Goal: Information Seeking & Learning: Check status

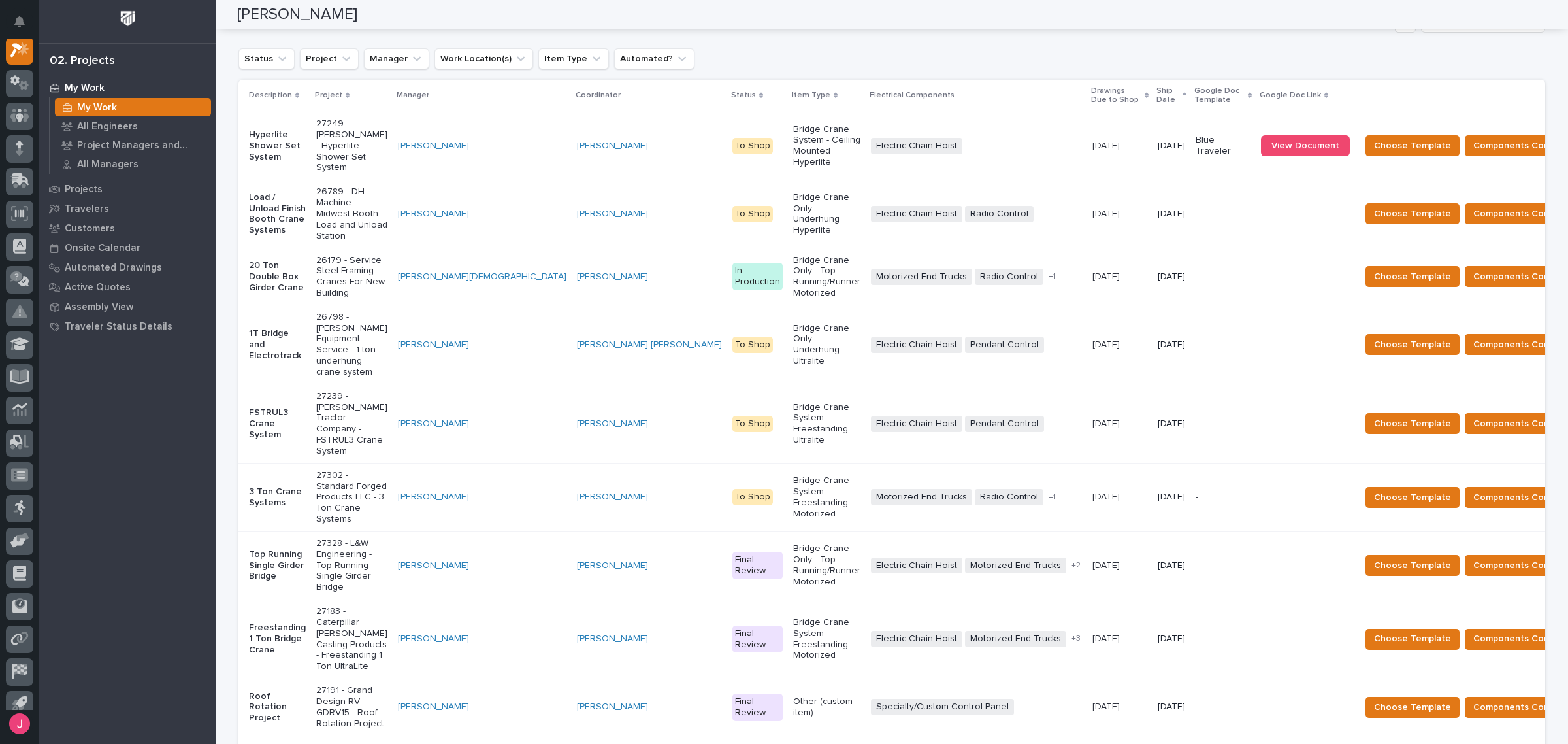
click at [909, 57] on div "Status Project Manager Work Location(s) Item Type Automated?" at bounding box center [891, 59] width 1307 height 21
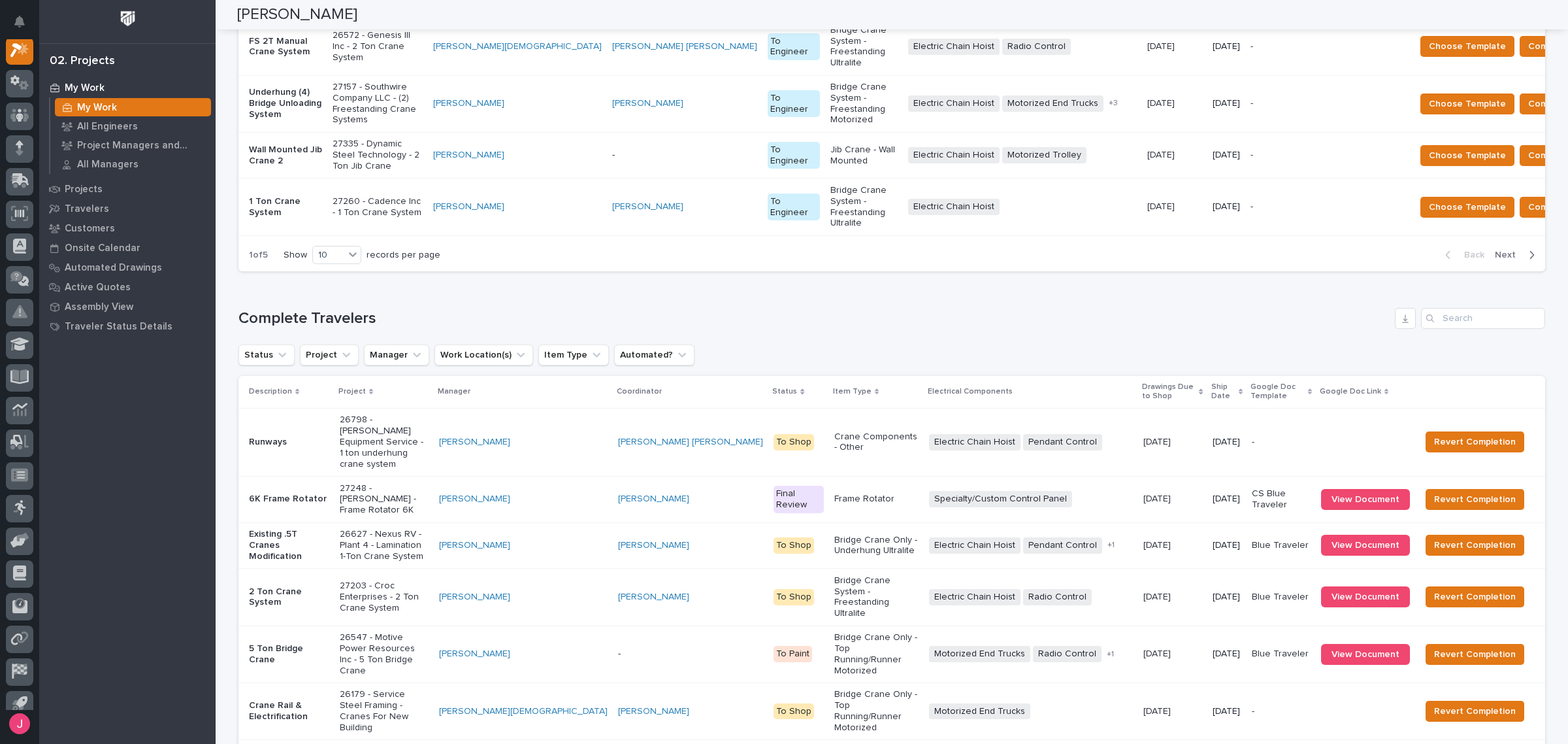
scroll to position [1406, 0]
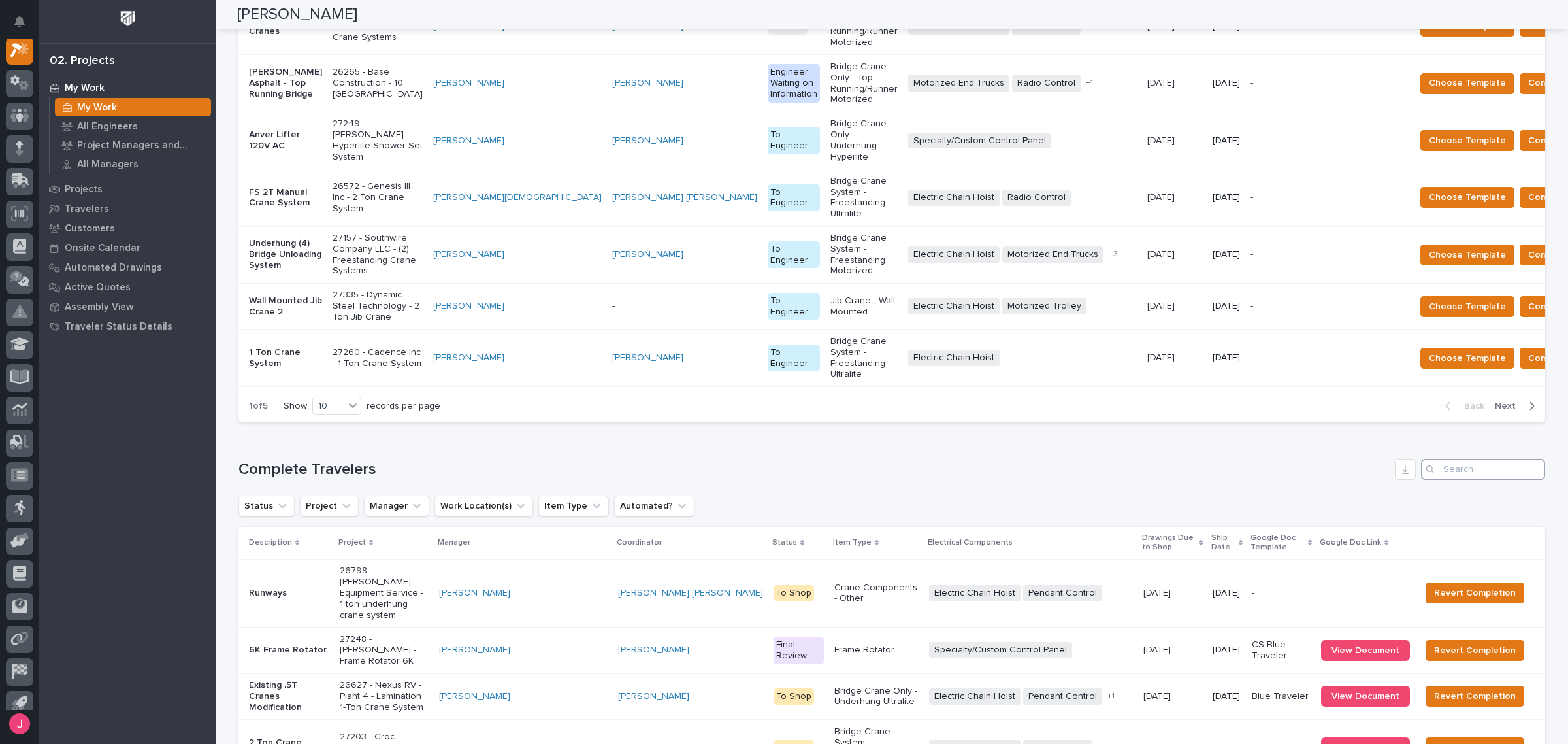
click at [1459, 459] on input "Search" at bounding box center [1484, 470] width 124 height 21
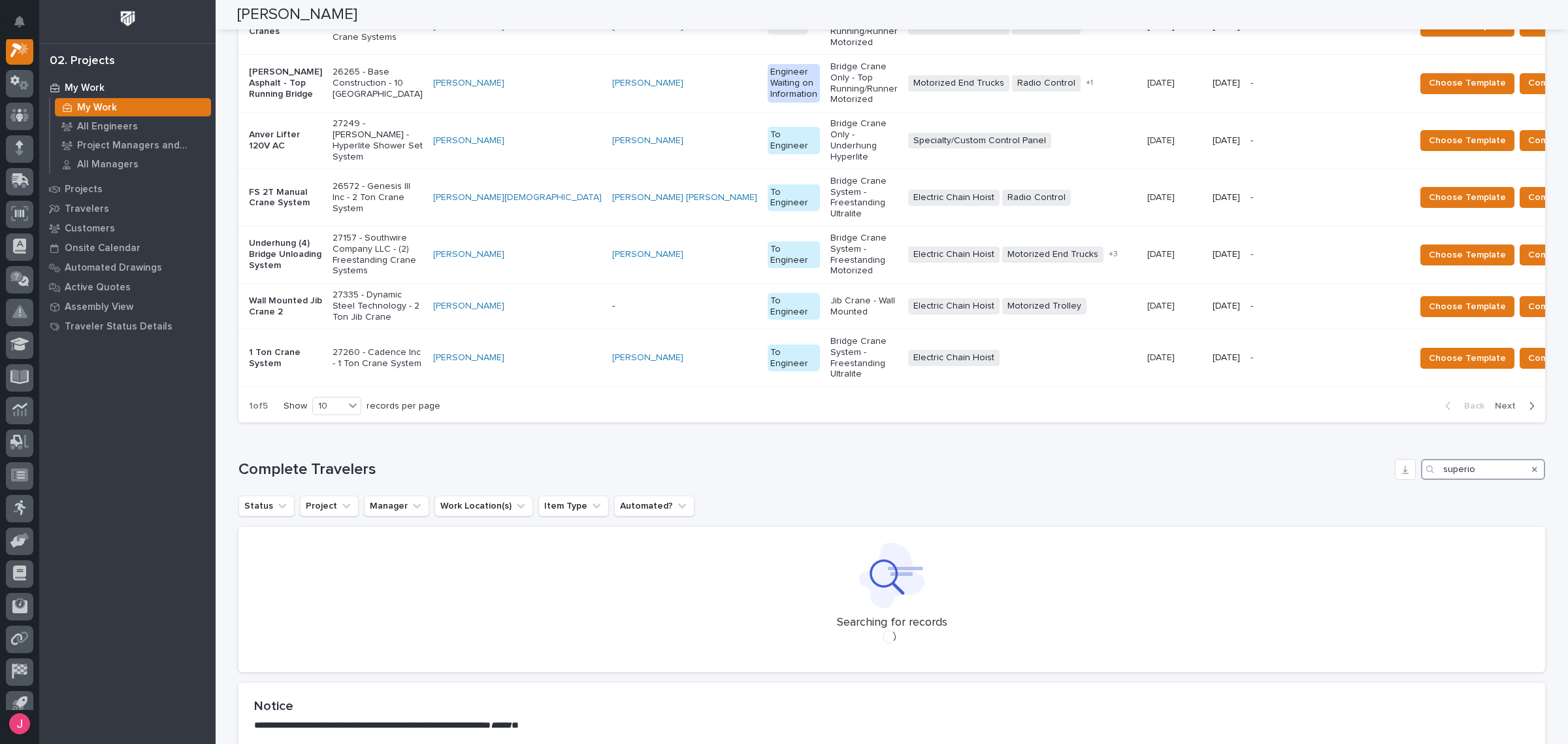
scroll to position [1370, 0]
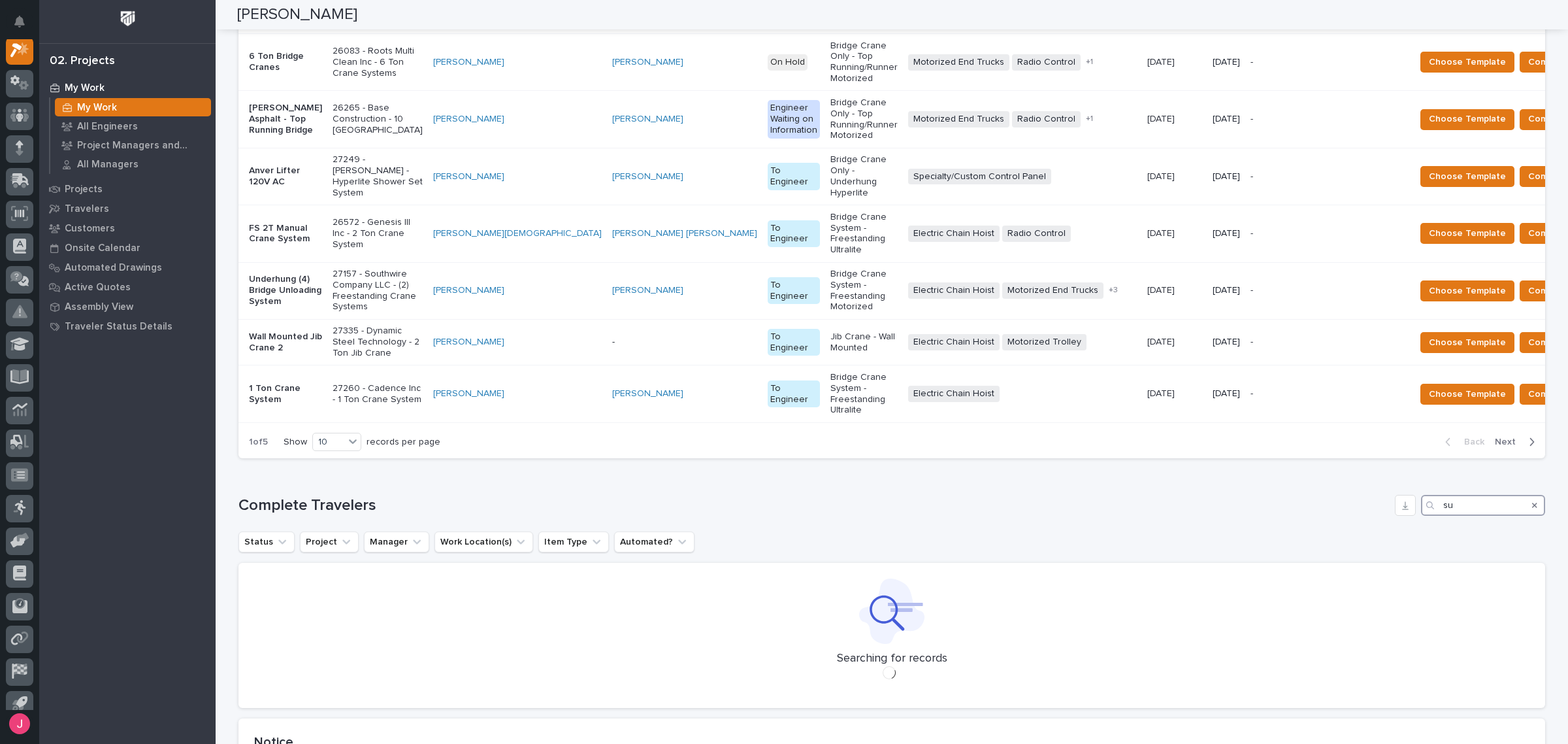
type input "s"
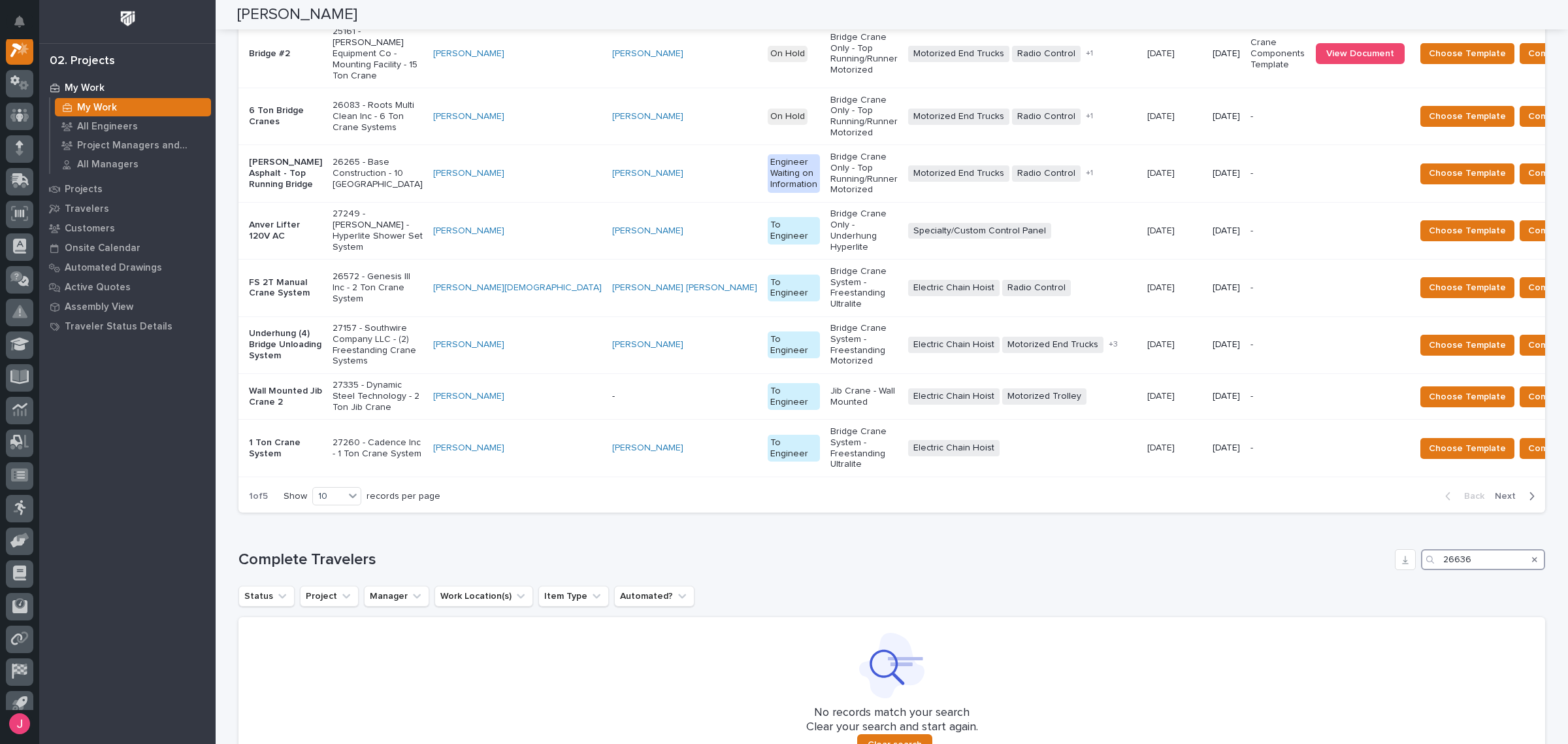
scroll to position [1298, 0]
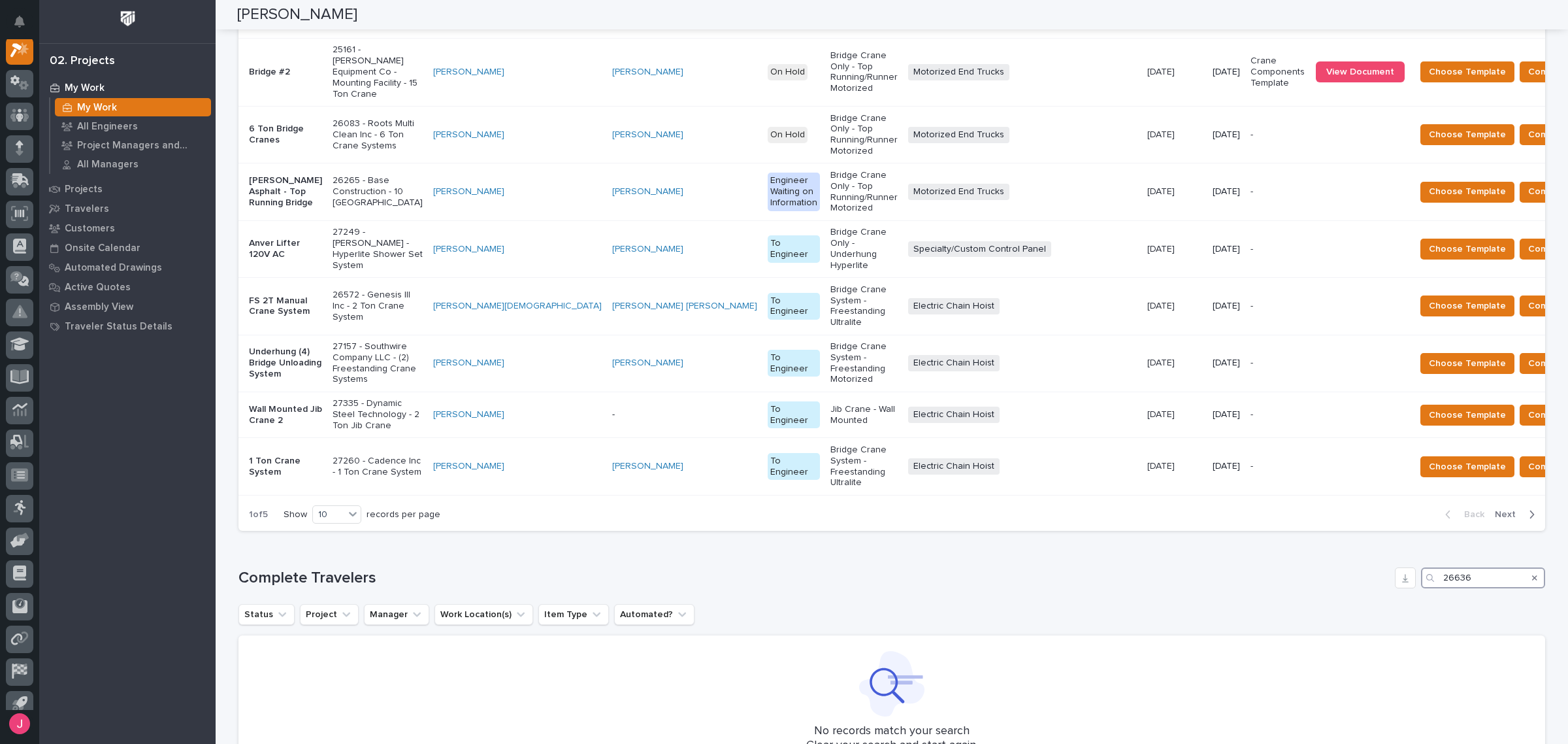
type input "26636"
drag, startPoint x: 1480, startPoint y: 364, endPoint x: 1473, endPoint y: 363, distance: 7.1
click at [1473, 541] on div "Loading... Saving… Complete Travelers 26636 Status Project Manager Work Locatio…" at bounding box center [891, 670] width 1307 height 258
copy div "Search"
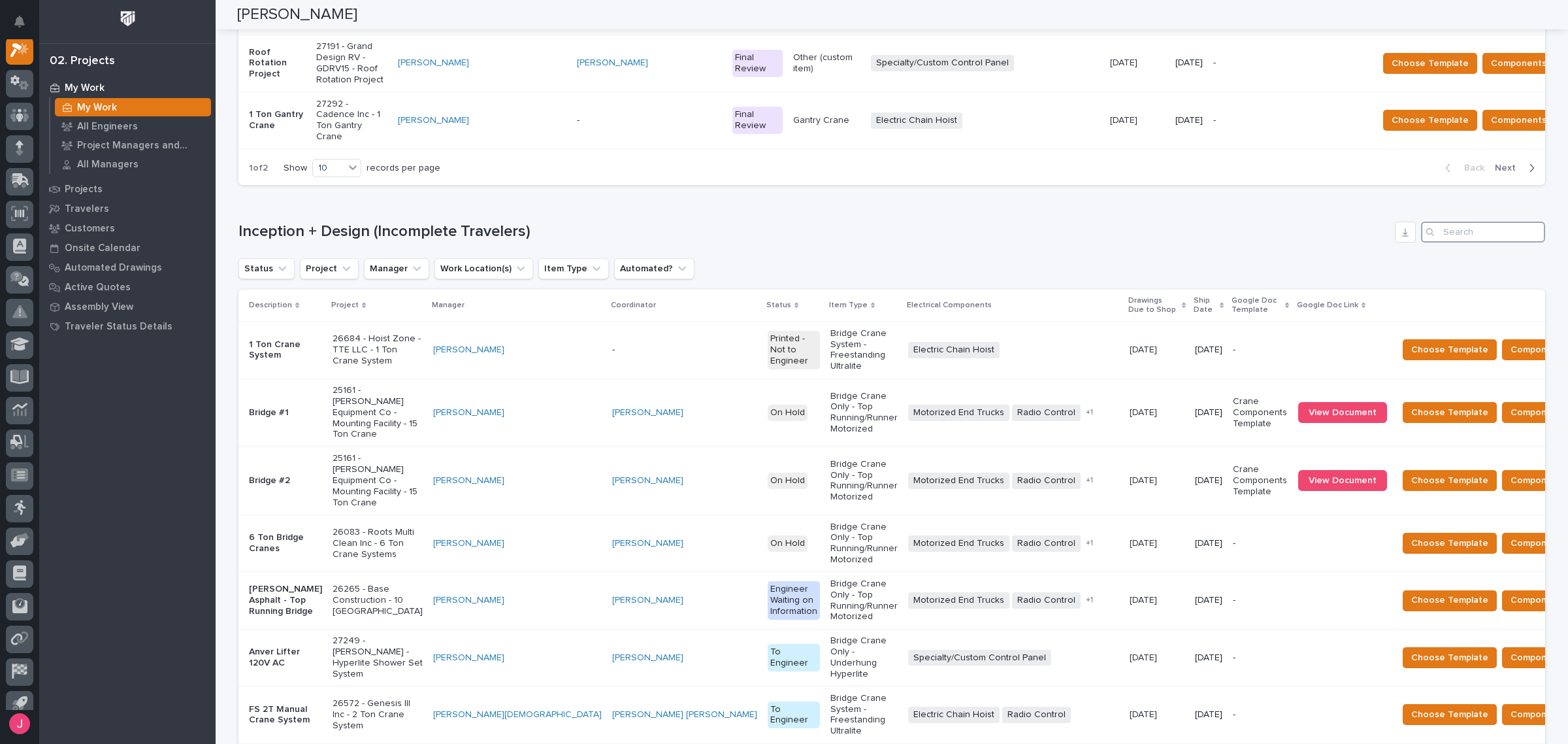
click at [1455, 222] on input "Search" at bounding box center [1484, 232] width 124 height 21
paste input "26636"
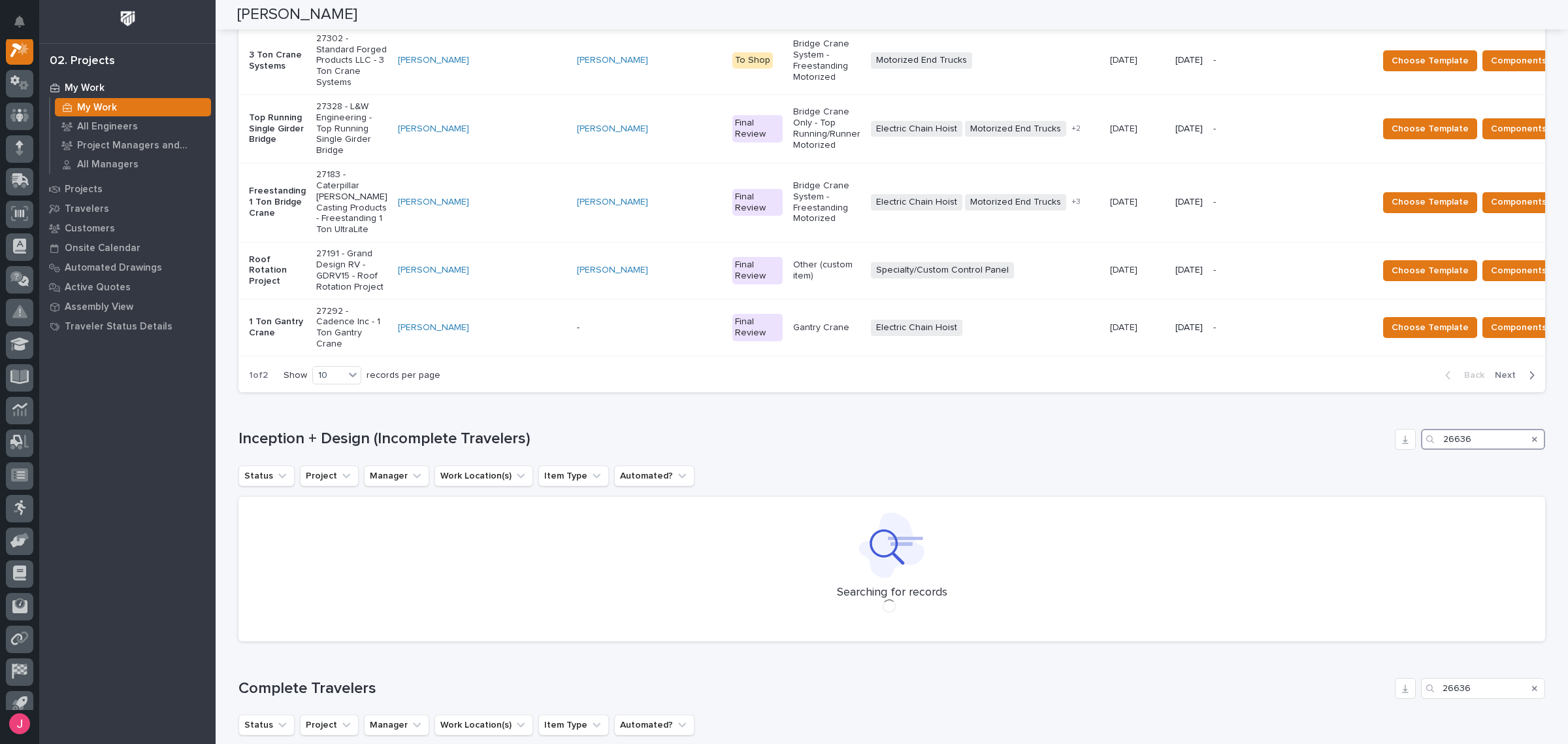
type input "26636"
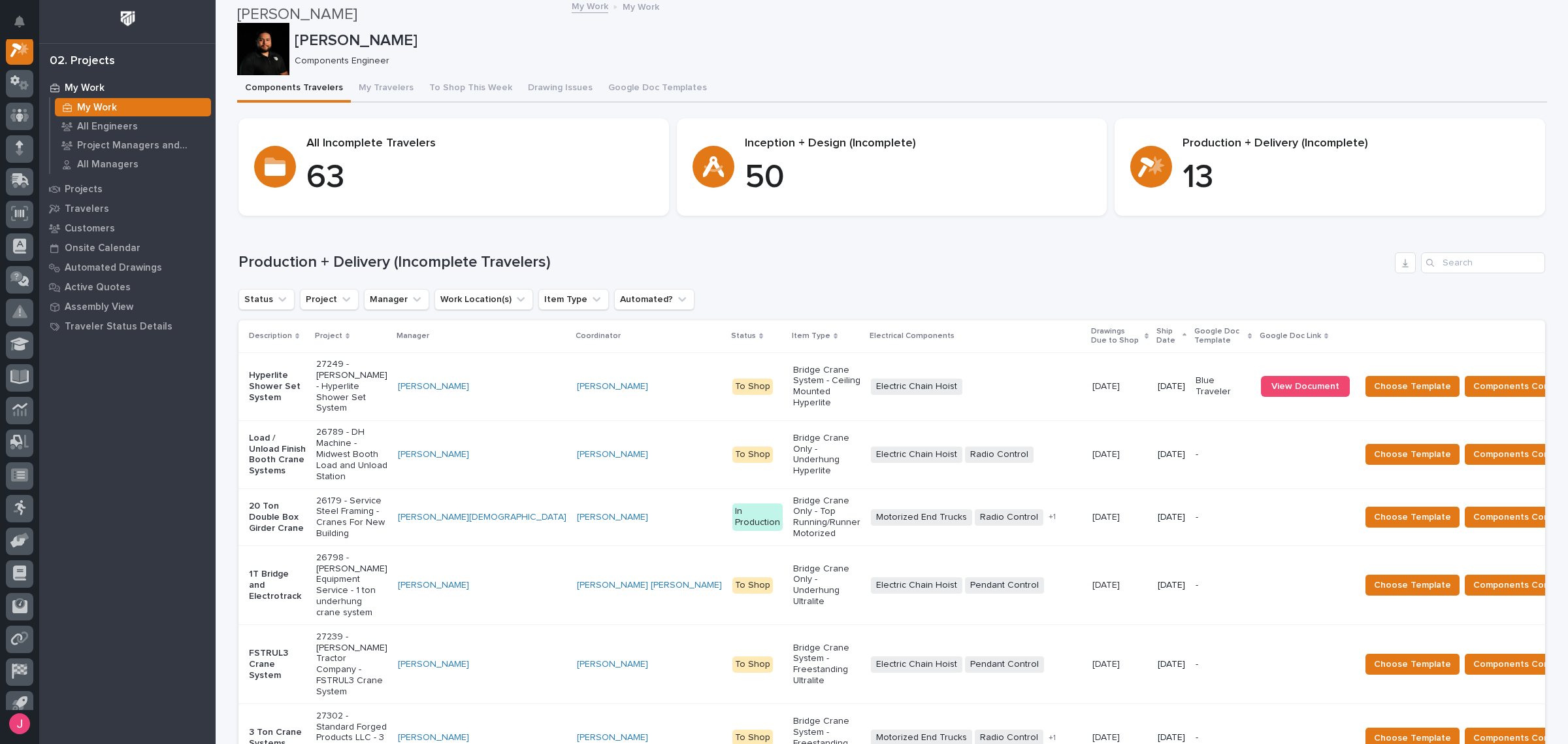
scroll to position [0, 0]
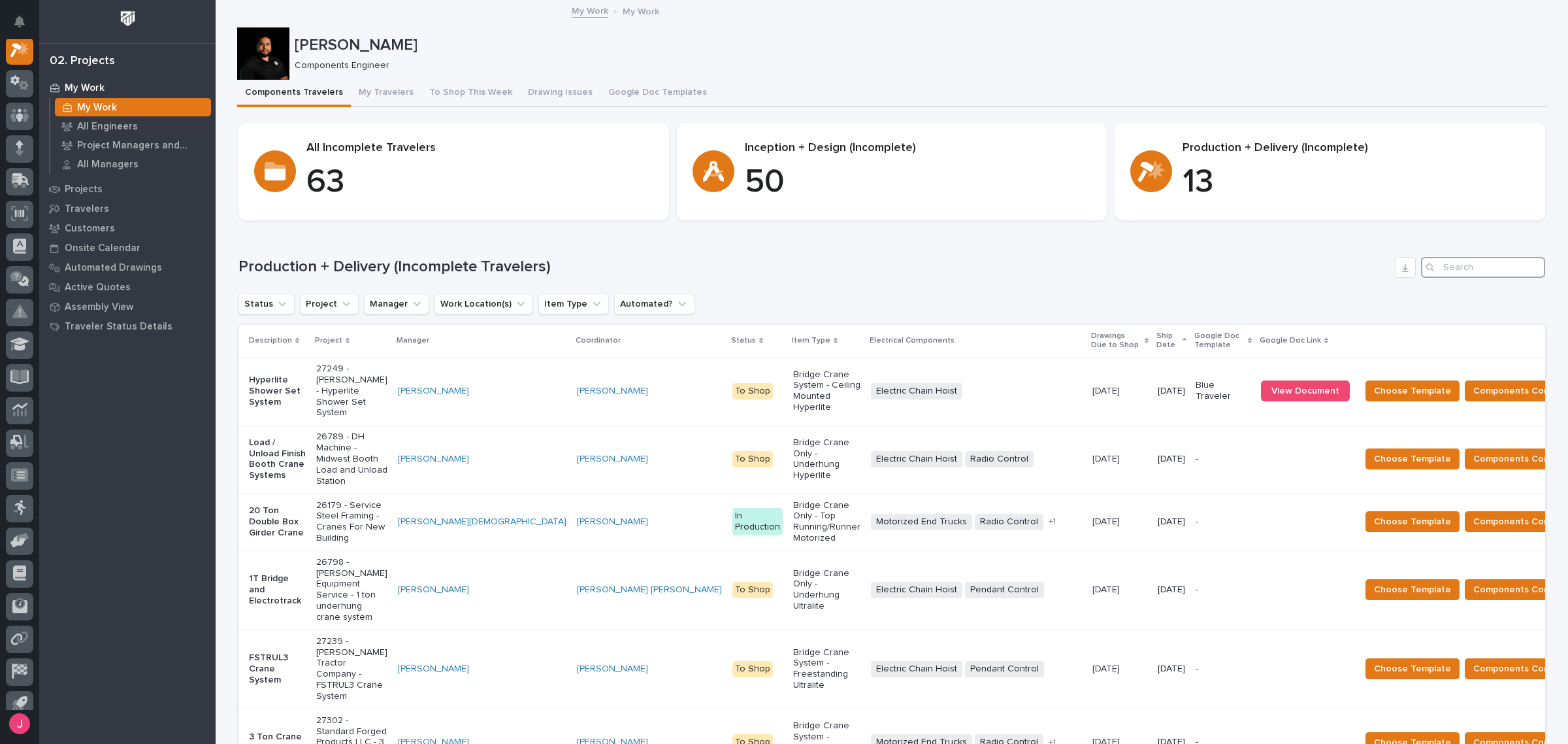
click at [1455, 258] on input "Search" at bounding box center [1484, 268] width 124 height 21
paste input "26636"
type input "26636"
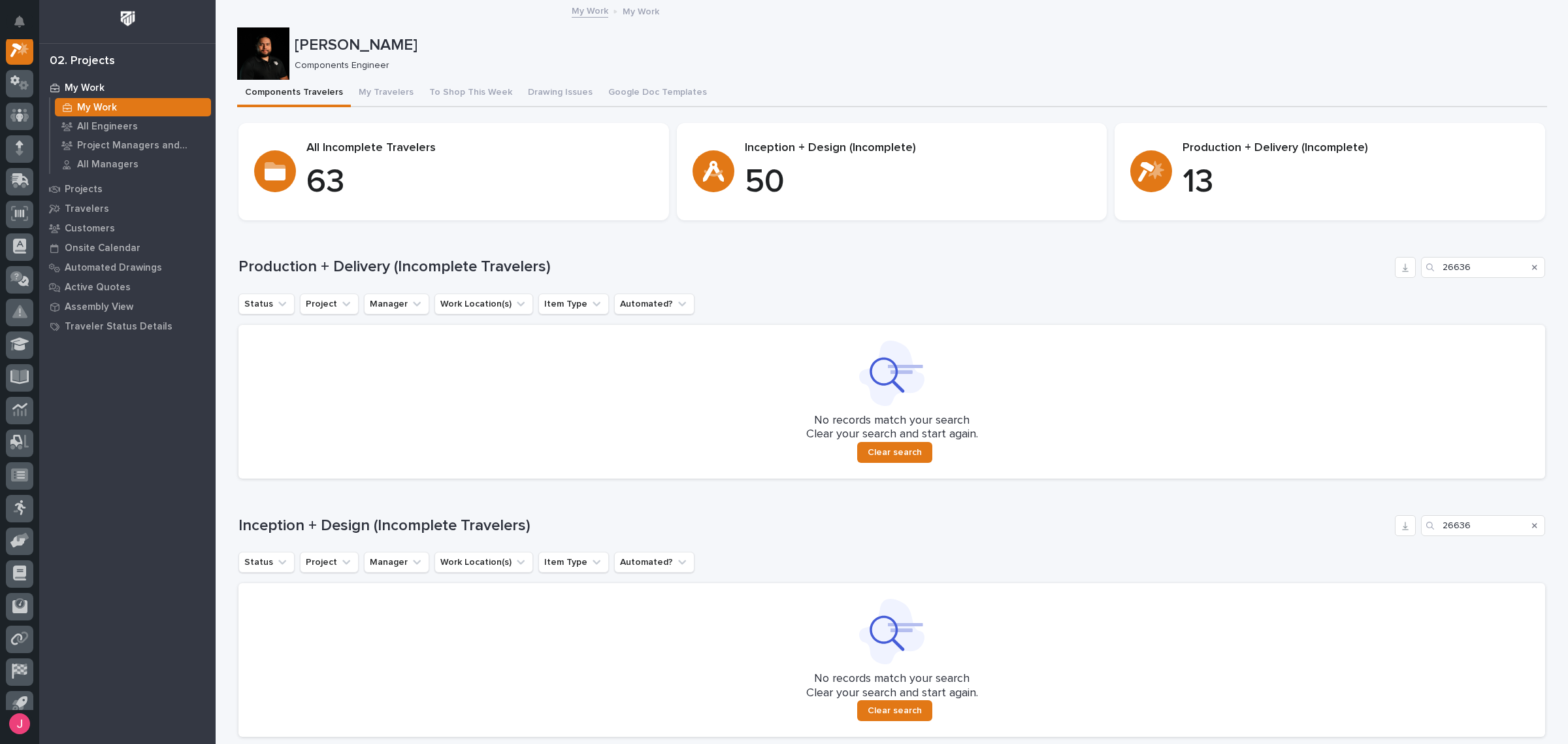
click at [1533, 266] on icon "Search" at bounding box center [1535, 267] width 5 height 8
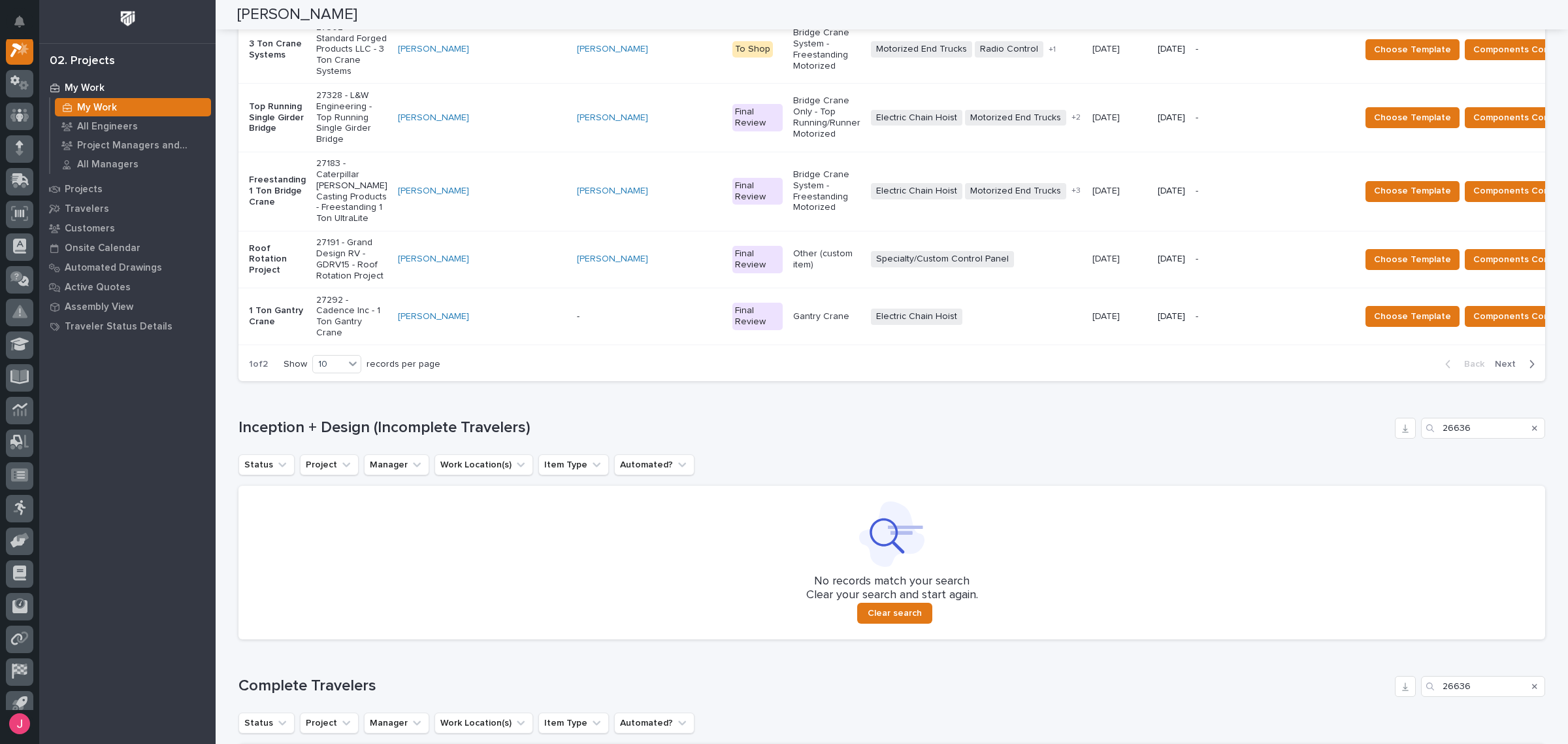
scroll to position [930, 0]
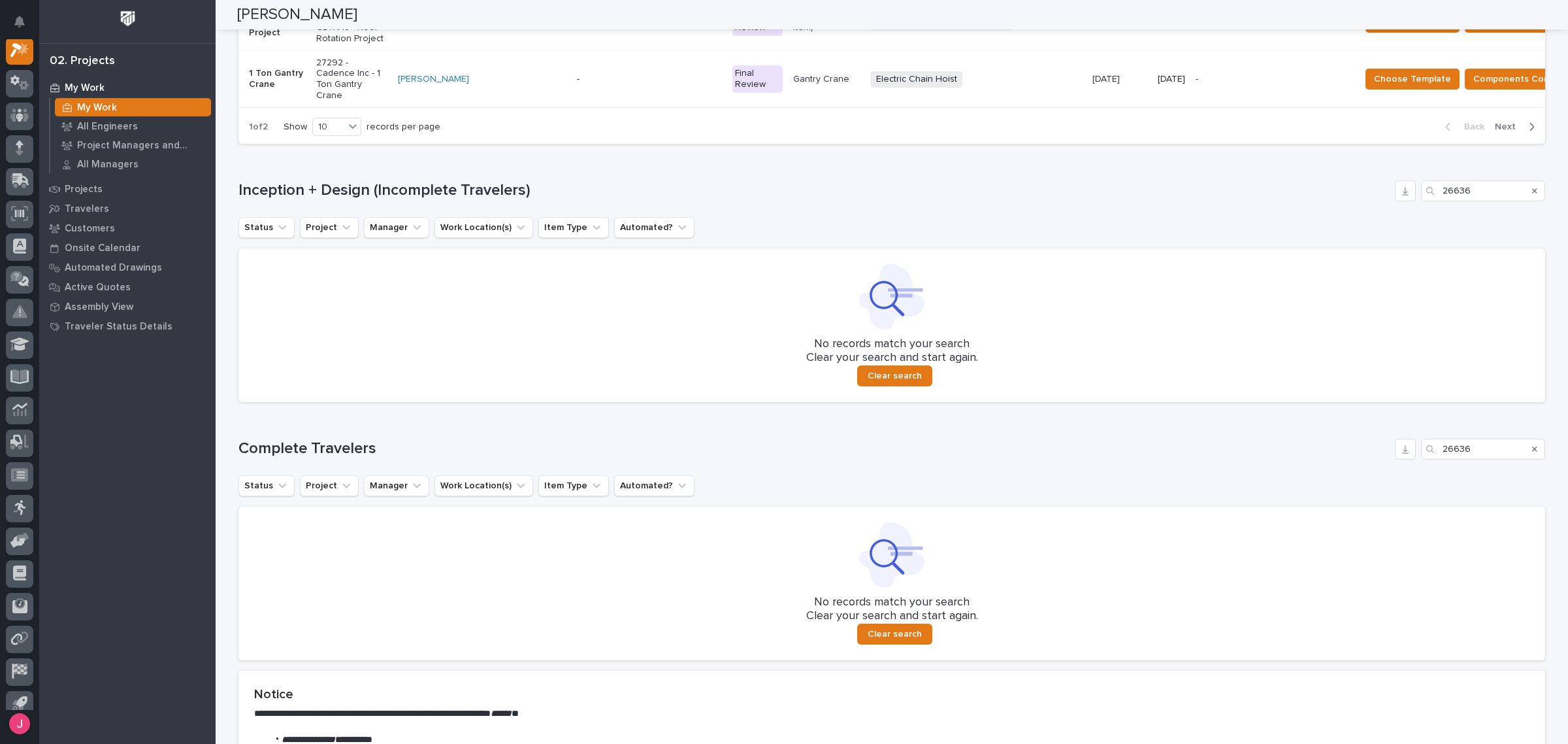
drag, startPoint x: 1529, startPoint y: 280, endPoint x: 1322, endPoint y: 216, distance: 216.7
click at [1533, 447] on icon "Search" at bounding box center [1535, 449] width 5 height 5
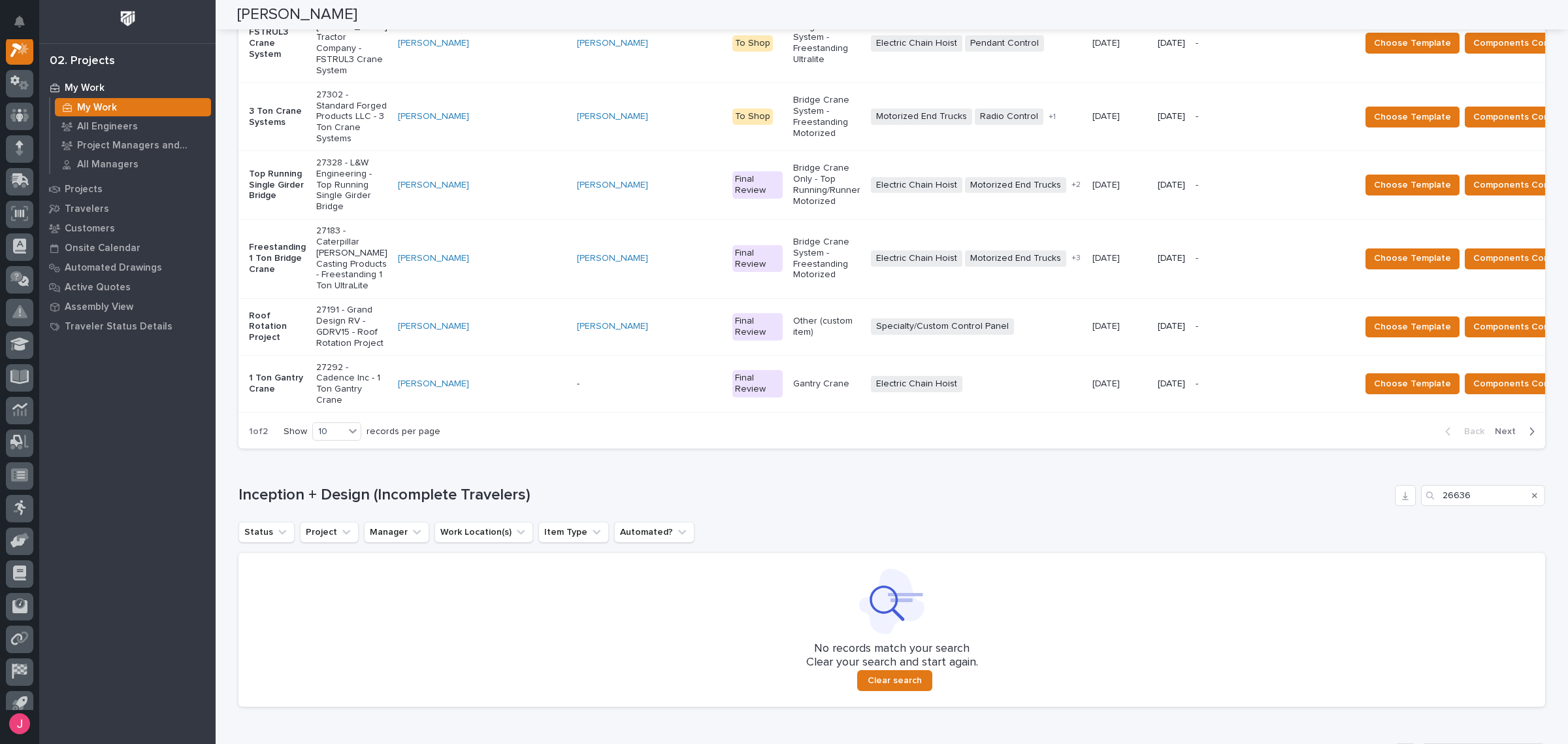
scroll to position [603, 0]
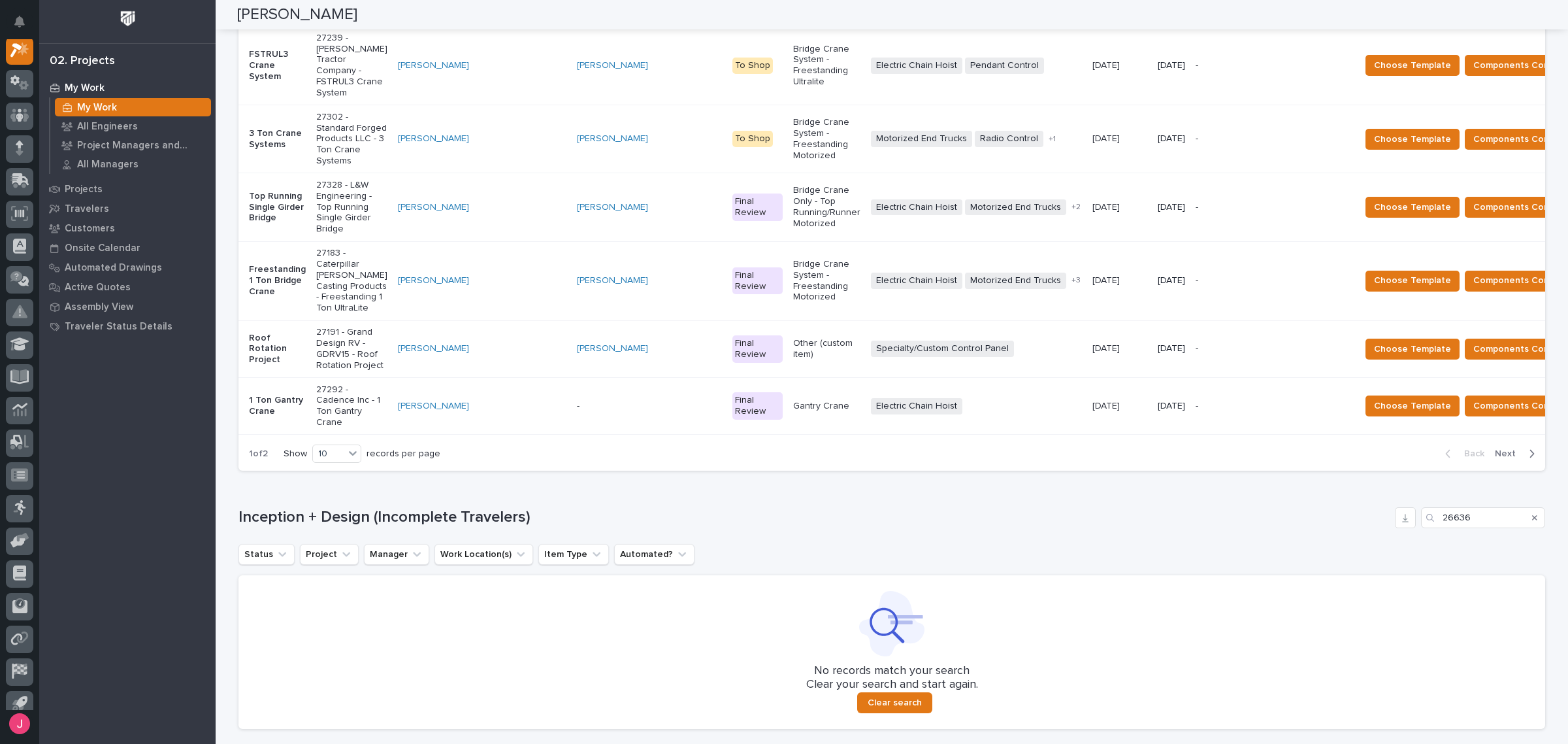
drag, startPoint x: 1534, startPoint y: 347, endPoint x: 1526, endPoint y: 347, distance: 8.0
click at [1531, 507] on div "Search" at bounding box center [1535, 517] width 21 height 21
click at [1525, 507] on div "Search" at bounding box center [1535, 517] width 21 height 21
click at [1533, 514] on icon "Search" at bounding box center [1535, 517] width 5 height 8
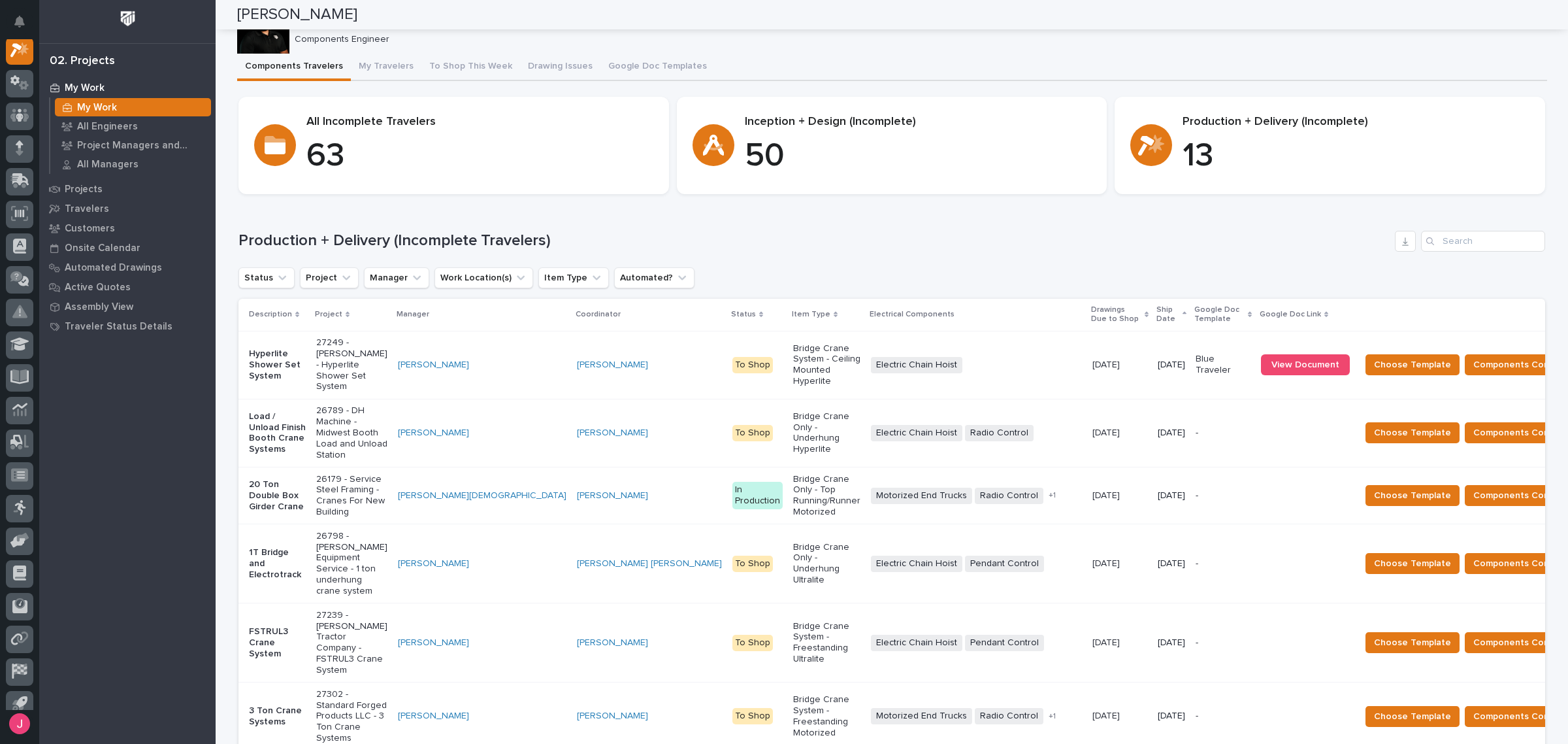
scroll to position [0, 0]
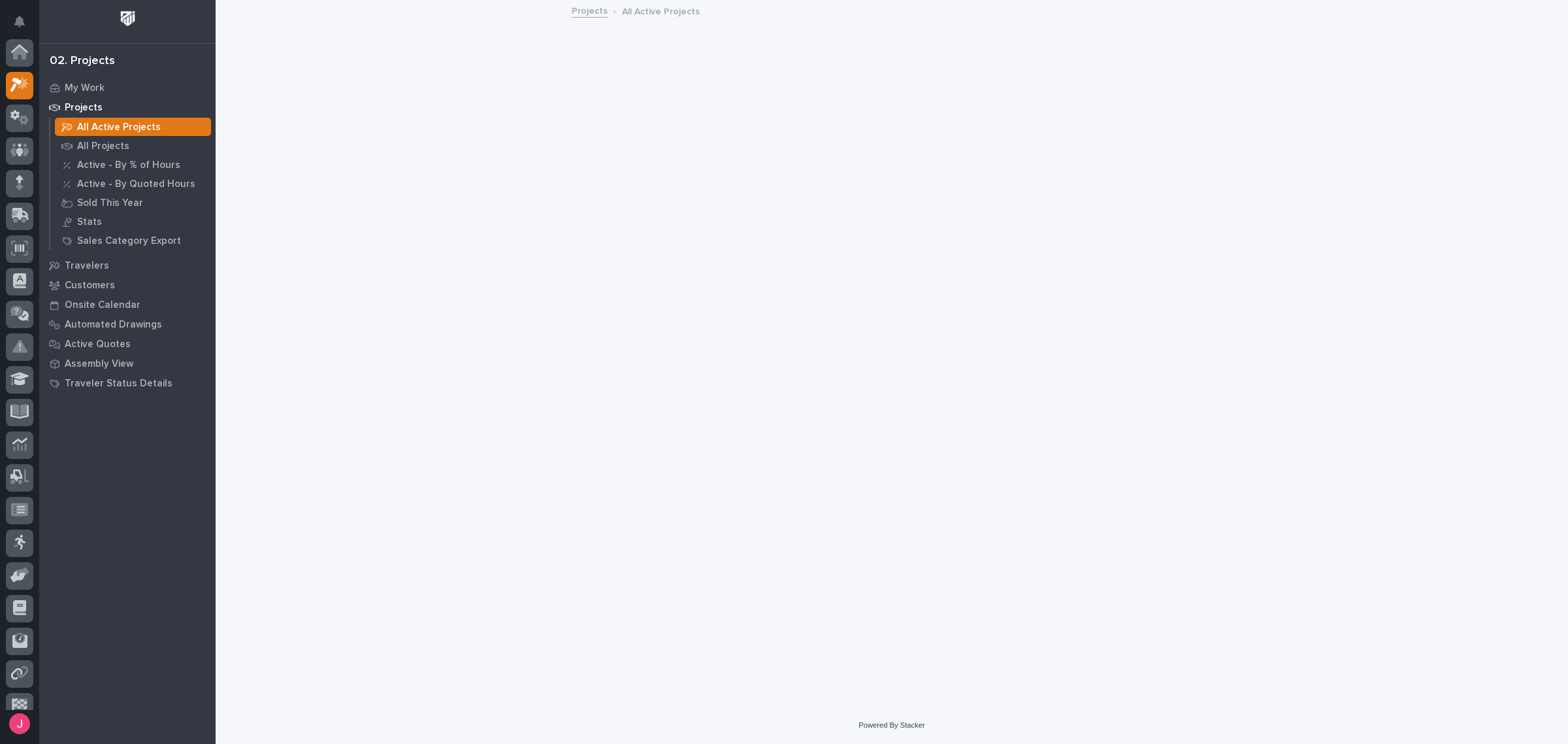
scroll to position [33, 0]
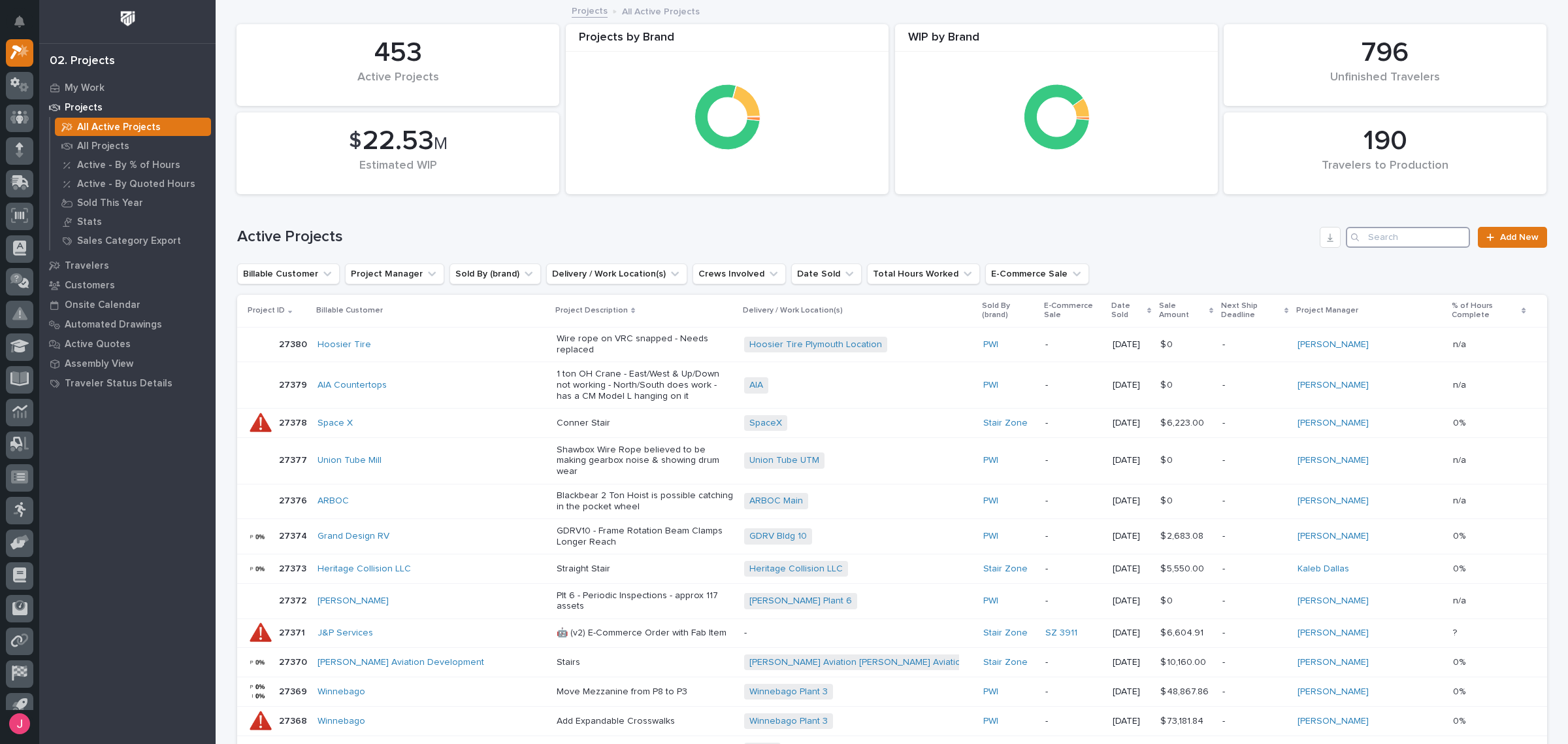
click at [1428, 230] on input "Search" at bounding box center [1408, 237] width 124 height 21
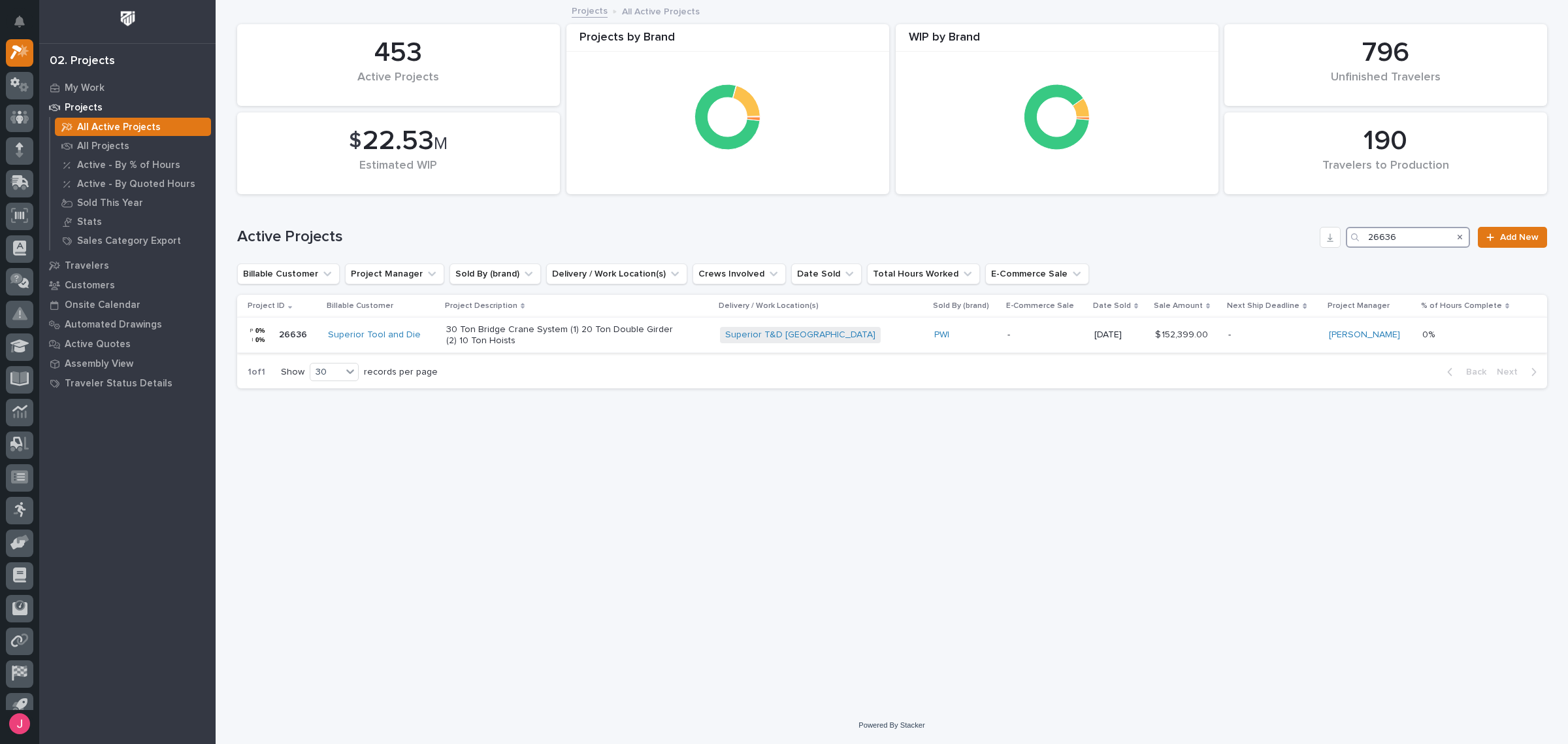
type input "26636"
click at [605, 339] on p "30 Ton Bridge Crane System (1) 20 Ton Double Girder (2) 10 Ton Hoists" at bounding box center [560, 335] width 229 height 22
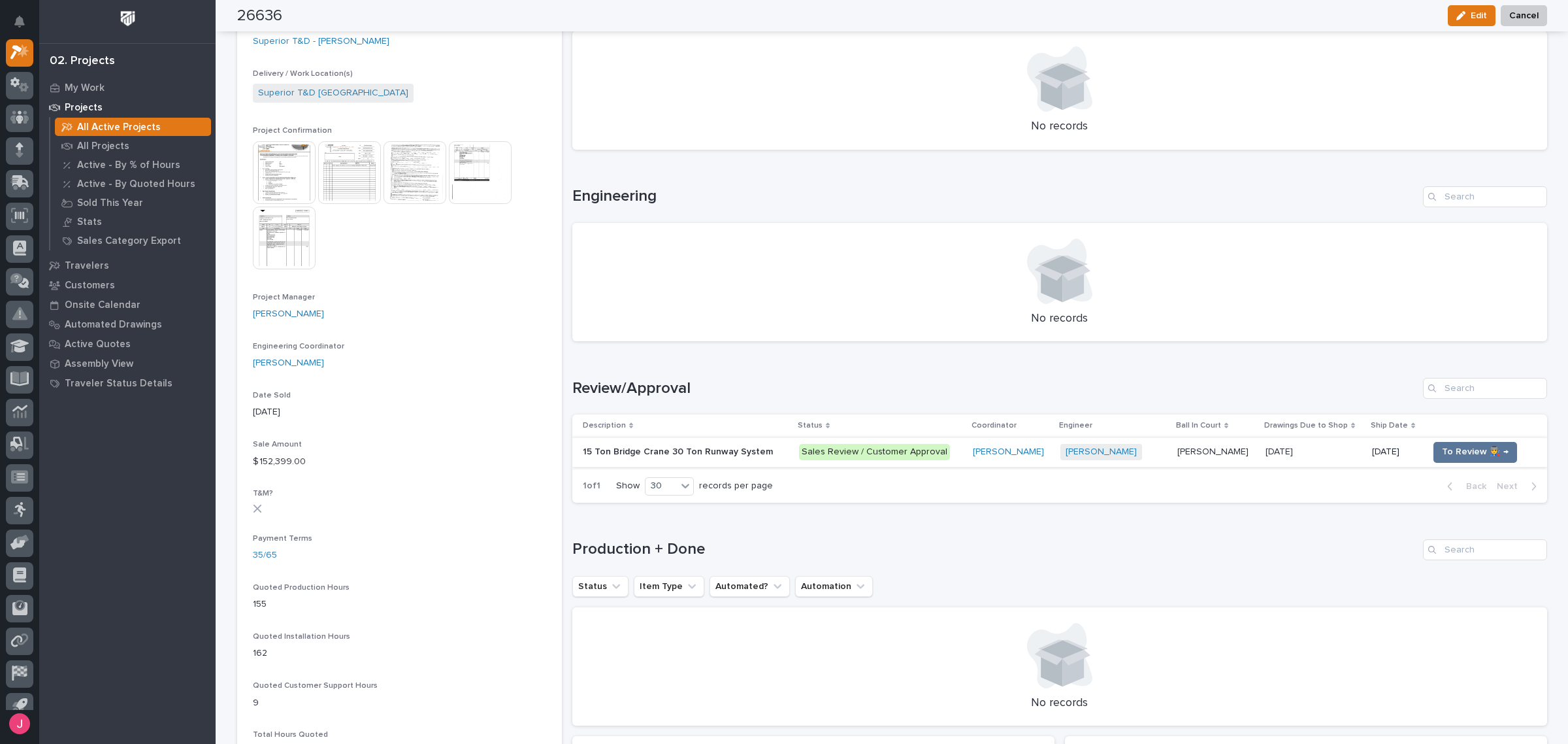
scroll to position [491, 0]
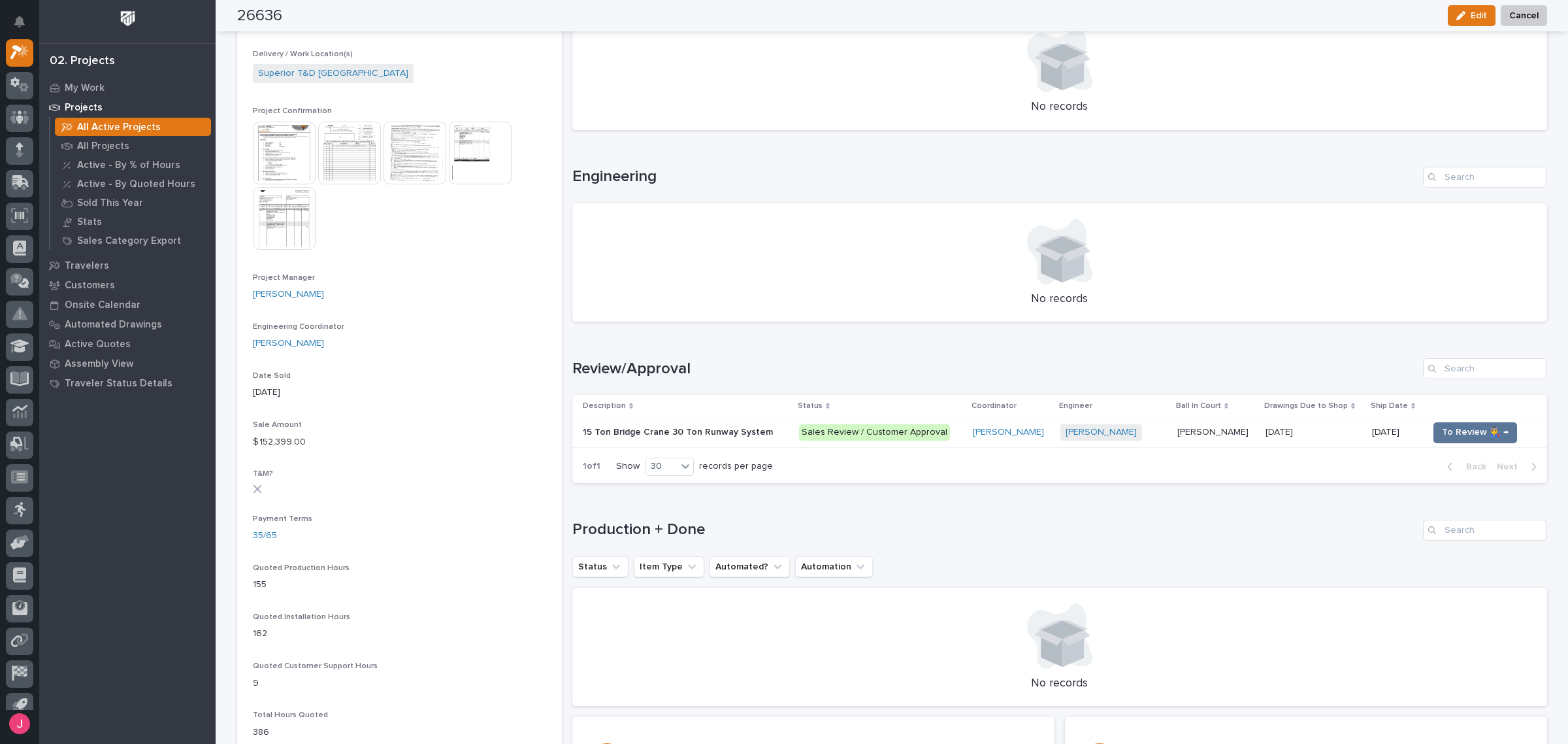
click at [794, 437] on td "Sales Review / Customer Approval" at bounding box center [881, 432] width 174 height 30
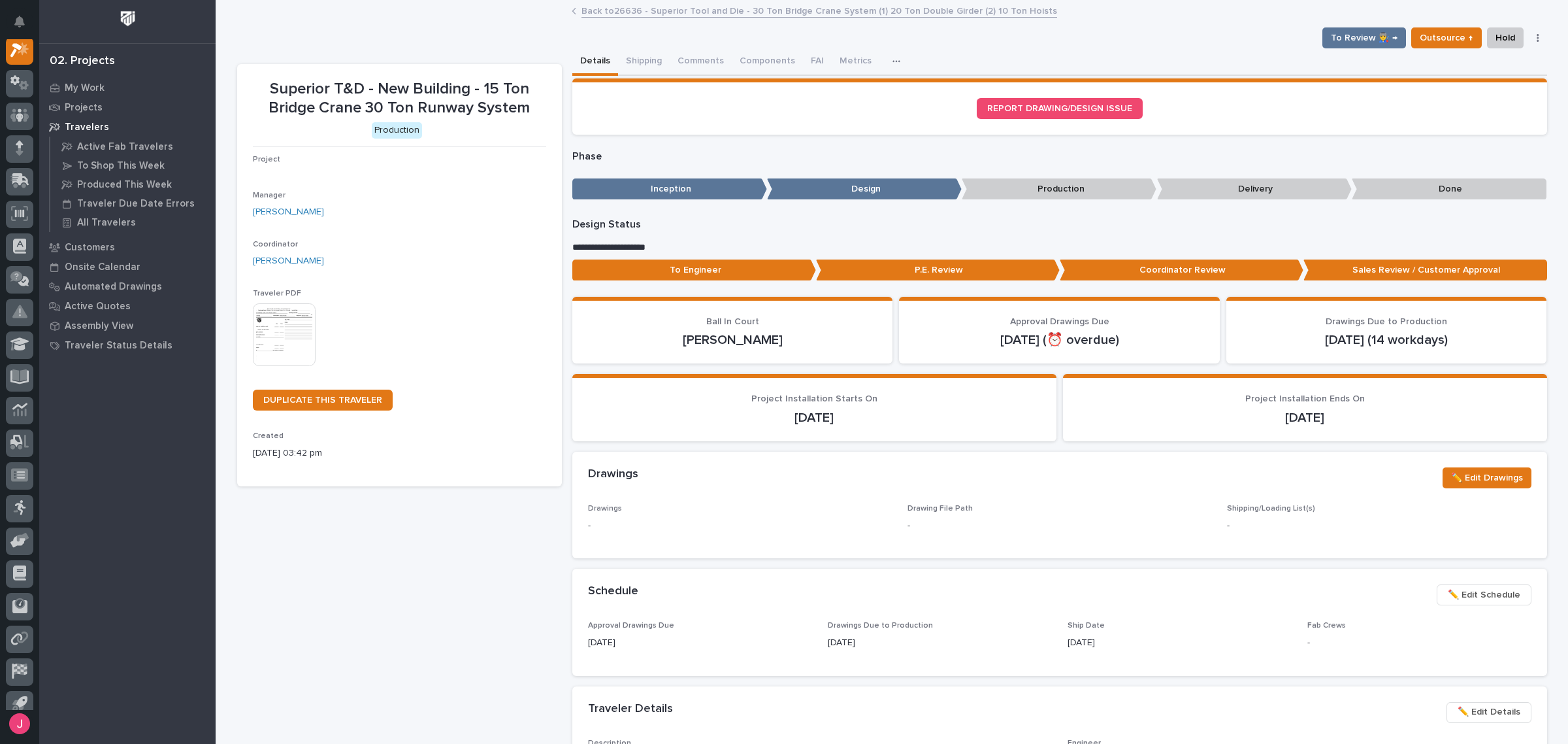
scroll to position [33, 0]
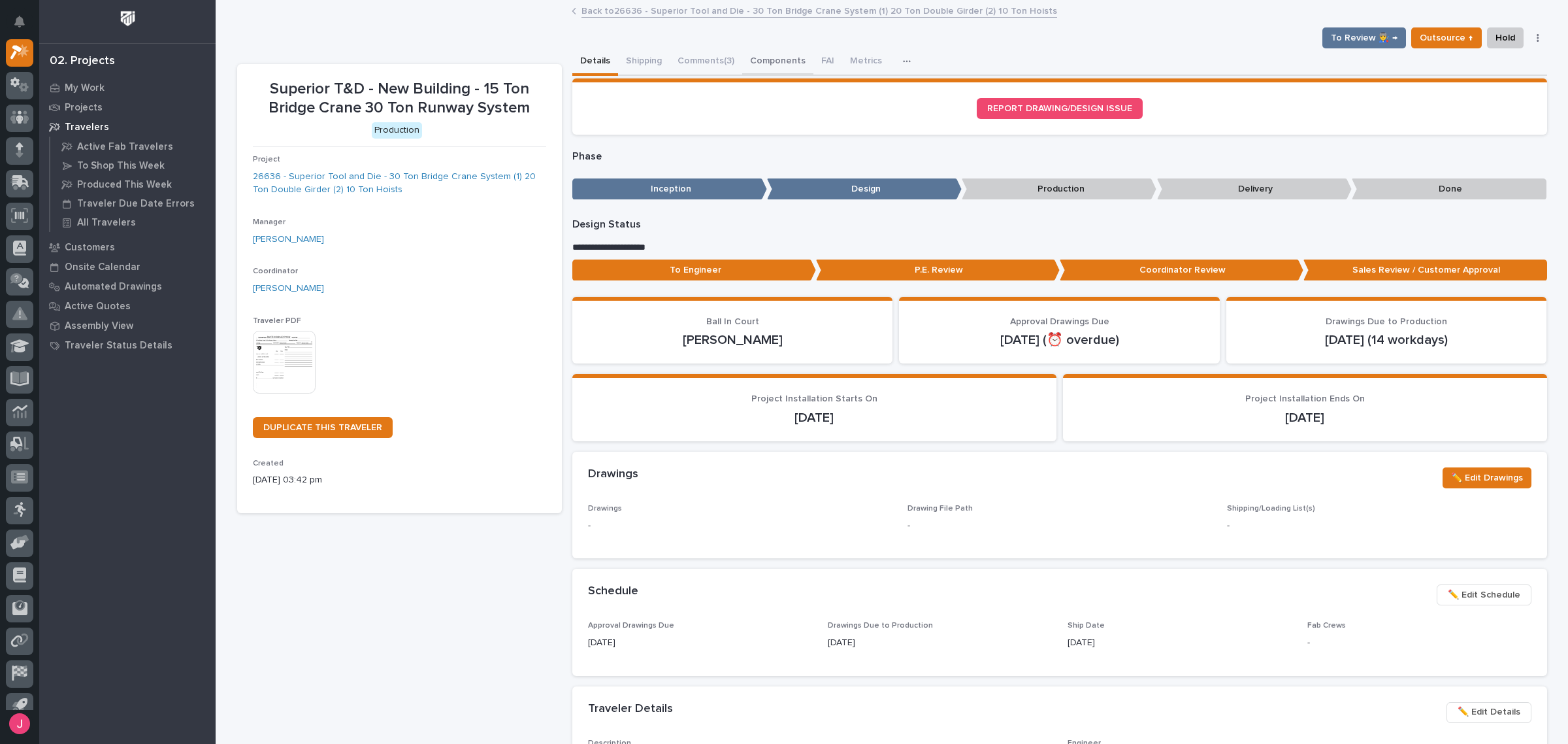
click at [776, 61] on button "Components" at bounding box center [777, 62] width 72 height 28
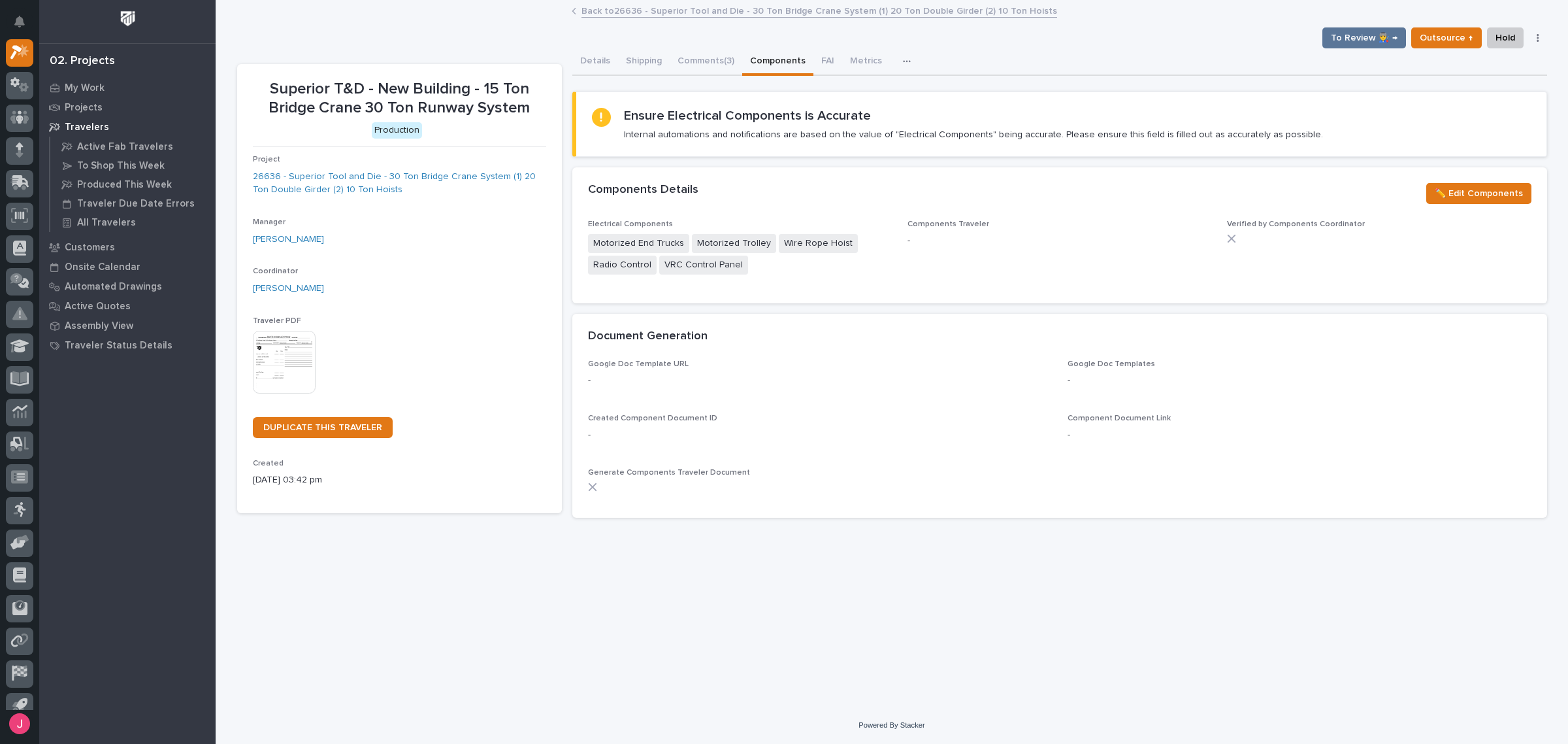
click at [594, 10] on link "Back to 26636 - Superior Tool and Die - 30 Ton Bridge Crane System (1) 20 Ton D…" at bounding box center [819, 11] width 476 height 15
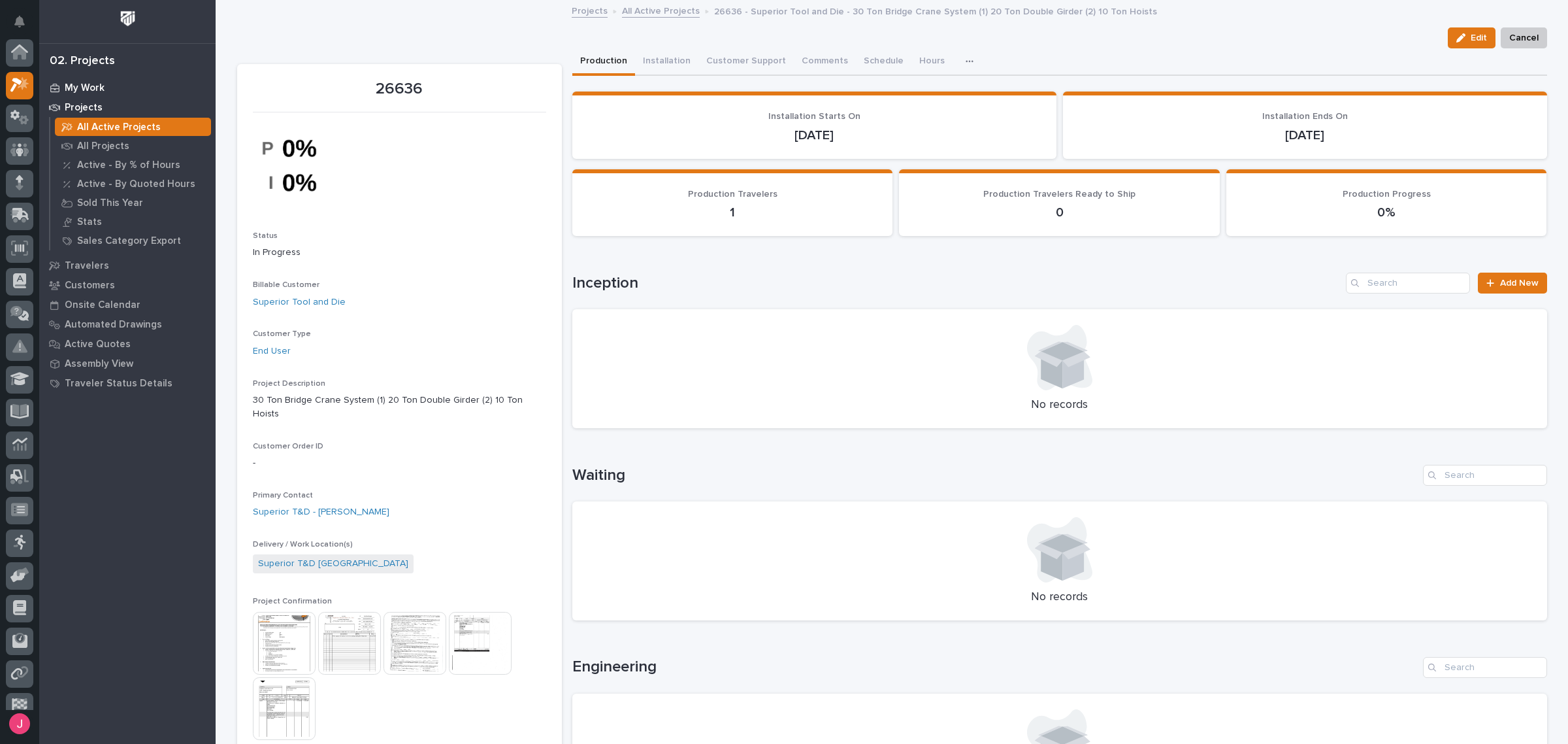
scroll to position [34, 0]
click at [129, 85] on div "My Work" at bounding box center [127, 87] width 170 height 18
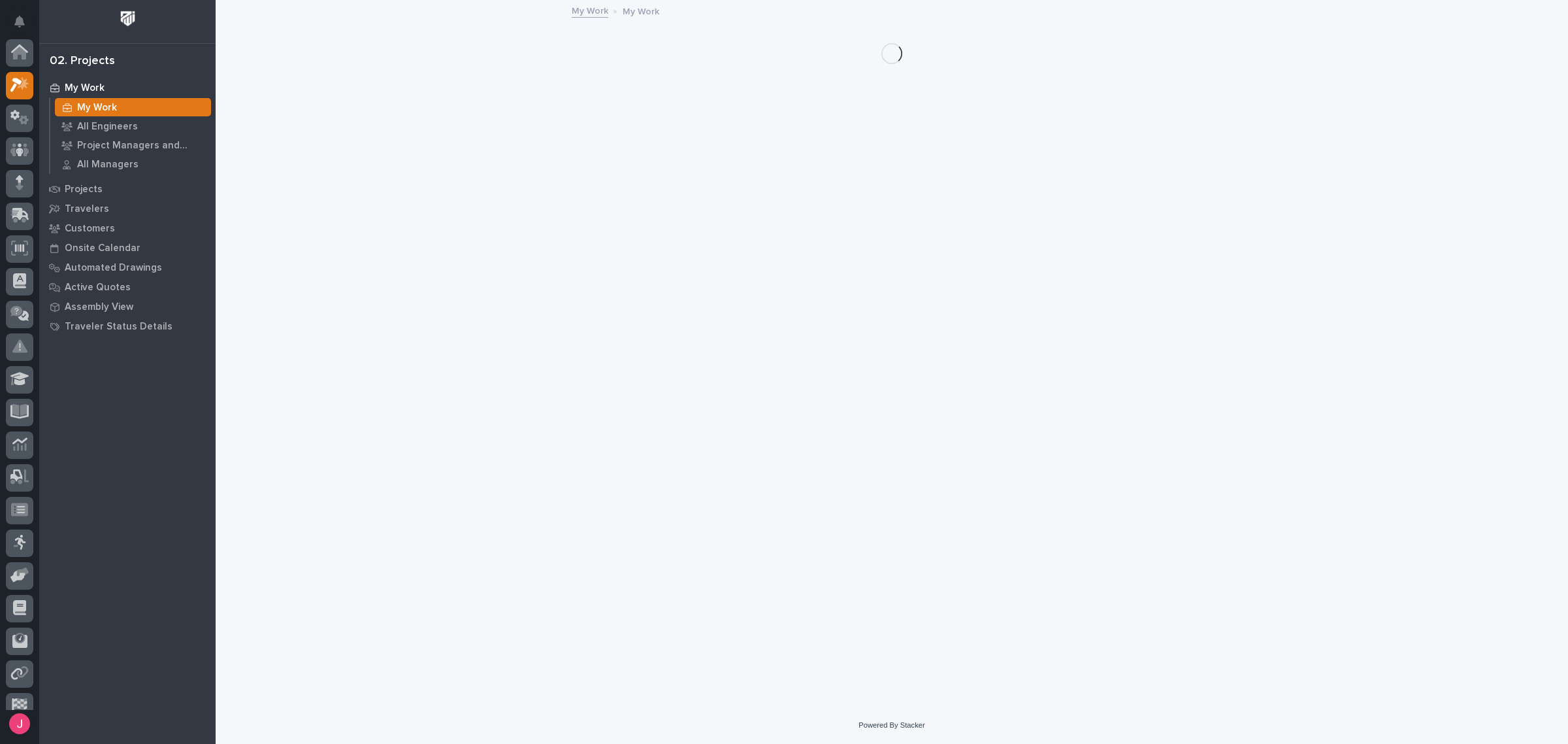
scroll to position [33, 0]
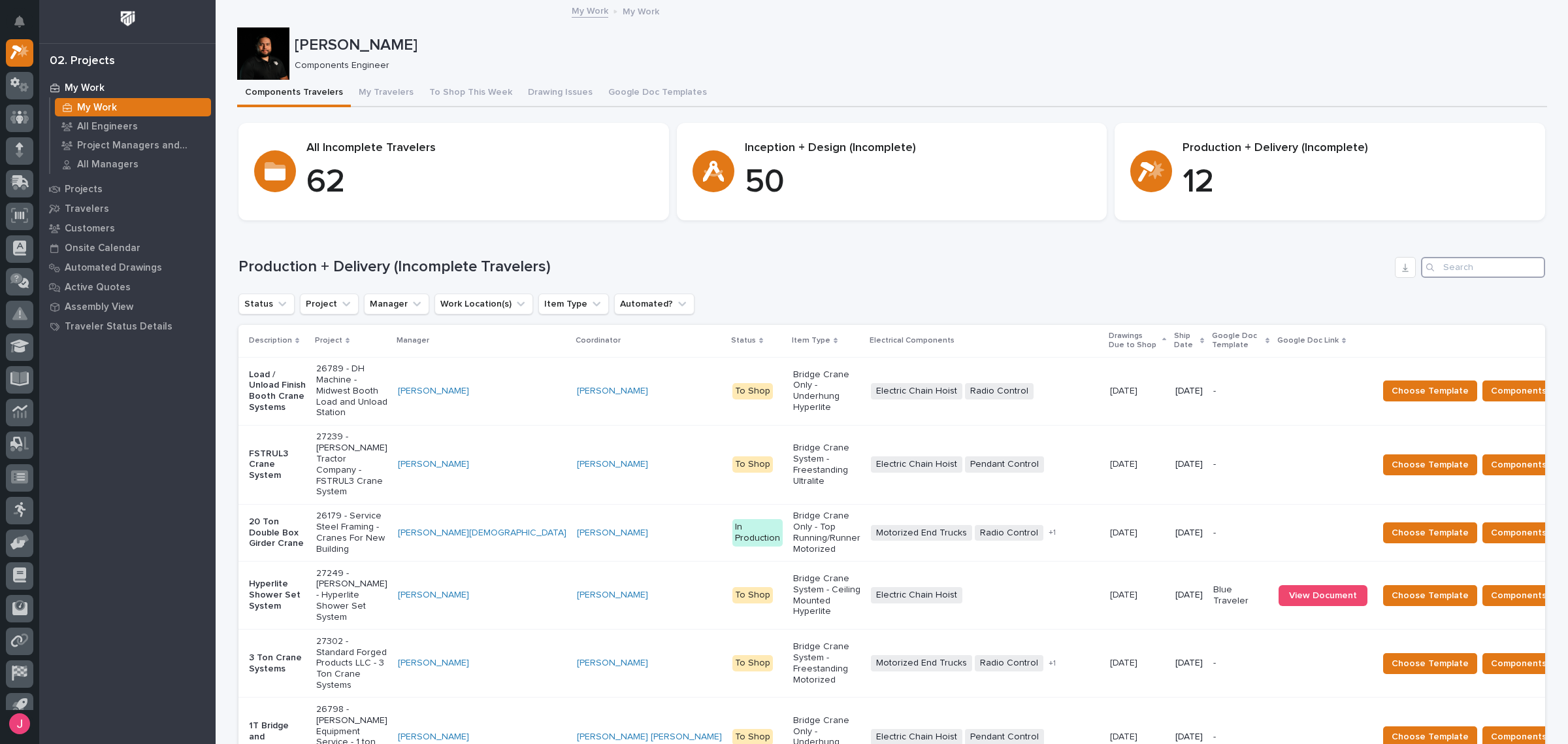
click at [1492, 269] on input "Search" at bounding box center [1484, 268] width 124 height 21
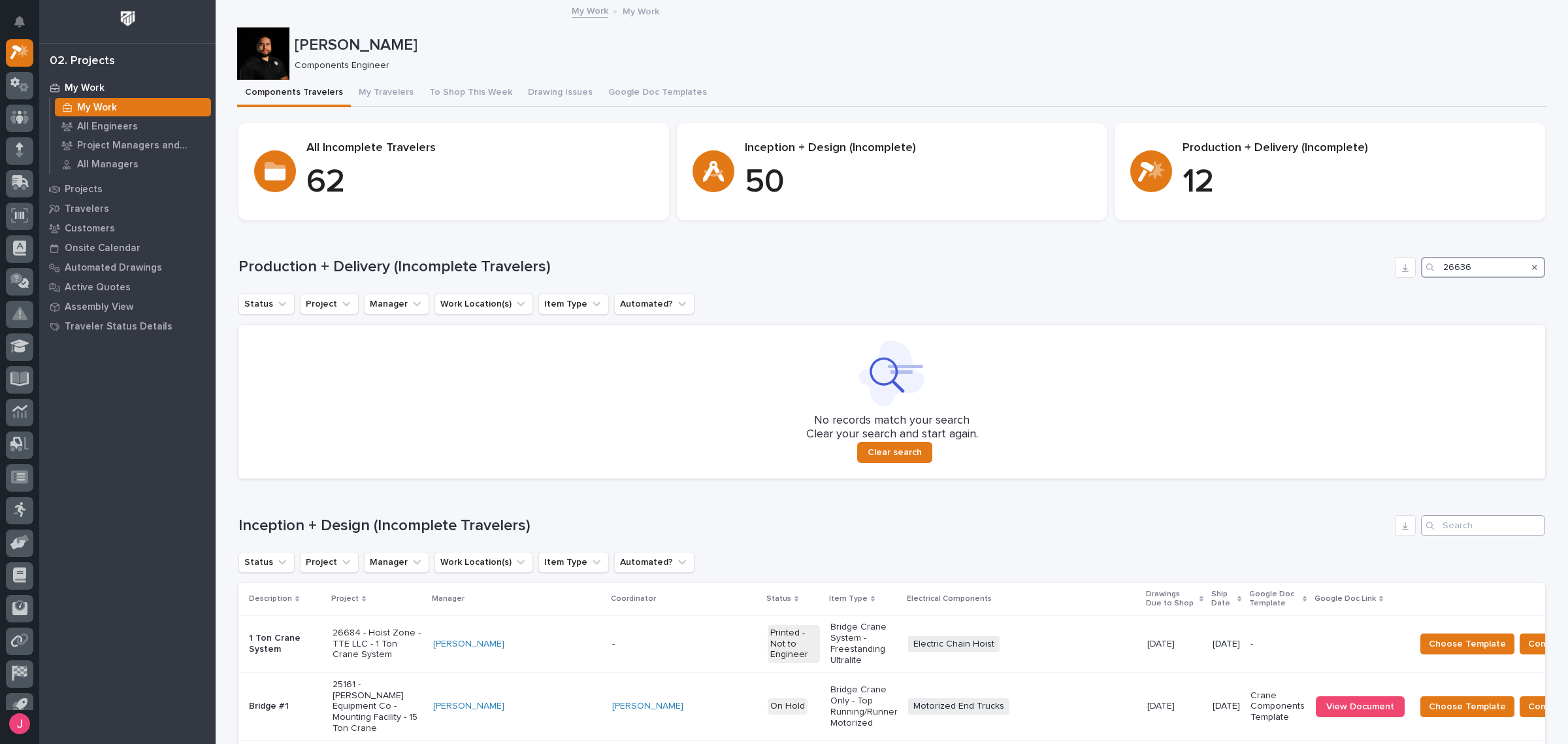
type input "26636"
click at [1507, 531] on input "Search" at bounding box center [1484, 526] width 124 height 21
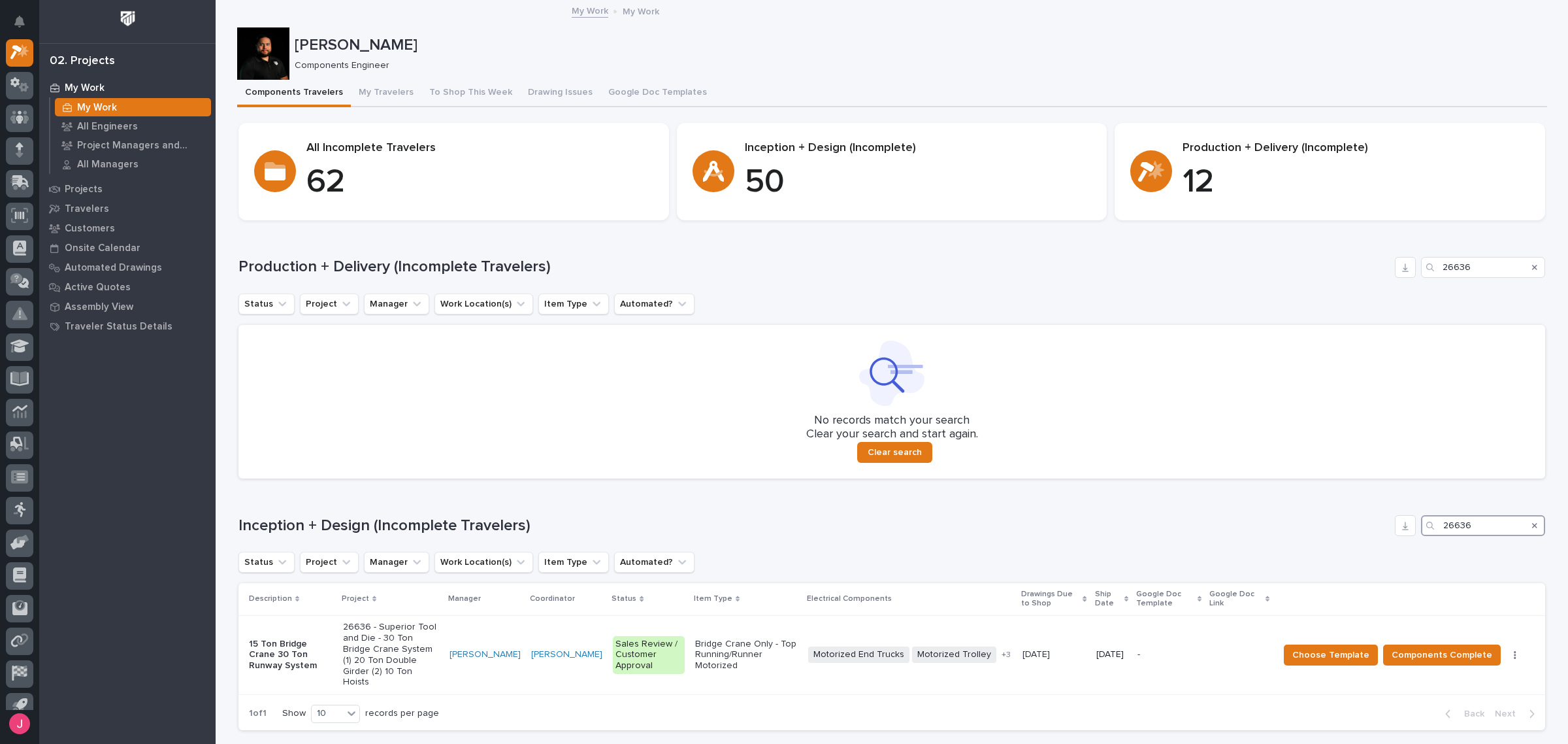
scroll to position [81, 0]
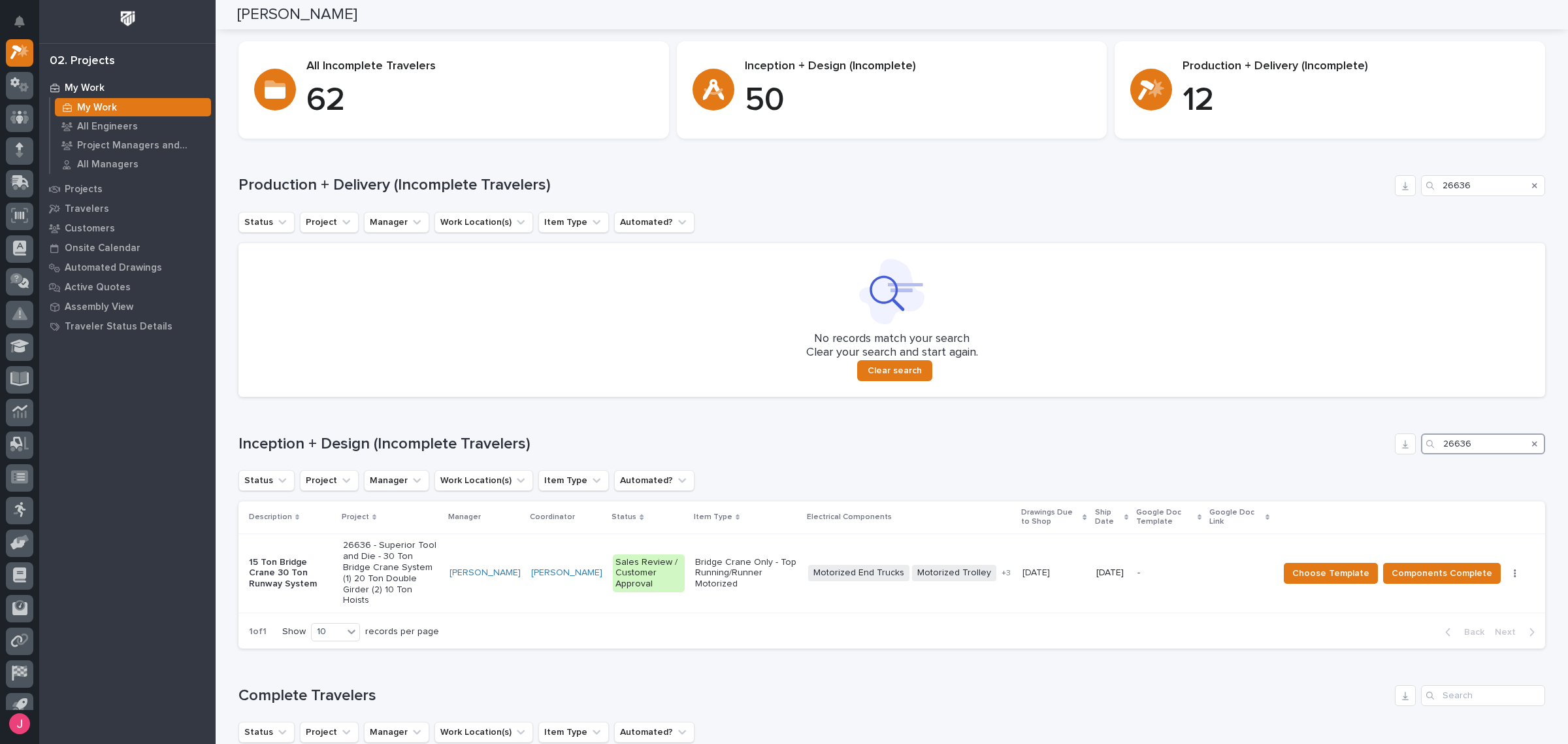
type input "26636"
click at [1533, 185] on icon "Search" at bounding box center [1535, 185] width 5 height 5
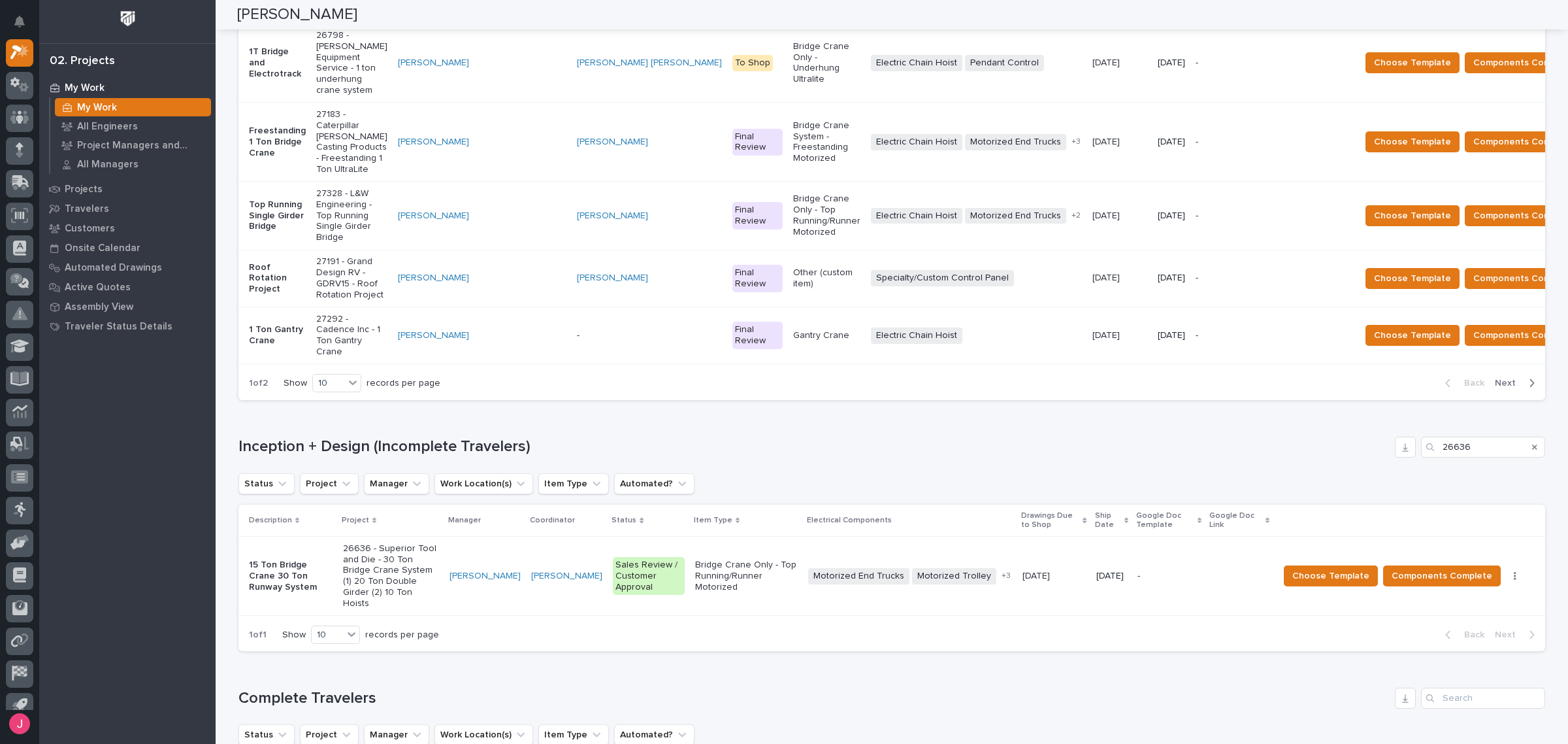
scroll to position [703, 0]
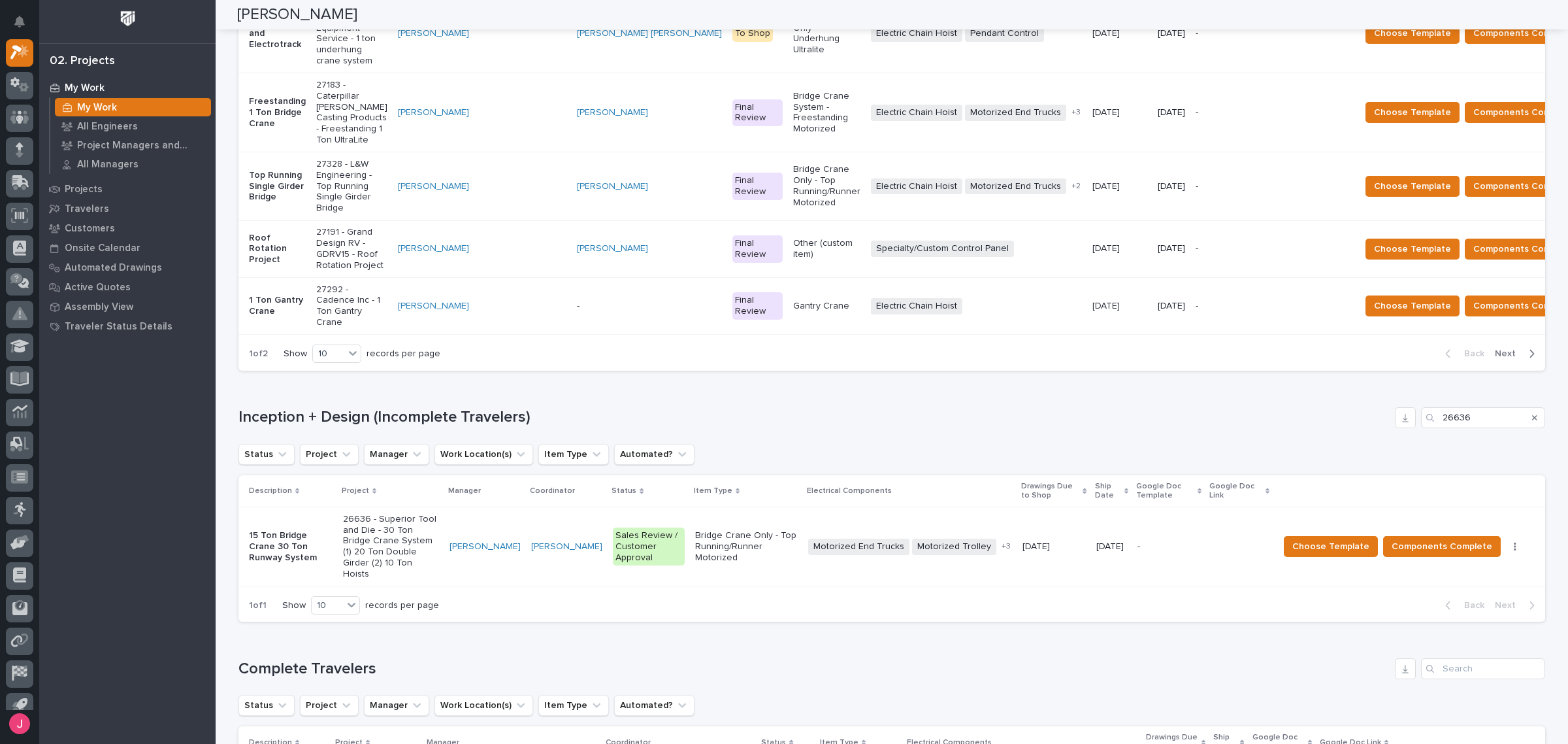
click at [709, 530] on p "Bridge Crane Only - Top Running/Runner Motorized" at bounding box center [747, 546] width 103 height 33
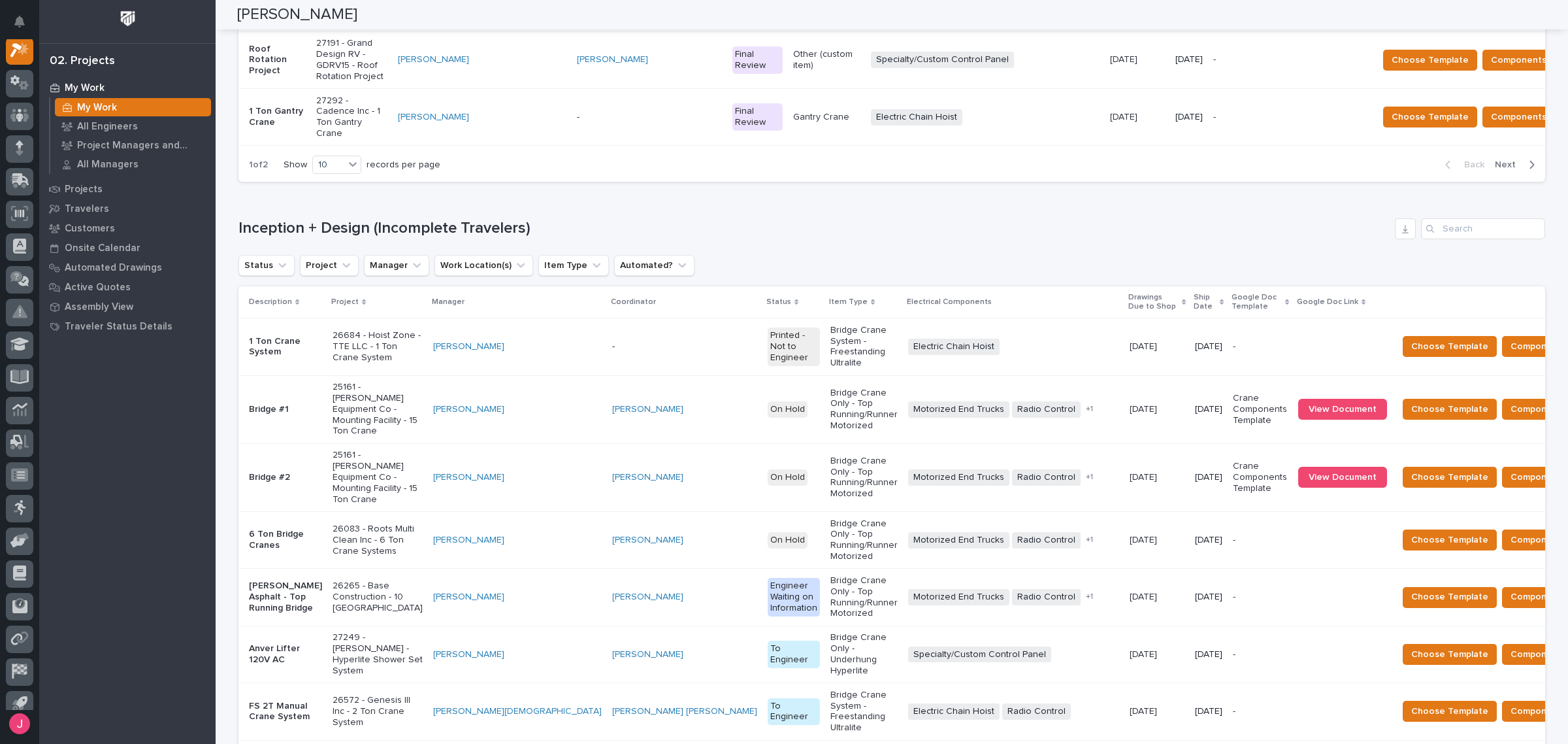
scroll to position [893, 0]
click at [1457, 218] on input "Search" at bounding box center [1484, 229] width 124 height 21
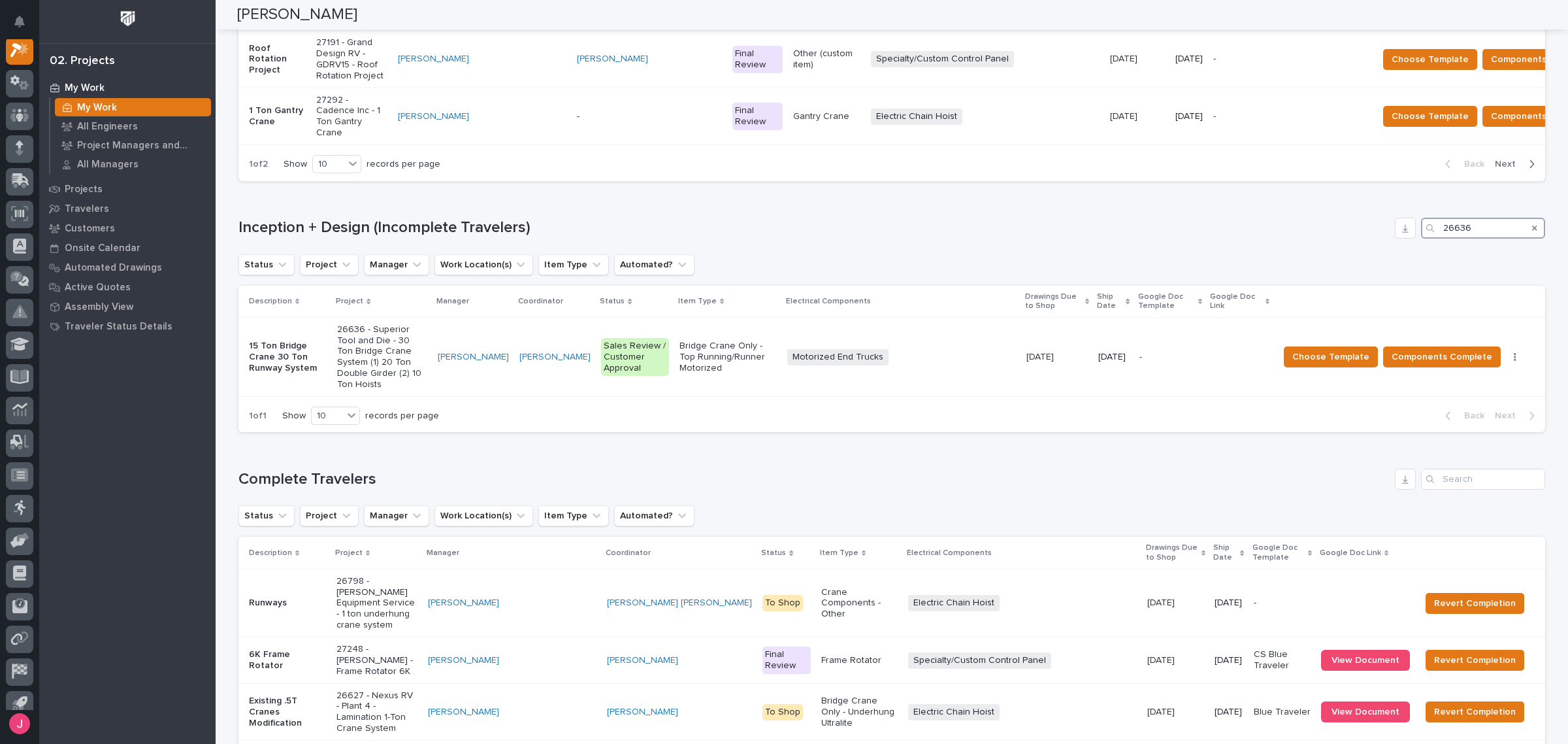
scroll to position [676, 0]
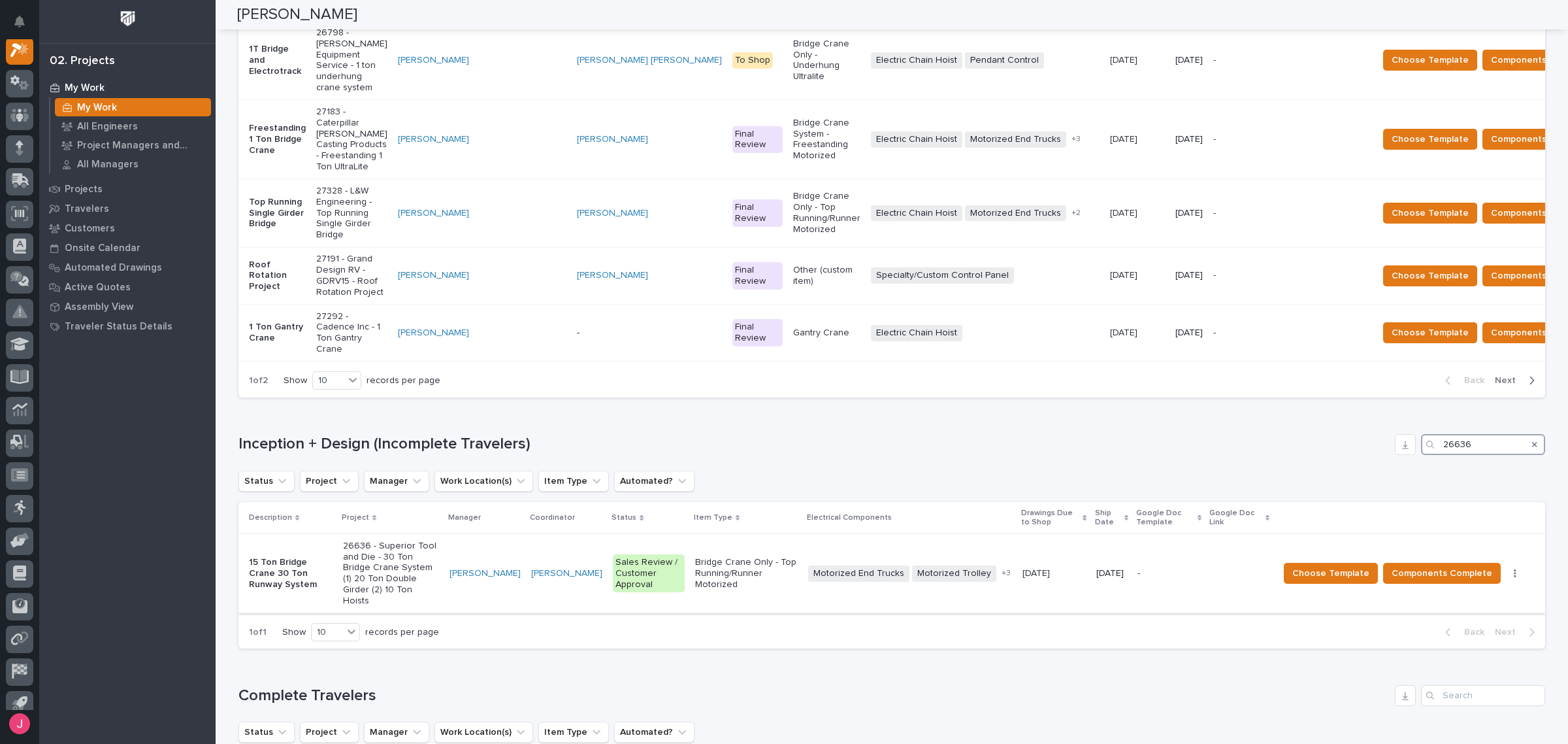
type input "26636"
click at [1109, 568] on p "12/01/2025" at bounding box center [1112, 574] width 31 height 11
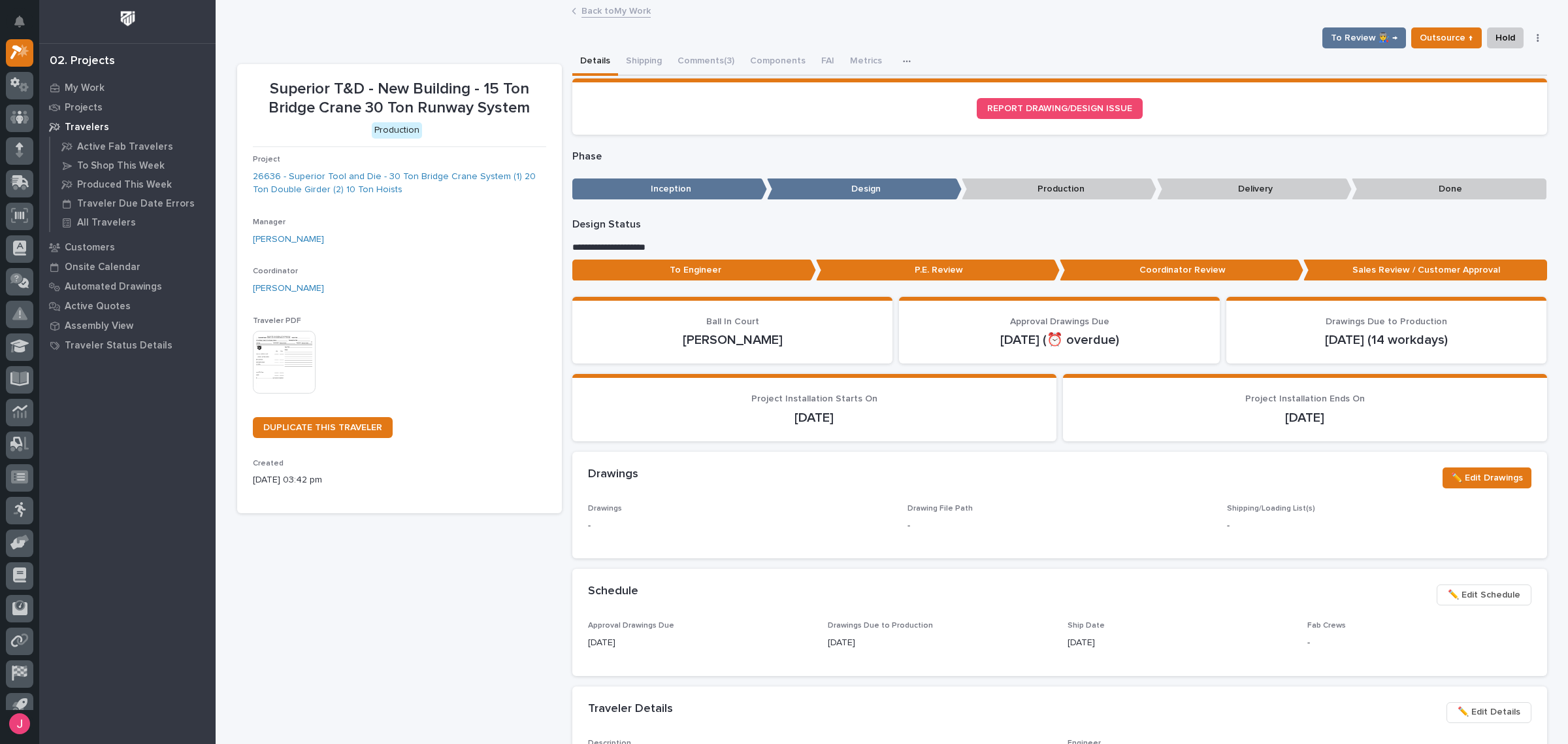
drag, startPoint x: 1138, startPoint y: 393, endPoint x: 1190, endPoint y: 362, distance: 60.5
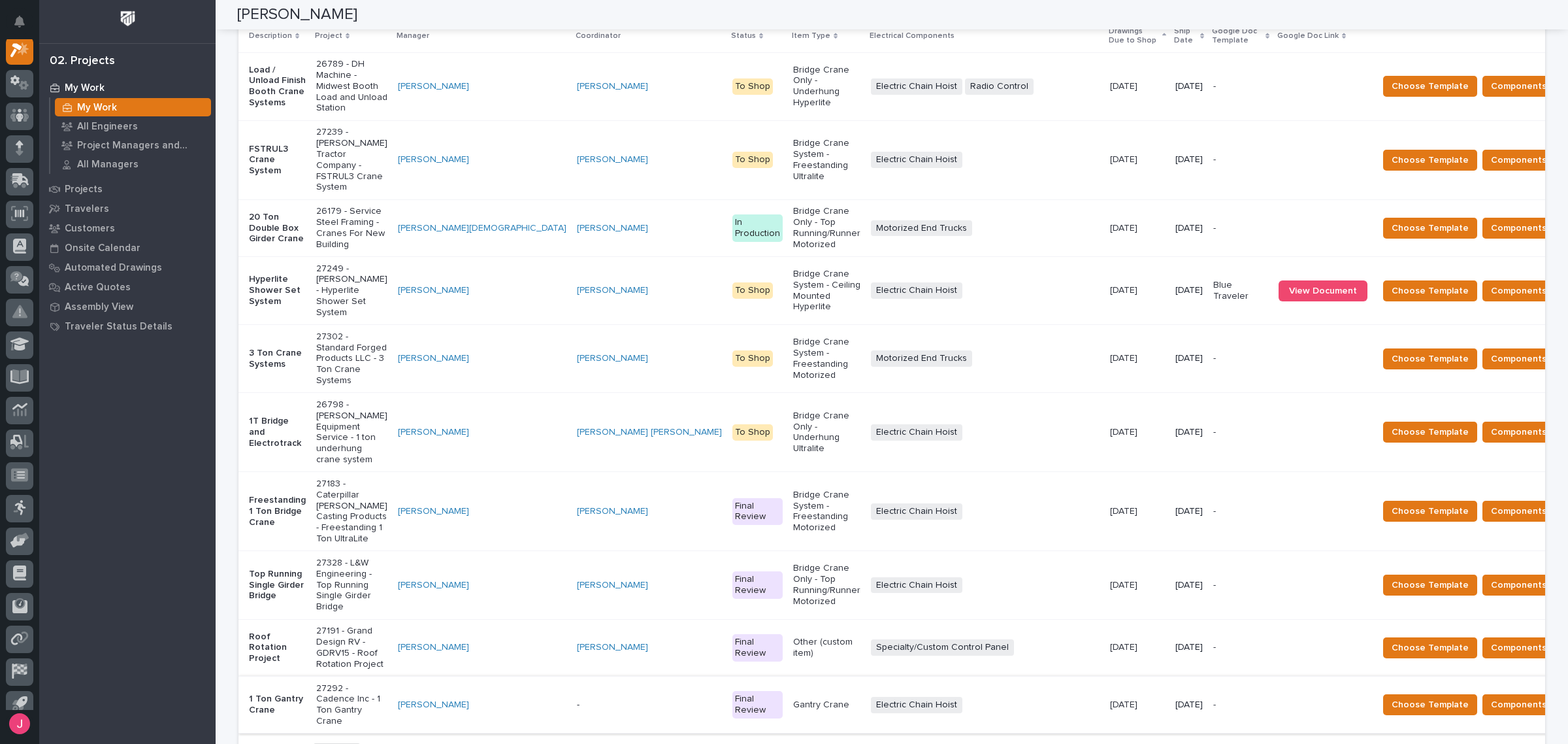
scroll to position [223, 0]
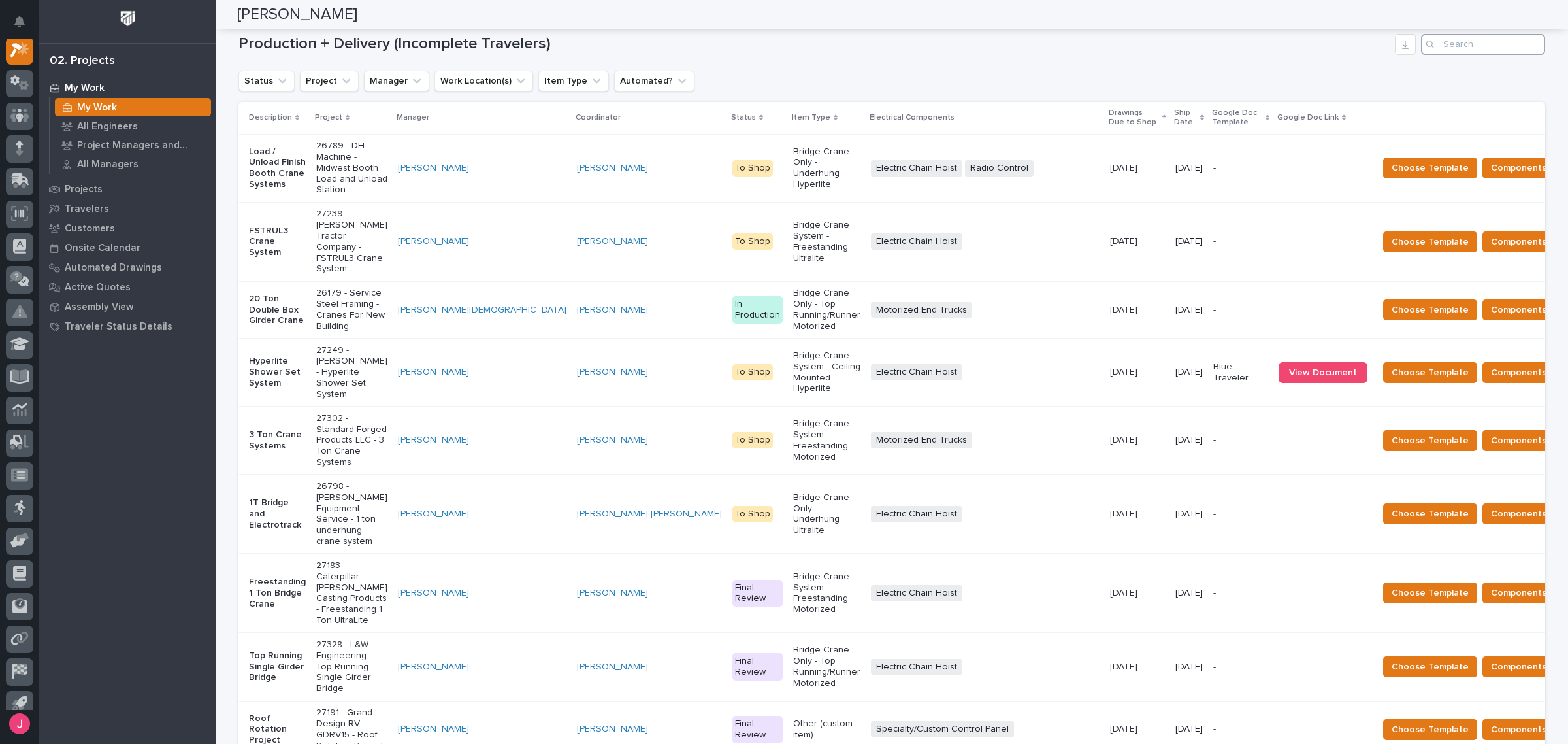
click at [1471, 47] on input "Search" at bounding box center [1484, 45] width 124 height 21
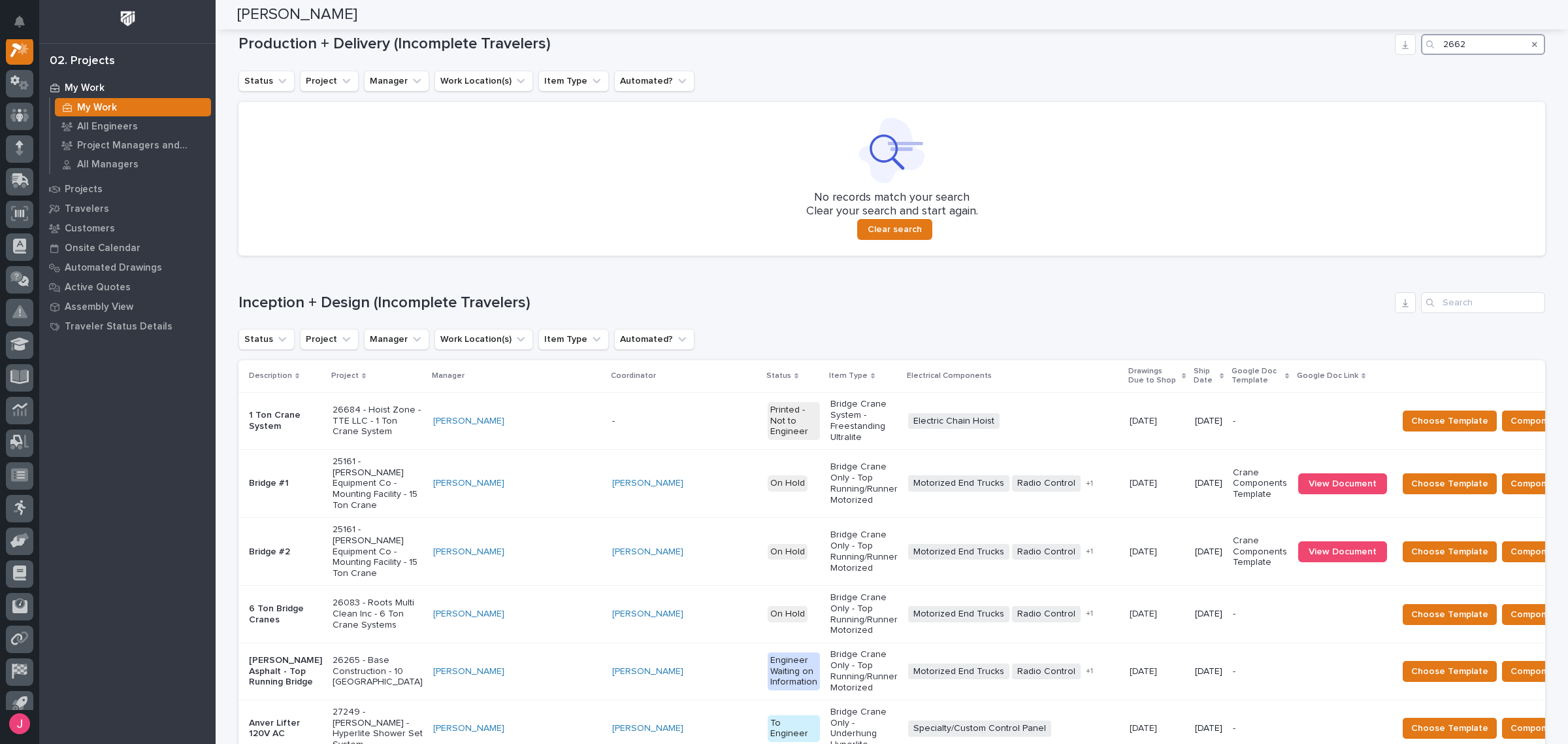
click at [1471, 47] on input "2662" at bounding box center [1484, 45] width 124 height 21
click at [1482, 40] on input "26636" at bounding box center [1484, 45] width 124 height 21
drag, startPoint x: 1472, startPoint y: 40, endPoint x: 1484, endPoint y: 48, distance: 14.4
click at [1432, 48] on div "26636" at bounding box center [1484, 45] width 124 height 21
click at [1463, 44] on input "26636" at bounding box center [1484, 45] width 124 height 21
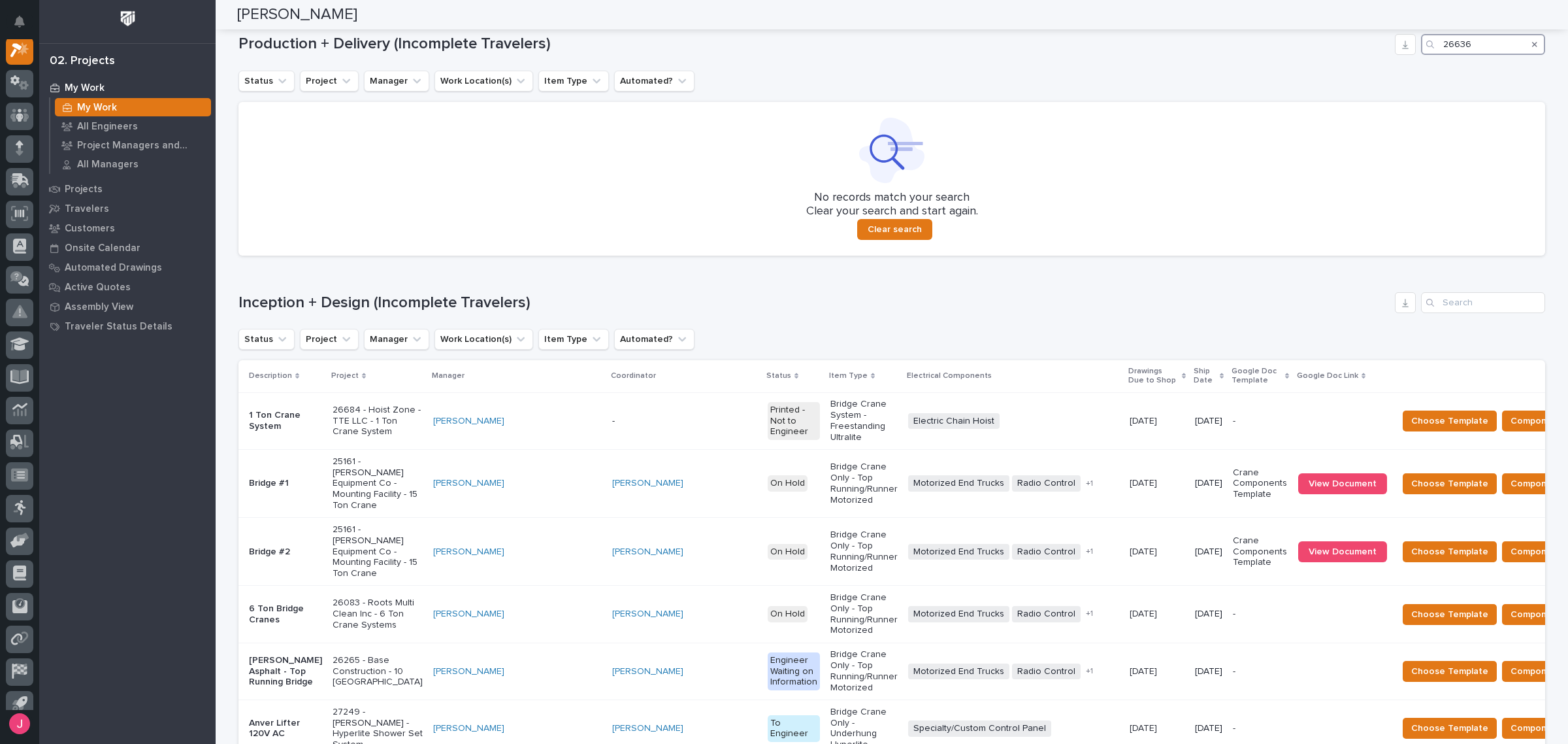
click at [1438, 43] on input "26636" at bounding box center [1484, 45] width 124 height 21
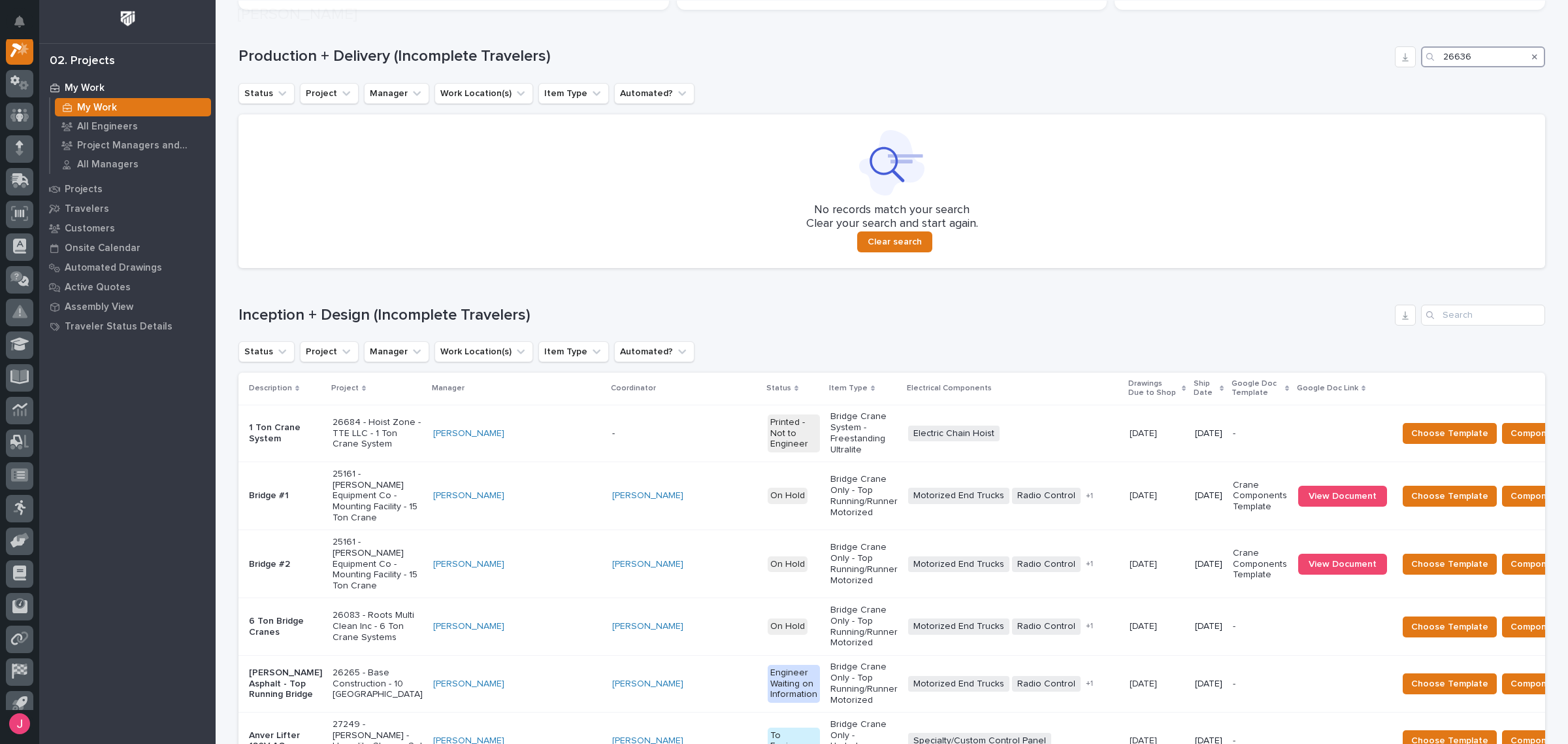
scroll to position [408, 0]
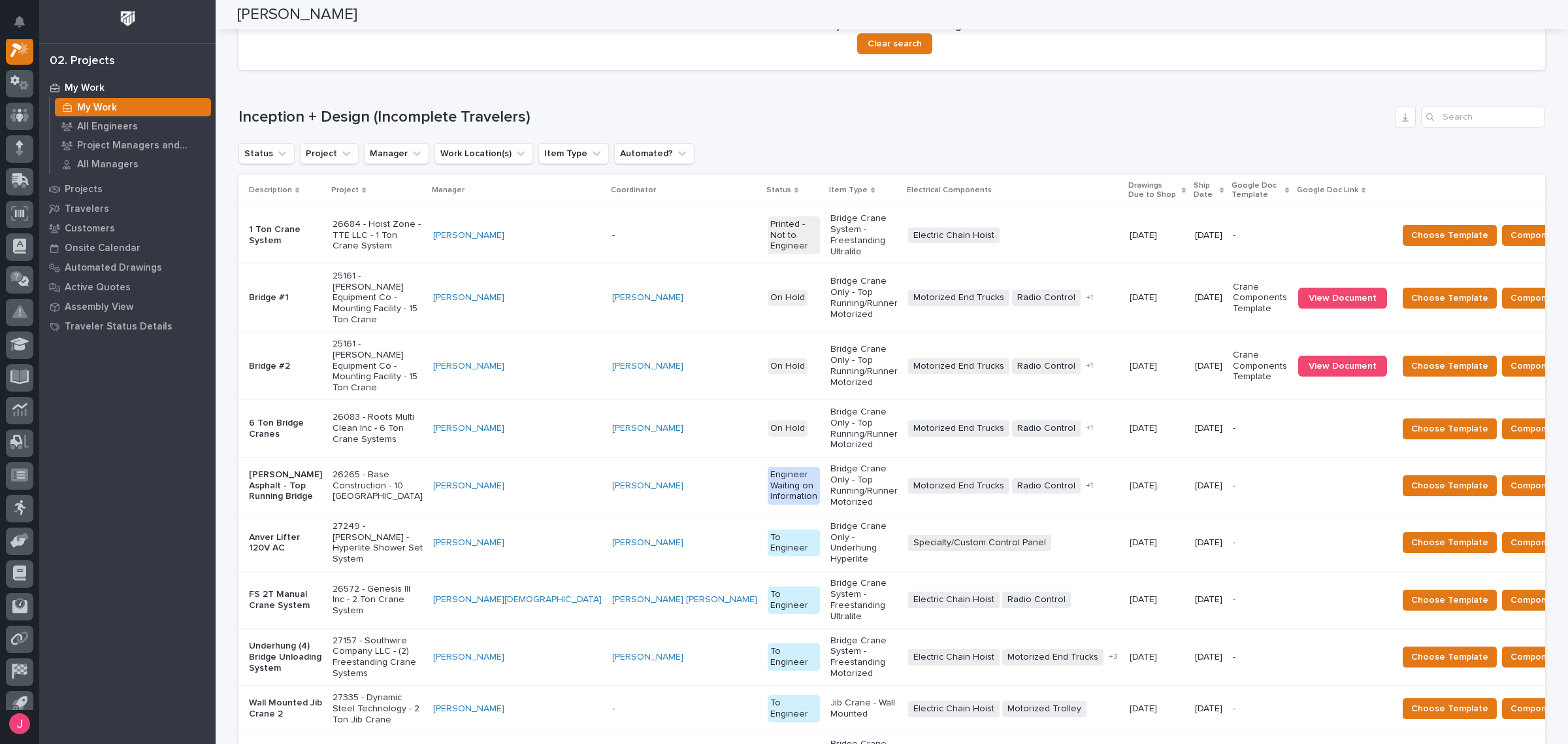
type input "26636"
drag, startPoint x: 1452, startPoint y: 101, endPoint x: 1455, endPoint y: 111, distance: 10.4
click at [1455, 108] on div "Loading... Saving… Inception + Design (Incomplete Travelers) Status Project Man…" at bounding box center [891, 457] width 1307 height 755
click at [1455, 112] on input "Search" at bounding box center [1484, 117] width 124 height 21
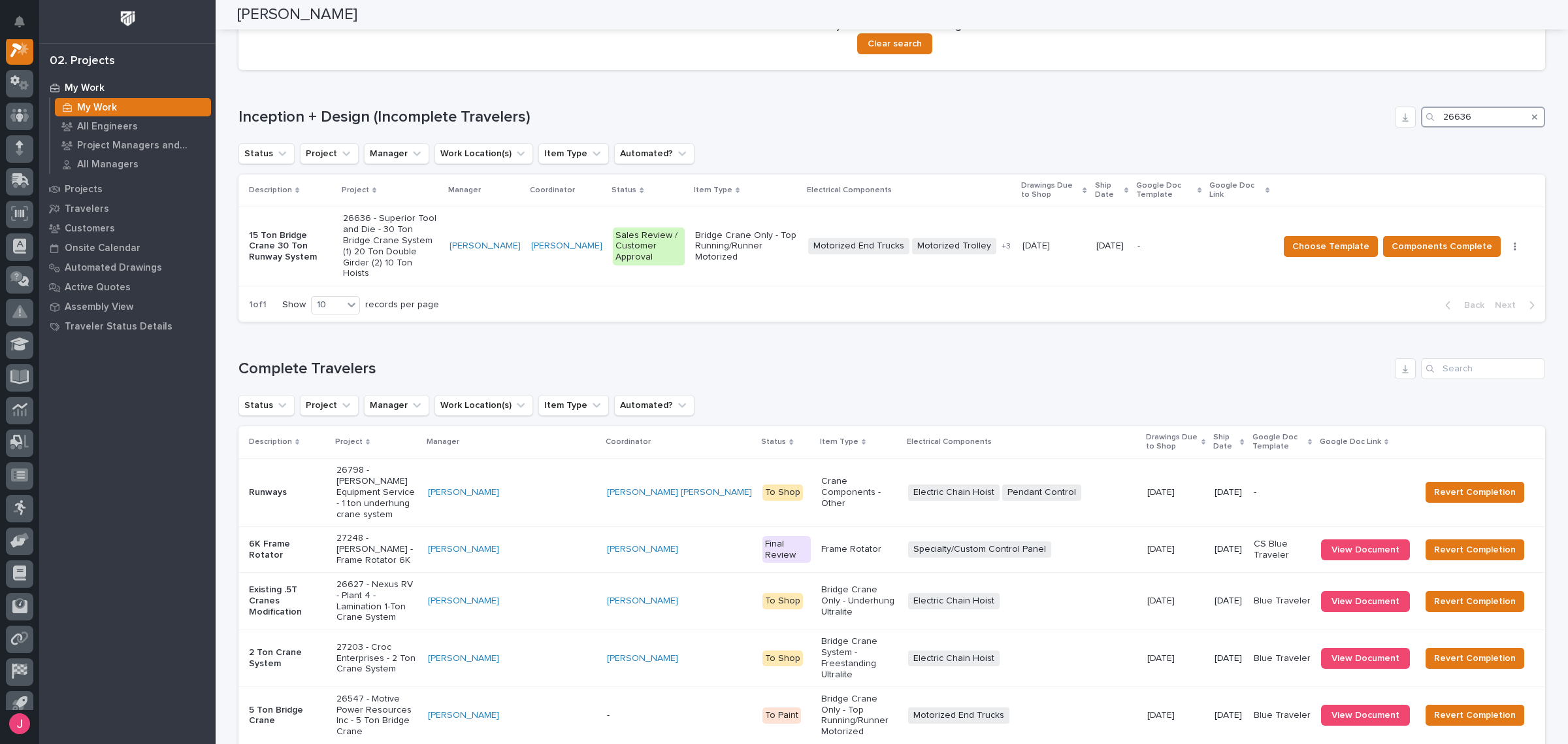
scroll to position [191, 0]
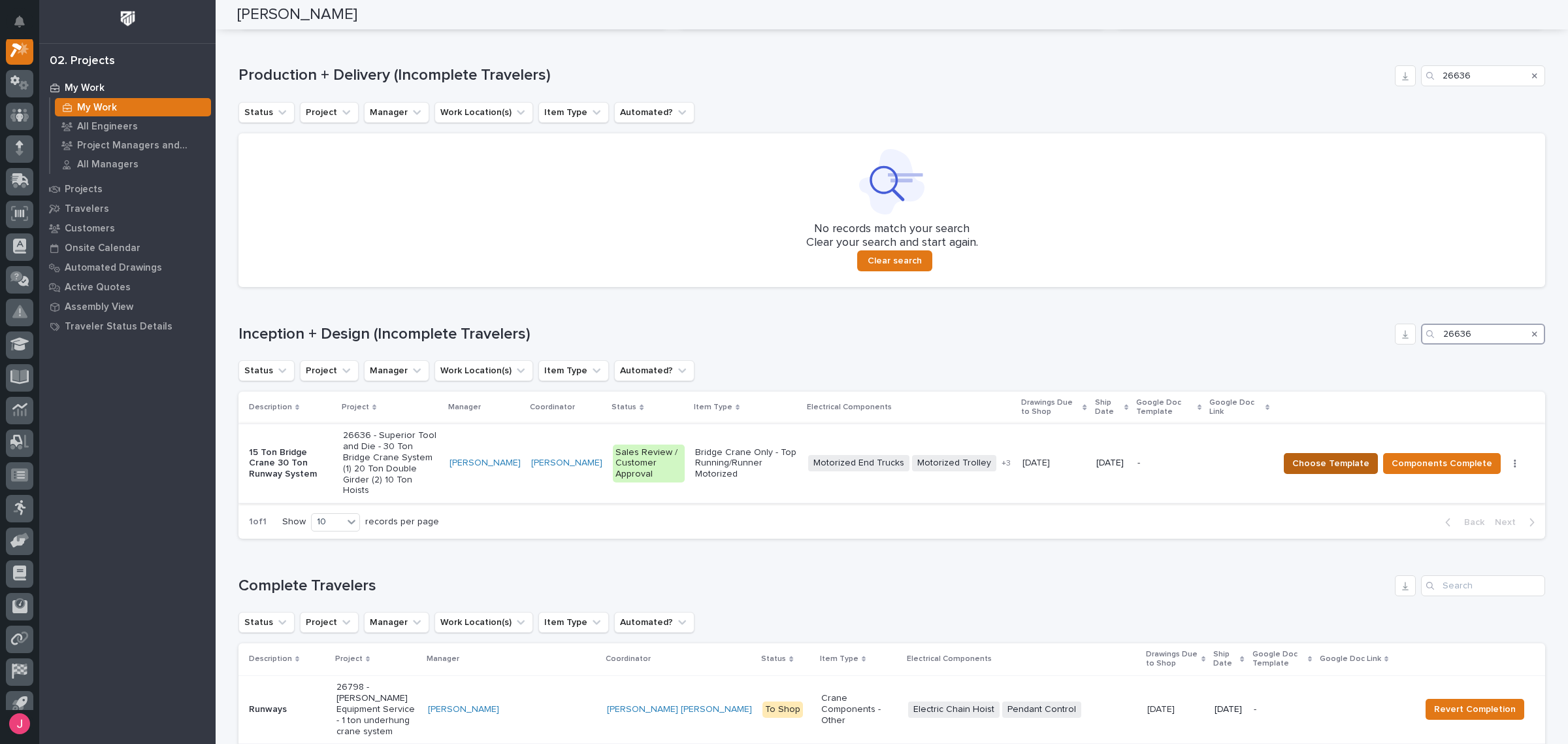
type input "26636"
click at [1325, 455] on span "Choose Template" at bounding box center [1331, 463] width 77 height 15
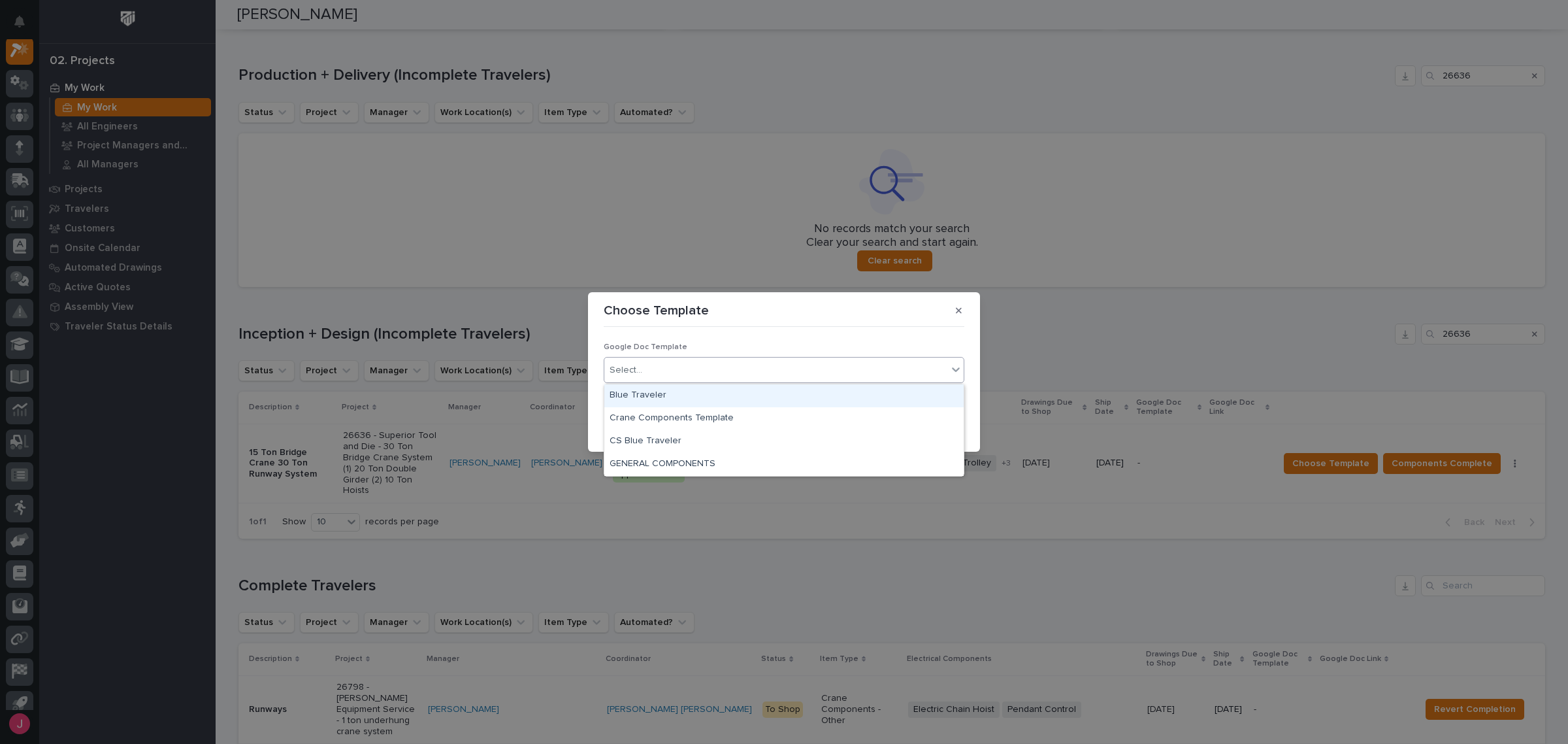
click at [909, 370] on div "Select..." at bounding box center [775, 370] width 343 height 22
click at [697, 396] on div "Blue Traveler" at bounding box center [784, 396] width 359 height 23
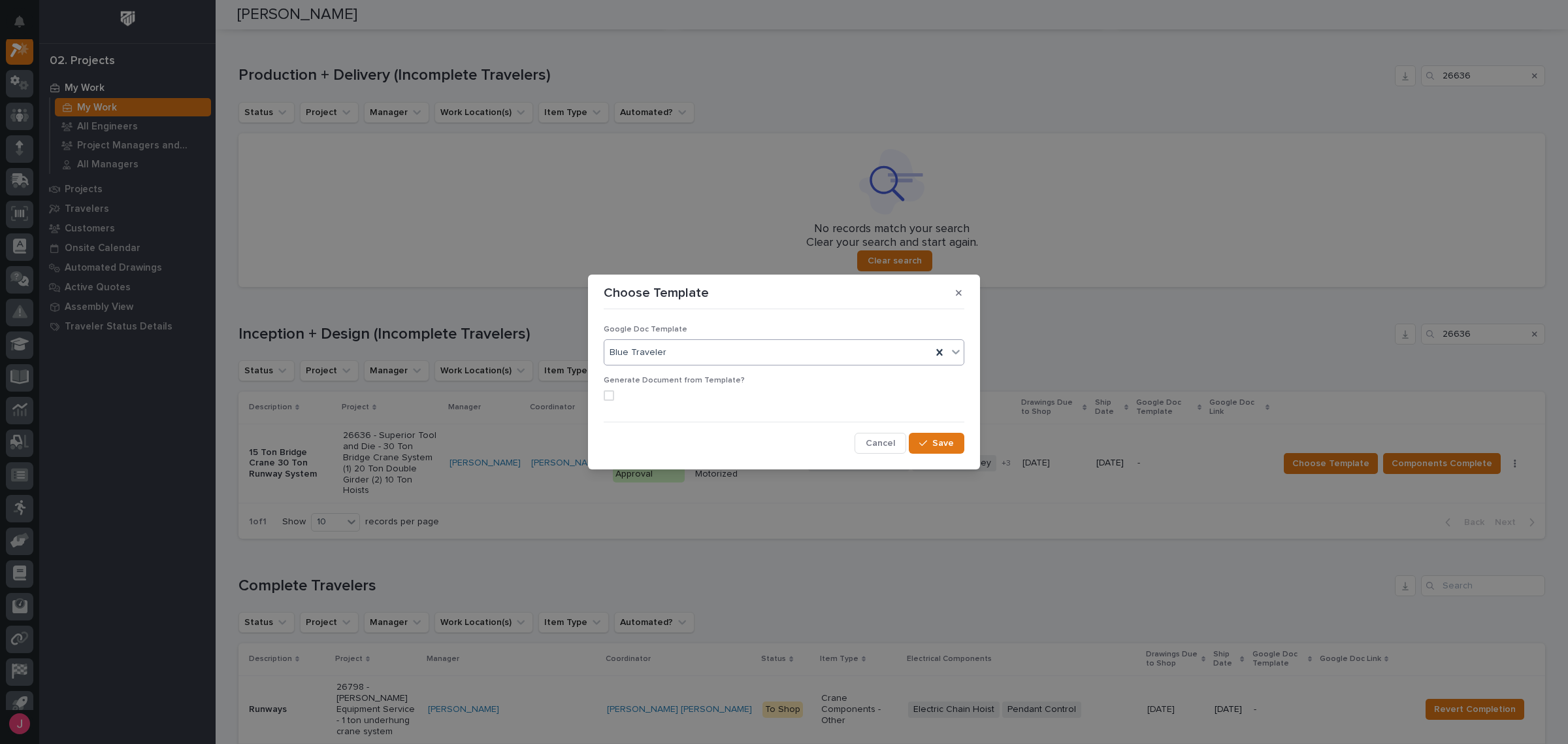
drag, startPoint x: 604, startPoint y: 393, endPoint x: 749, endPoint y: 430, distance: 149.6
click at [613, 394] on span at bounding box center [609, 395] width 11 height 11
click at [930, 438] on button "Save" at bounding box center [937, 443] width 55 height 21
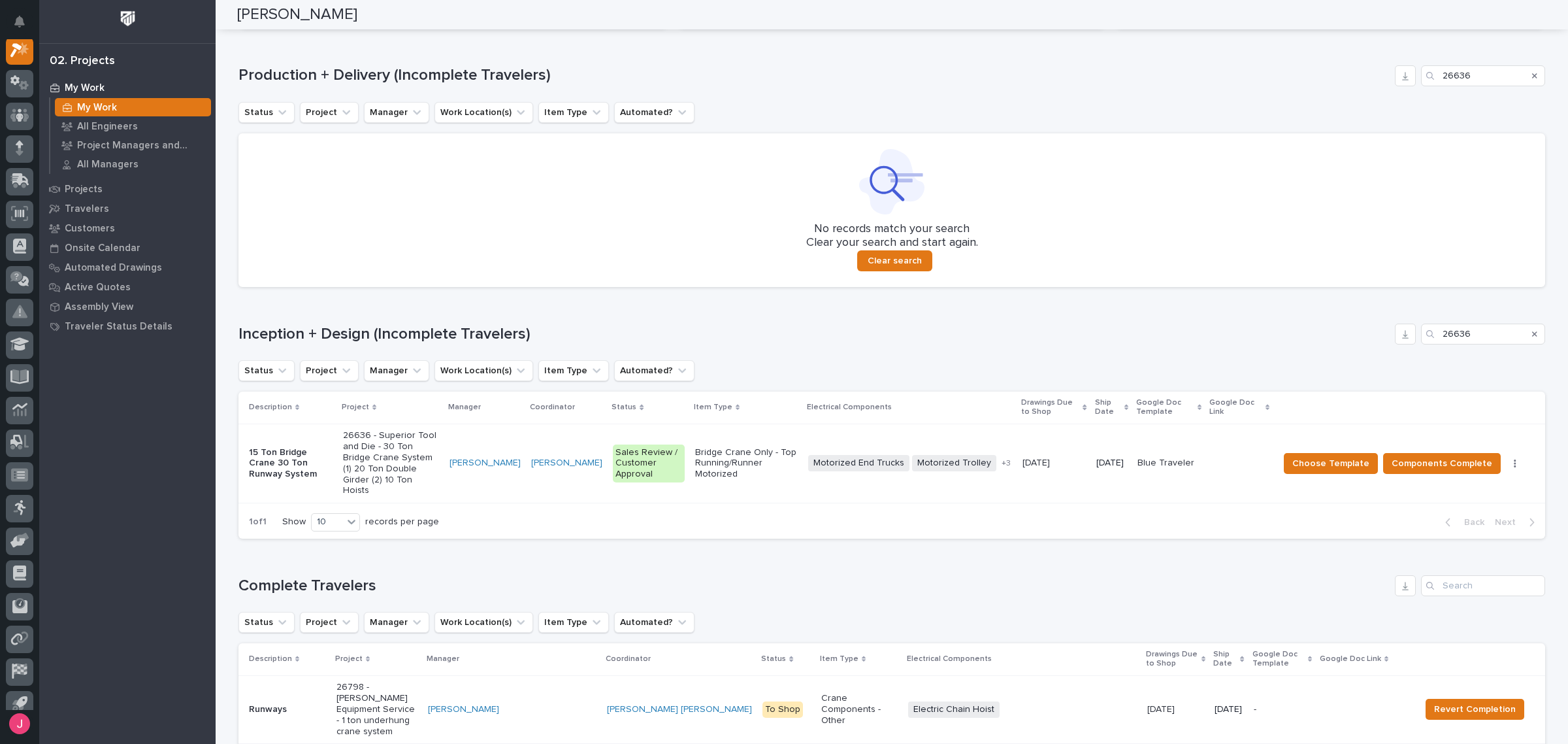
scroll to position [197, 0]
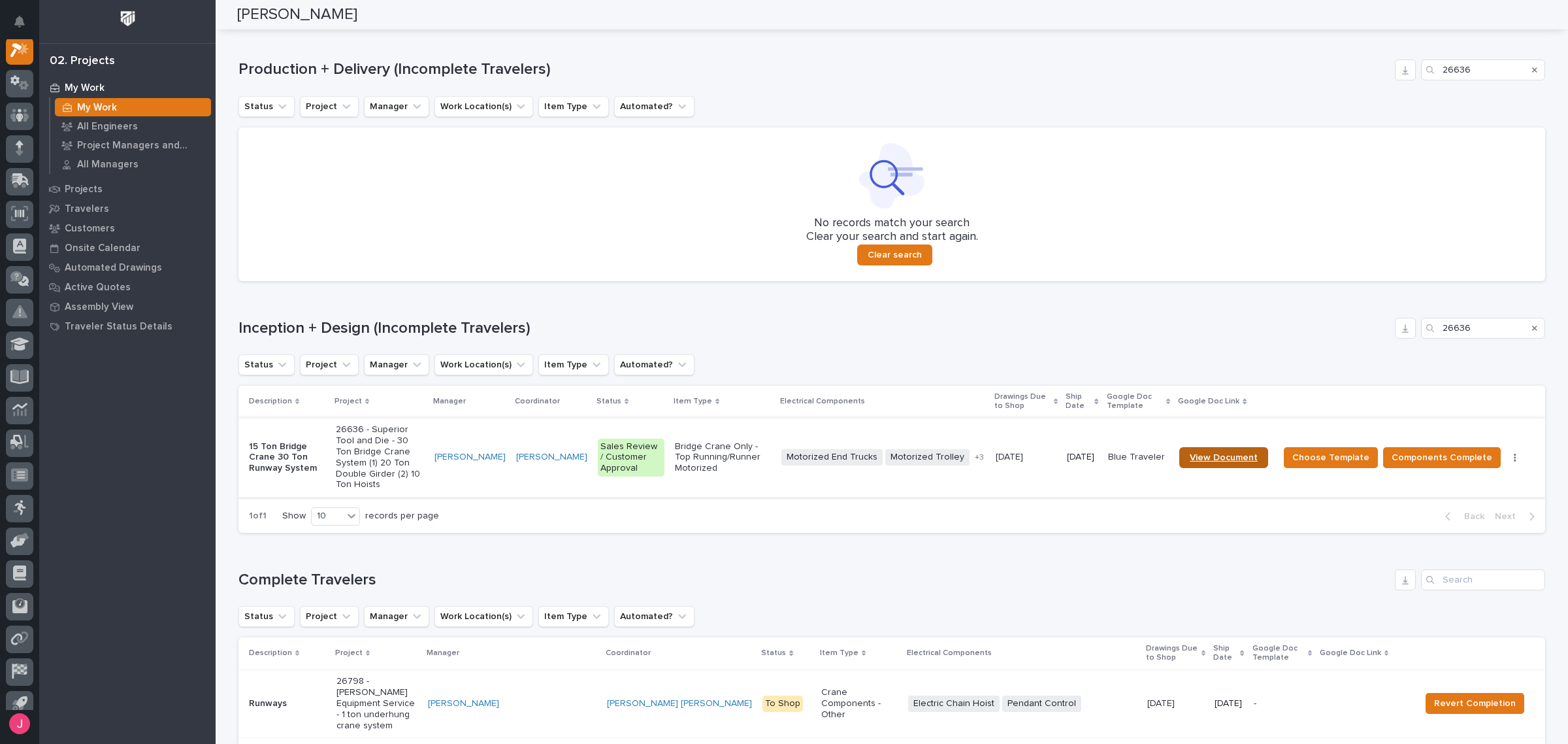
click at [1222, 448] on link "View Document" at bounding box center [1224, 458] width 89 height 21
click at [1274, 293] on div "Loading... Saving… Inception + Design (Incomplete Travelers) 26636 Status Proje…" at bounding box center [891, 417] width 1307 height 252
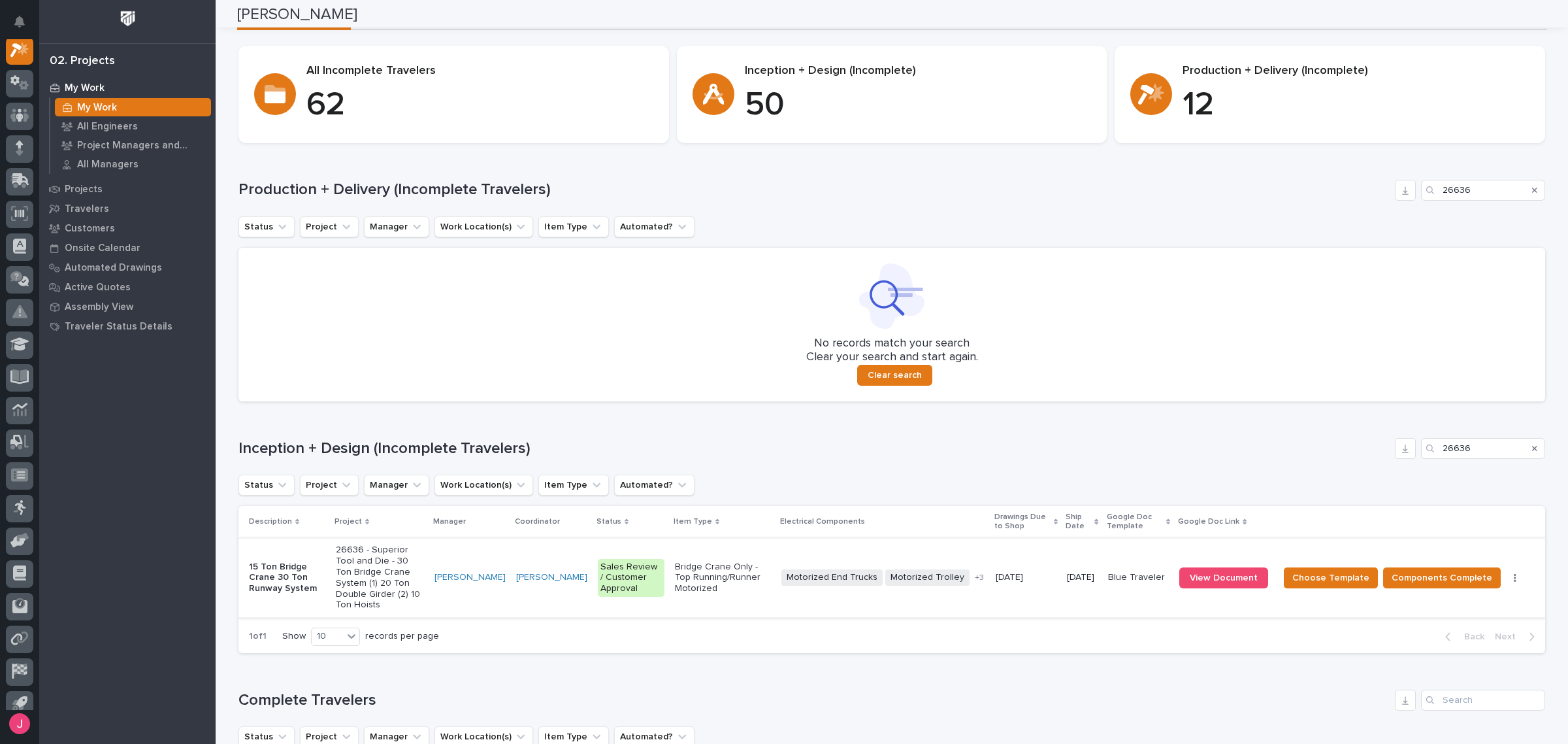
scroll to position [0, 0]
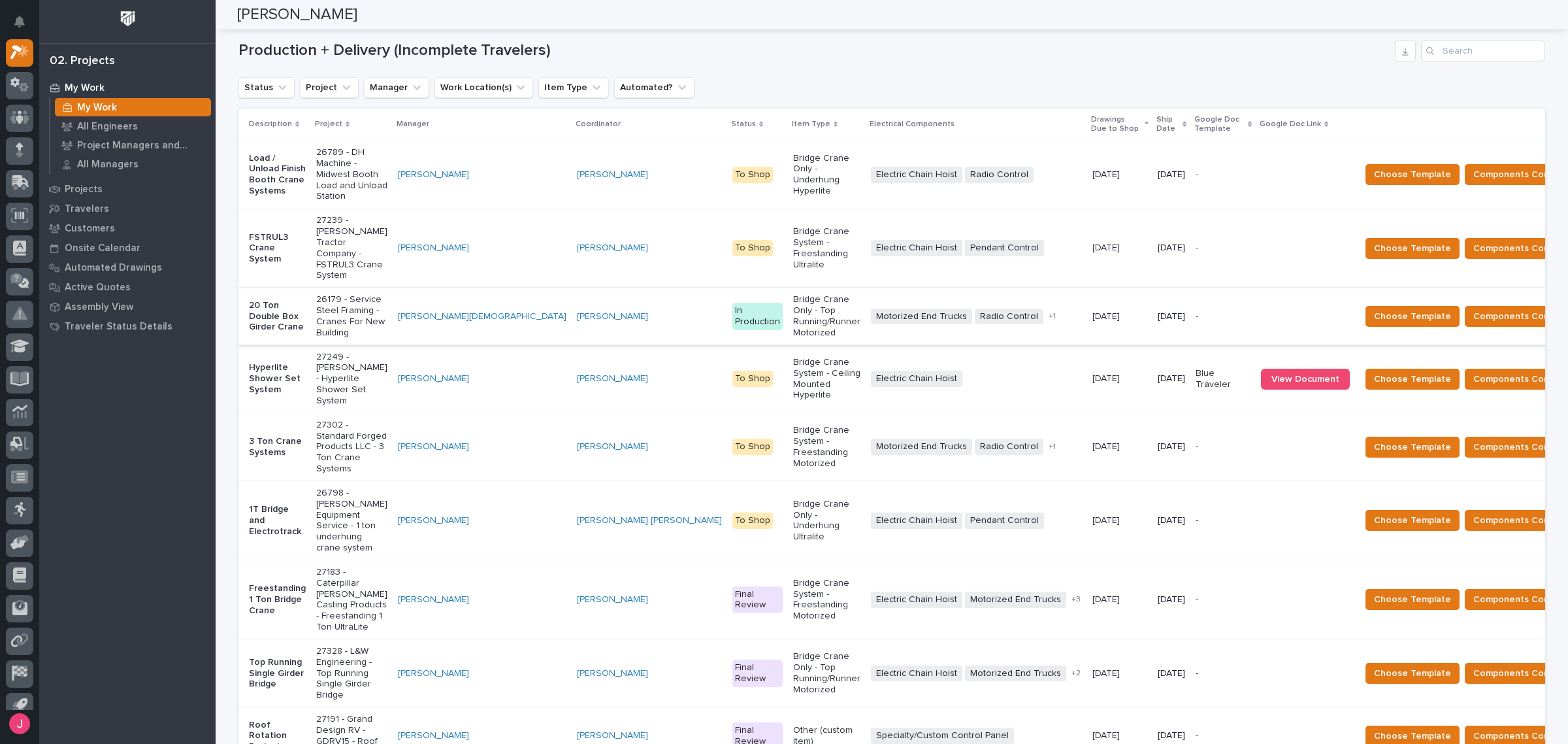
scroll to position [245, 0]
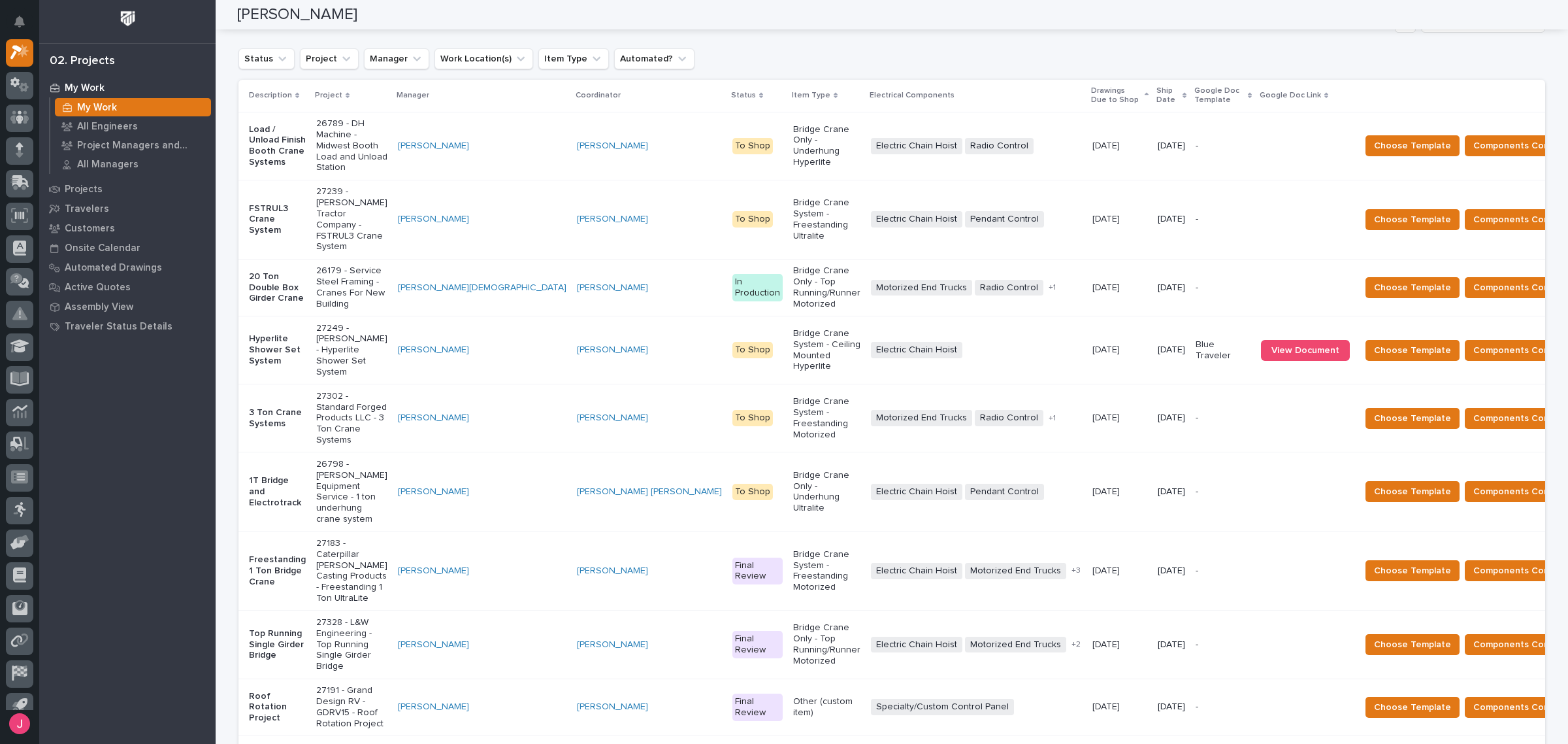
click at [1316, 57] on div "Status Project Manager Work Location(s) Item Type Automated?" at bounding box center [891, 59] width 1307 height 21
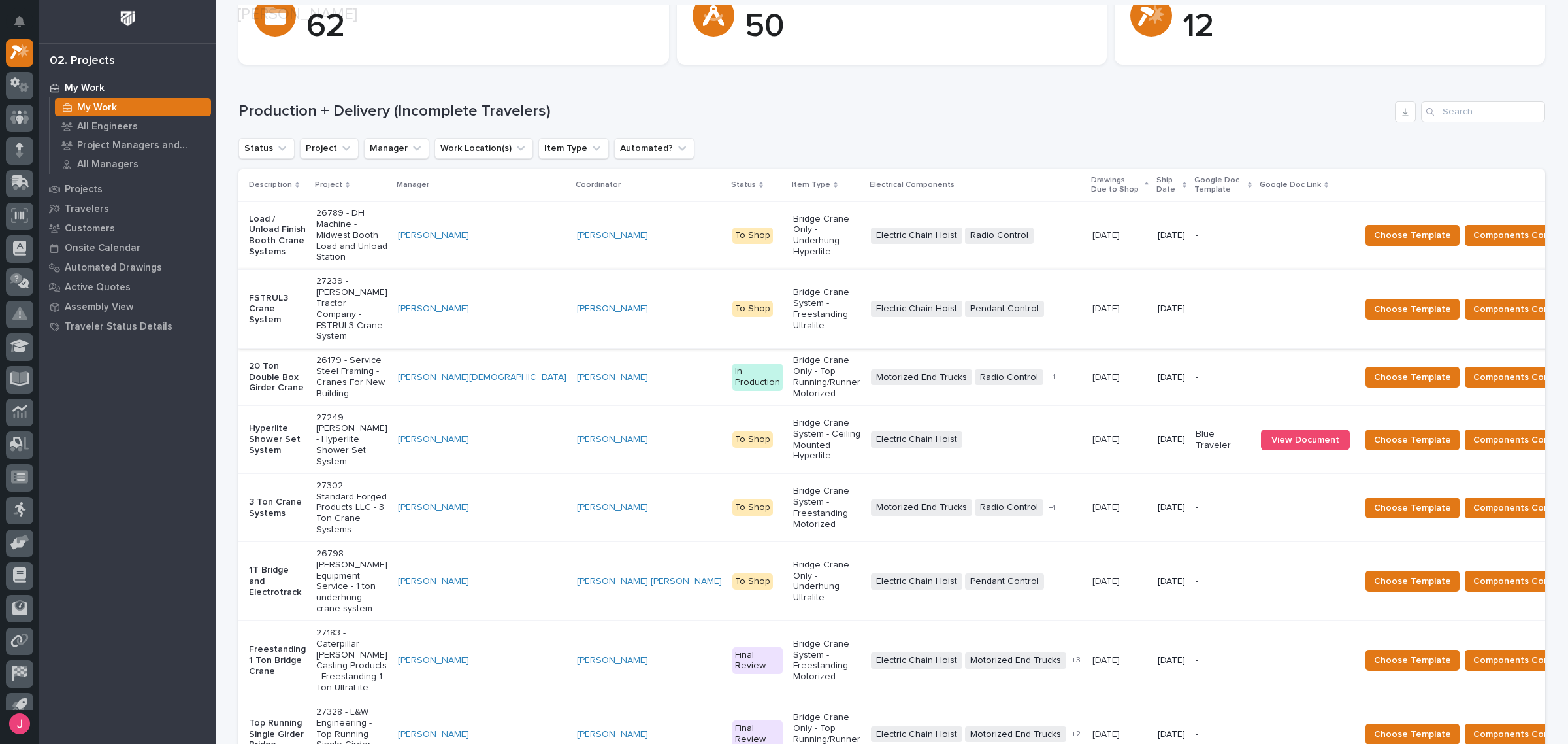
scroll to position [164, 0]
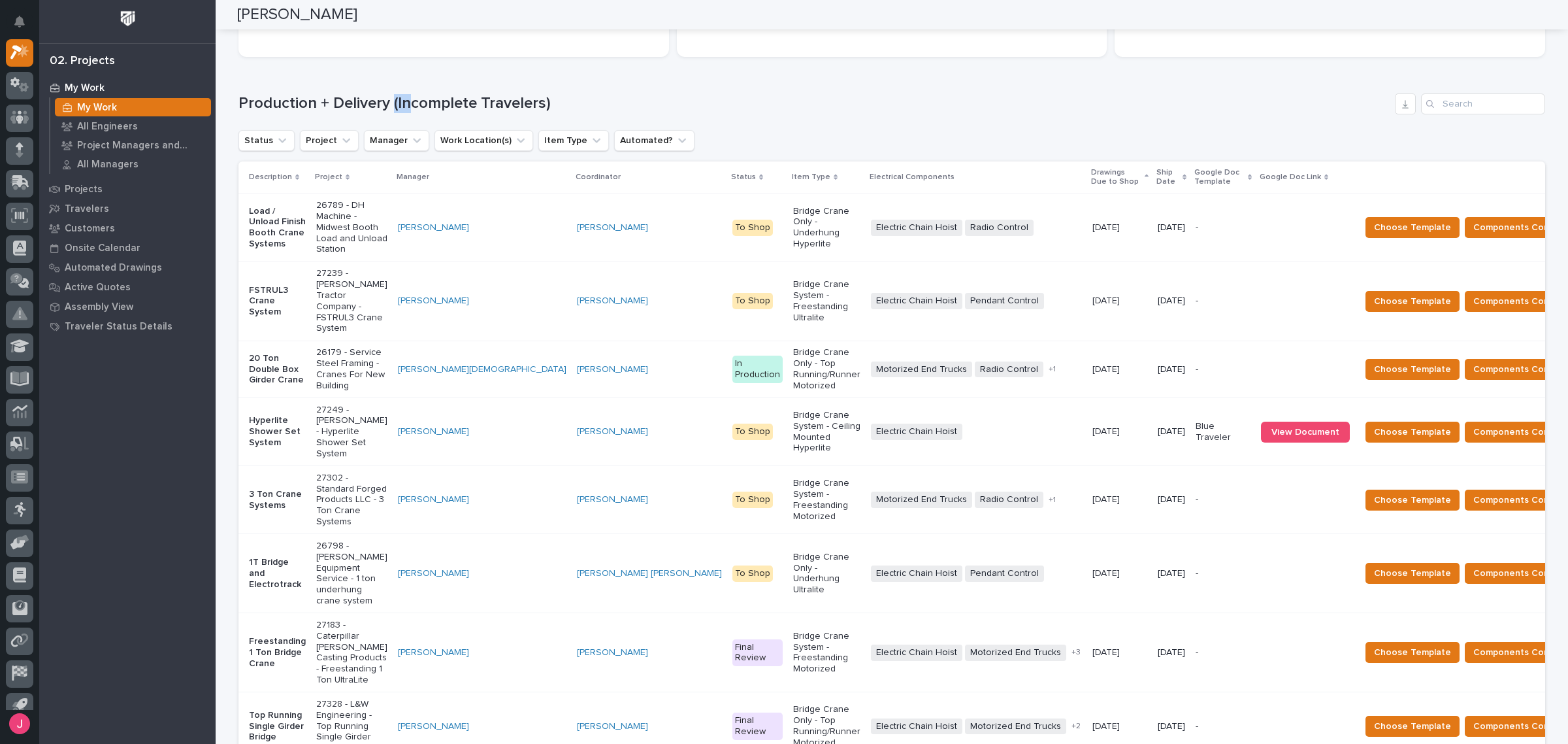
drag, startPoint x: 387, startPoint y: 105, endPoint x: 401, endPoint y: 104, distance: 14.0
click at [401, 104] on h1 "Production + Delivery (Incomplete Travelers)" at bounding box center [814, 103] width 1151 height 19
click at [412, 101] on h1 "Production + Delivery (Incomplete Travelers)" at bounding box center [814, 103] width 1151 height 19
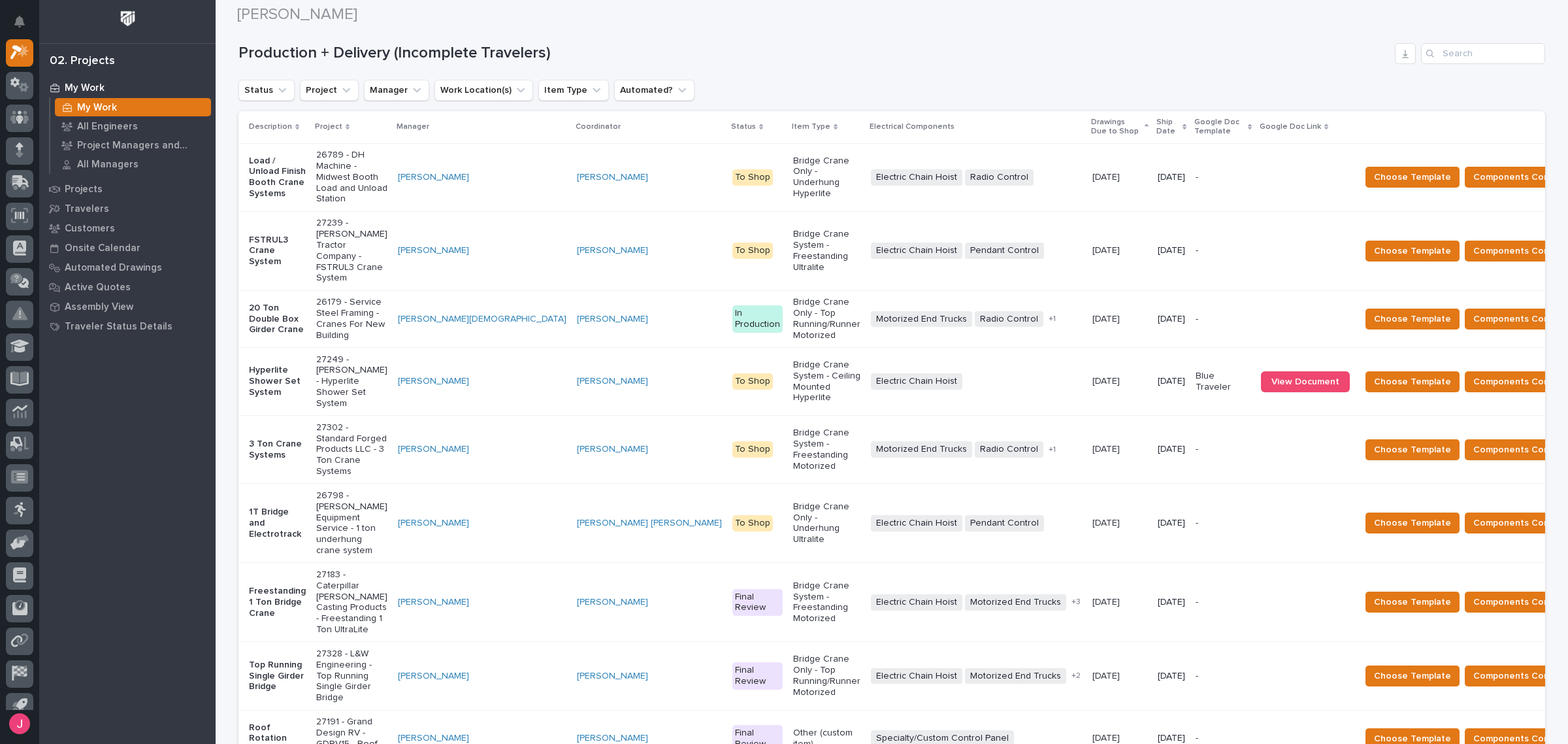
scroll to position [245, 0]
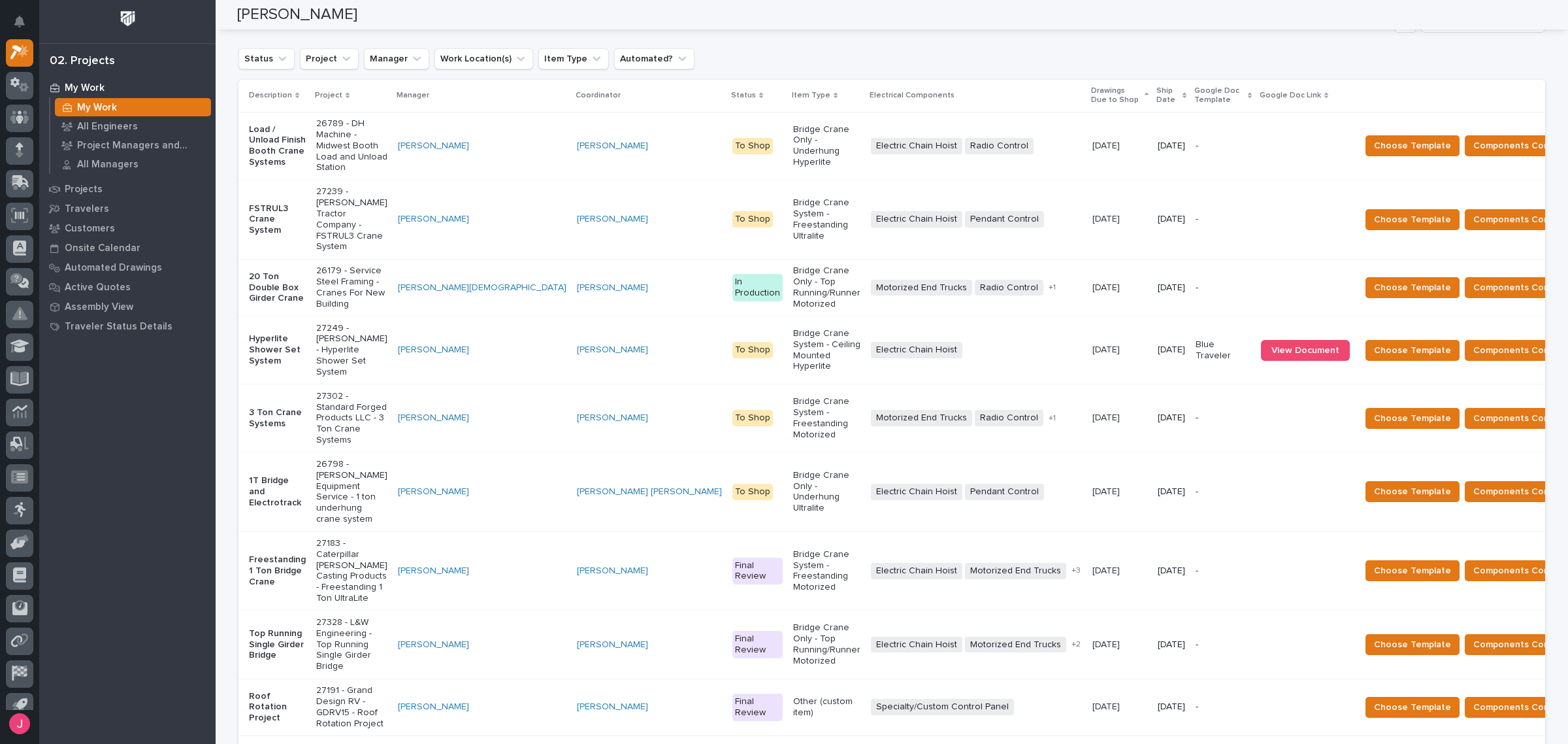
click at [1366, 67] on div "Status Project Manager Work Location(s) Item Type Automated?" at bounding box center [891, 59] width 1307 height 21
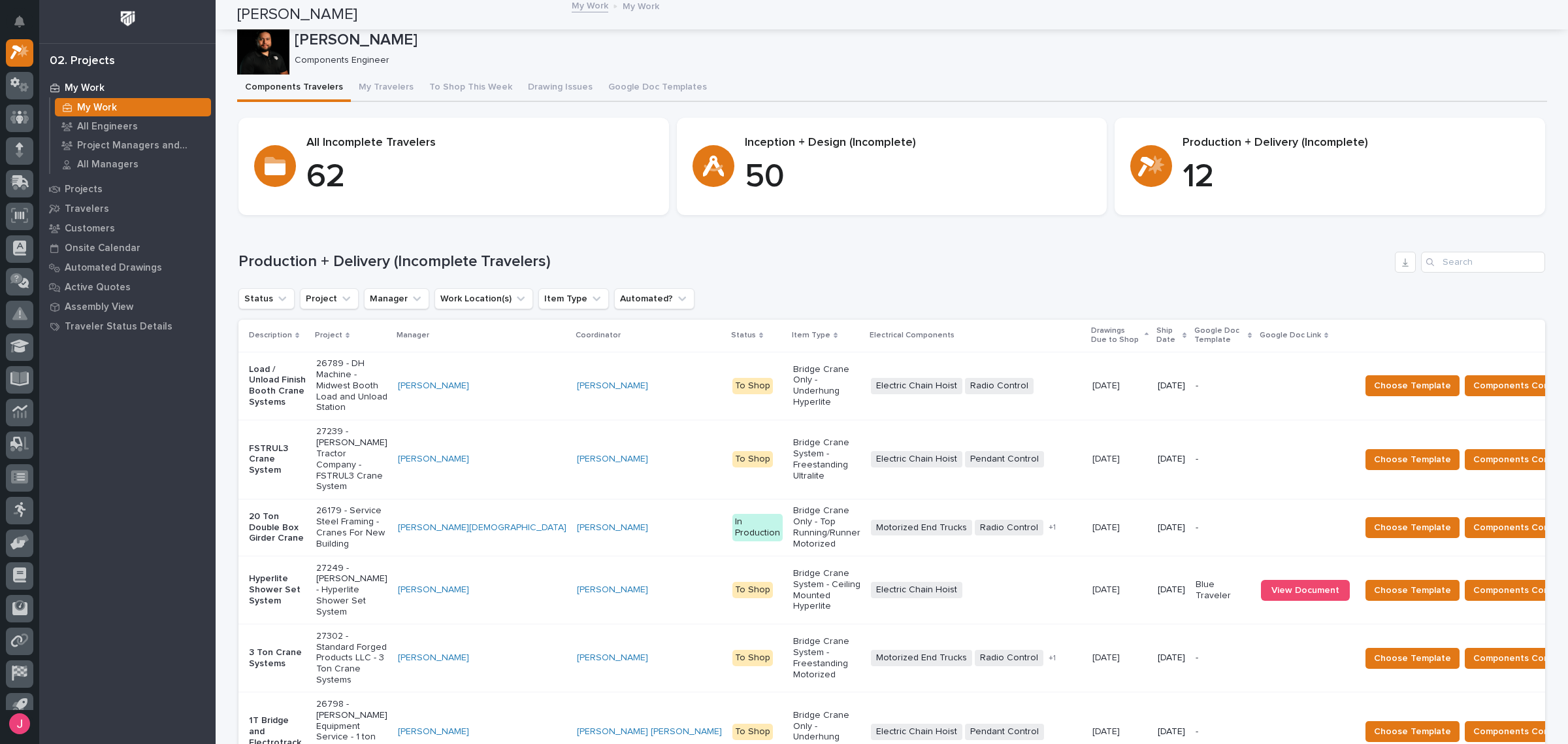
scroll to position [0, 0]
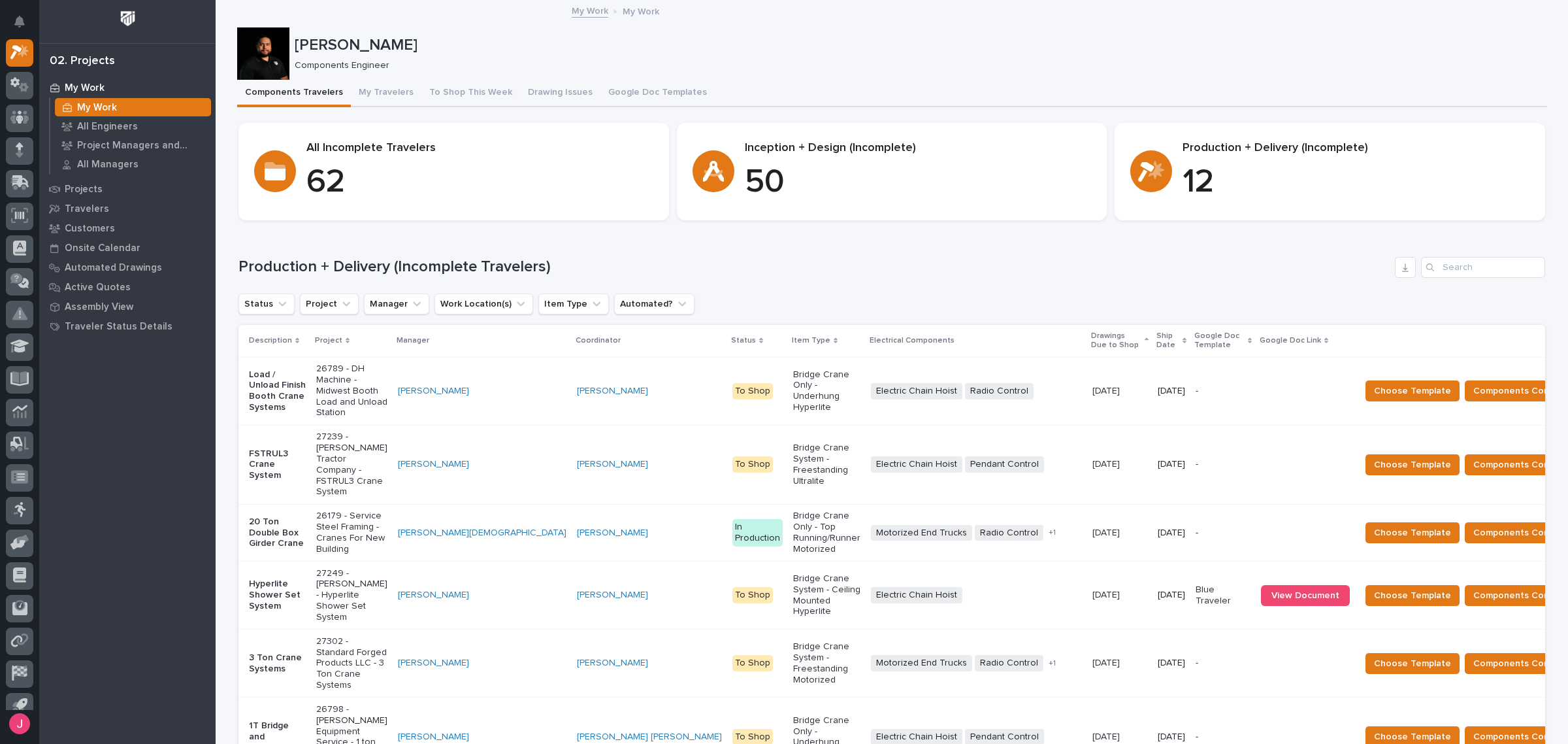
click at [1157, 337] on p "Ship Date" at bounding box center [1168, 340] width 23 height 24
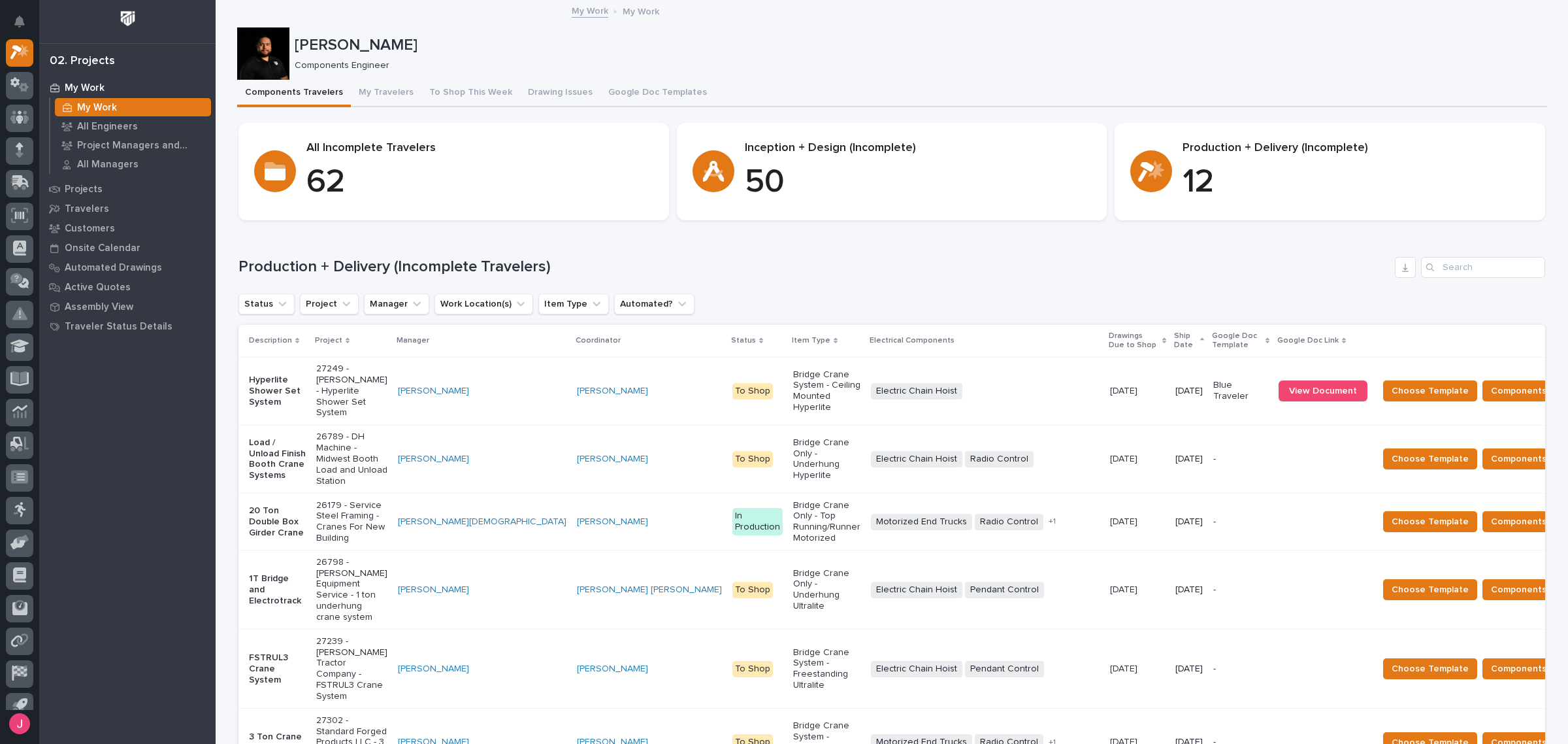
click at [943, 387] on div "Electric Chain Hoist + 0" at bounding box center [985, 391] width 229 height 27
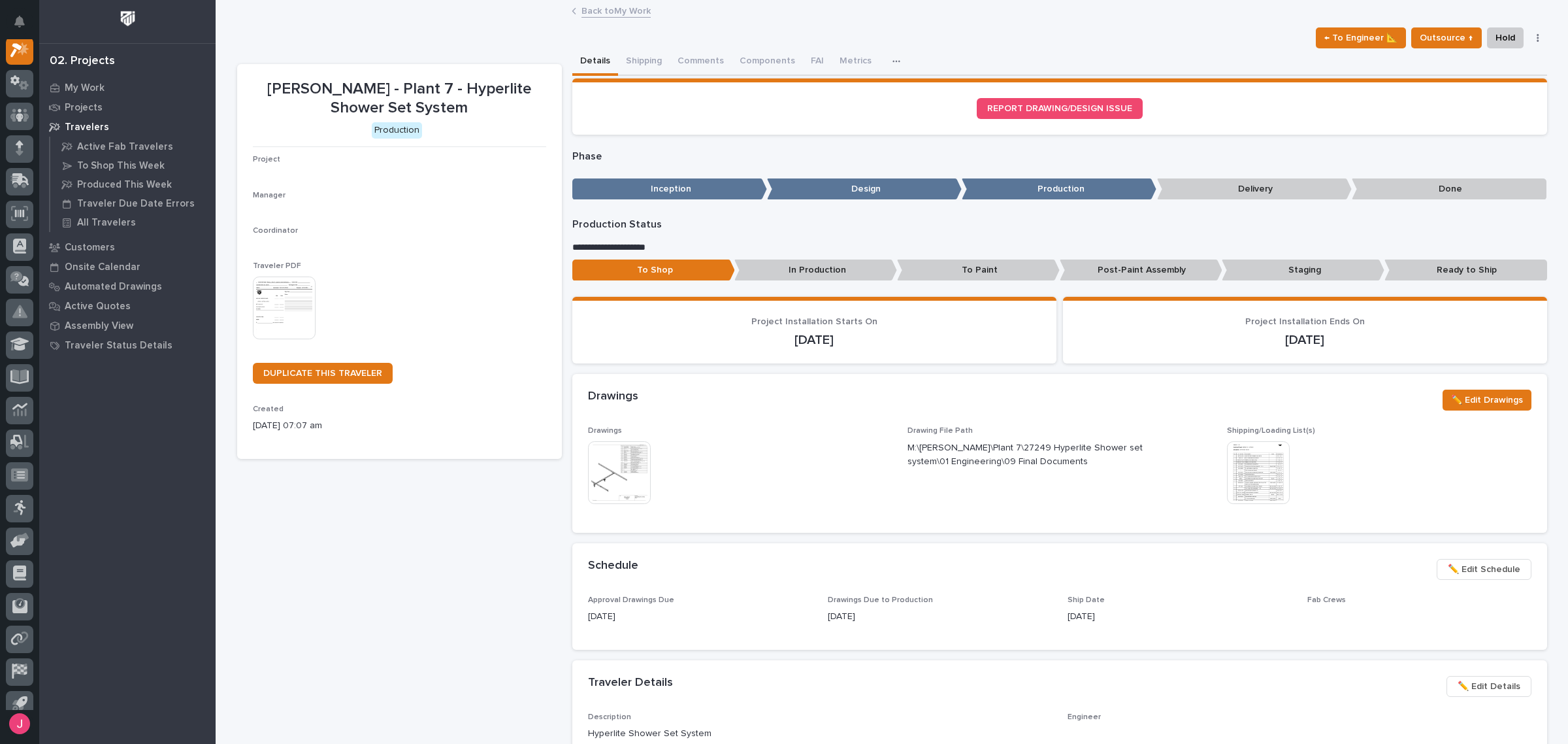
scroll to position [33, 0]
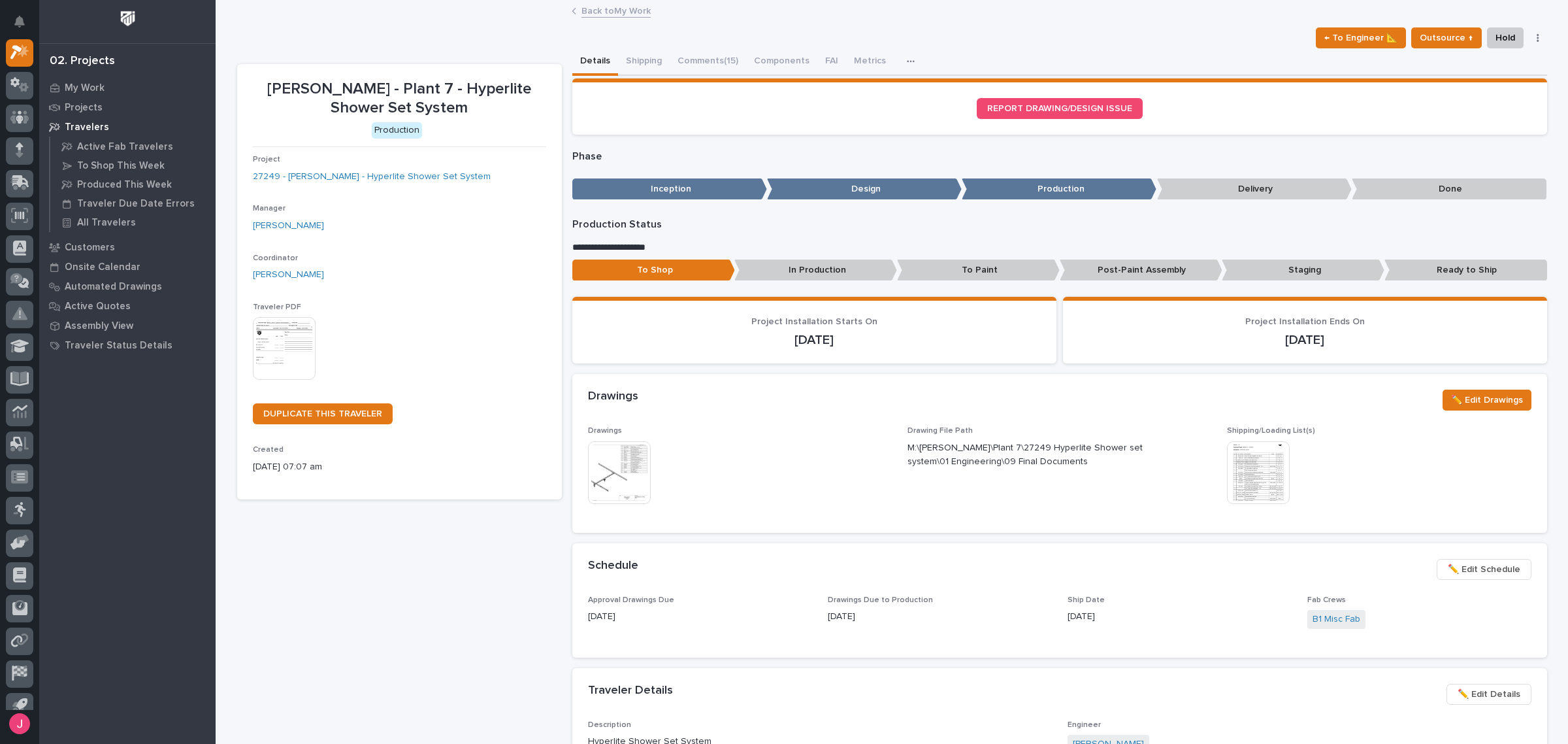
click at [613, 475] on img at bounding box center [620, 472] width 63 height 63
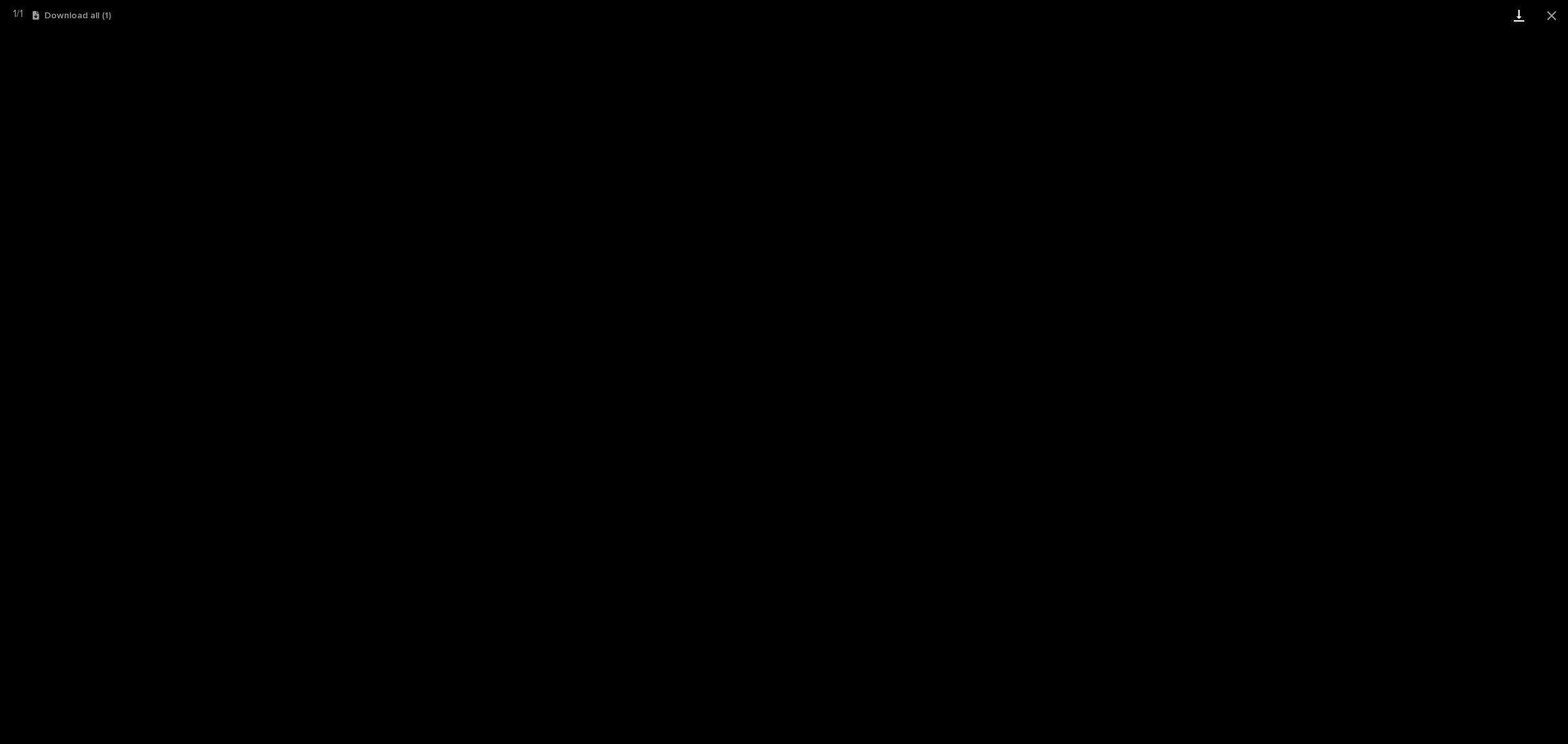
click at [1523, 20] on link "Download" at bounding box center [1519, 15] width 33 height 31
click at [1554, 10] on button "Close gallery" at bounding box center [1552, 15] width 33 height 31
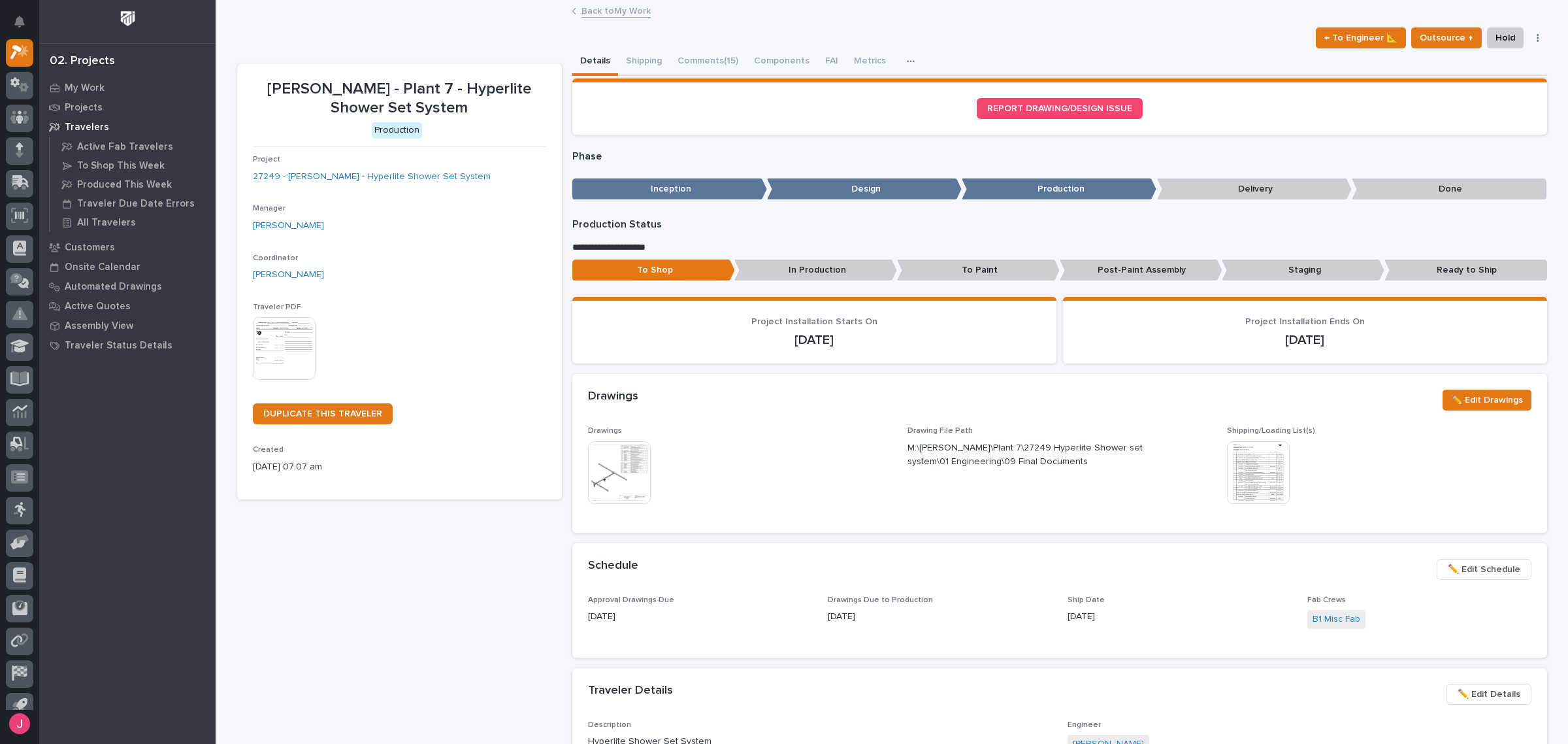
click at [1258, 478] on img at bounding box center [1259, 472] width 63 height 63
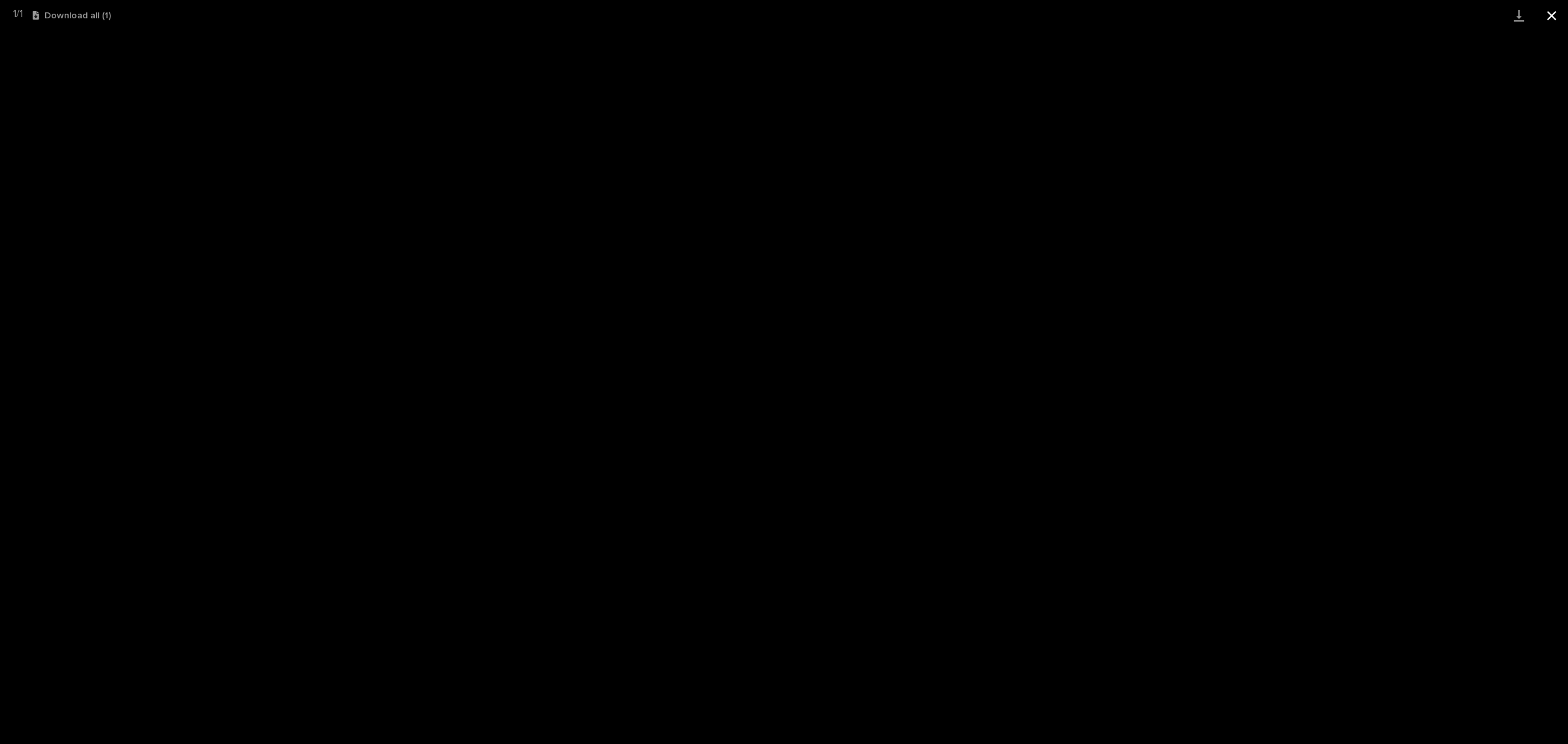
click at [1550, 20] on button "Close gallery" at bounding box center [1552, 15] width 33 height 31
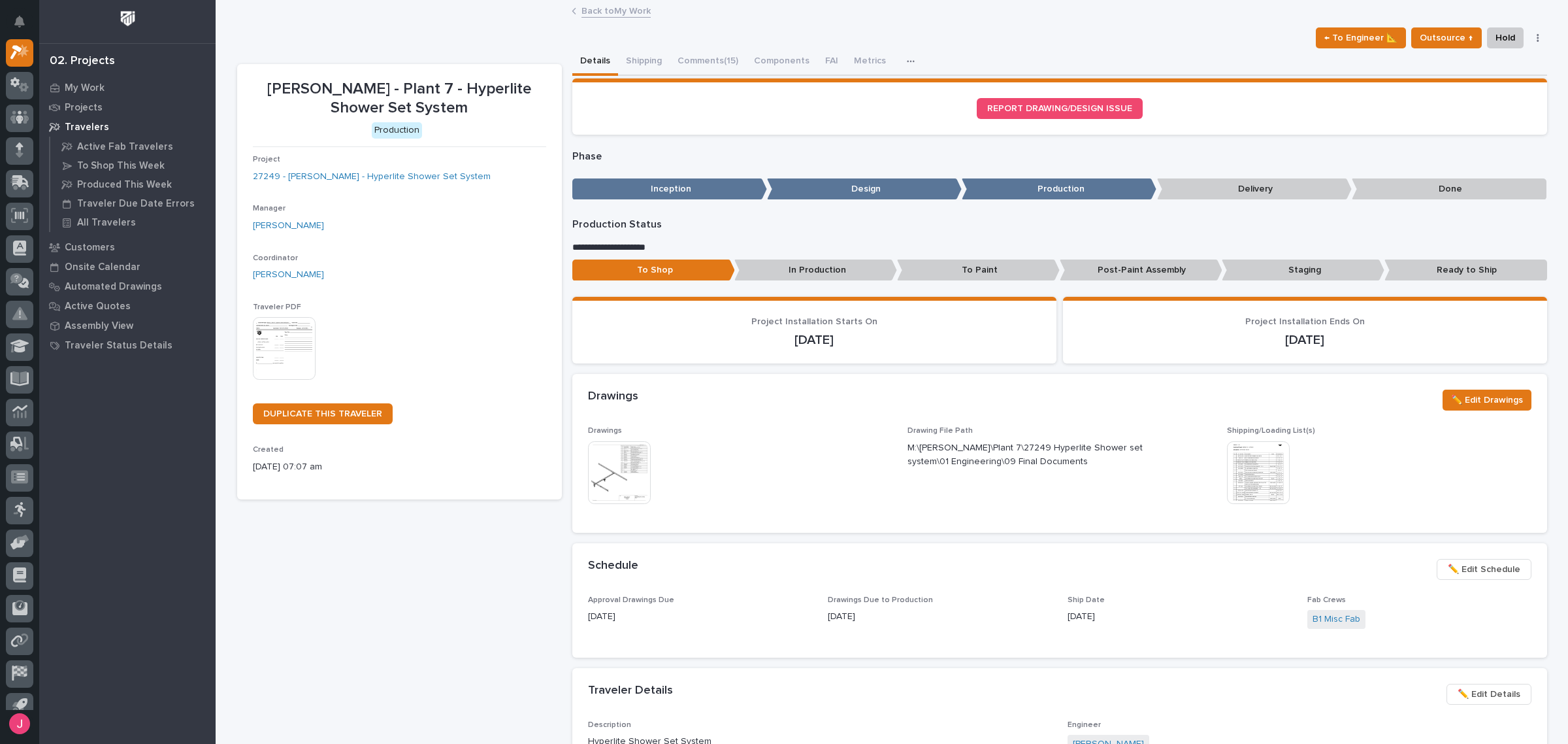
click at [626, 451] on img at bounding box center [620, 472] width 63 height 63
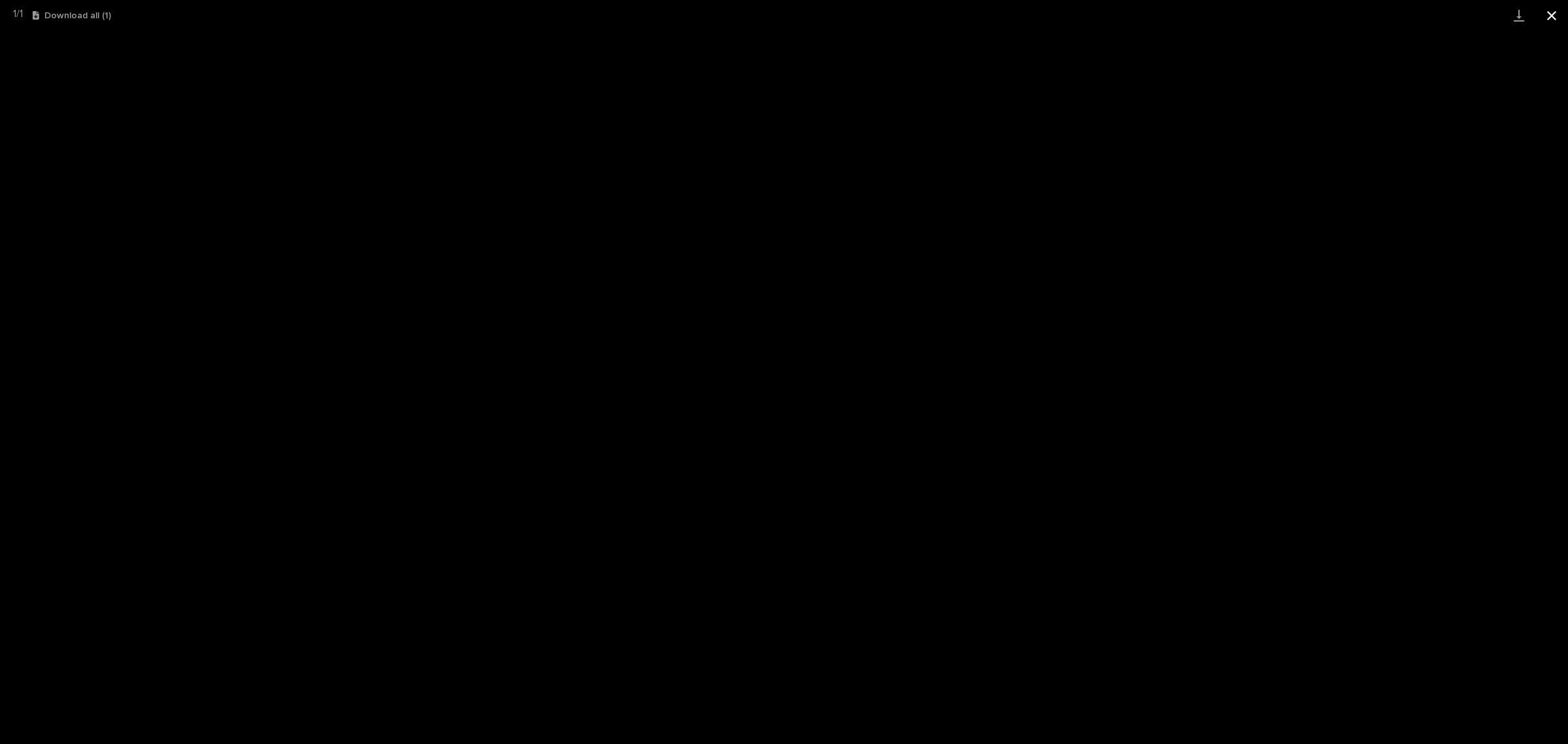
click at [1546, 16] on button "Close gallery" at bounding box center [1552, 15] width 33 height 31
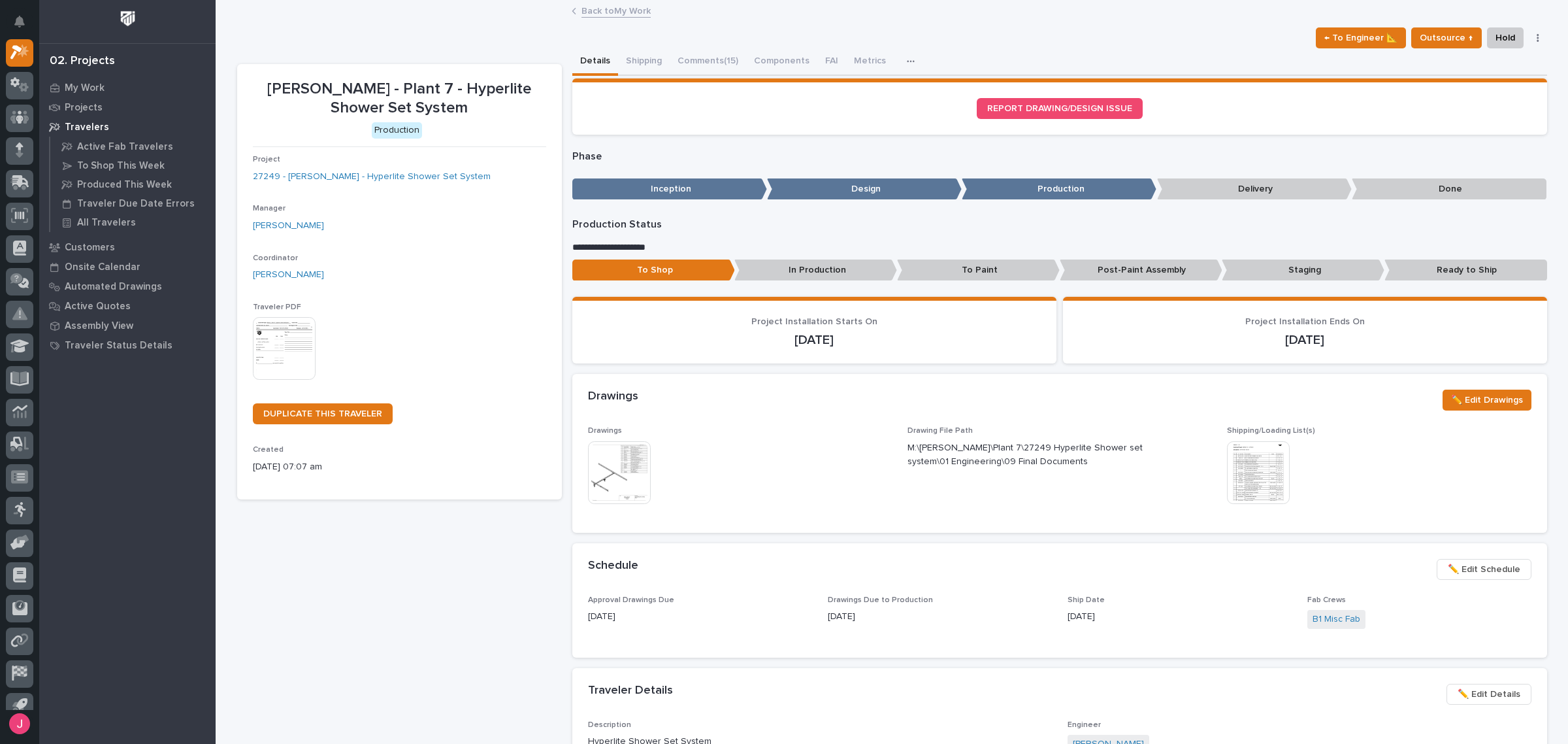
click at [636, 11] on link "Back to My Work" at bounding box center [616, 11] width 69 height 15
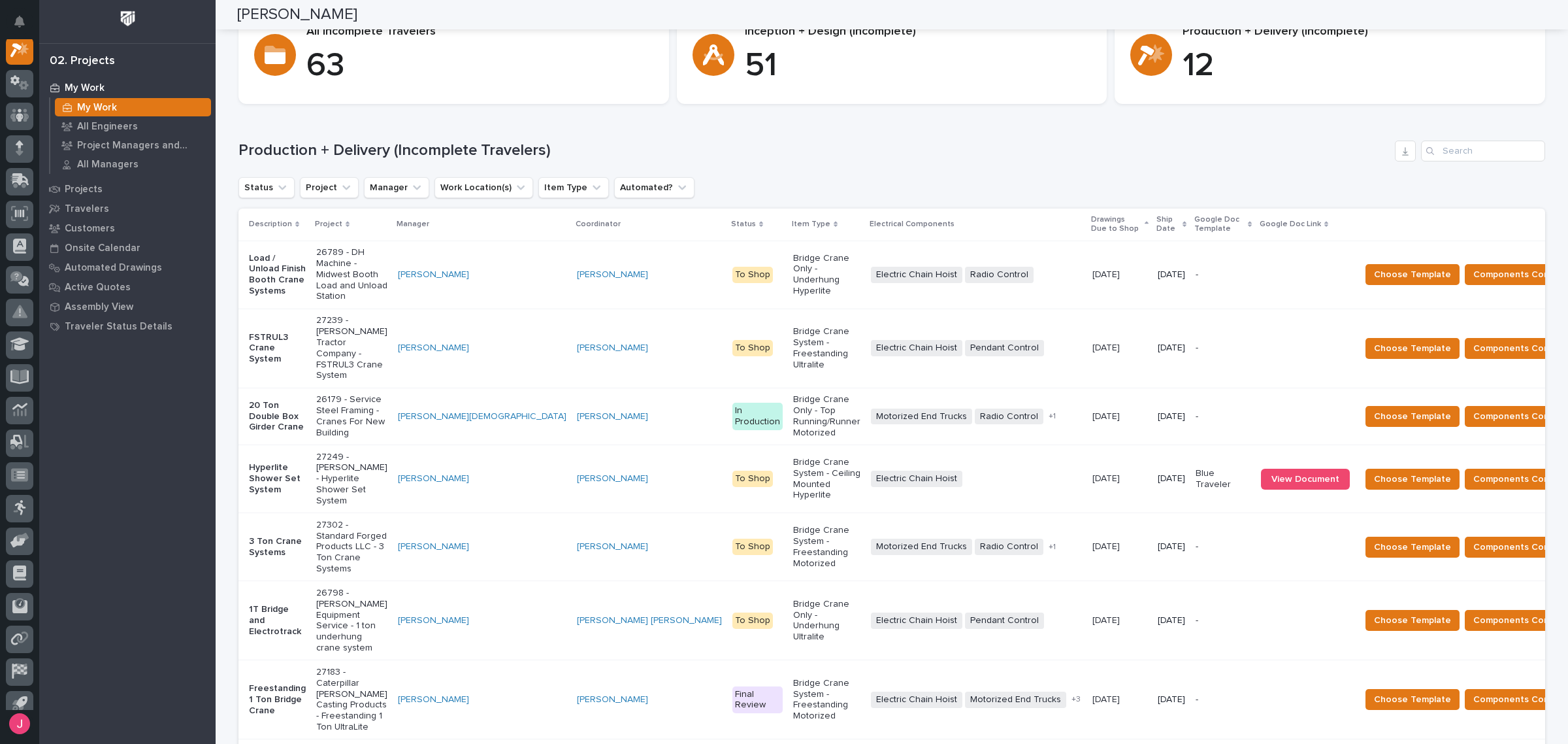
scroll to position [81, 0]
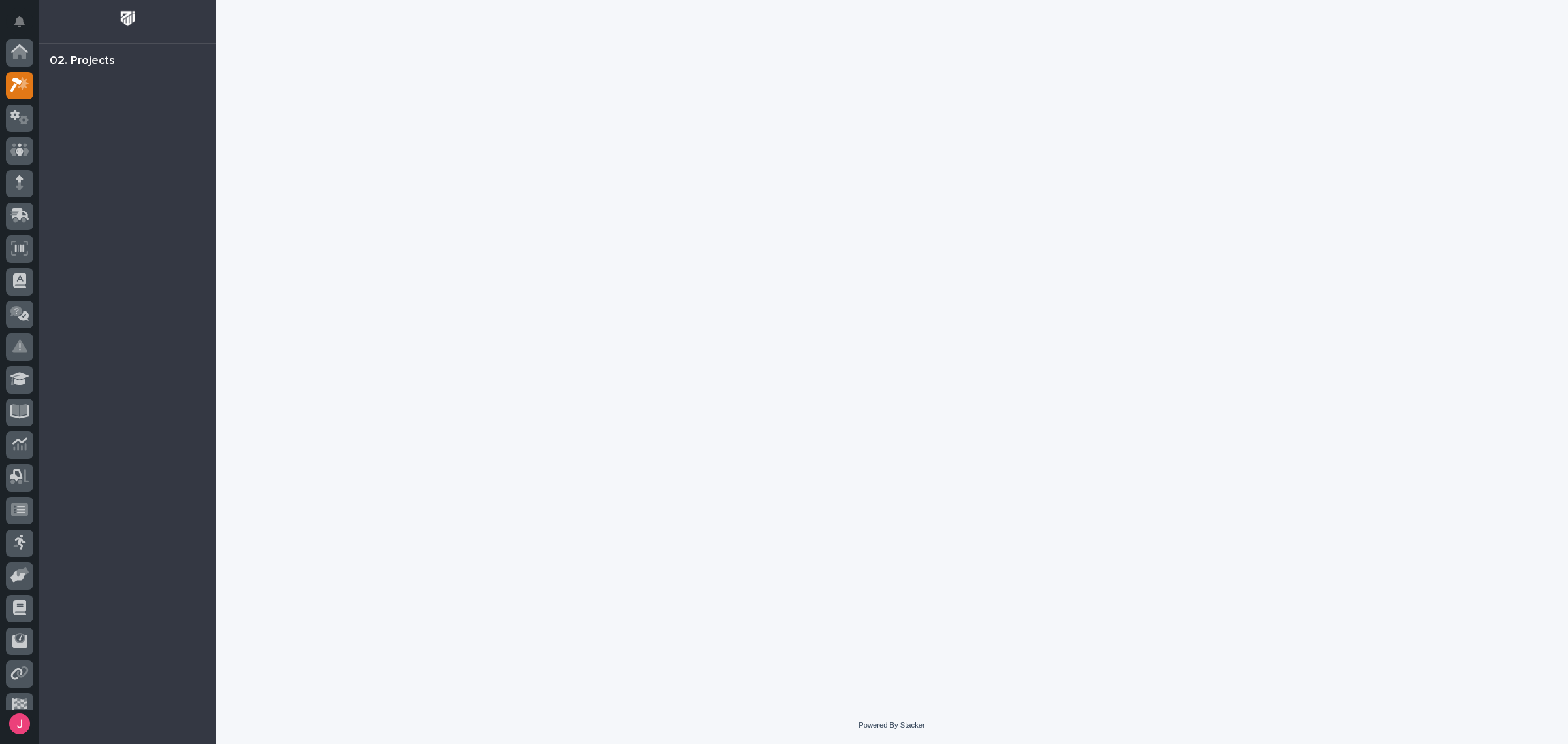
scroll to position [33, 0]
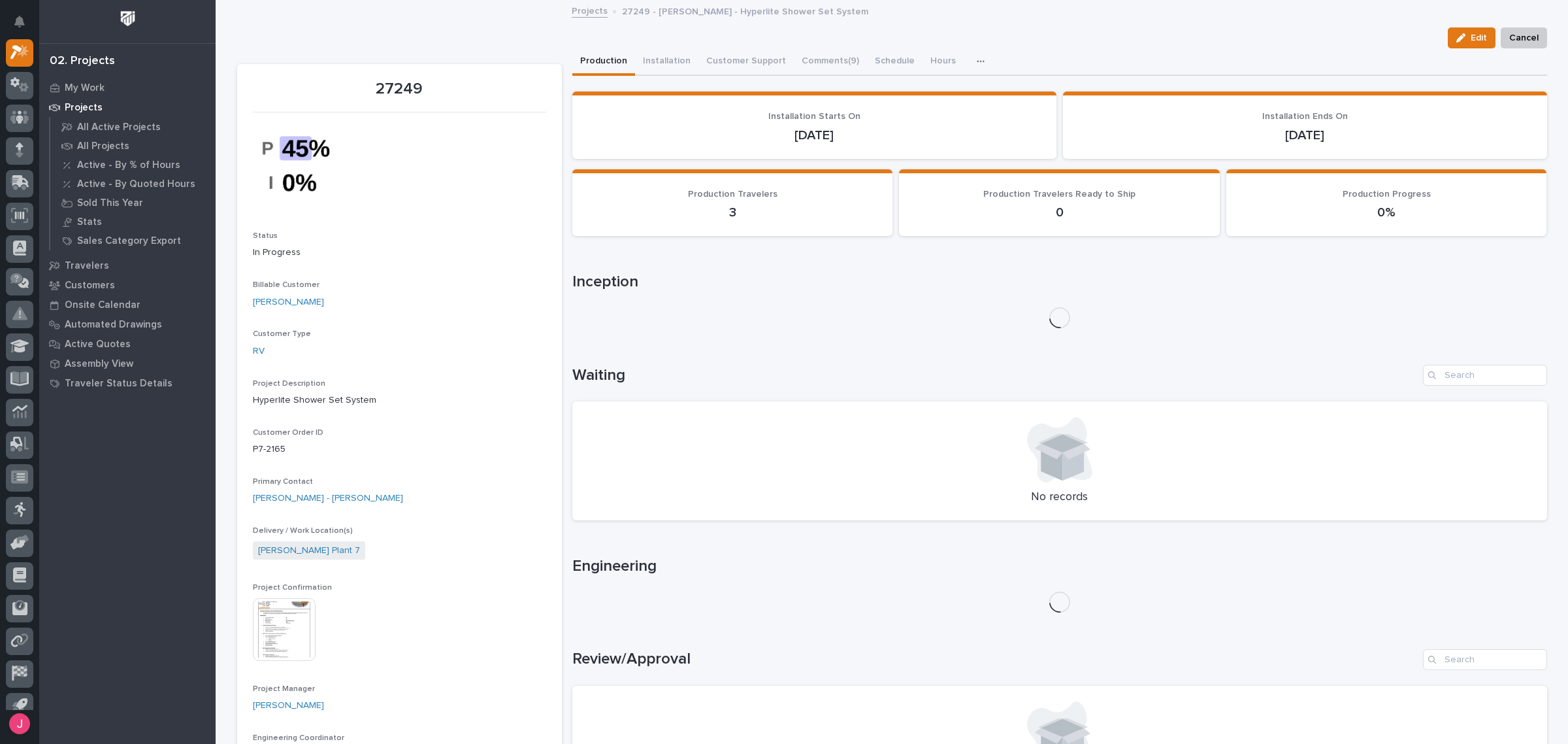
click at [290, 629] on img at bounding box center [285, 629] width 63 height 63
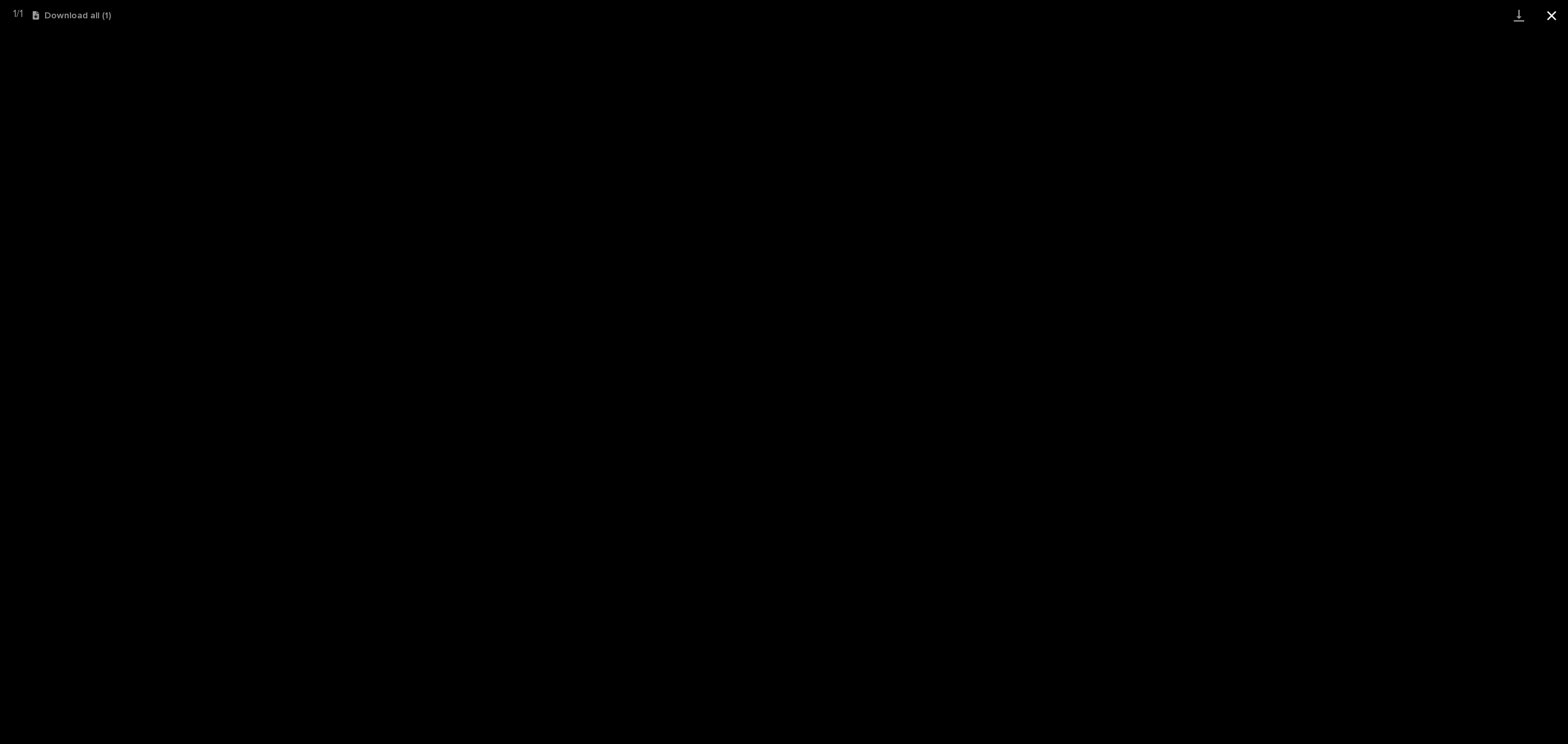
click at [1547, 11] on button "Close gallery" at bounding box center [1552, 15] width 33 height 31
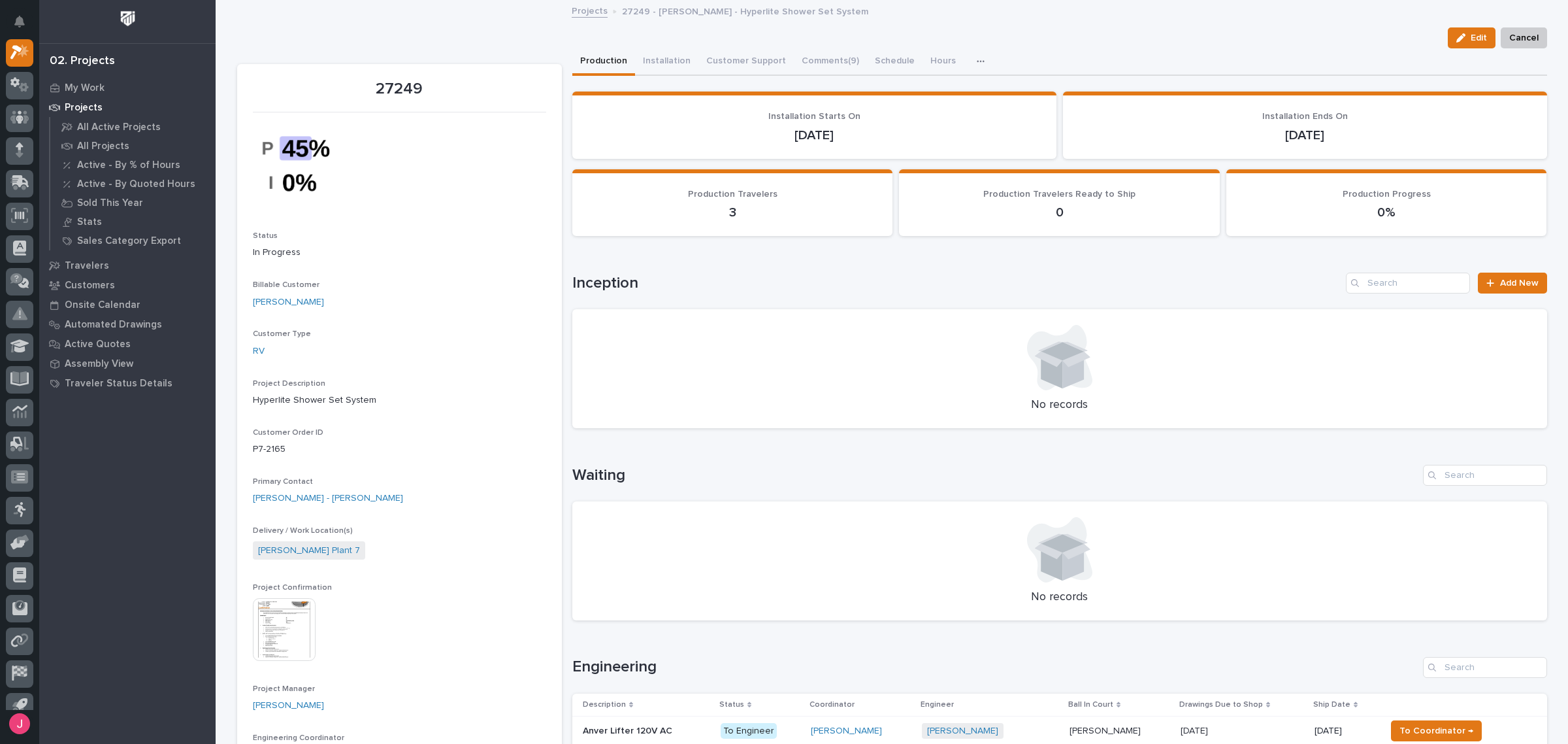
drag, startPoint x: 736, startPoint y: 282, endPoint x: 732, endPoint y: 288, distance: 7.2
click at [587, 8] on link "Projects" at bounding box center [590, 11] width 36 height 15
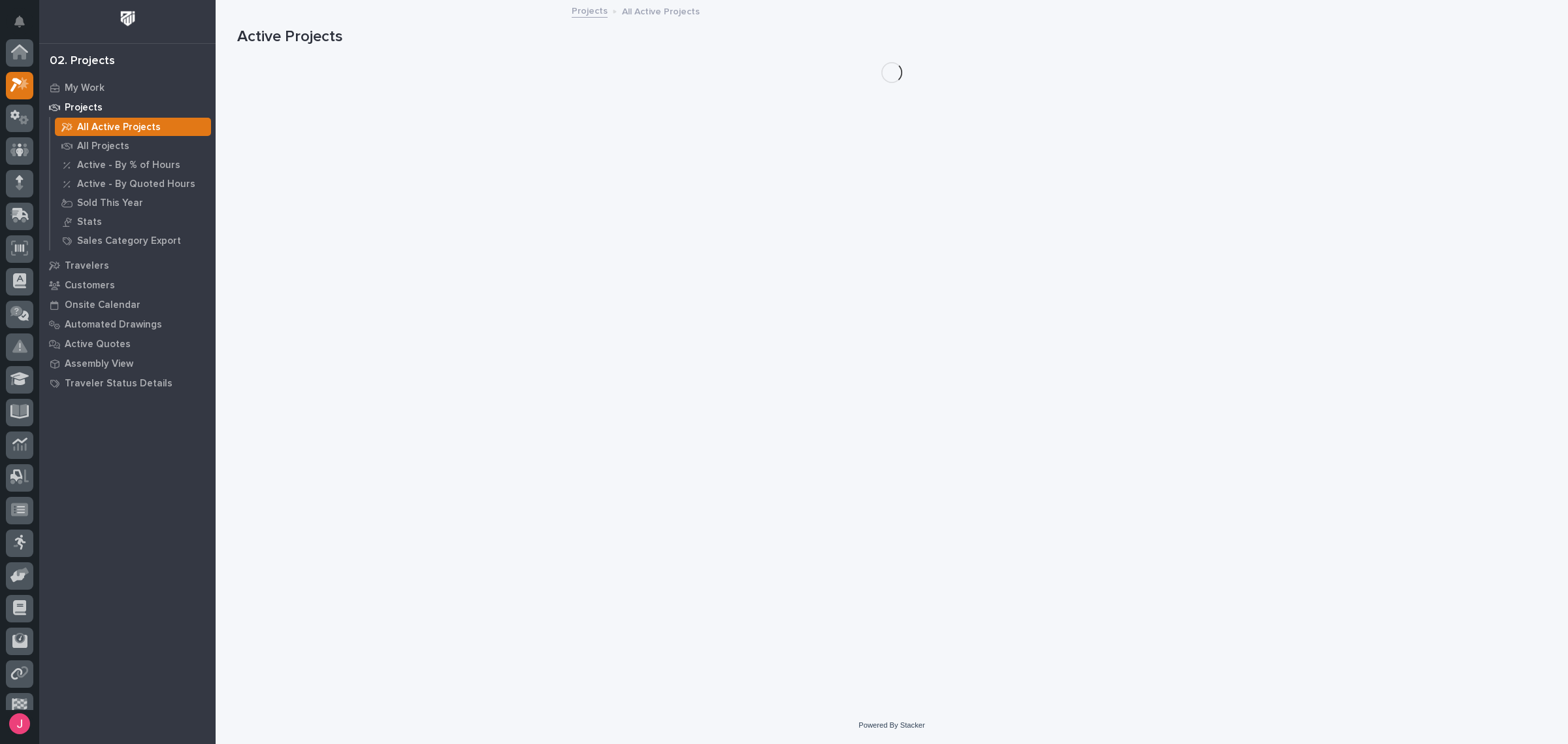
scroll to position [33, 0]
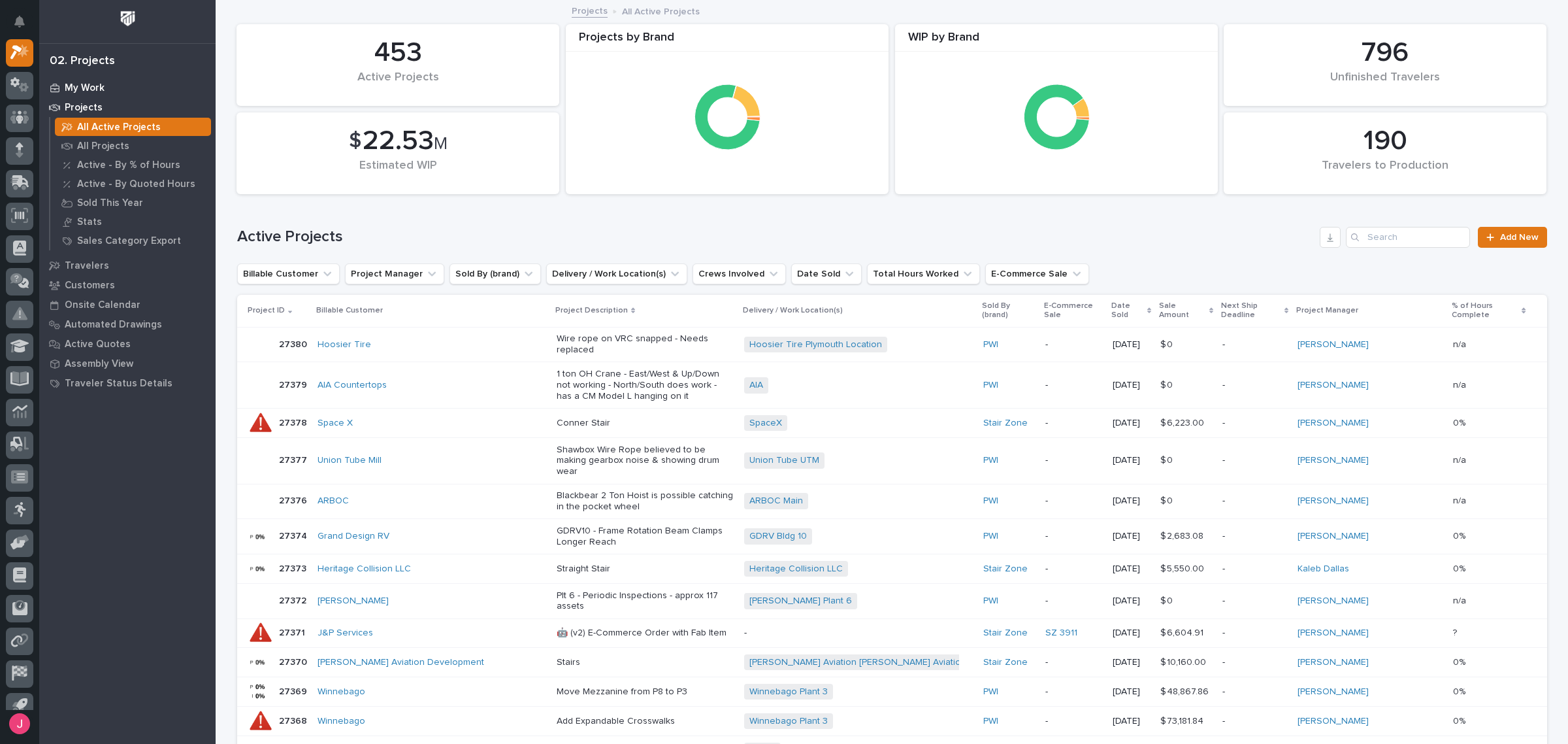
click at [115, 93] on div "My Work" at bounding box center [127, 87] width 170 height 18
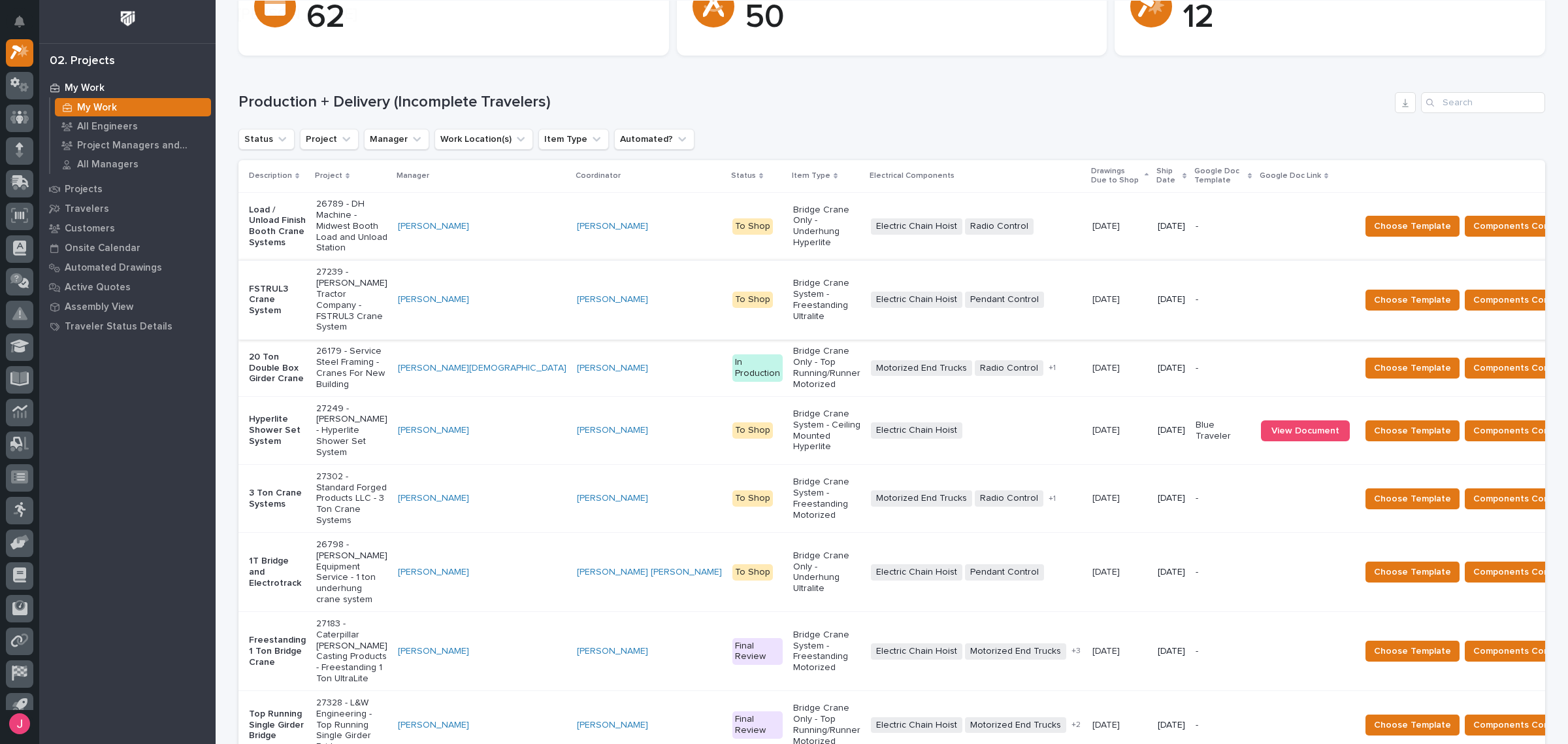
scroll to position [245, 0]
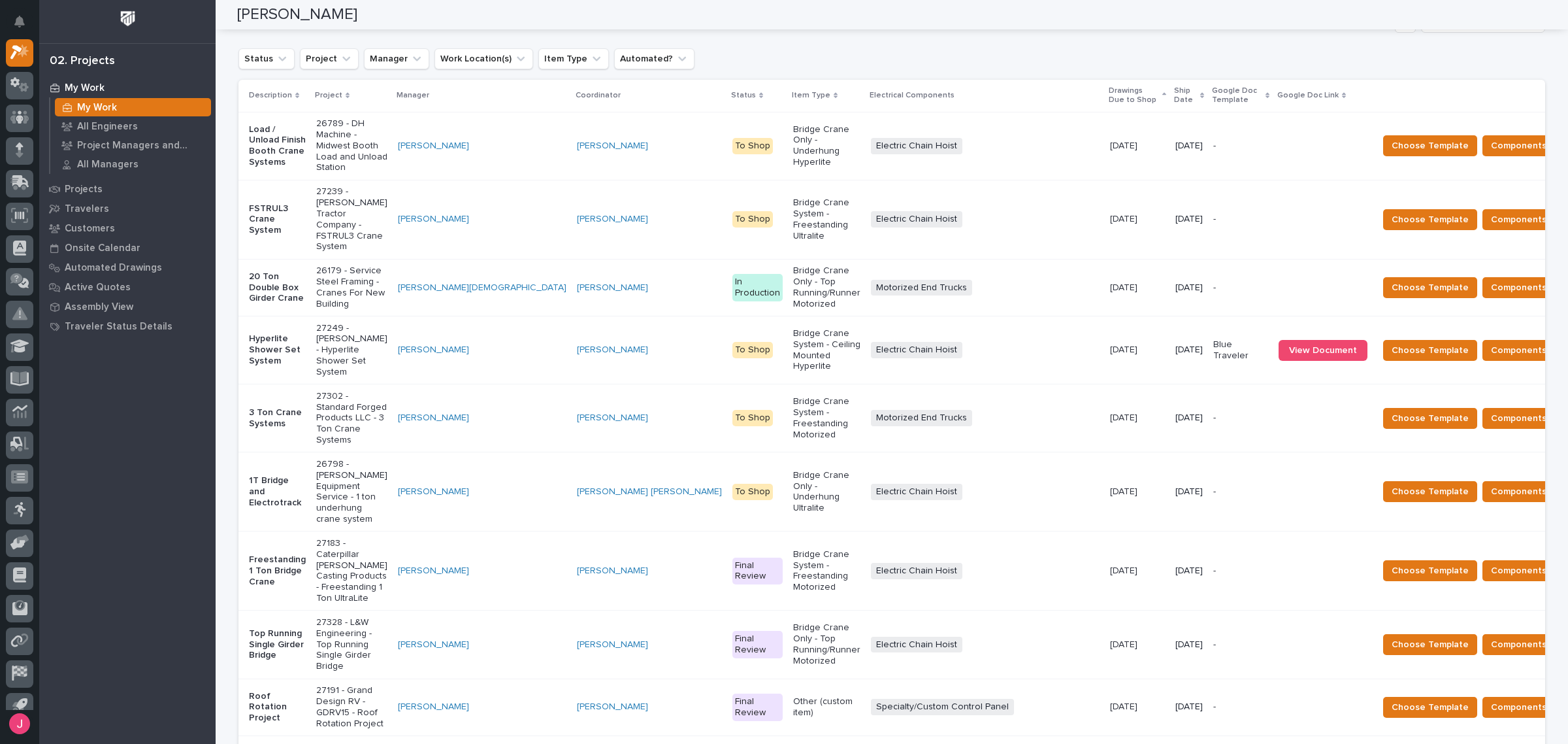
click at [772, 51] on div "Status Project Manager Work Location(s) Item Type Automated?" at bounding box center [891, 59] width 1307 height 21
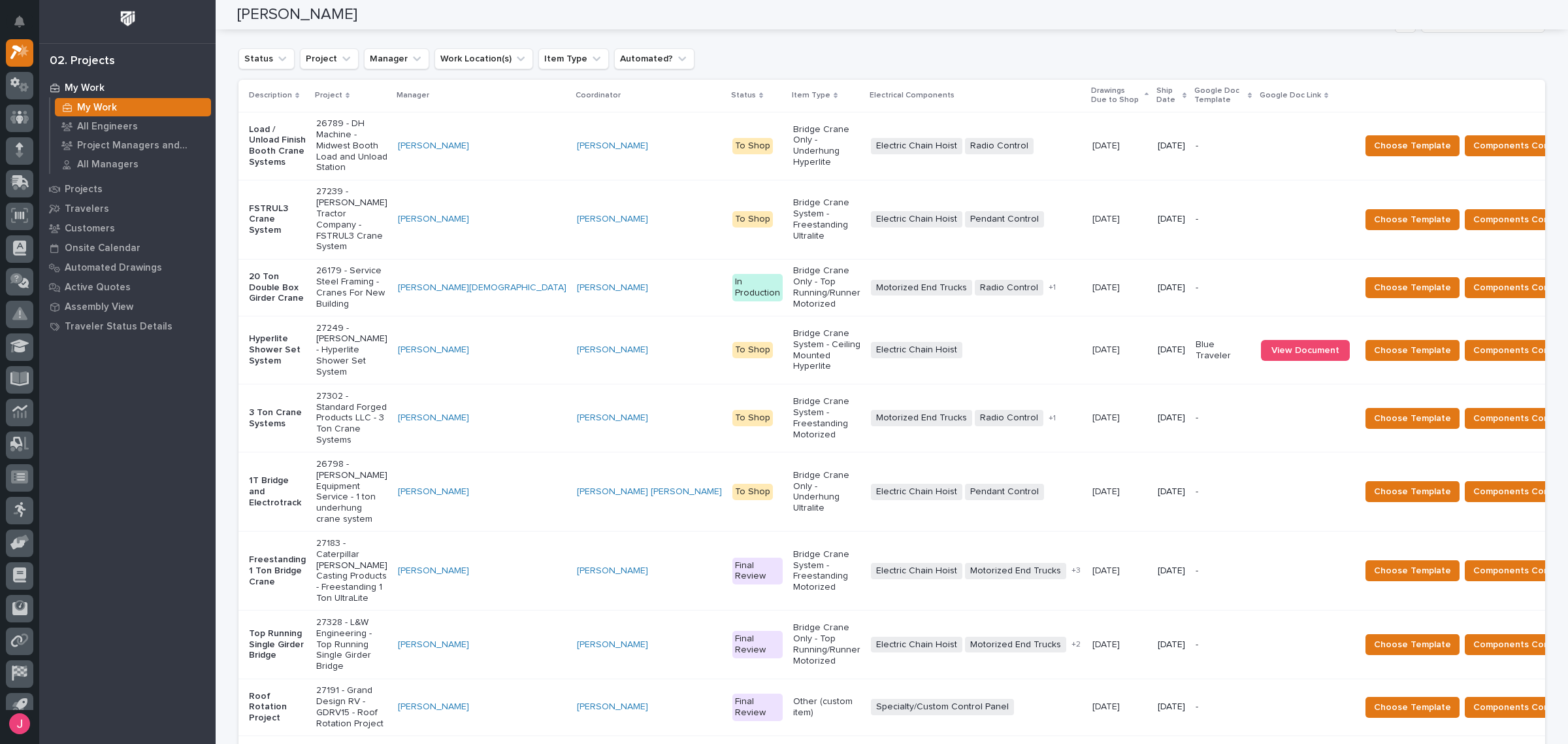
click at [958, 337] on div "Electric Chain Hoist + 0" at bounding box center [976, 350] width 211 height 27
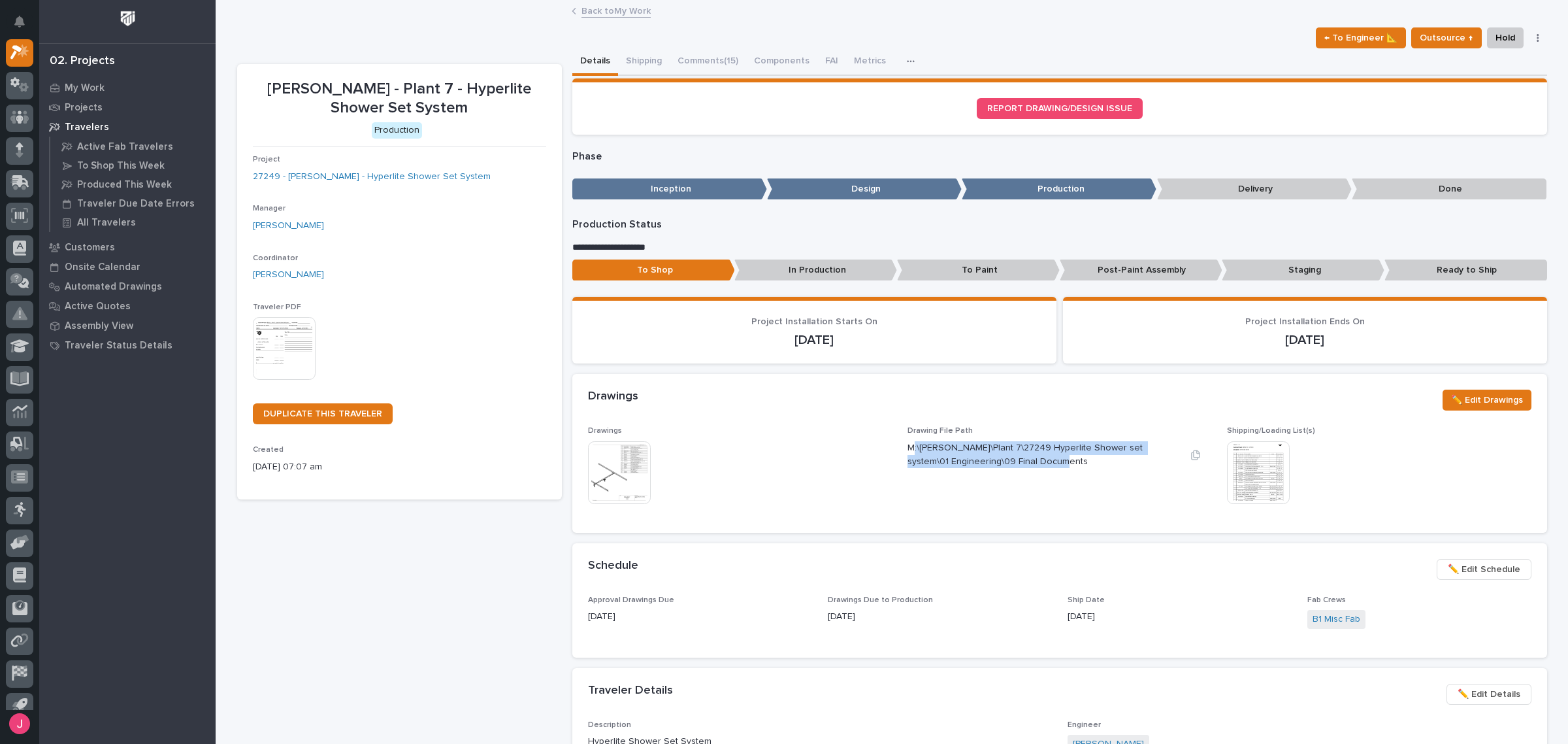
drag, startPoint x: 907, startPoint y: 446, endPoint x: 1035, endPoint y: 457, distance: 128.5
click at [1033, 457] on p "M:\Brinkley RV\Plant 7\27249 Hyperlite Shower set system\01 Engineering\09 Fina…" at bounding box center [1043, 454] width 272 height 28
click at [1037, 457] on p "M:\Brinkley RV\Plant 7\27249 Hyperlite Shower set system\01 Engineering\09 Fina…" at bounding box center [1043, 454] width 272 height 28
click at [628, 460] on img at bounding box center [620, 472] width 63 height 63
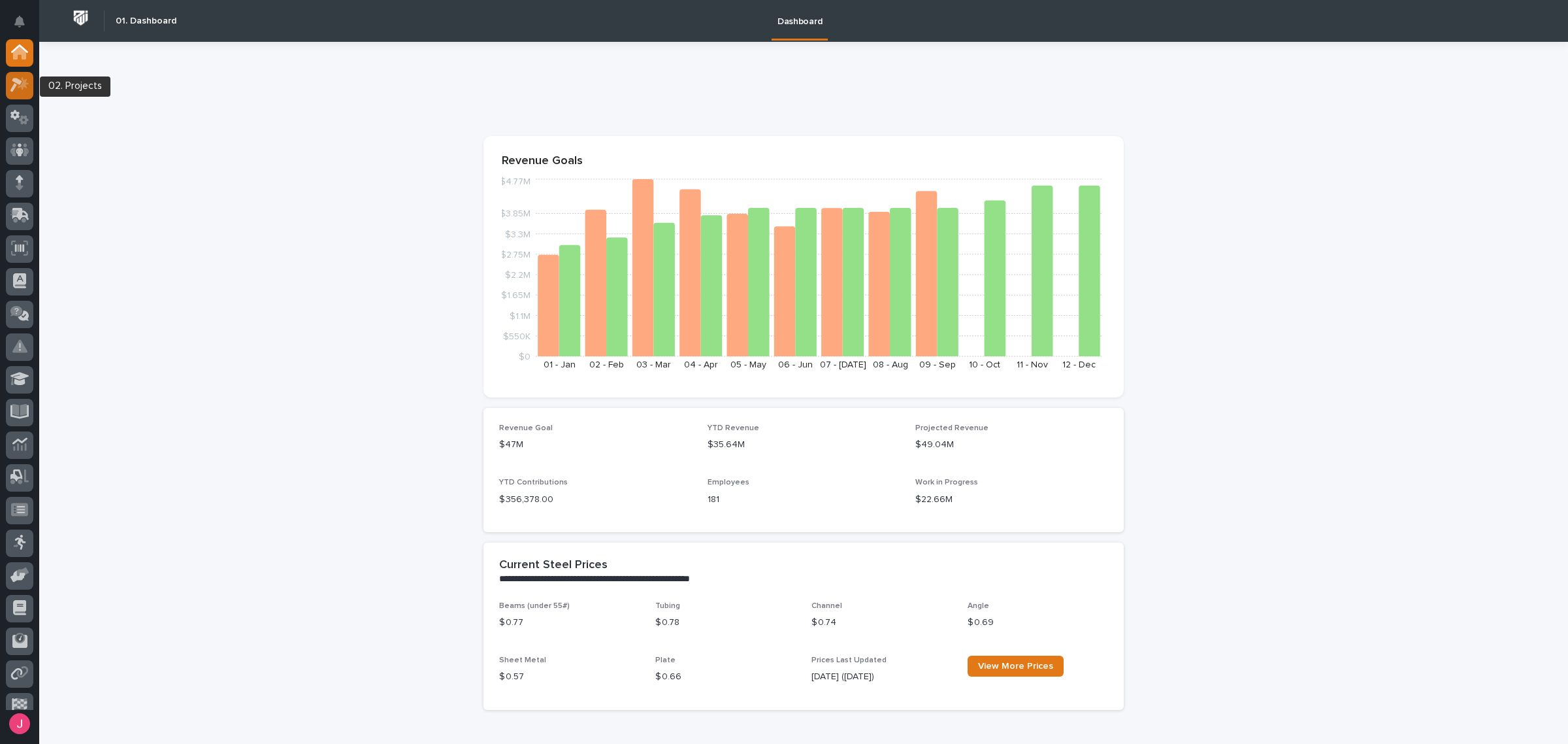
click at [28, 87] on icon at bounding box center [20, 85] width 19 height 15
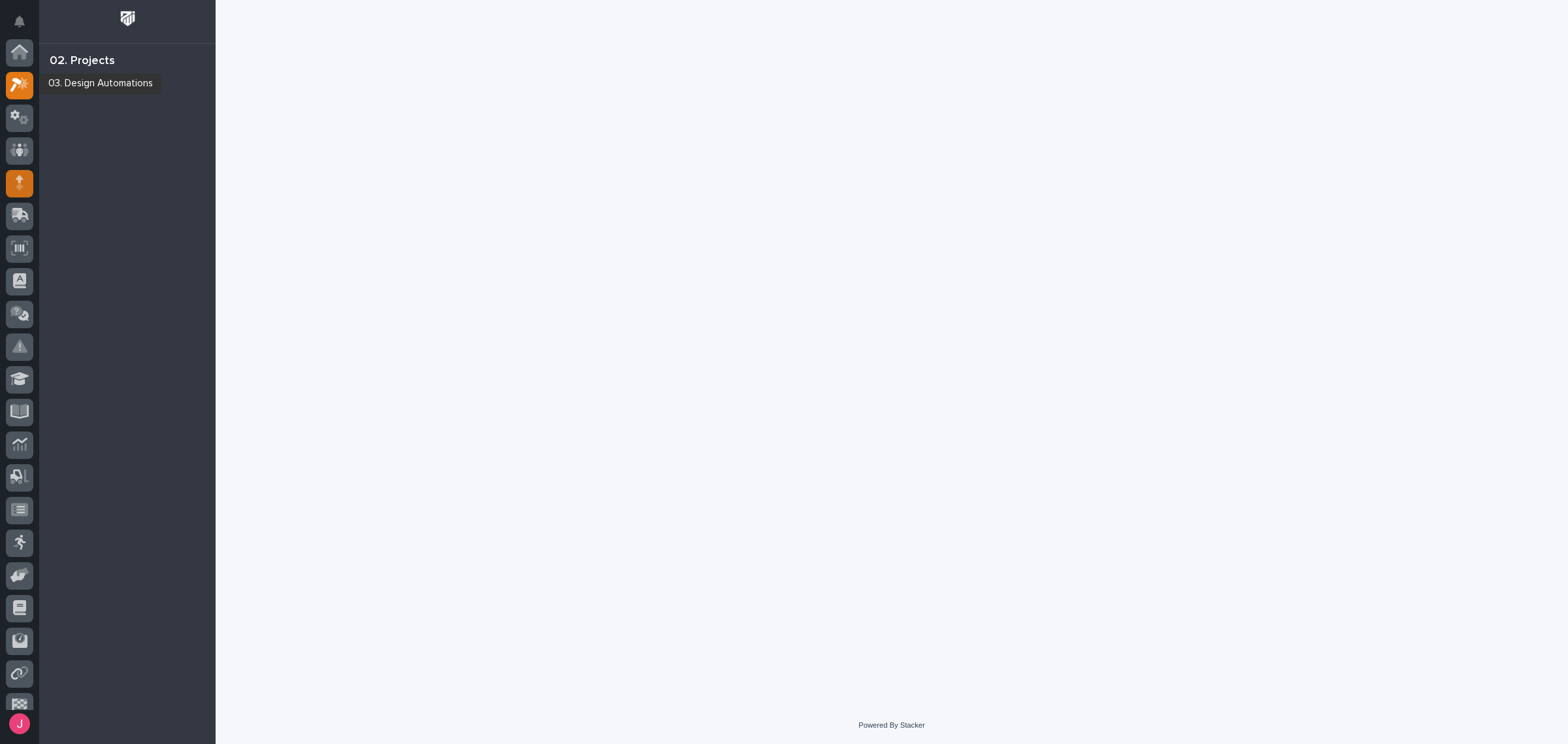
scroll to position [33, 0]
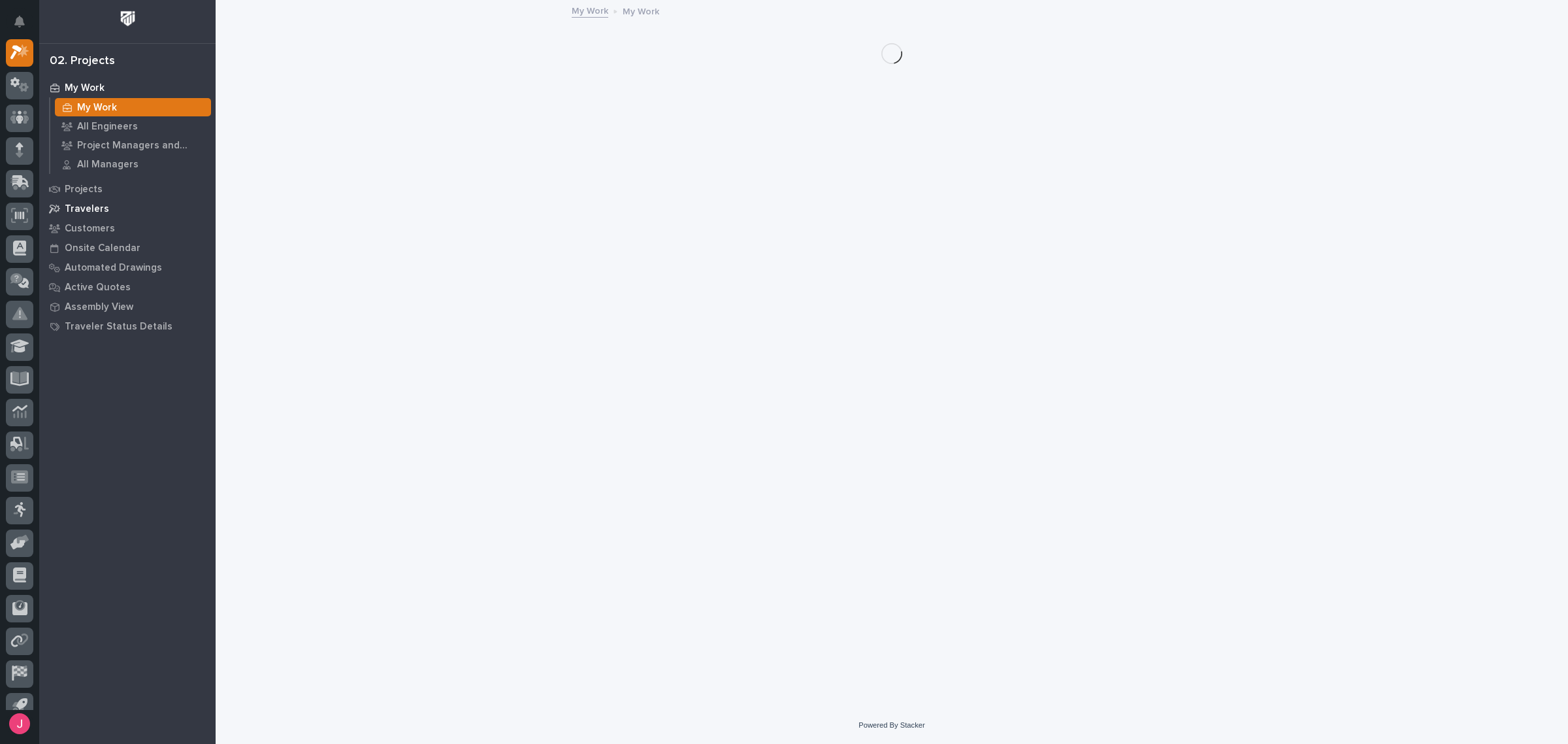
click at [106, 209] on div "Travelers" at bounding box center [127, 208] width 170 height 18
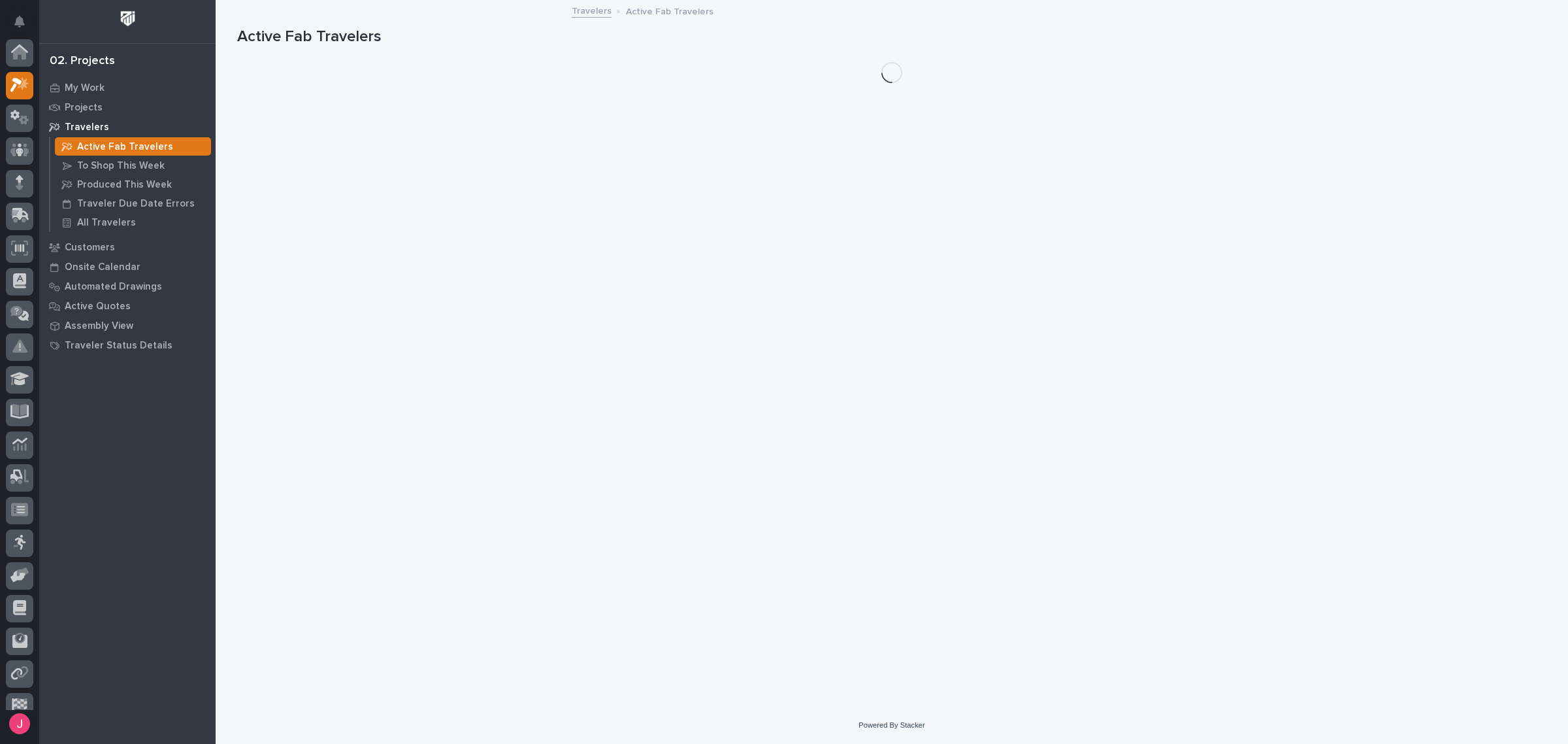
scroll to position [33, 0]
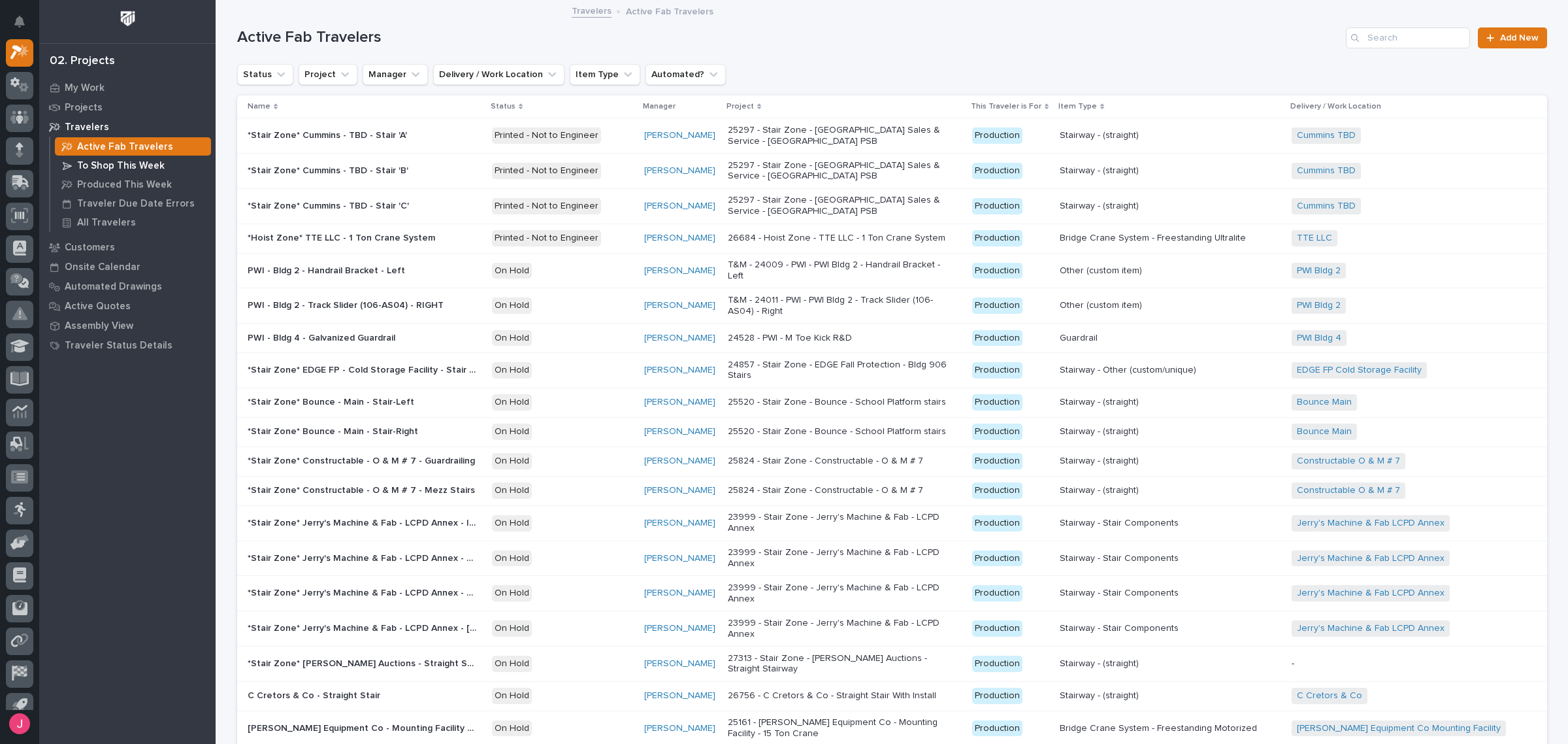
click at [149, 162] on p "To Shop This Week" at bounding box center [121, 165] width 88 height 11
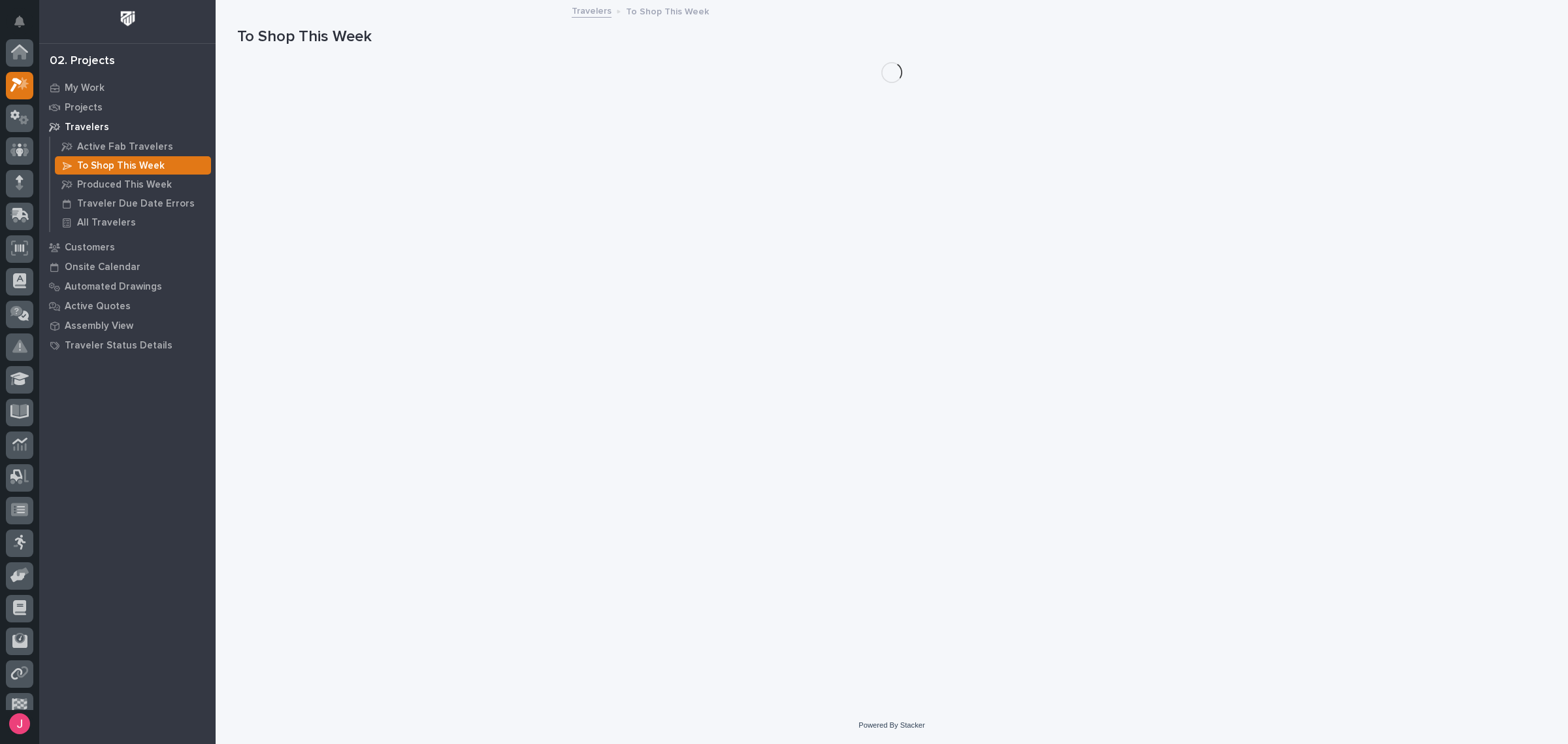
scroll to position [33, 0]
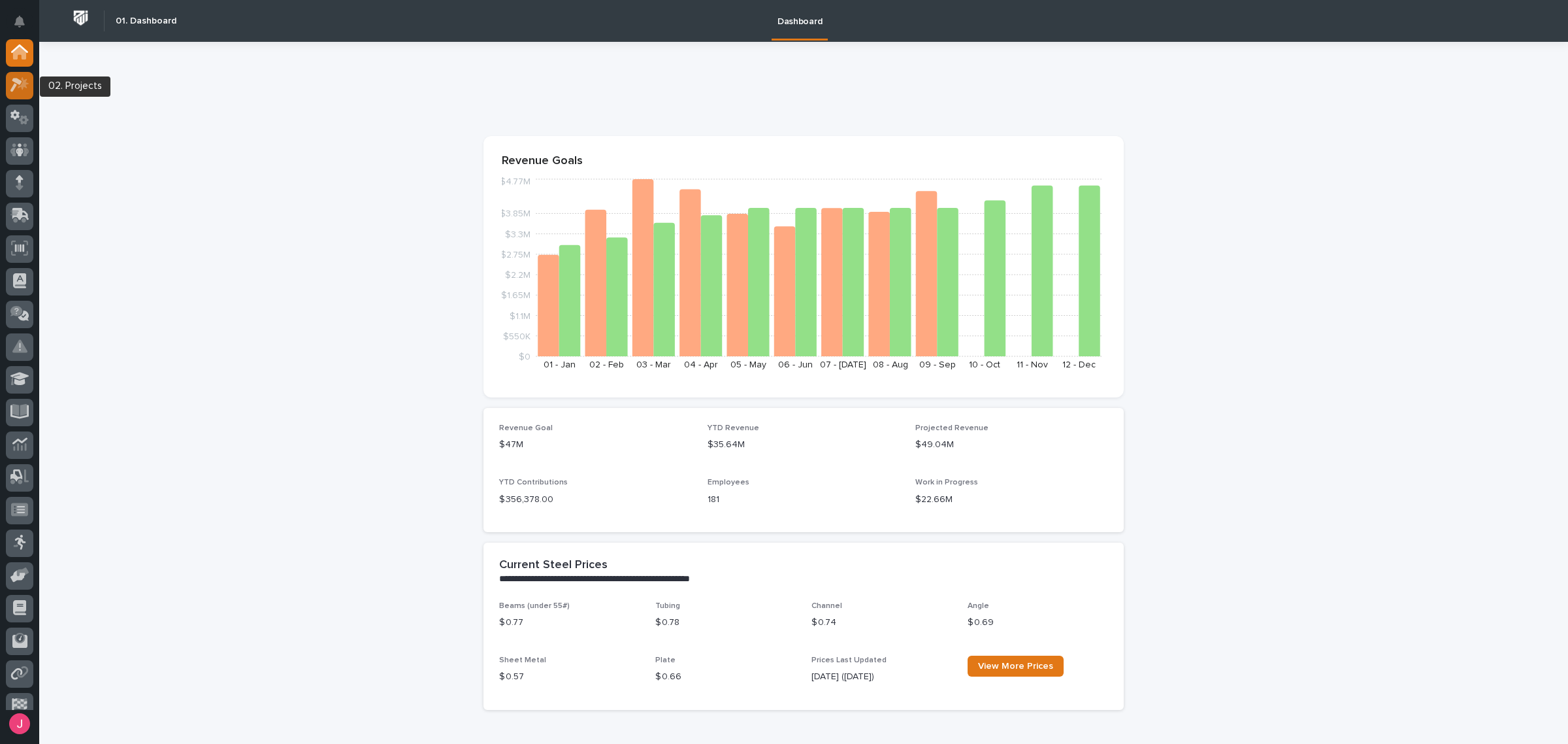
click at [17, 77] on icon at bounding box center [20, 85] width 19 height 15
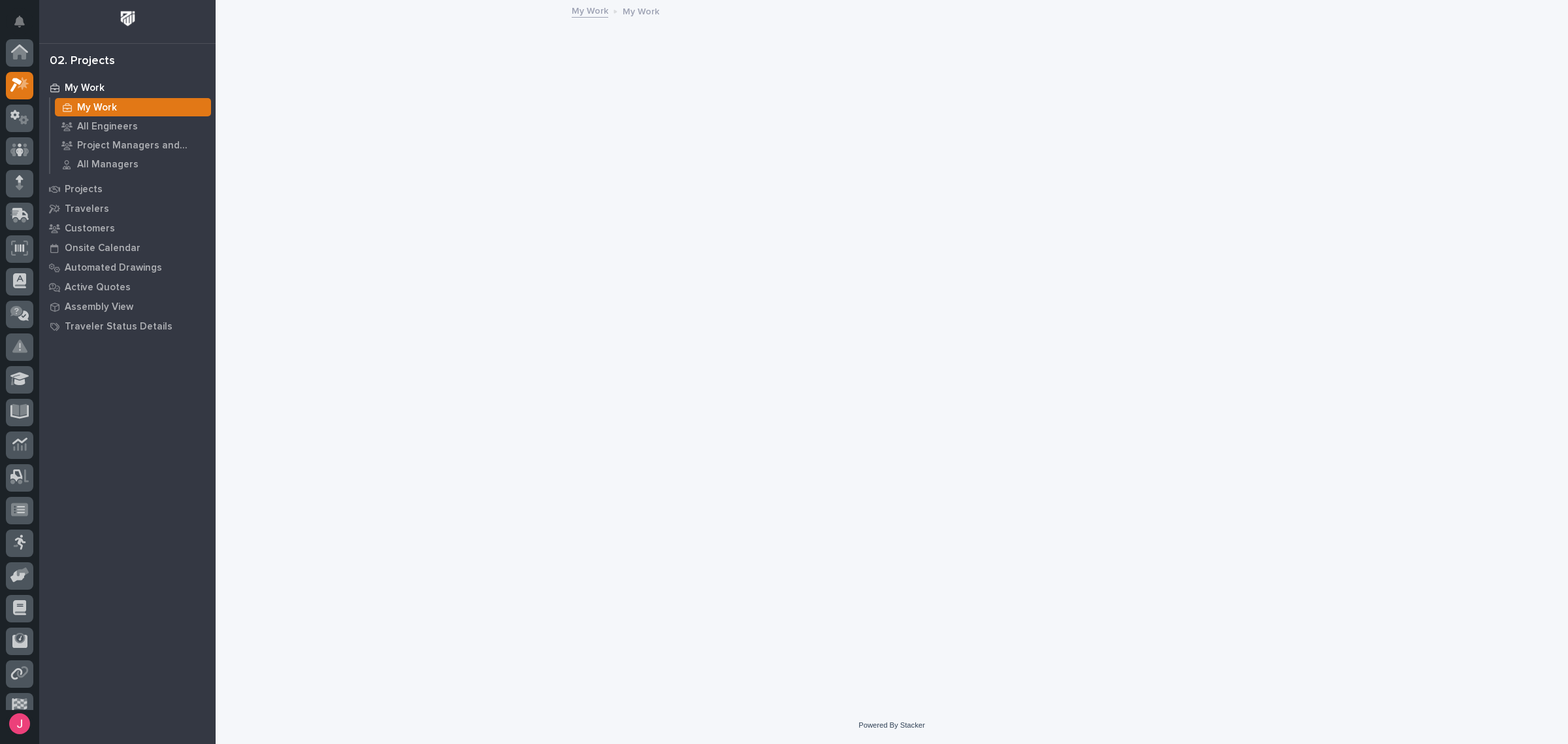
scroll to position [33, 0]
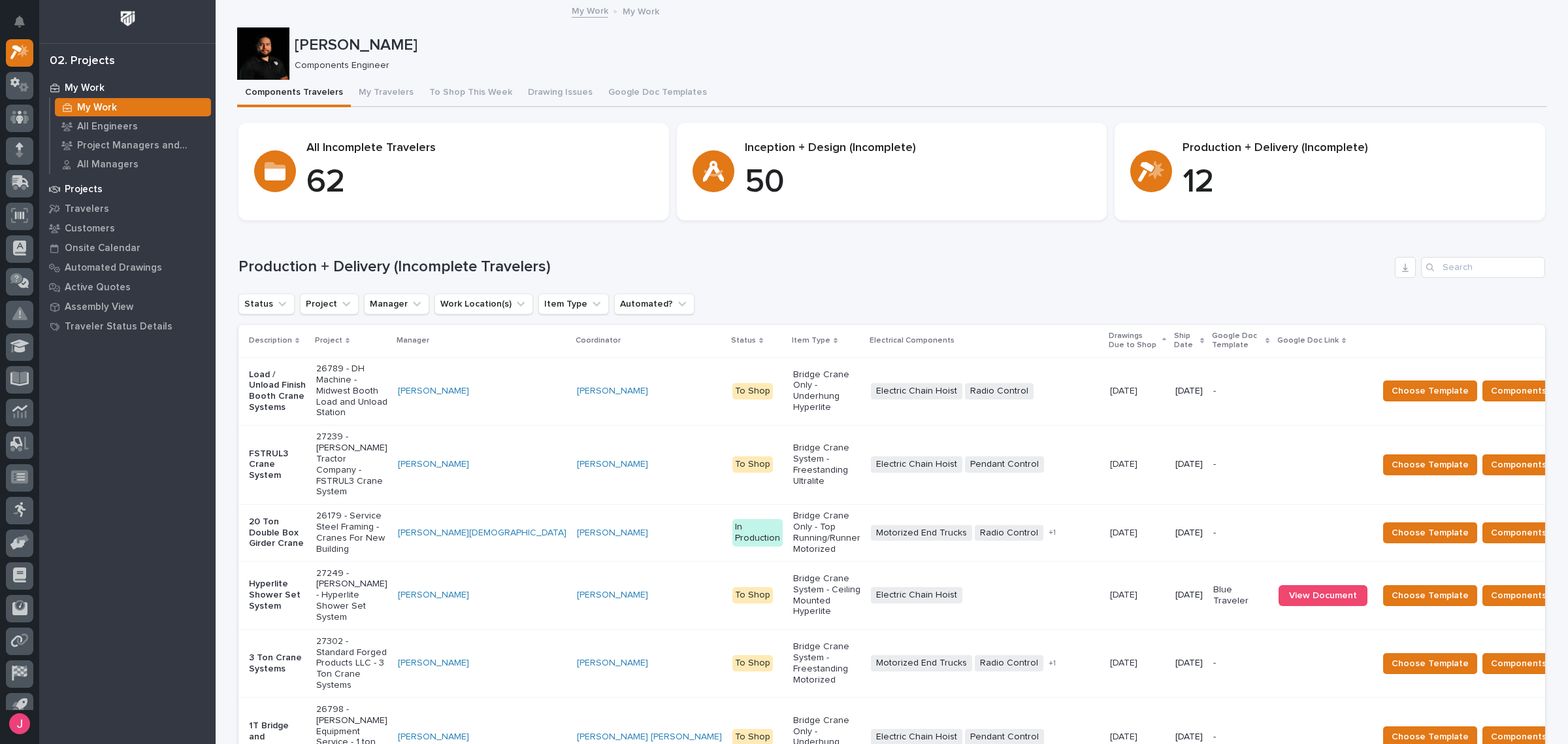
click at [124, 191] on div "Projects" at bounding box center [127, 188] width 170 height 18
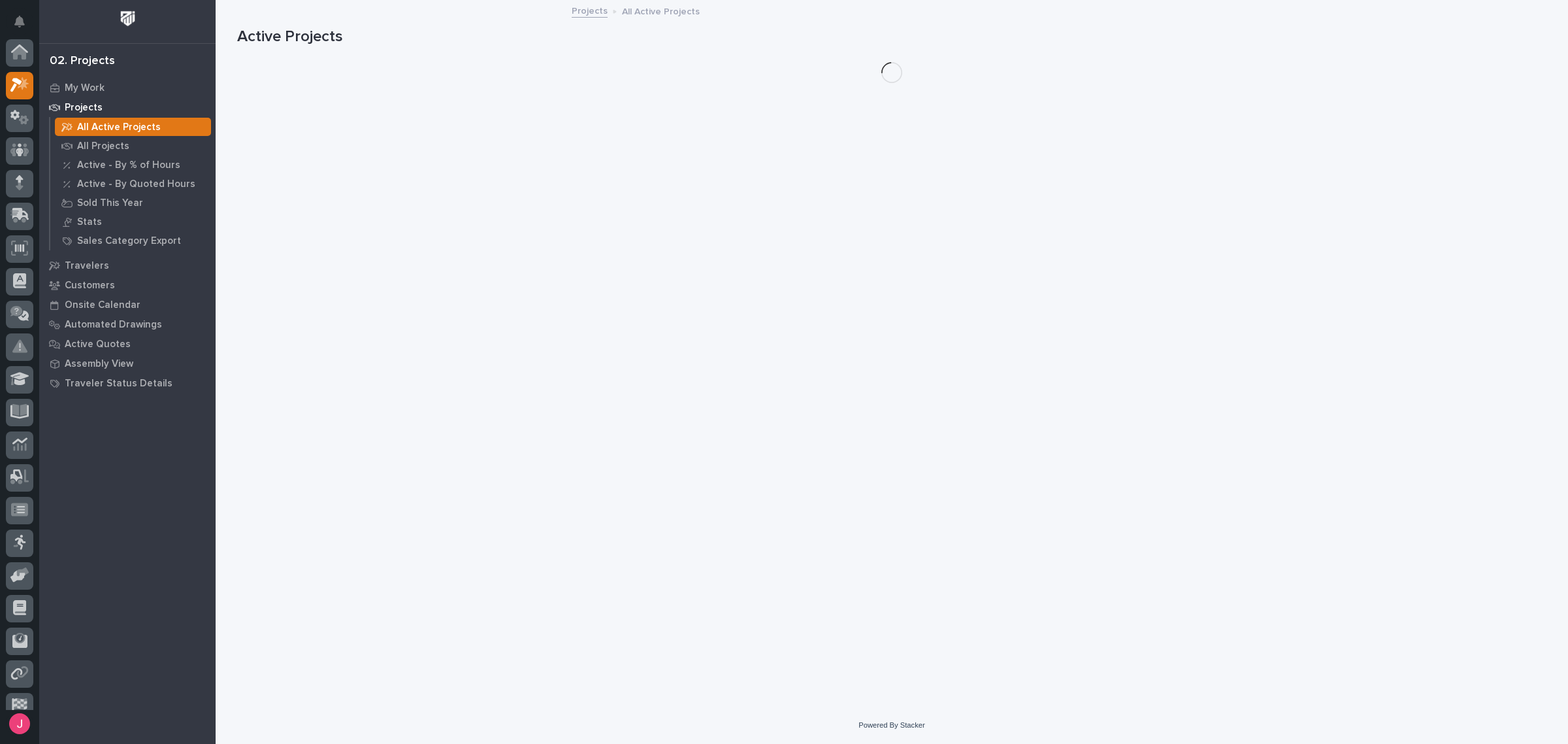
scroll to position [33, 0]
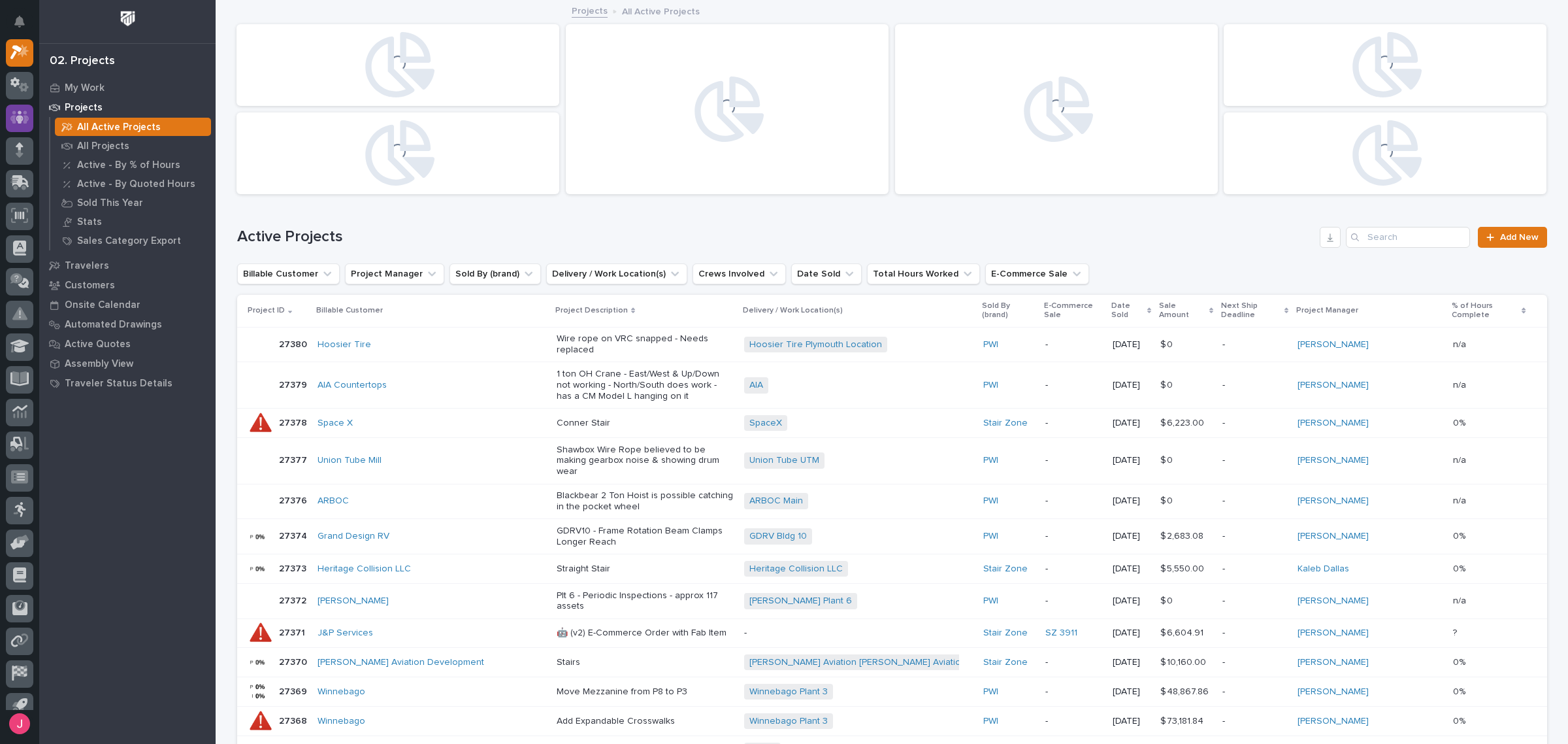
click at [20, 119] on icon at bounding box center [19, 118] width 8 height 13
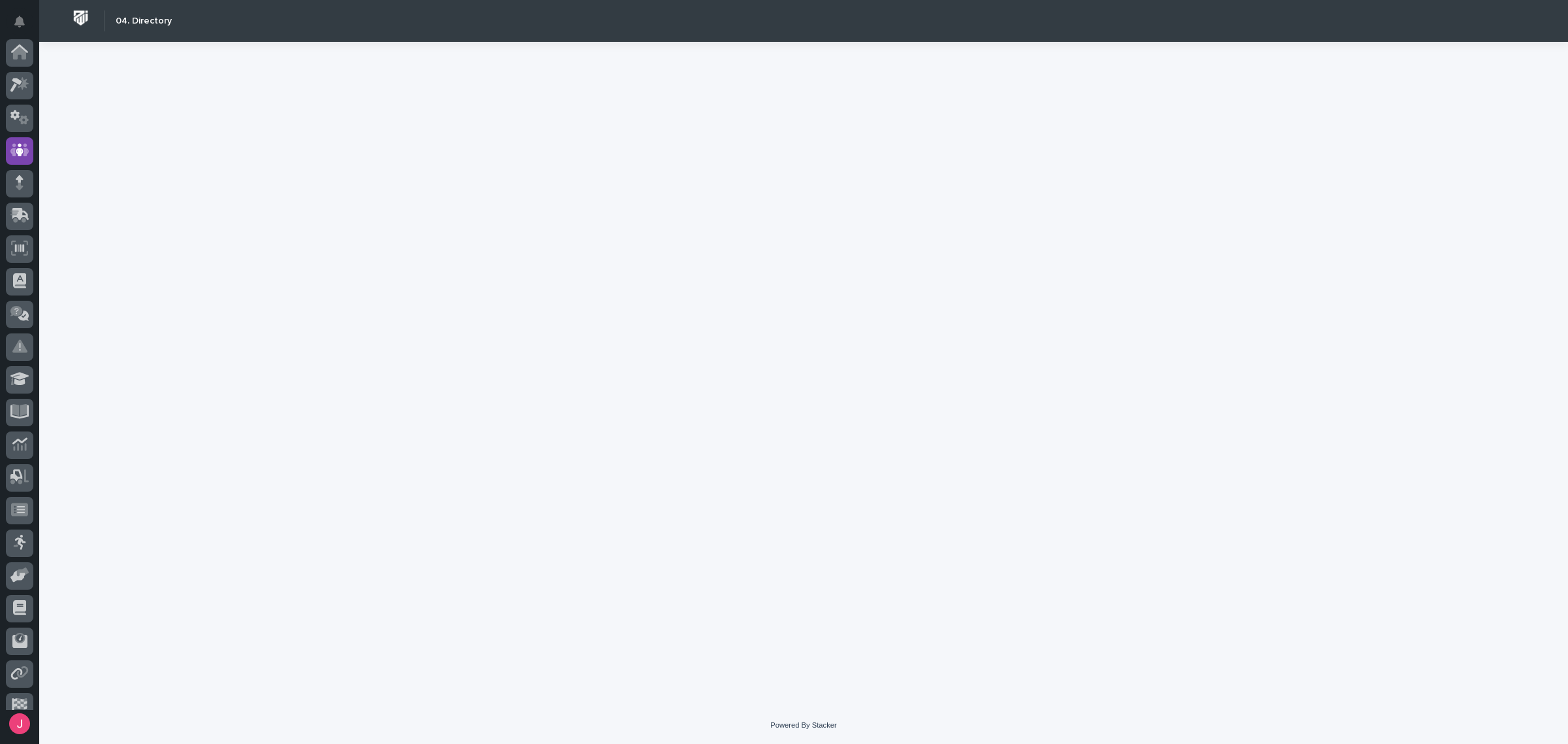
scroll to position [79, 0]
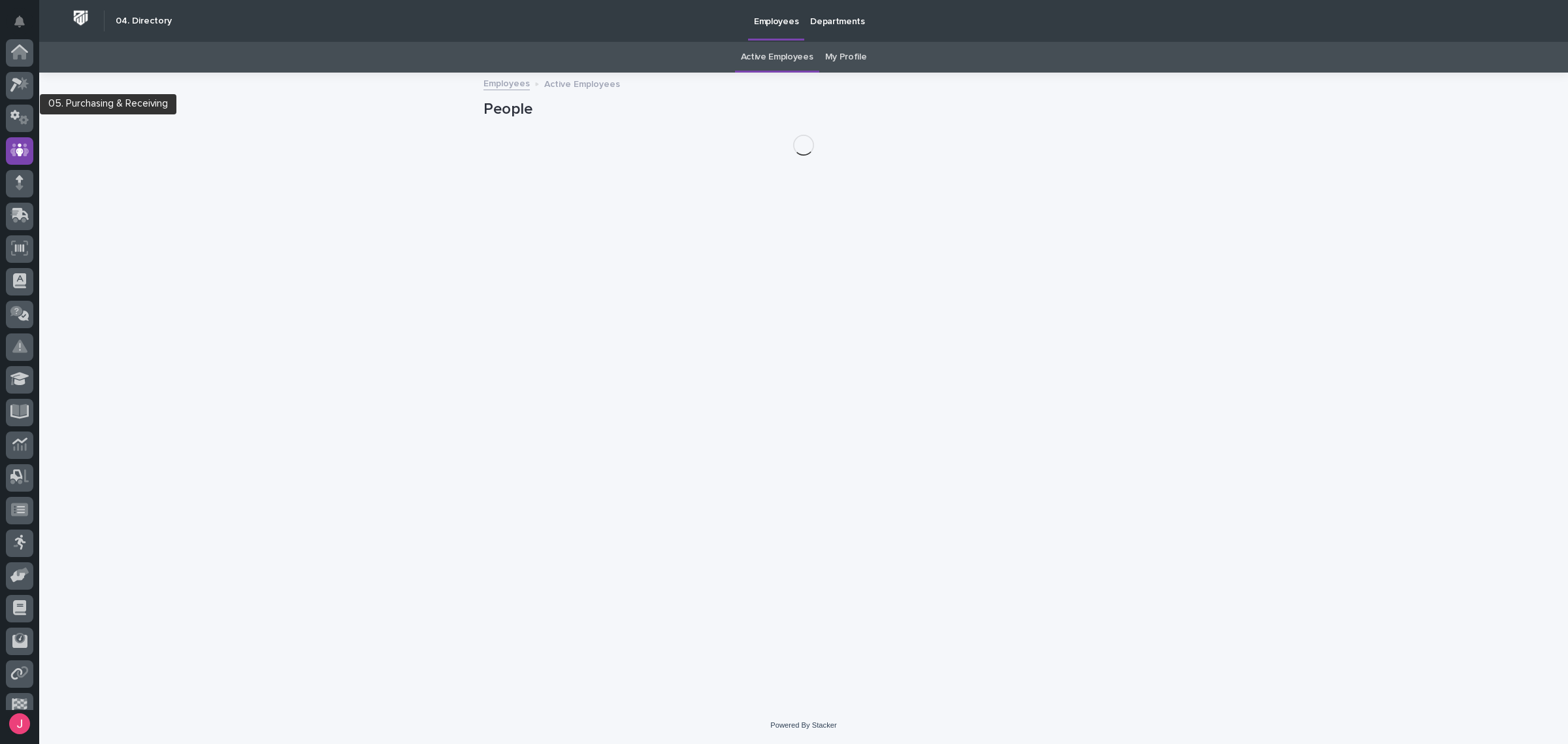
scroll to position [79, 0]
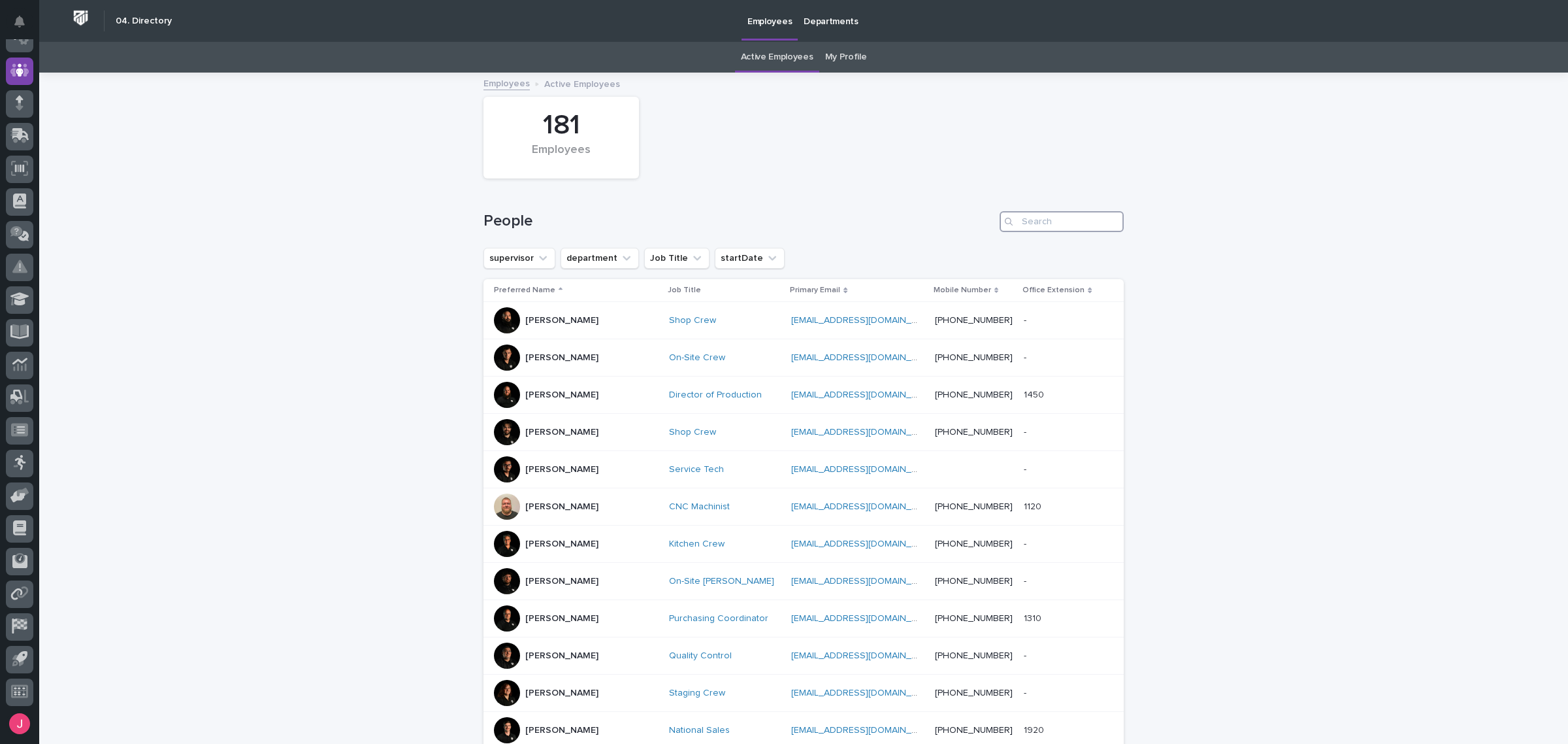
click at [1094, 212] on input "Search" at bounding box center [1062, 222] width 124 height 21
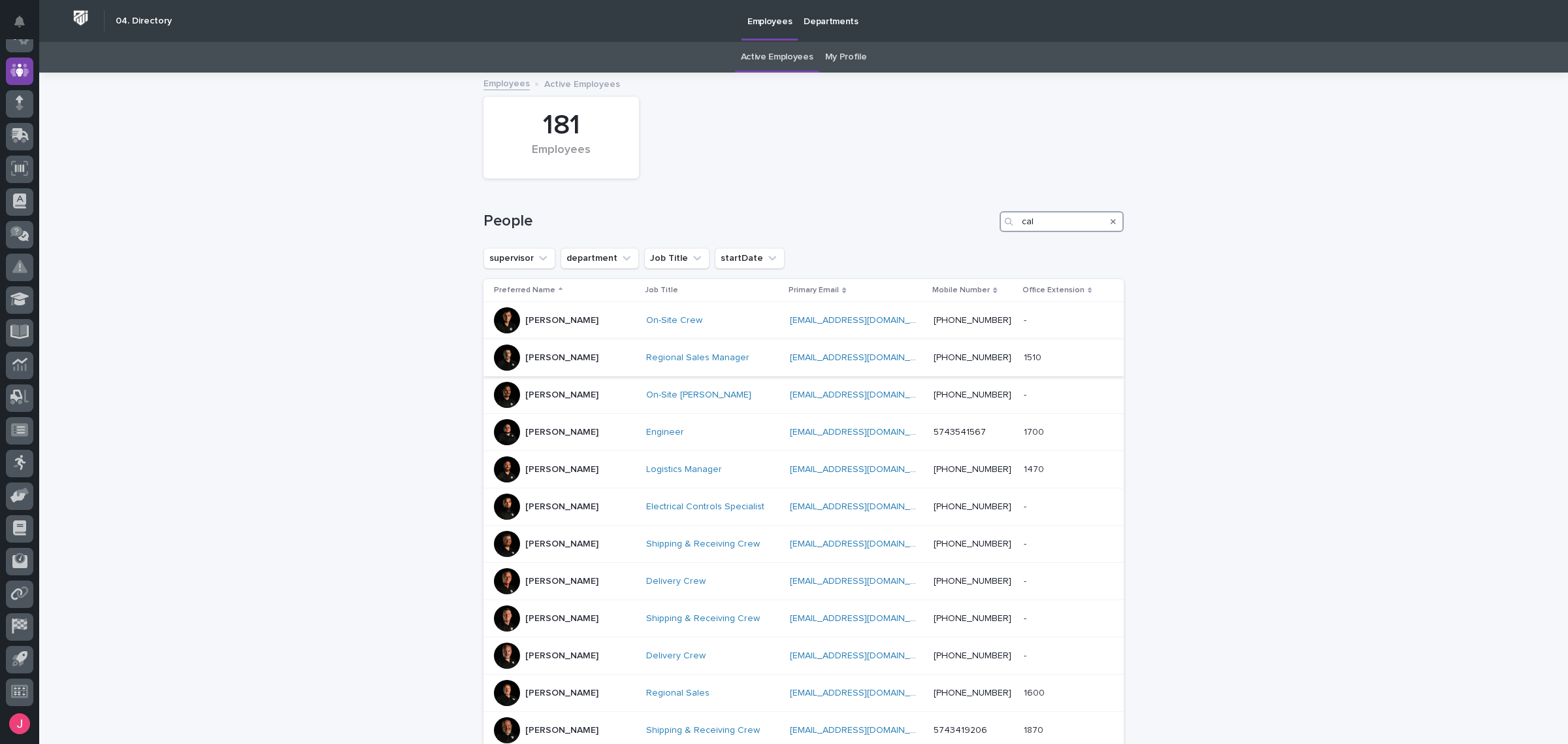
type input "cal"
click at [733, 364] on div "Regional Sales Manager" at bounding box center [712, 358] width 133 height 22
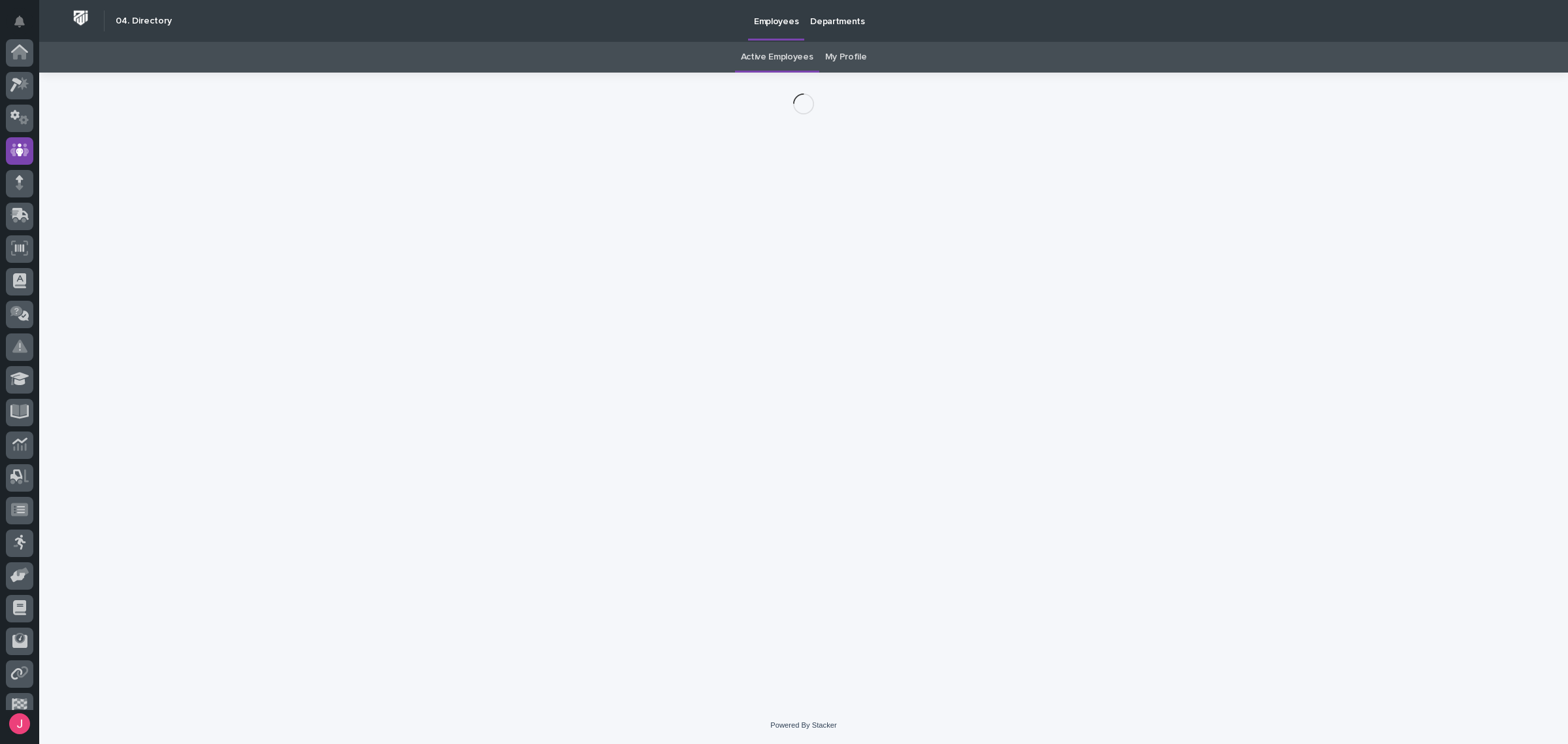
scroll to position [79, 0]
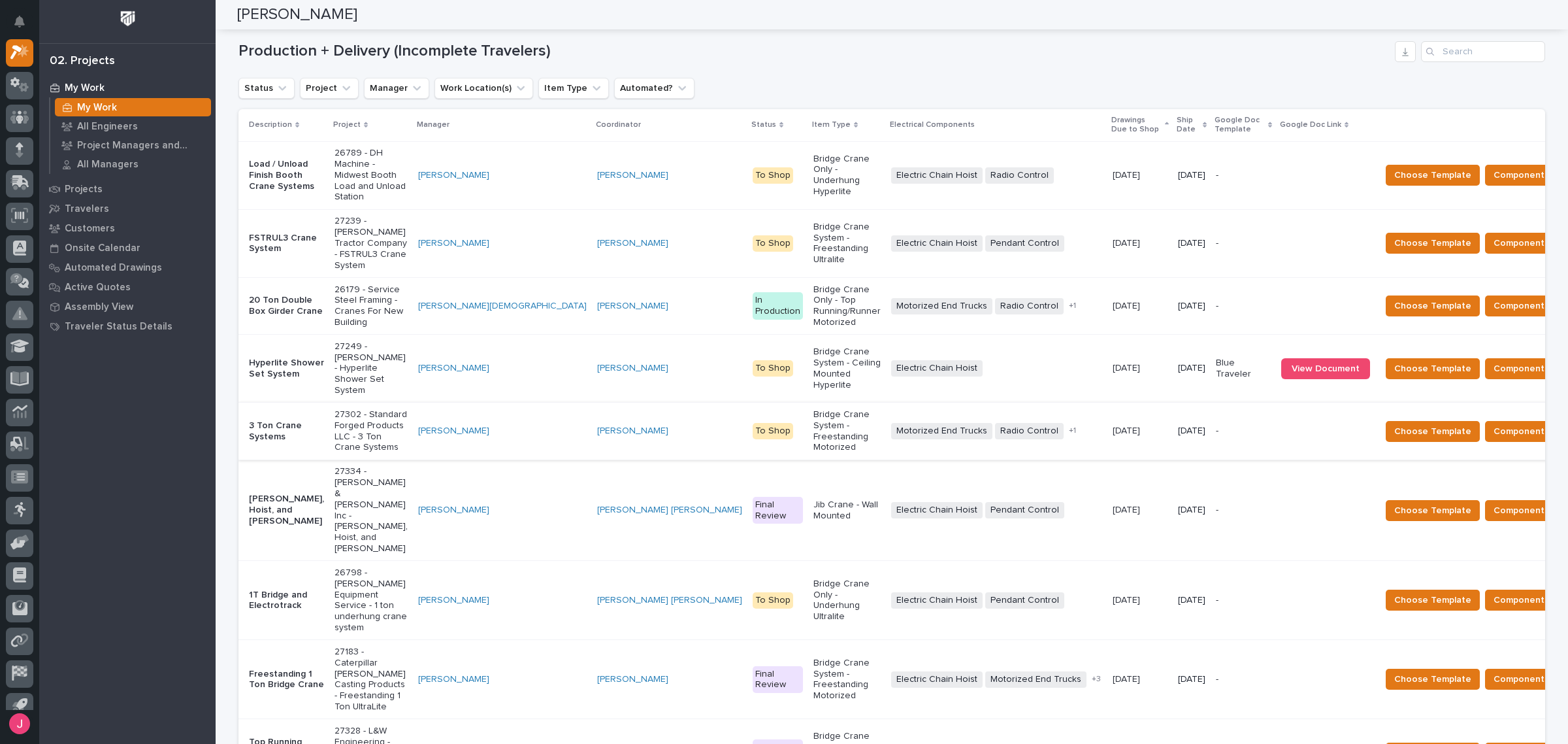
scroll to position [245, 0]
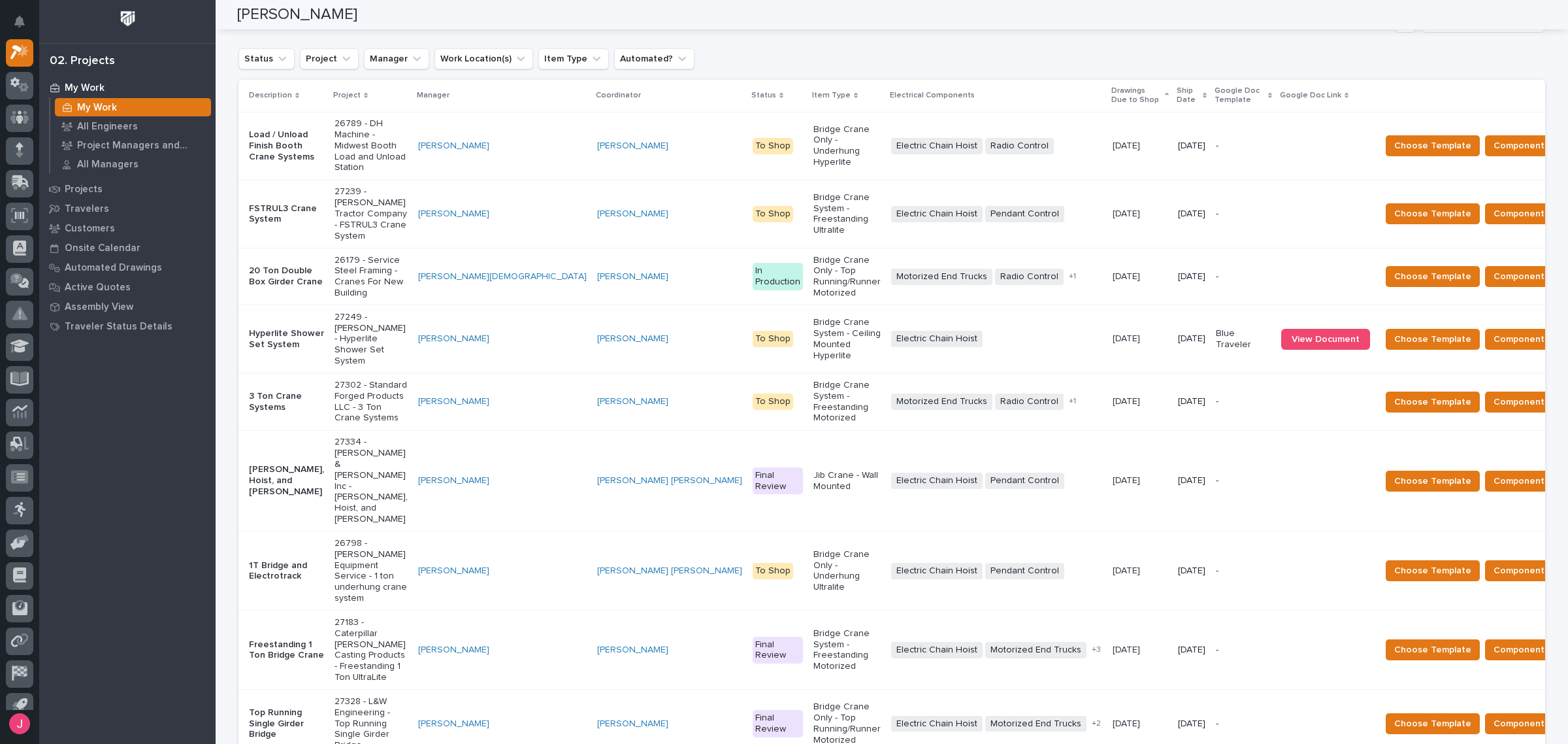
click at [401, 312] on p "27249 - [PERSON_NAME] - Hyperlite Shower Set System" at bounding box center [371, 339] width 74 height 55
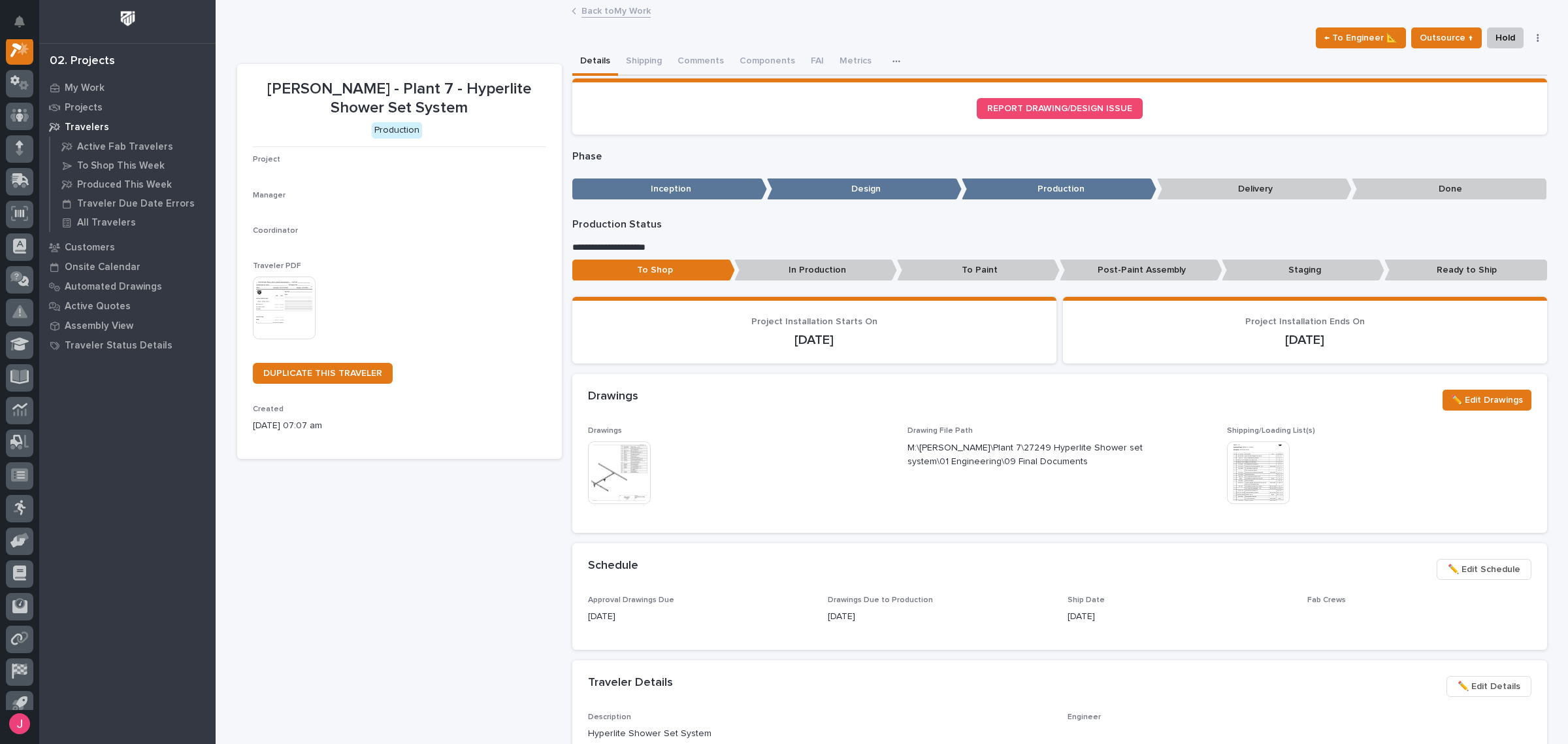
scroll to position [33, 0]
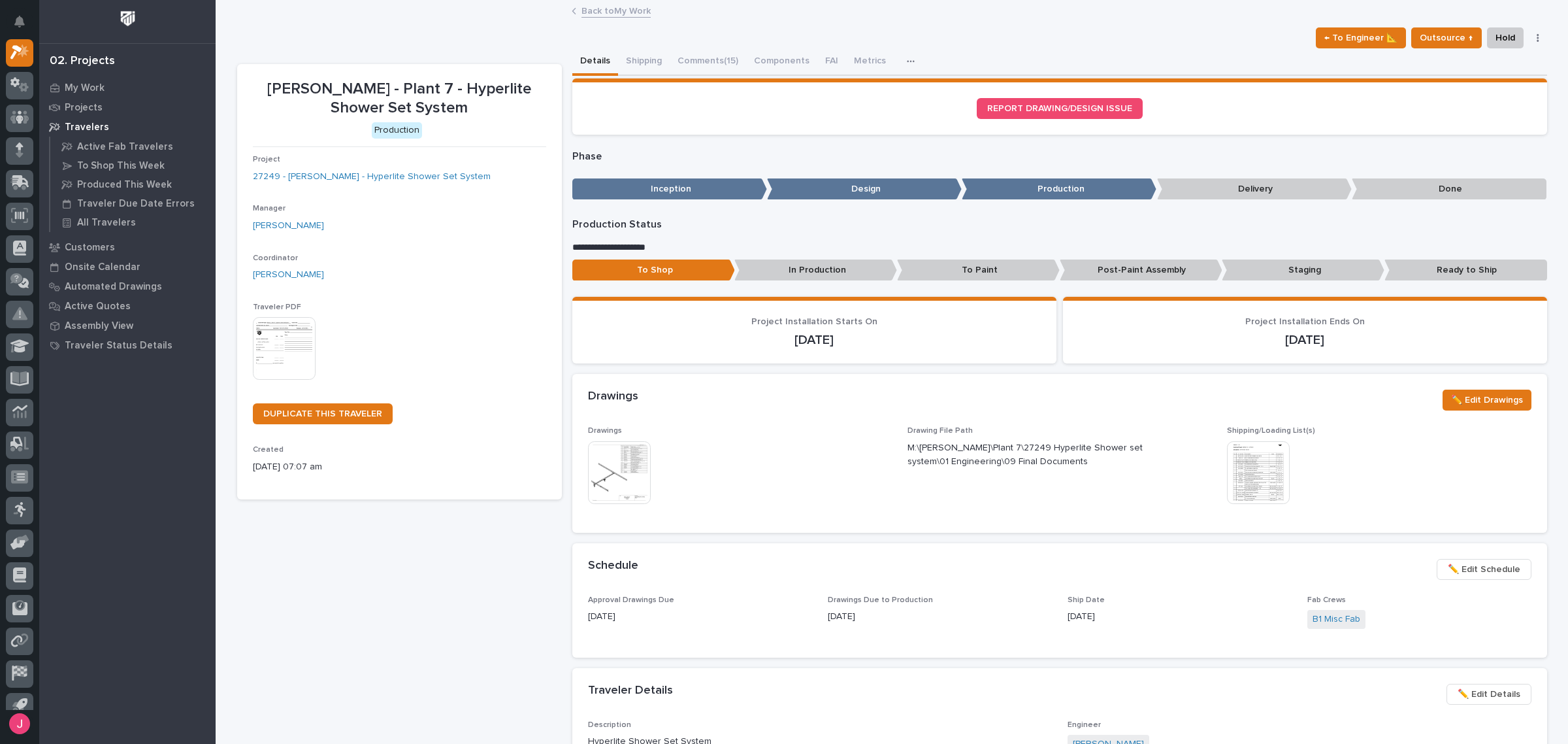
click at [604, 16] on link "Back to My Work" at bounding box center [616, 11] width 69 height 15
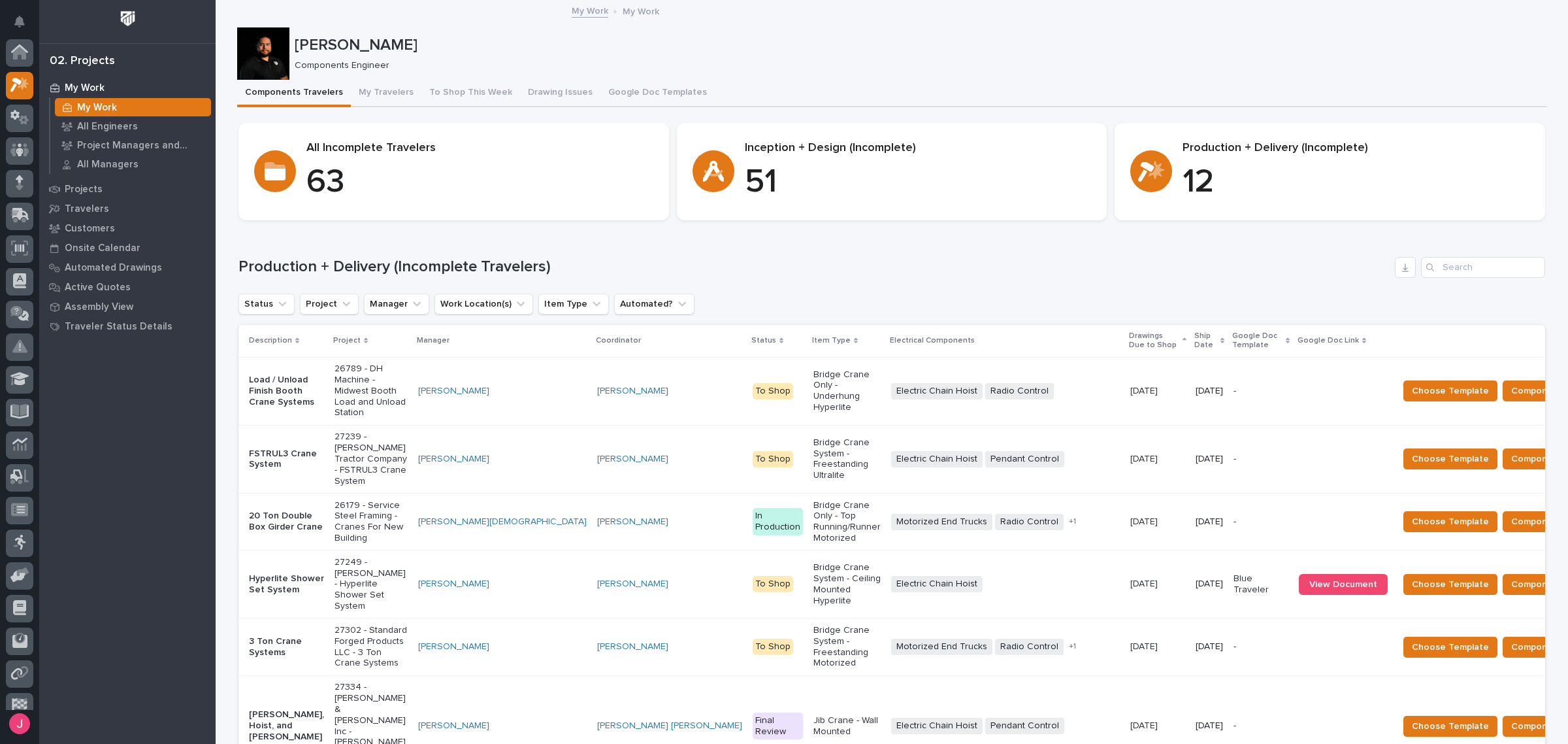
scroll to position [34, 0]
click at [1497, 261] on input "Search" at bounding box center [1484, 268] width 124 height 21
paste input "27203"
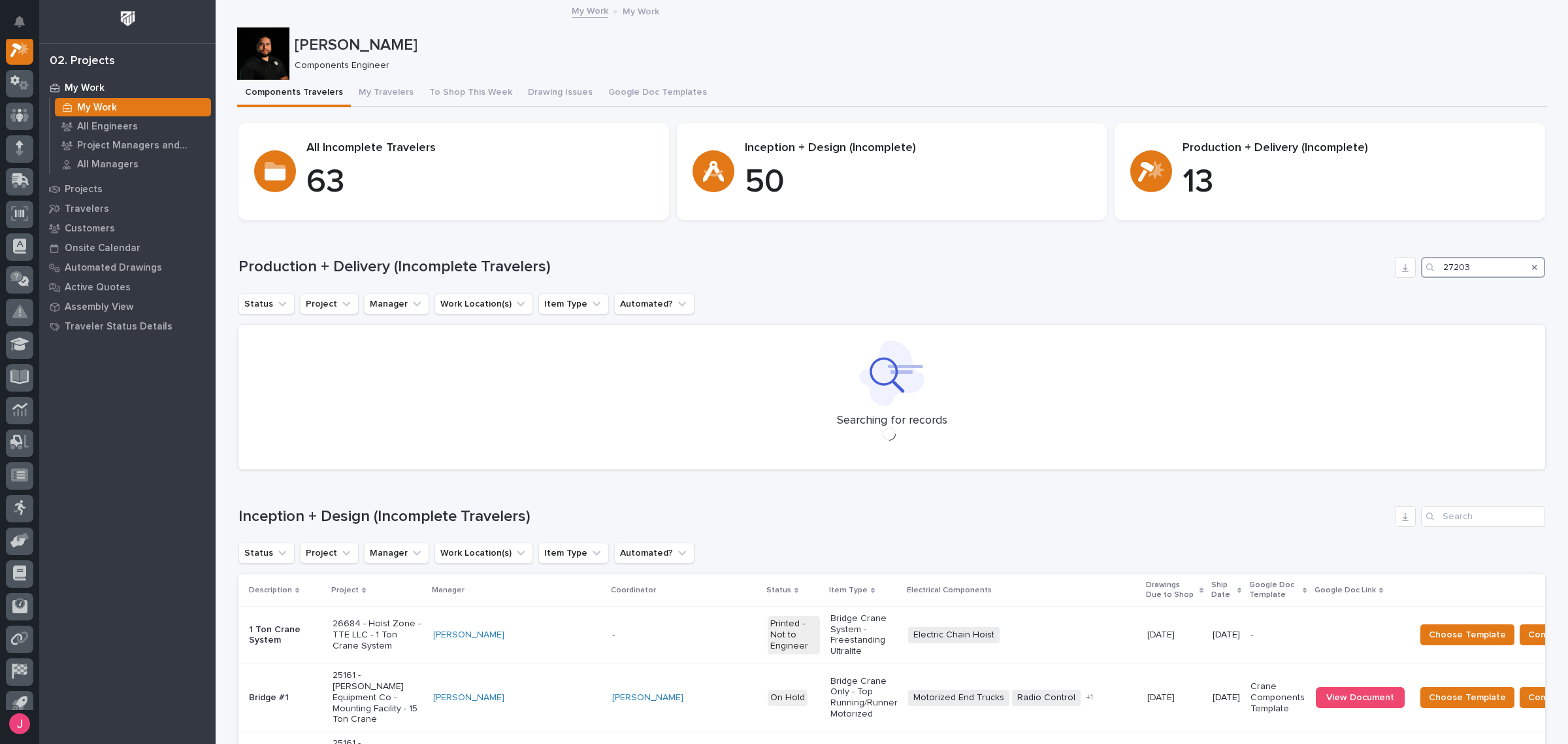
type input "27203"
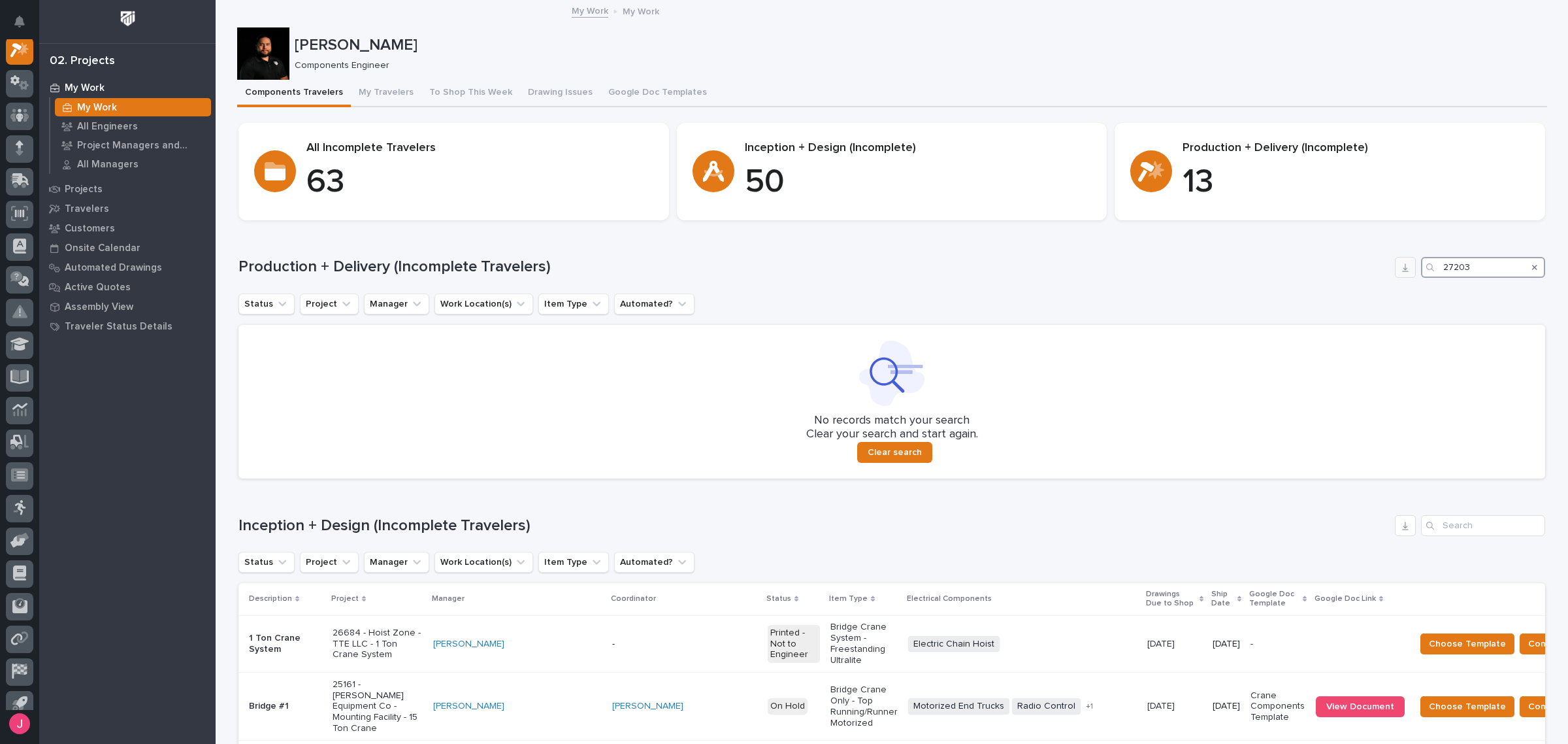
drag, startPoint x: 1475, startPoint y: 260, endPoint x: 1399, endPoint y: 261, distance: 76.0
click at [1399, 261] on div "Production + Delivery (Incomplete Travelers) 27203" at bounding box center [891, 268] width 1307 height 21
drag, startPoint x: 1268, startPoint y: 334, endPoint x: 1344, endPoint y: 275, distance: 96.2
click at [1268, 331] on div "No records match your search Clear your search and start again. Clear search" at bounding box center [891, 402] width 1307 height 154
click at [1533, 263] on icon "Search" at bounding box center [1535, 267] width 5 height 8
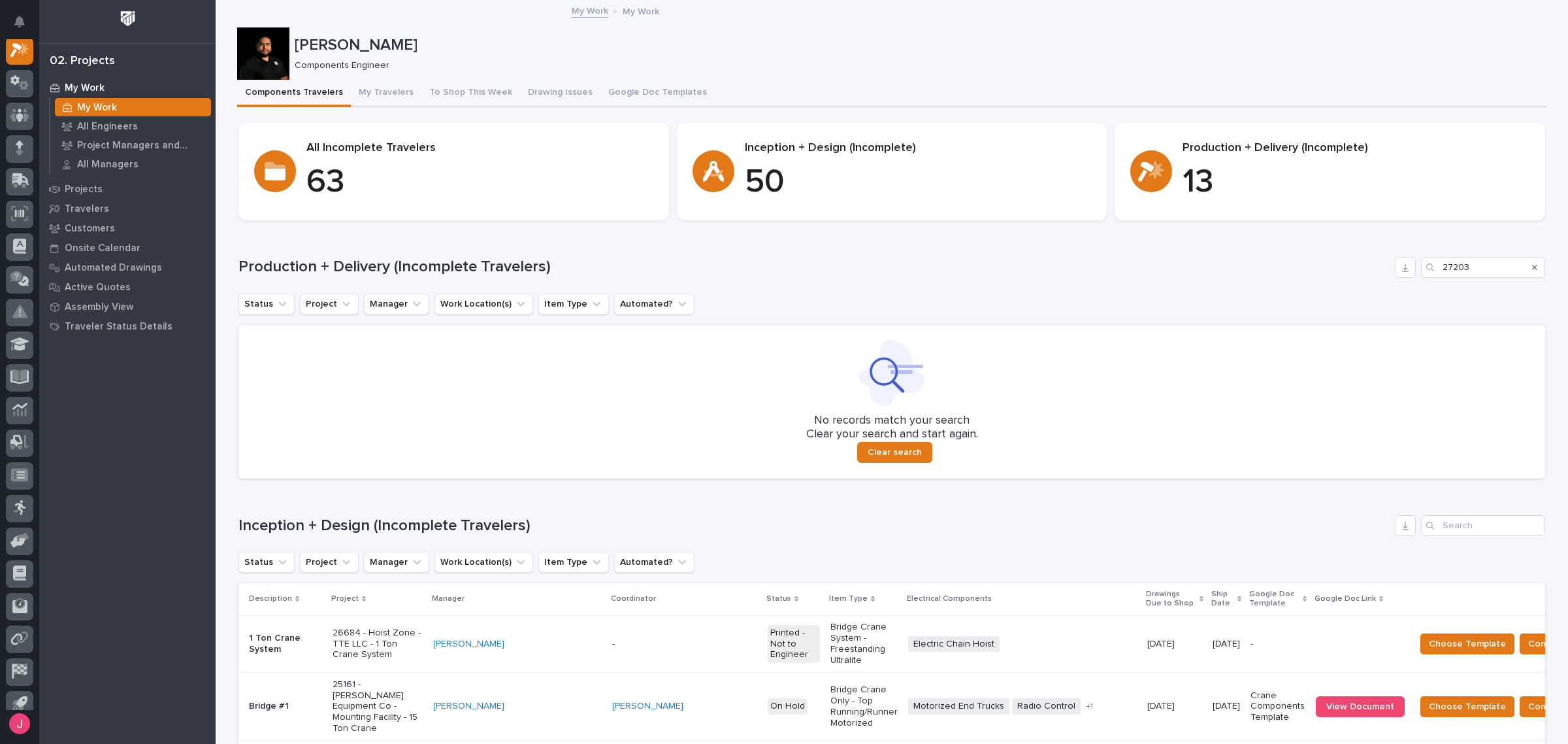
click at [1269, 279] on div "Production + Delivery (Incomplete Travelers) 27203 Status Project Manager Work …" at bounding box center [891, 368] width 1307 height 222
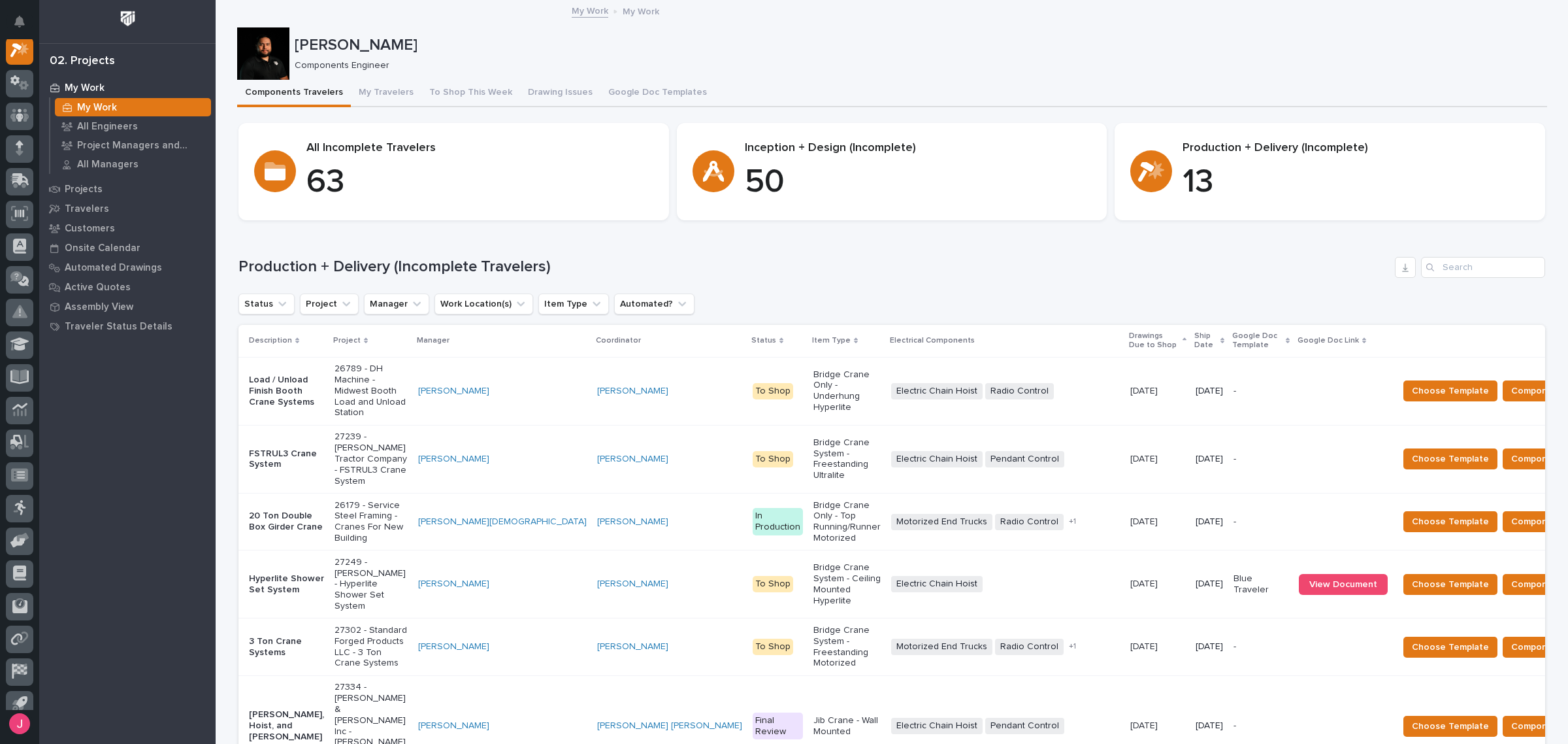
click at [947, 288] on div "Production + Delivery (Incomplete Travelers) Status Project Manager Work Locati…" at bounding box center [891, 676] width 1307 height 839
drag, startPoint x: 1085, startPoint y: 266, endPoint x: 1087, endPoint y: 327, distance: 61.0
click at [1086, 266] on h1 "Production + Delivery (Incomplete Travelers)" at bounding box center [814, 267] width 1151 height 19
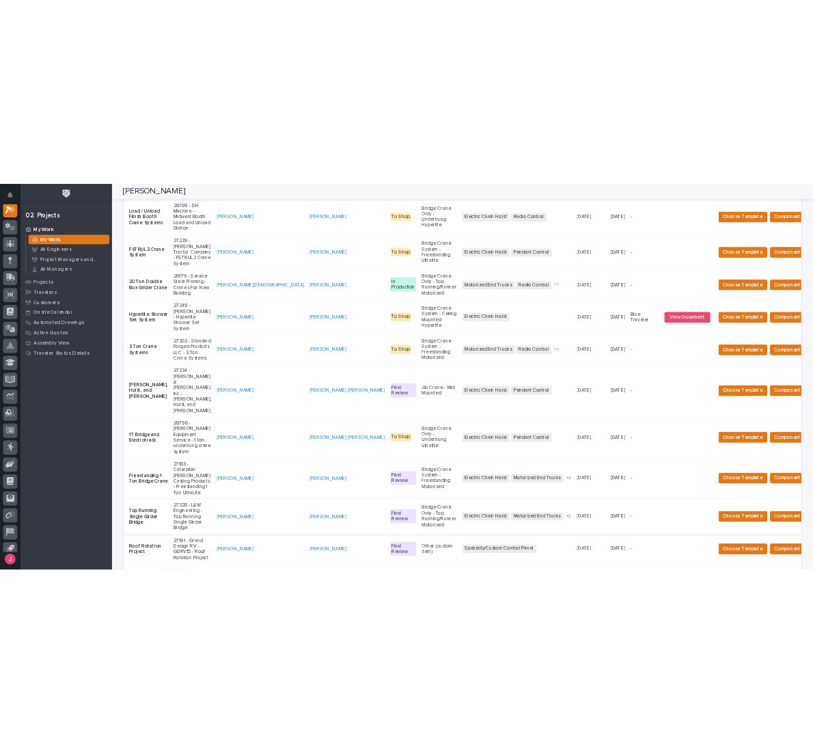
scroll to position [171, 0]
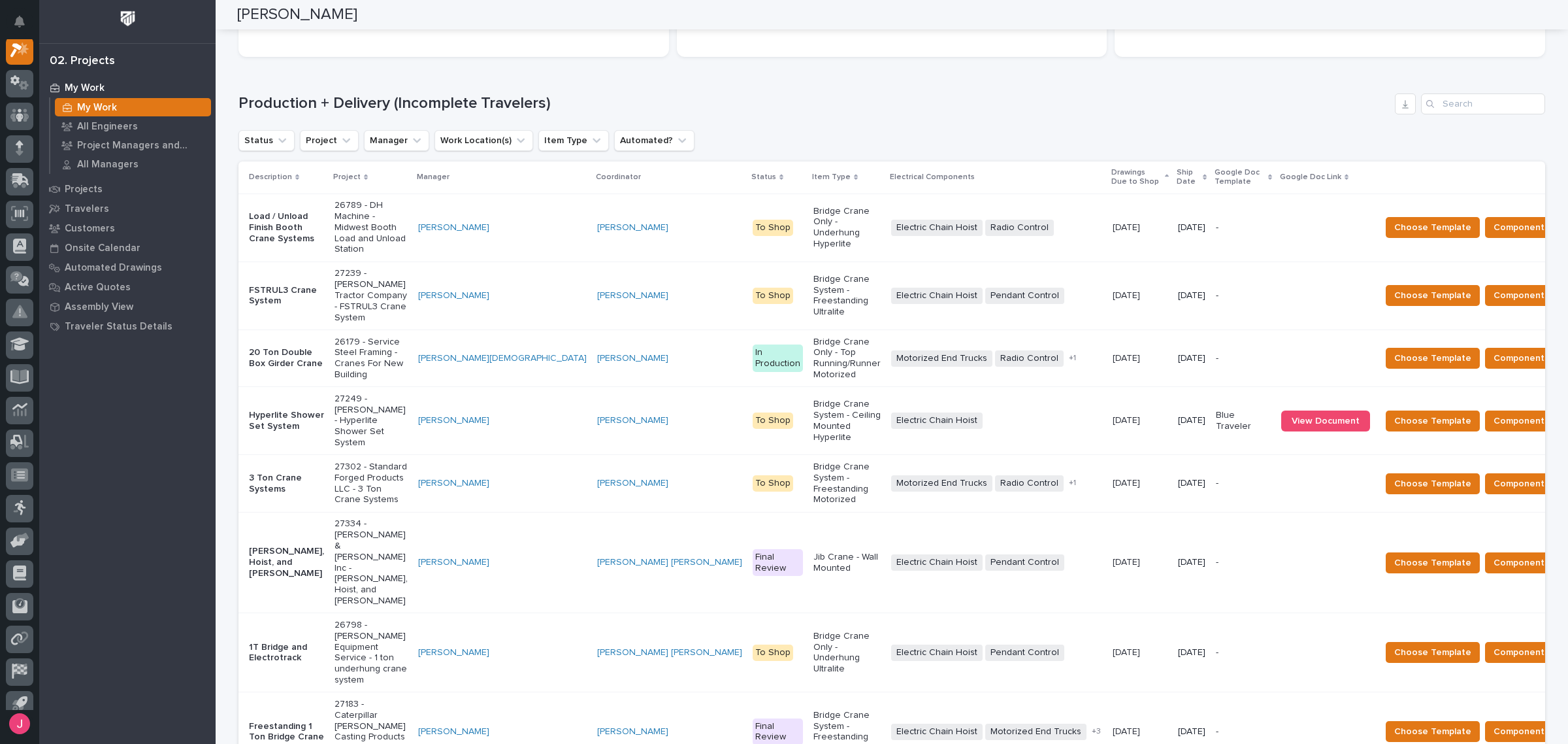
click at [1002, 81] on div "Loading... Saving… Production + Delivery (Incomplete Travelers) Status Project …" at bounding box center [891, 504] width 1307 height 875
click at [829, 89] on div "Loading... Saving… Production + Delivery (Incomplete Travelers) Status Project …" at bounding box center [891, 504] width 1307 height 875
click at [1295, 134] on div "Status Project Manager Work Location(s) Item Type Automated?" at bounding box center [891, 141] width 1307 height 21
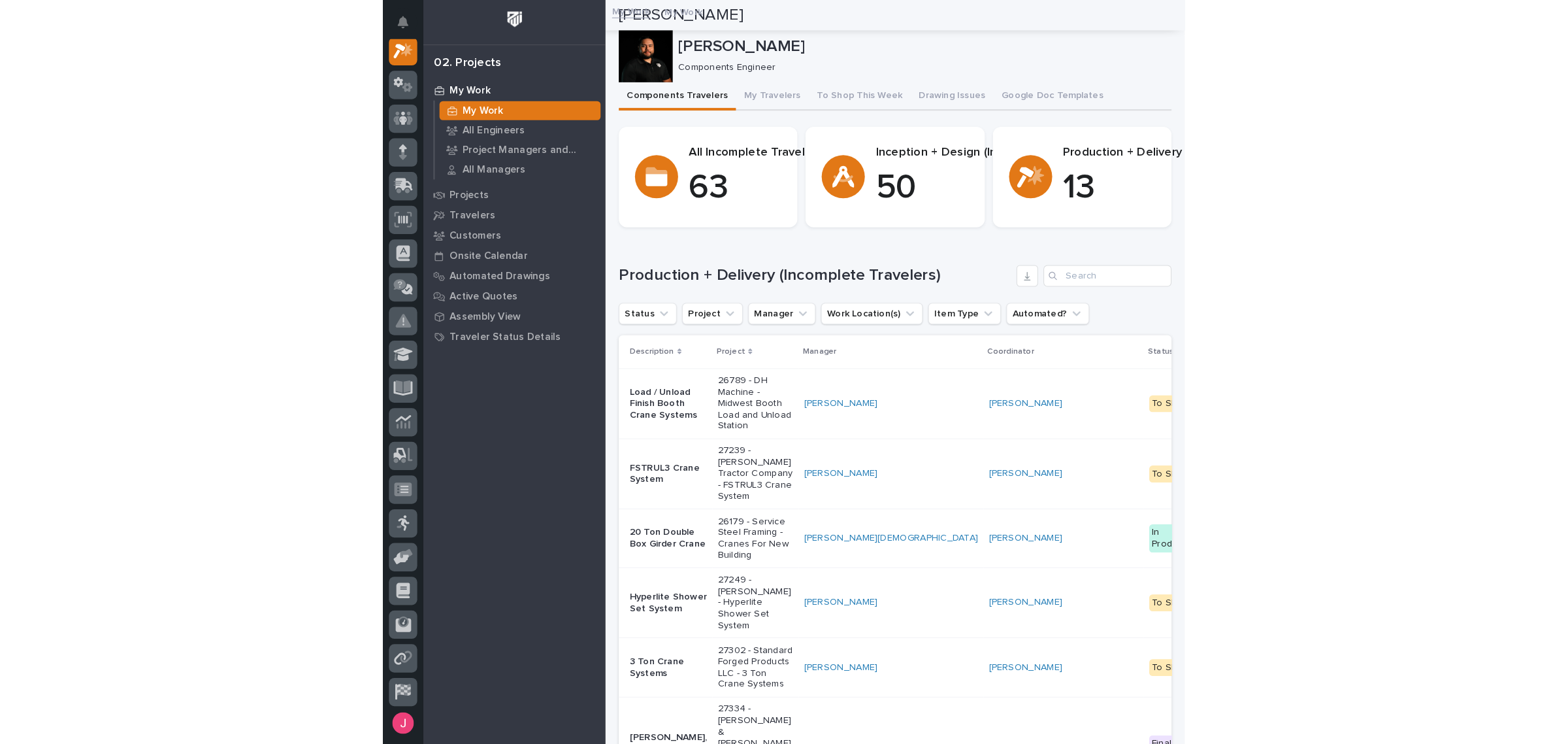
scroll to position [0, 0]
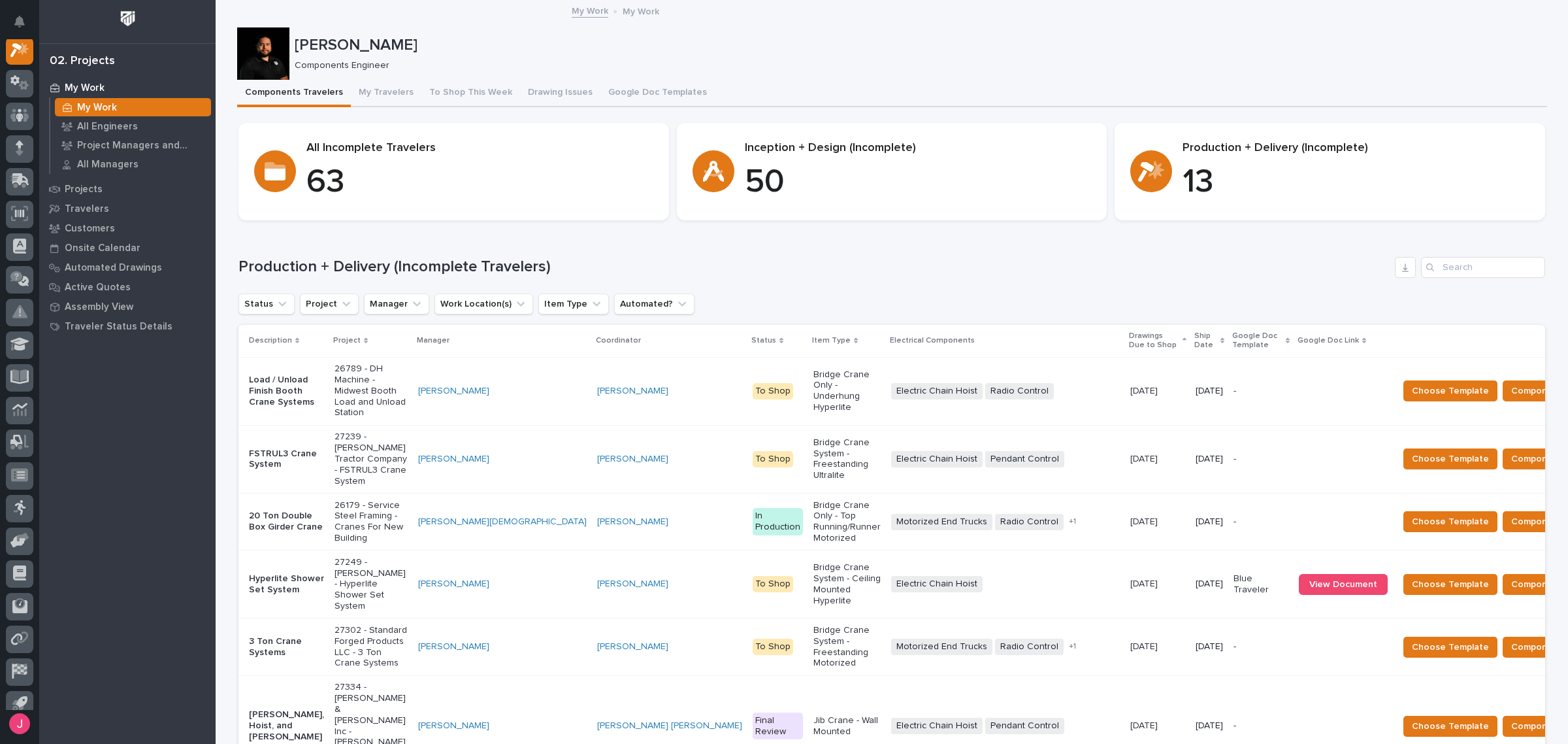
click at [963, 92] on div "Components Travelers My Travelers To Shop This Week Drawing Issues Google Doc T…" at bounding box center [892, 93] width 1310 height 28
click at [1131, 576] on p "[DATE]" at bounding box center [1145, 582] width 30 height 13
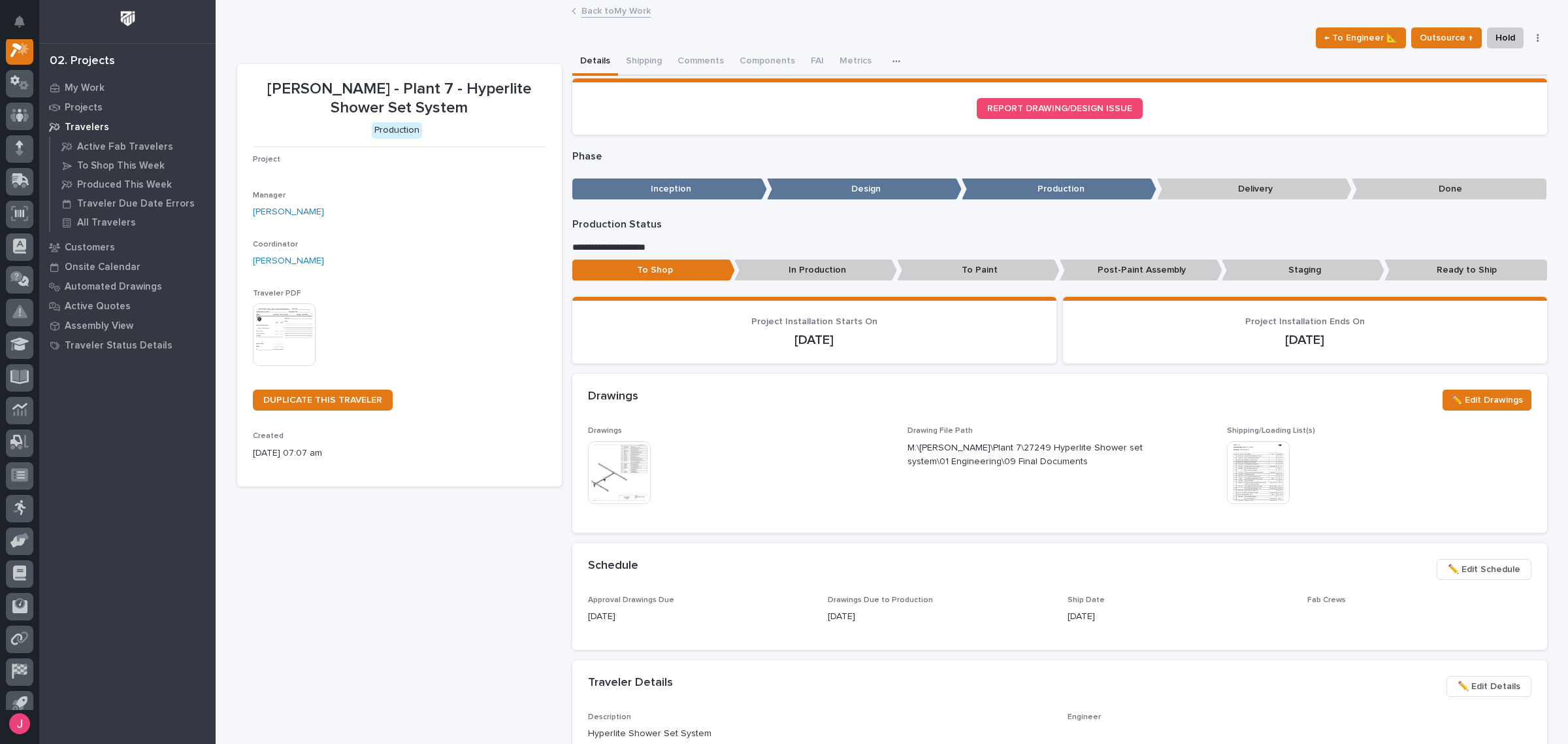
scroll to position [33, 0]
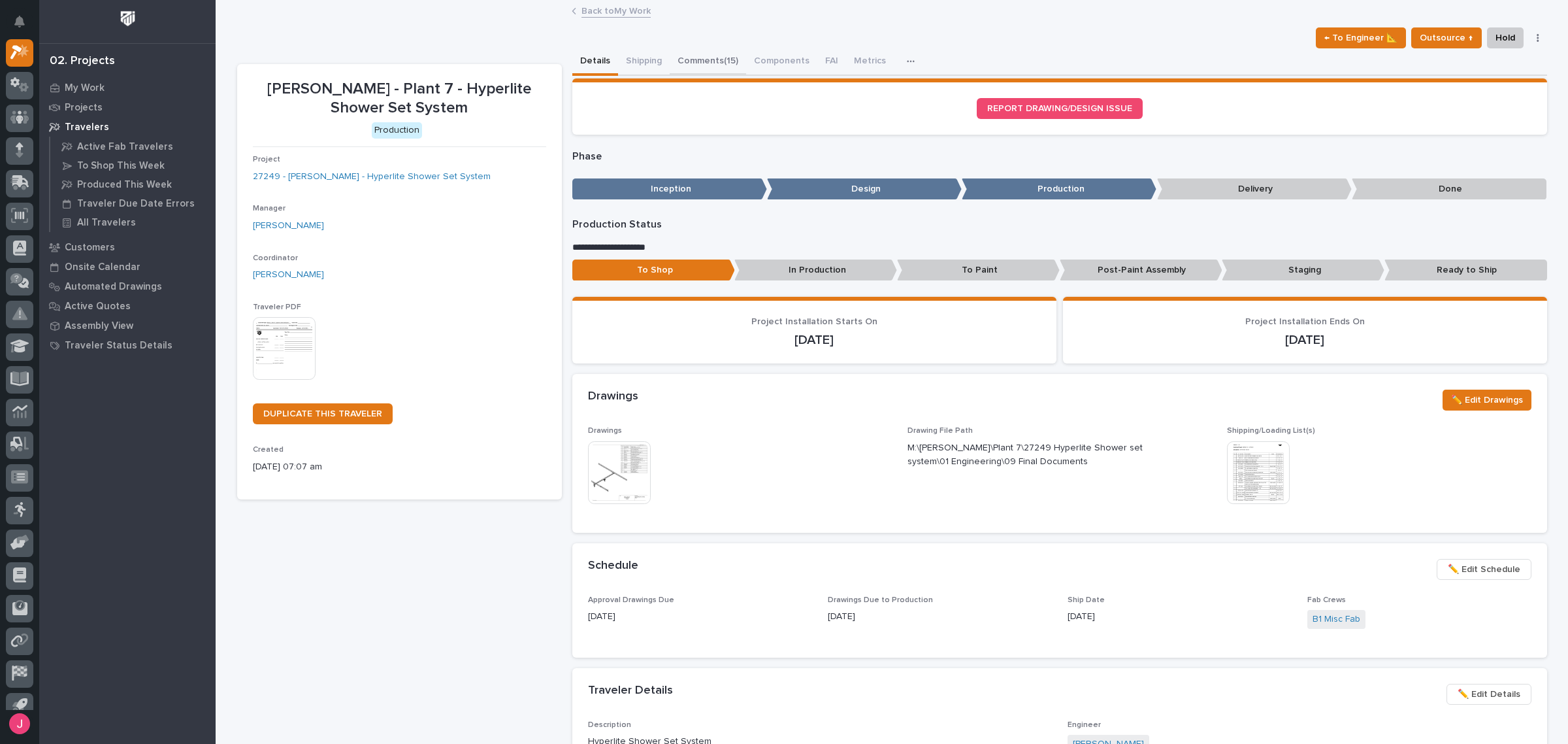
click at [707, 60] on button "Comments (15)" at bounding box center [708, 62] width 76 height 28
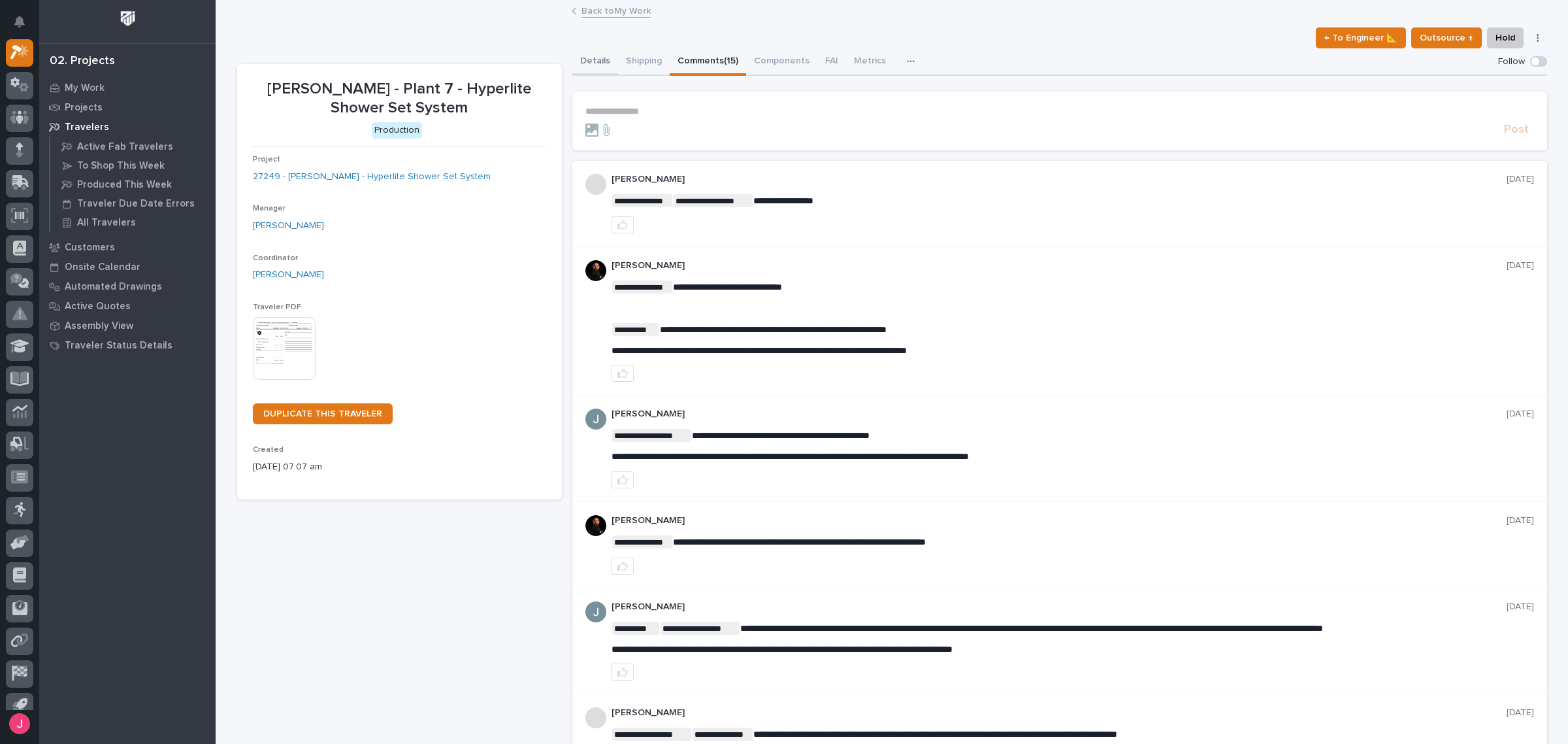
click at [583, 56] on button "Details" at bounding box center [596, 62] width 46 height 28
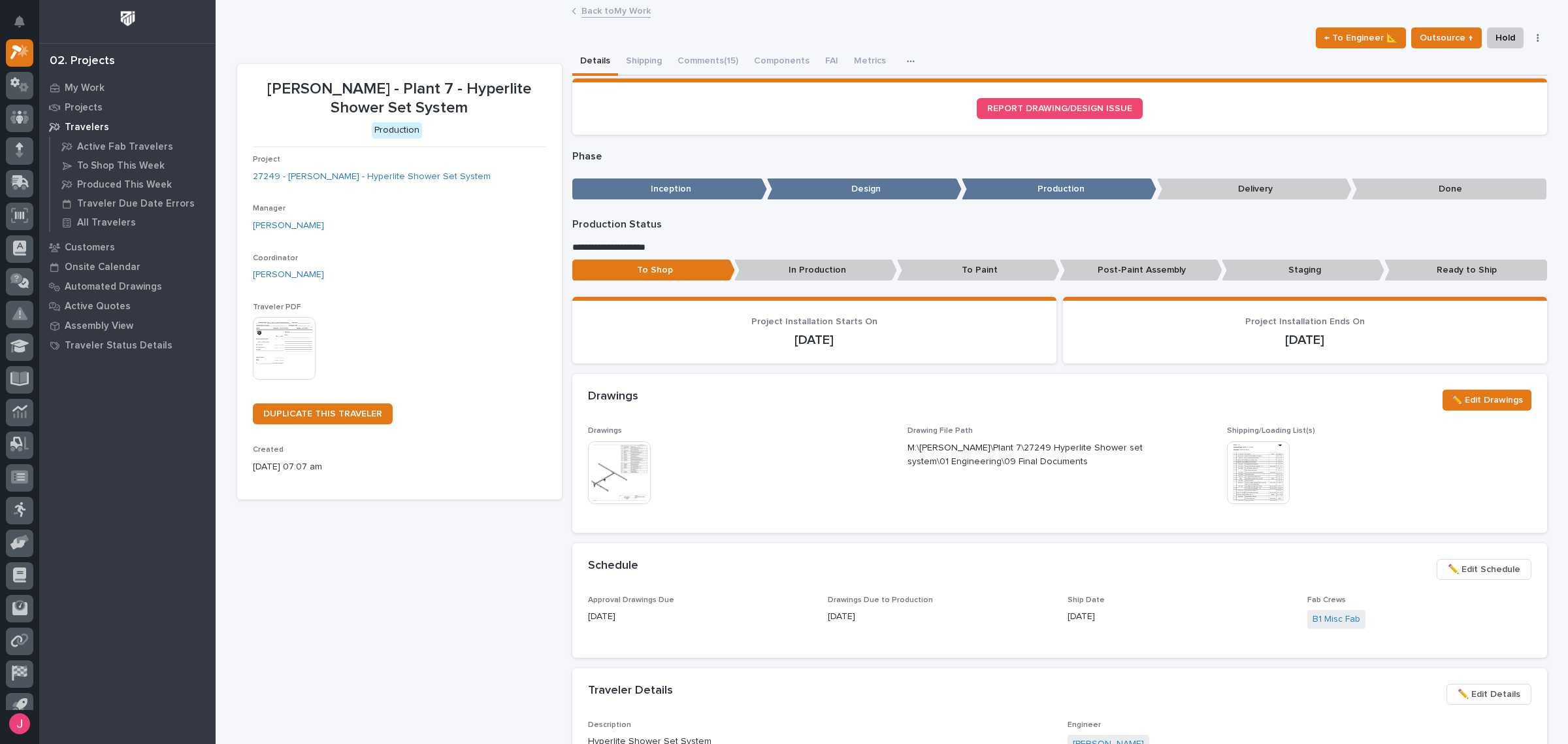
click at [1261, 472] on img at bounding box center [1259, 472] width 63 height 63
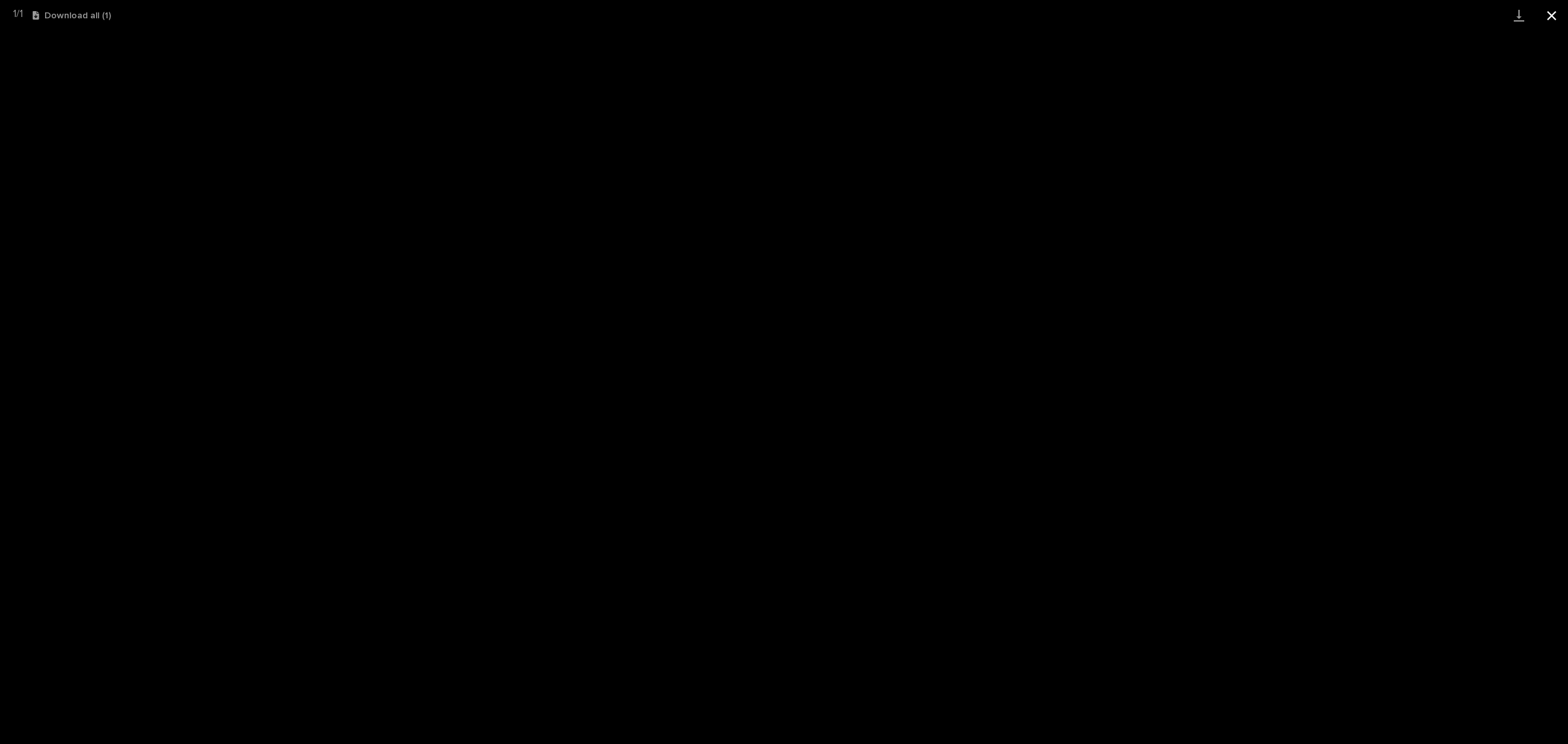
click at [1553, 17] on button "Close gallery" at bounding box center [1552, 15] width 33 height 31
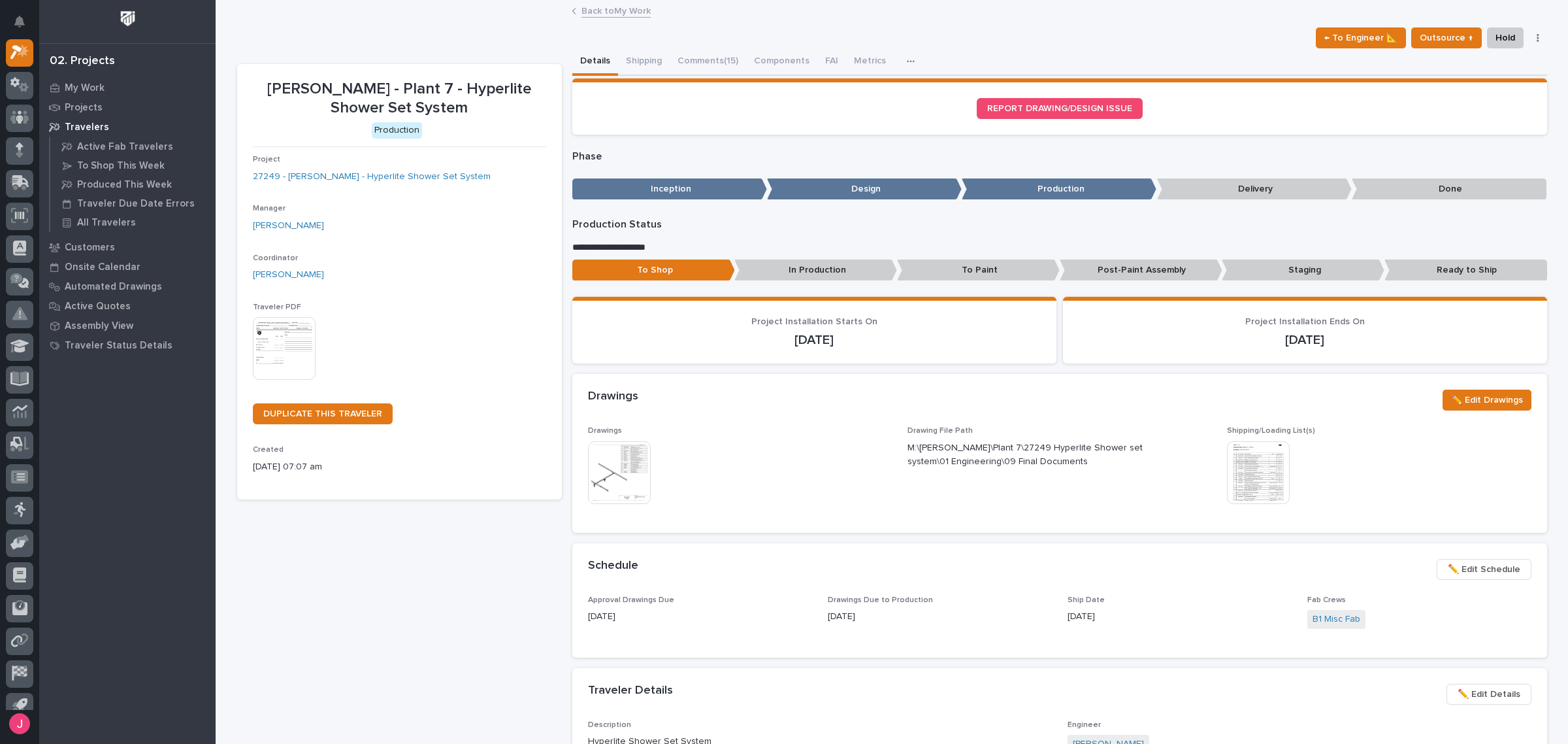
click at [1126, 40] on div "← To Engineer 📐 Outsource ↑ Hold Cancel Change Traveler Type Regenerate PDF Gen…" at bounding box center [892, 38] width 1310 height 21
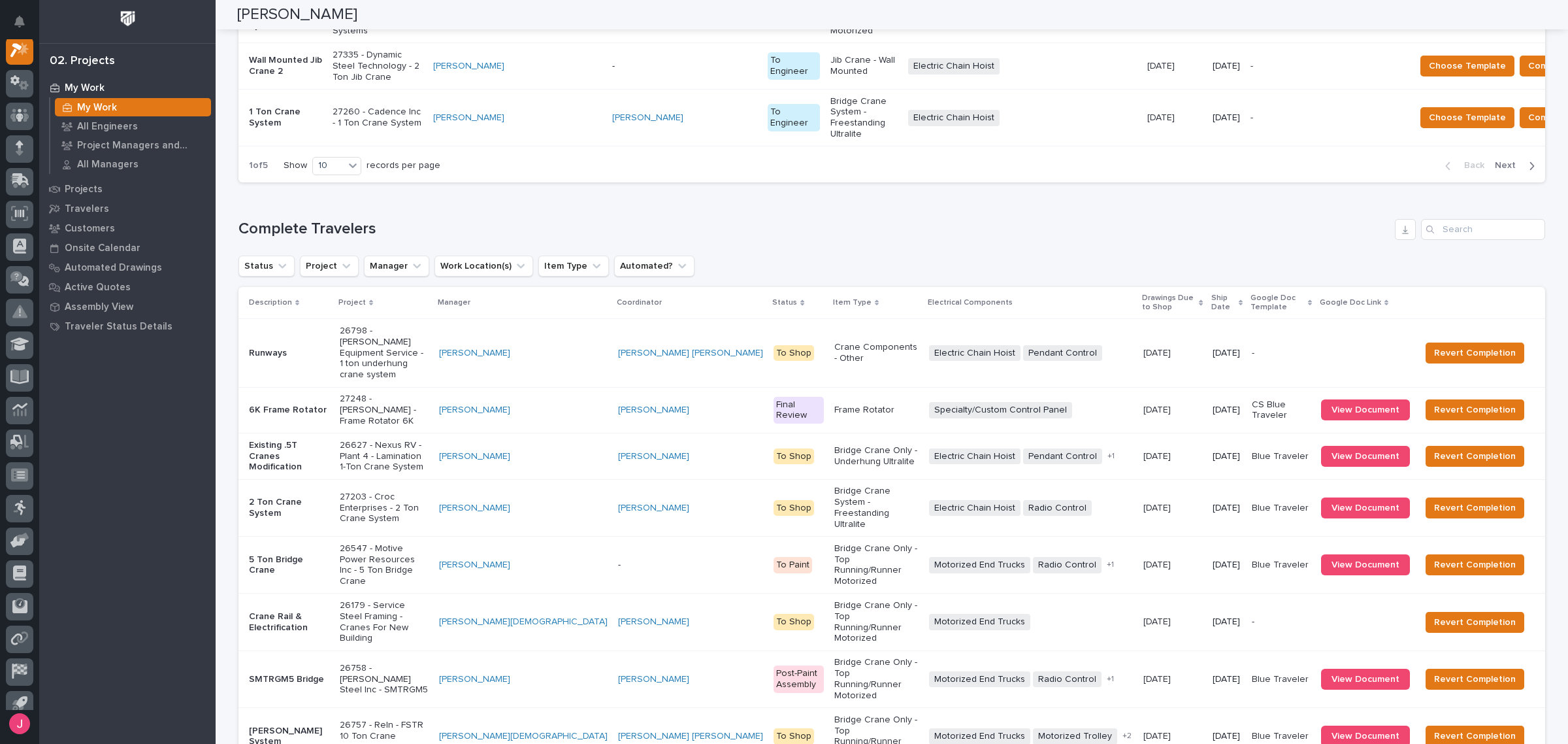
scroll to position [1504, 0]
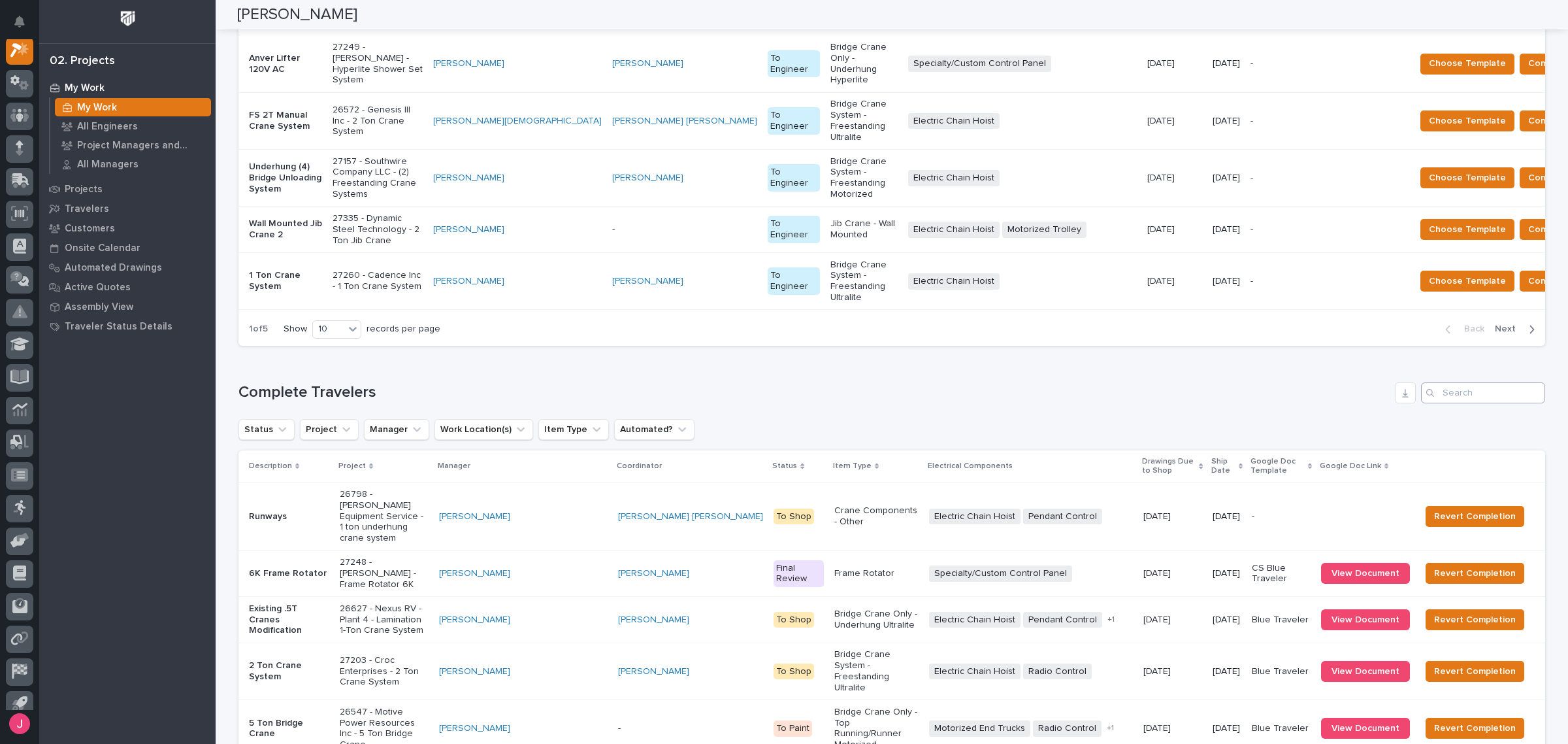
drag, startPoint x: 1434, startPoint y: 193, endPoint x: 1448, endPoint y: 207, distance: 19.8
click at [1438, 383] on div "Search" at bounding box center [1484, 393] width 124 height 21
click at [1452, 383] on input "Search" at bounding box center [1484, 393] width 124 height 21
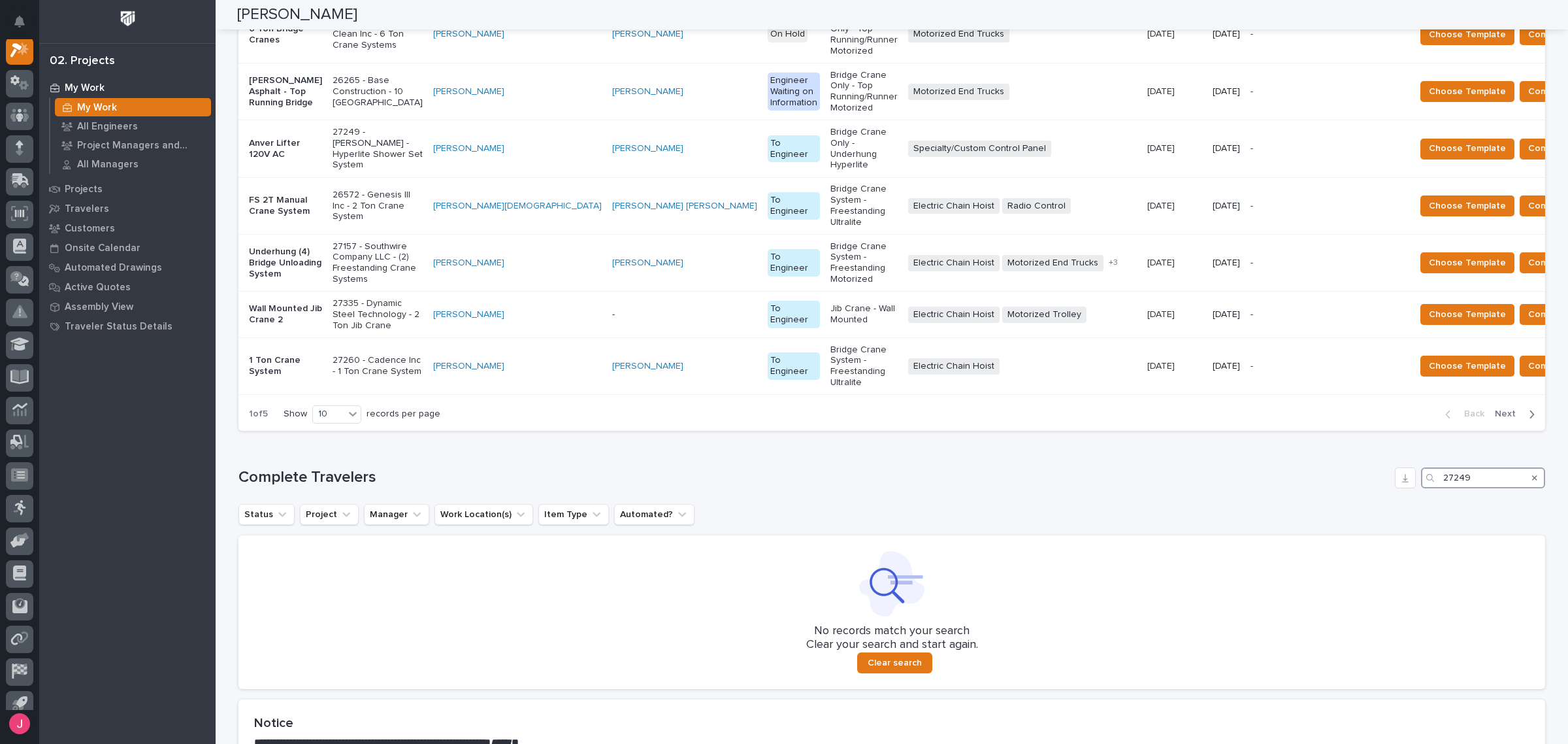
scroll to position [1429, 0]
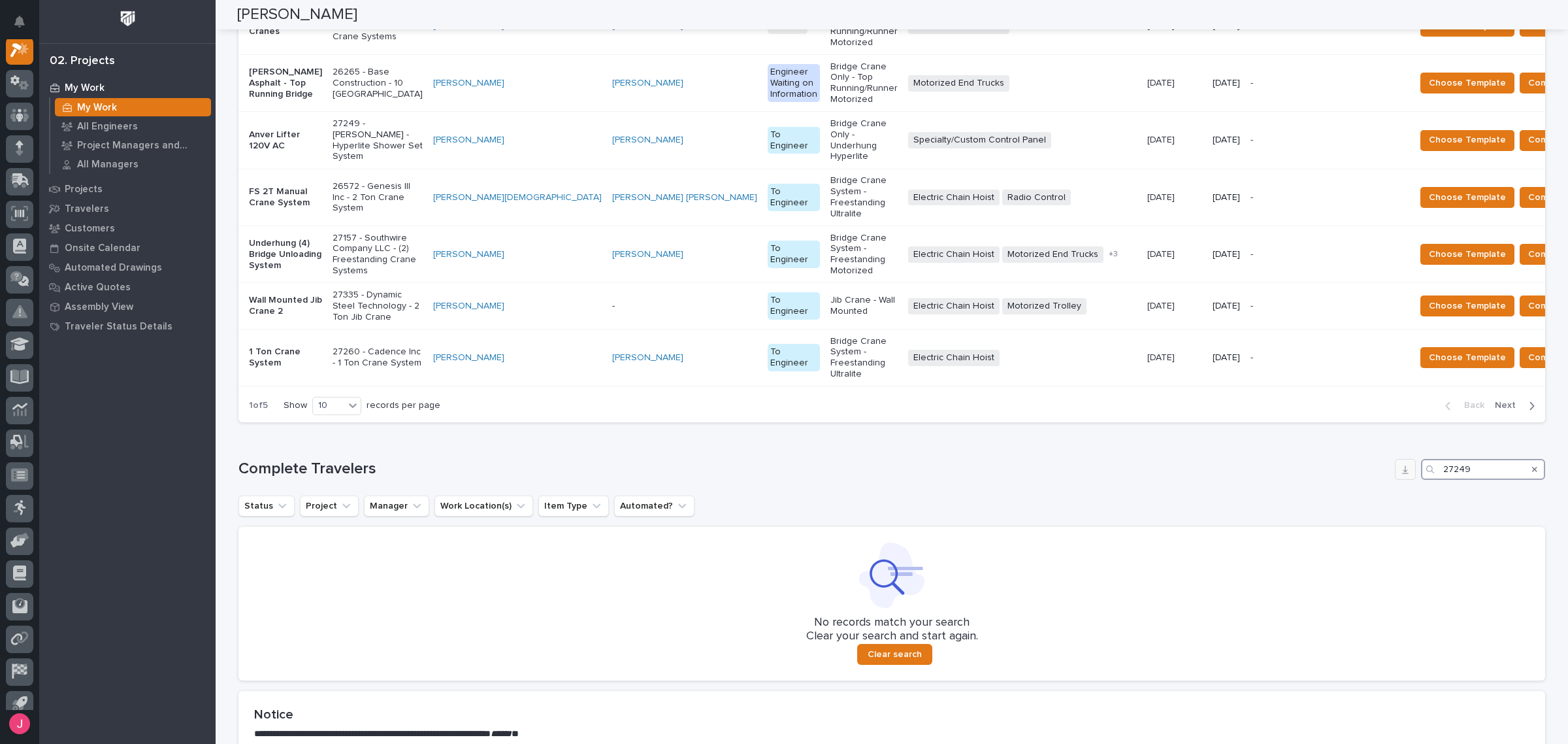
drag, startPoint x: 1465, startPoint y: 278, endPoint x: 1394, endPoint y: 282, distance: 71.1
click at [1394, 459] on div "Complete Travelers 27249" at bounding box center [891, 470] width 1307 height 21
drag, startPoint x: 1471, startPoint y: 282, endPoint x: 1419, endPoint y: 284, distance: 52.0
click at [1422, 459] on div "26789" at bounding box center [1484, 470] width 124 height 21
type input "26789"
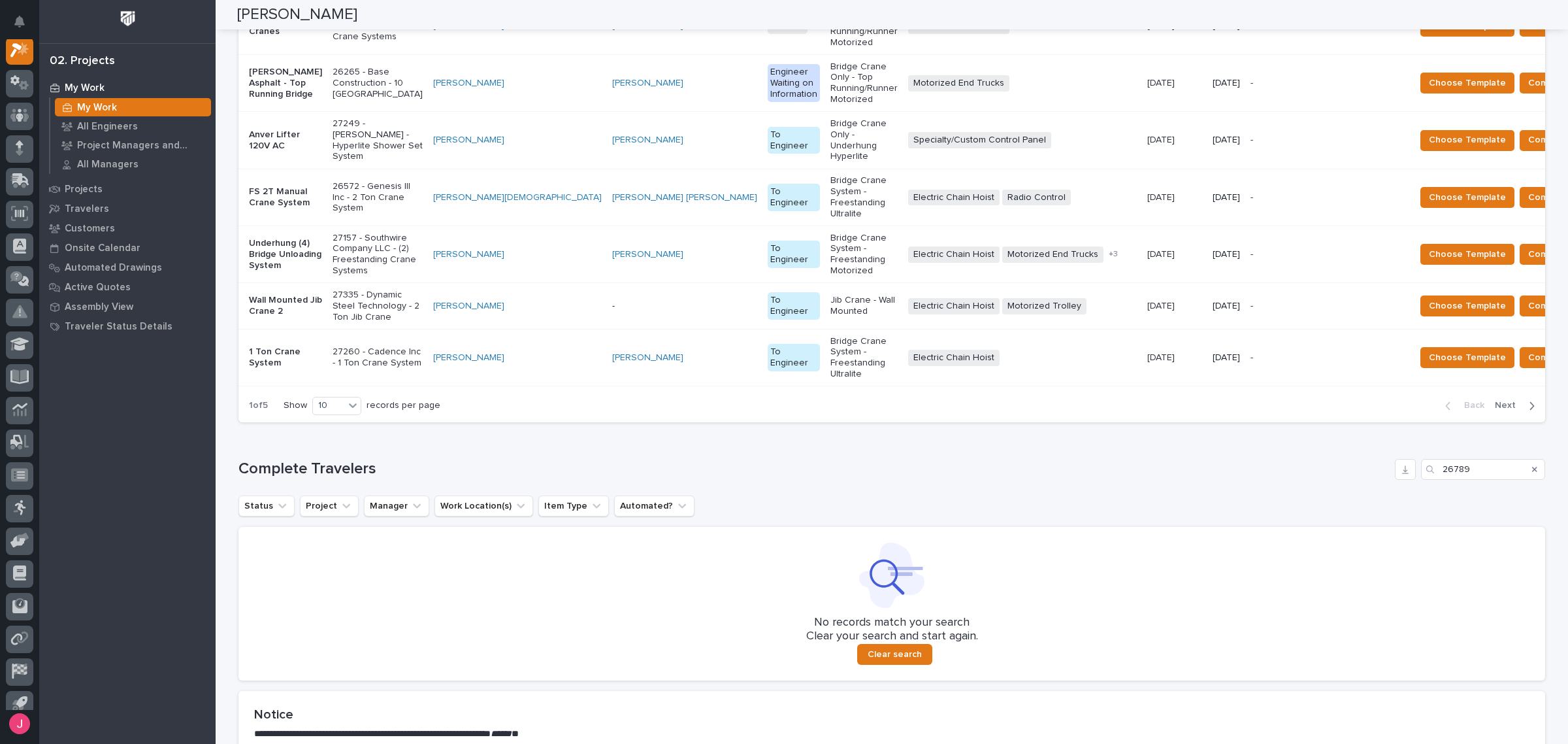
click at [1533, 466] on icon "Search" at bounding box center [1535, 470] width 5 height 8
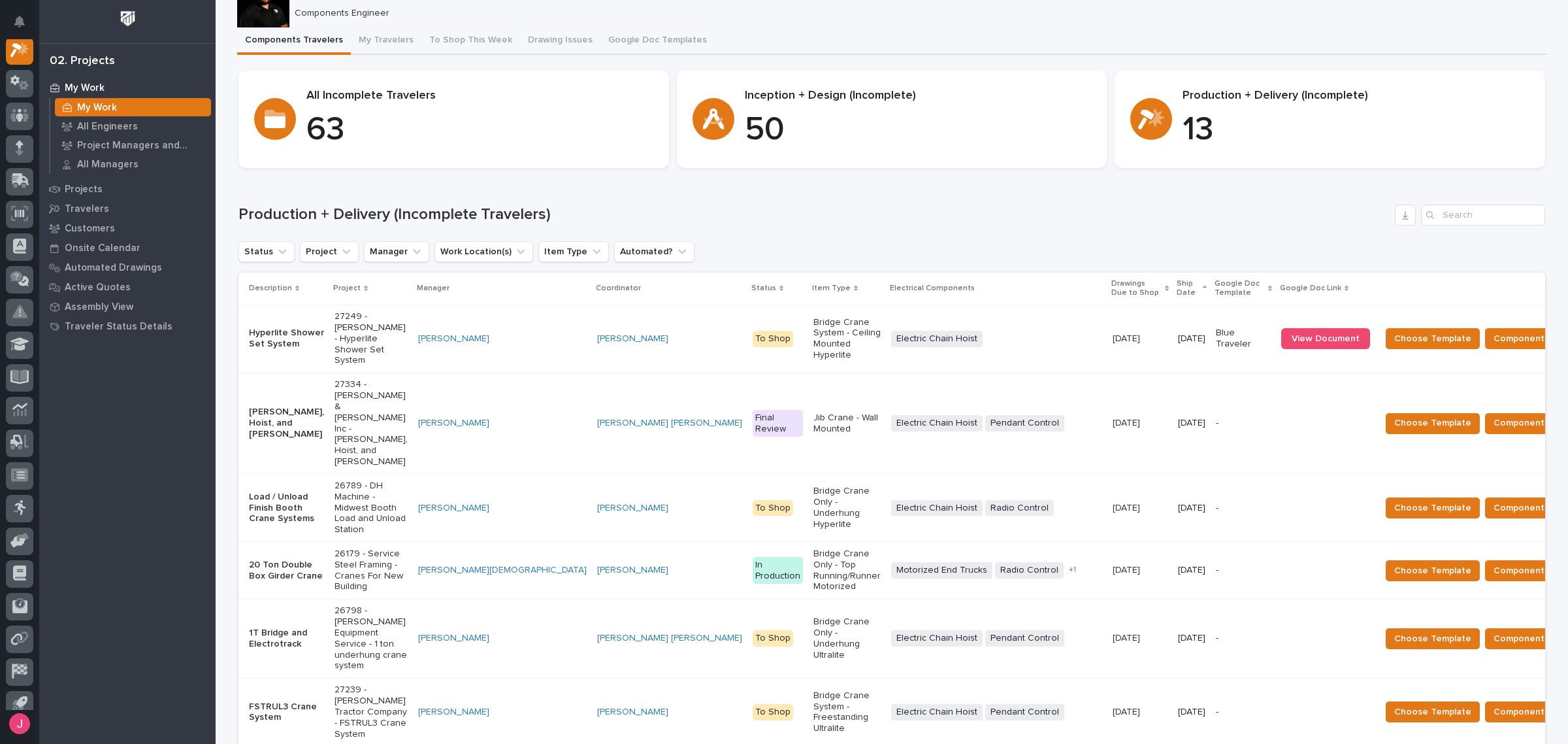
scroll to position [81, 0]
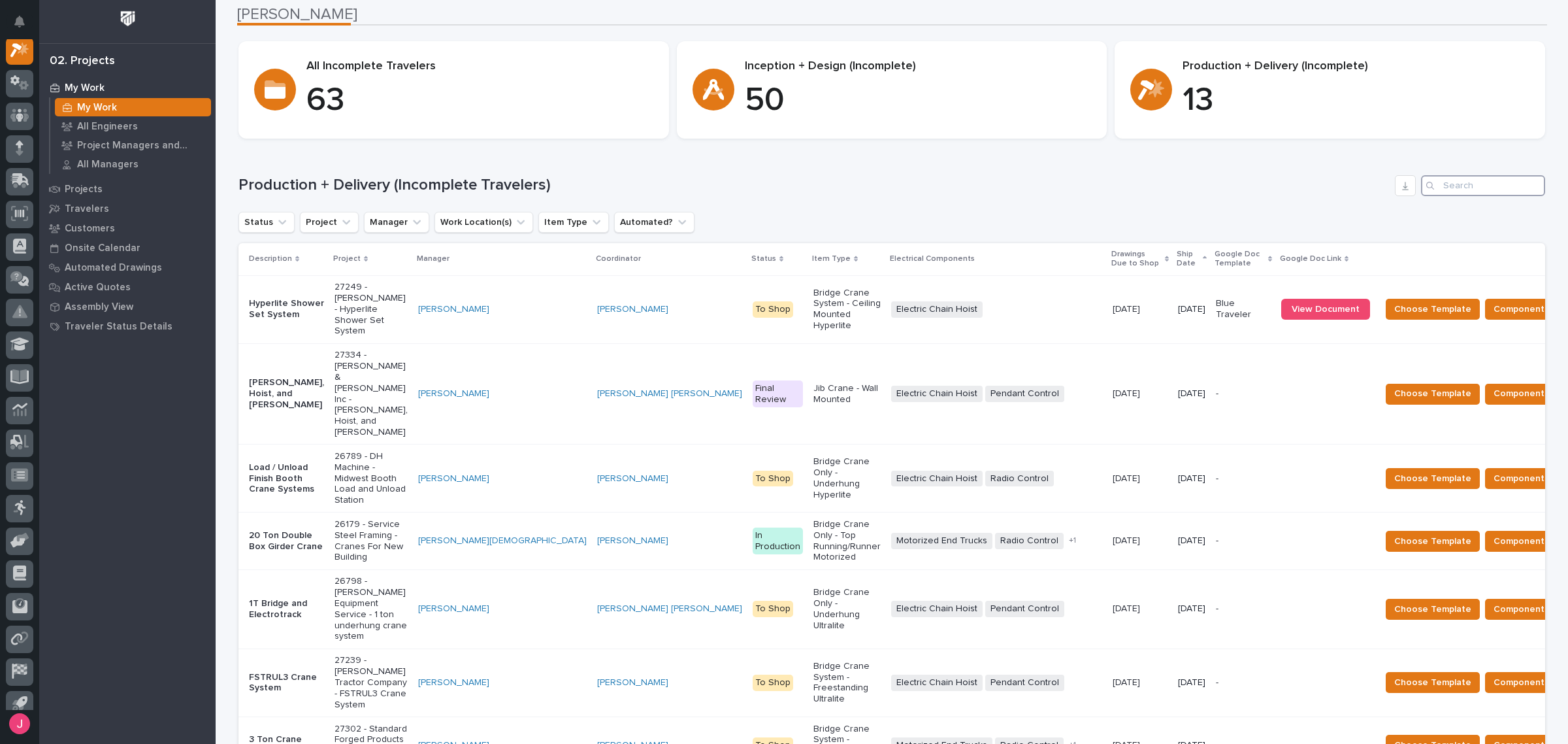
click at [1465, 186] on input "Search" at bounding box center [1484, 186] width 124 height 21
paste input "27203"
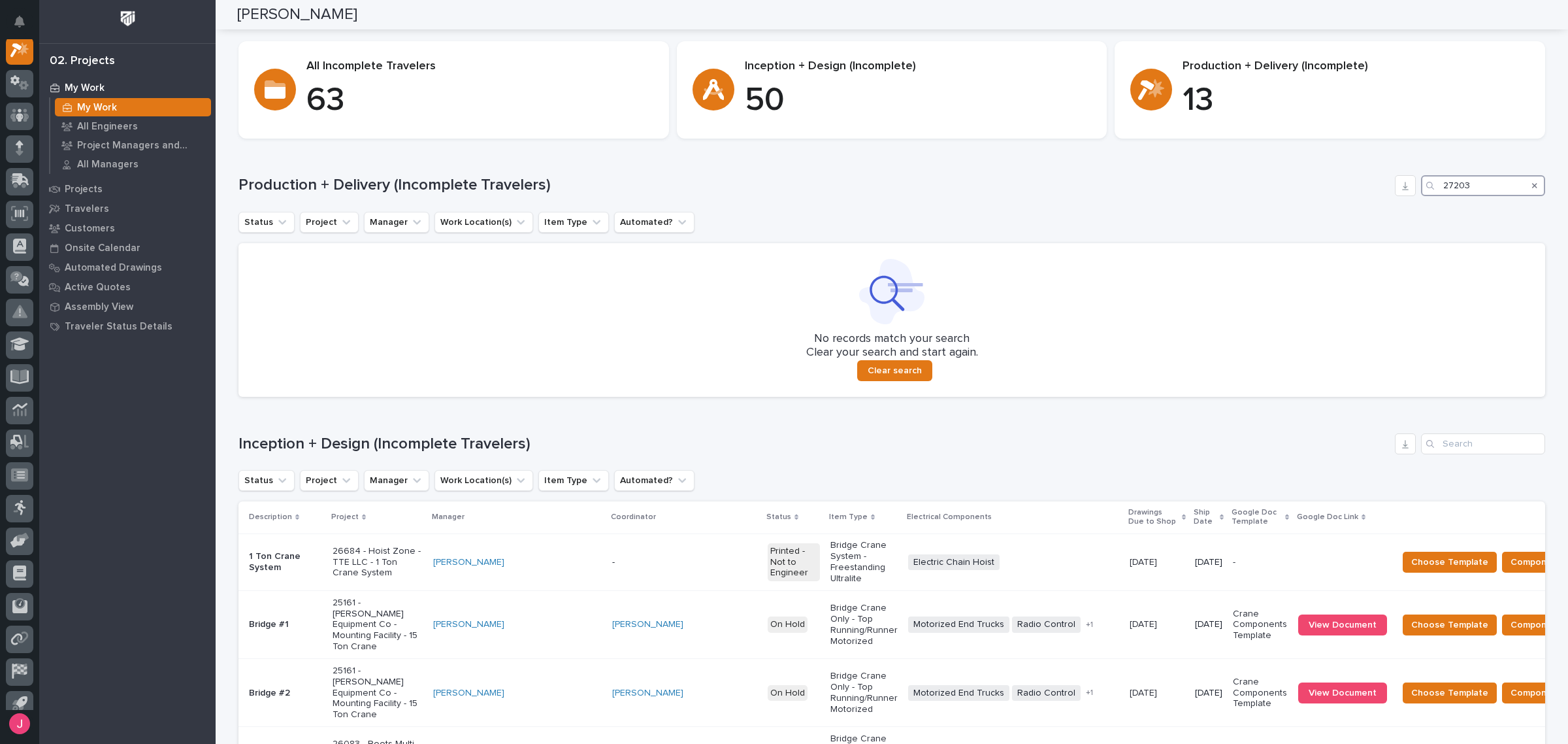
type input "27203"
click at [1533, 186] on icon "Search" at bounding box center [1535, 185] width 5 height 5
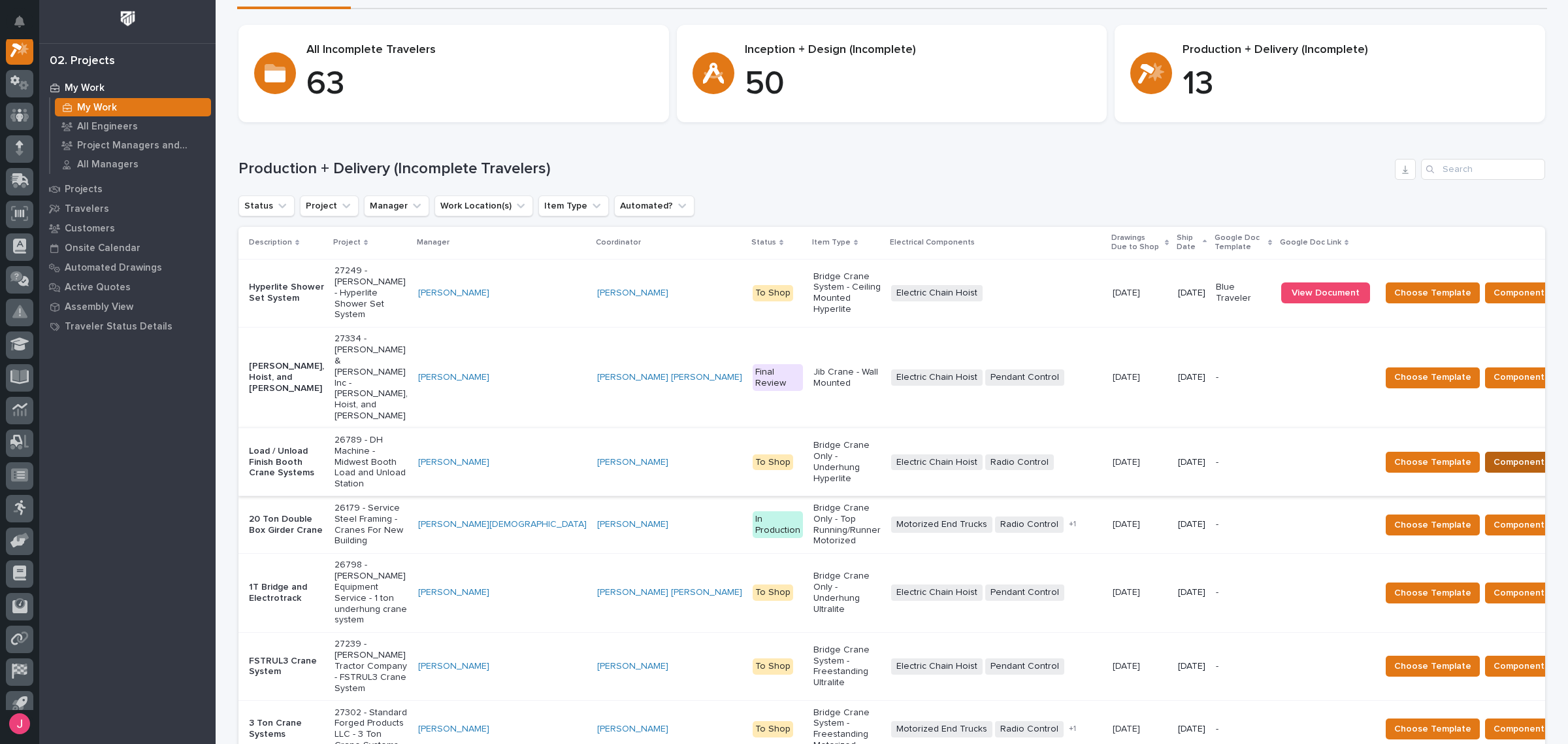
scroll to position [408, 0]
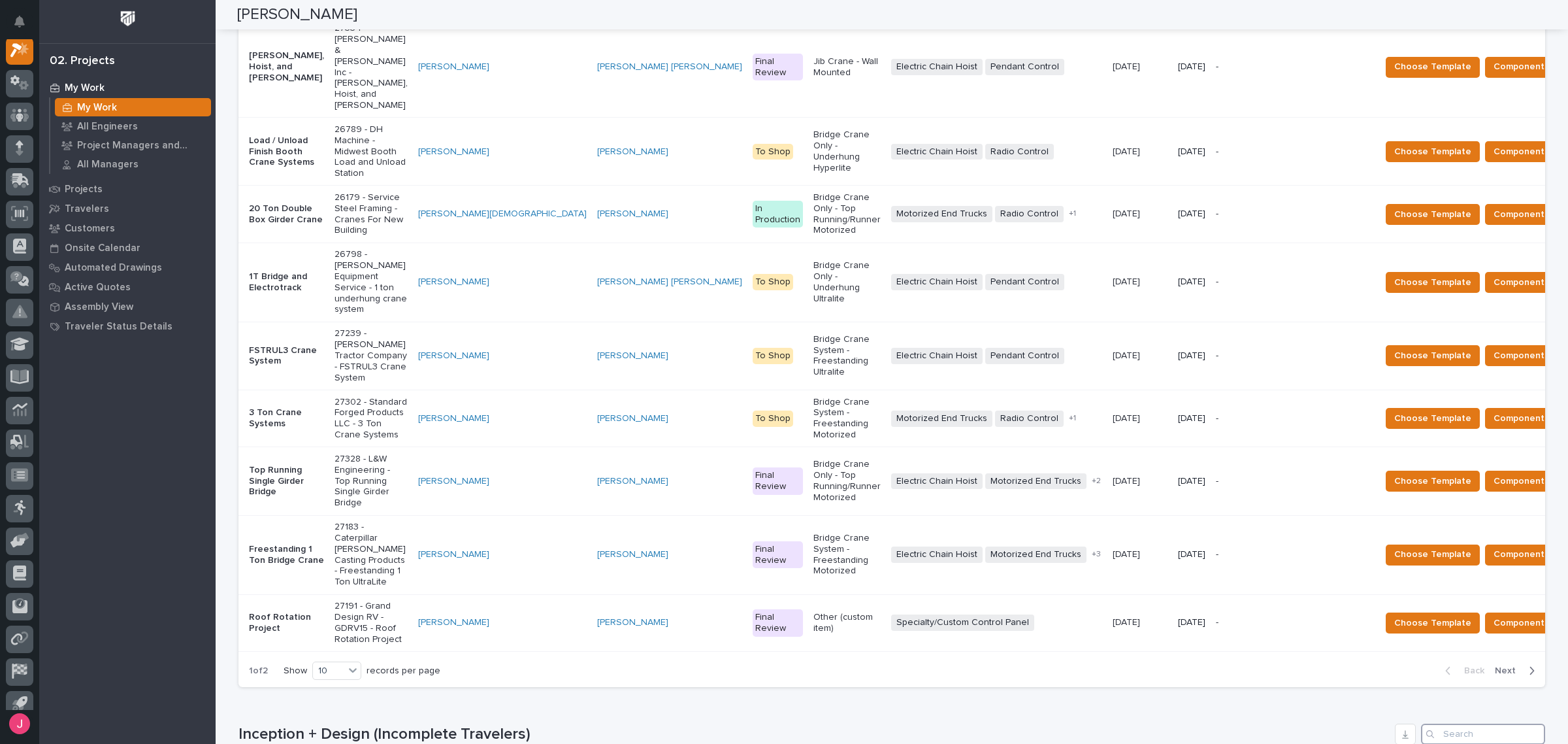
click at [1469, 724] on input "Search" at bounding box center [1484, 734] width 124 height 21
paste input "27203"
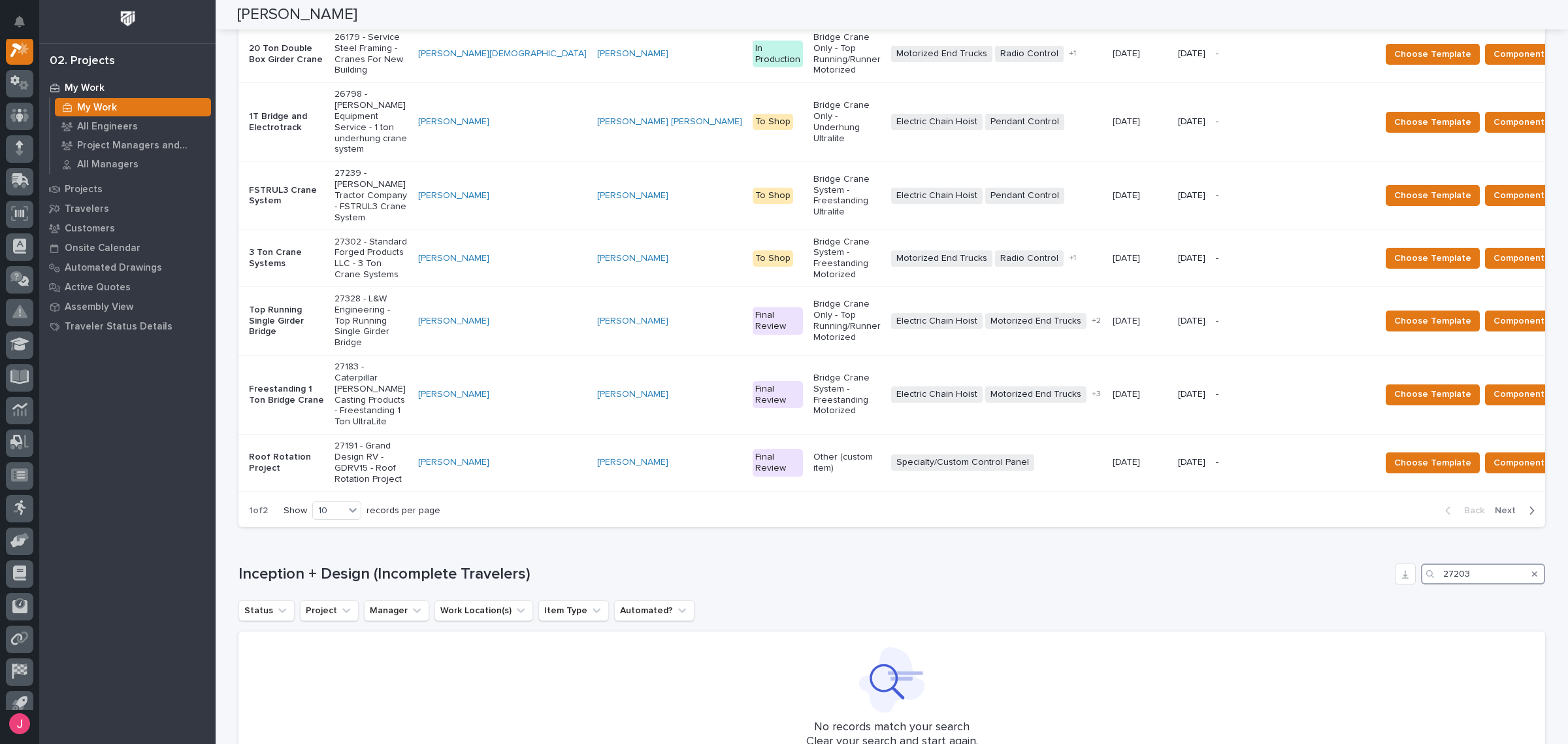
scroll to position [573, 0]
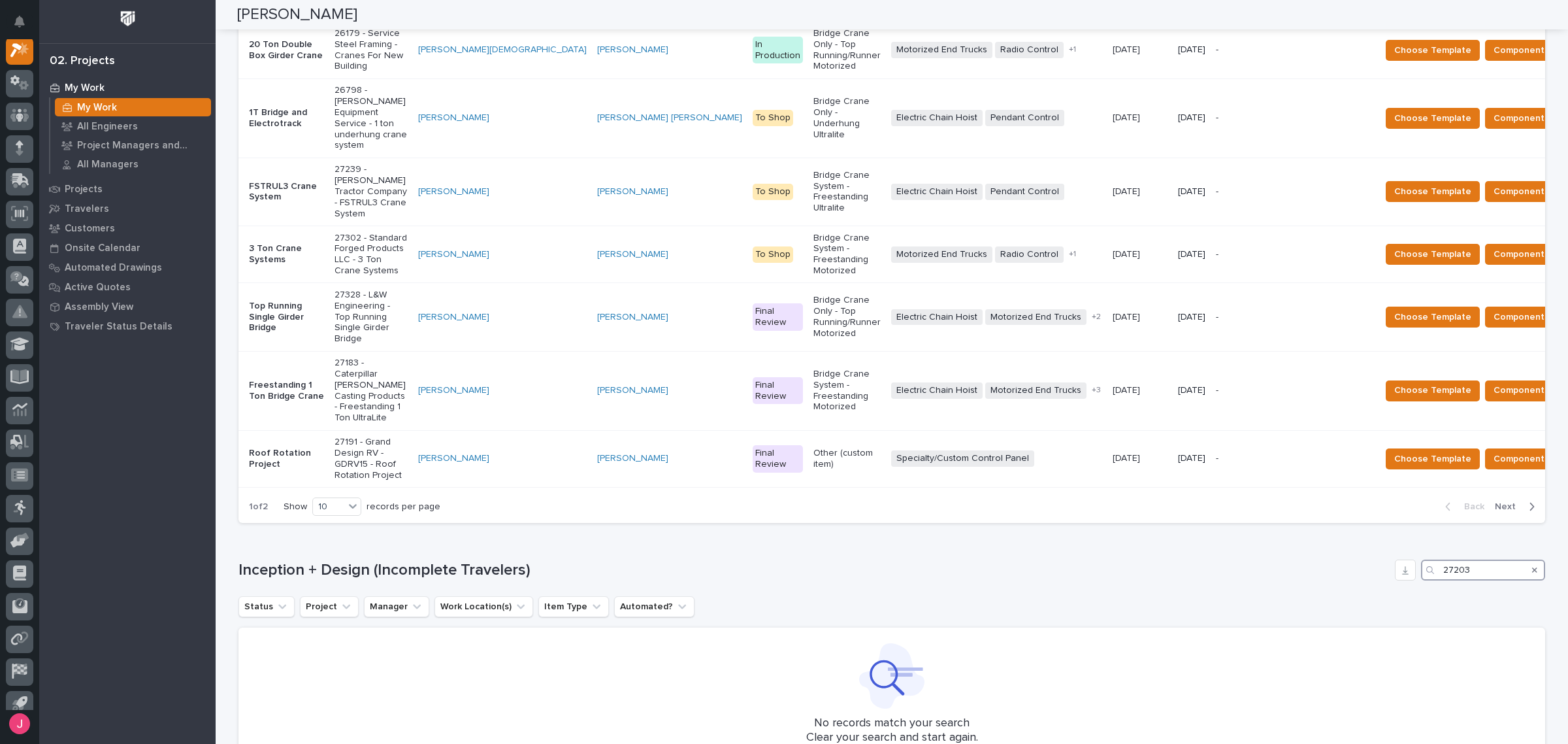
type input "27203"
click at [1533, 566] on icon "Search" at bounding box center [1535, 570] width 5 height 8
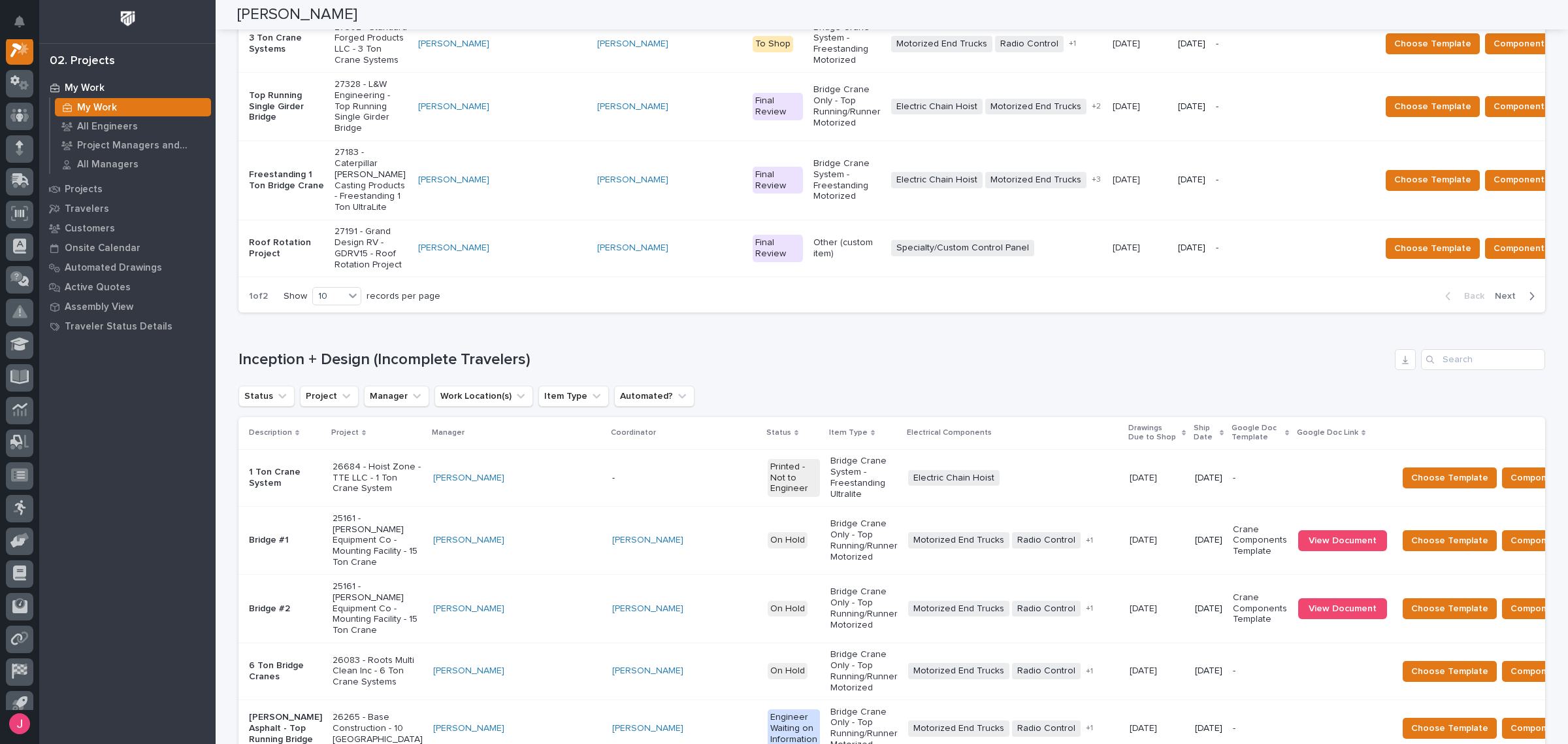
scroll to position [775, 0]
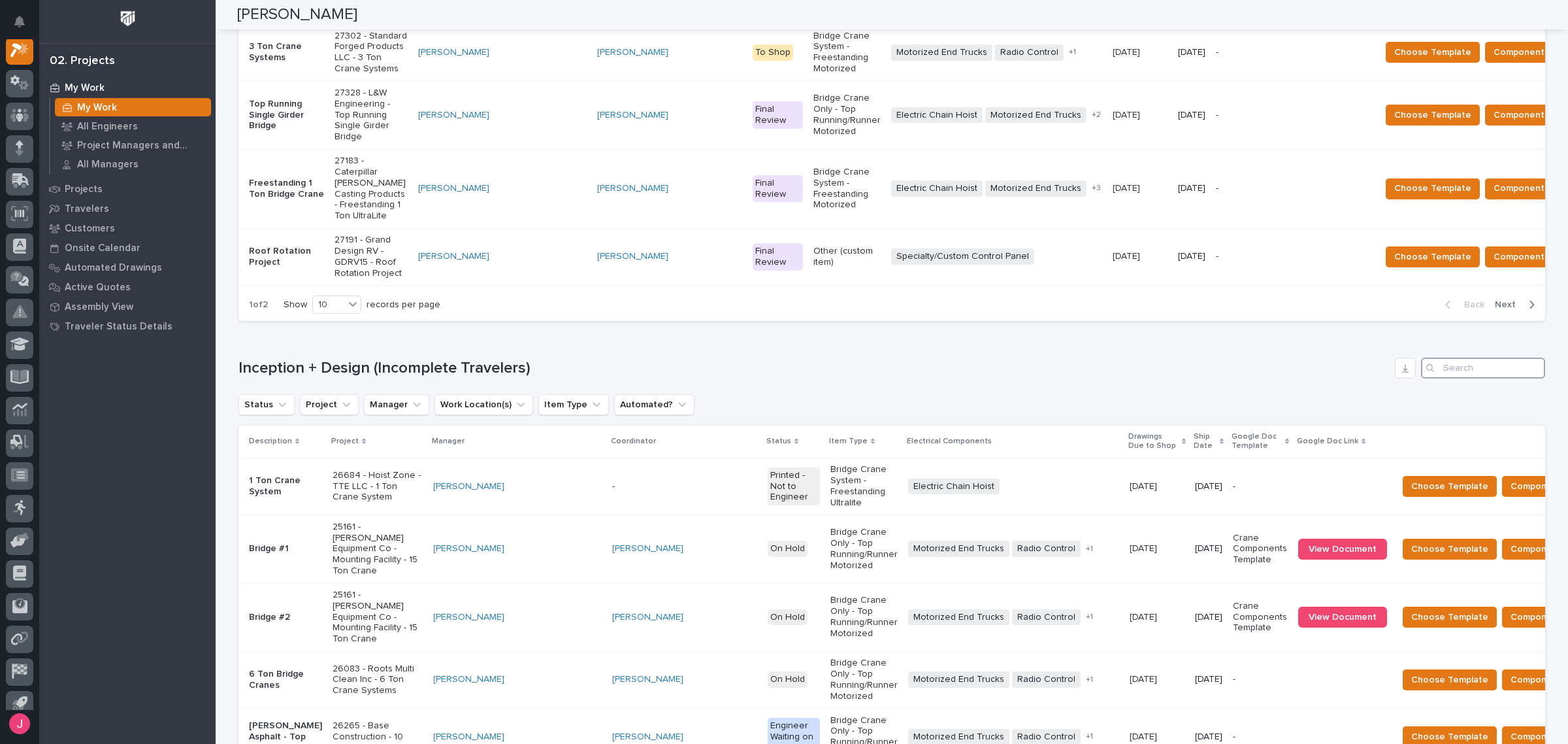
click at [1462, 358] on input "Search" at bounding box center [1484, 368] width 124 height 21
paste input "27203"
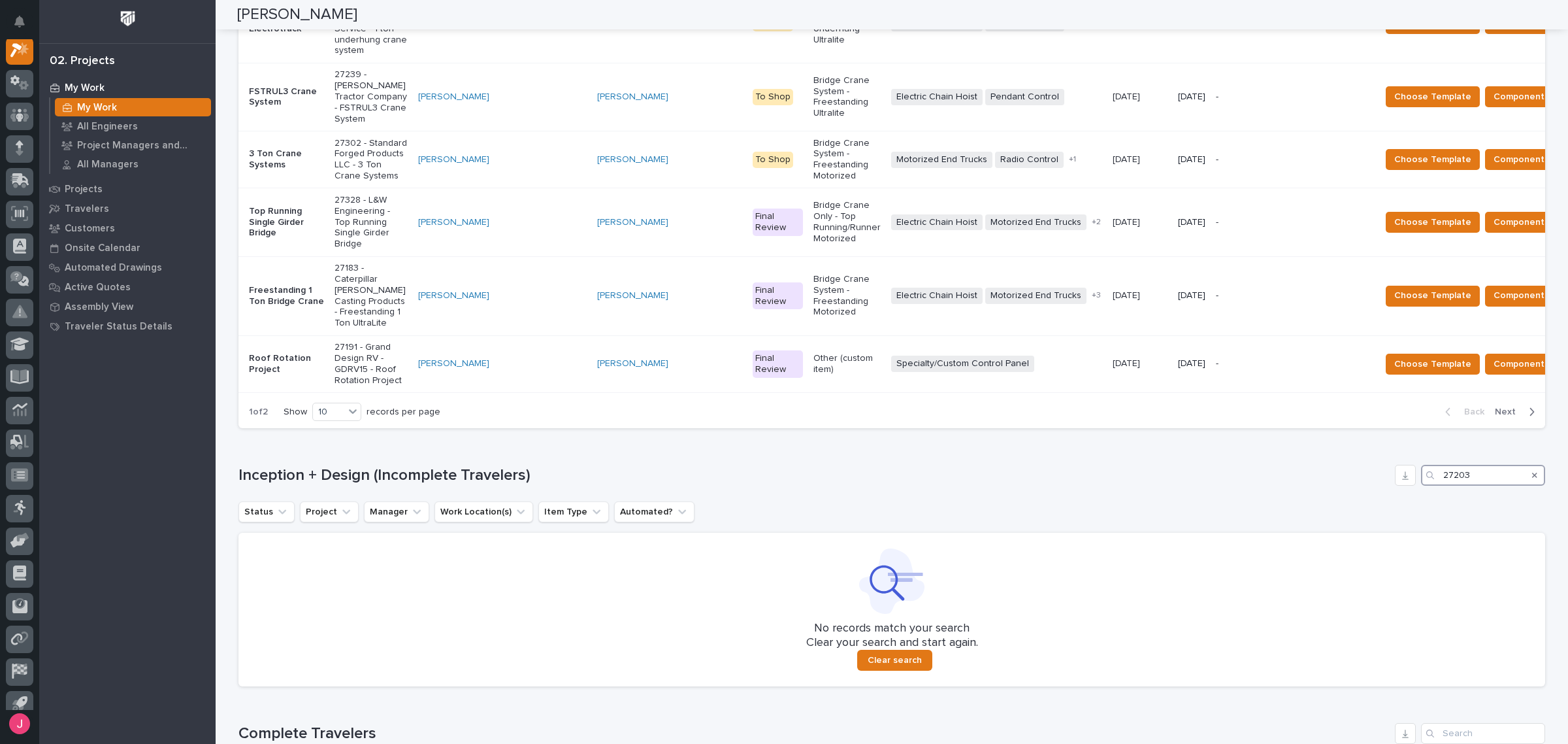
scroll to position [900, 0]
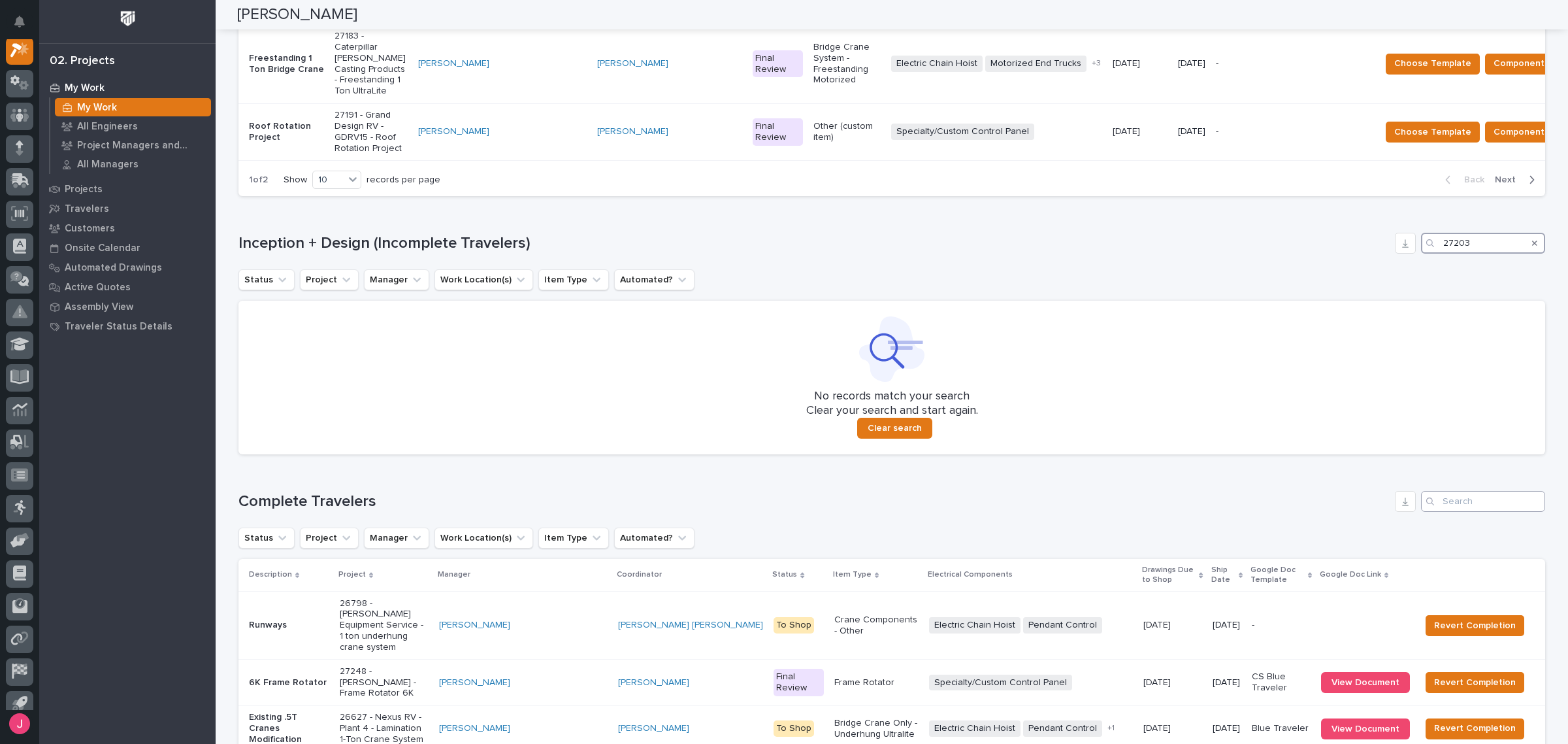
type input "27203"
click at [1485, 491] on input "Search" at bounding box center [1484, 501] width 124 height 21
paste input "27203"
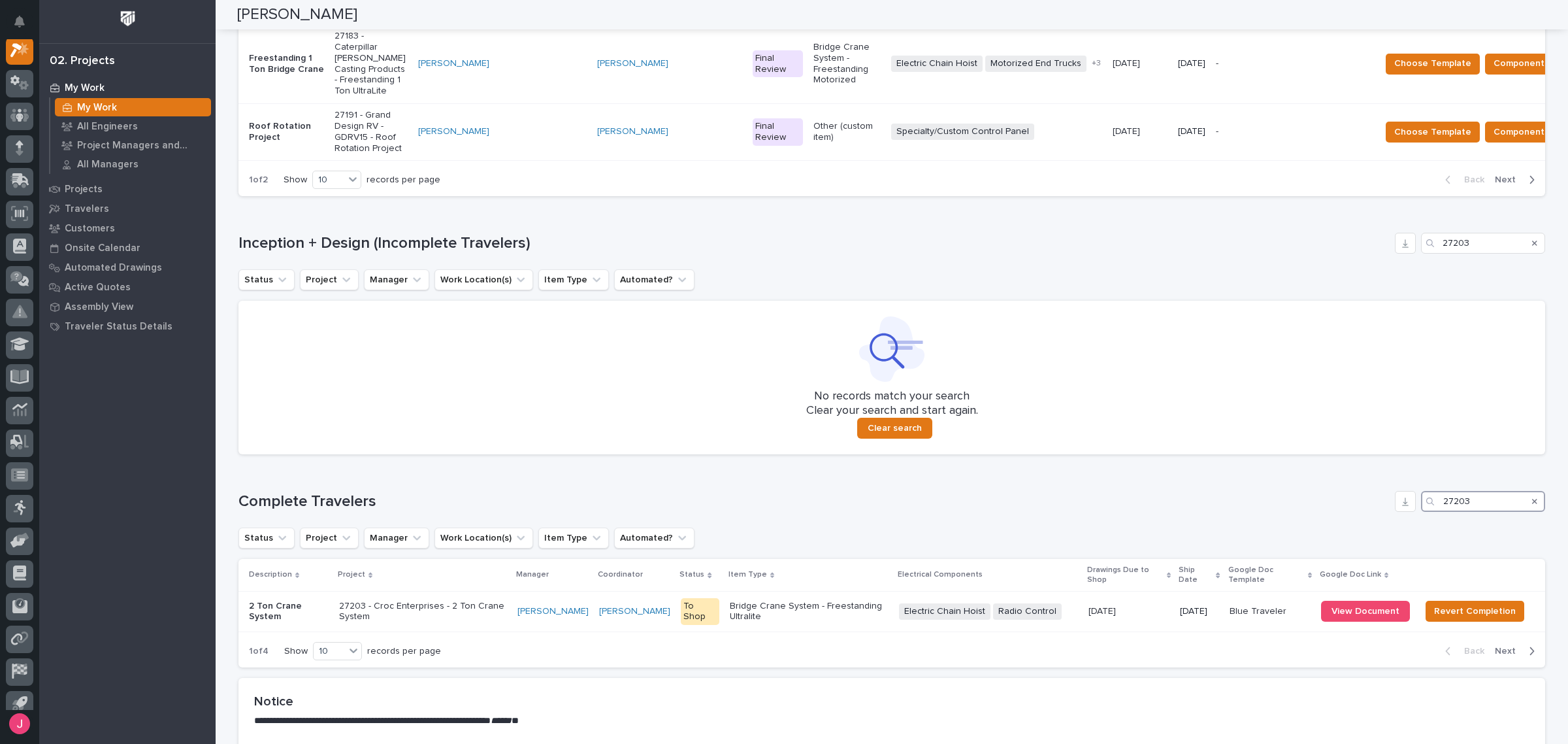
scroll to position [740, 0]
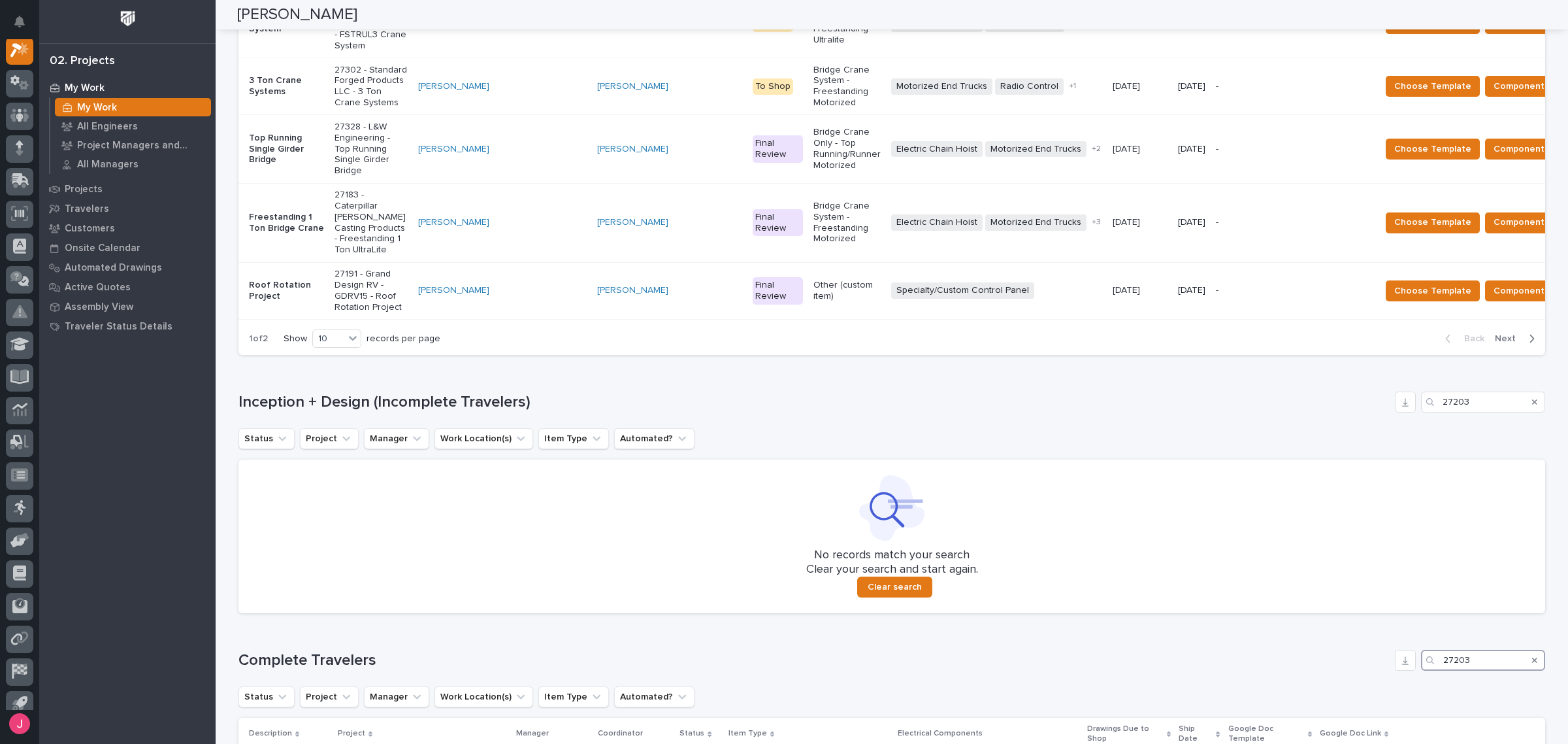
type input "27203"
drag, startPoint x: 1475, startPoint y: 227, endPoint x: 1419, endPoint y: 230, distance: 56.1
click at [1422, 391] on div "27203" at bounding box center [1484, 402] width 124 height 21
paste input "3"
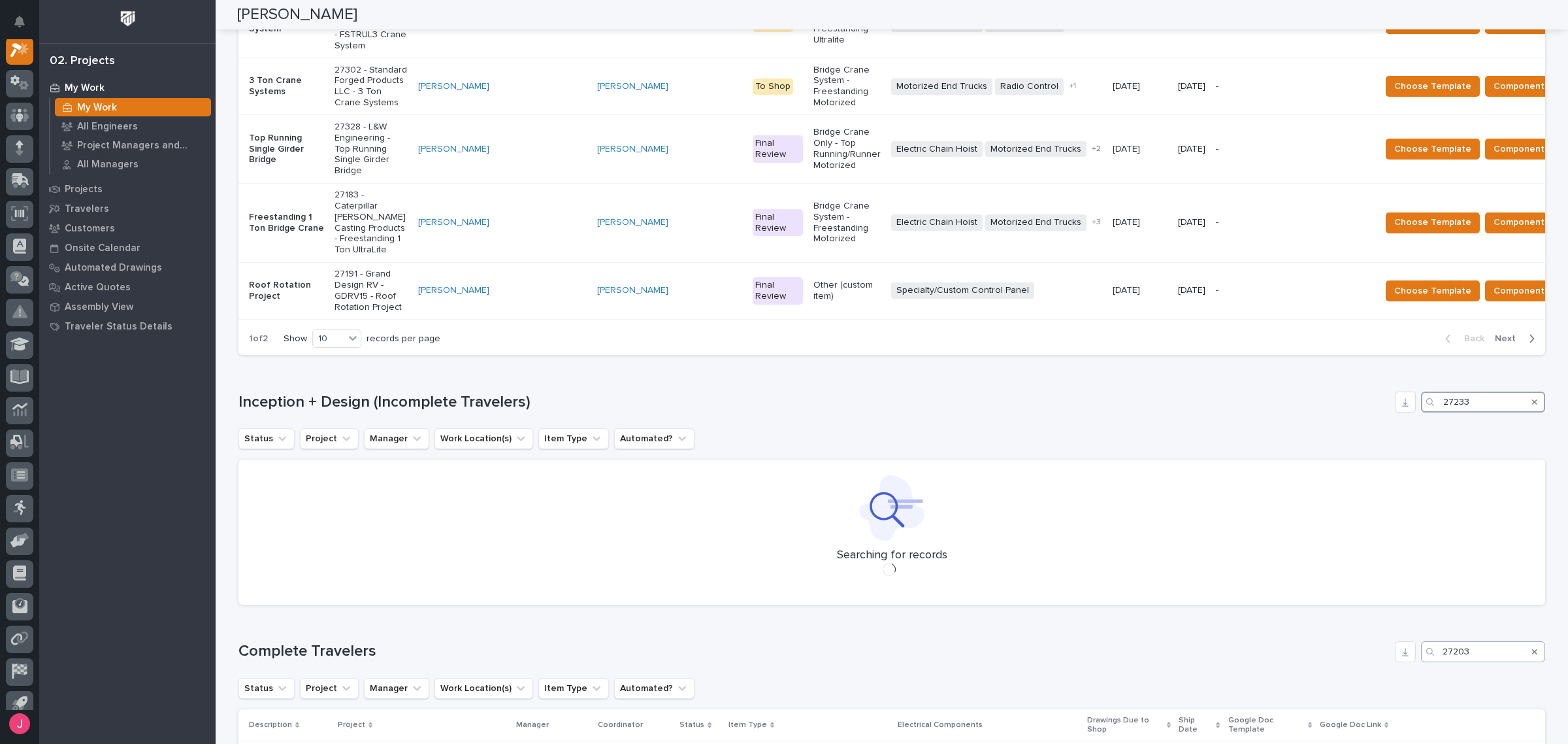
scroll to position [736, 0]
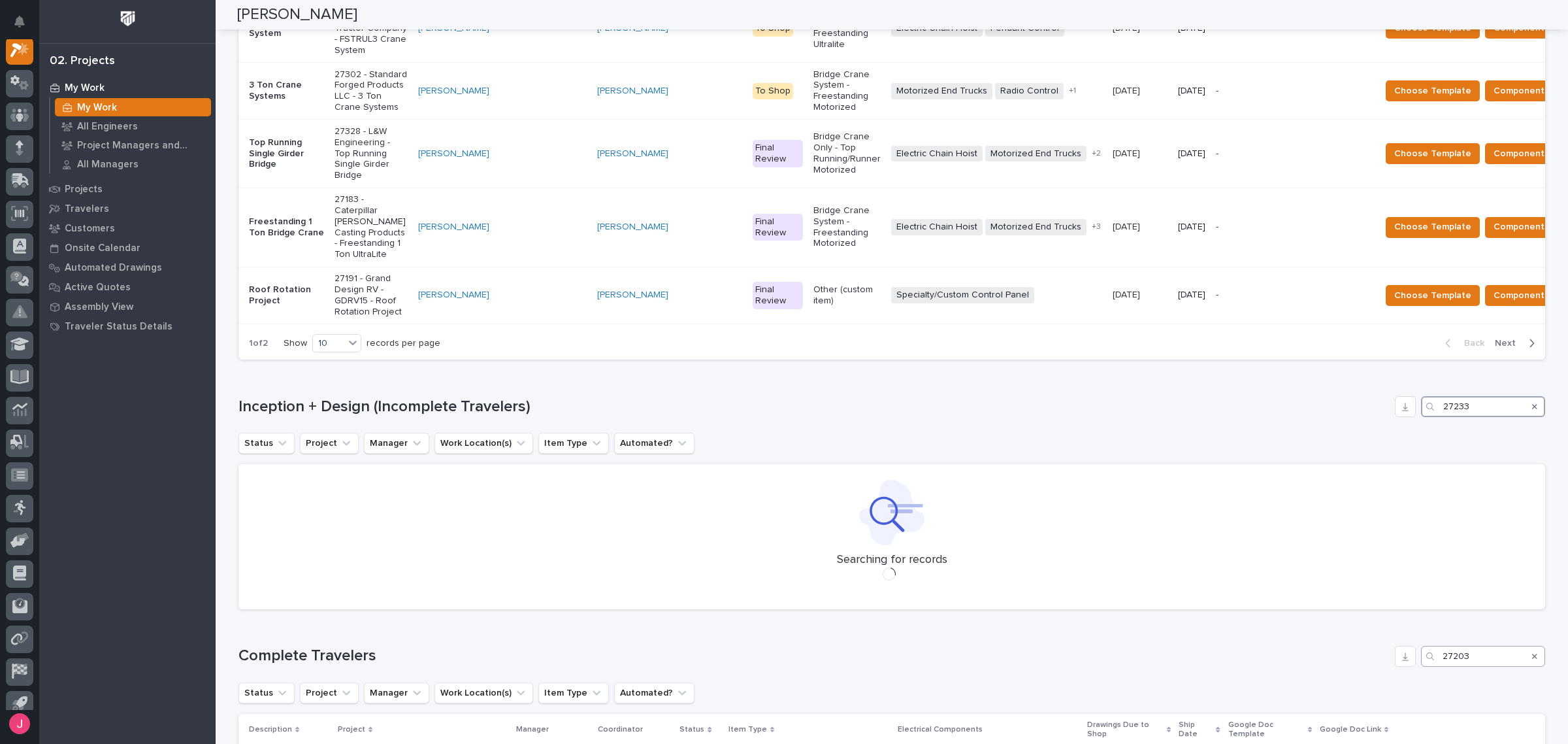
type input "27233"
drag, startPoint x: 1493, startPoint y: 485, endPoint x: 1422, endPoint y: 485, distance: 71.0
click at [1422, 646] on div "27203" at bounding box center [1484, 656] width 124 height 21
paste input "3"
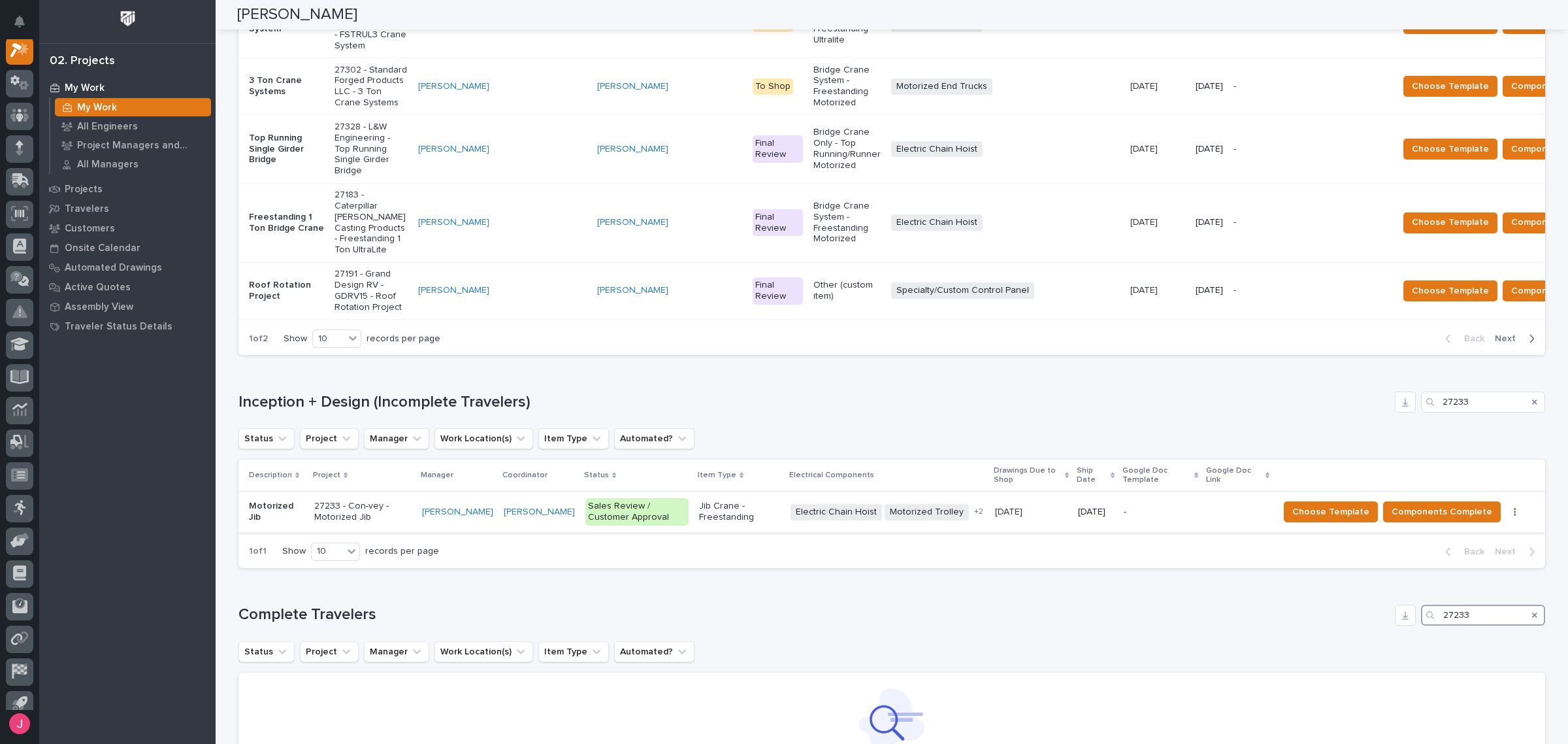
scroll to position [757, 0]
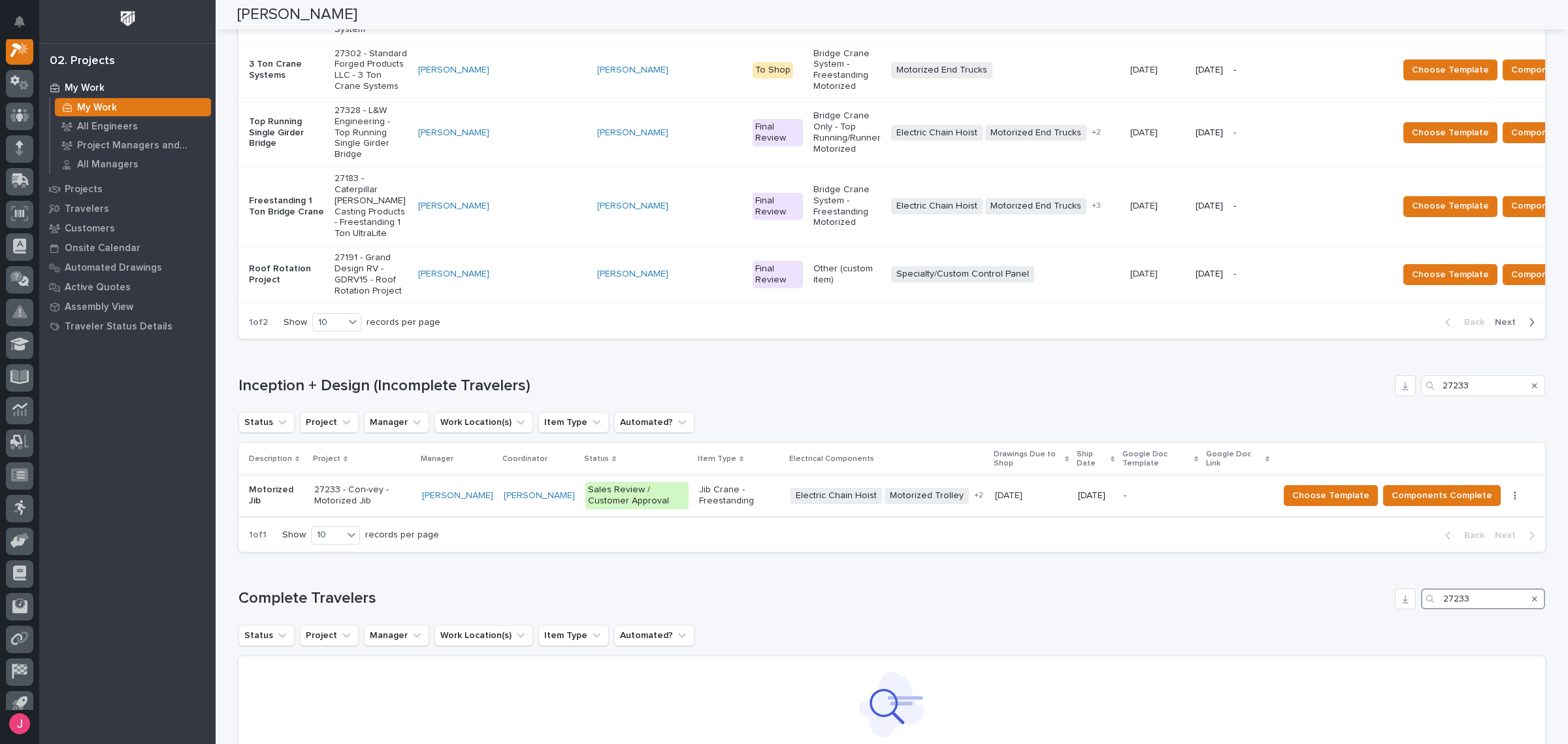
type input "27233"
click at [1533, 382] on icon "Search" at bounding box center [1535, 385] width 5 height 8
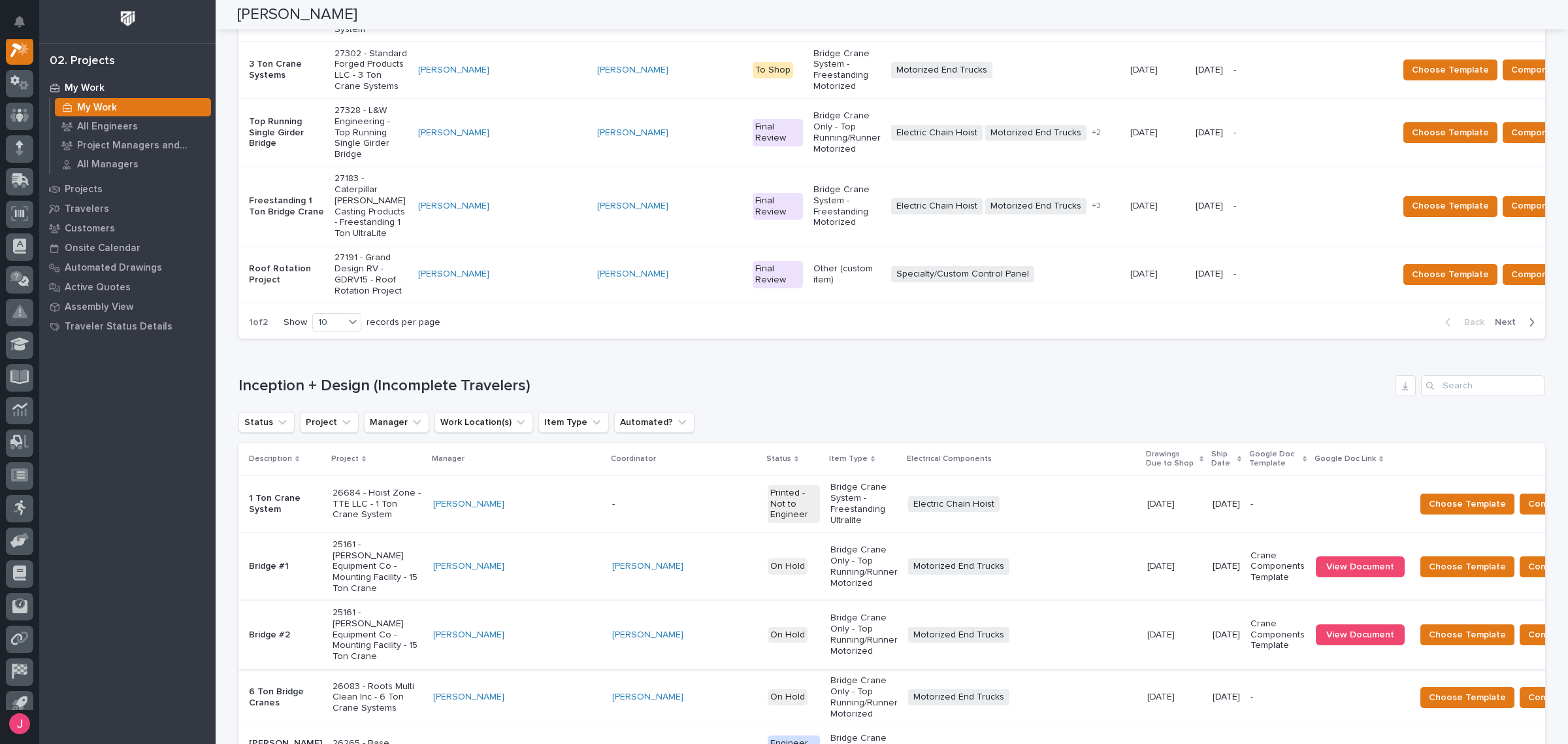
scroll to position [982, 0]
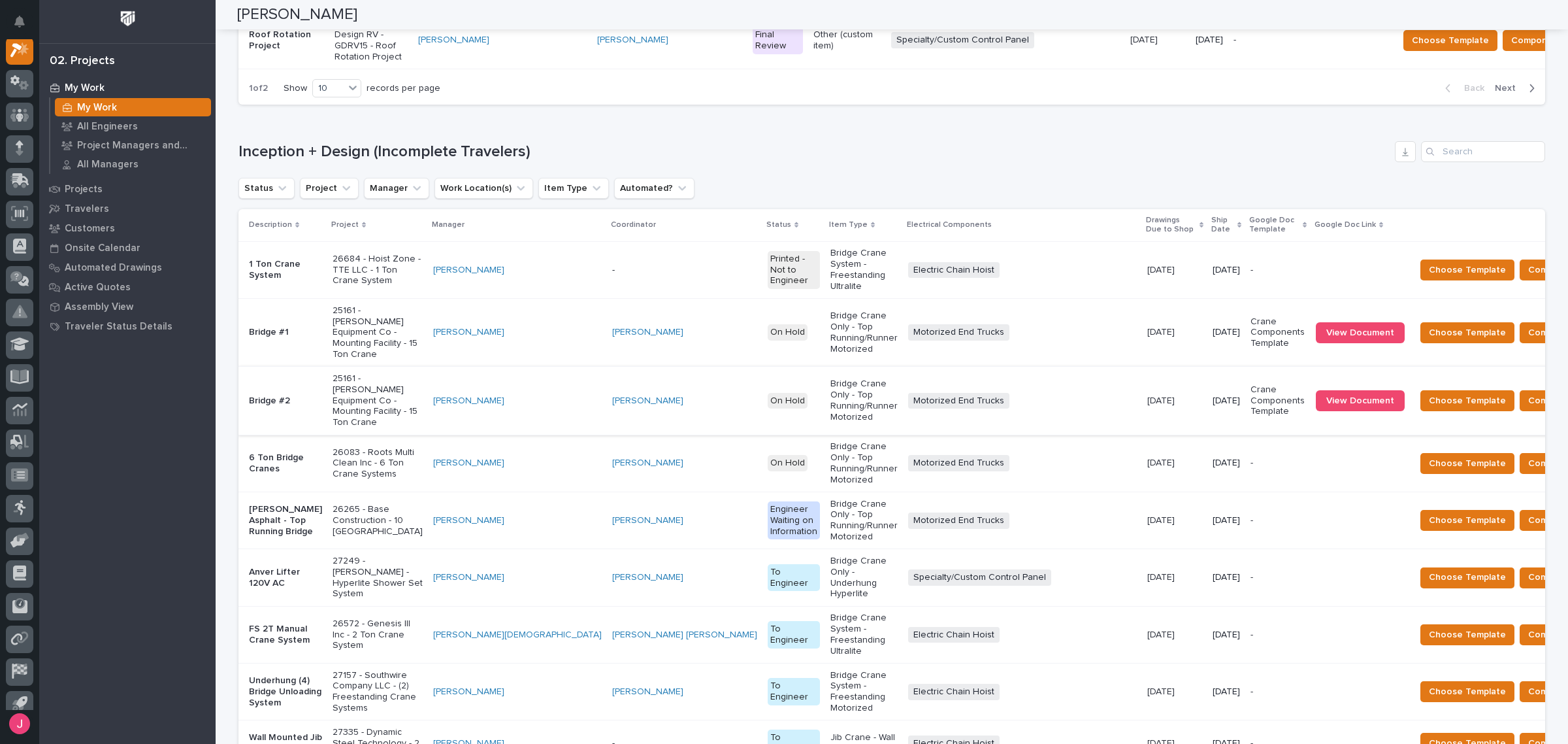
click at [1520, 390] on button "Components Complete" at bounding box center [1579, 401] width 118 height 21
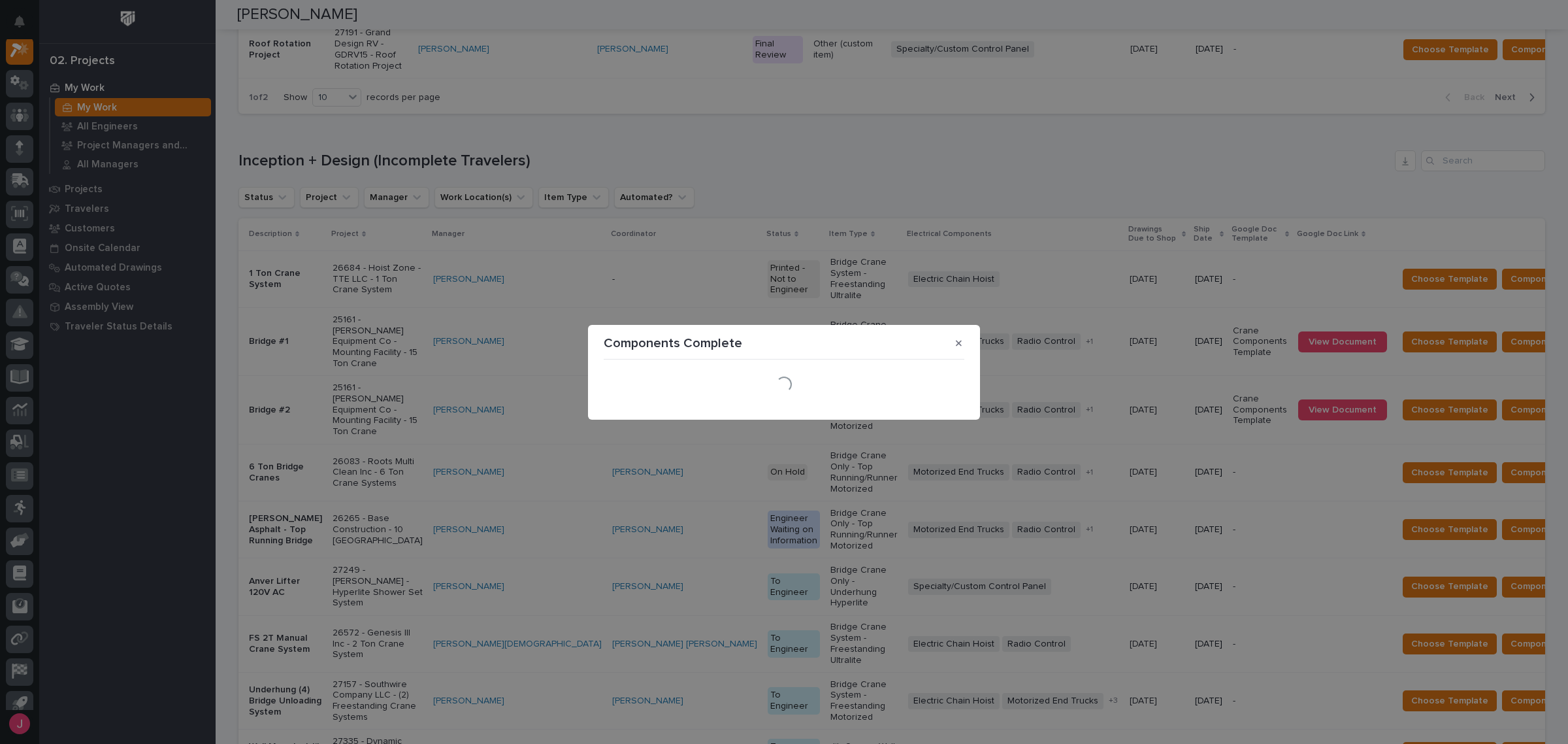
click at [959, 361] on div "Loading..." at bounding box center [784, 384] width 367 height 46
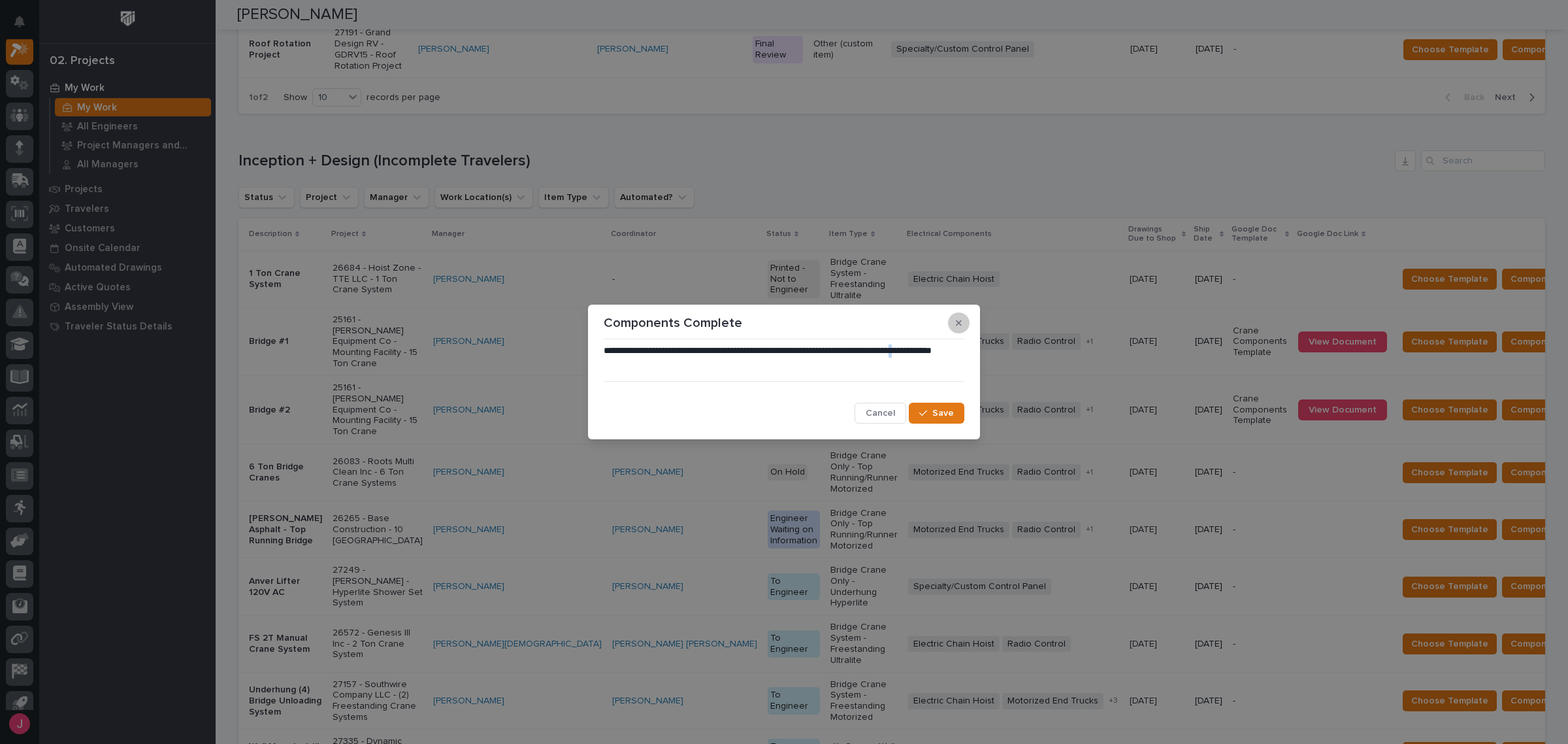
click at [962, 324] on button "button" at bounding box center [959, 323] width 22 height 21
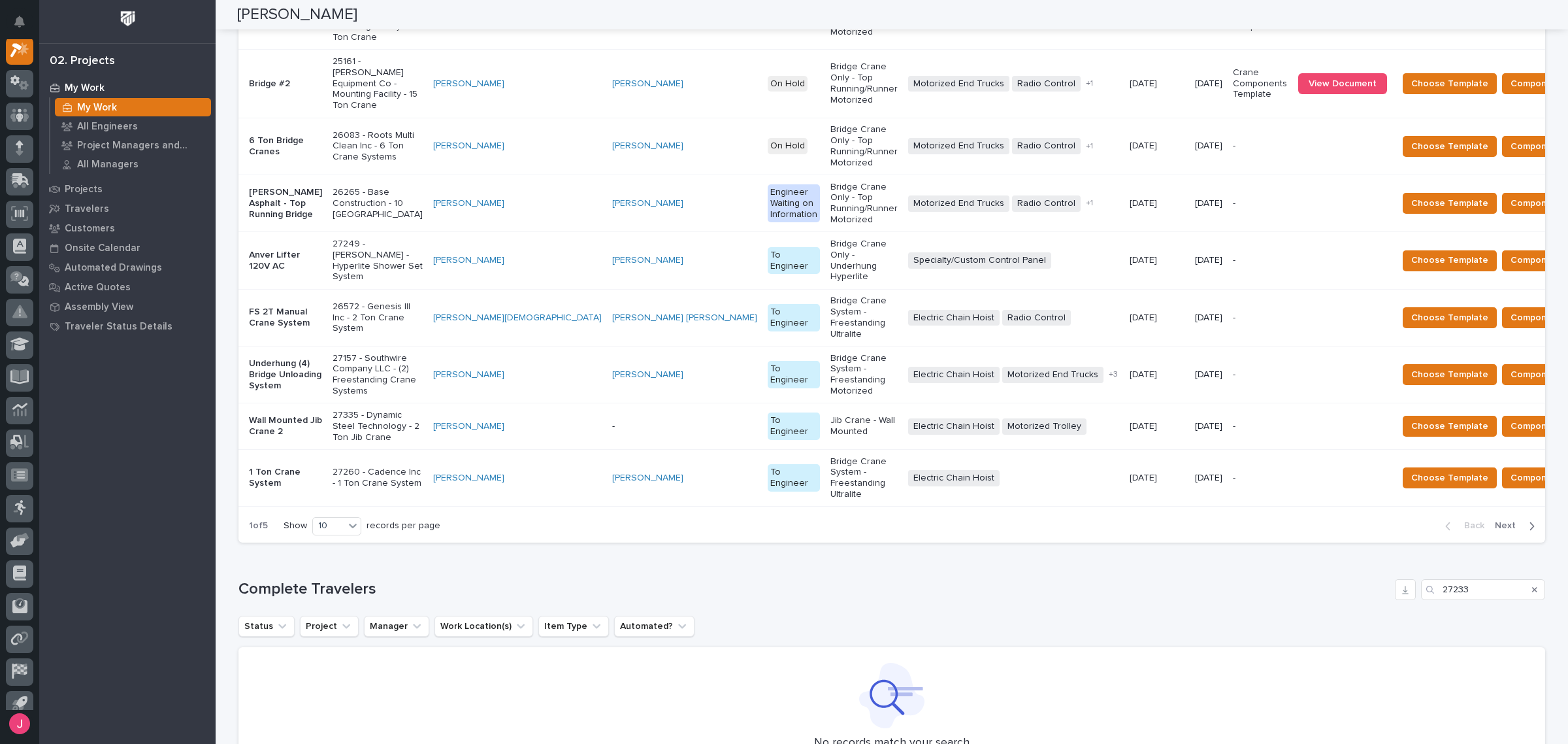
scroll to position [1308, 0]
drag, startPoint x: 1484, startPoint y: 362, endPoint x: 1415, endPoint y: 361, distance: 69.0
click at [1422, 579] on div "27233" at bounding box center [1484, 589] width 124 height 21
paste input "6636"
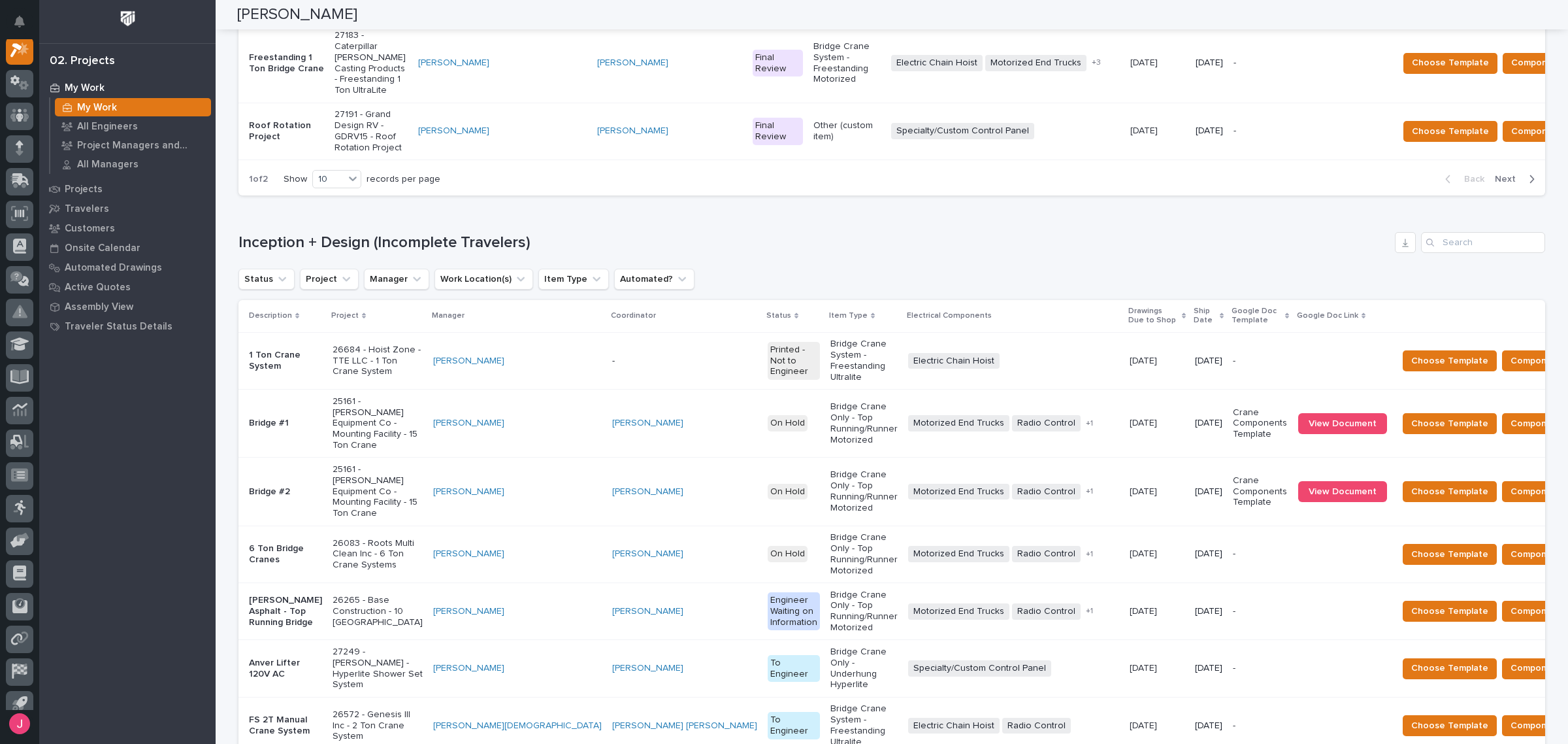
type input "26636"
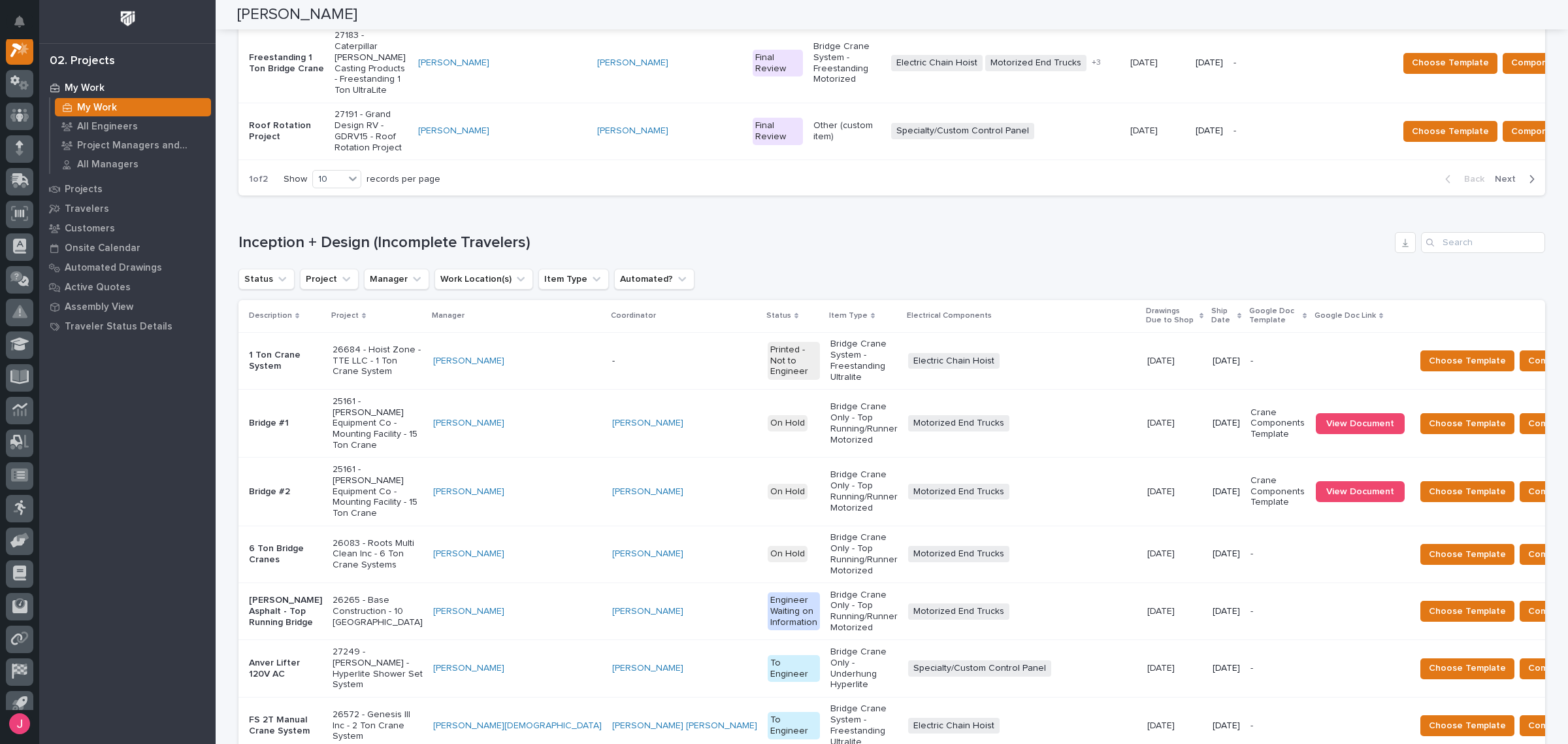
click at [1446, 232] on div "Inception + Design (Incomplete Travelers) Status Project Manager Work Location(…" at bounding box center [891, 591] width 1307 height 718
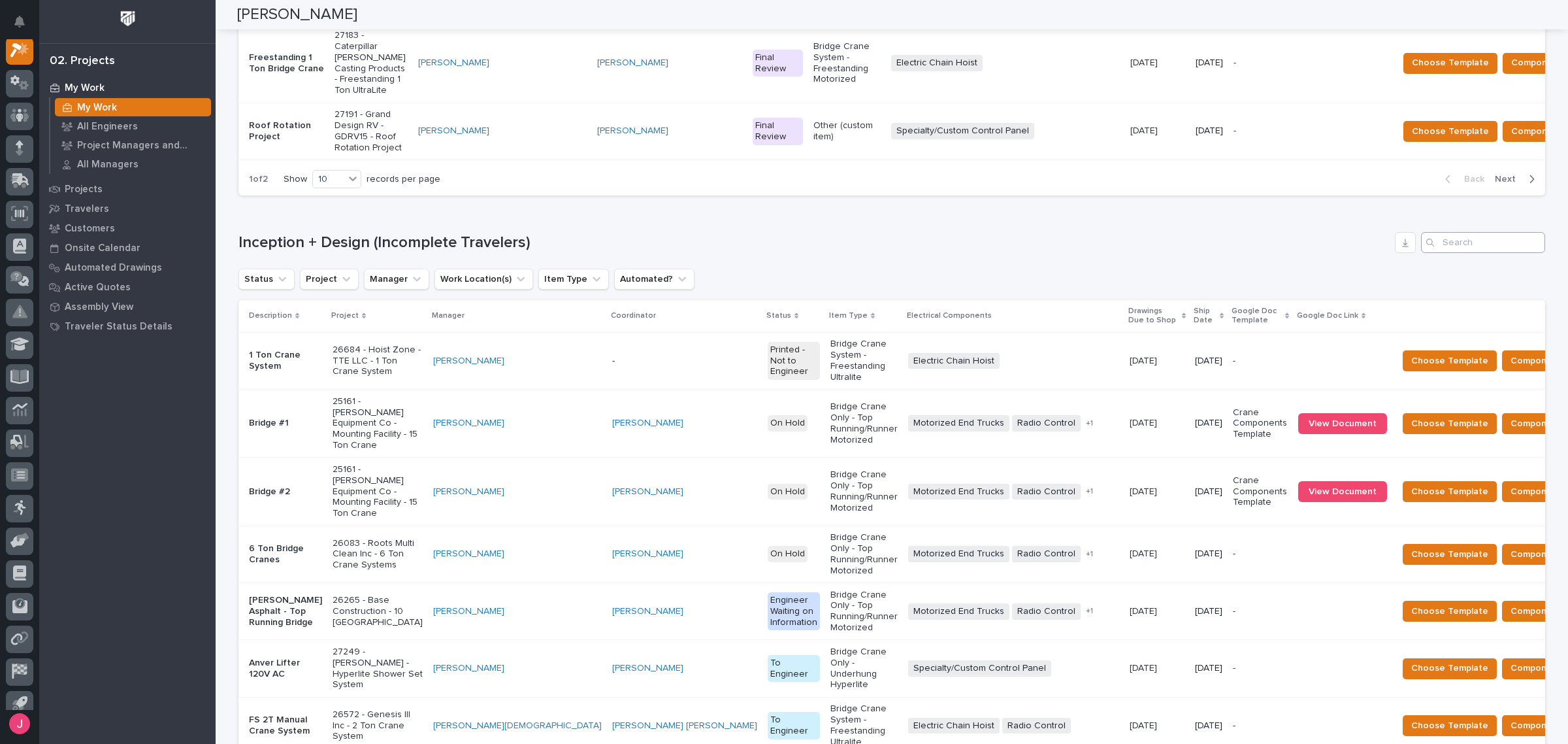
scroll to position [900, 0]
click at [1459, 206] on div "Loading... Saving… Inception + Design (Incomplete Travelers) Status Project Man…" at bounding box center [891, 582] width 1307 height 755
click at [1459, 232] on input "Search" at bounding box center [1484, 243] width 124 height 21
paste input "26636"
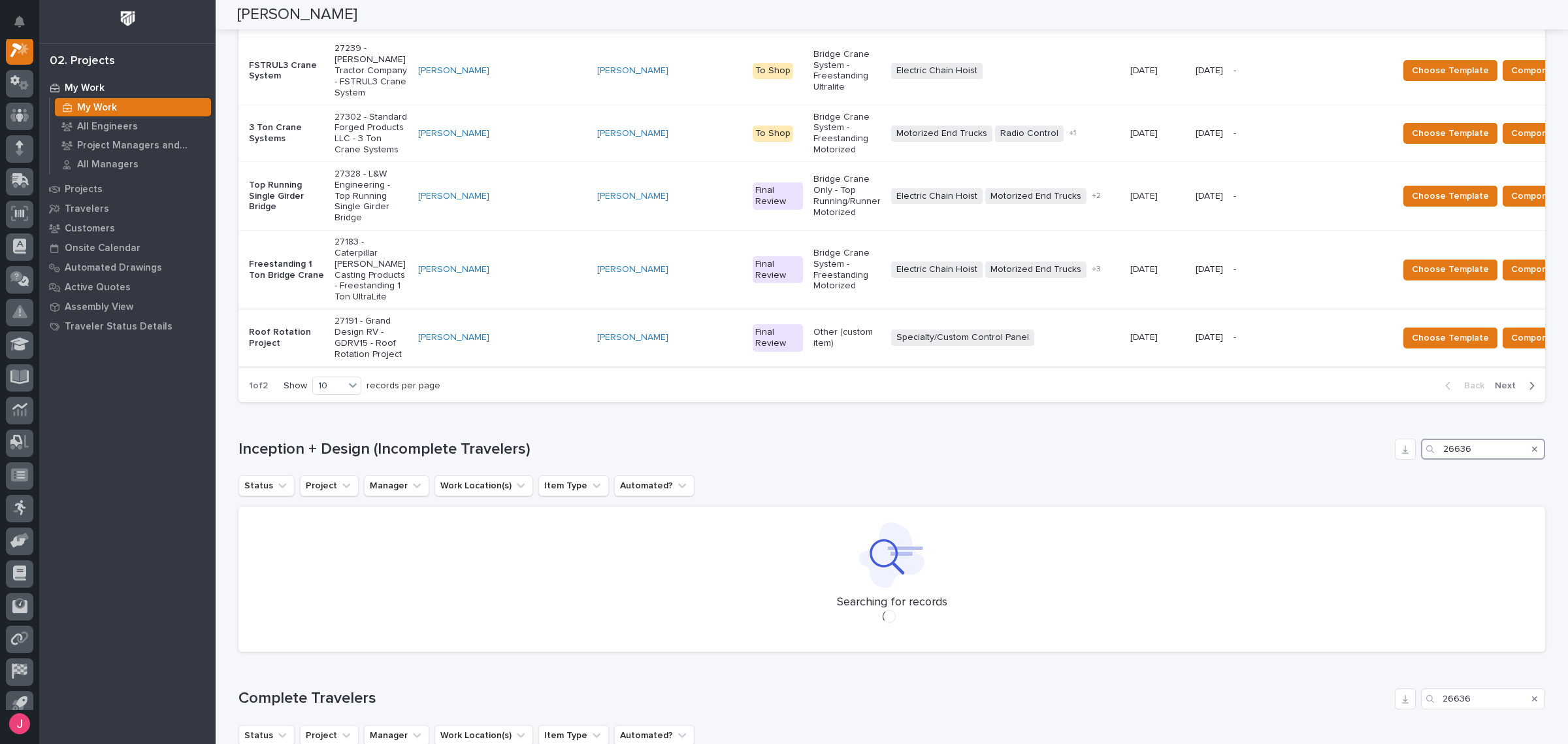
scroll to position [689, 0]
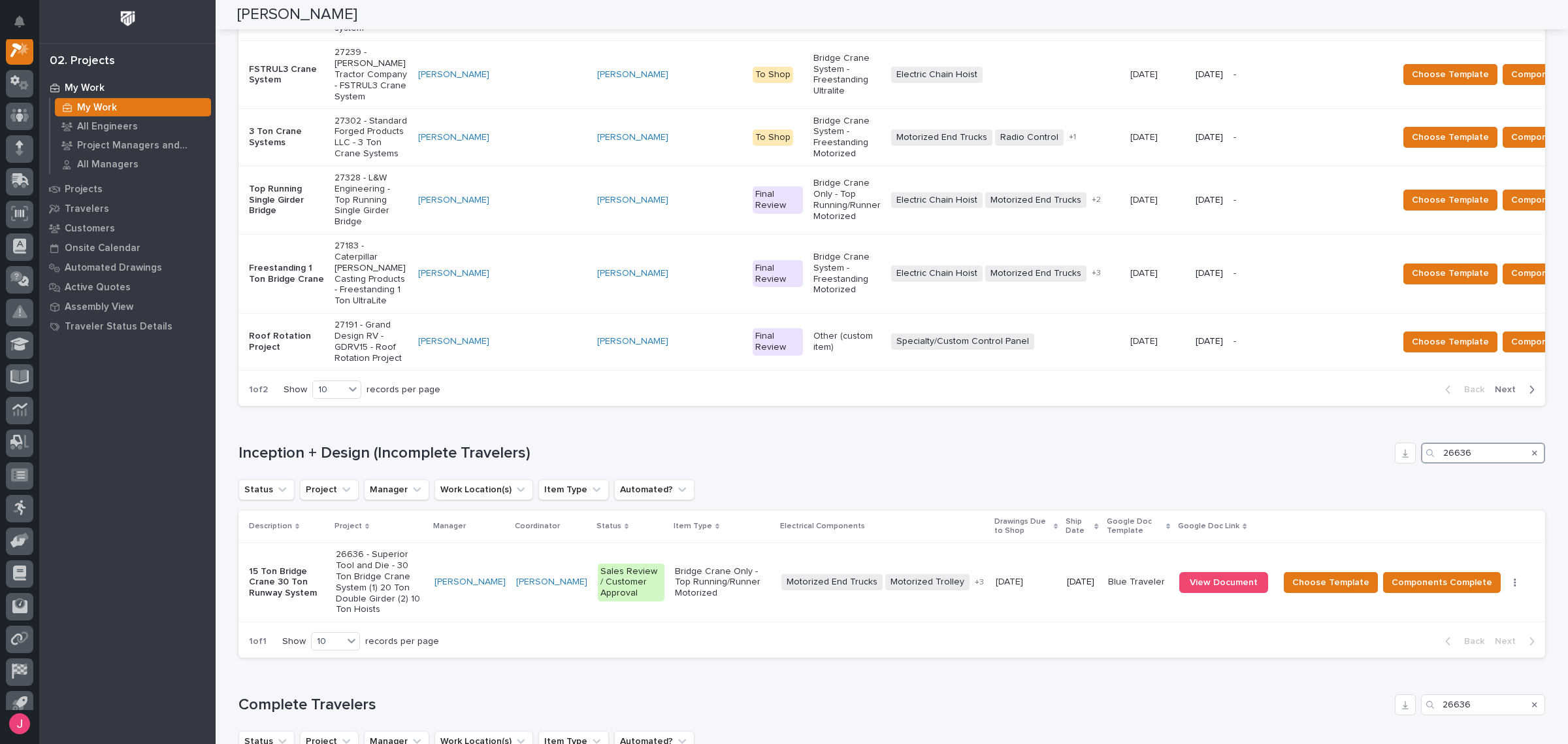
type input "26636"
click at [1533, 449] on icon "Search" at bounding box center [1535, 453] width 5 height 8
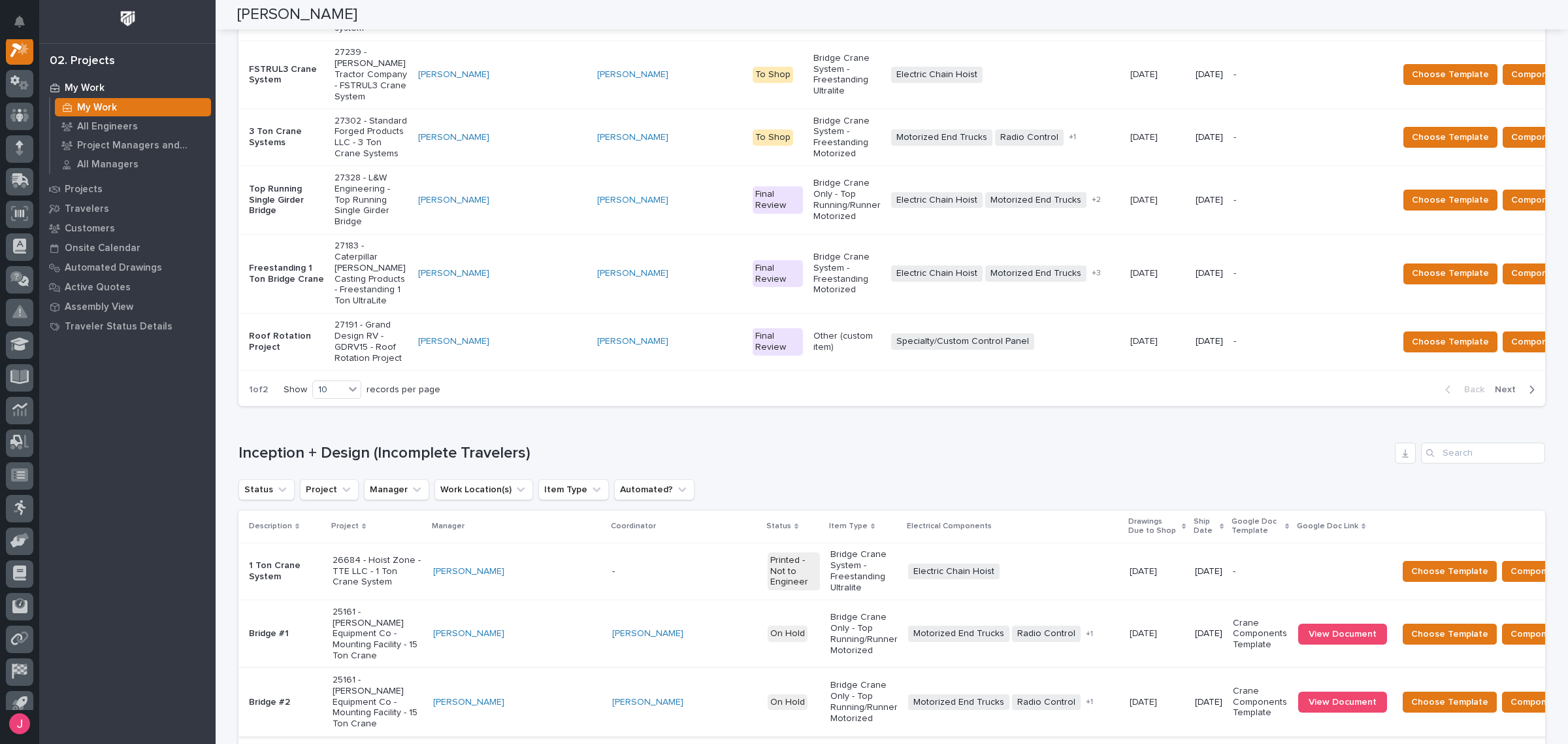
scroll to position [900, 0]
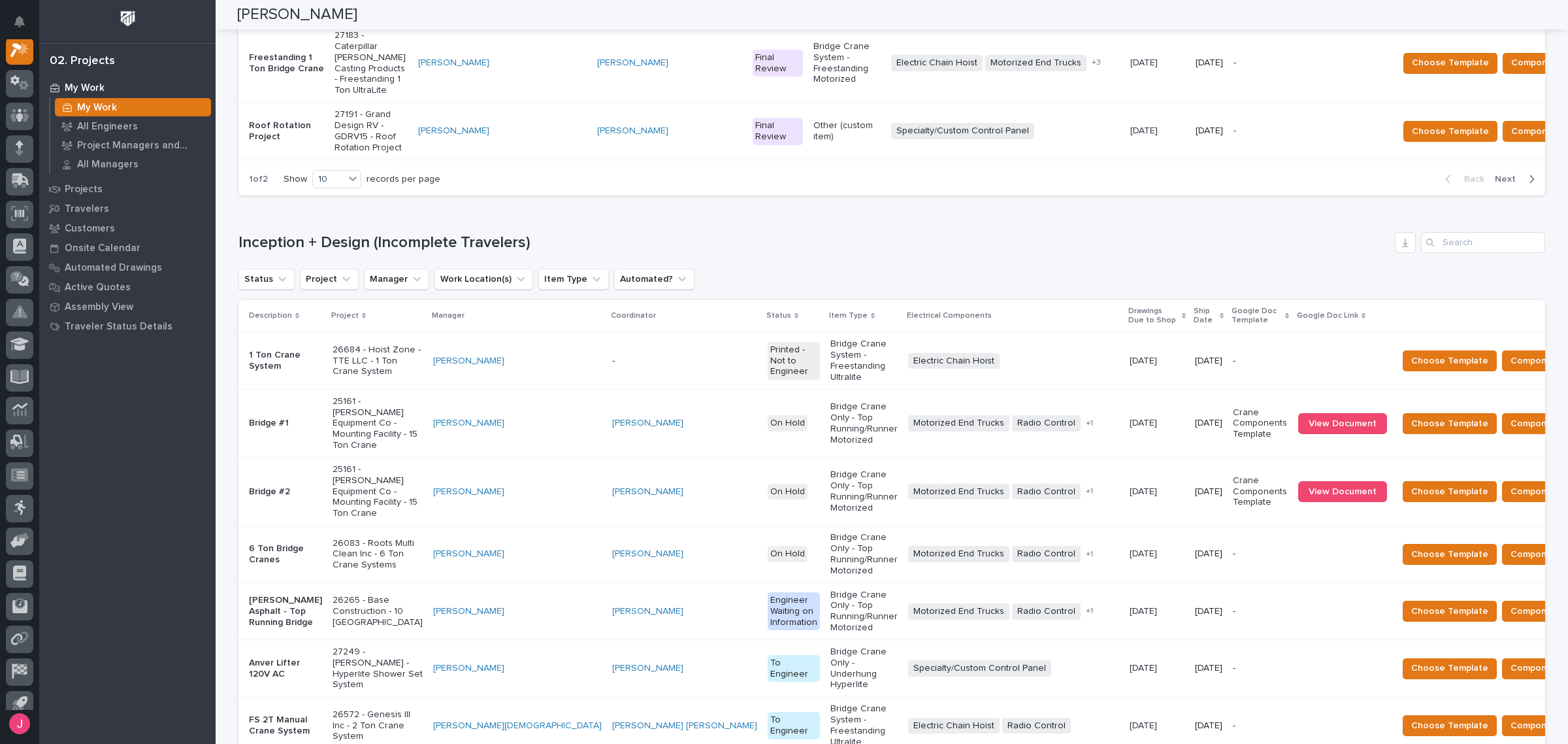
click at [1466, 457] on td "Choose Template Components Complete Ignore" at bounding box center [1529, 491] width 272 height 68
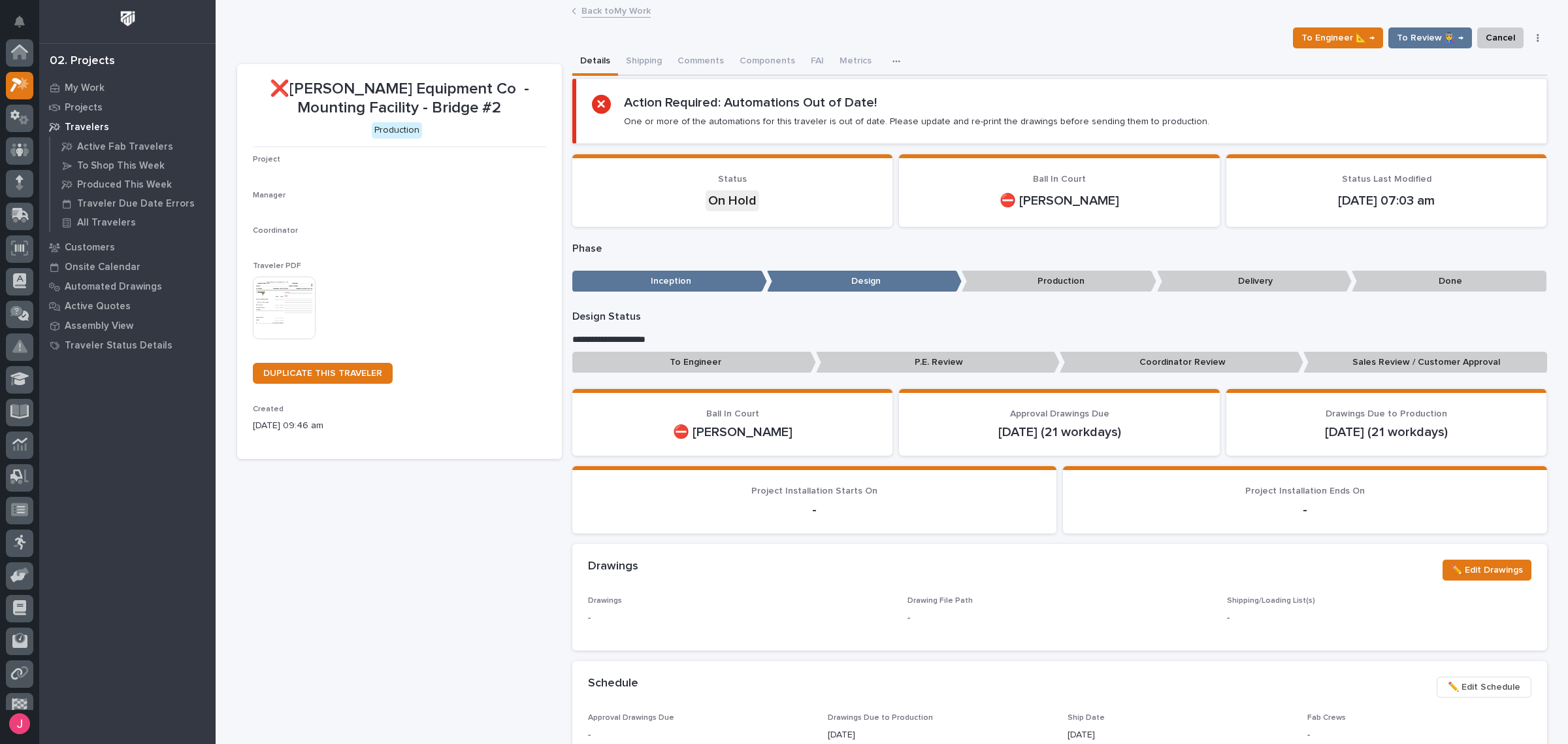
scroll to position [33, 0]
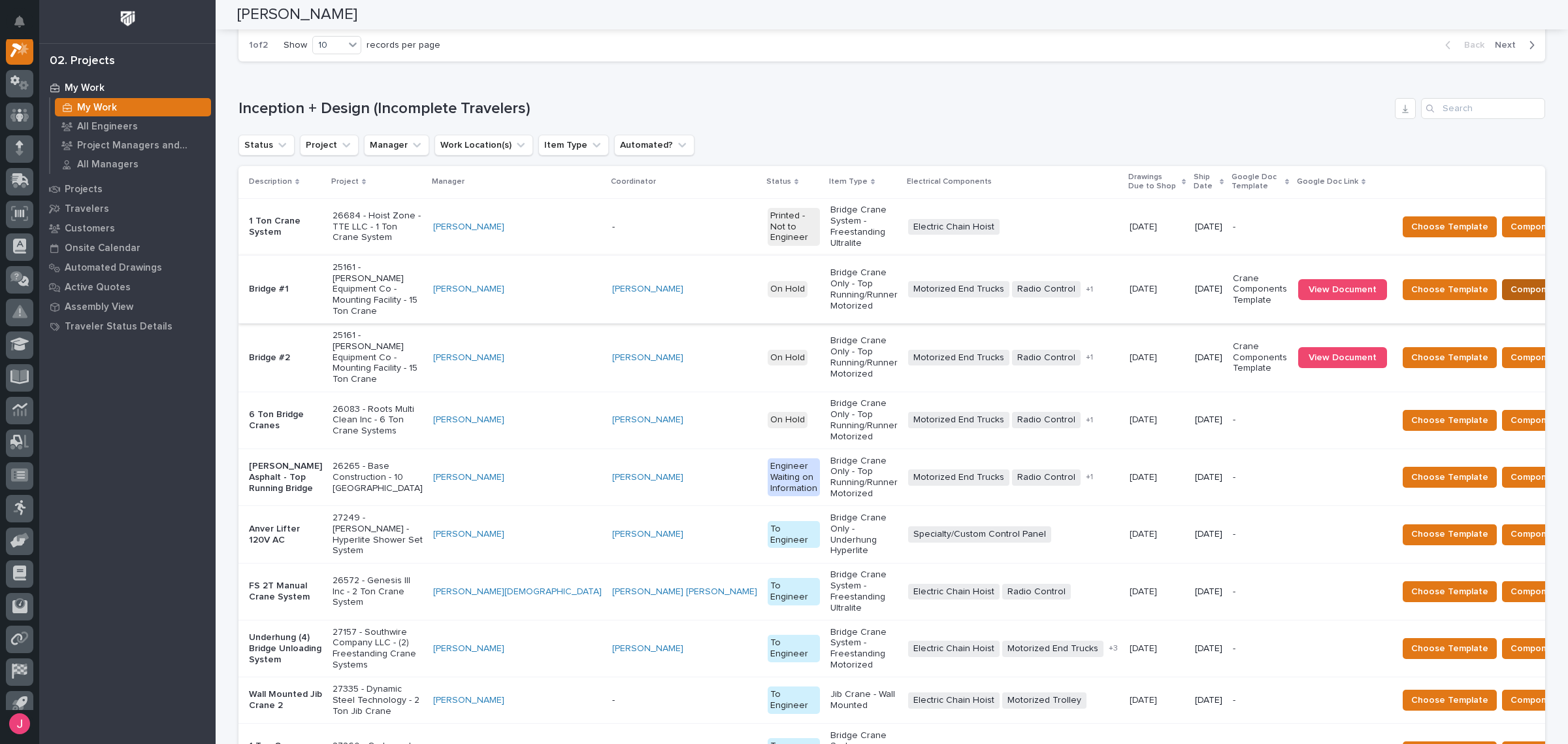
scroll to position [708, 0]
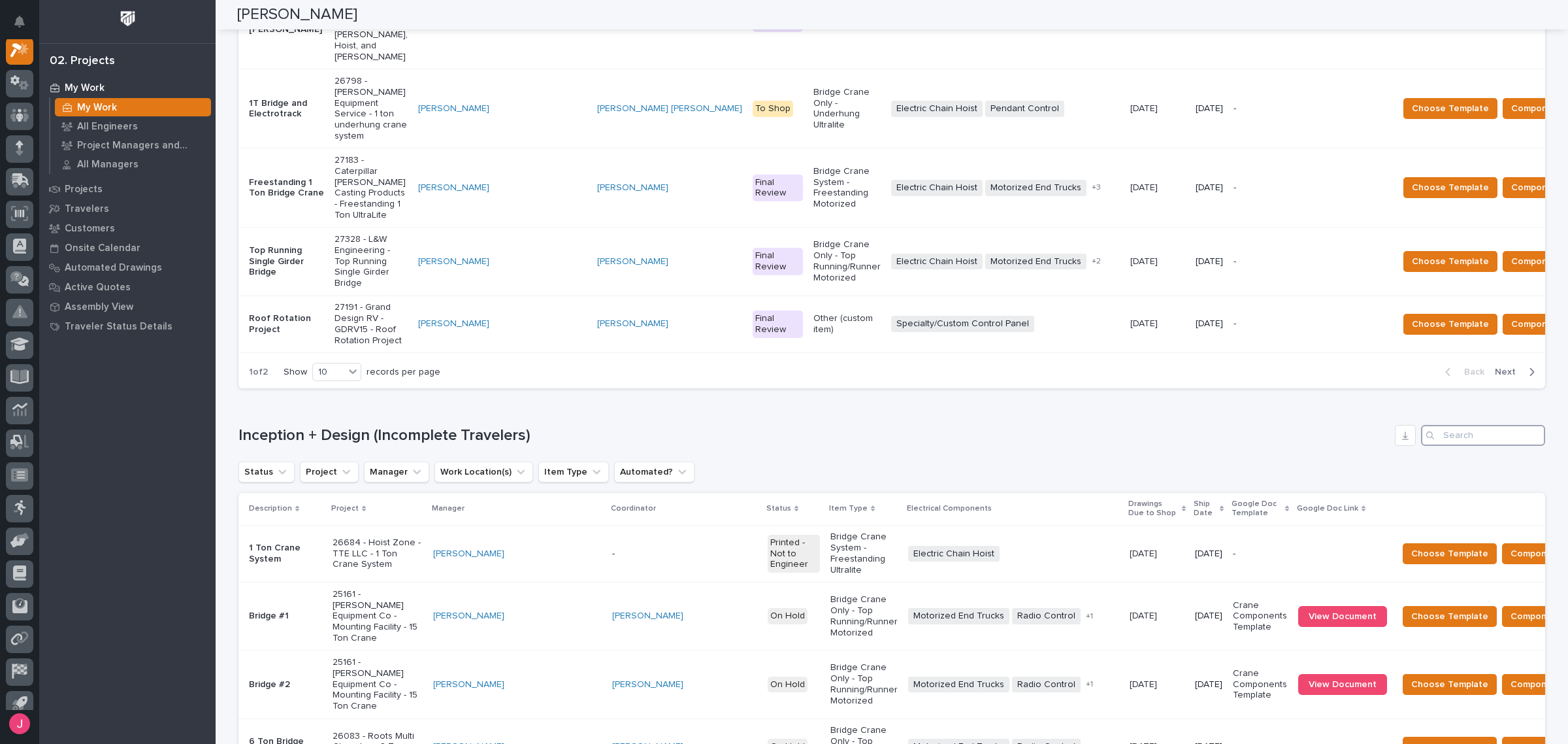
click at [1447, 425] on input "Search" at bounding box center [1484, 435] width 124 height 21
paste input "26792"
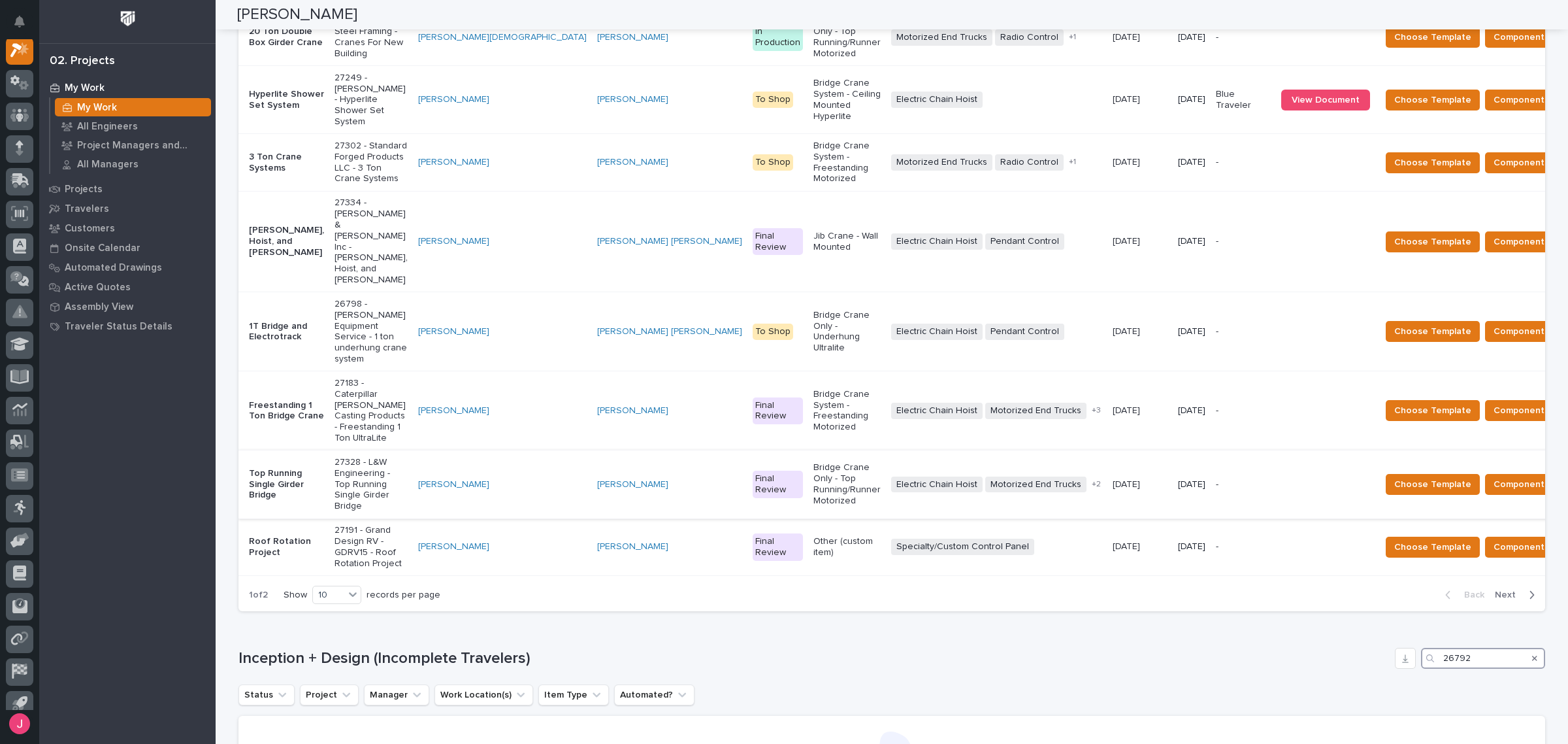
scroll to position [472, 0]
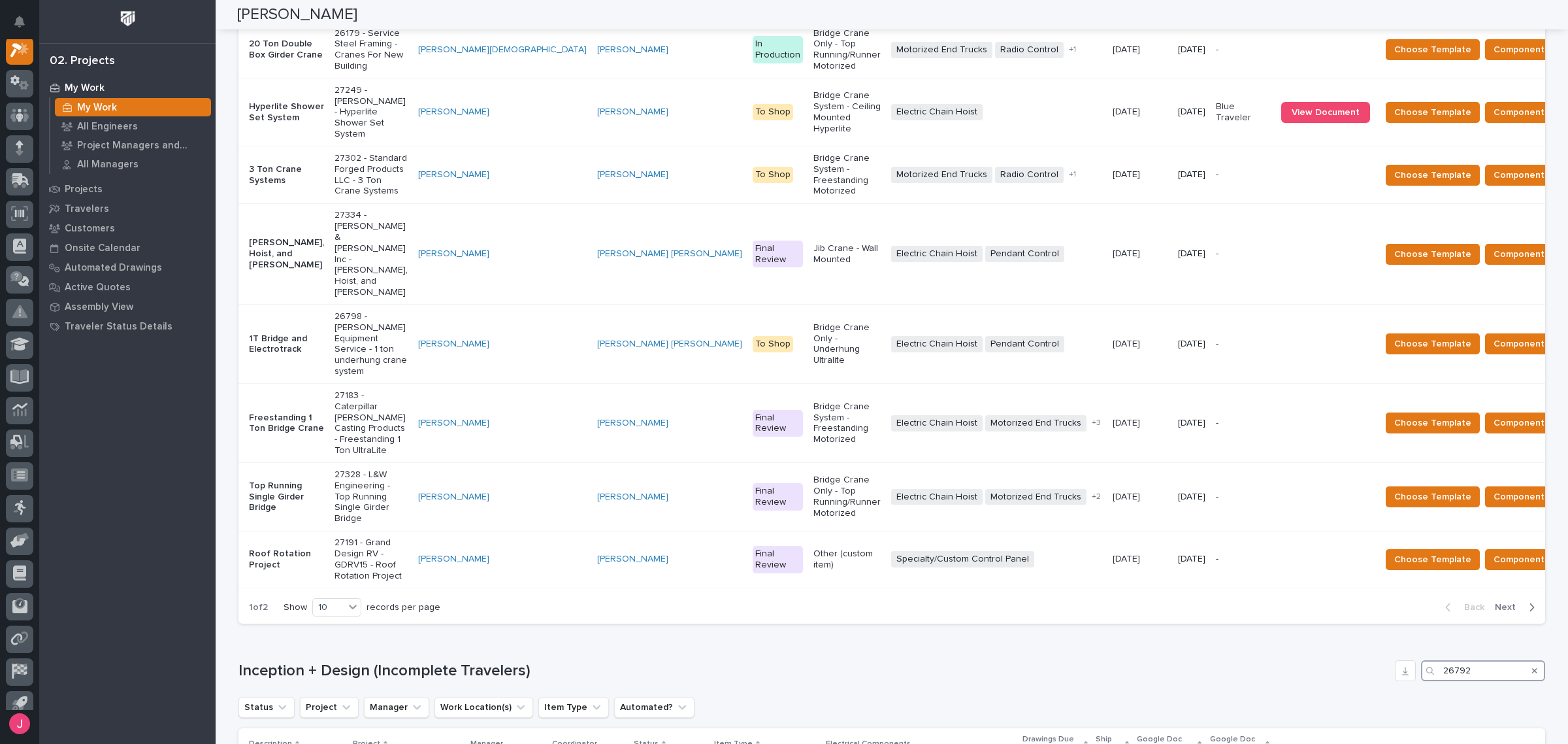
type input "26792"
click at [1533, 667] on icon "Search" at bounding box center [1535, 670] width 5 height 8
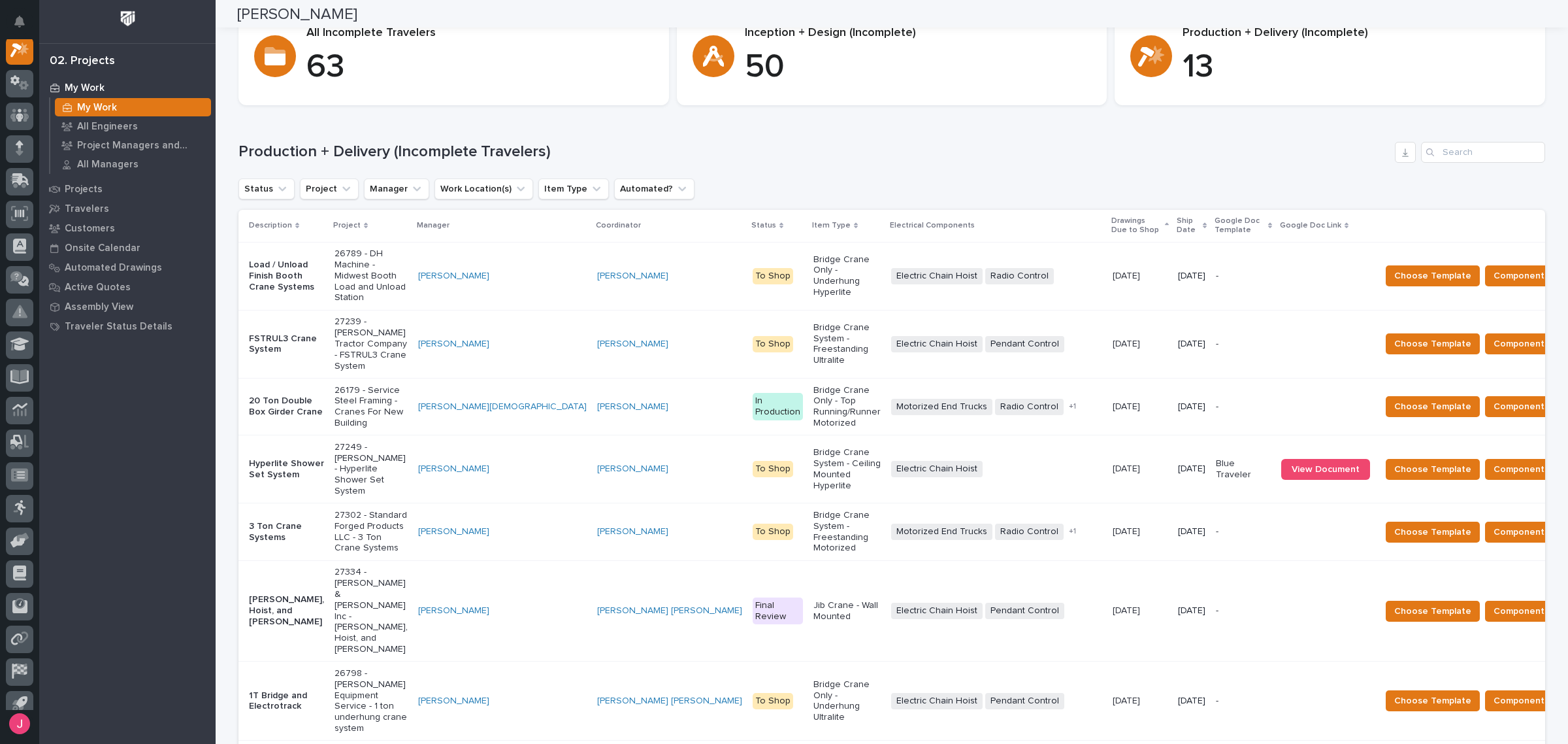
scroll to position [0, 0]
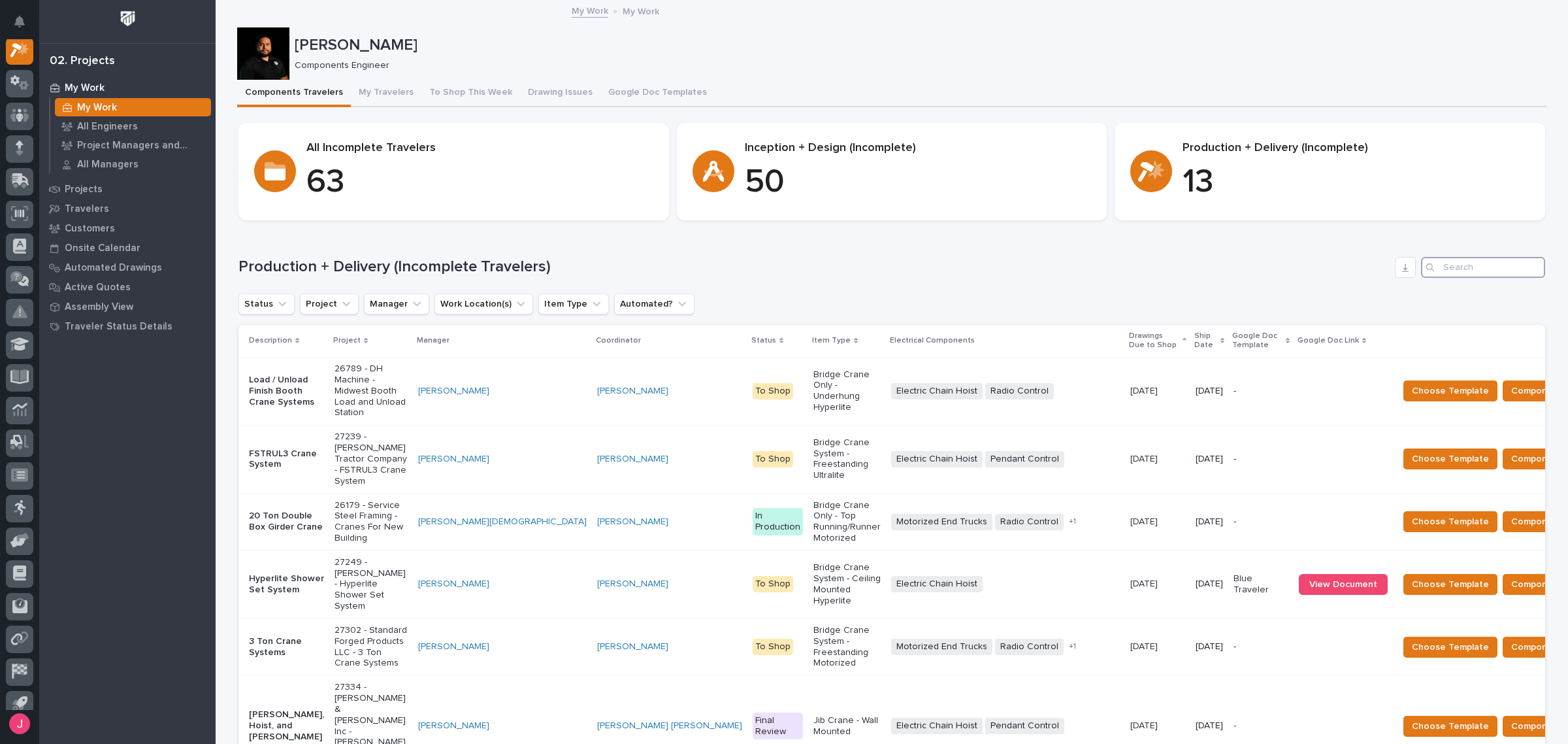
click at [1484, 267] on input "Search" at bounding box center [1484, 268] width 124 height 21
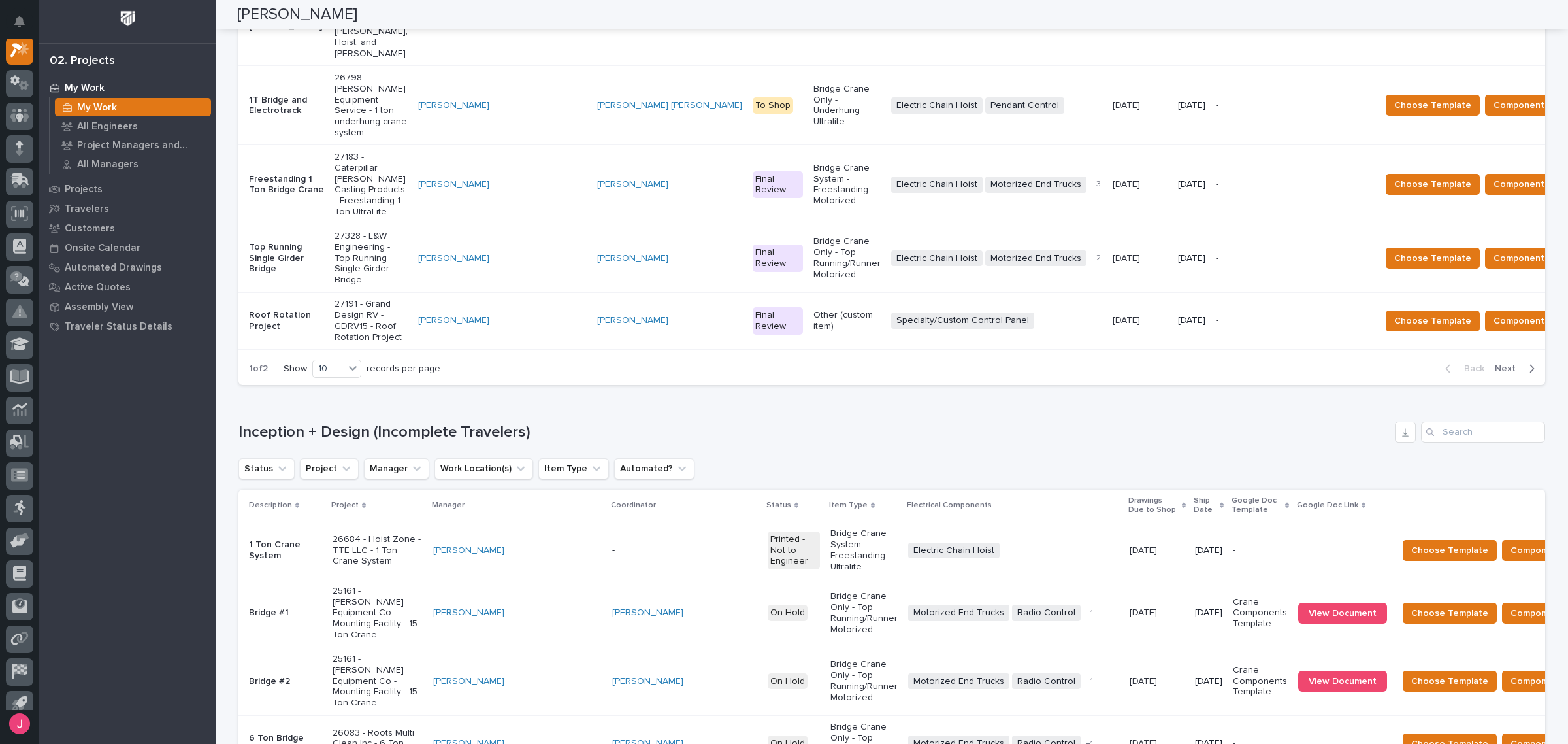
scroll to position [795, 0]
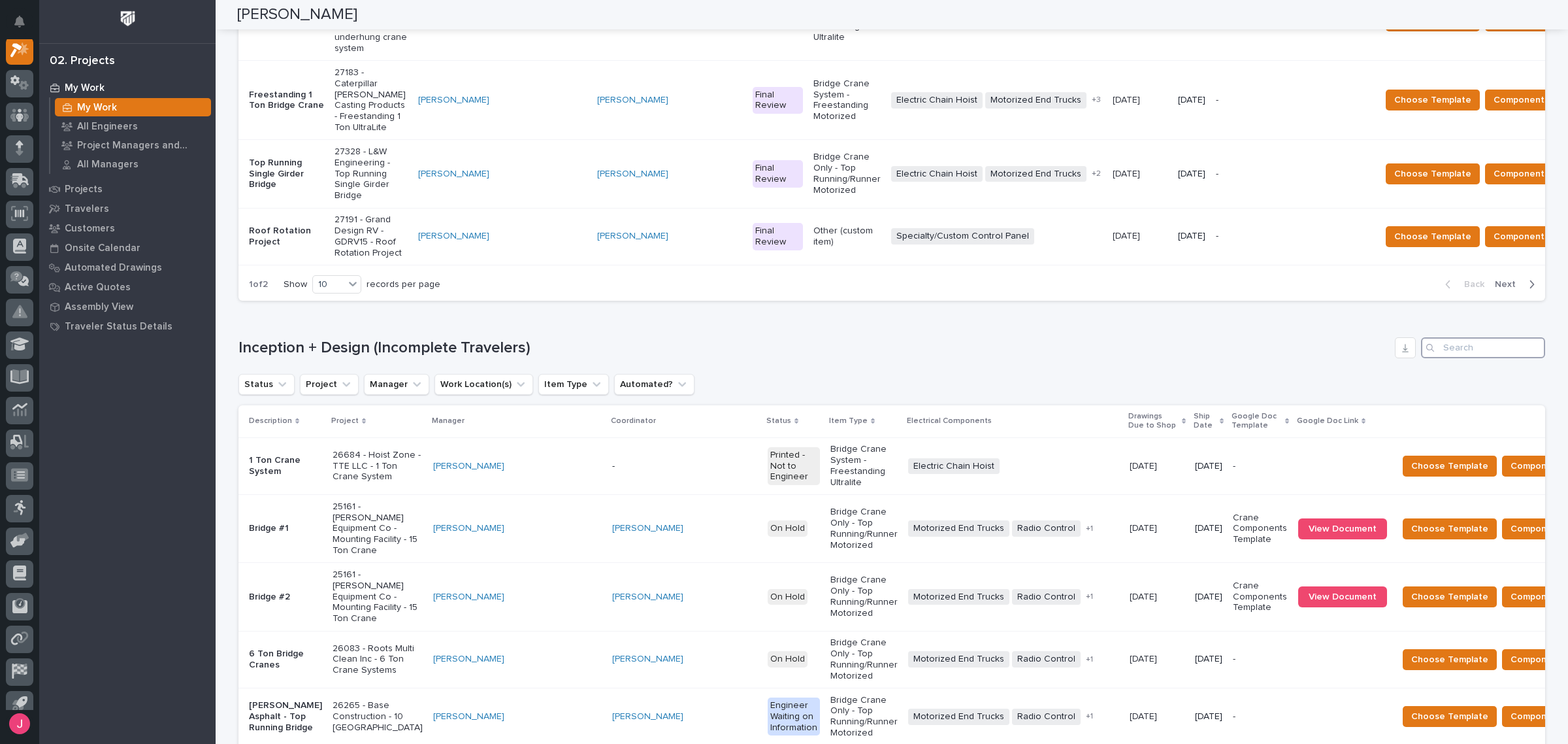
click at [1464, 338] on input "Search" at bounding box center [1484, 348] width 124 height 21
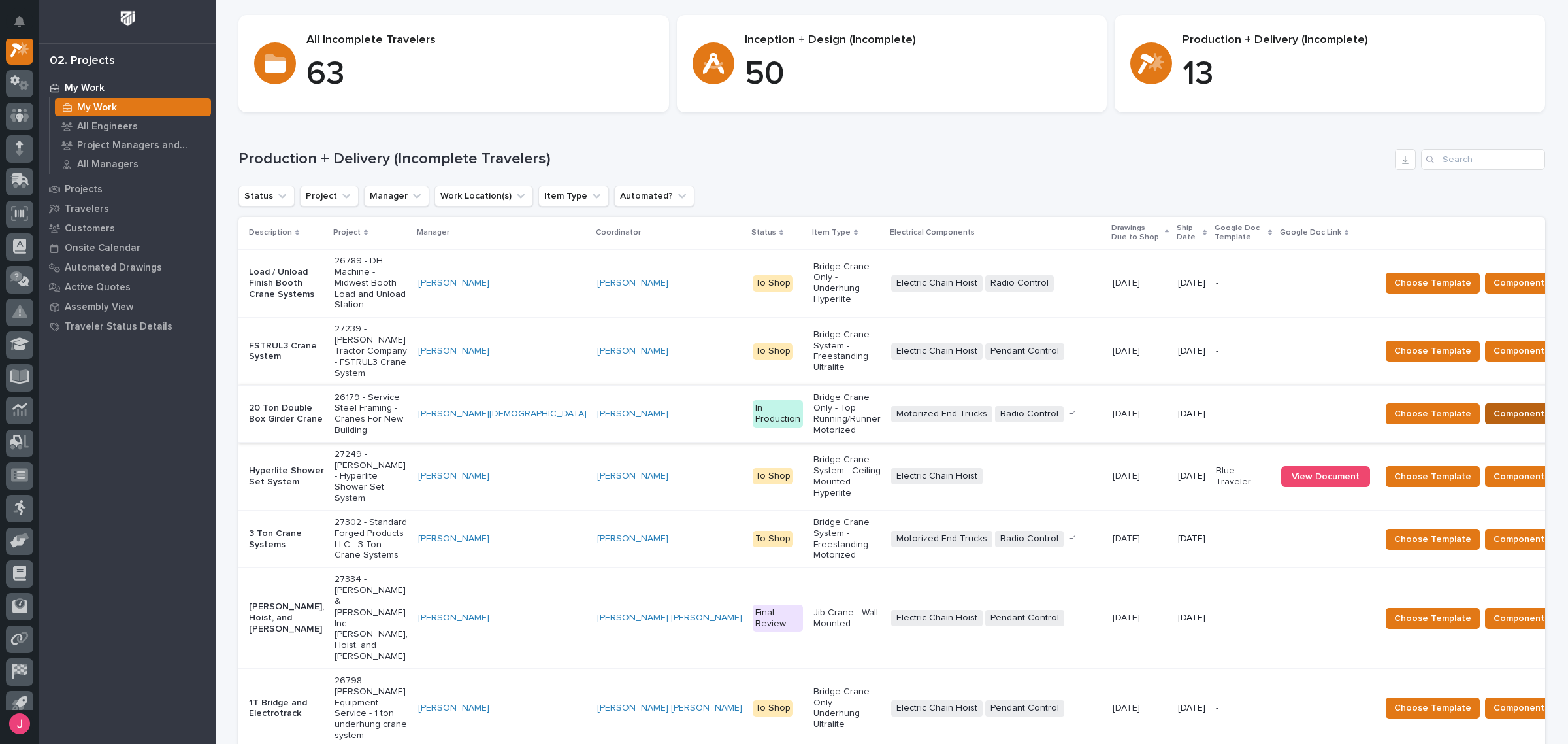
scroll to position [245, 0]
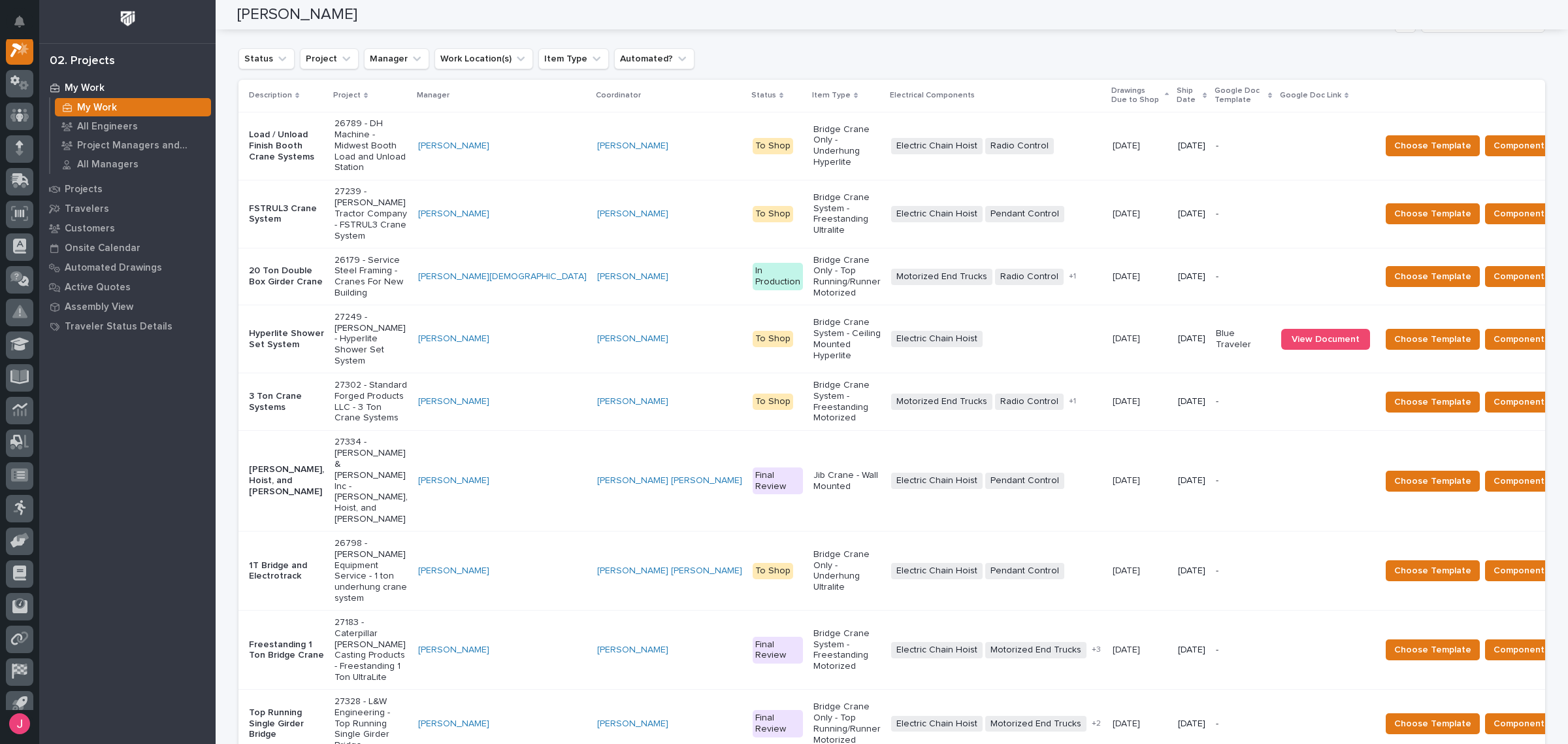
click at [381, 538] on p "26798 - Canfield Equipment Service - 1 ton underhung crane system" at bounding box center [371, 571] width 74 height 66
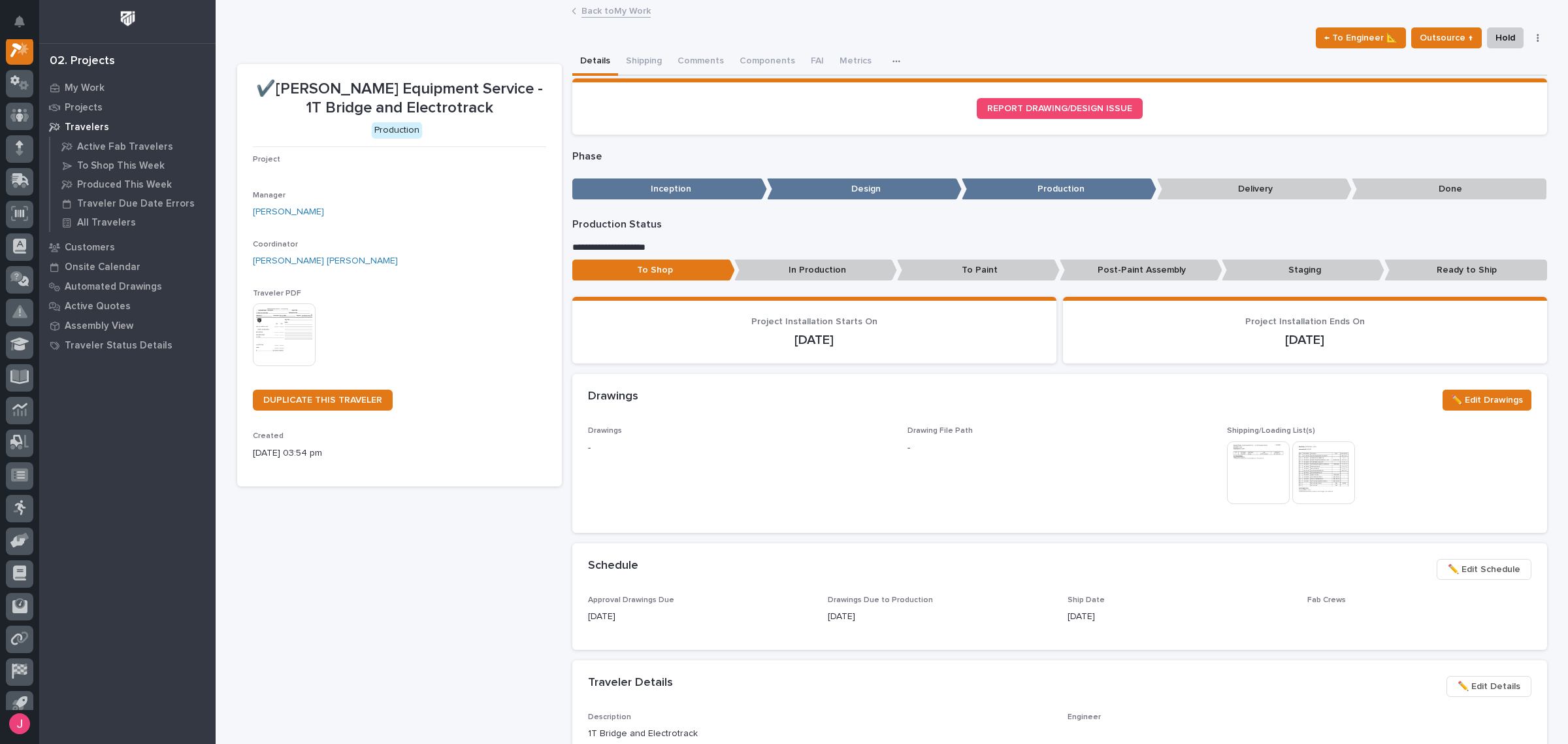
scroll to position [33, 0]
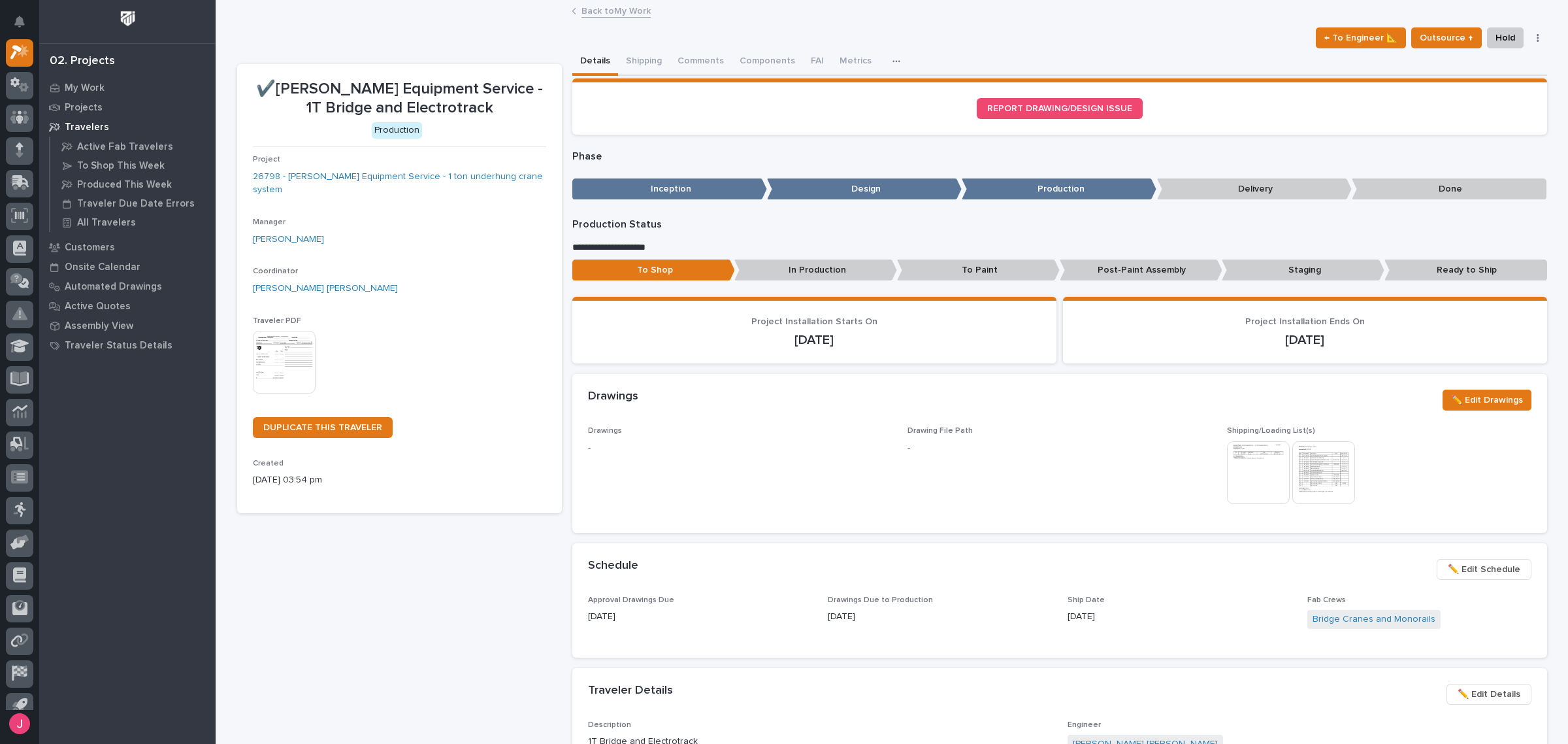
click at [1325, 466] on img at bounding box center [1324, 472] width 63 height 63
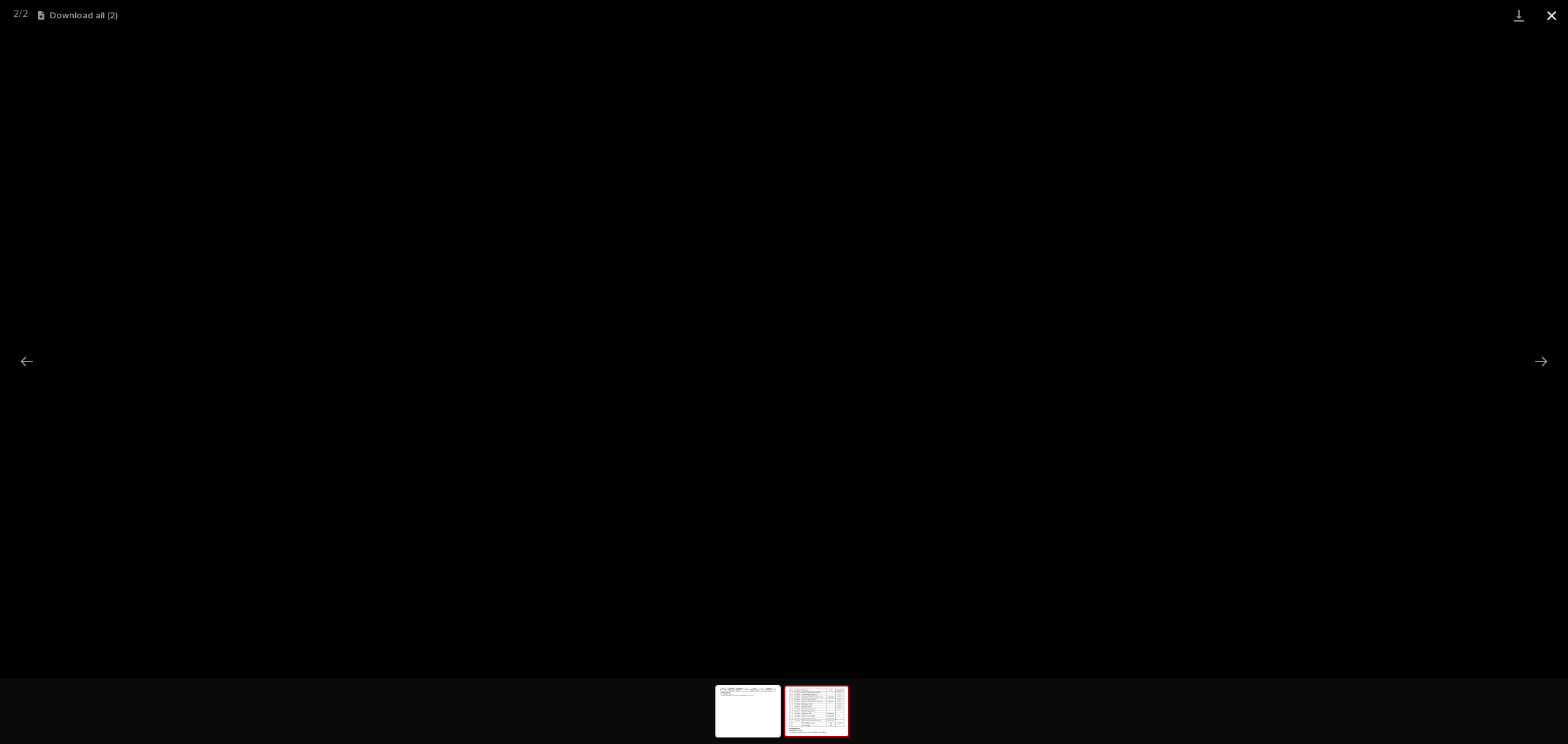
click at [1558, 14] on button "Close gallery" at bounding box center [1552, 15] width 33 height 31
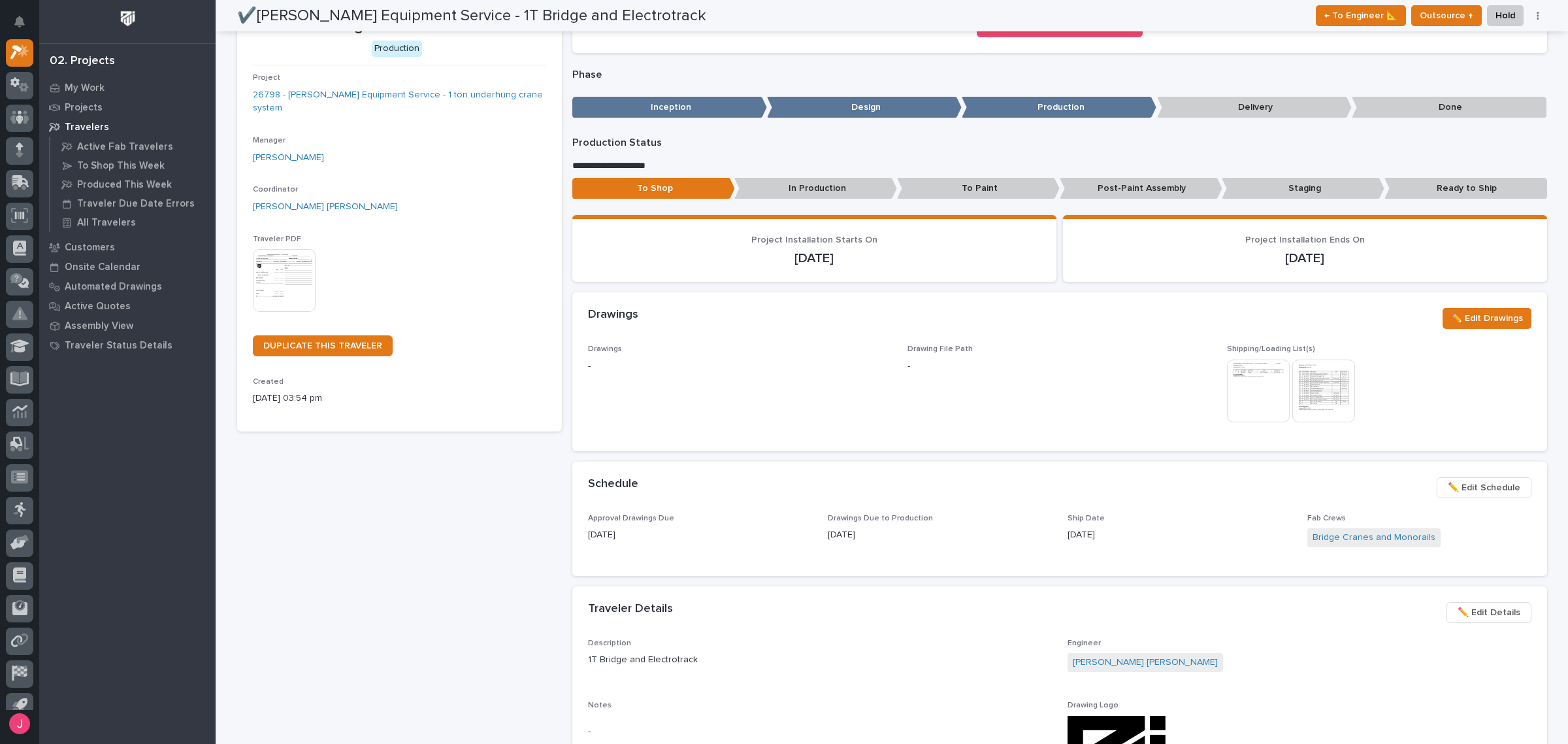
scroll to position [0, 0]
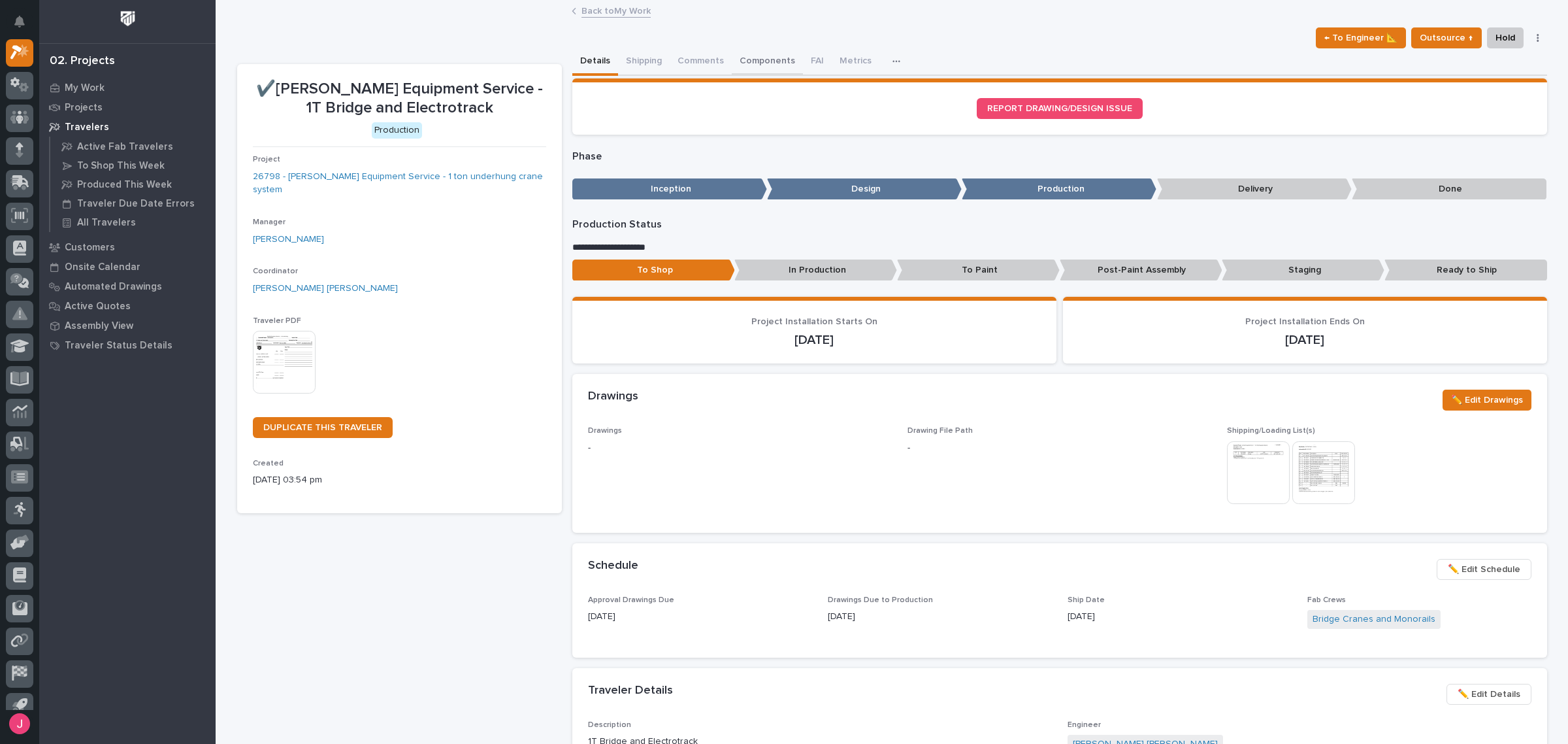
click at [752, 56] on button "Components" at bounding box center [768, 62] width 72 height 28
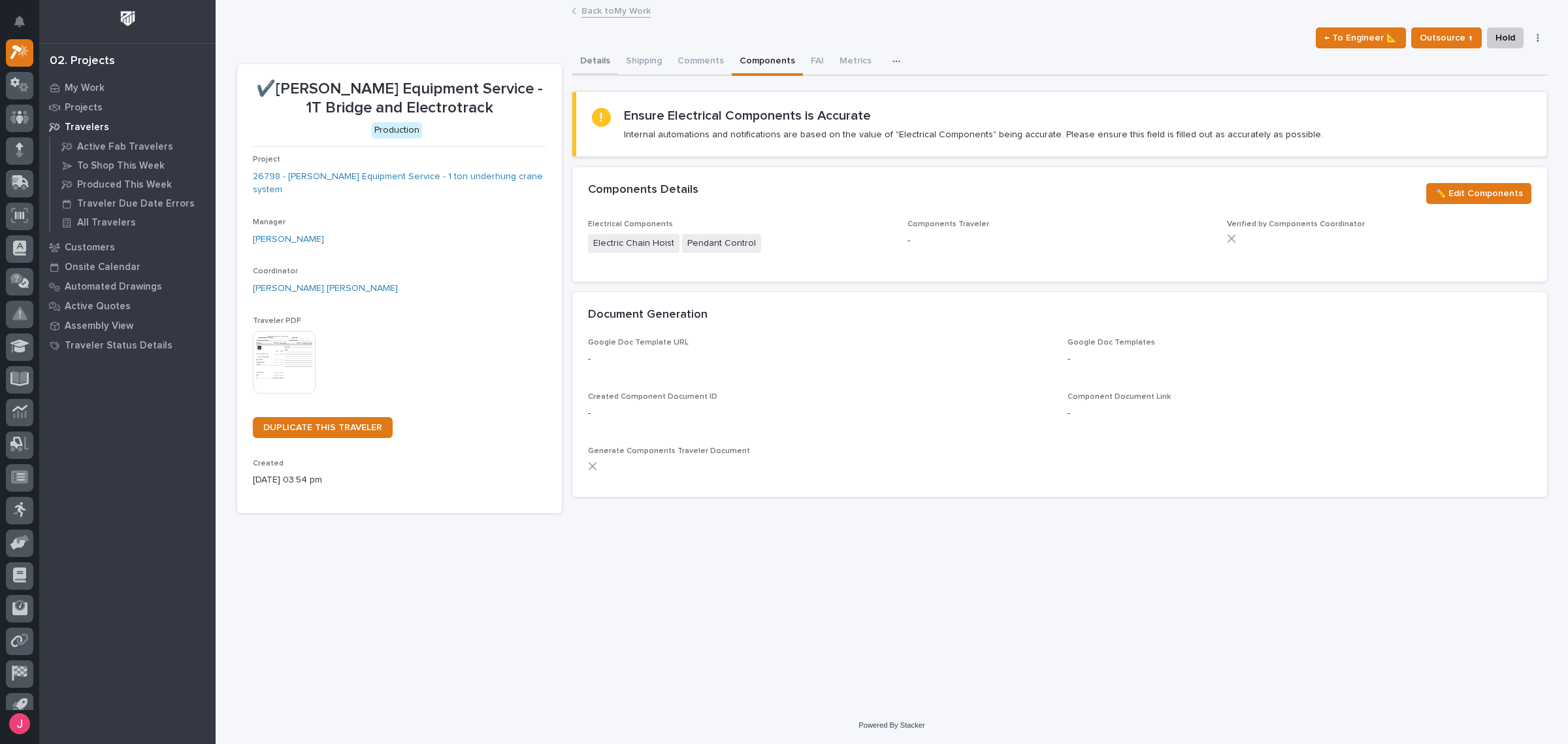
click at [592, 62] on button "Details" at bounding box center [596, 62] width 46 height 28
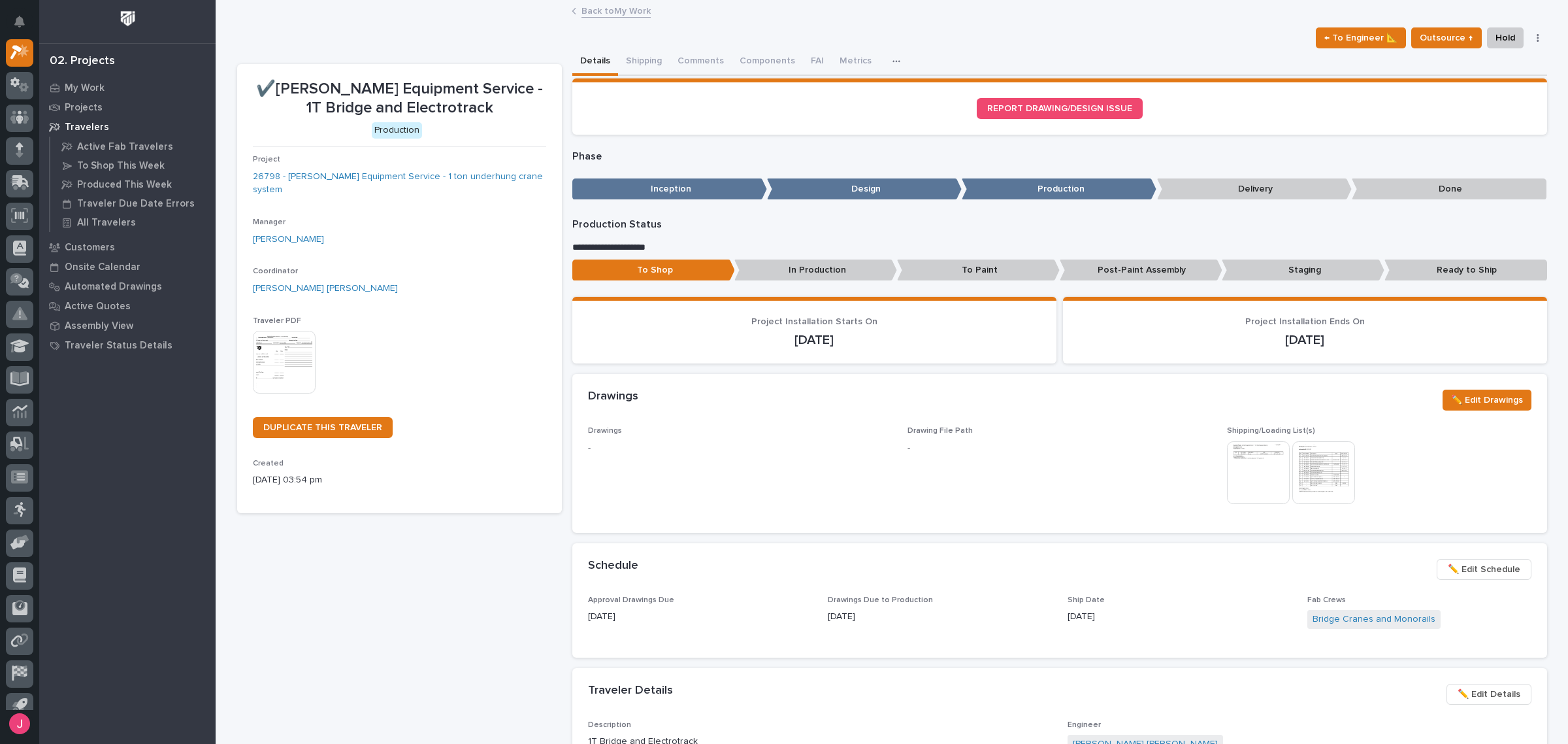
click at [599, 3] on link "Back to My Work" at bounding box center [616, 11] width 69 height 15
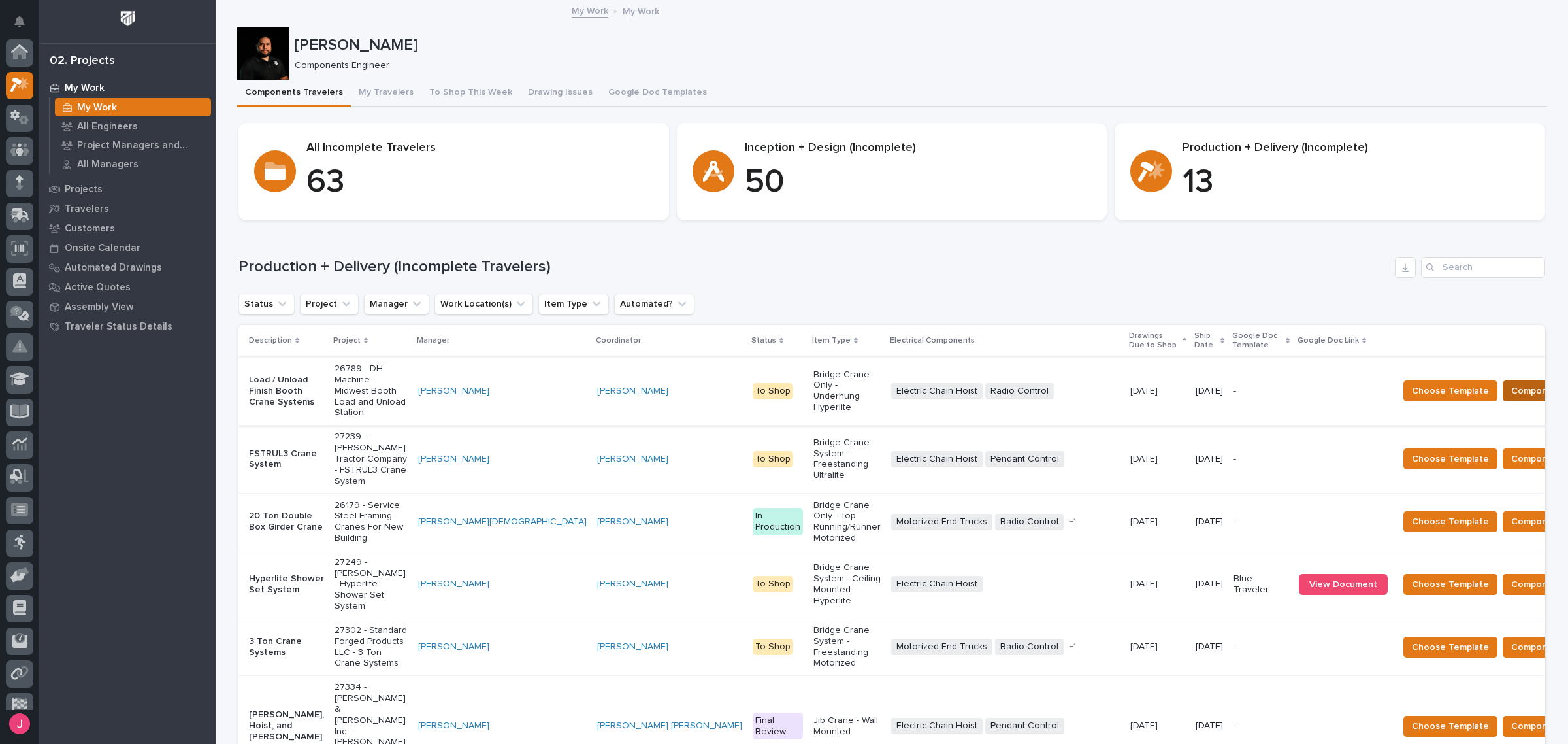
scroll to position [34, 0]
drag, startPoint x: 1475, startPoint y: 253, endPoint x: 1474, endPoint y: 263, distance: 10.0
click at [1475, 256] on div "Loading... Saving… Production + Delivery (Incomplete Travelers) Status Project …" at bounding box center [891, 667] width 1307 height 875
click at [1475, 262] on input "Search" at bounding box center [1484, 268] width 124 height 21
paste input "27233"
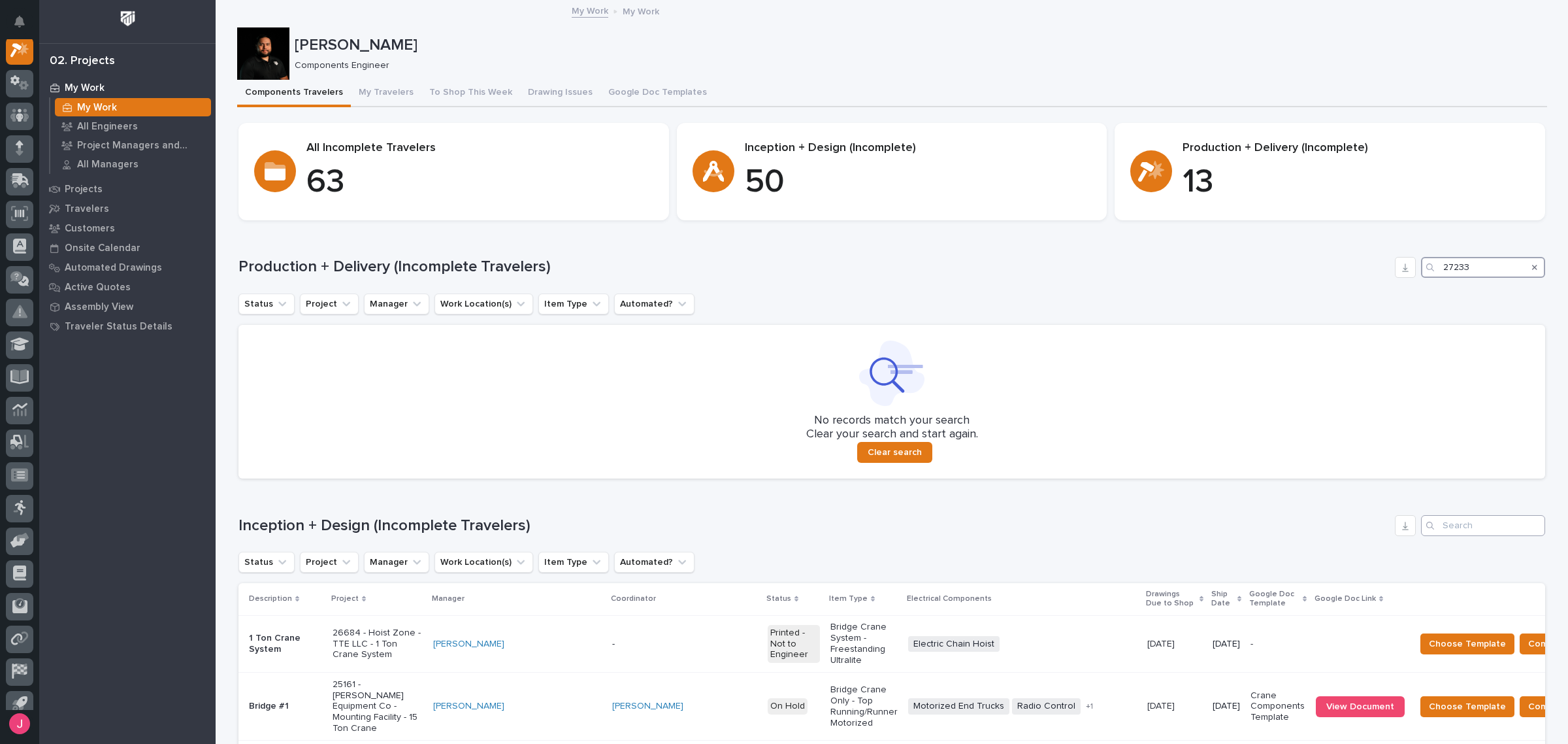
type input "27233"
click at [1482, 526] on input "Search" at bounding box center [1484, 526] width 124 height 21
paste input "27233"
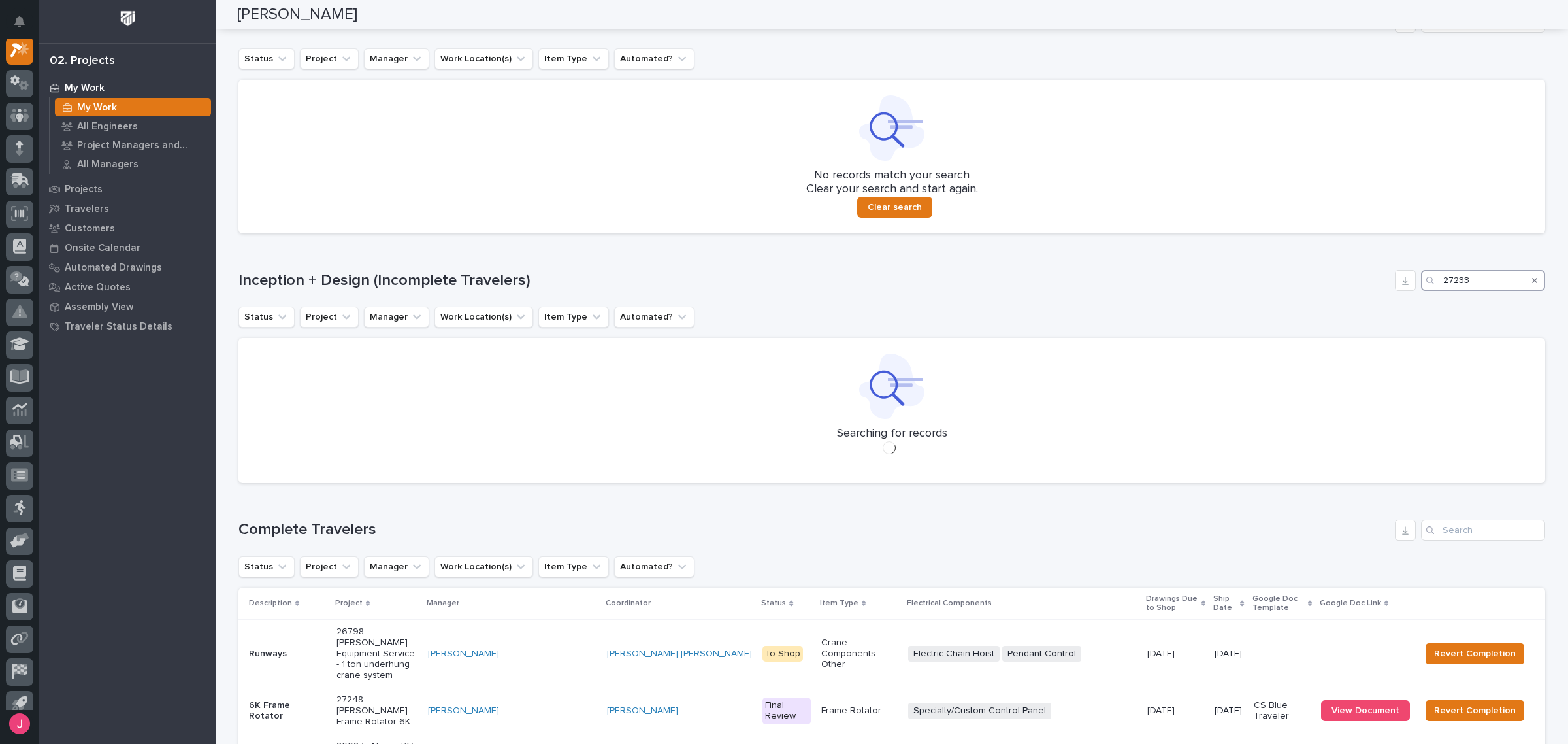
scroll to position [227, 0]
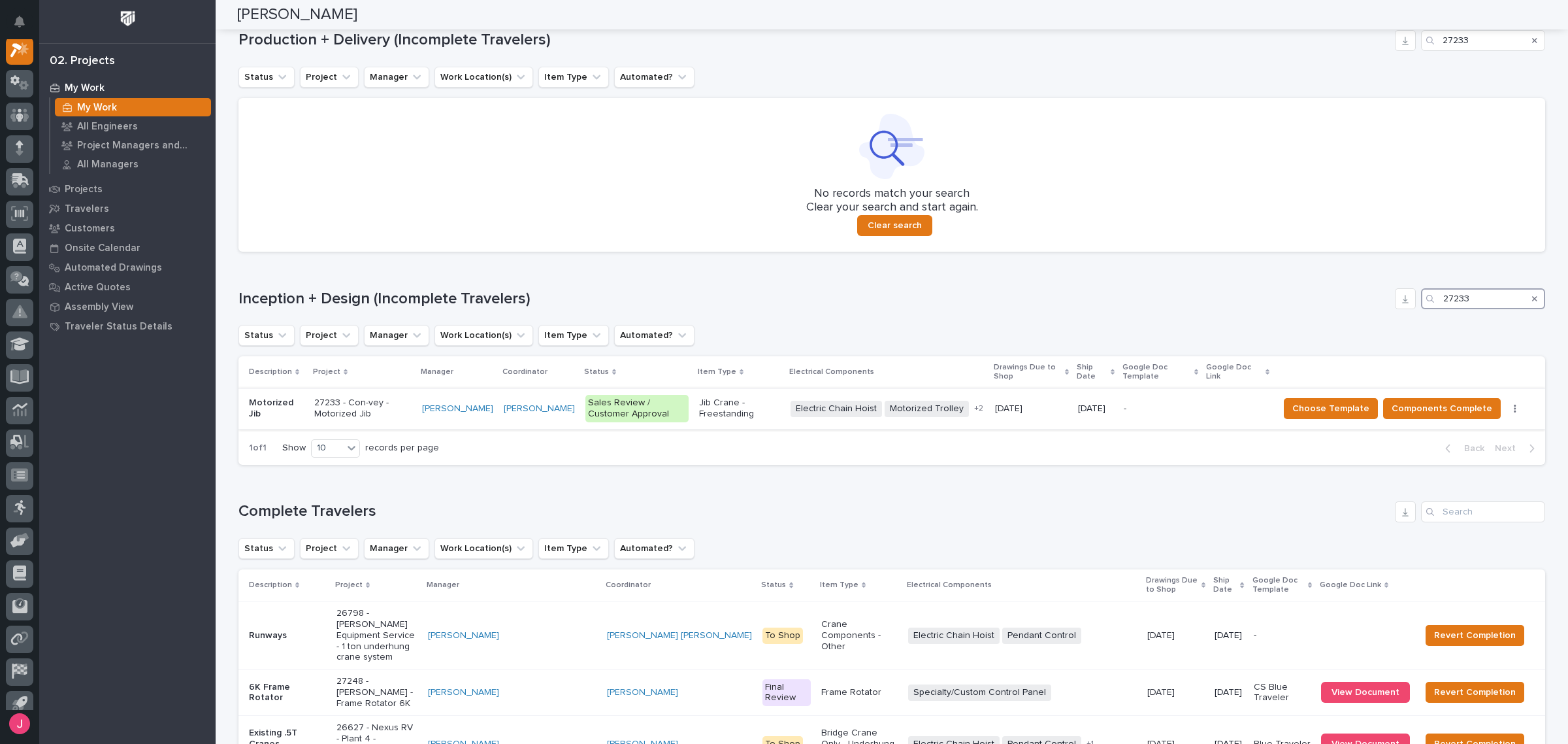
type input "27233"
click at [723, 416] on p "Jib Crane - Freestanding" at bounding box center [739, 408] width 81 height 22
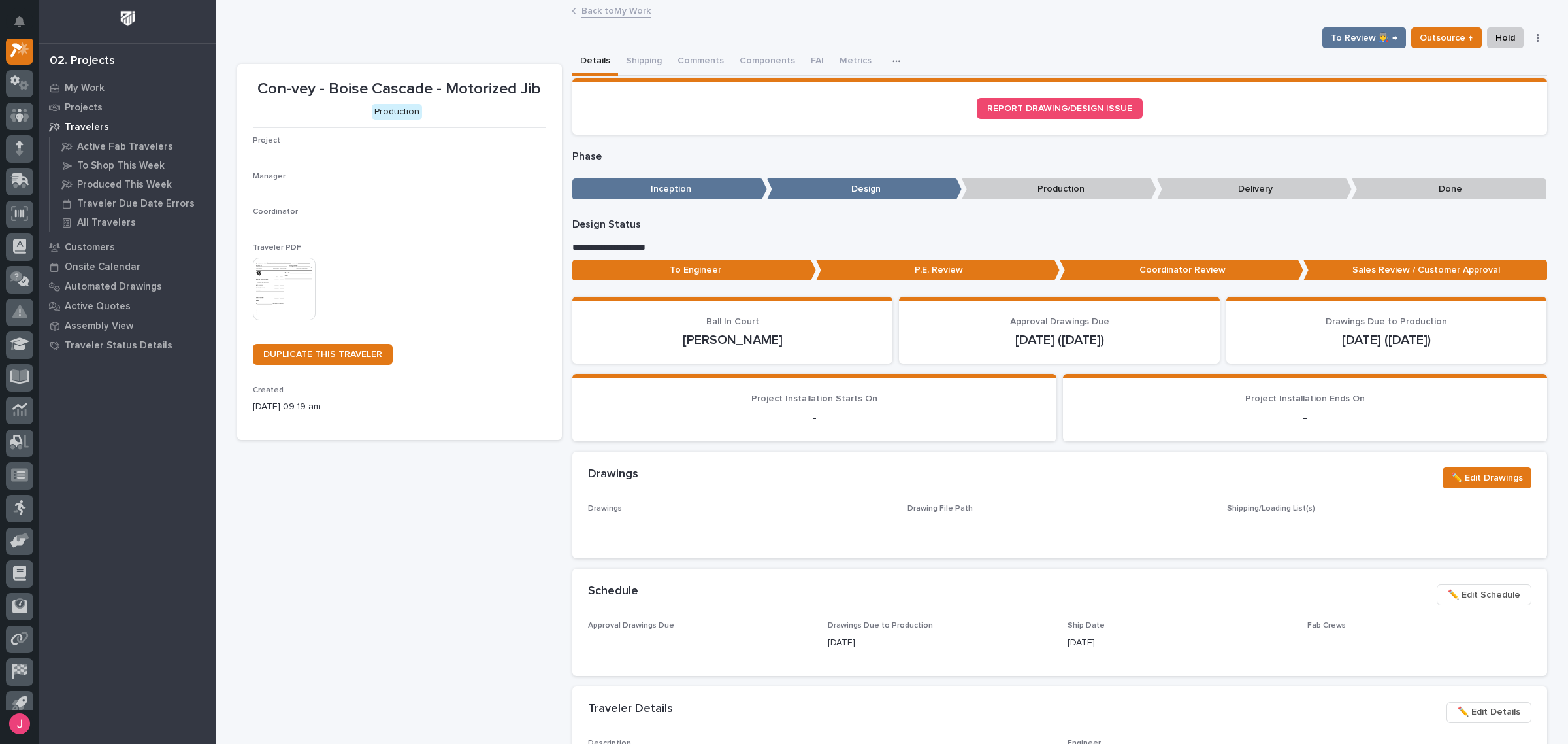
scroll to position [33, 0]
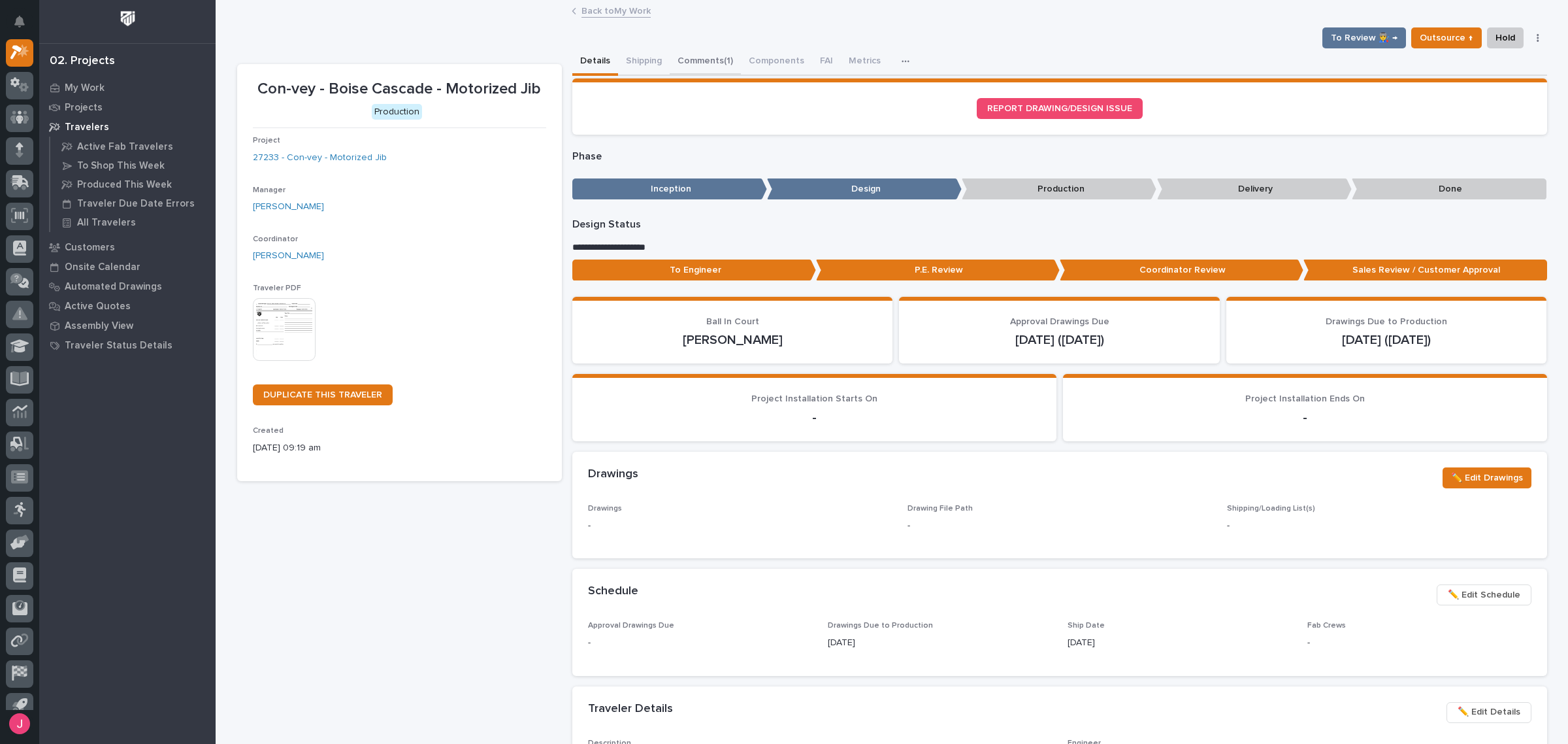
click at [706, 67] on button "Comments (1)" at bounding box center [706, 62] width 72 height 28
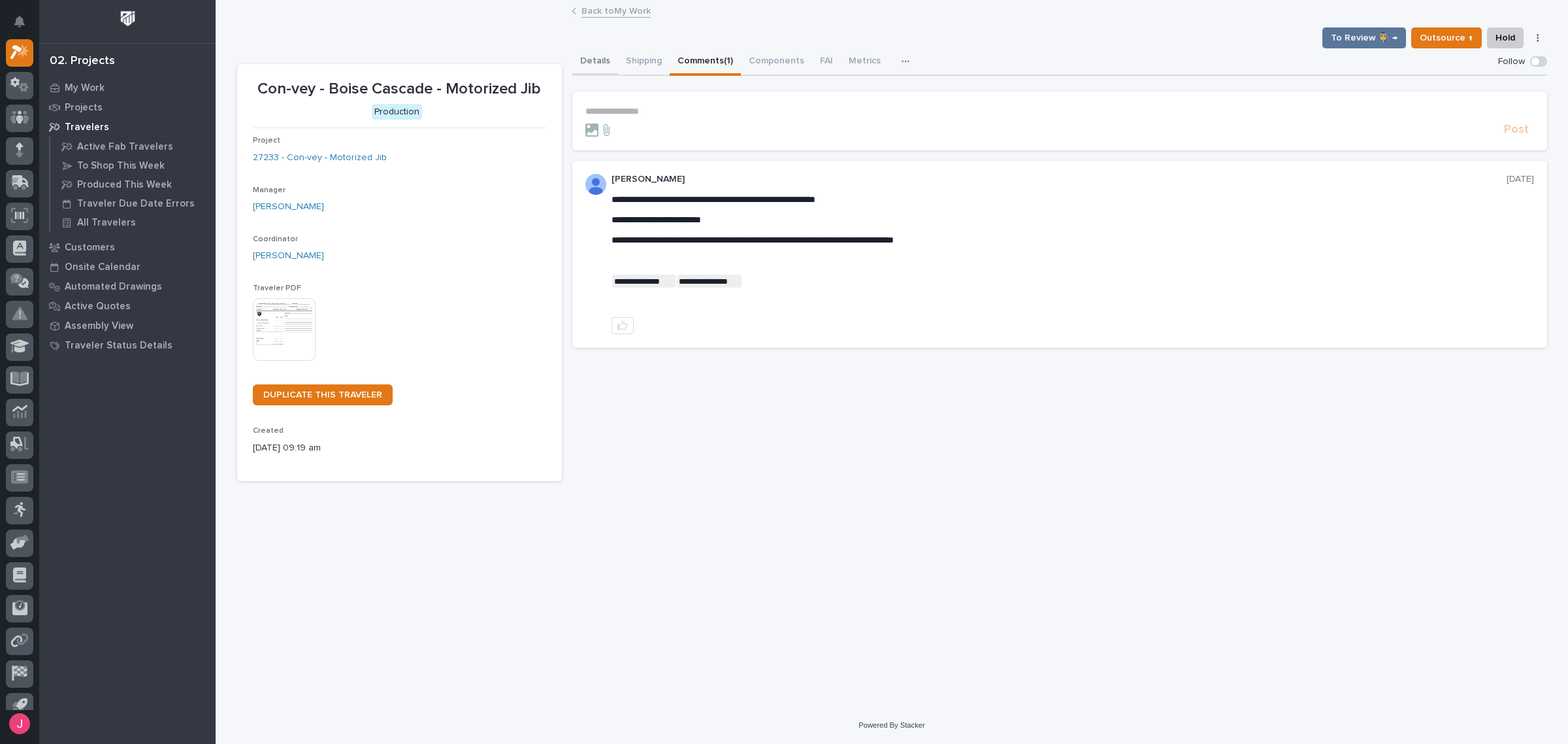
click at [593, 57] on button "Details" at bounding box center [596, 62] width 46 height 28
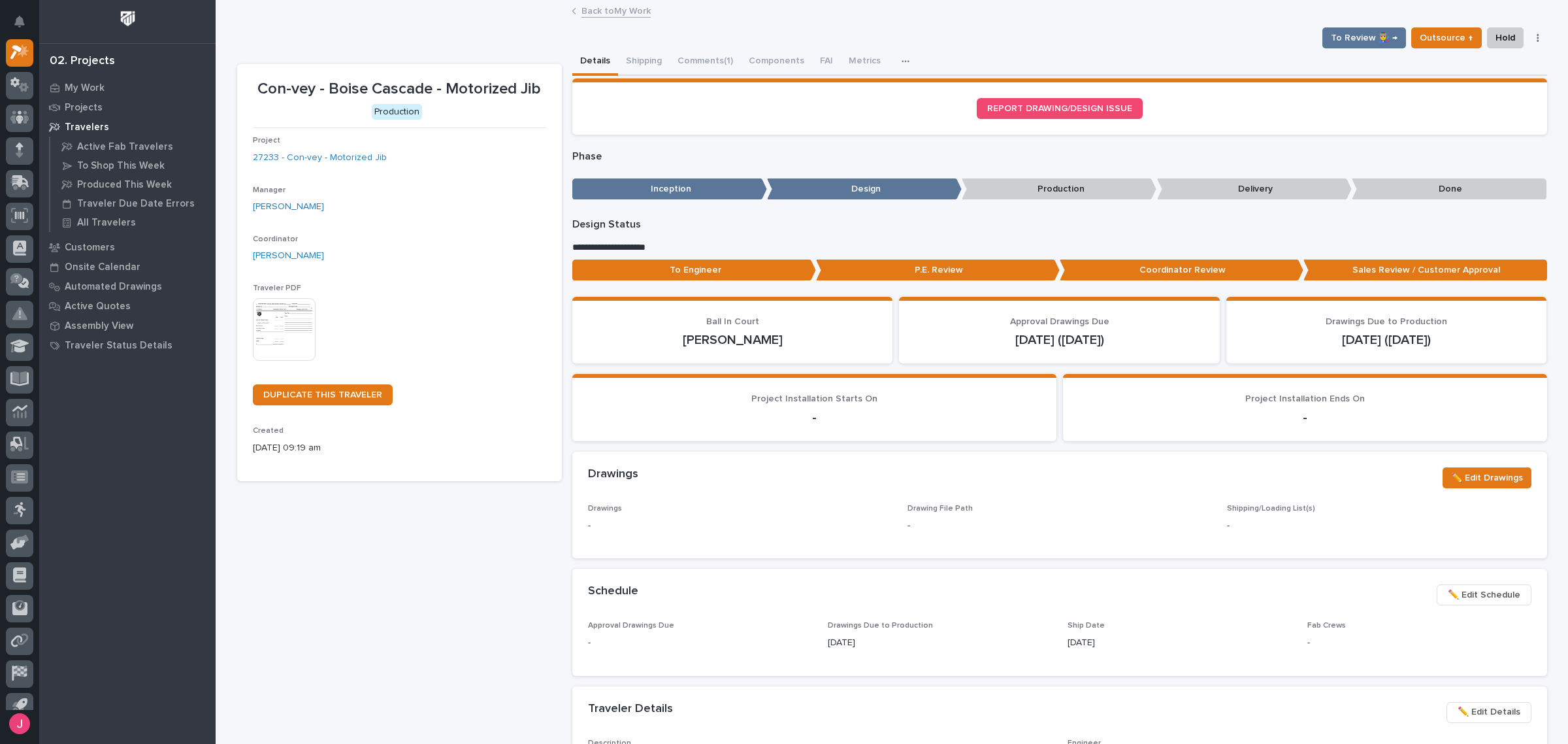
click at [610, 14] on link "Back to My Work" at bounding box center [616, 11] width 69 height 15
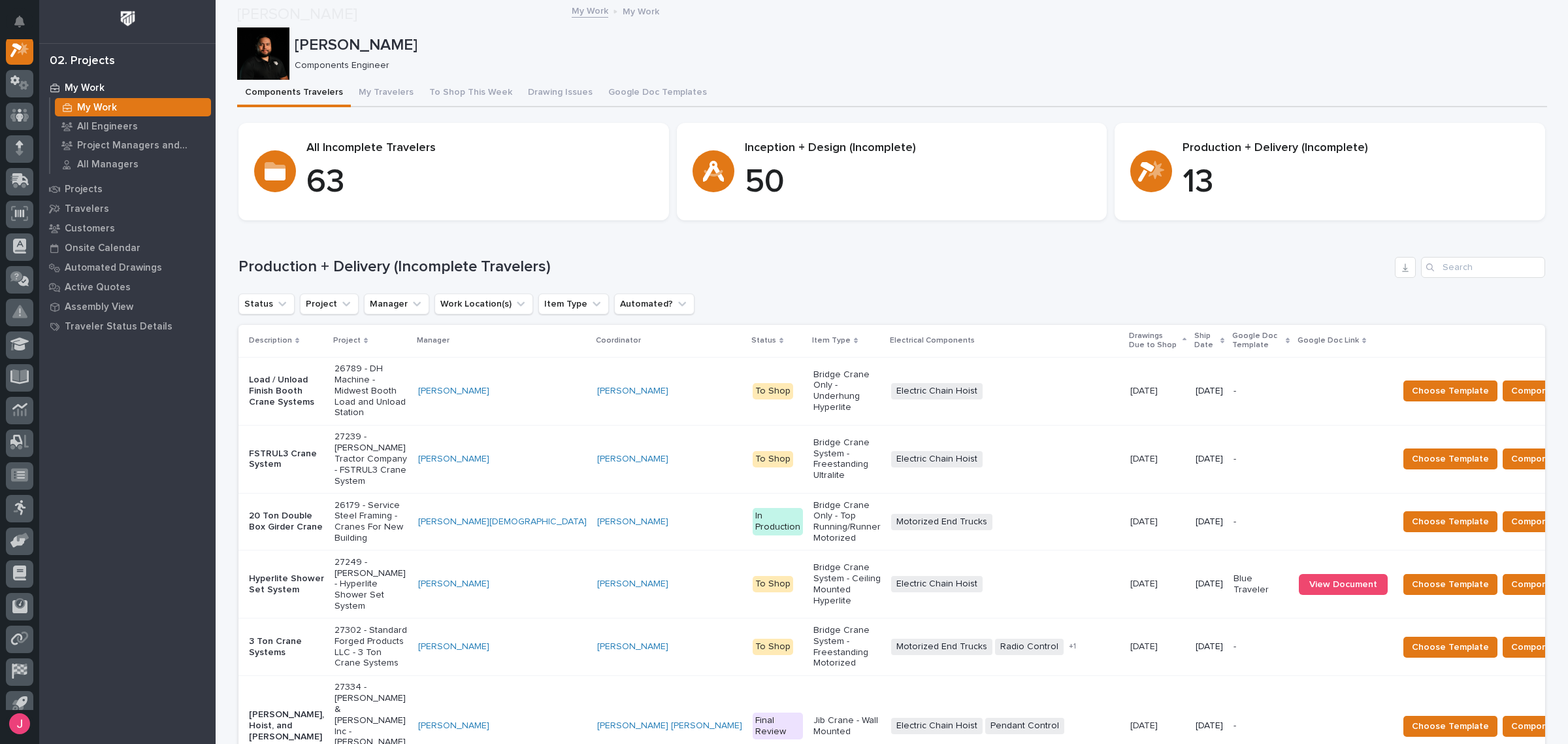
scroll to position [795, 0]
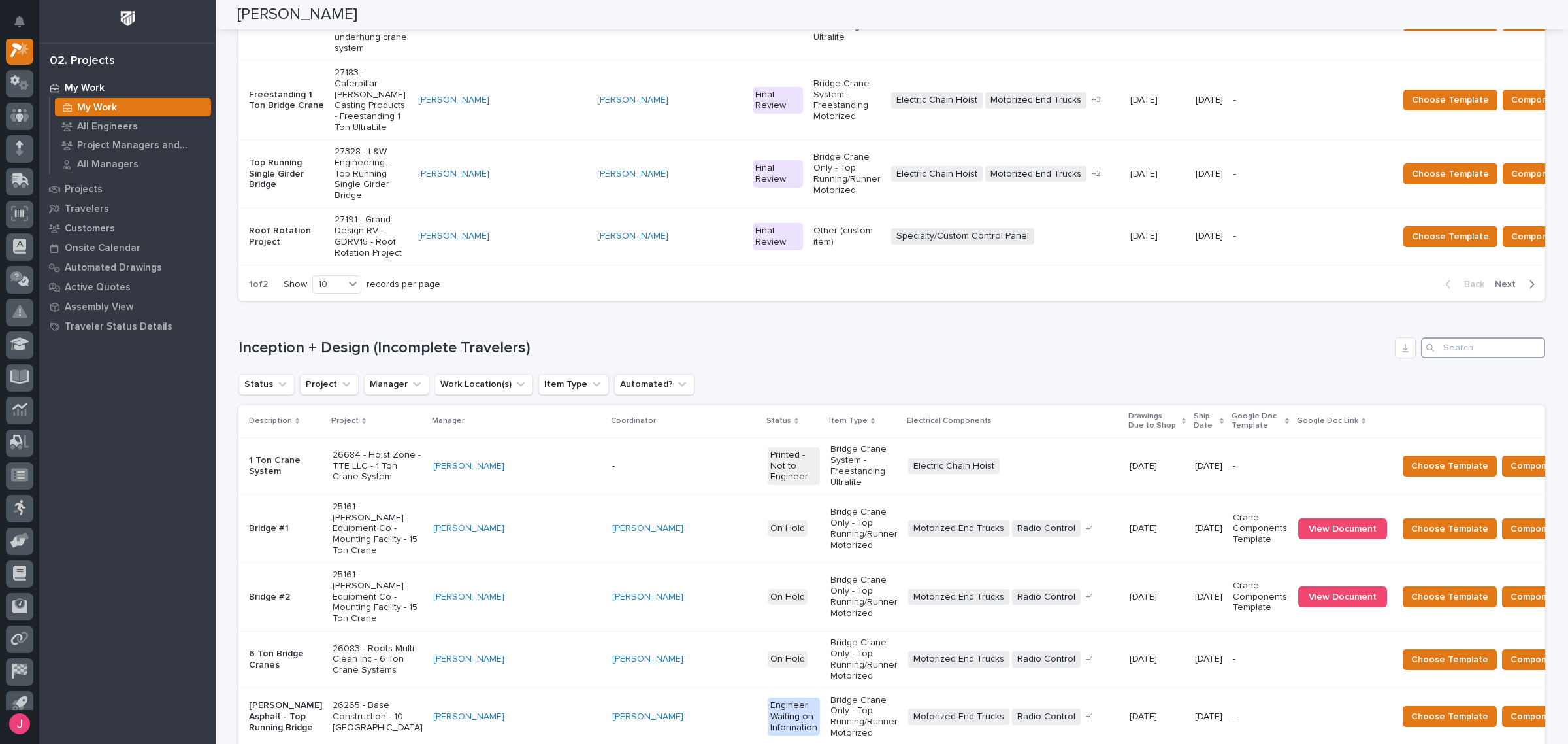
click at [1455, 338] on input "Search" at bounding box center [1484, 348] width 124 height 21
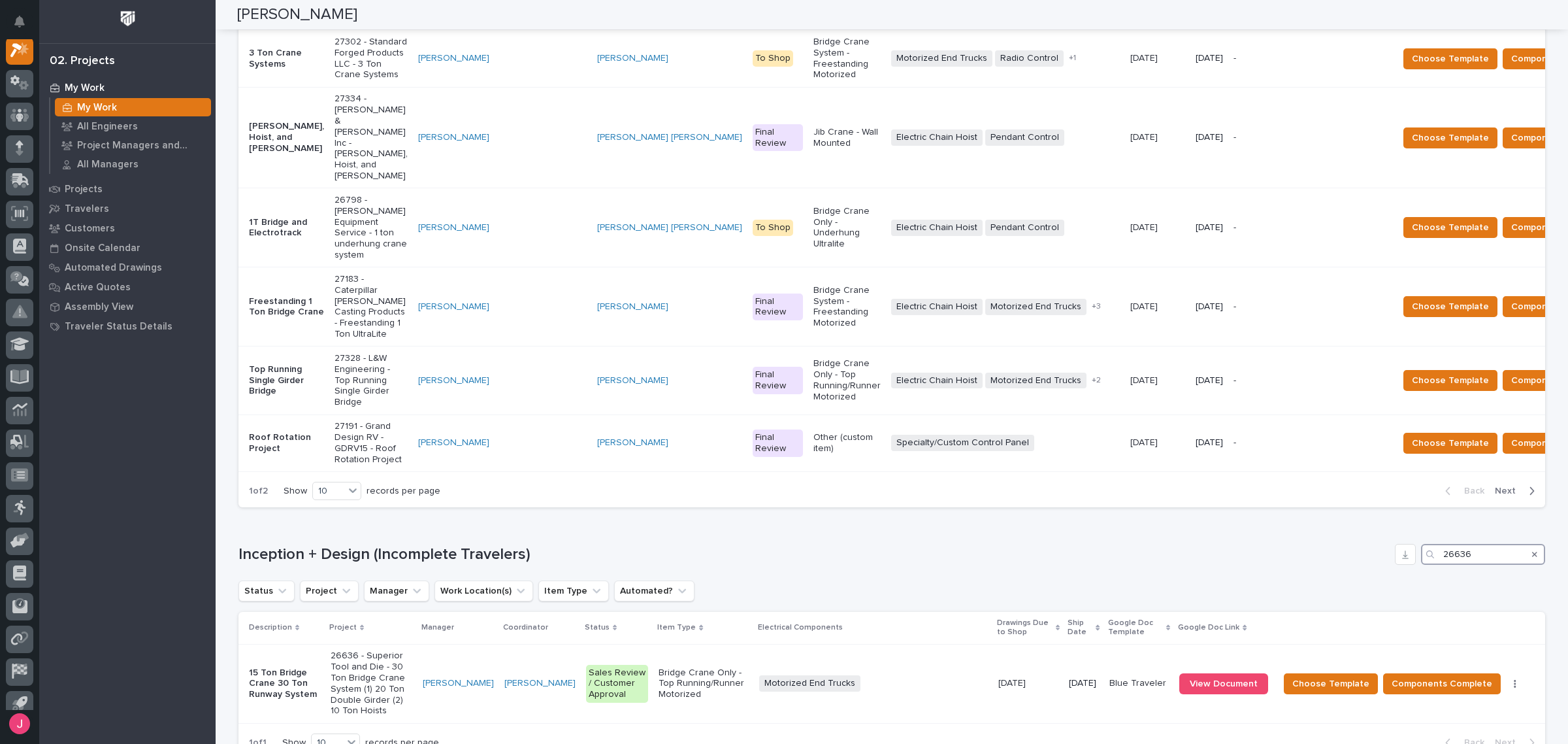
scroll to position [583, 0]
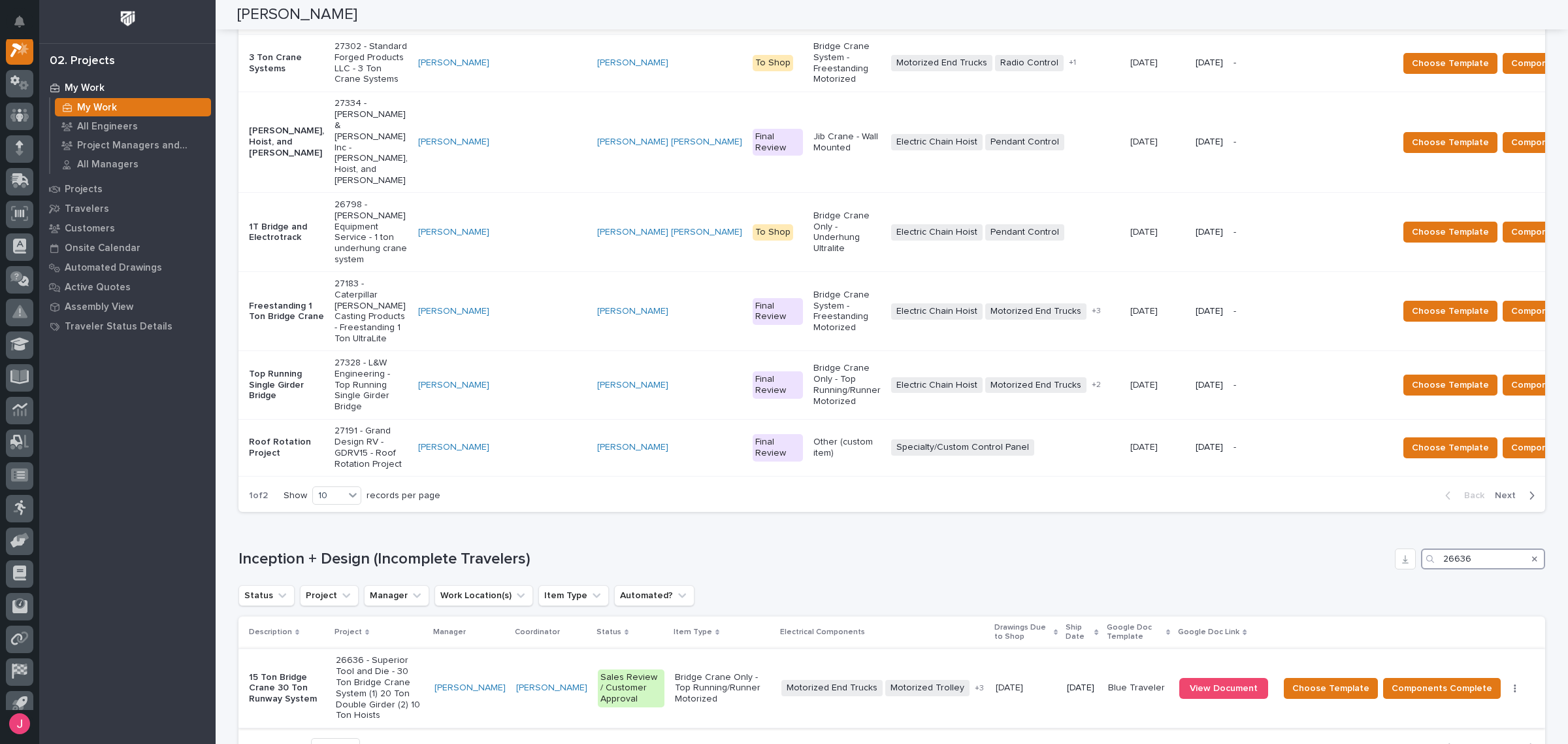
type input "26636"
click at [693, 672] on p "Bridge Crane Only - Top Running/Runner Motorized" at bounding box center [723, 689] width 96 height 33
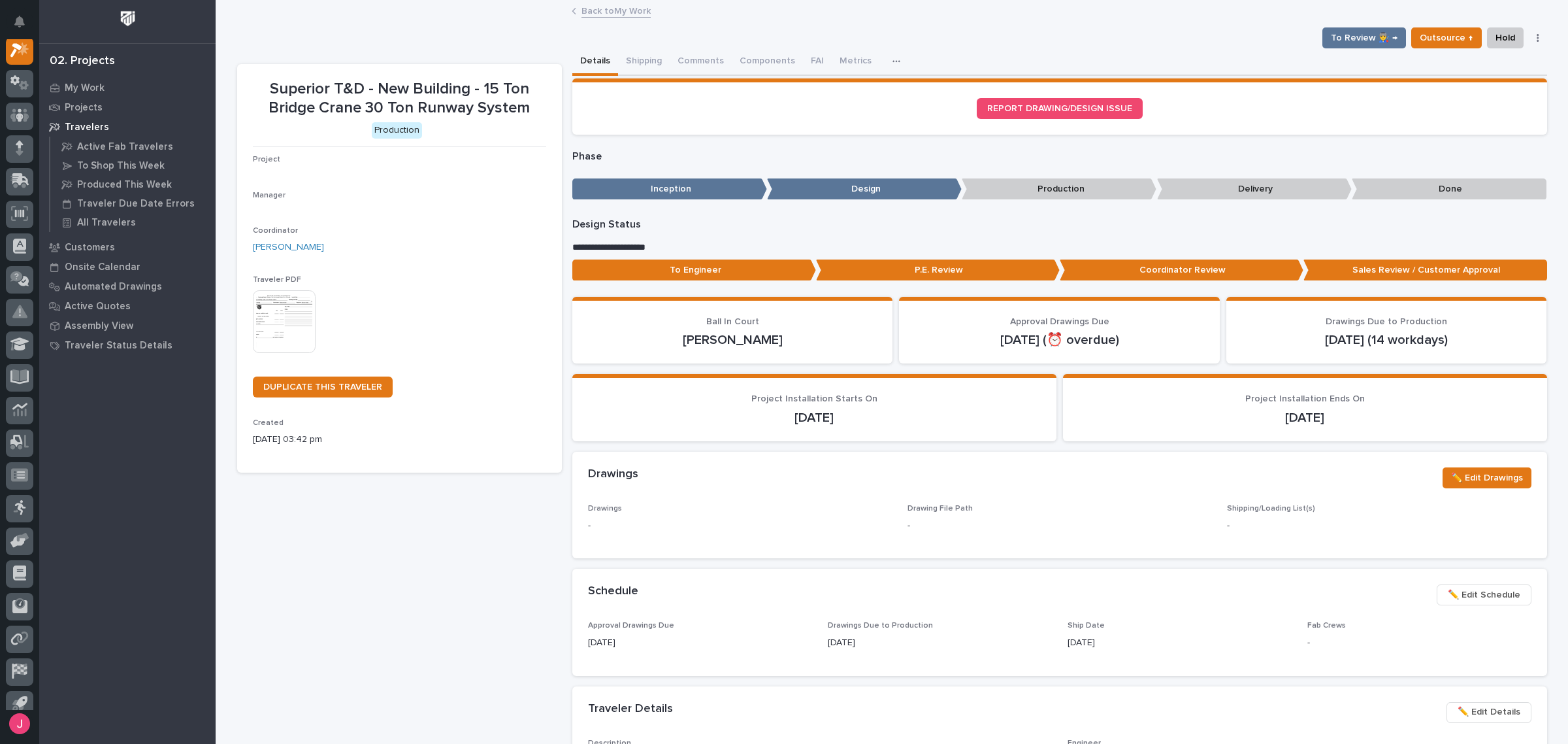
scroll to position [33, 0]
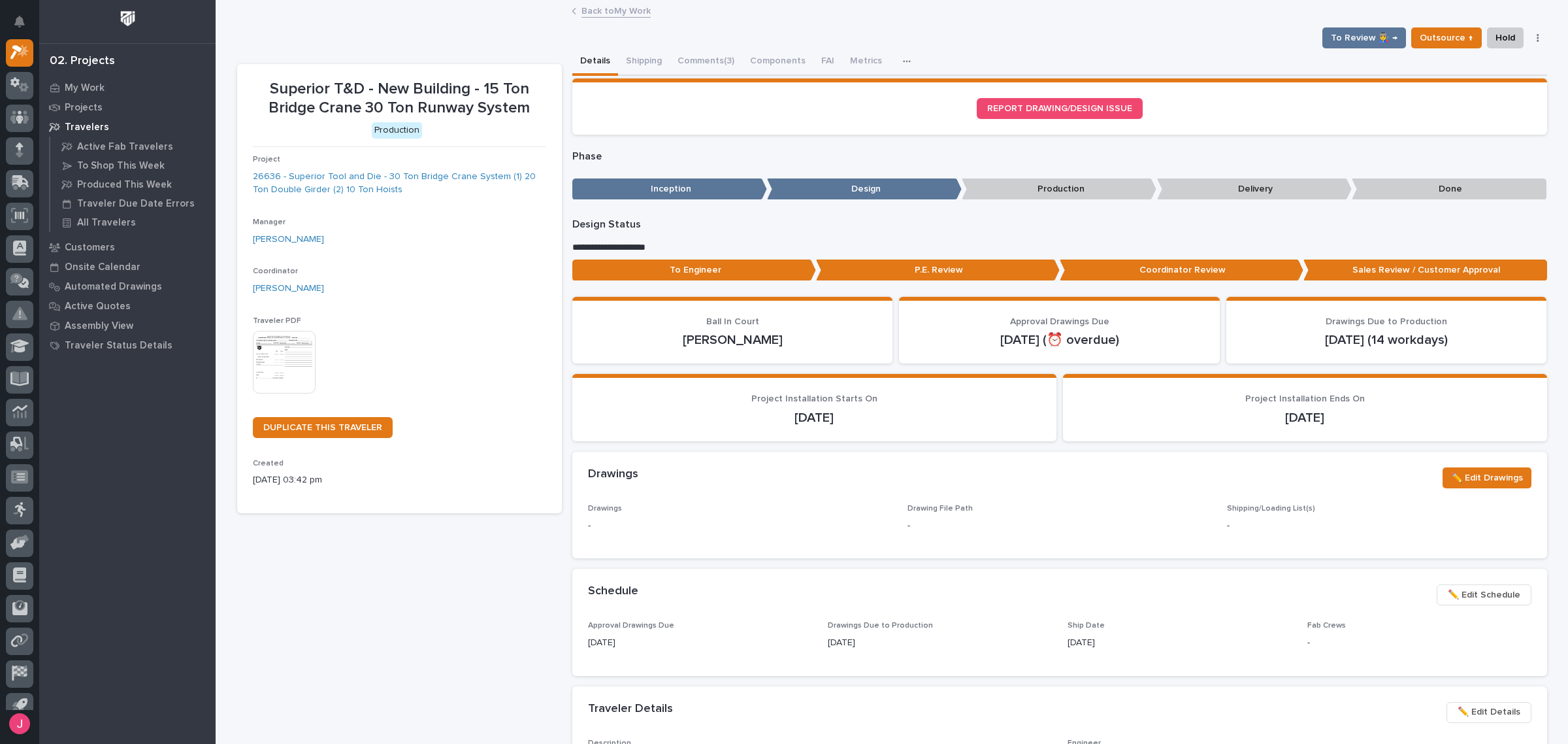
click at [622, 13] on link "Back to My Work" at bounding box center [616, 11] width 69 height 15
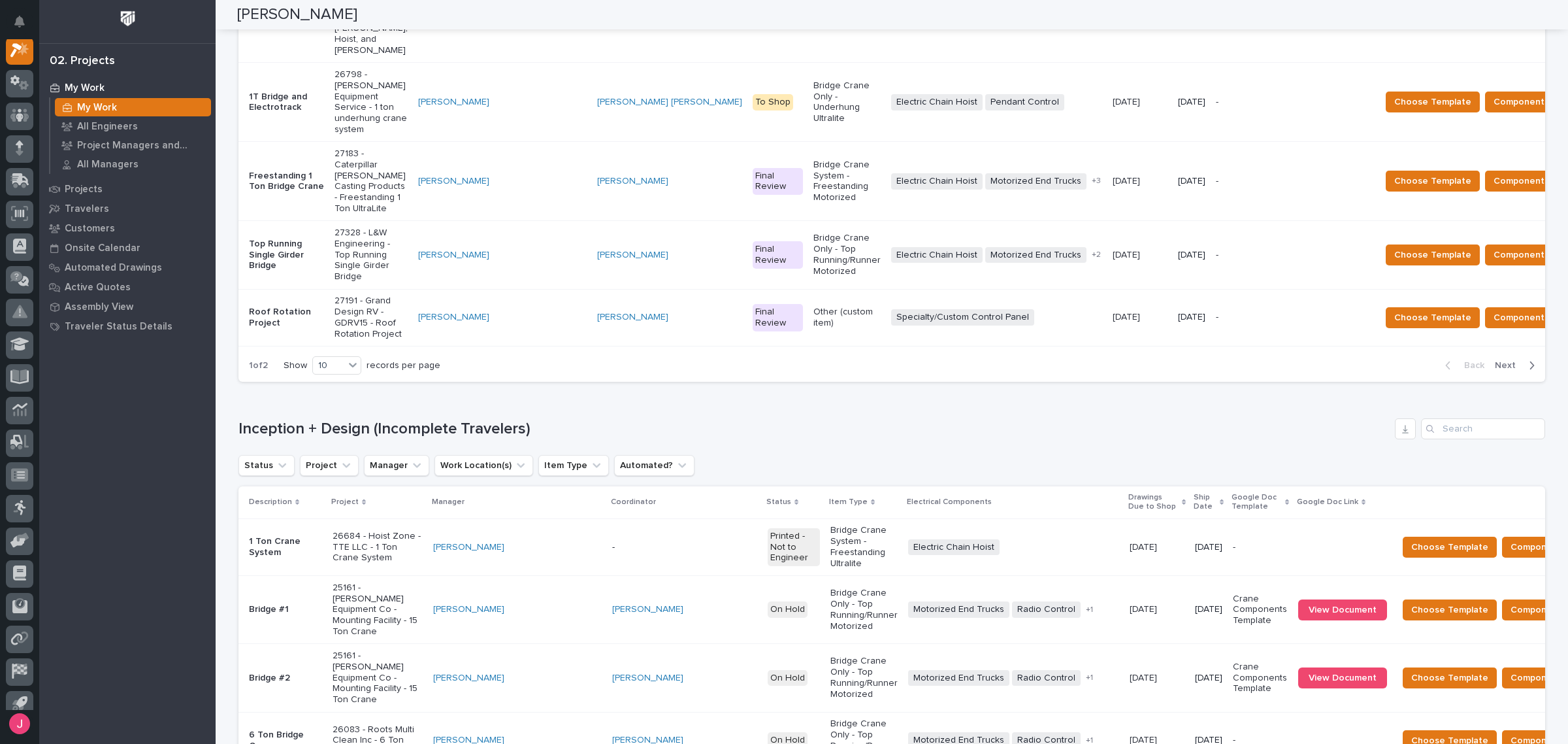
scroll to position [713, 0]
click at [1469, 419] on input "Search" at bounding box center [1484, 429] width 124 height 21
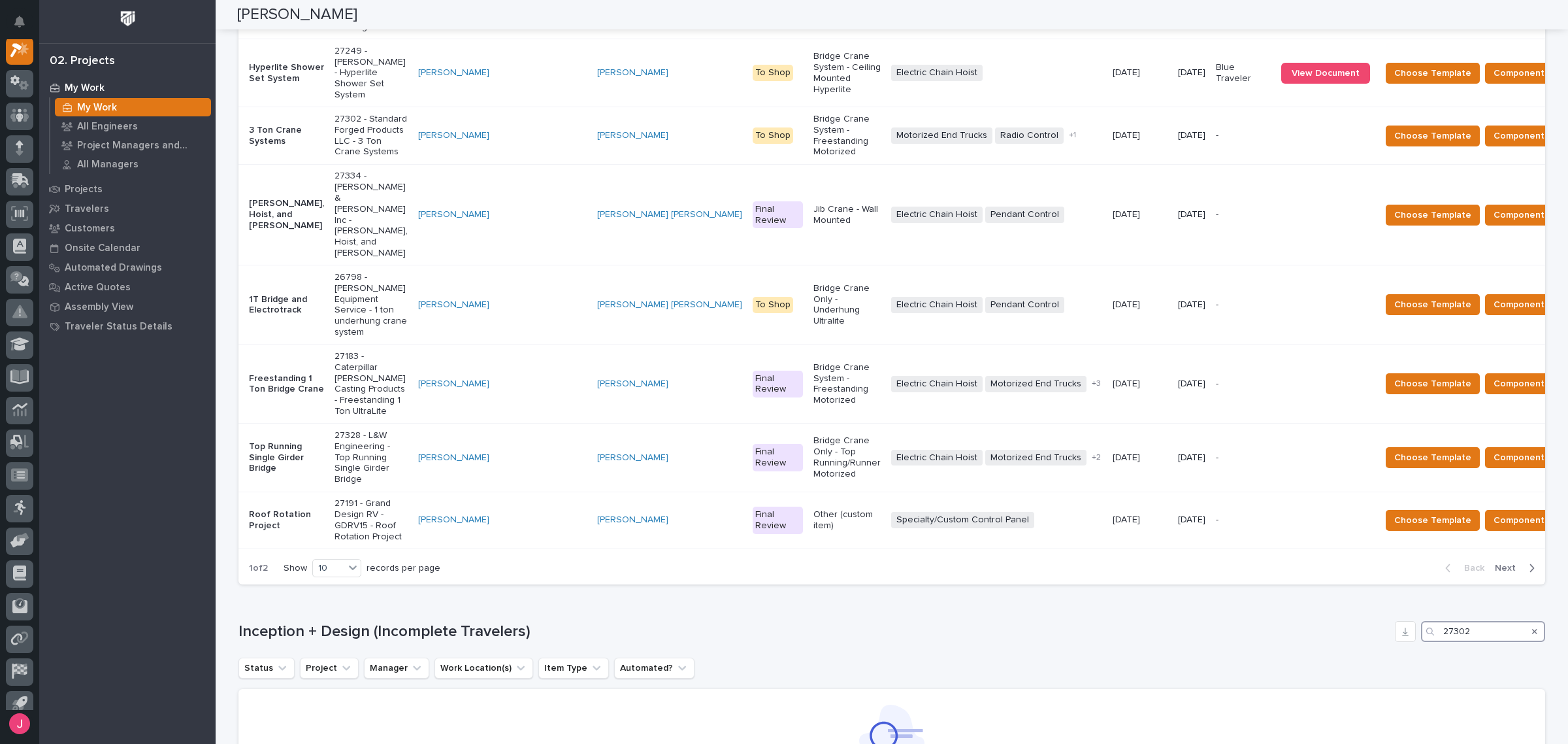
scroll to position [102, 0]
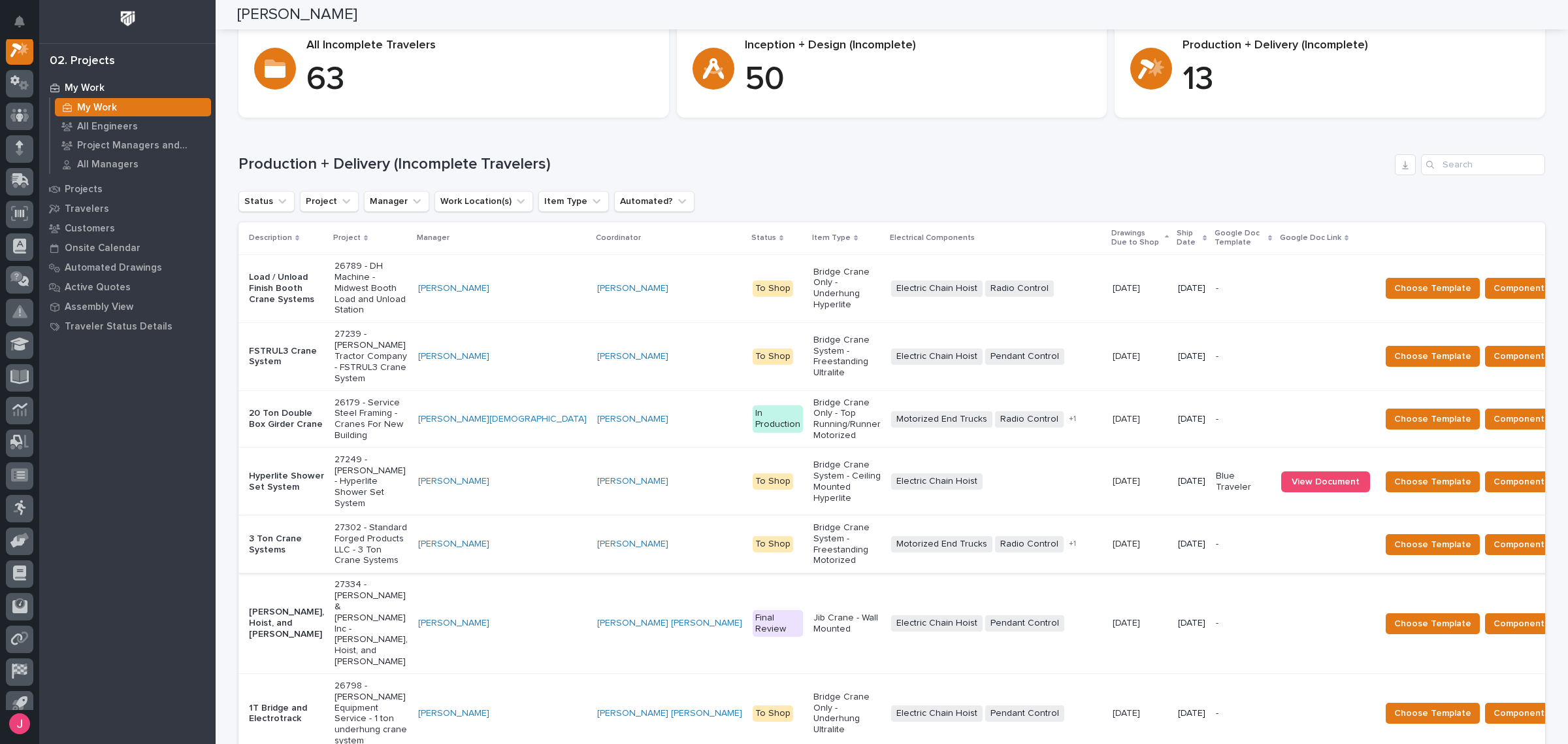
type input "27302"
click at [368, 522] on p "27302 - Standard Forged Products LLC - 3 Ton Crane Systems" at bounding box center [371, 544] width 74 height 44
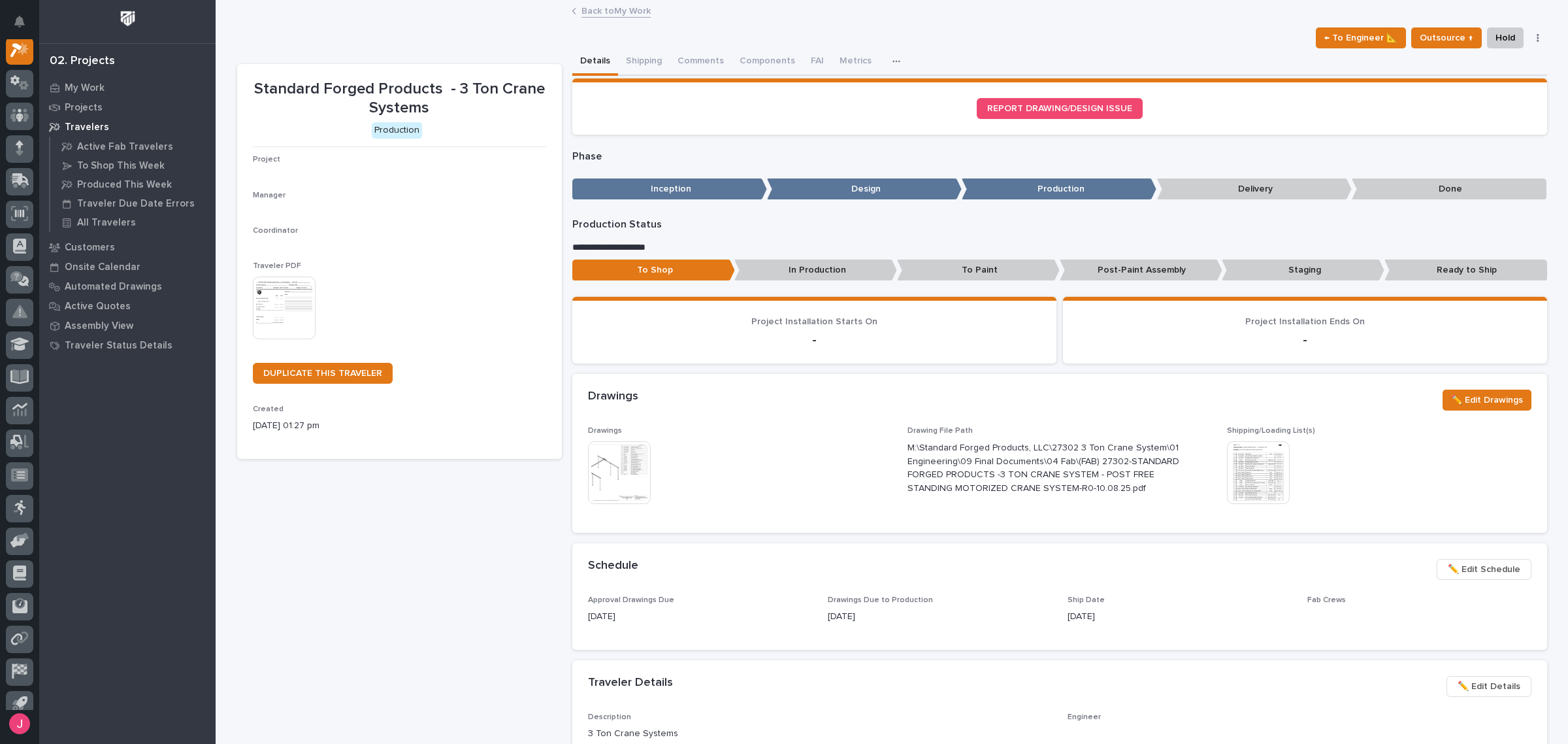
scroll to position [33, 0]
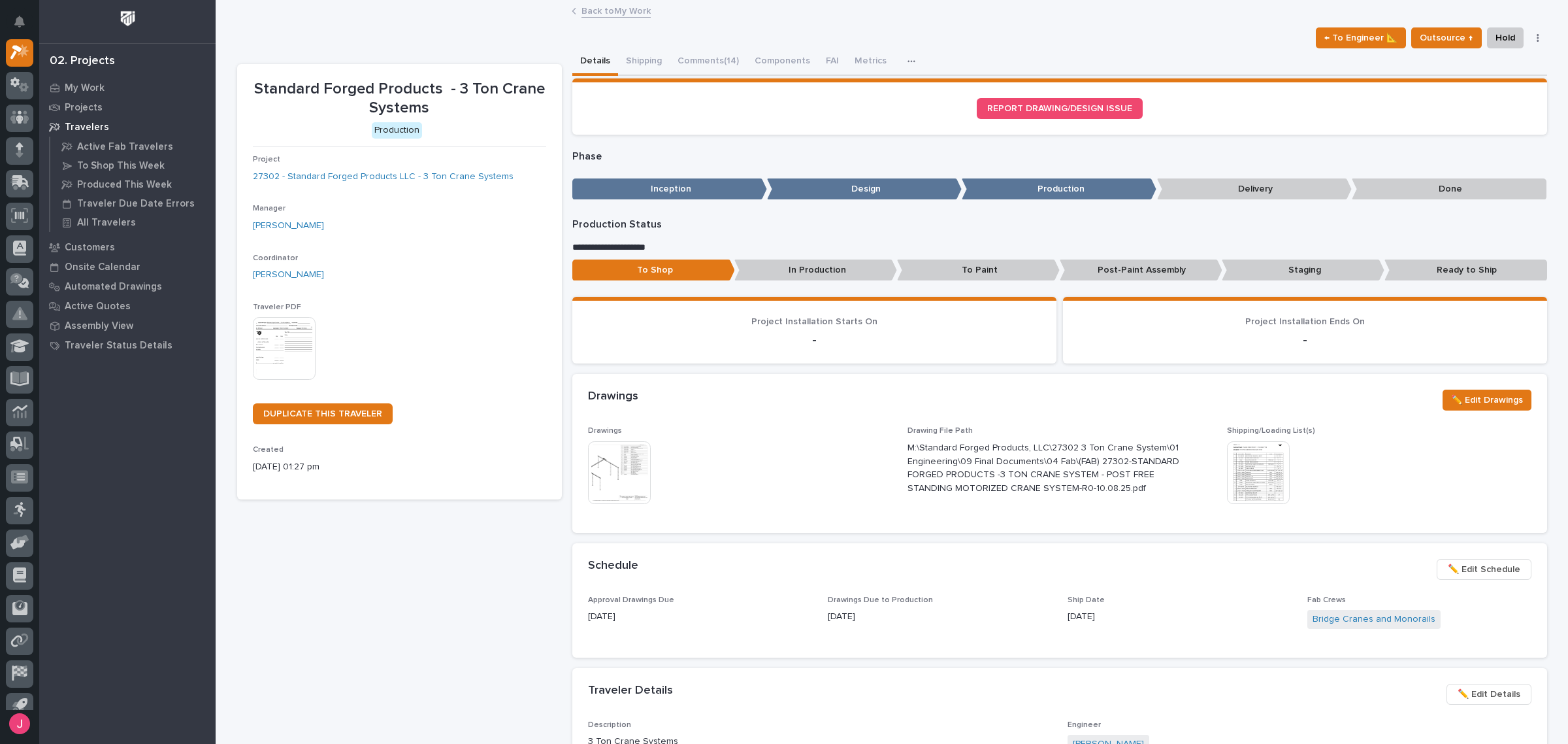
click at [606, 8] on link "Back to My Work" at bounding box center [616, 11] width 69 height 15
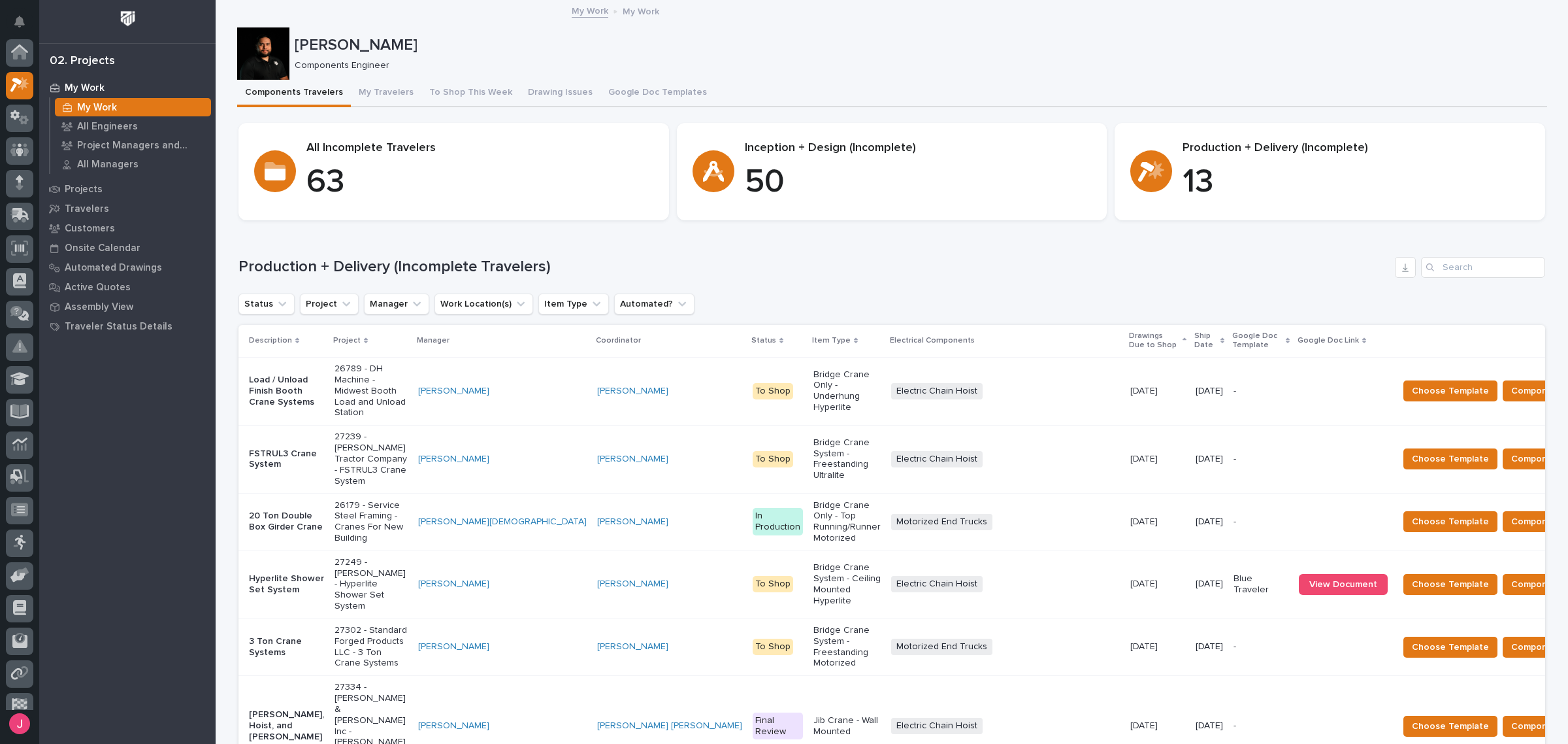
scroll to position [34, 0]
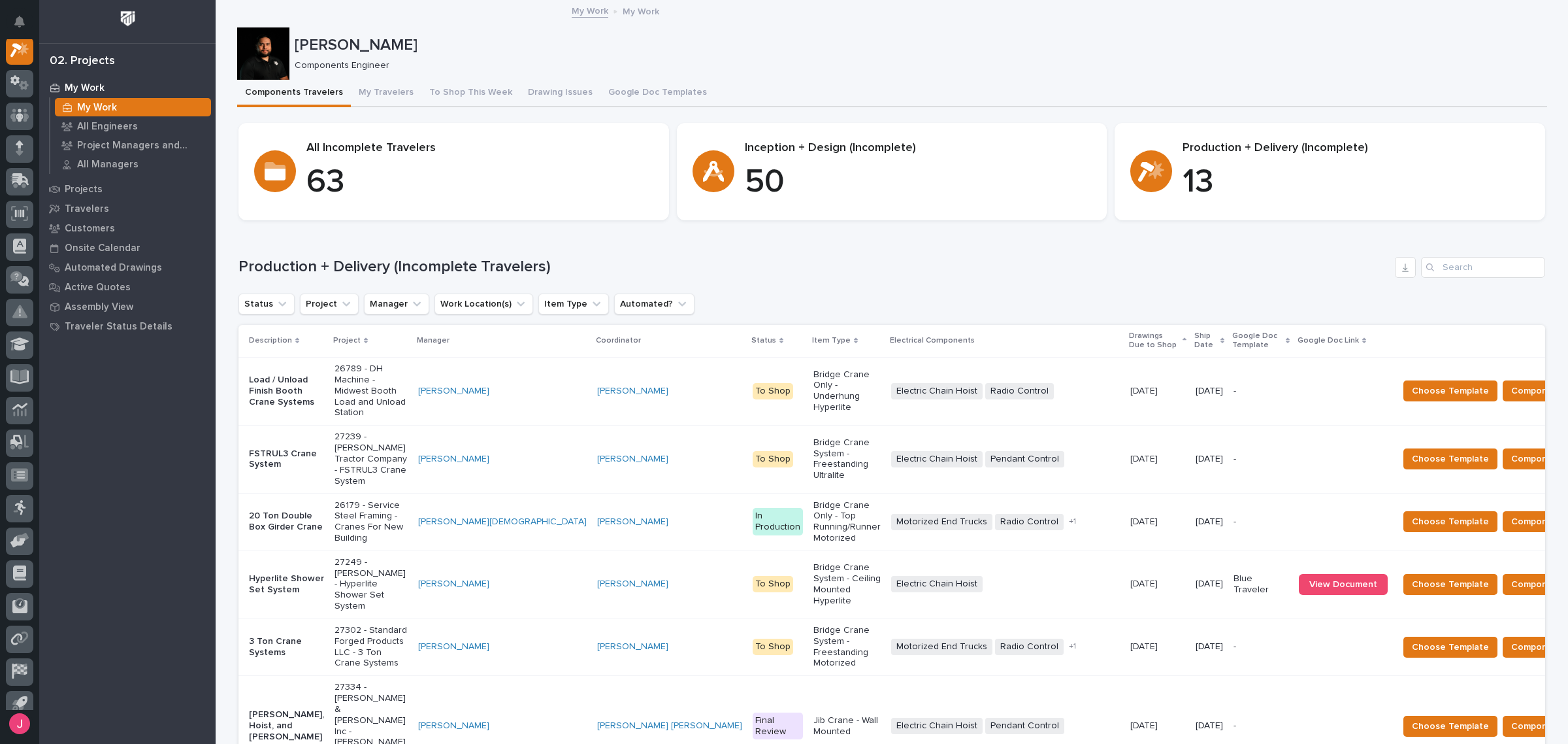
click at [132, 536] on div "My Work My Work All Engineers Project Managers and Engineers All Managers Proje…" at bounding box center [127, 410] width 177 height 667
drag, startPoint x: 125, startPoint y: 638, endPoint x: 129, endPoint y: 632, distance: 7.2
click at [125, 637] on div "My Work My Work All Engineers Project Managers and Engineers All Managers Proje…" at bounding box center [127, 410] width 177 height 667
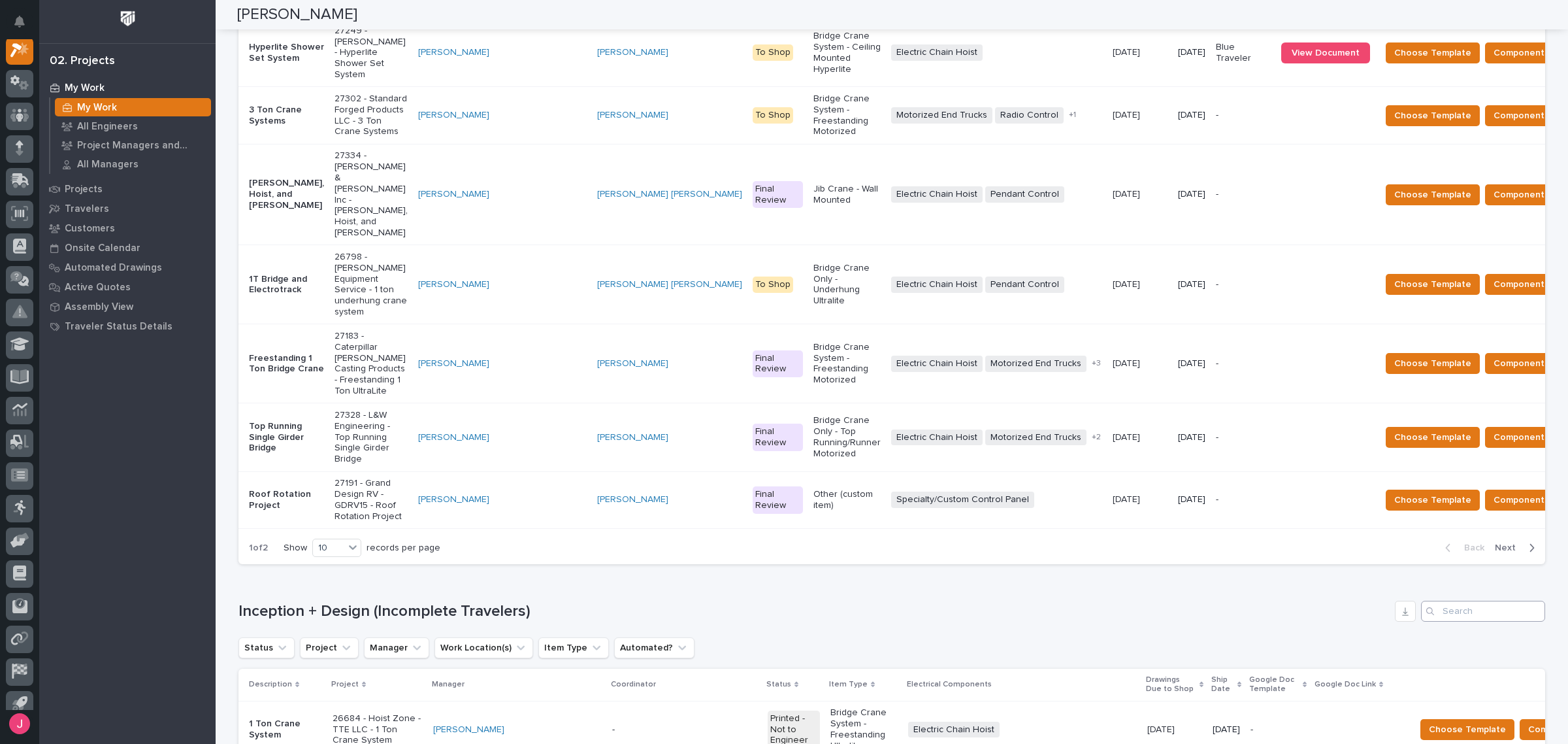
scroll to position [572, 0]
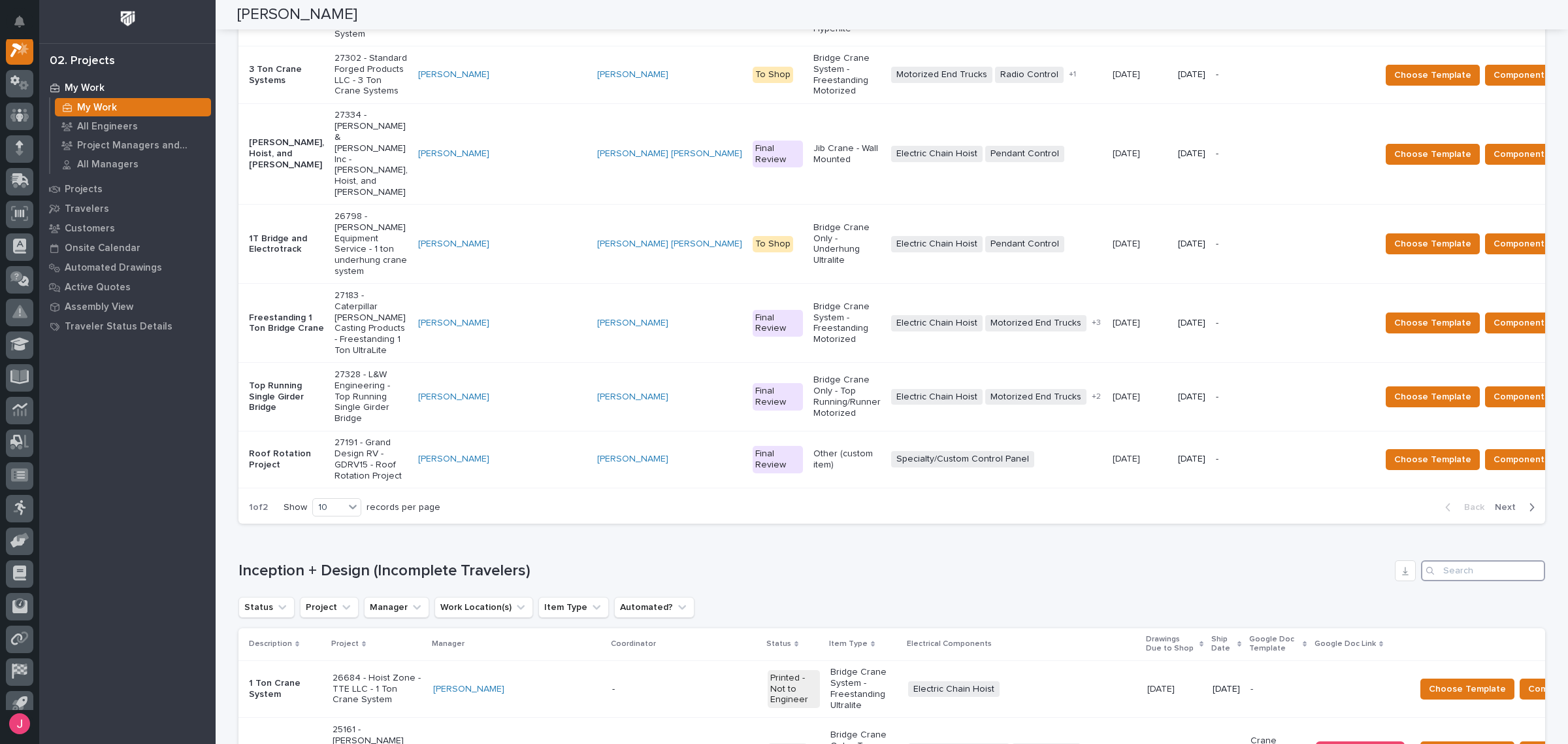
click at [1494, 560] on input "Search" at bounding box center [1484, 571] width 124 height 21
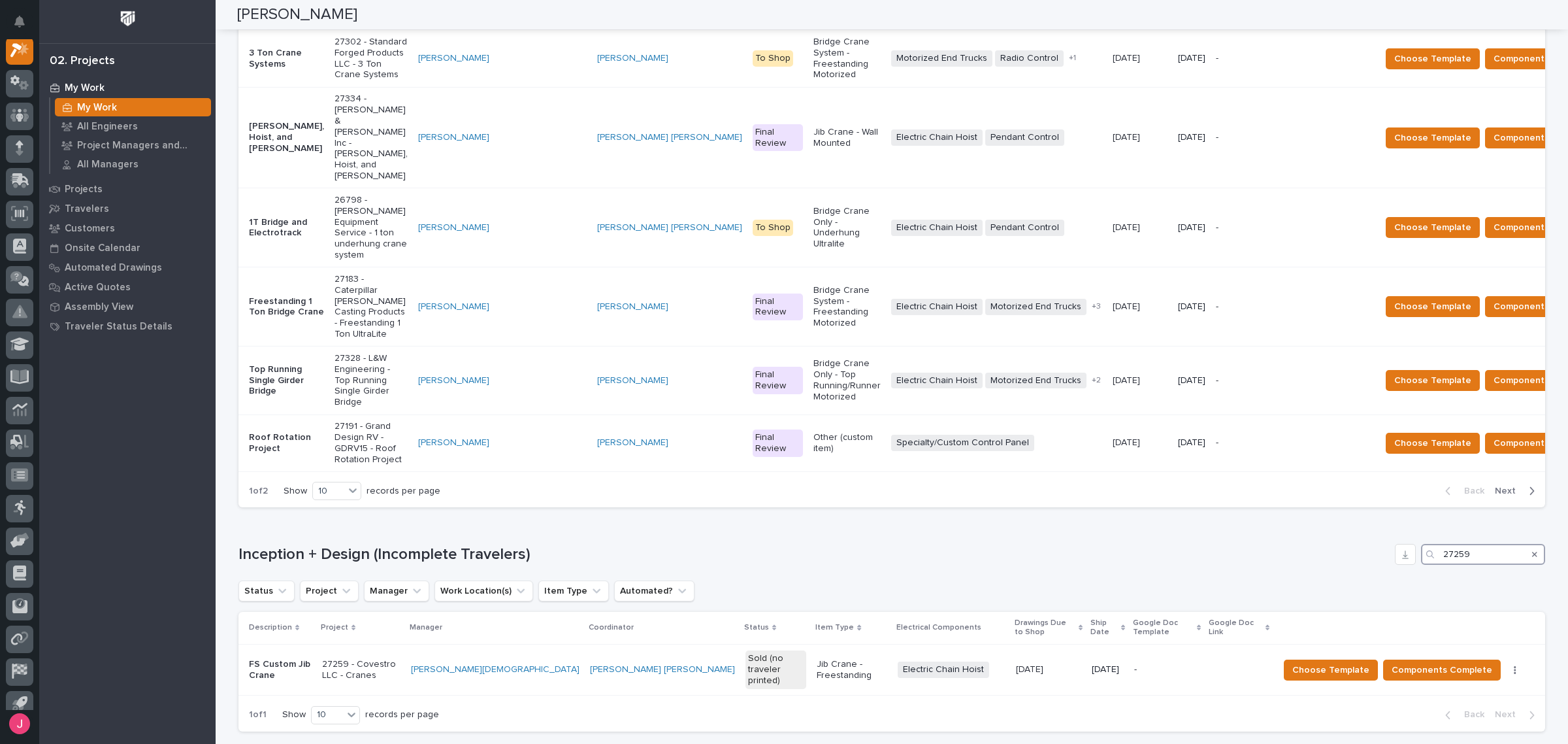
scroll to position [560, 0]
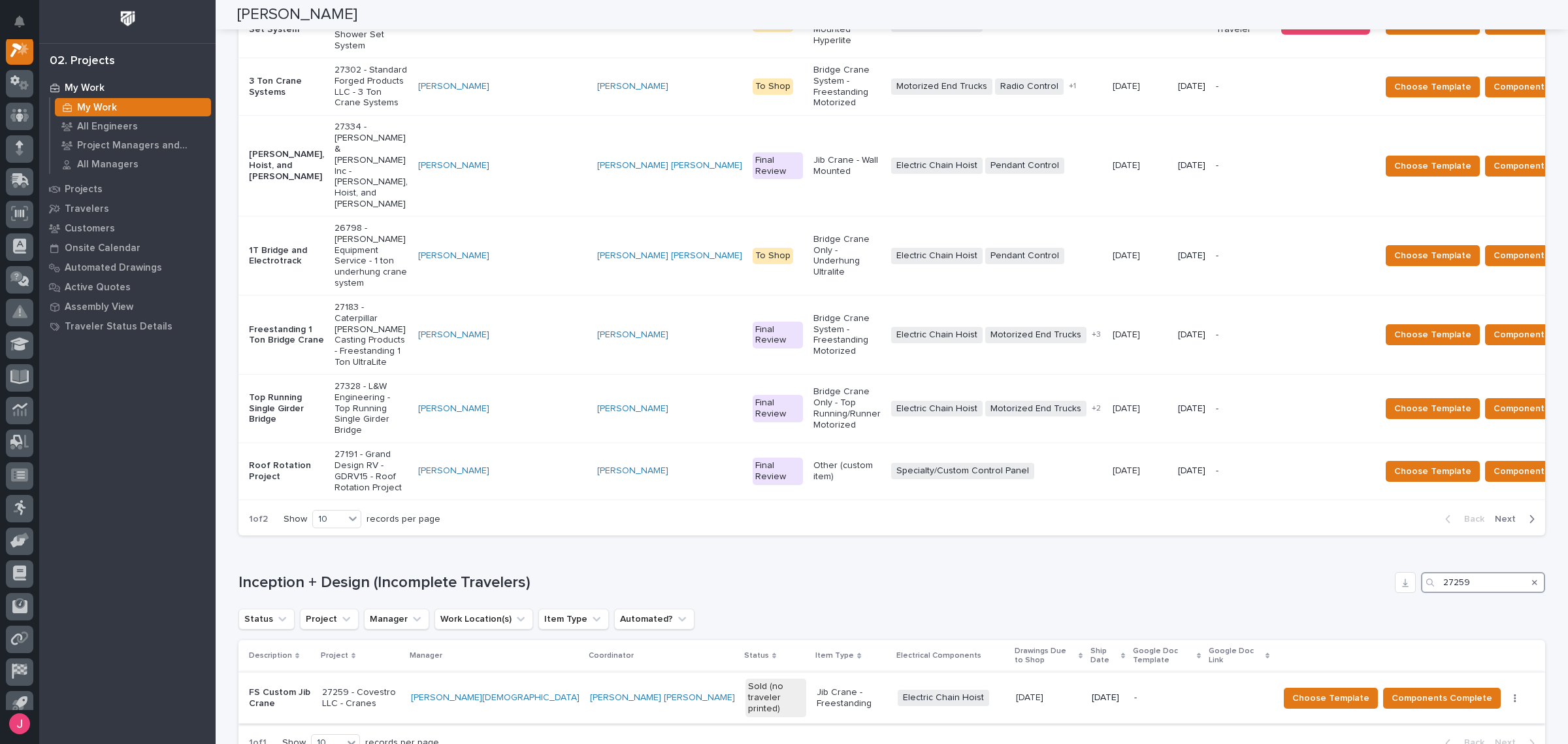
type input "27259"
click at [817, 682] on div "Jib Crane - Freestanding" at bounding box center [851, 698] width 70 height 33
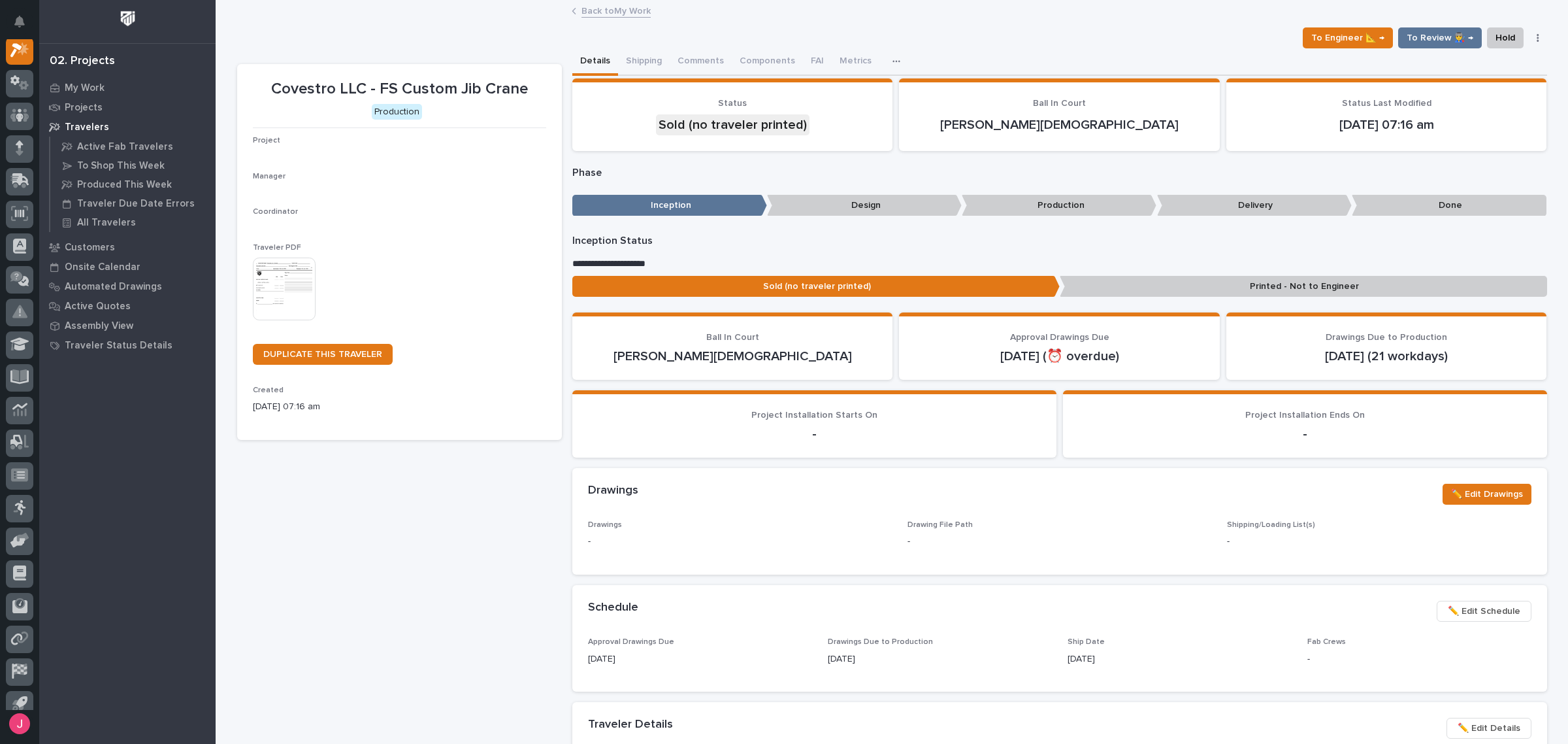
scroll to position [33, 0]
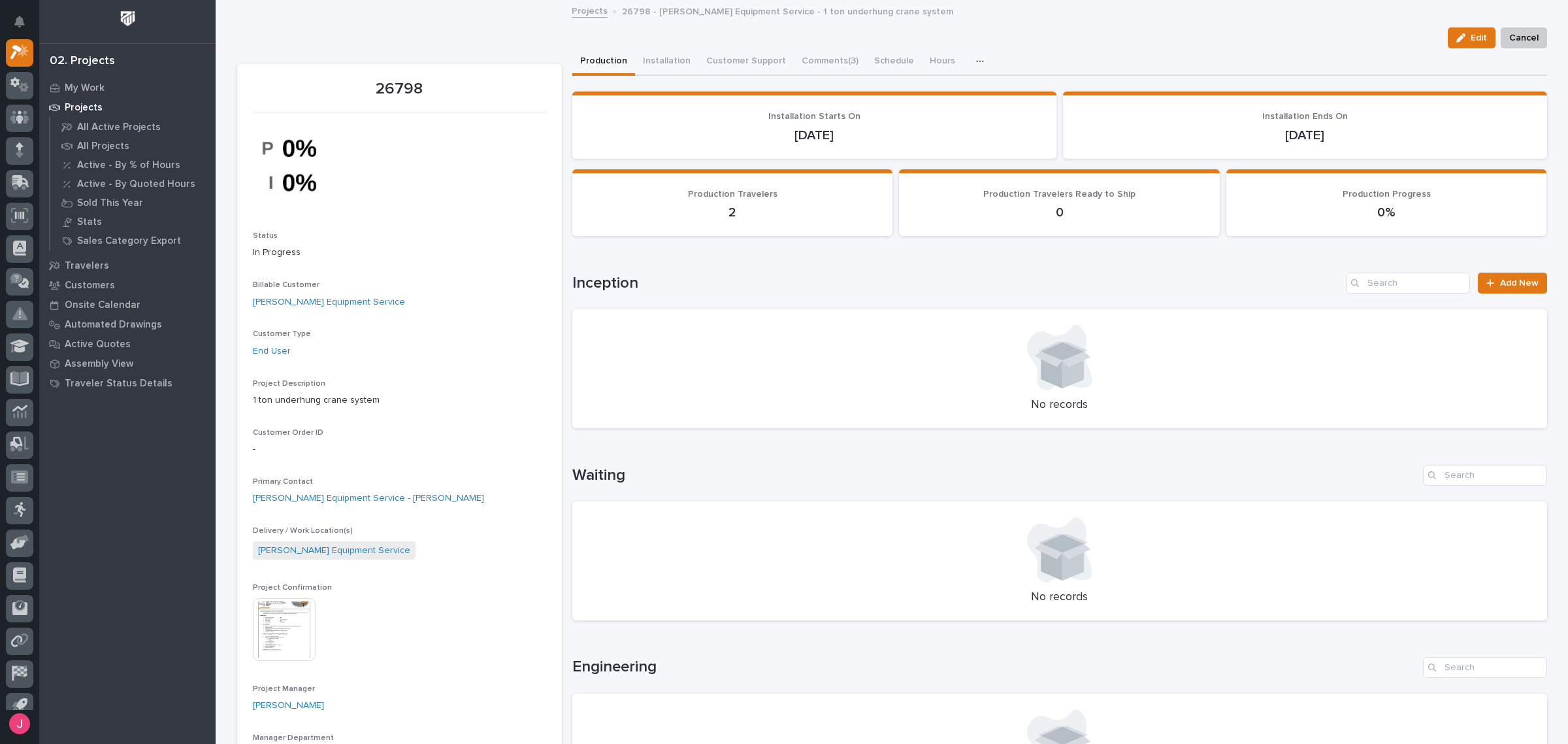
click at [259, 608] on img at bounding box center [285, 629] width 63 height 63
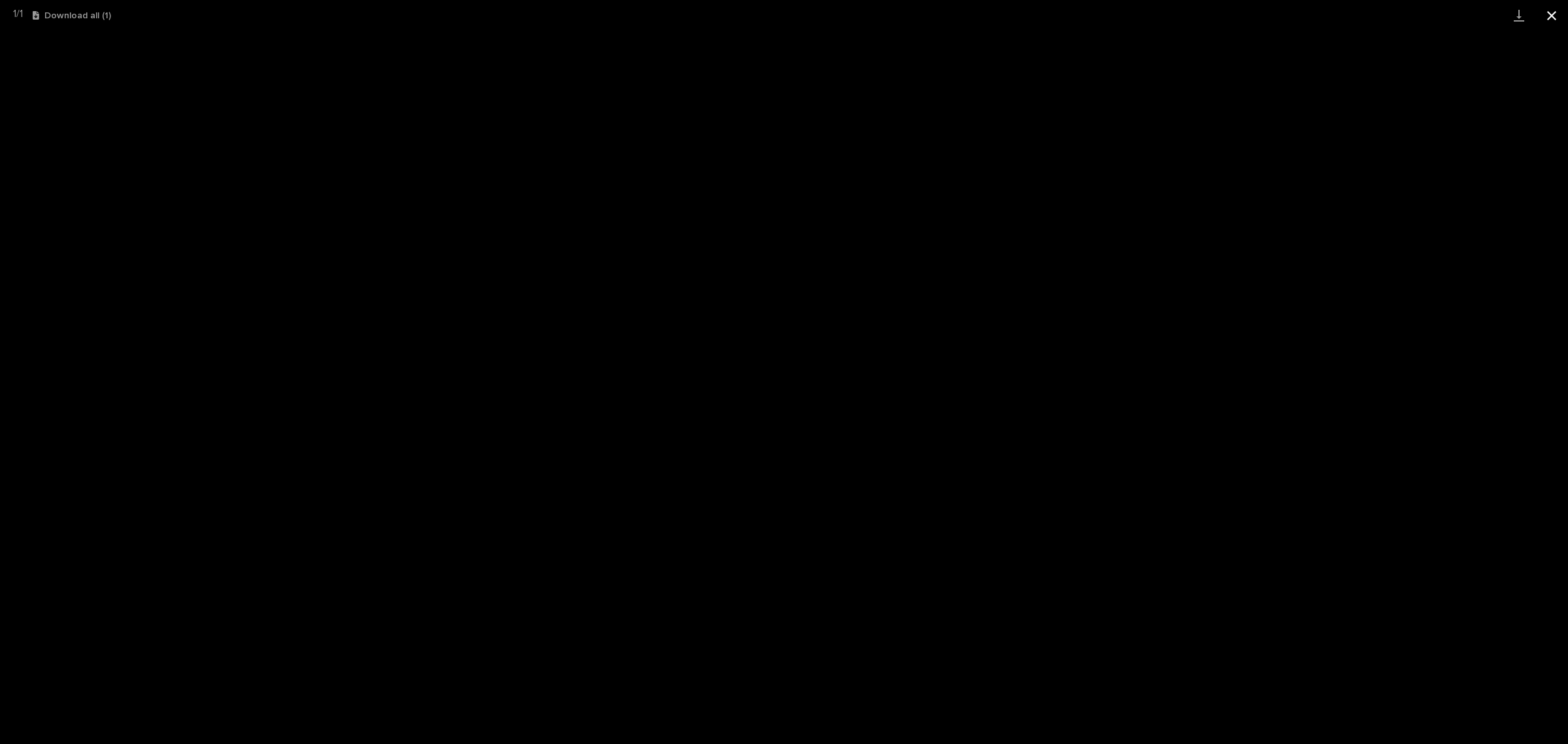
click at [1546, 13] on button "Close gallery" at bounding box center [1552, 15] width 33 height 31
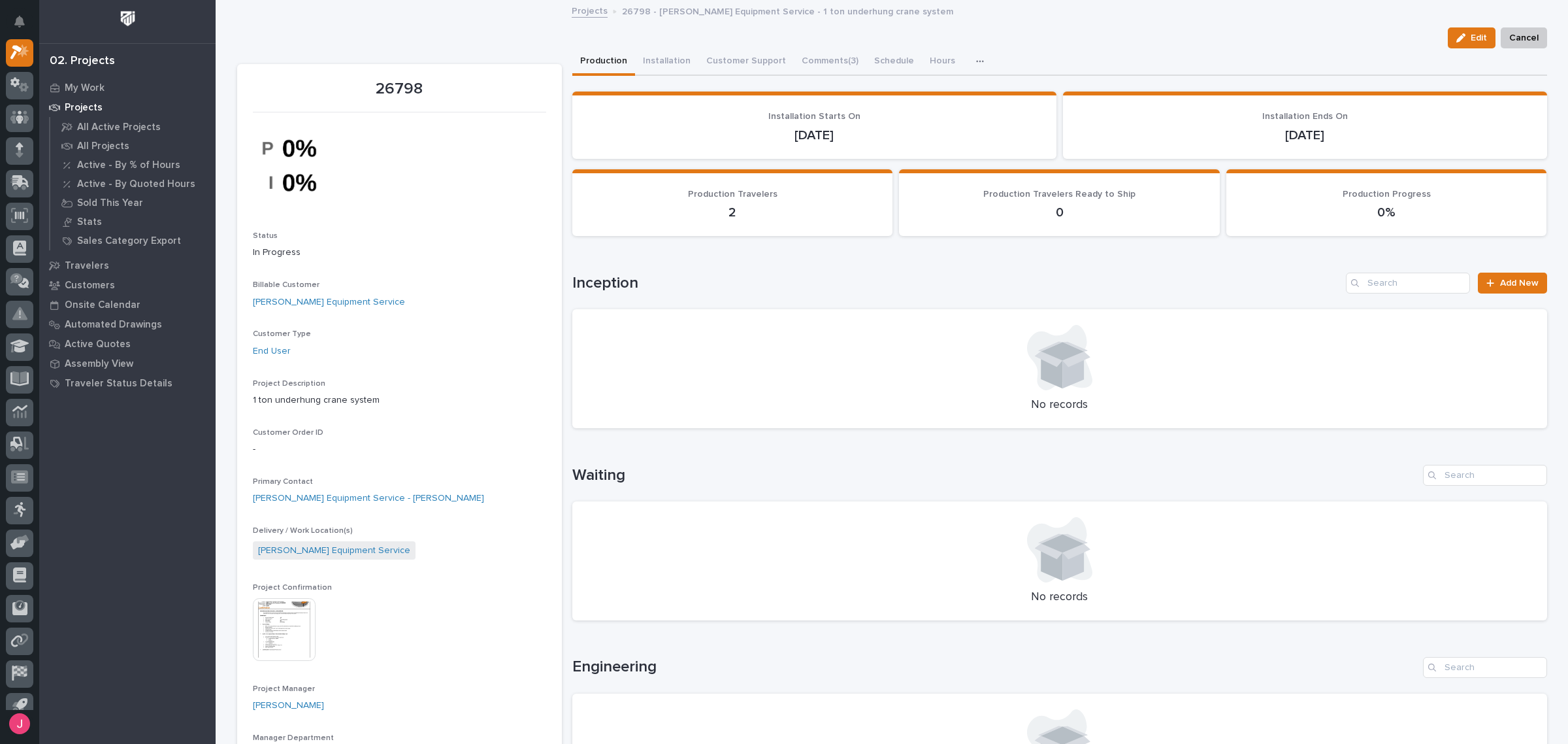
click at [588, 11] on link "Projects" at bounding box center [590, 11] width 36 height 15
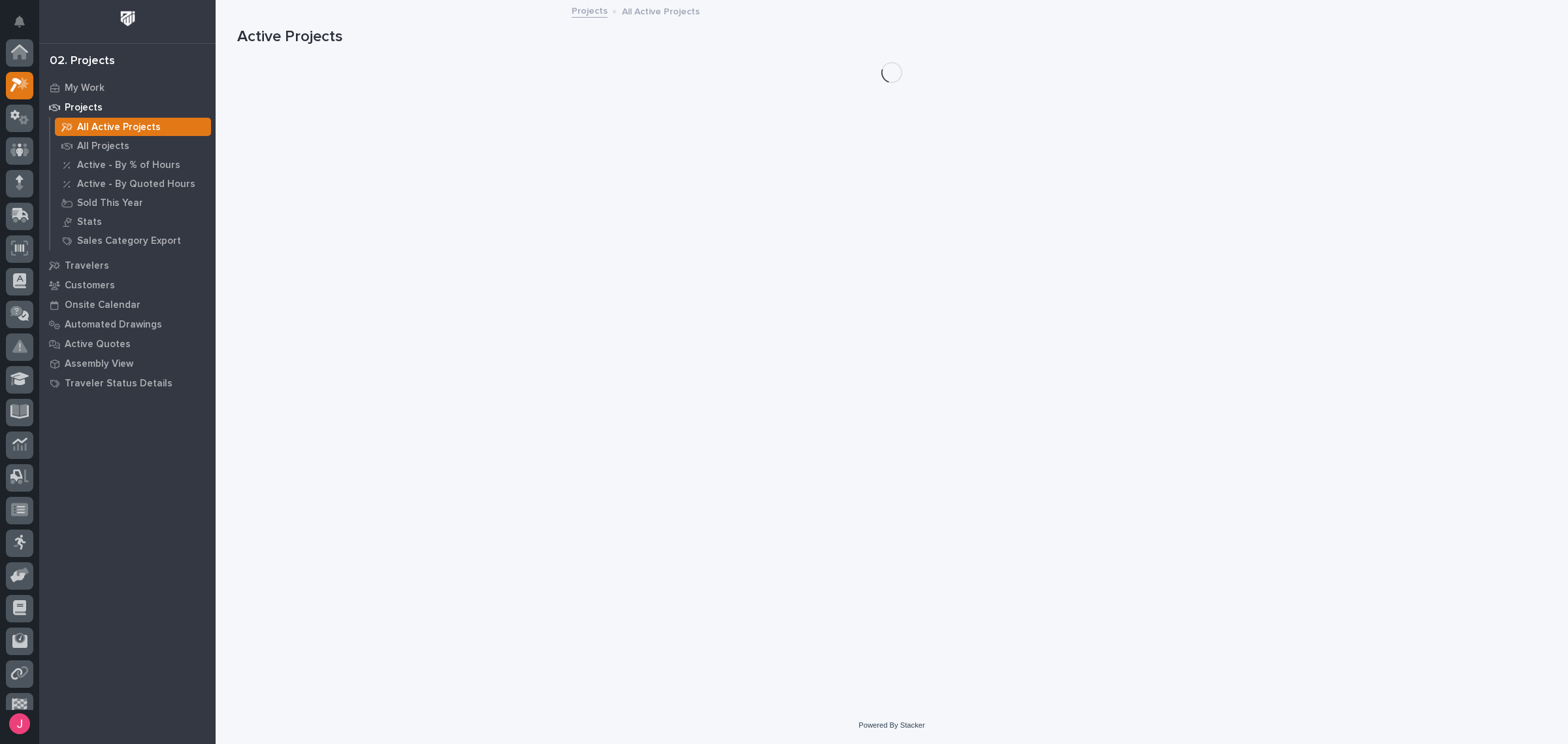
scroll to position [33, 0]
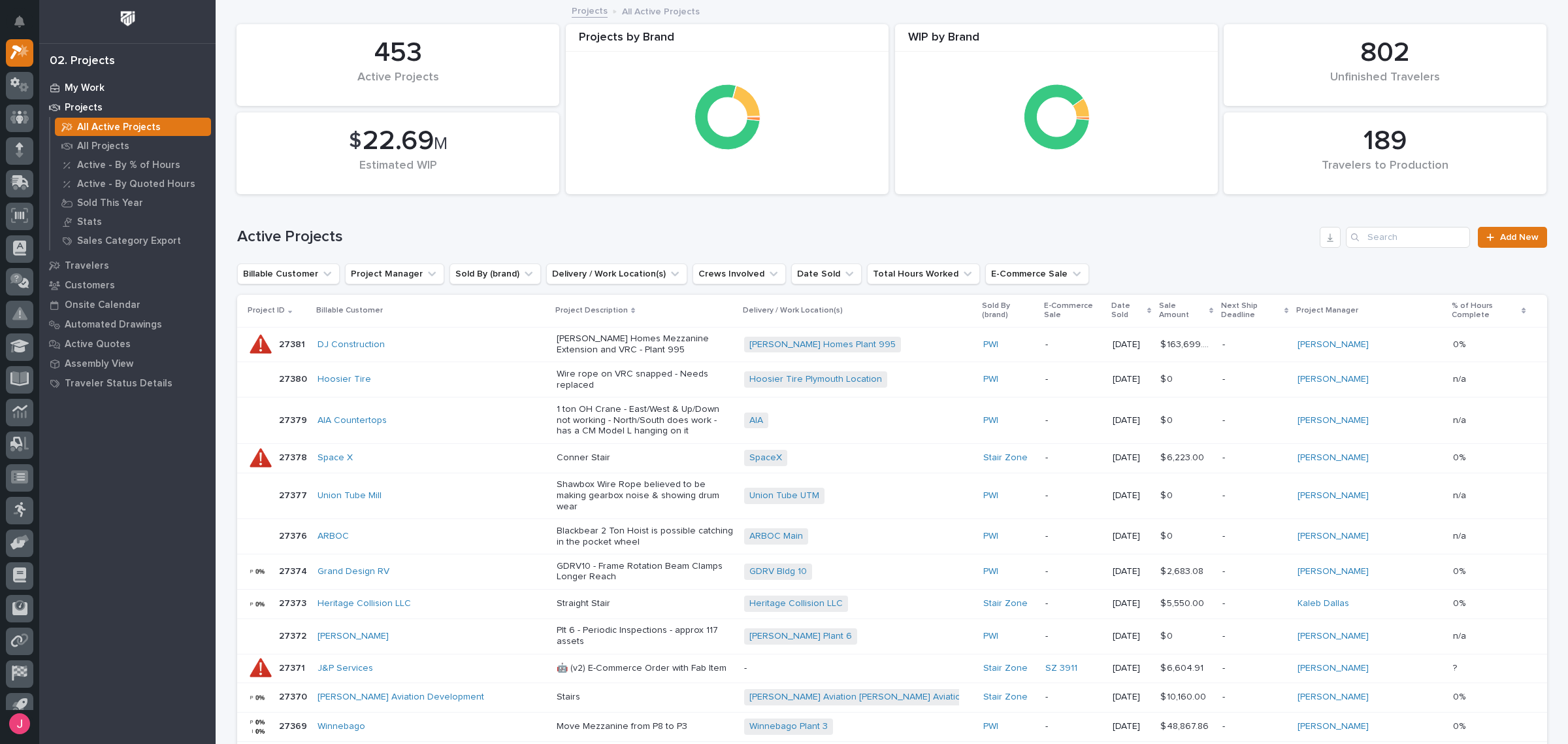
click at [88, 92] on p "My Work" at bounding box center [85, 88] width 40 height 11
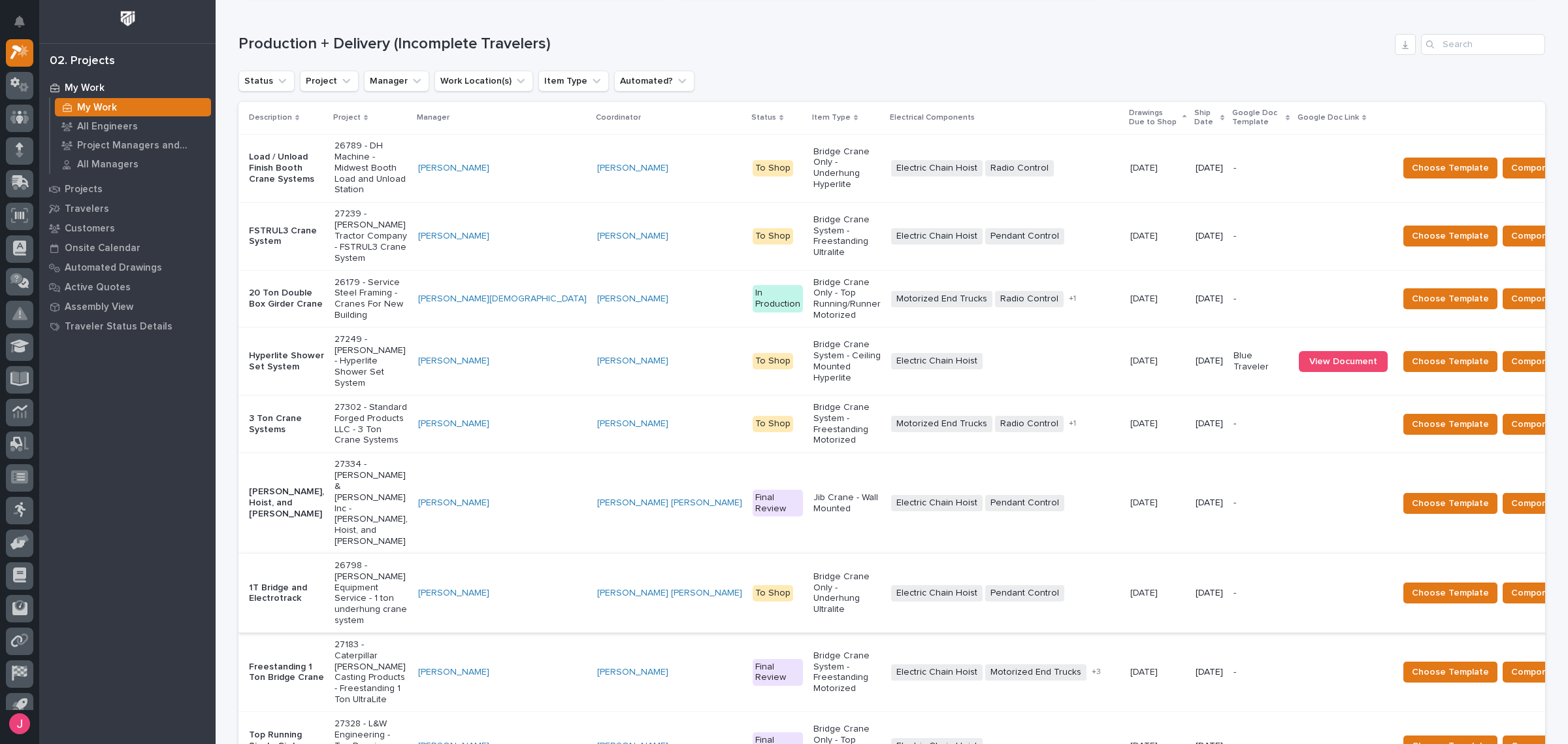
scroll to position [245, 0]
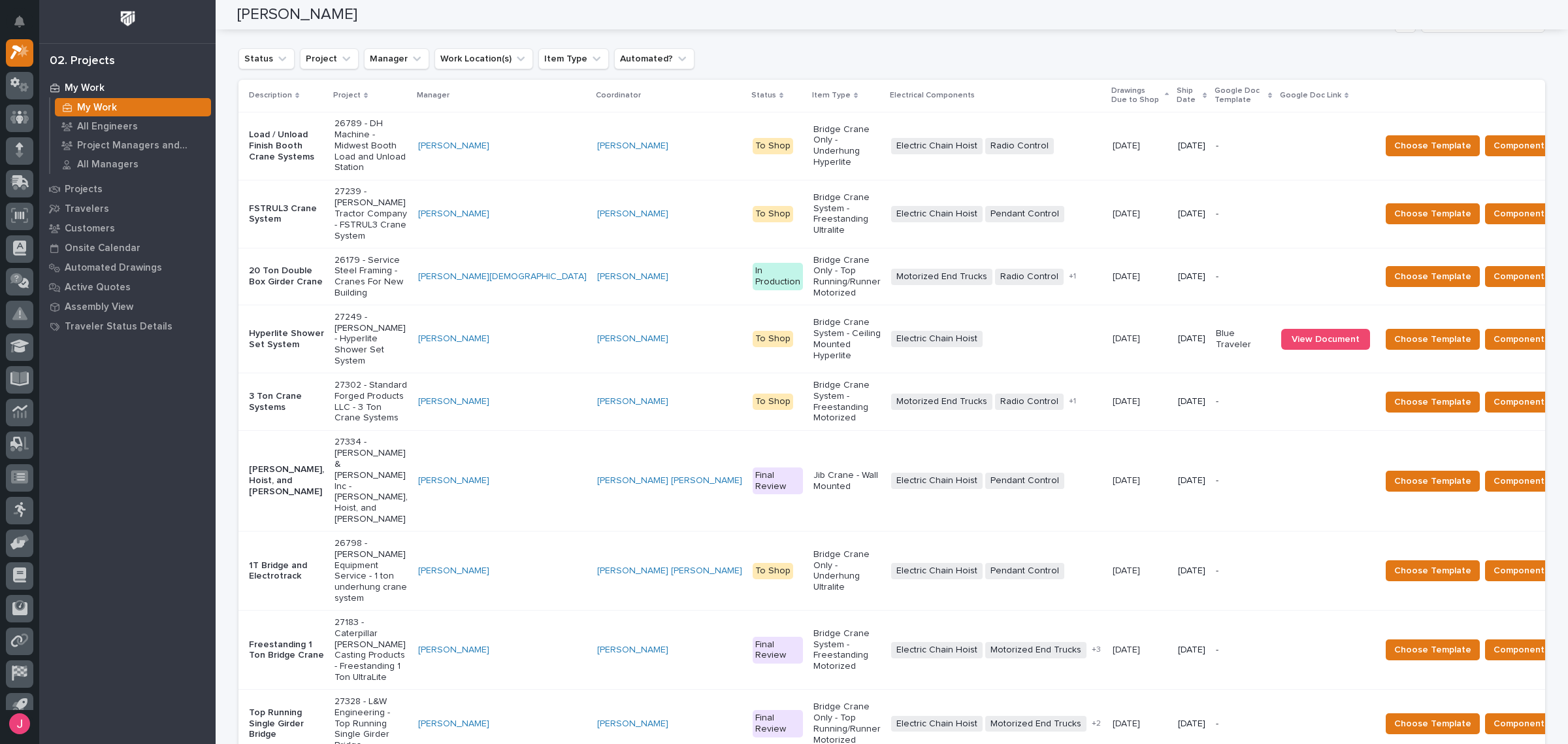
drag, startPoint x: 377, startPoint y: 440, endPoint x: 322, endPoint y: 429, distance: 56.1
click at [322, 560] on p "1T Bridge and Electrotrack" at bounding box center [286, 571] width 76 height 22
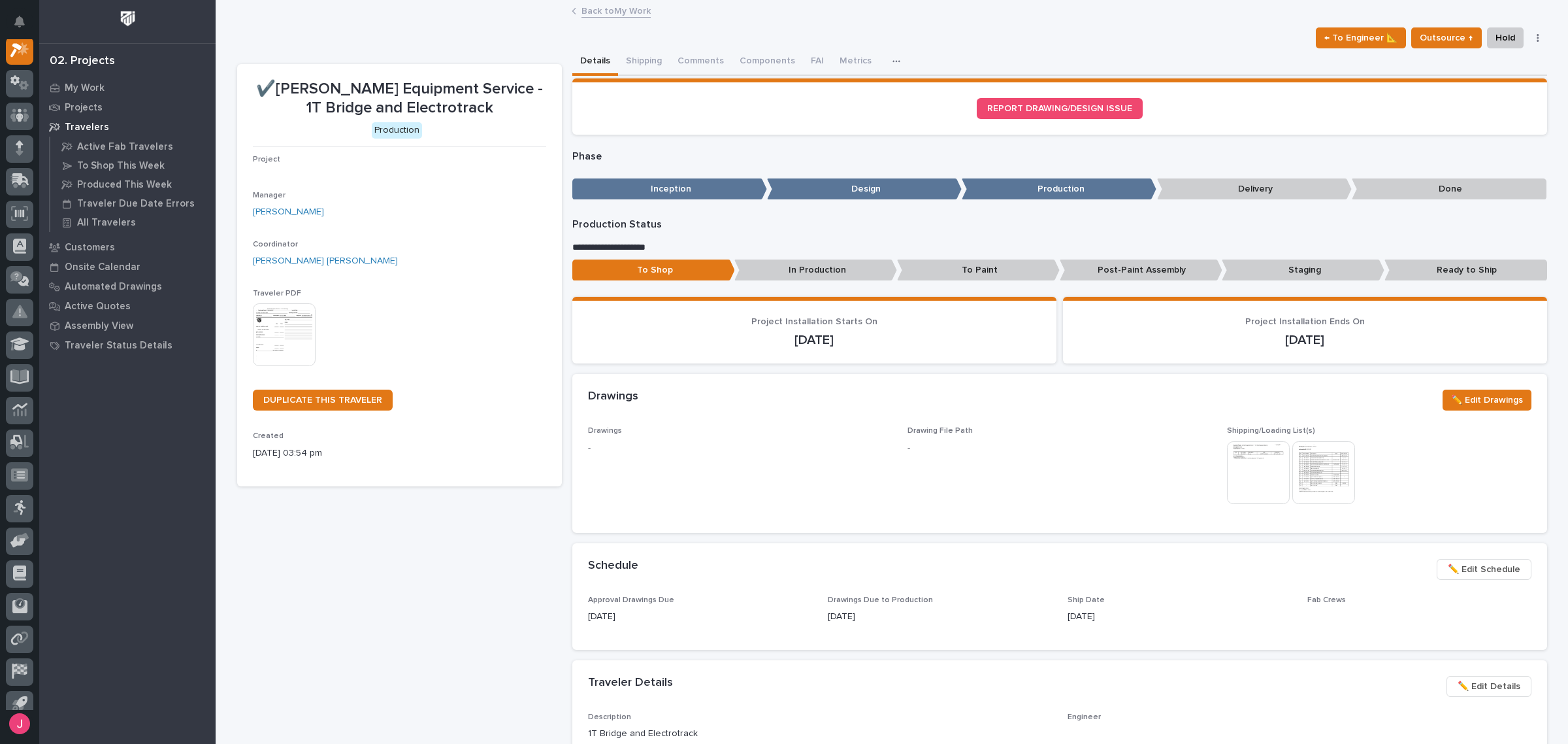
scroll to position [33, 0]
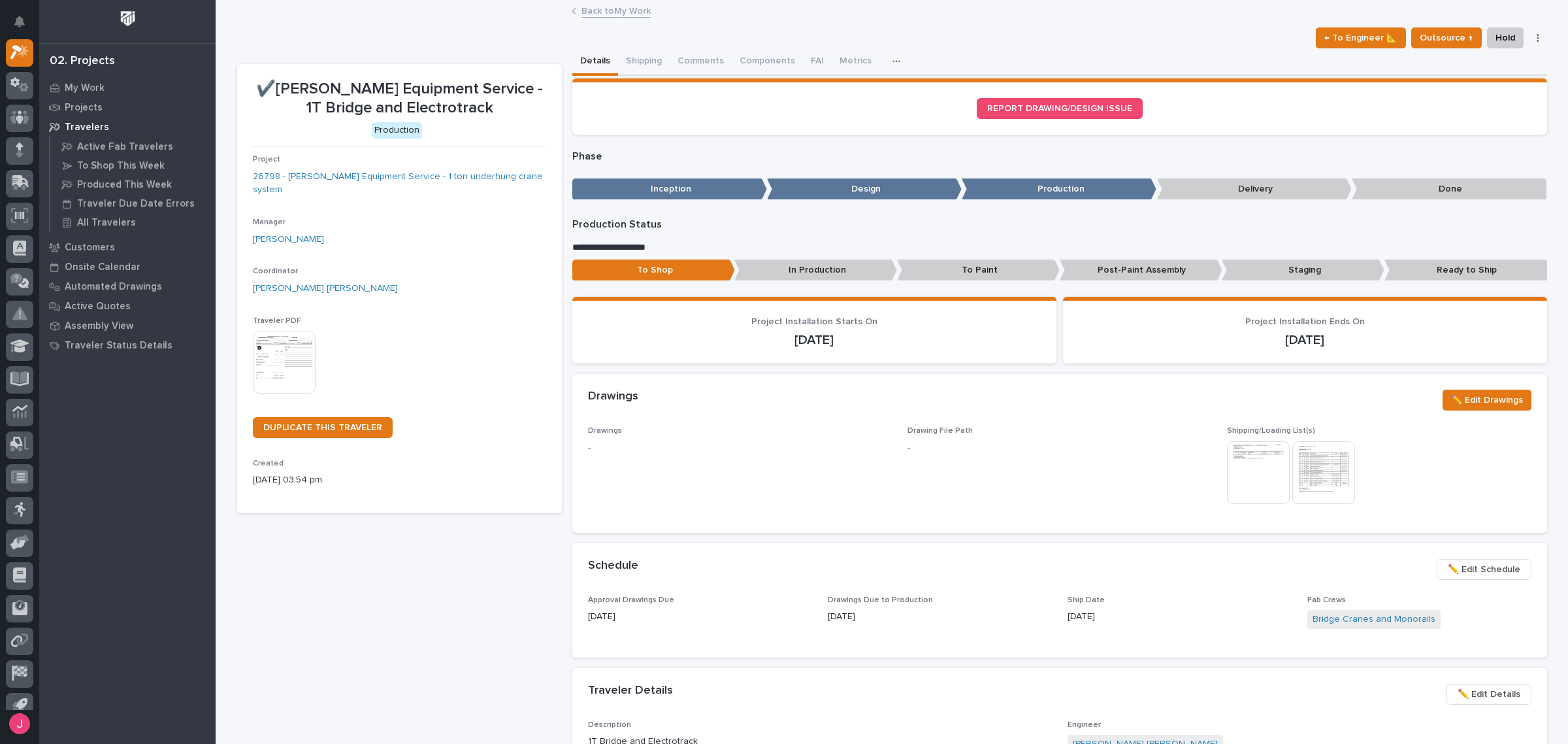
click at [585, 10] on link "Back to My Work" at bounding box center [616, 11] width 69 height 15
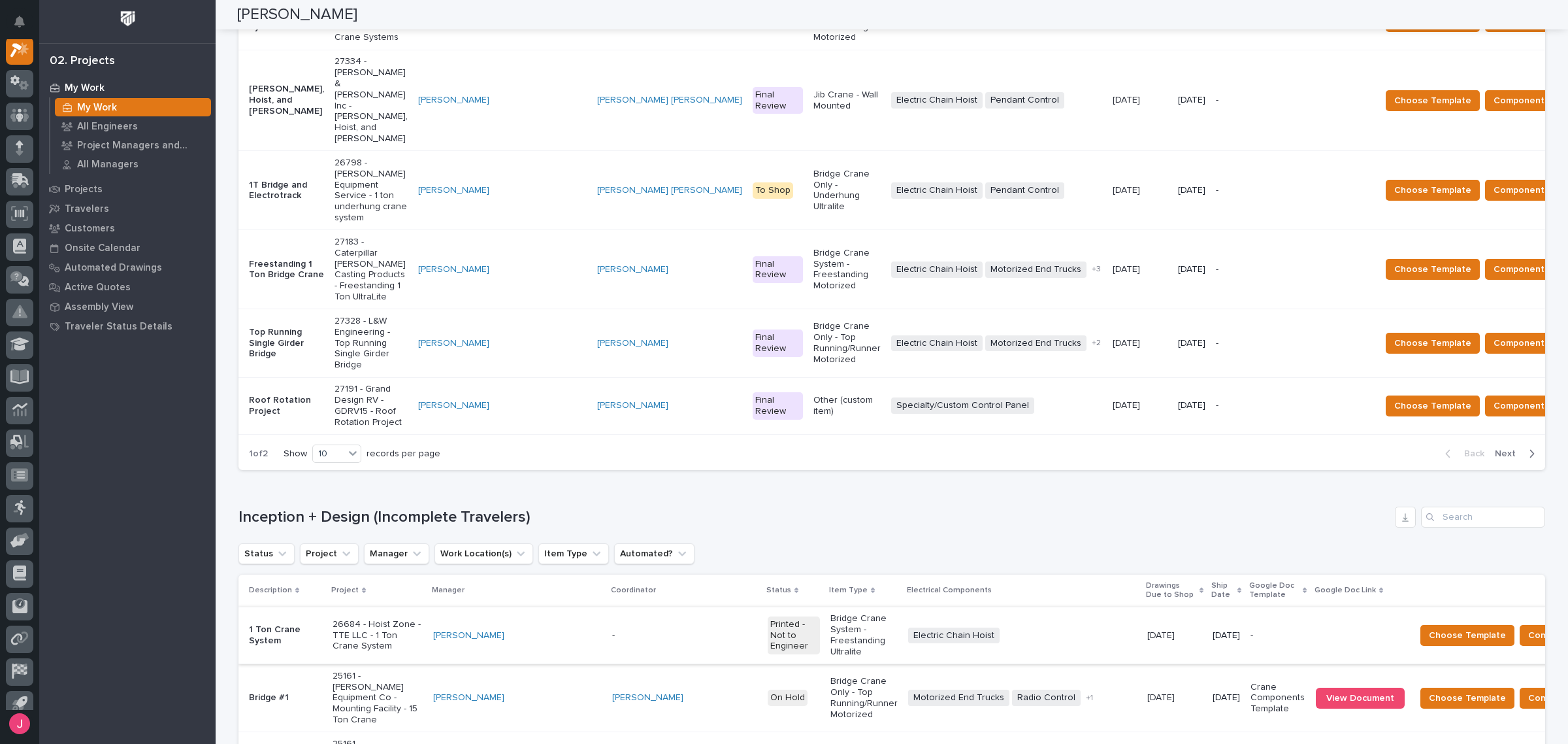
scroll to position [637, 0]
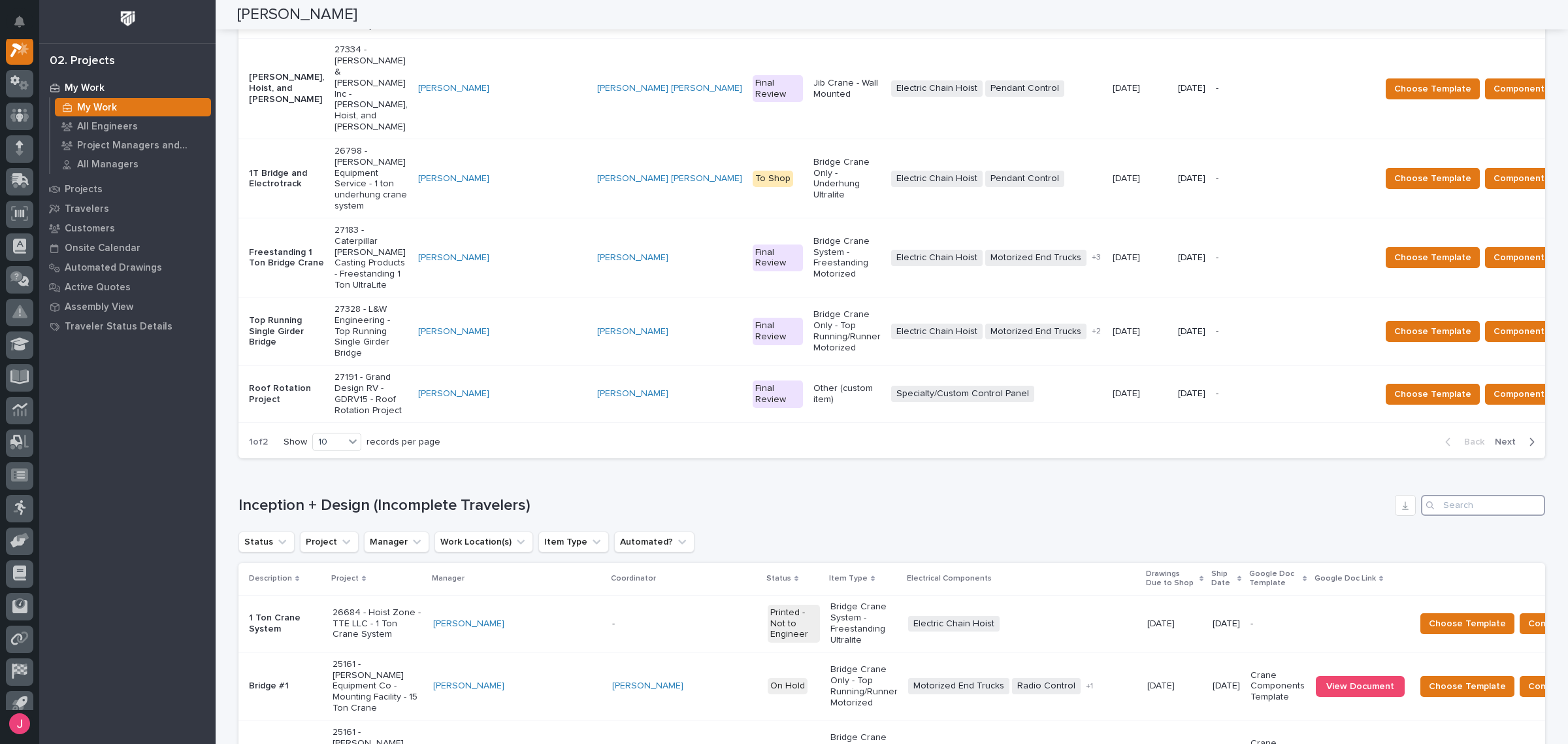
click at [1481, 494] on input "Search" at bounding box center [1484, 505] width 124 height 21
paste input "26789"
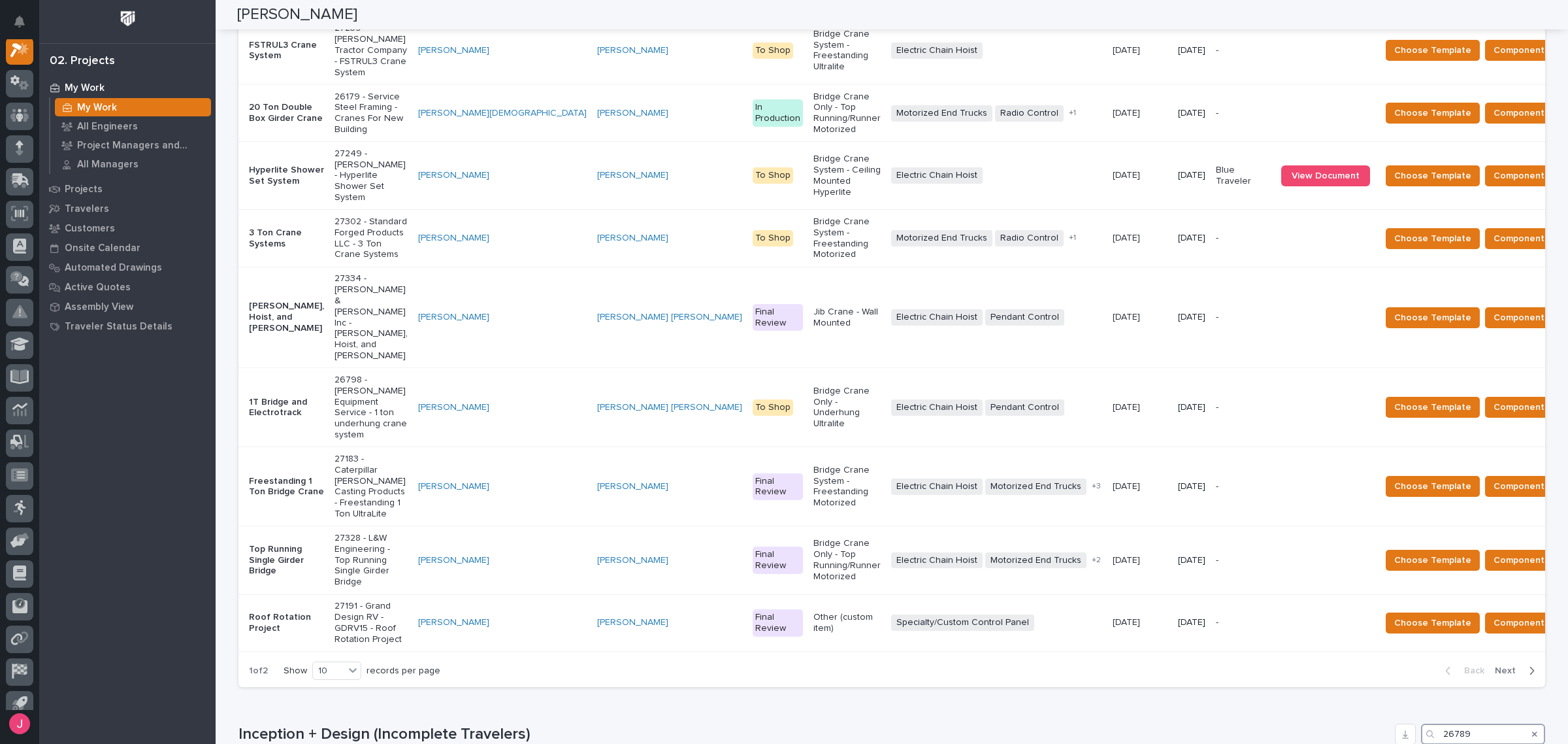
scroll to position [740, 0]
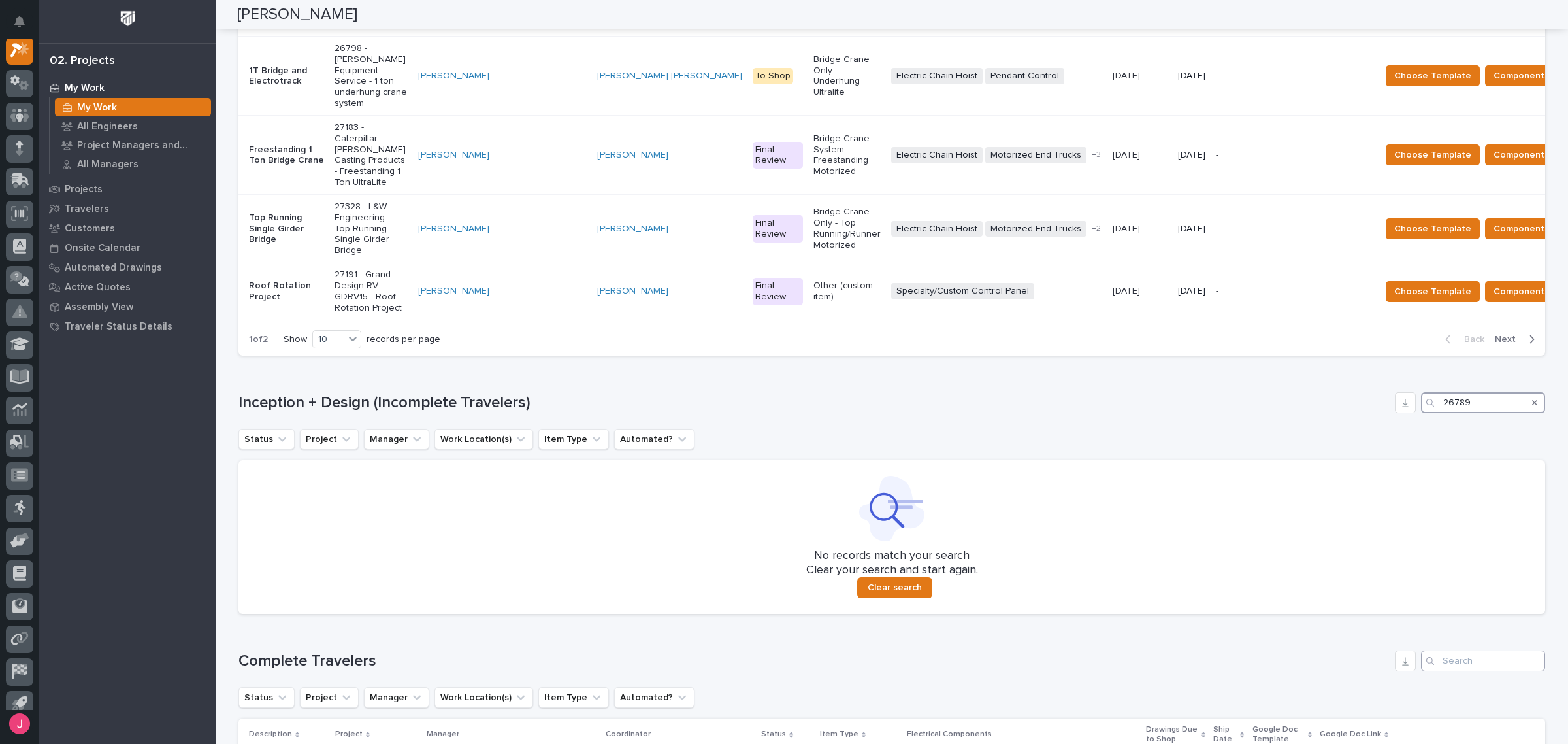
type input "26789"
click at [1489, 650] on input "Search" at bounding box center [1484, 661] width 124 height 21
paste input "26789"
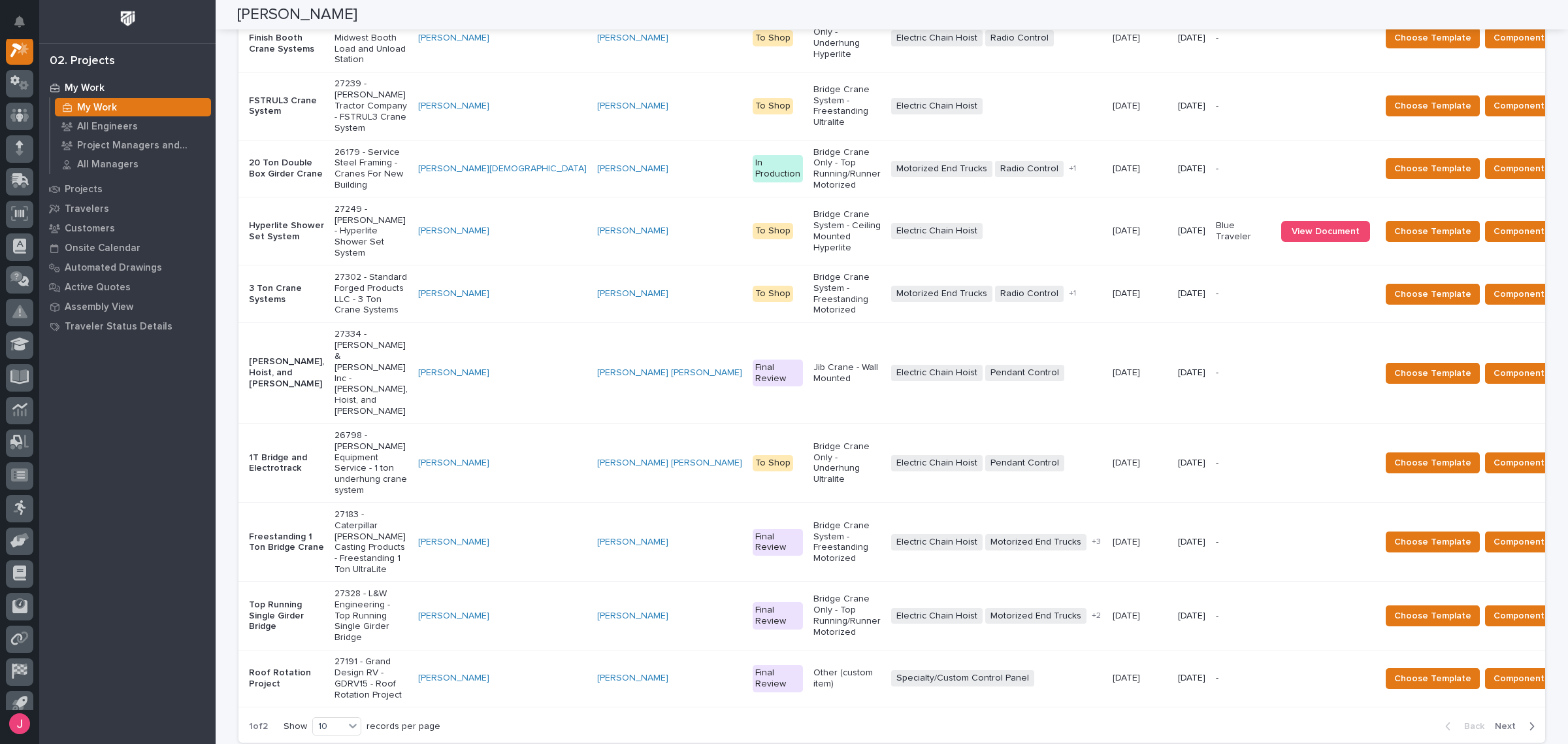
scroll to position [189, 0]
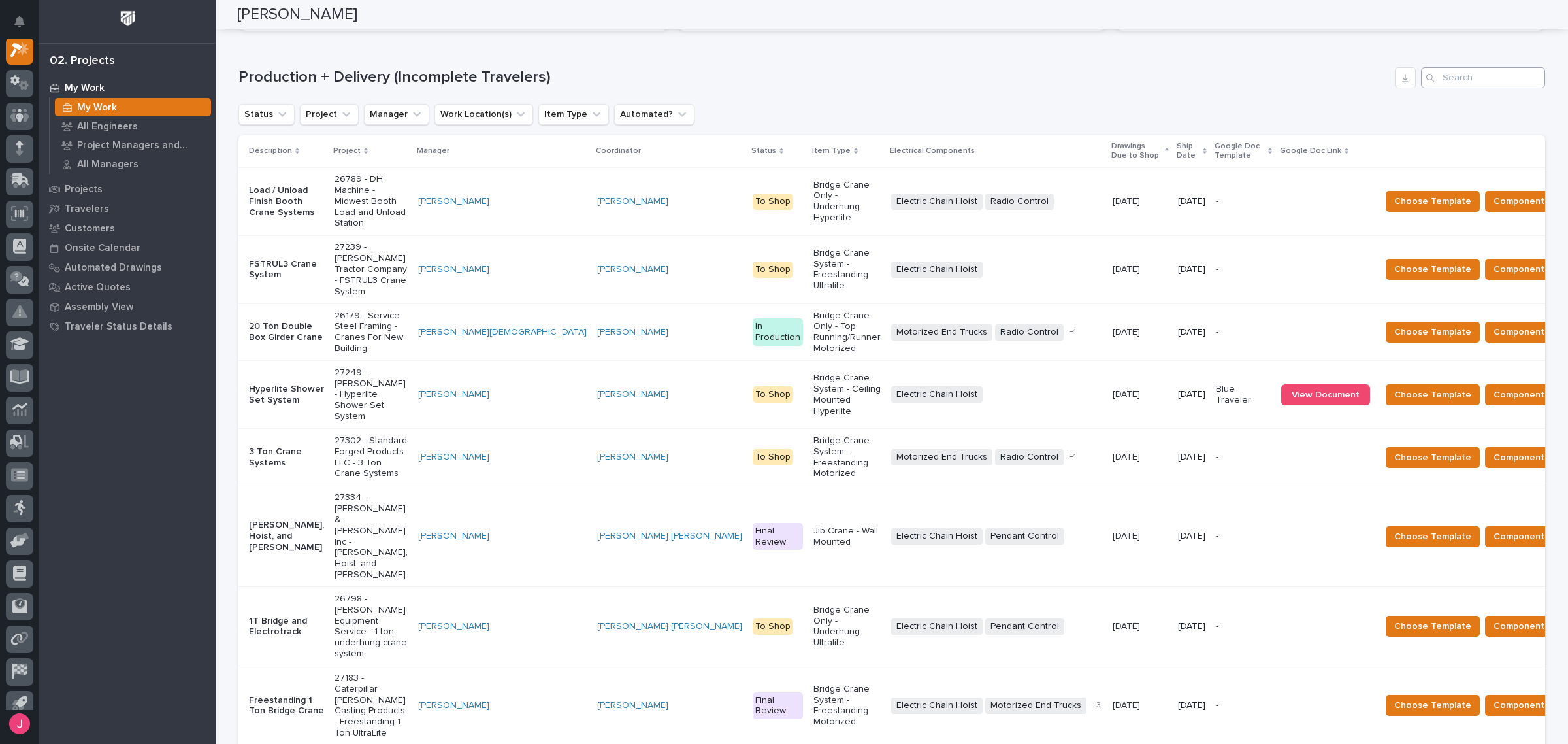
type input "26789"
click at [1494, 76] on input "Search" at bounding box center [1484, 77] width 124 height 21
paste input "26789"
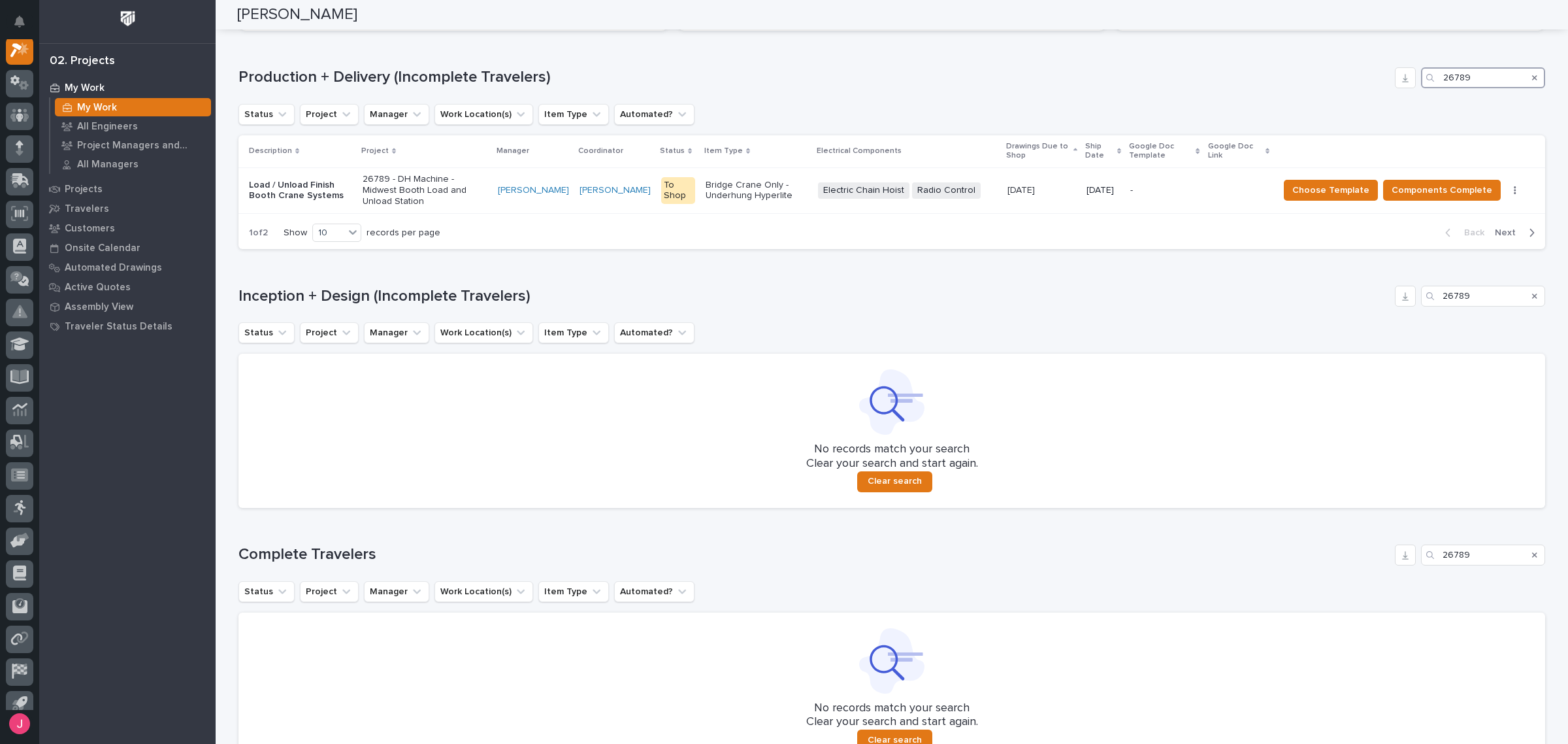
scroll to position [0, 0]
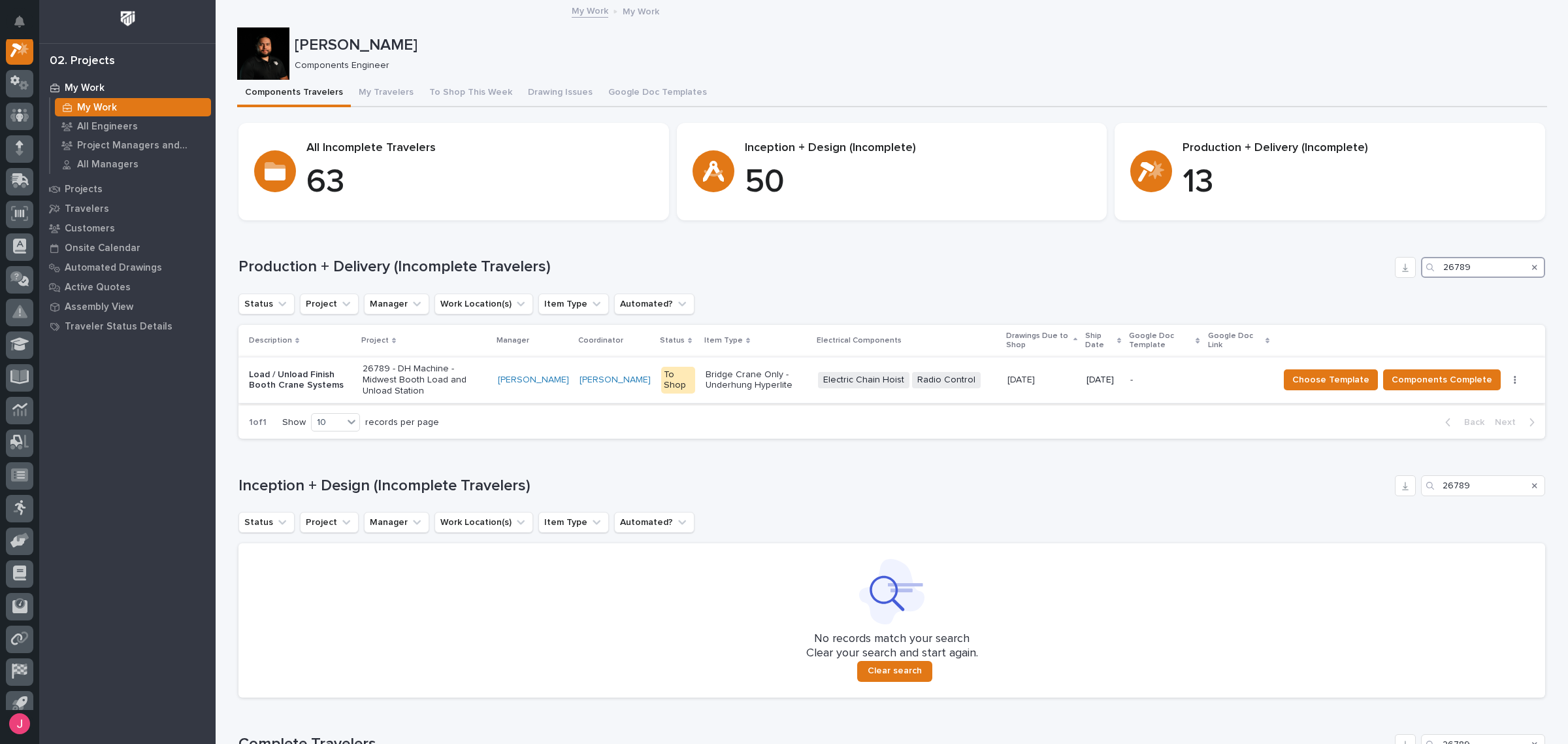
type input "26789"
click at [468, 374] on p "26789 - DH Machine - Midwest Booth Load and Unload Station" at bounding box center [425, 380] width 125 height 33
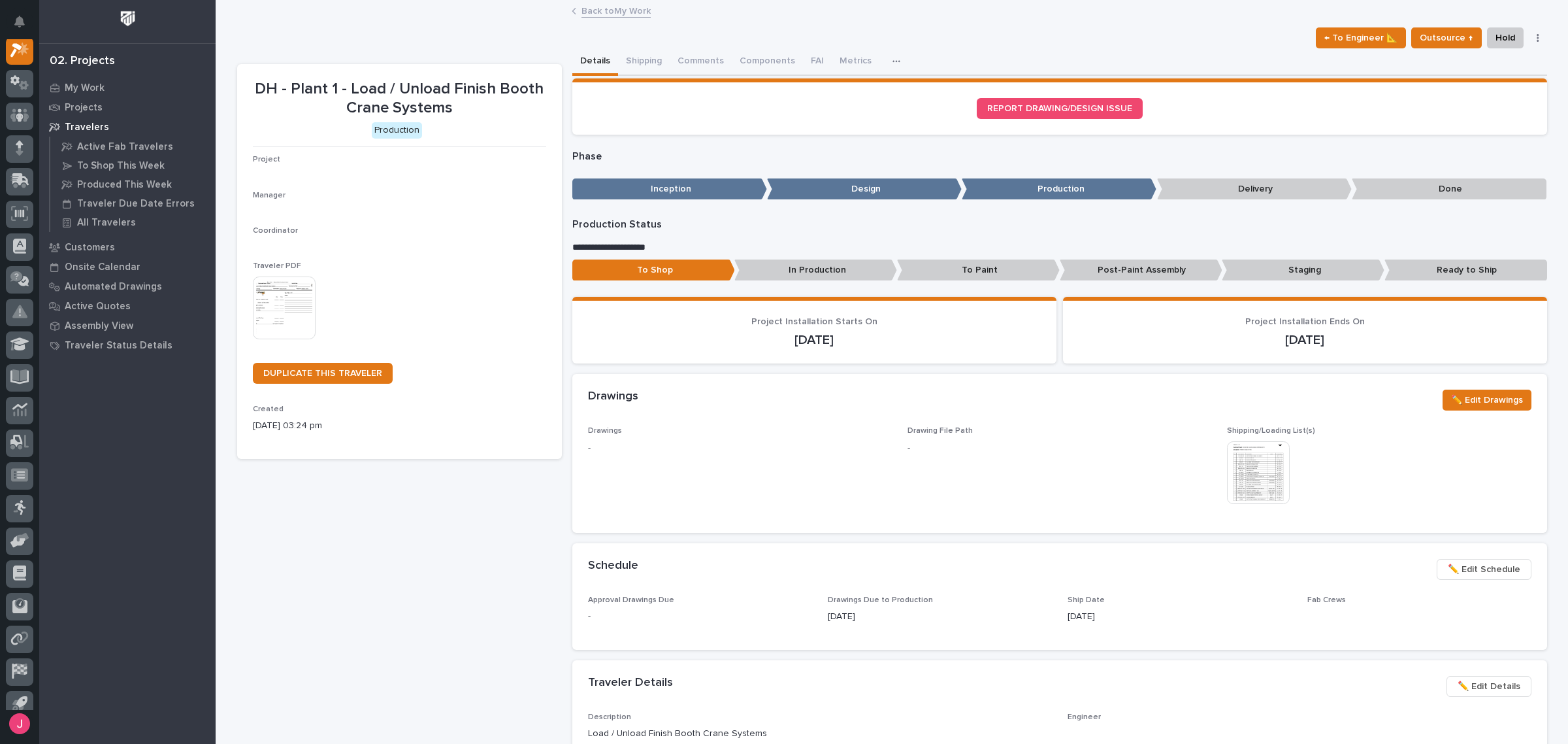
scroll to position [33, 0]
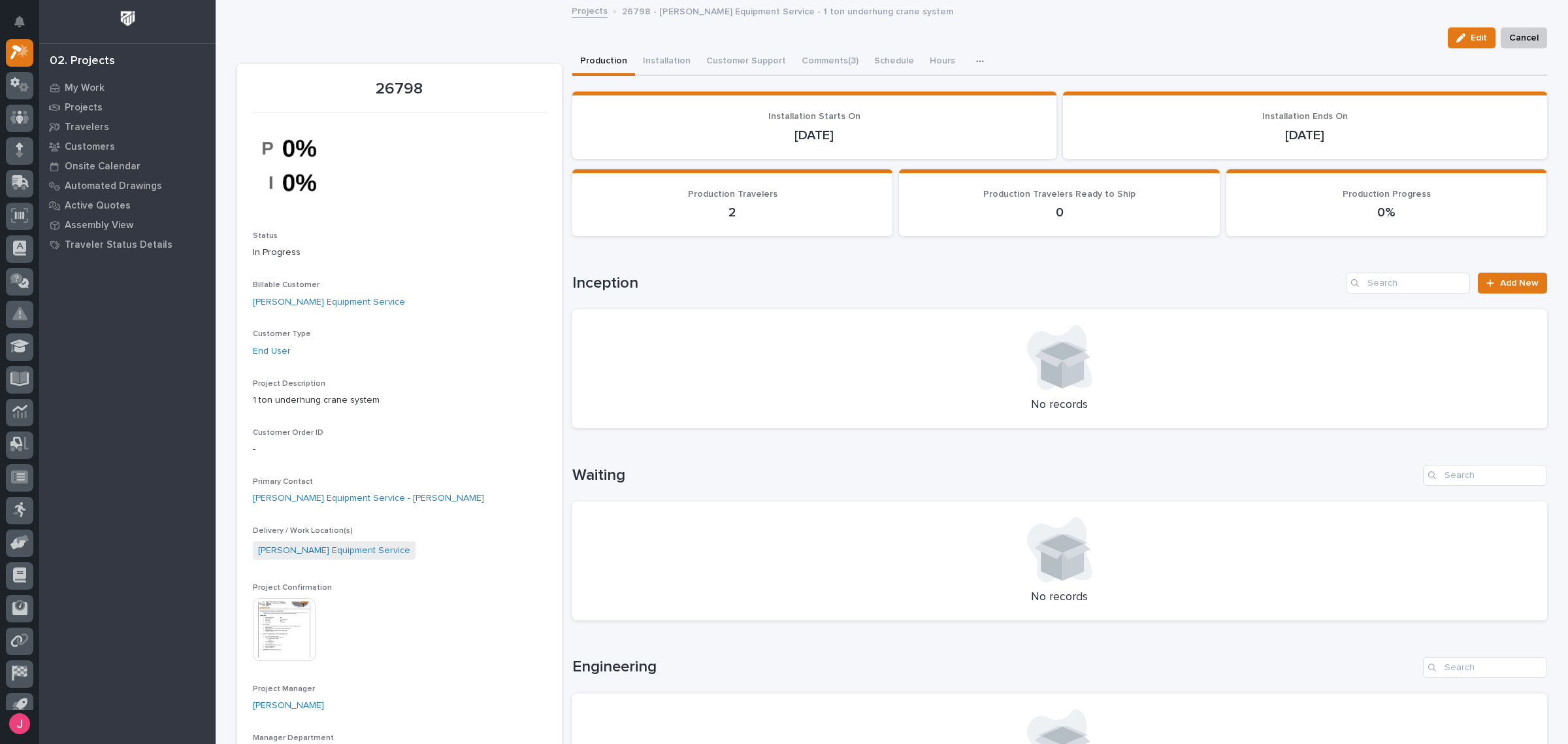
click at [288, 610] on img at bounding box center [285, 629] width 63 height 63
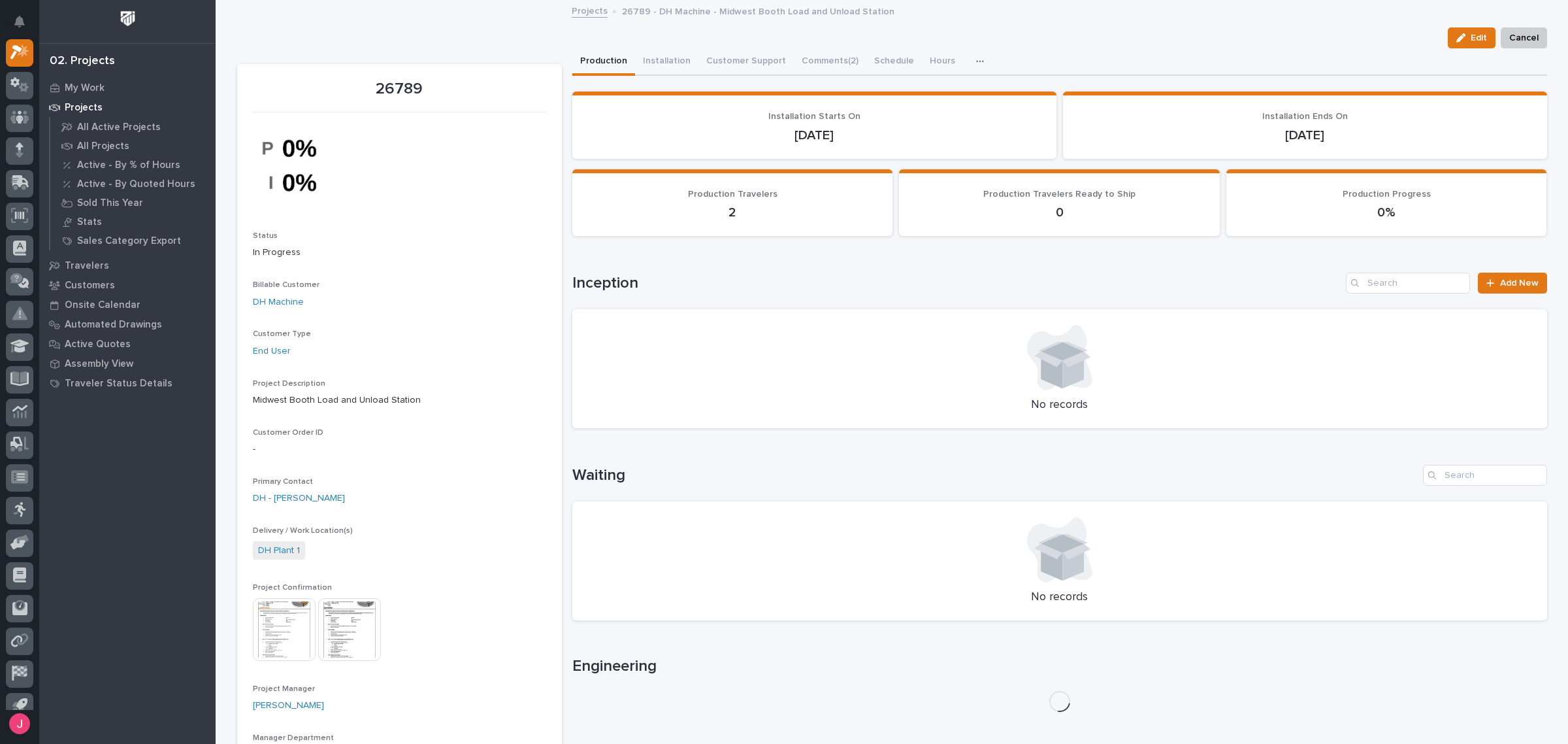
click at [318, 638] on img at bounding box center [350, 629] width 63 height 63
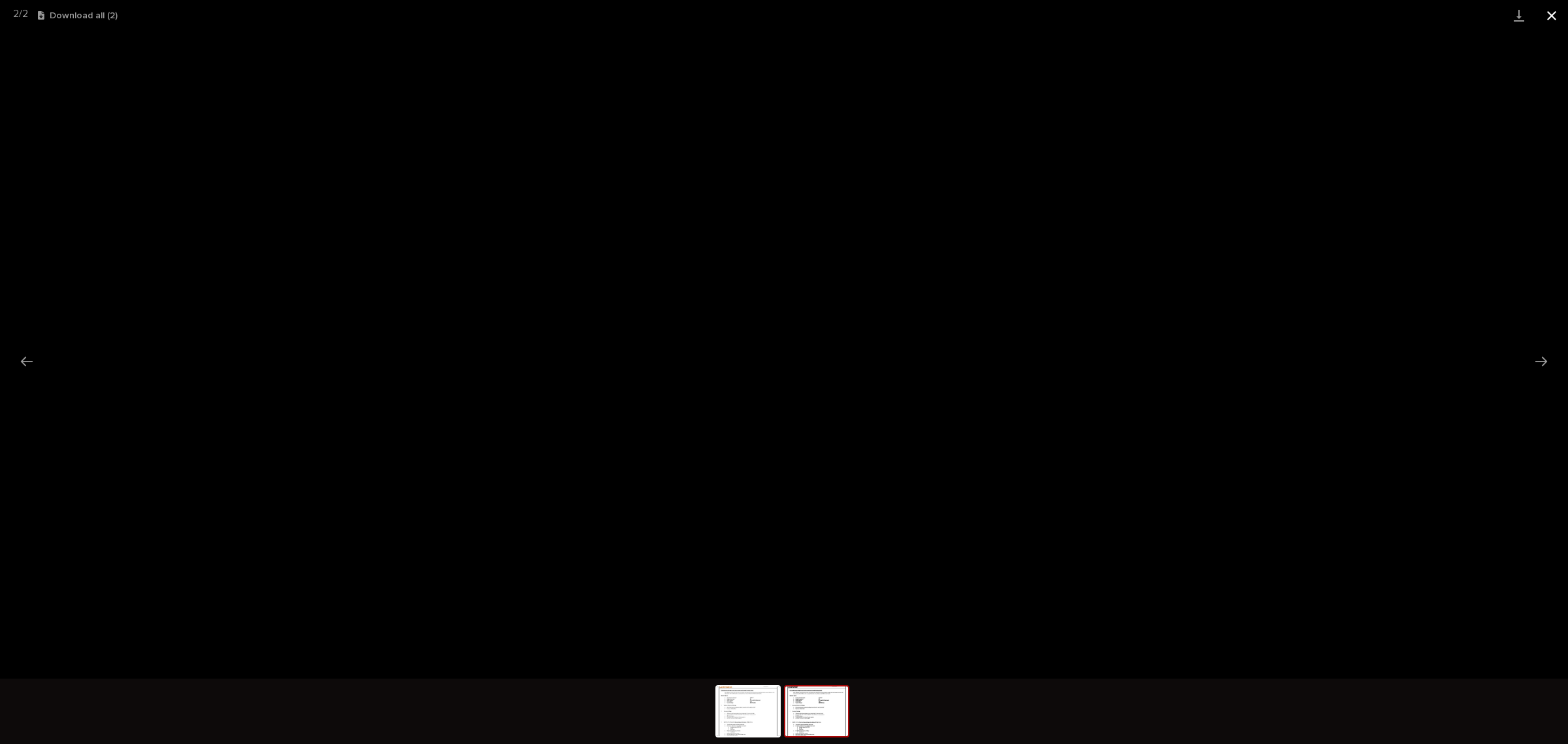
click at [1543, 13] on button "Close gallery" at bounding box center [1552, 15] width 33 height 31
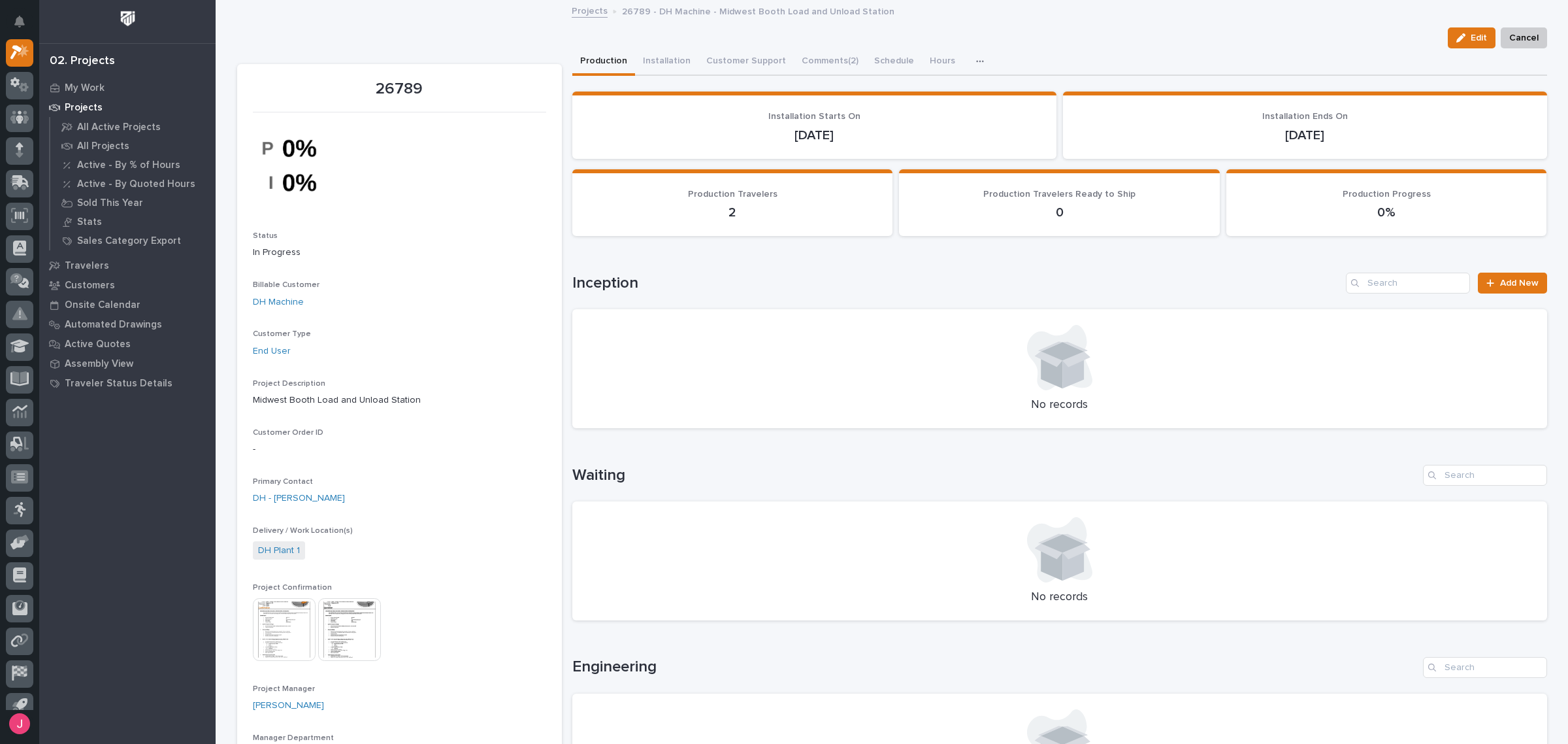
click at [276, 622] on img at bounding box center [285, 629] width 63 height 63
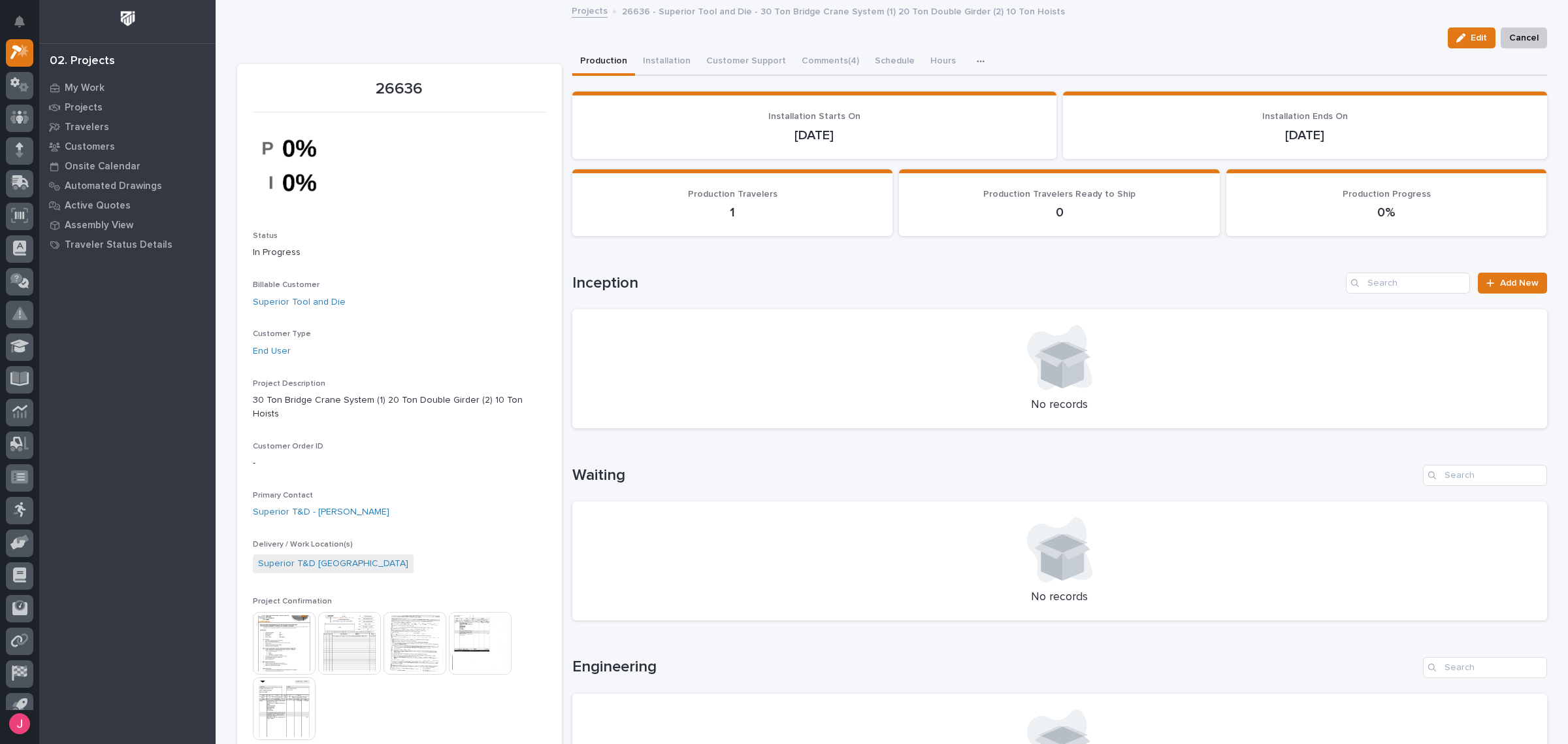
click at [293, 624] on img at bounding box center [285, 644] width 63 height 63
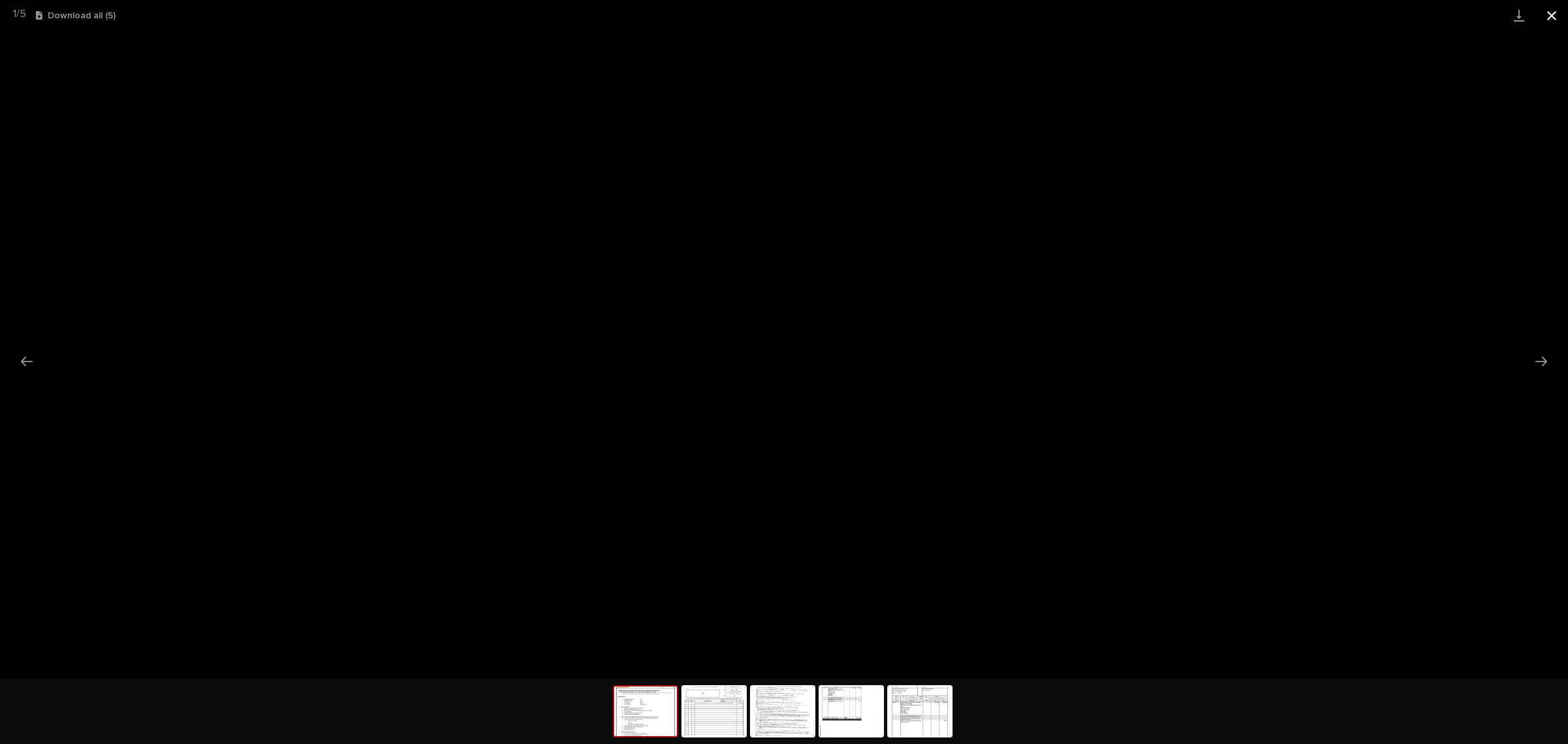
click at [1557, 18] on button "Close gallery" at bounding box center [1552, 15] width 33 height 31
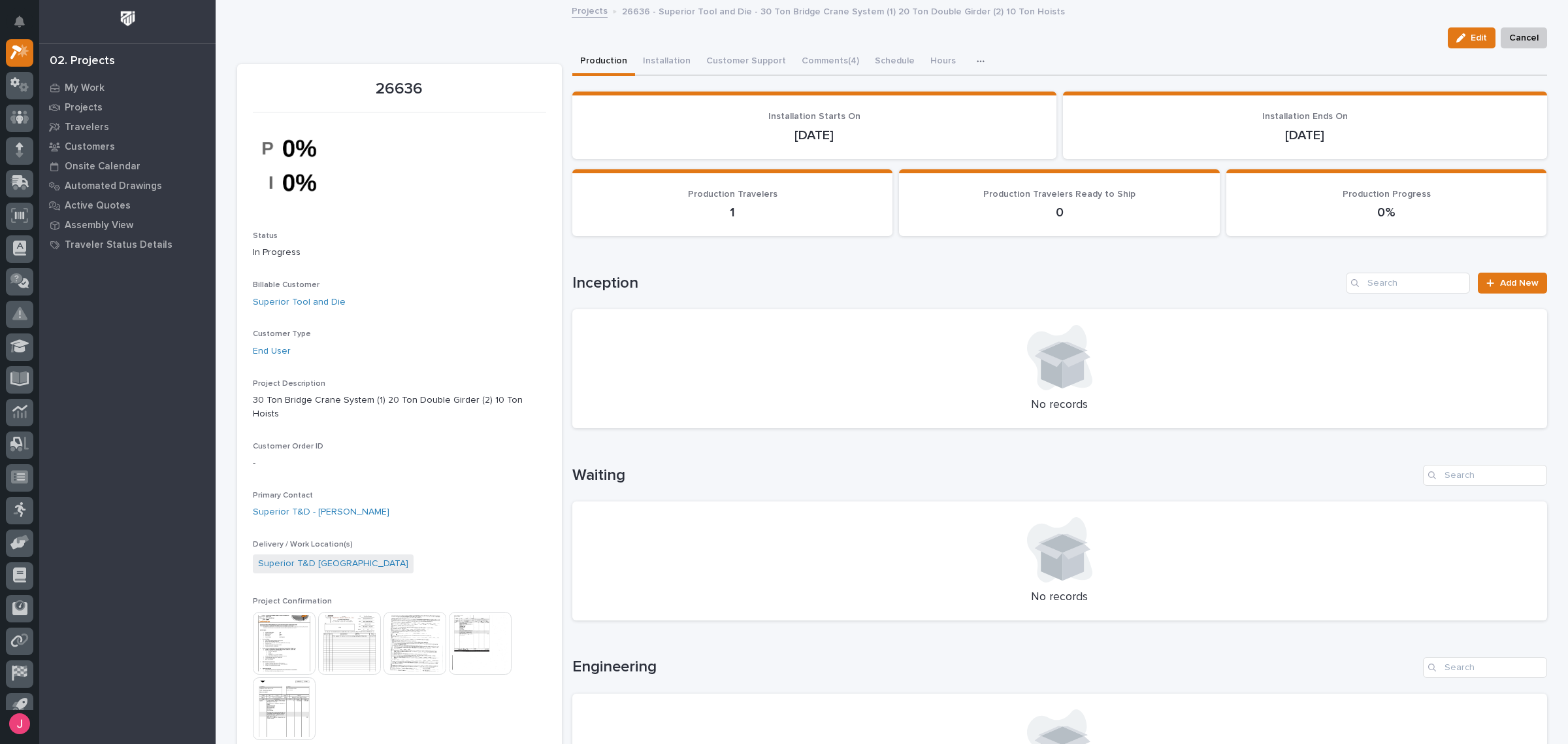
click at [572, 8] on link "Projects" at bounding box center [590, 11] width 36 height 15
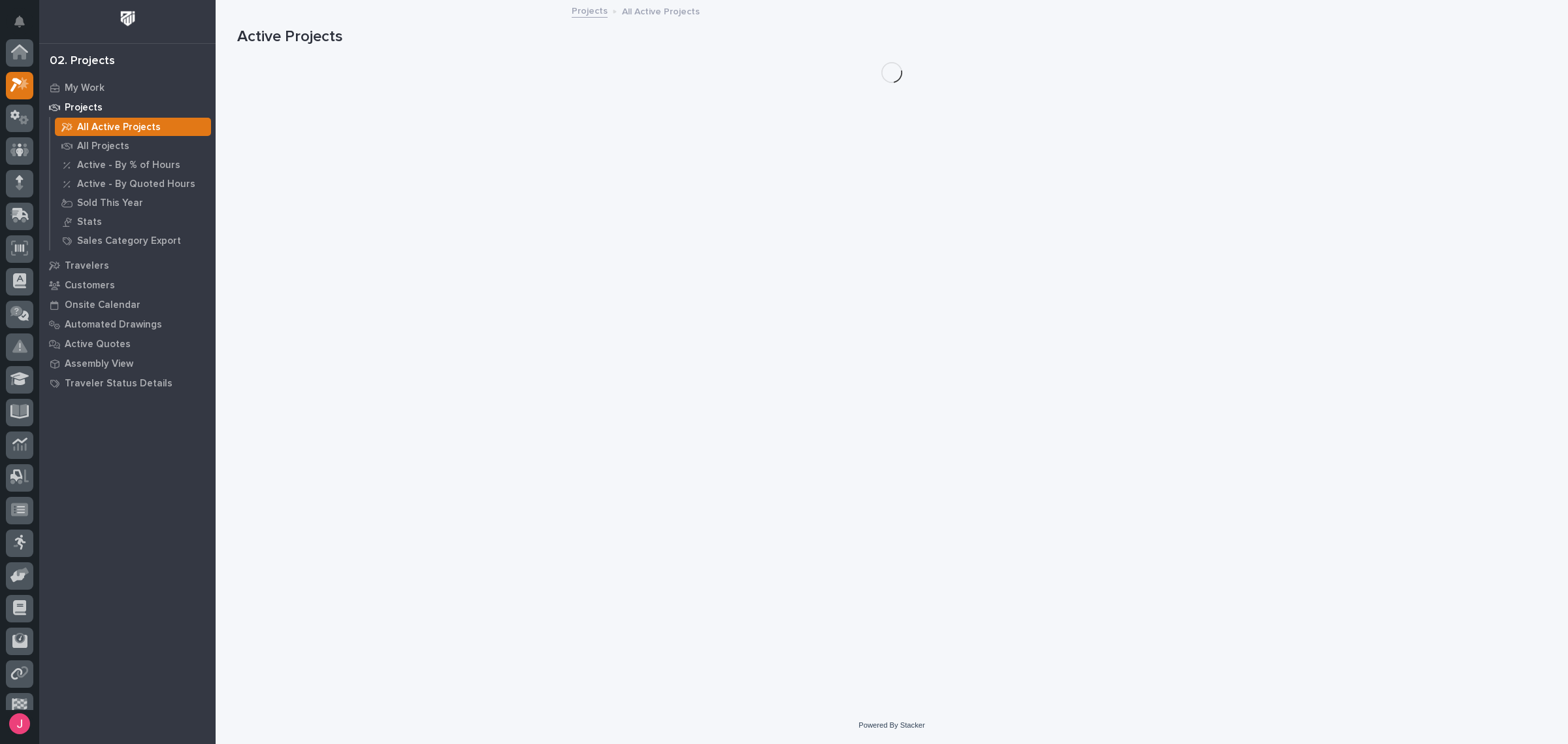
scroll to position [33, 0]
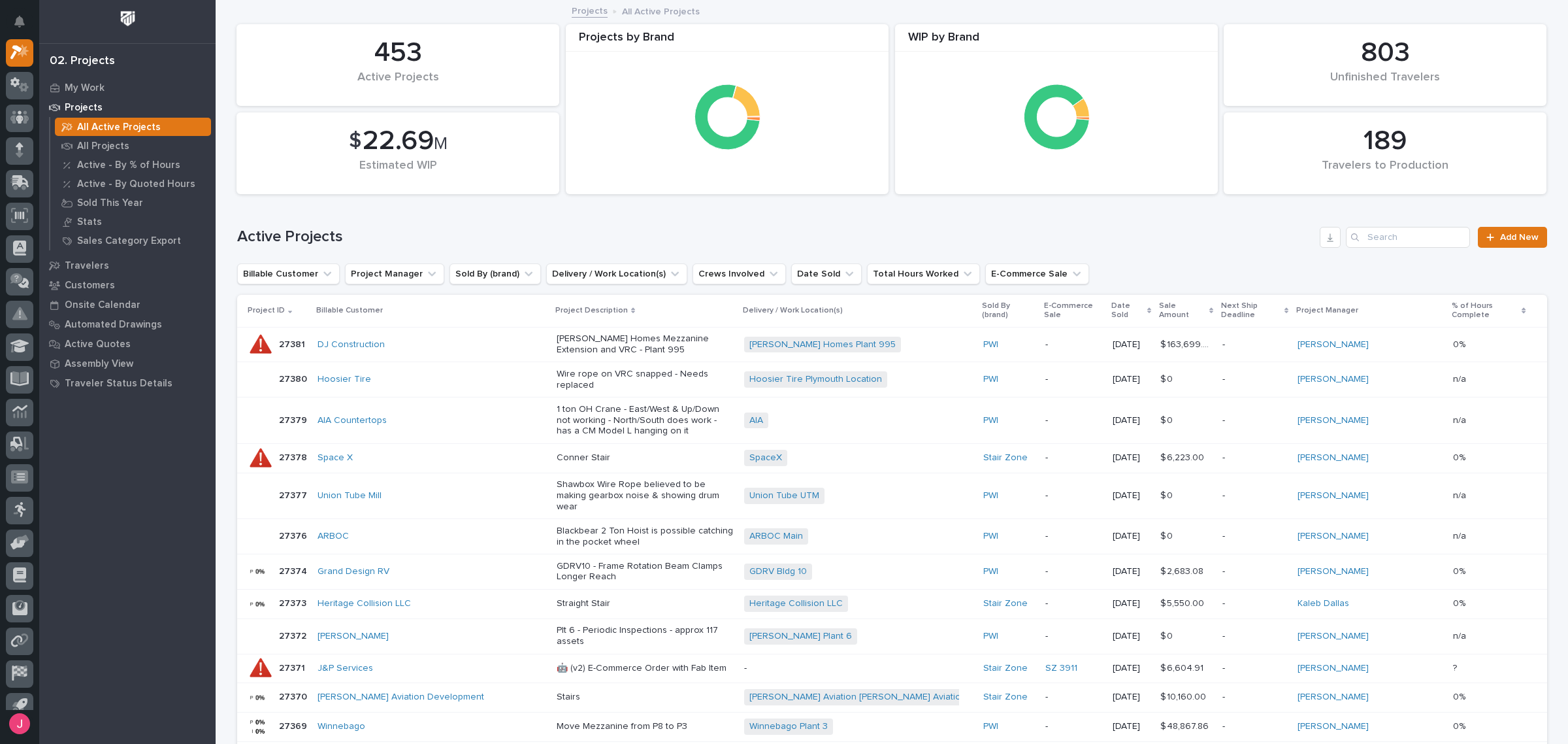
click at [1109, 212] on div "Active Projects Add New" at bounding box center [892, 232] width 1310 height 63
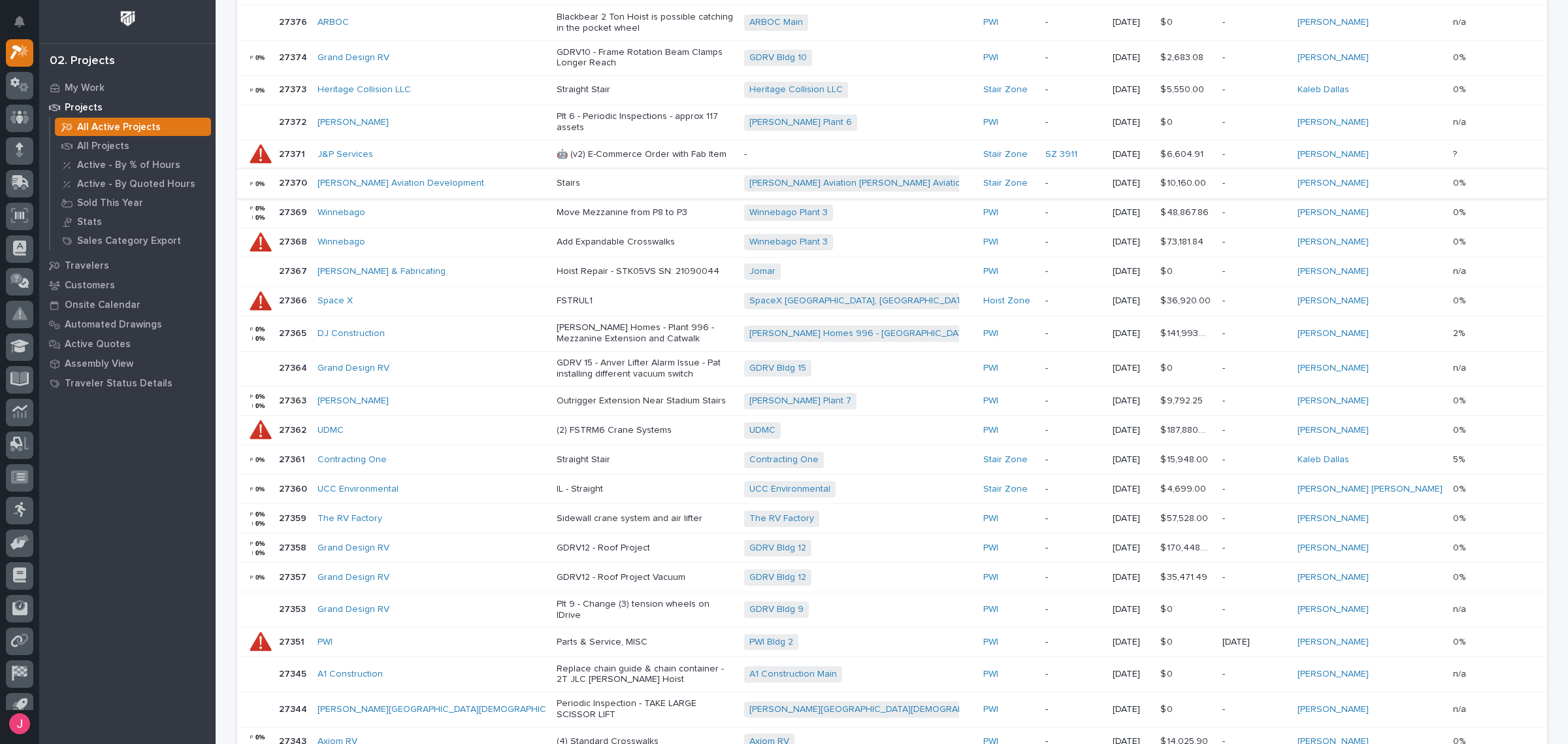
scroll to position [321, 0]
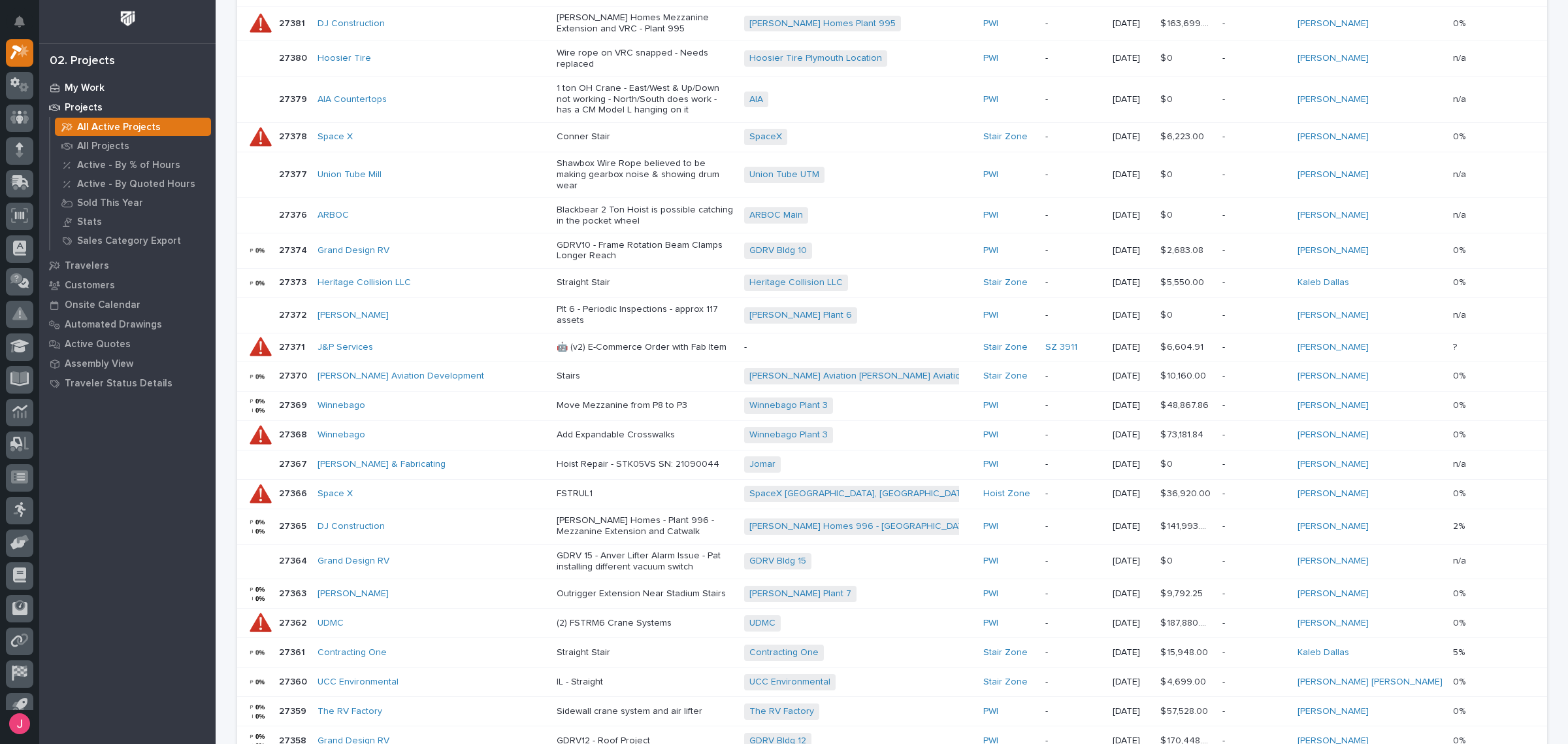
click at [92, 92] on p "My Work" at bounding box center [85, 88] width 40 height 11
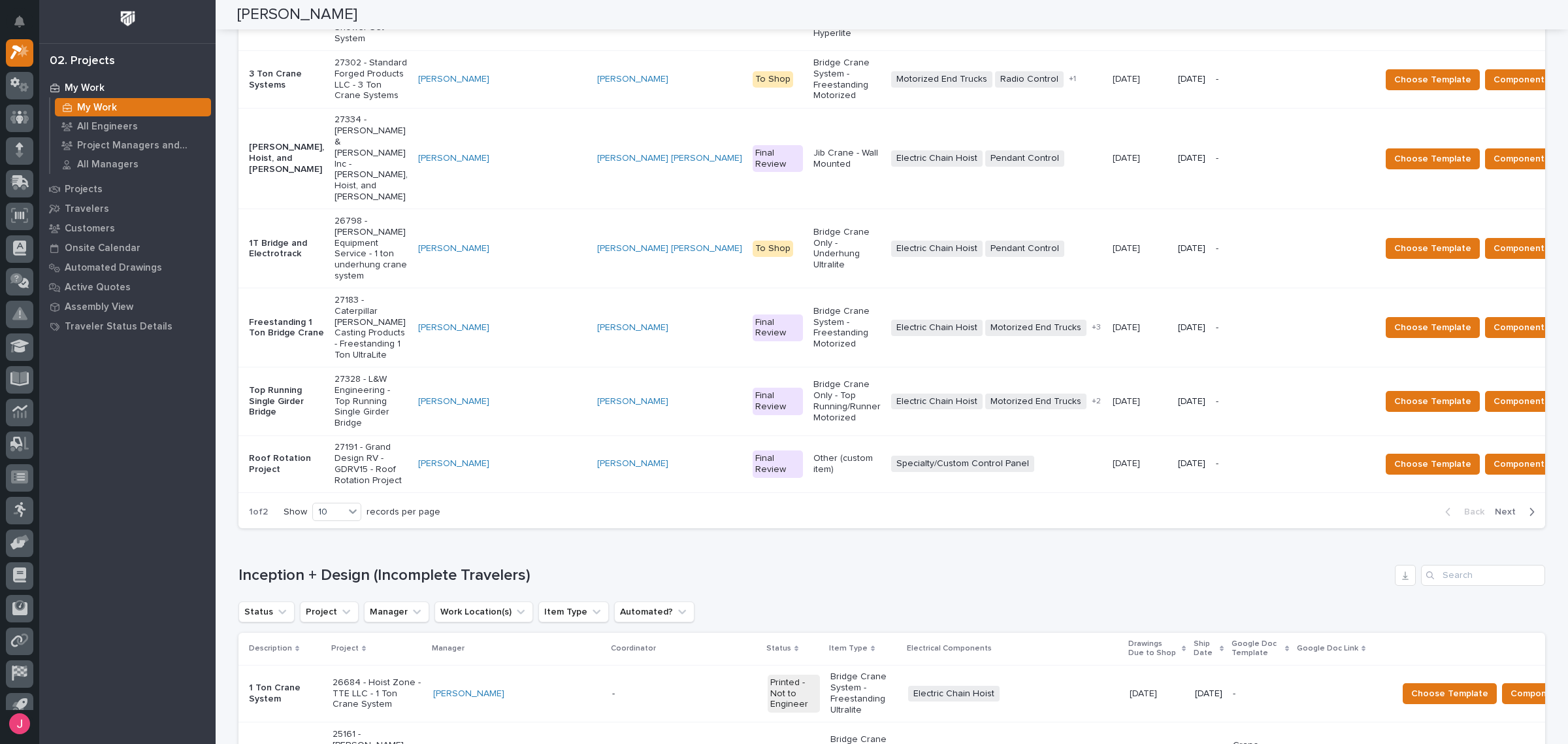
scroll to position [713, 0]
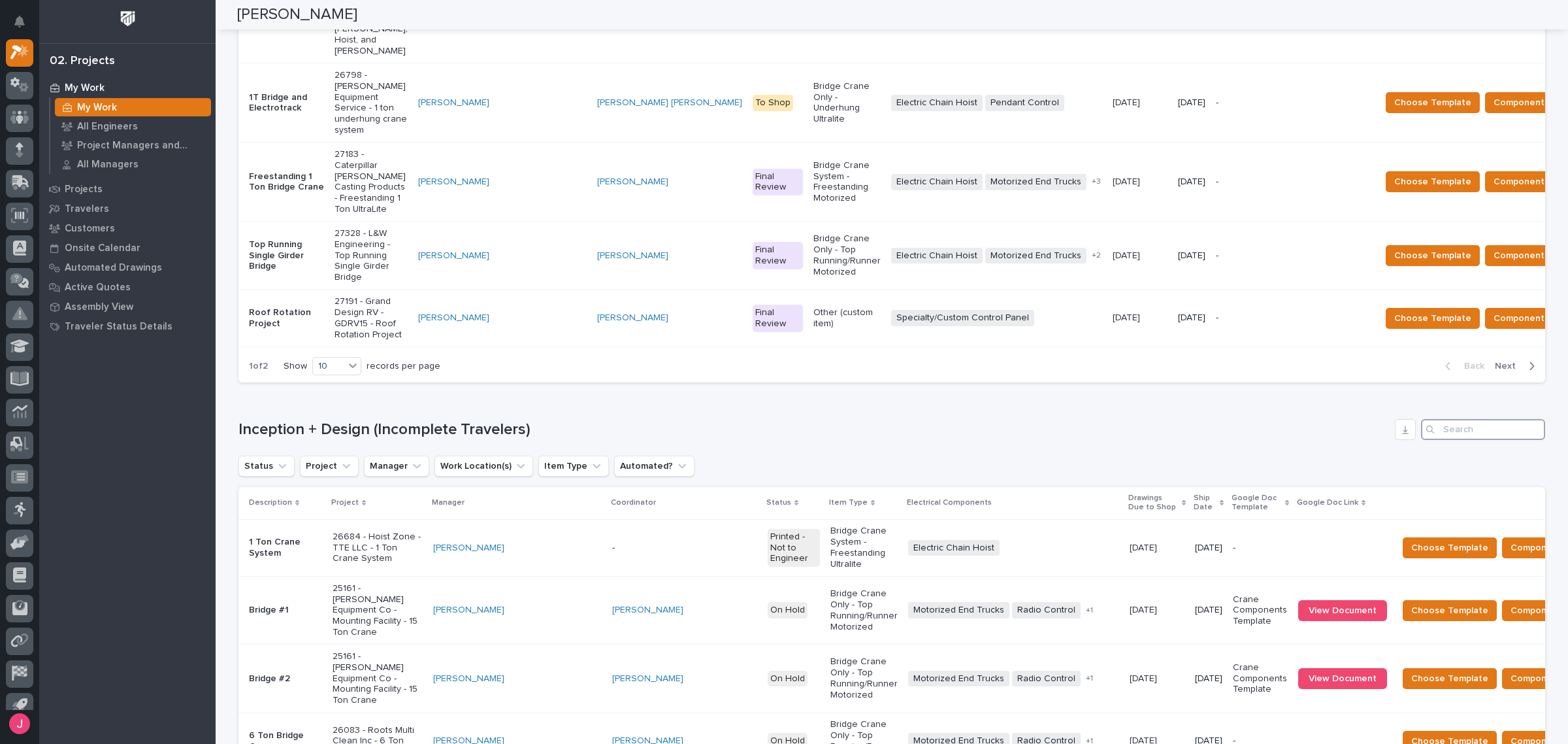
click at [1488, 419] on input "Search" at bounding box center [1484, 429] width 124 height 21
paste input "26792"
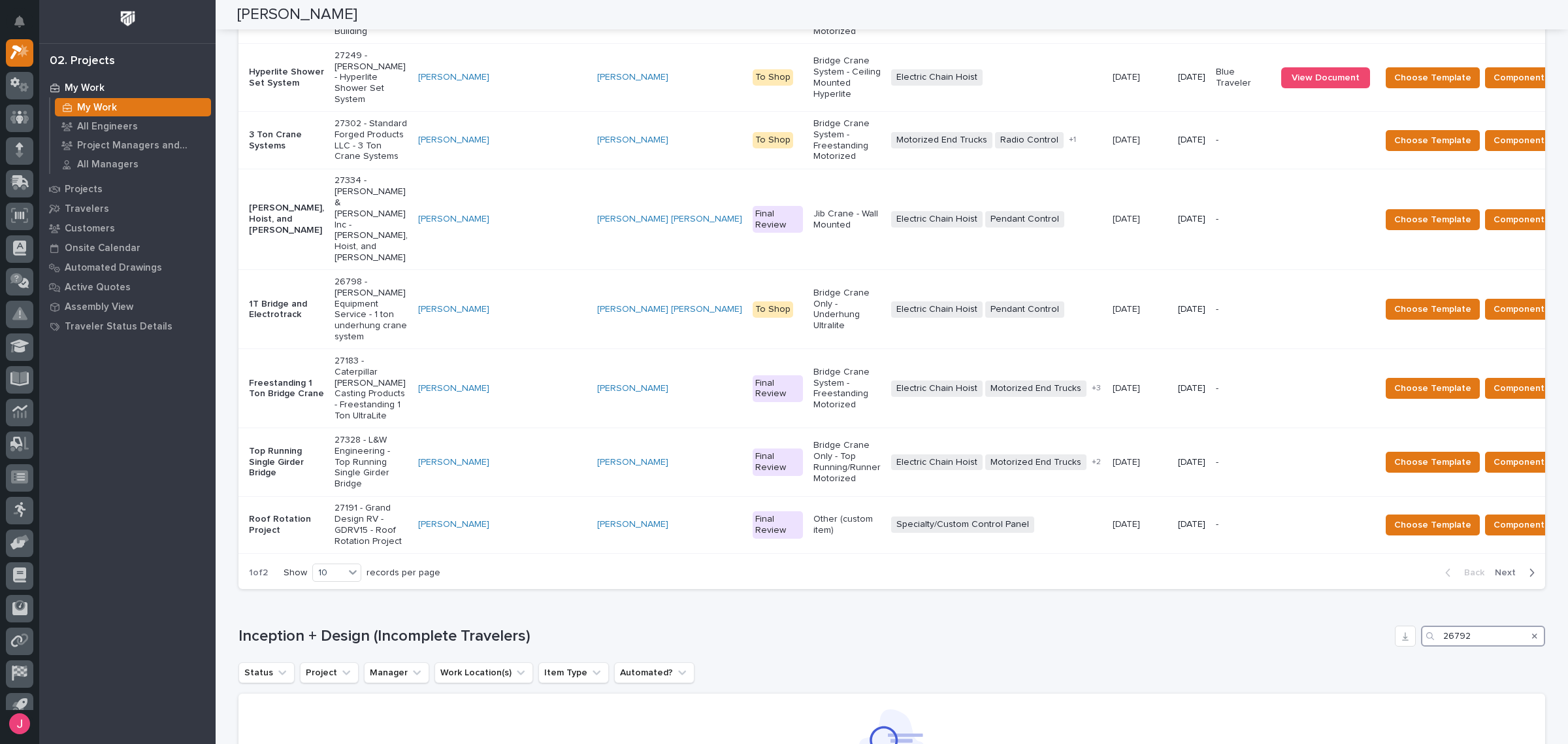
scroll to position [494, 0]
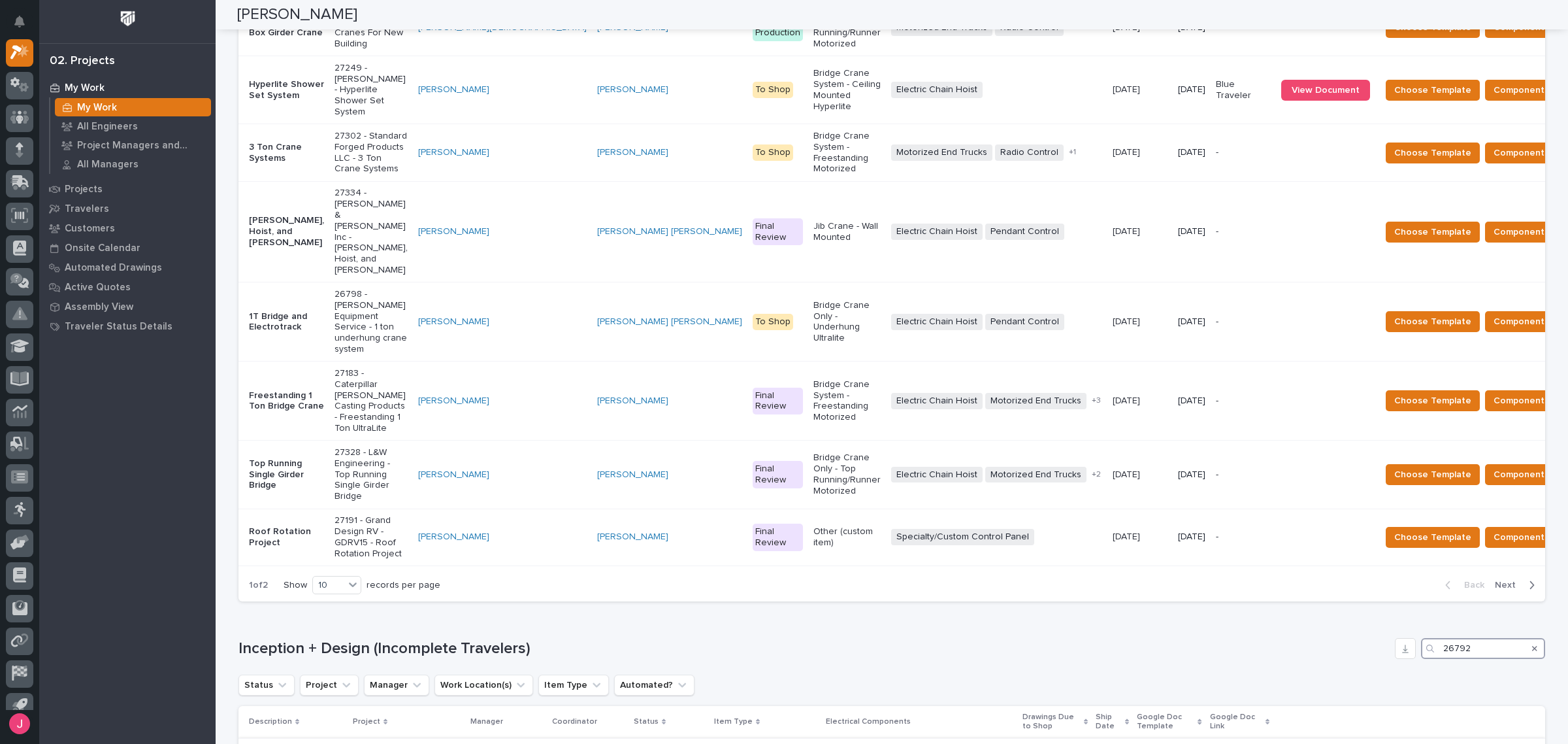
type input "26792"
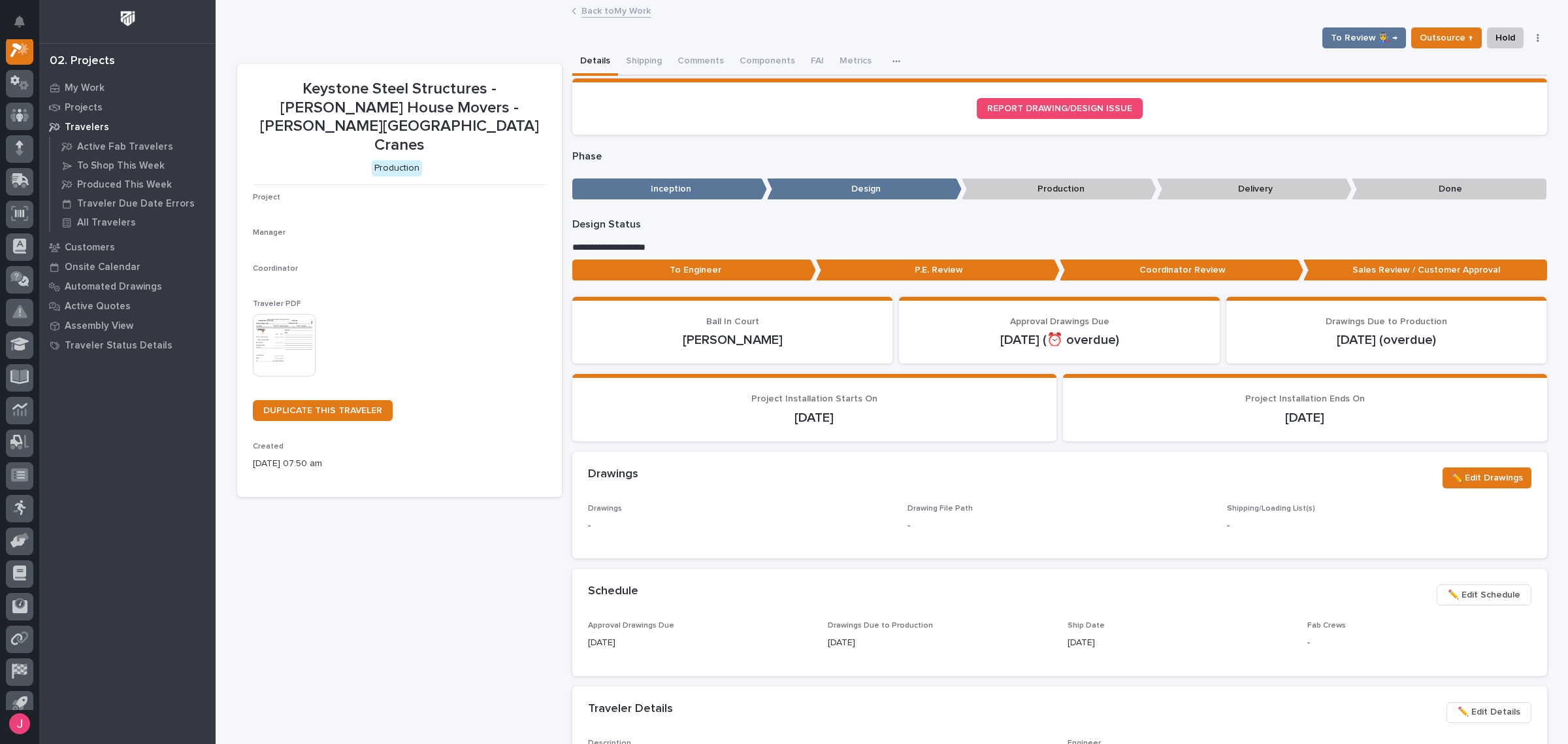
scroll to position [33, 0]
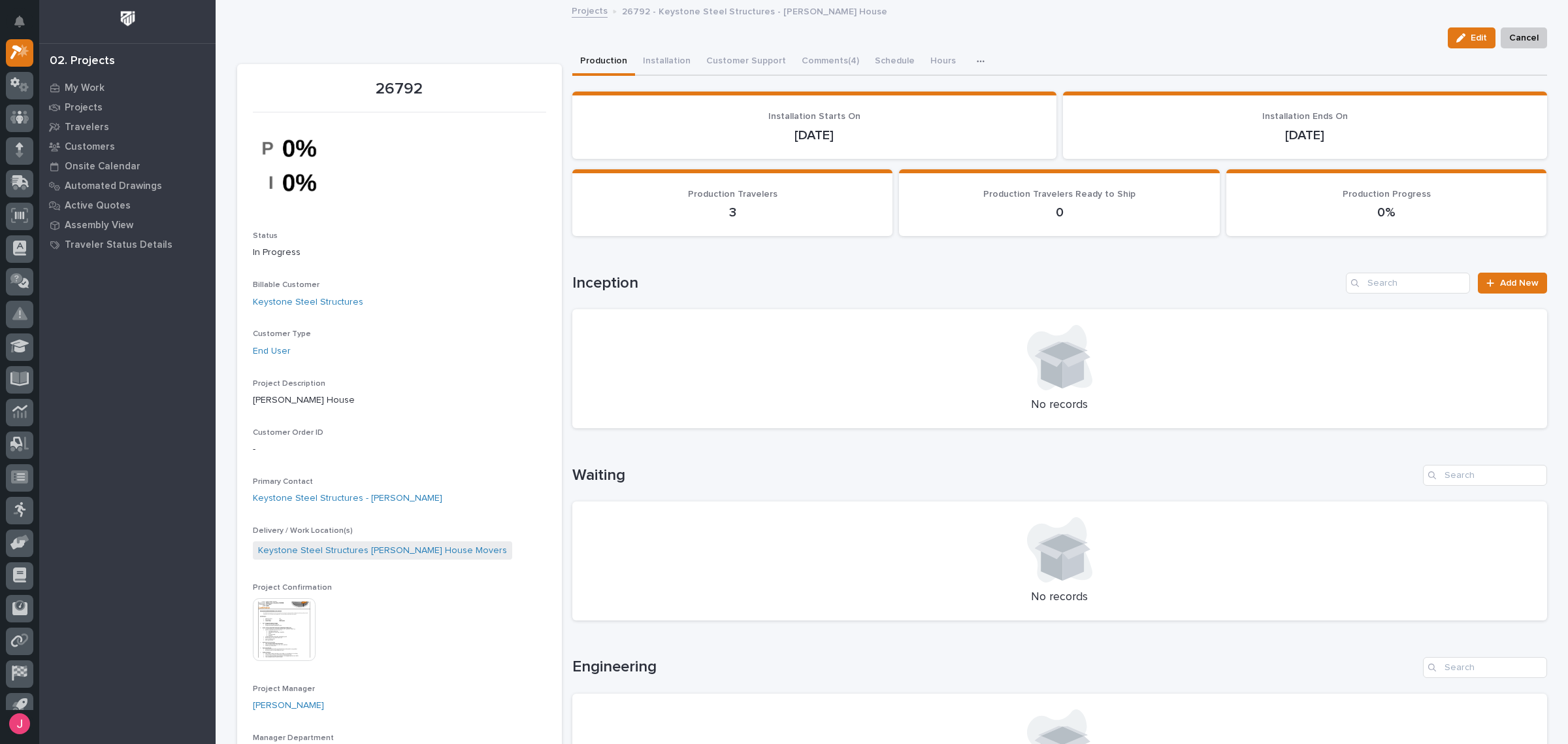
click at [275, 617] on img at bounding box center [285, 629] width 63 height 63
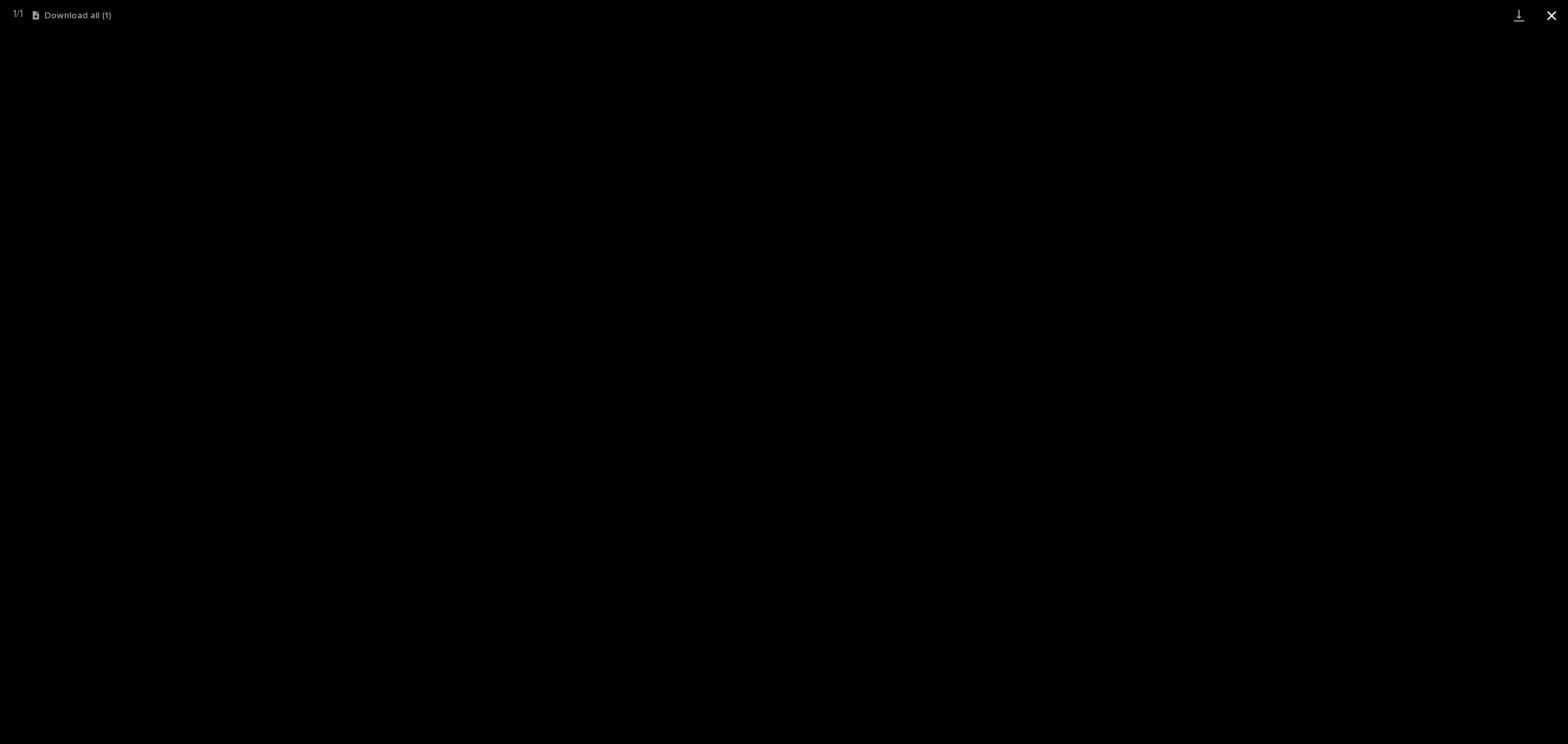
click at [1543, 11] on button "Close gallery" at bounding box center [1552, 15] width 33 height 31
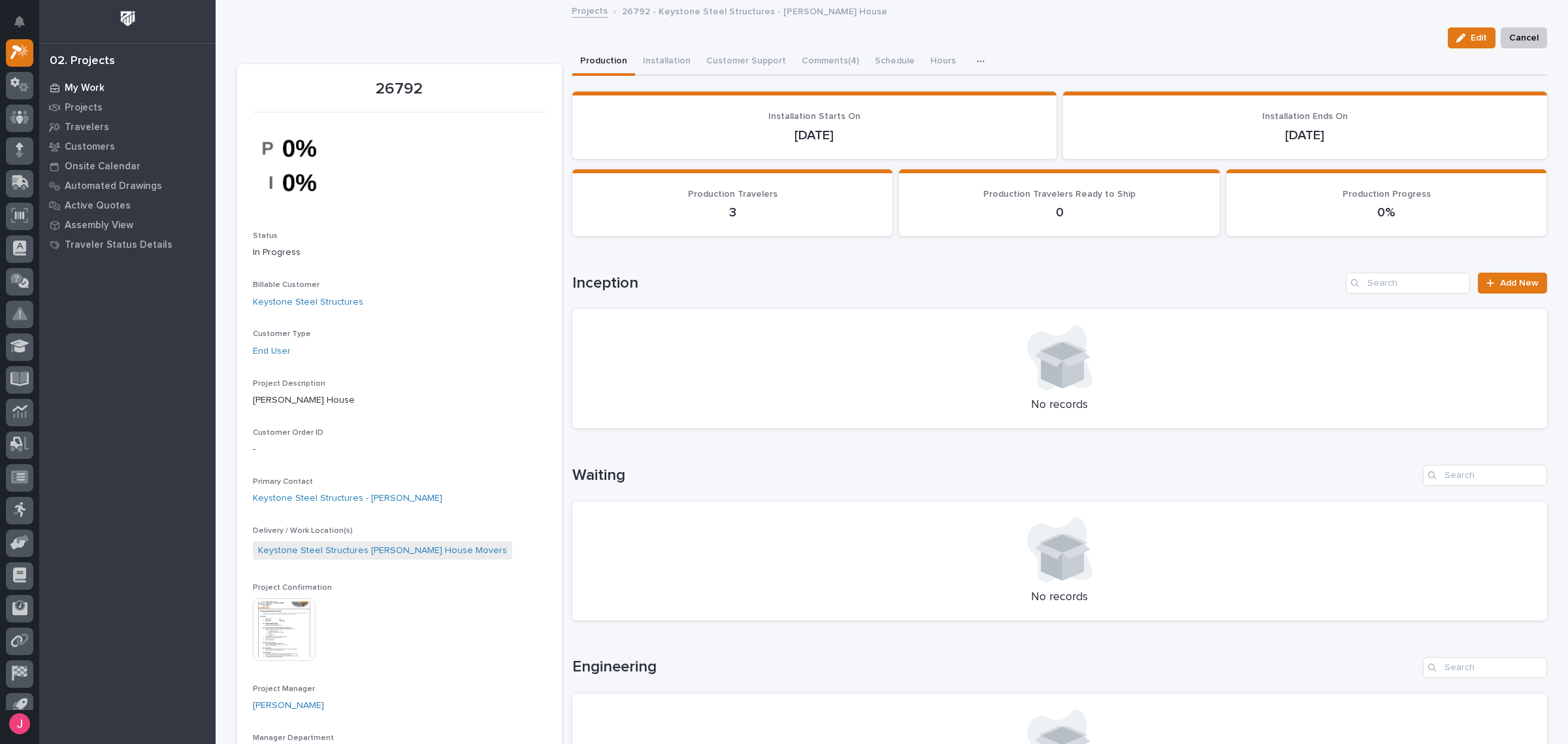
click at [96, 83] on p "My Work" at bounding box center [85, 88] width 40 height 11
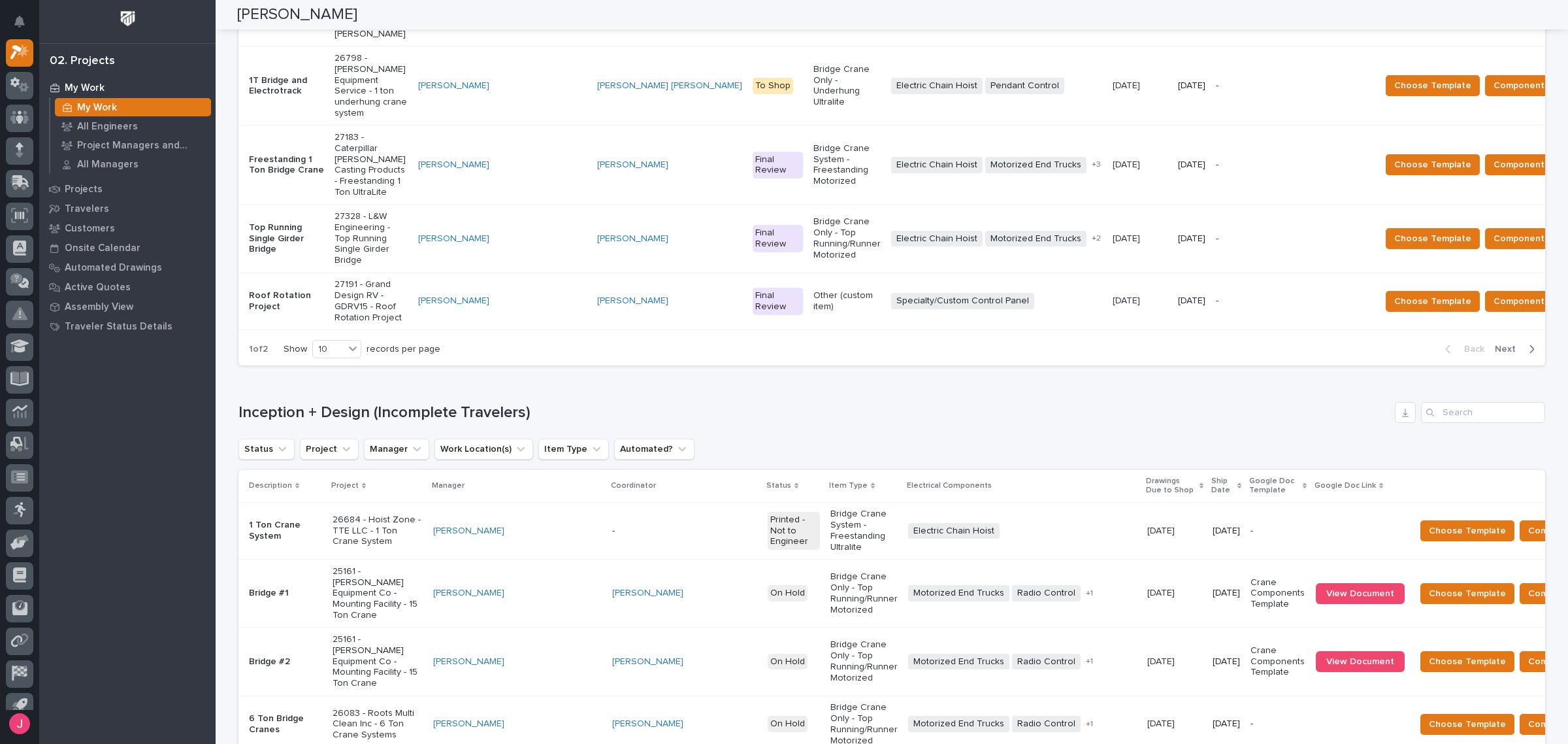
scroll to position [713, 0]
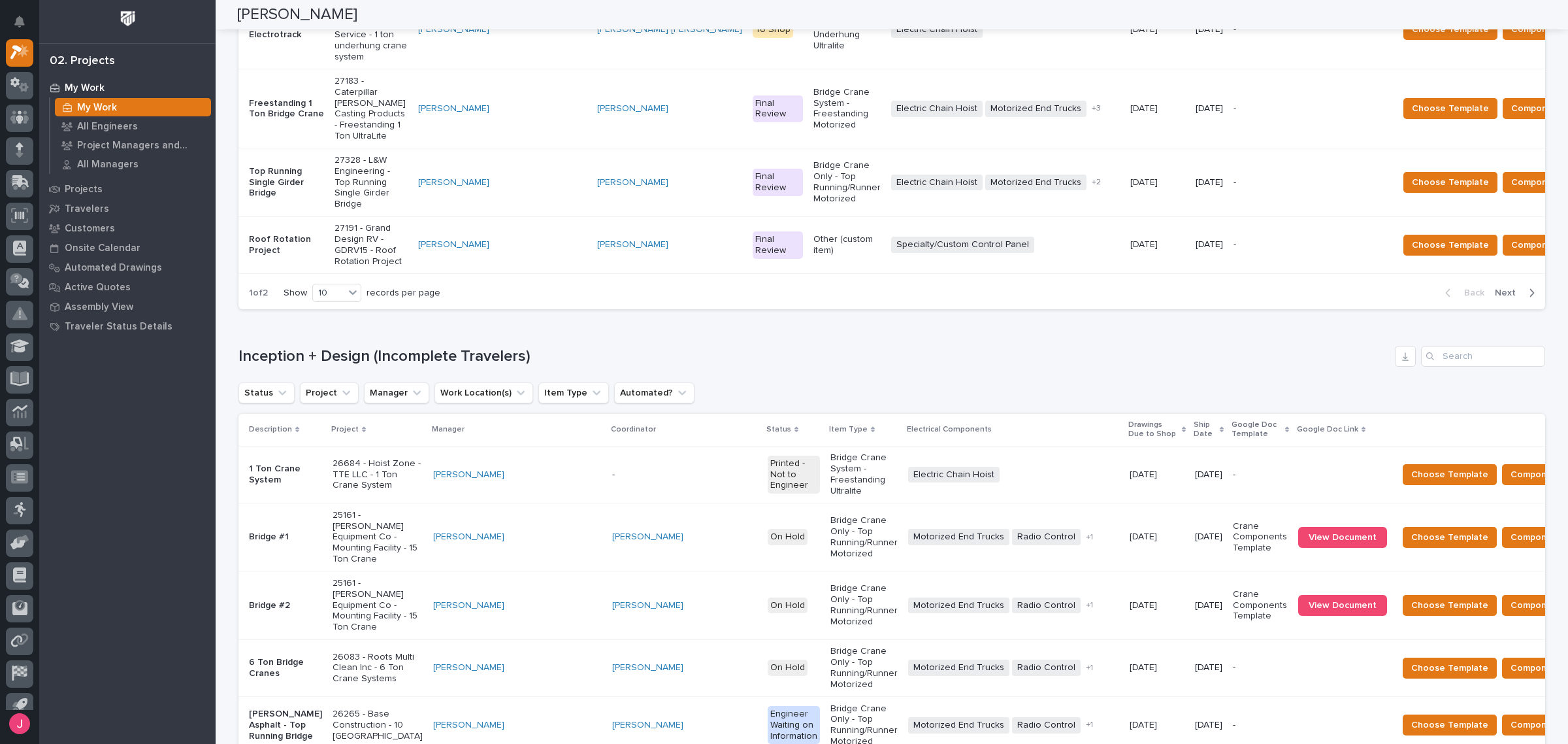
scroll to position [811, 0]
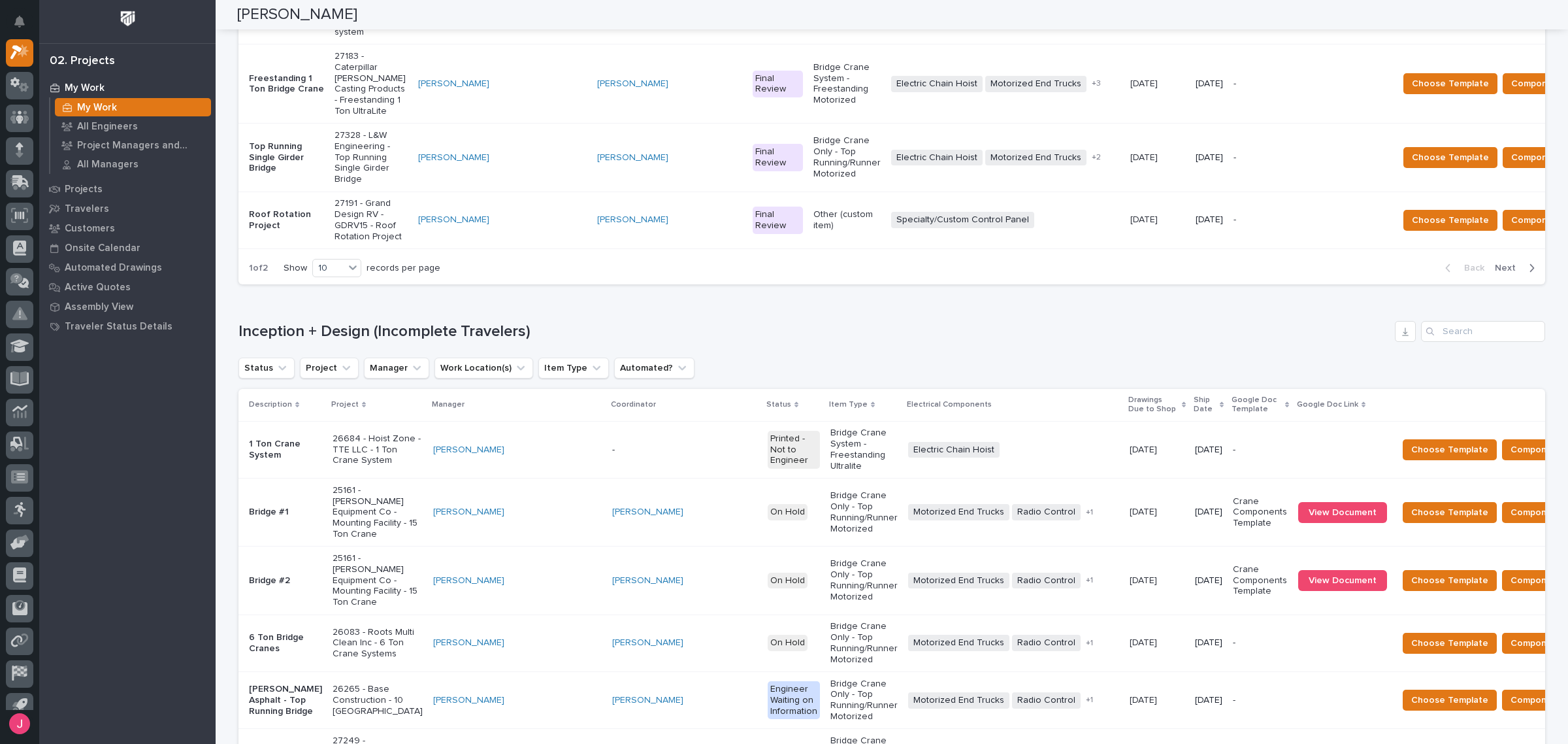
click at [1525, 295] on div "Loading... Saving… Inception + Design (Incomplete Travelers) Status Project Man…" at bounding box center [891, 671] width 1307 height 755
click at [1488, 321] on input "Search" at bounding box center [1484, 332] width 124 height 21
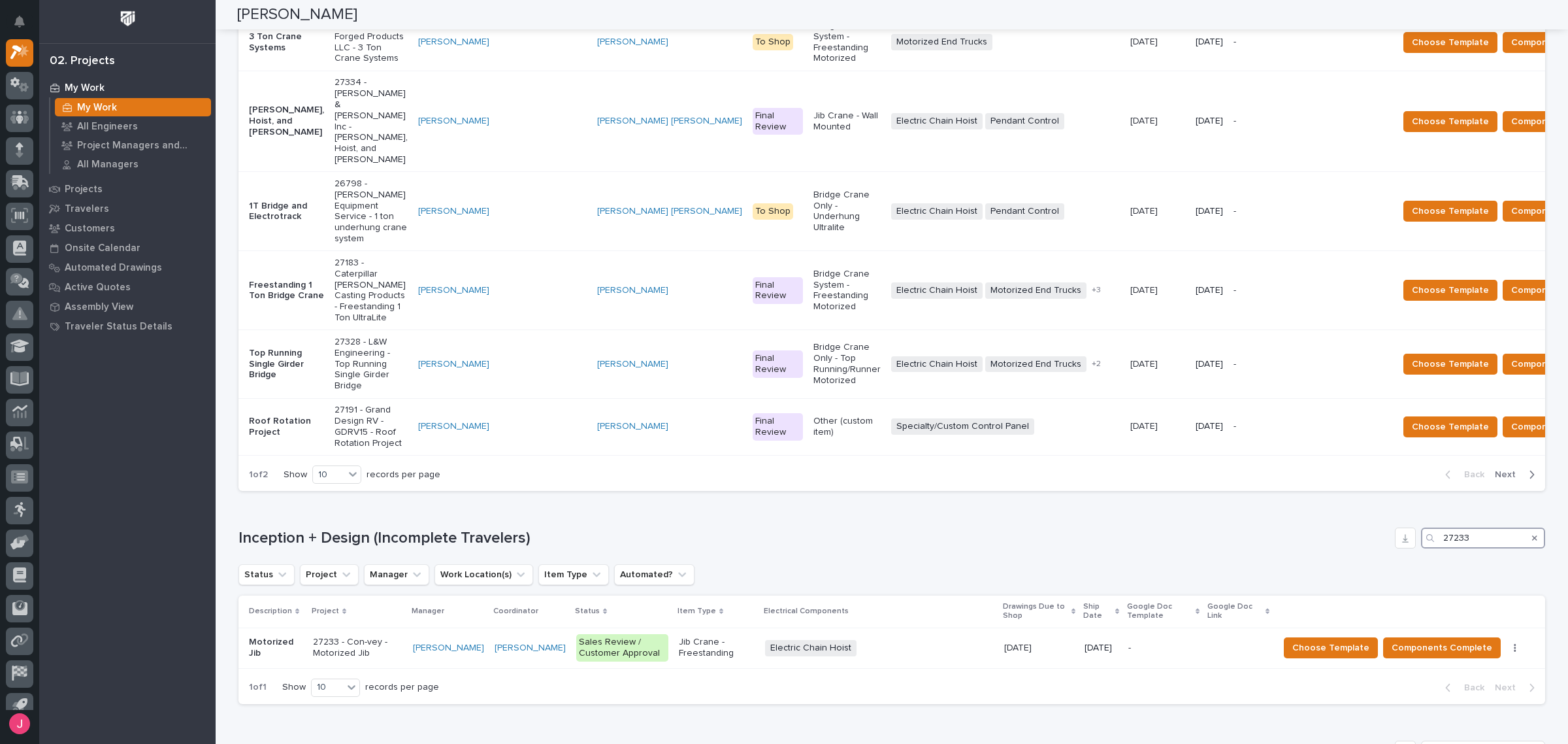
scroll to position [586, 0]
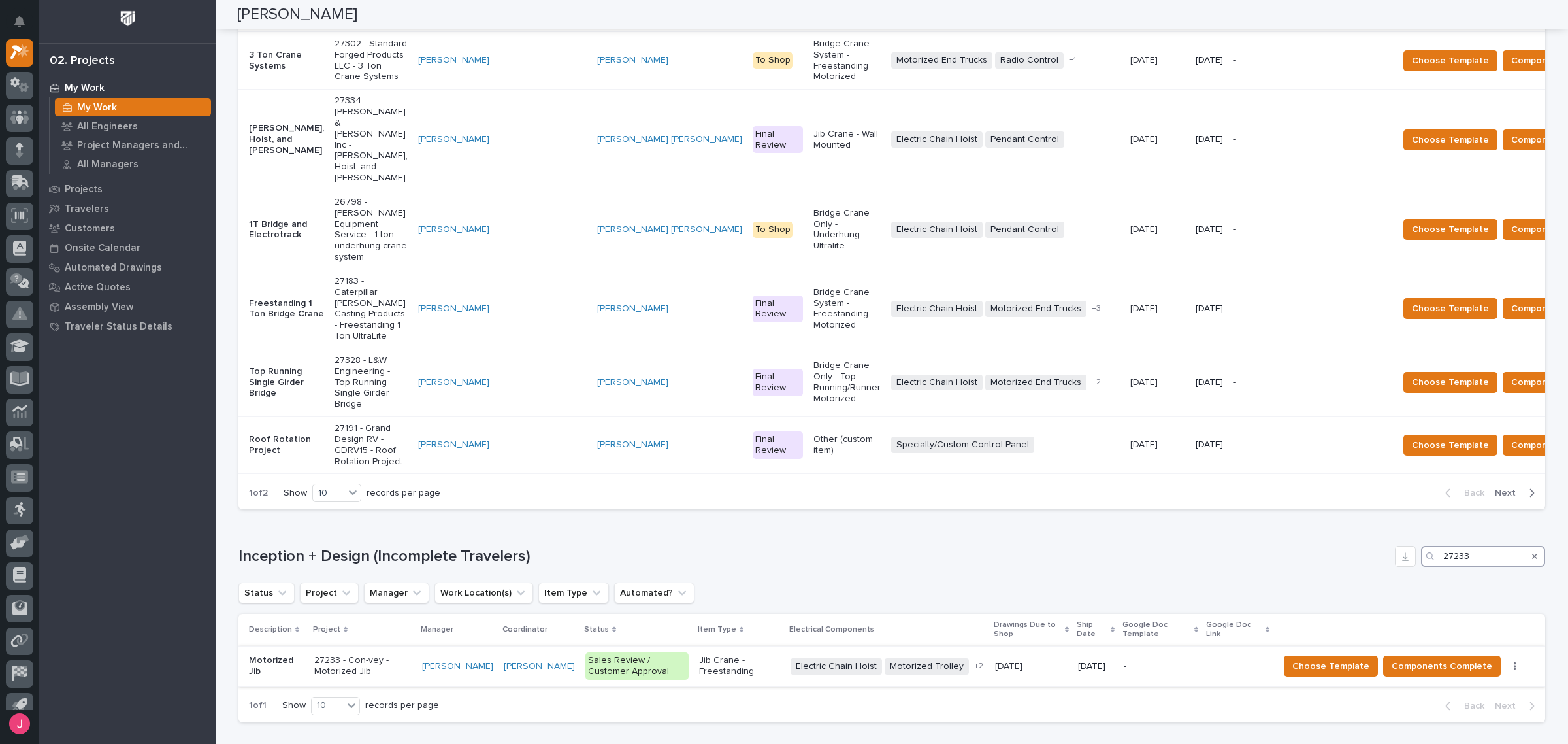
type input "27233"
click at [393, 655] on p "27233 - Con-vey - Motorized Jib" at bounding box center [363, 666] width 98 height 22
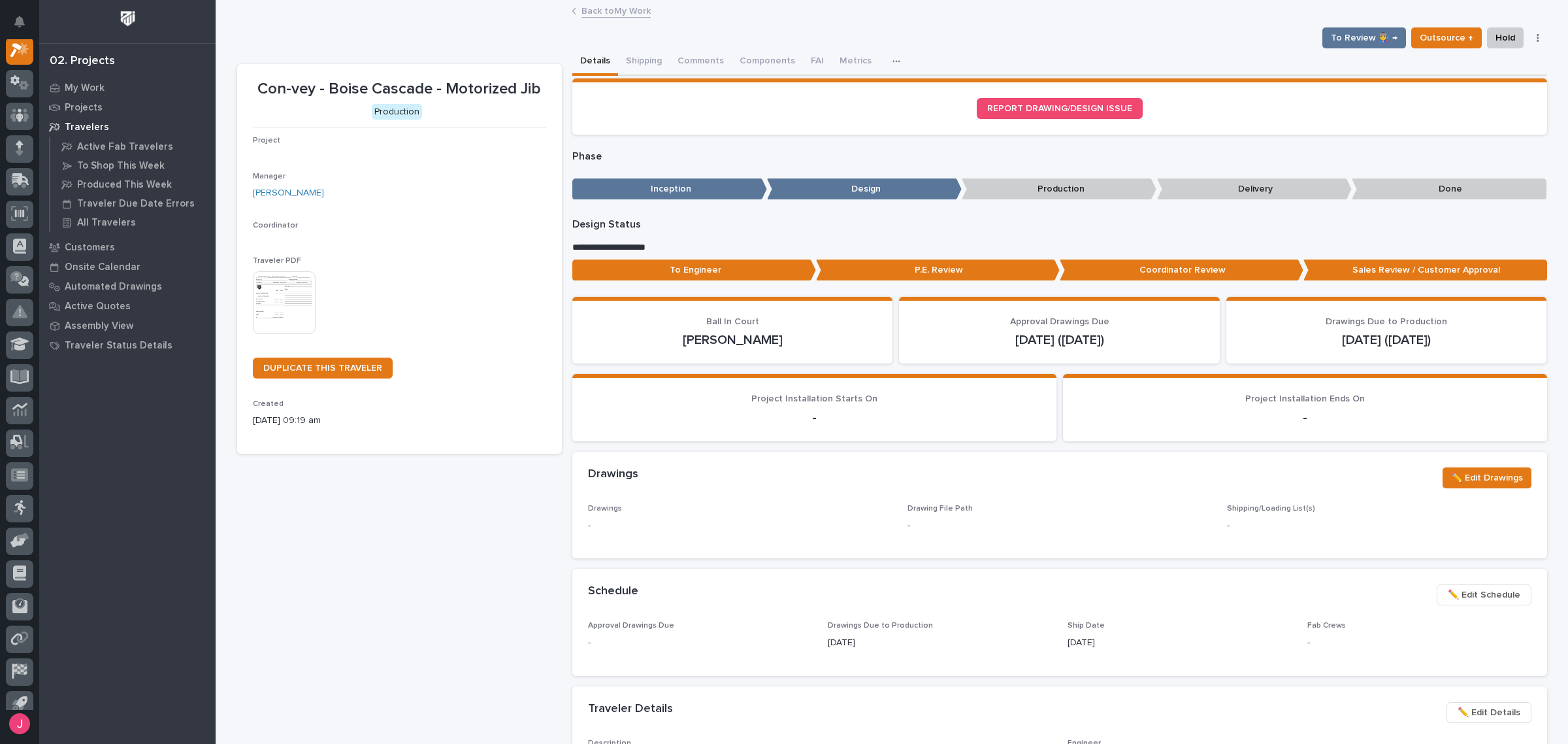
scroll to position [33, 0]
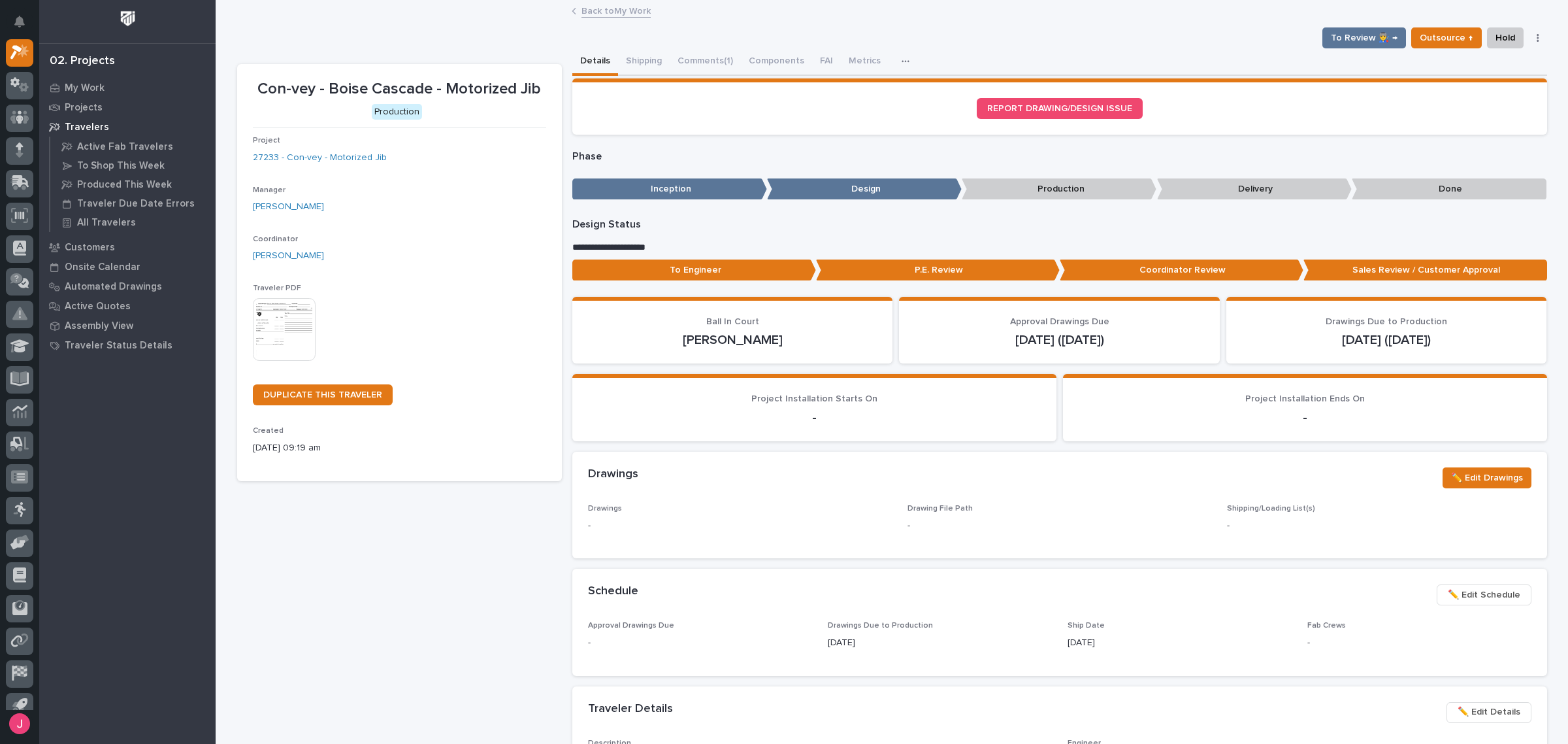
click at [616, 10] on link "Back to My Work" at bounding box center [616, 11] width 69 height 15
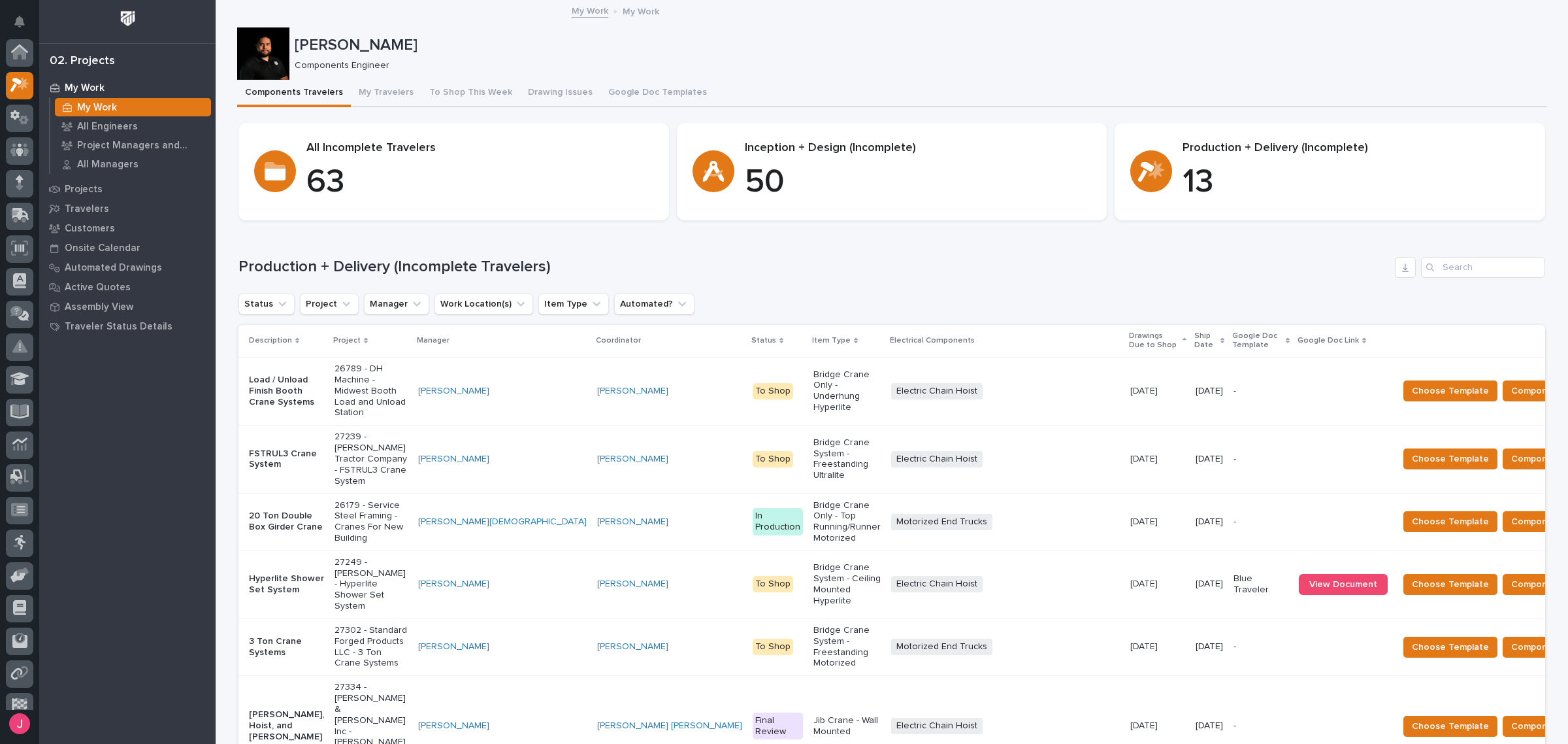
scroll to position [34, 0]
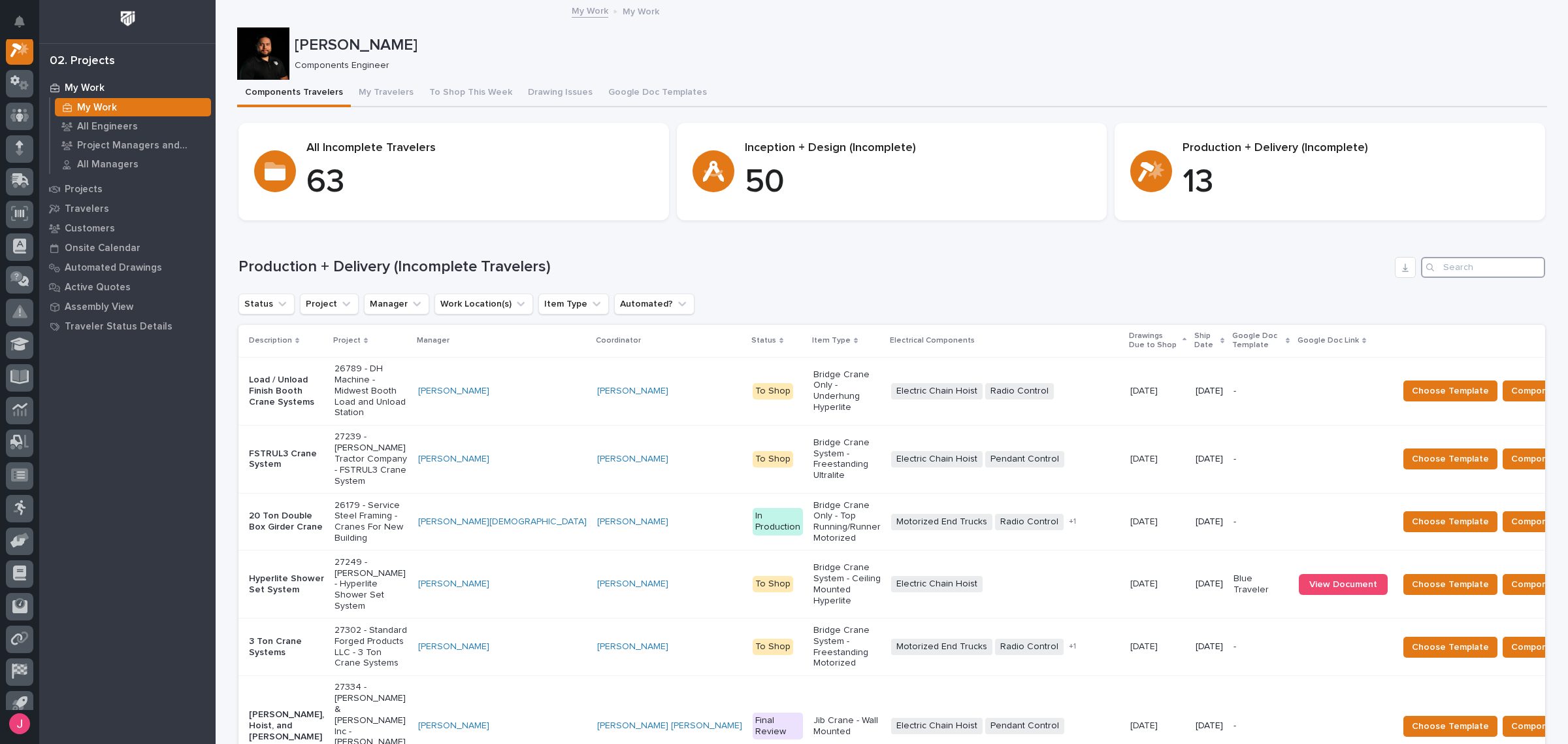
click at [1504, 268] on input "Search" at bounding box center [1484, 268] width 124 height 21
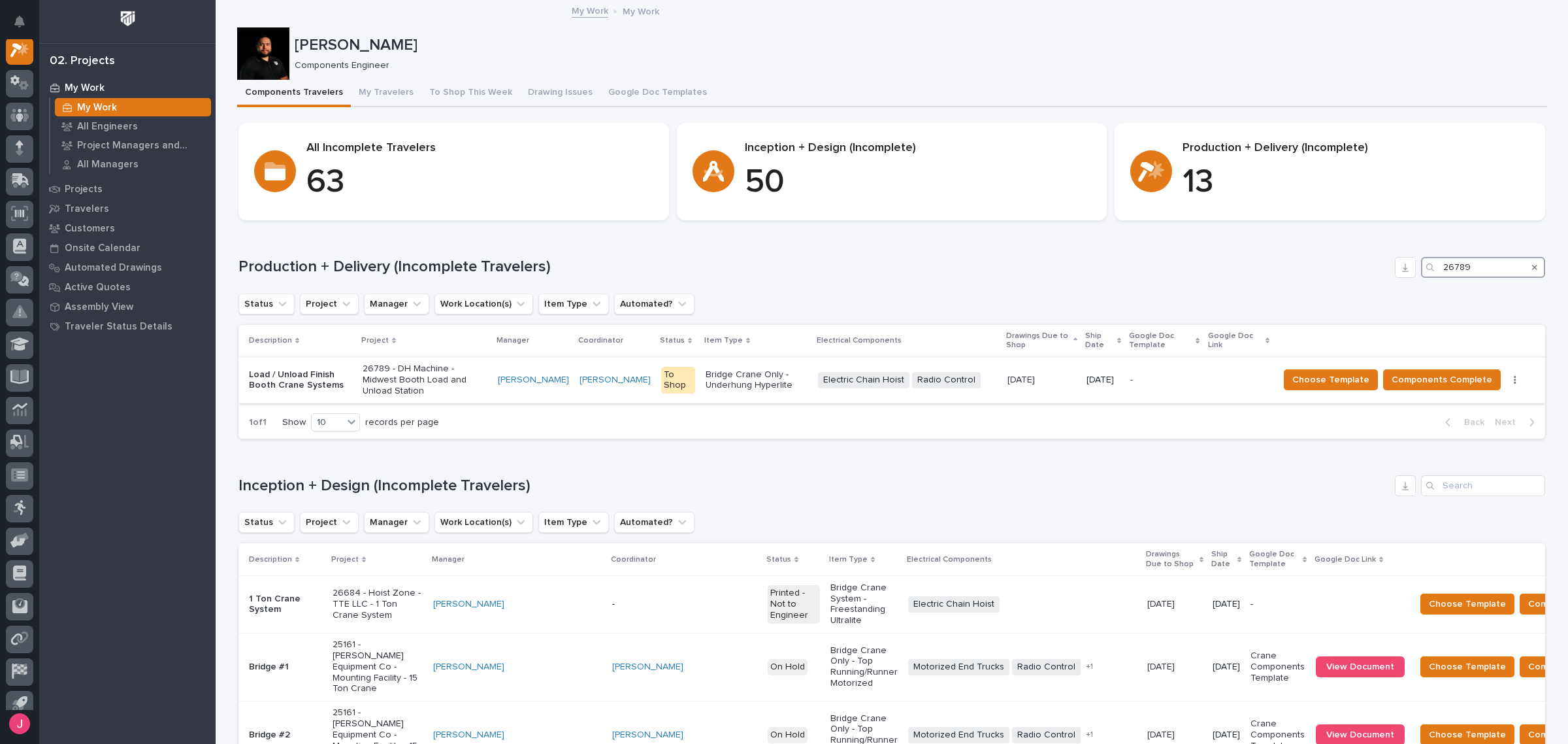
type input "26789"
click at [480, 378] on p "26789 - DH Machine - Midwest Booth Load and Unload Station" at bounding box center [425, 380] width 125 height 33
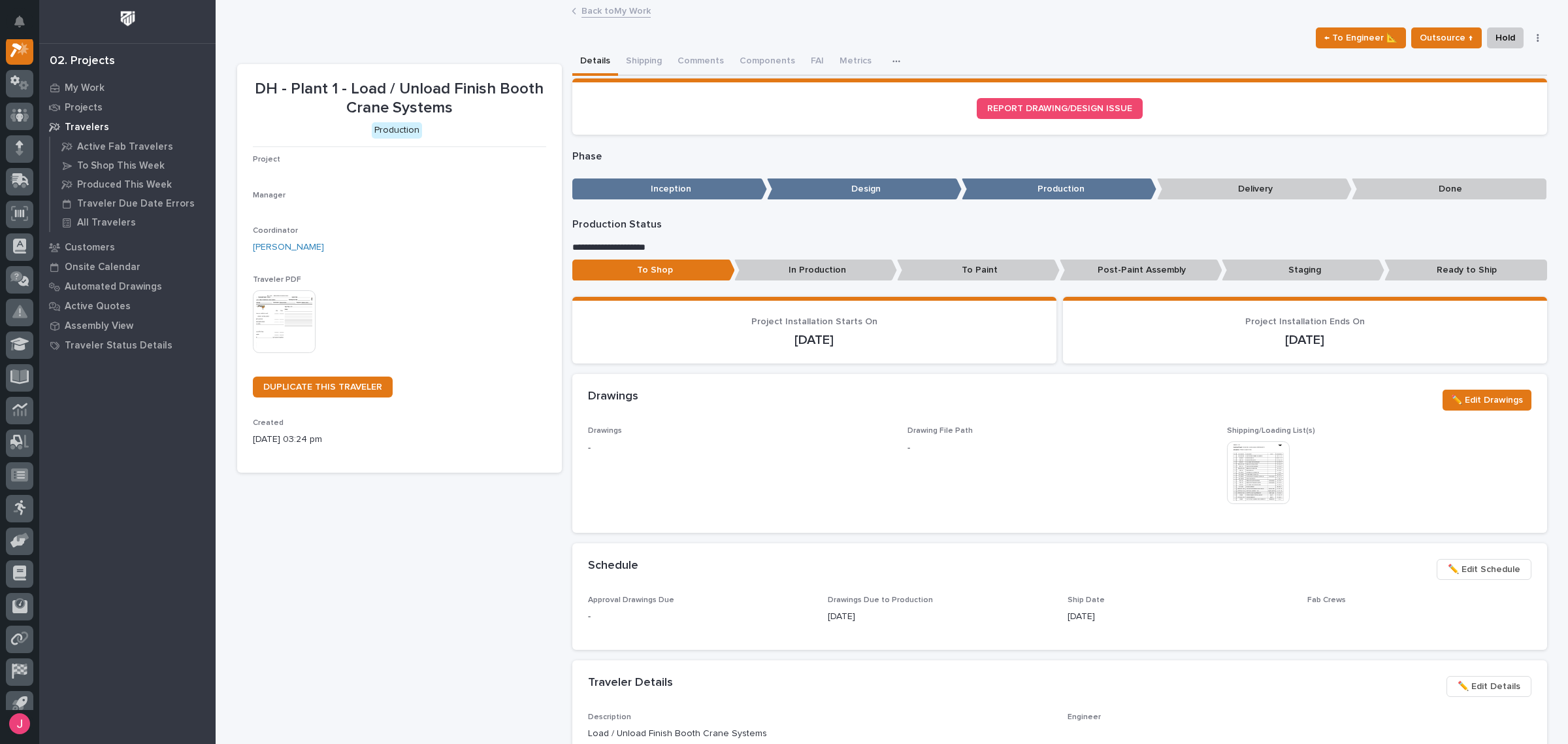
scroll to position [33, 0]
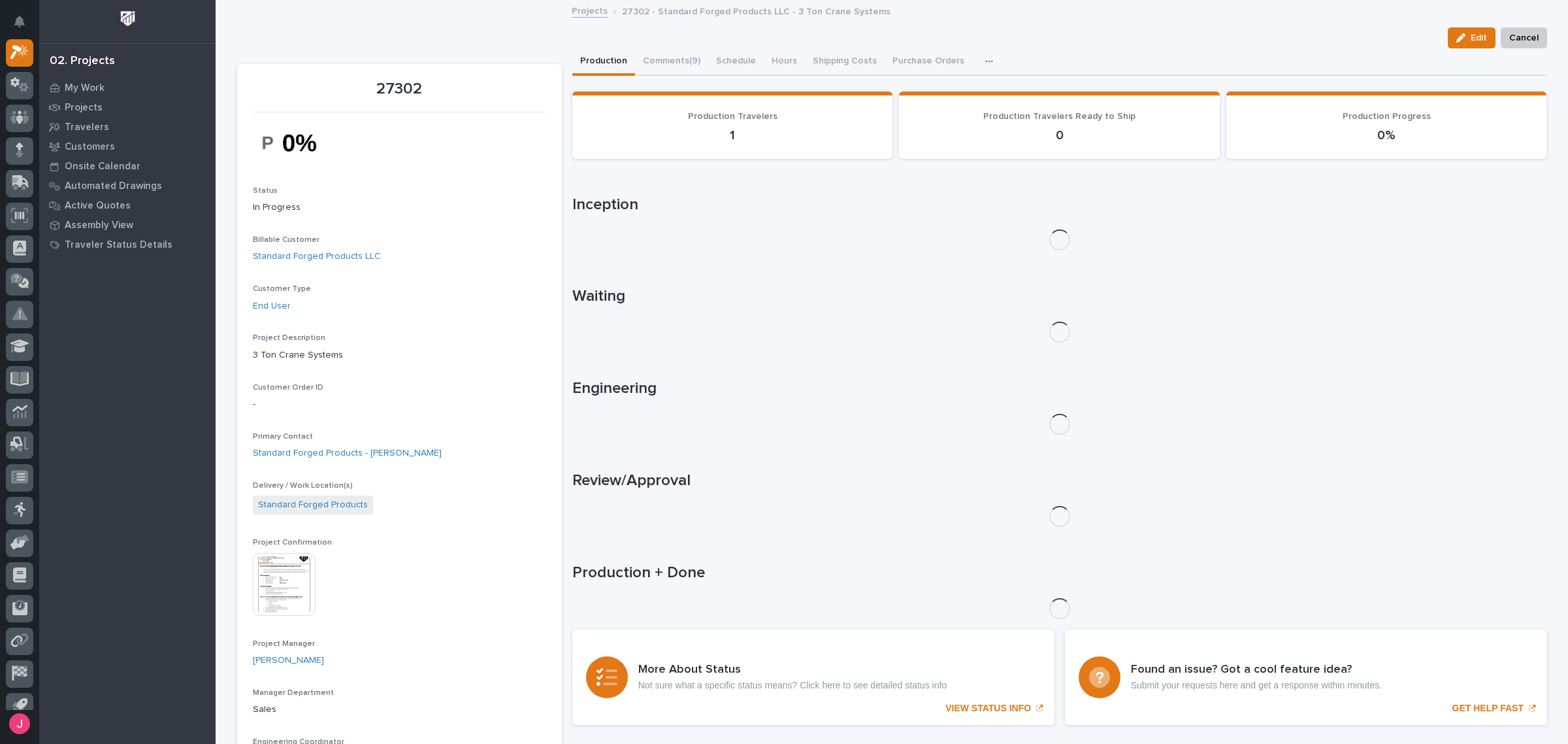
click at [293, 564] on img at bounding box center [285, 584] width 63 height 63
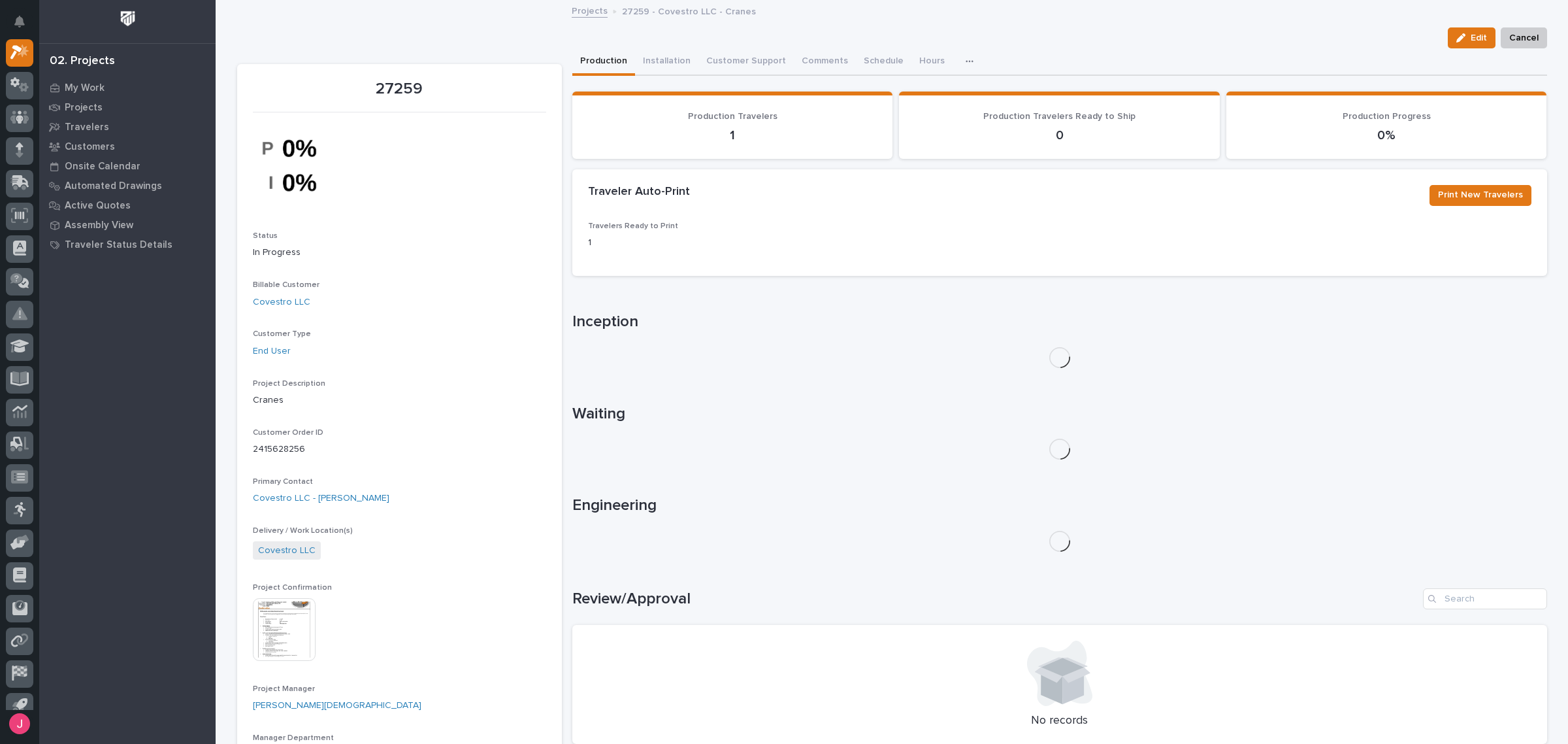
click at [278, 622] on img at bounding box center [285, 629] width 63 height 63
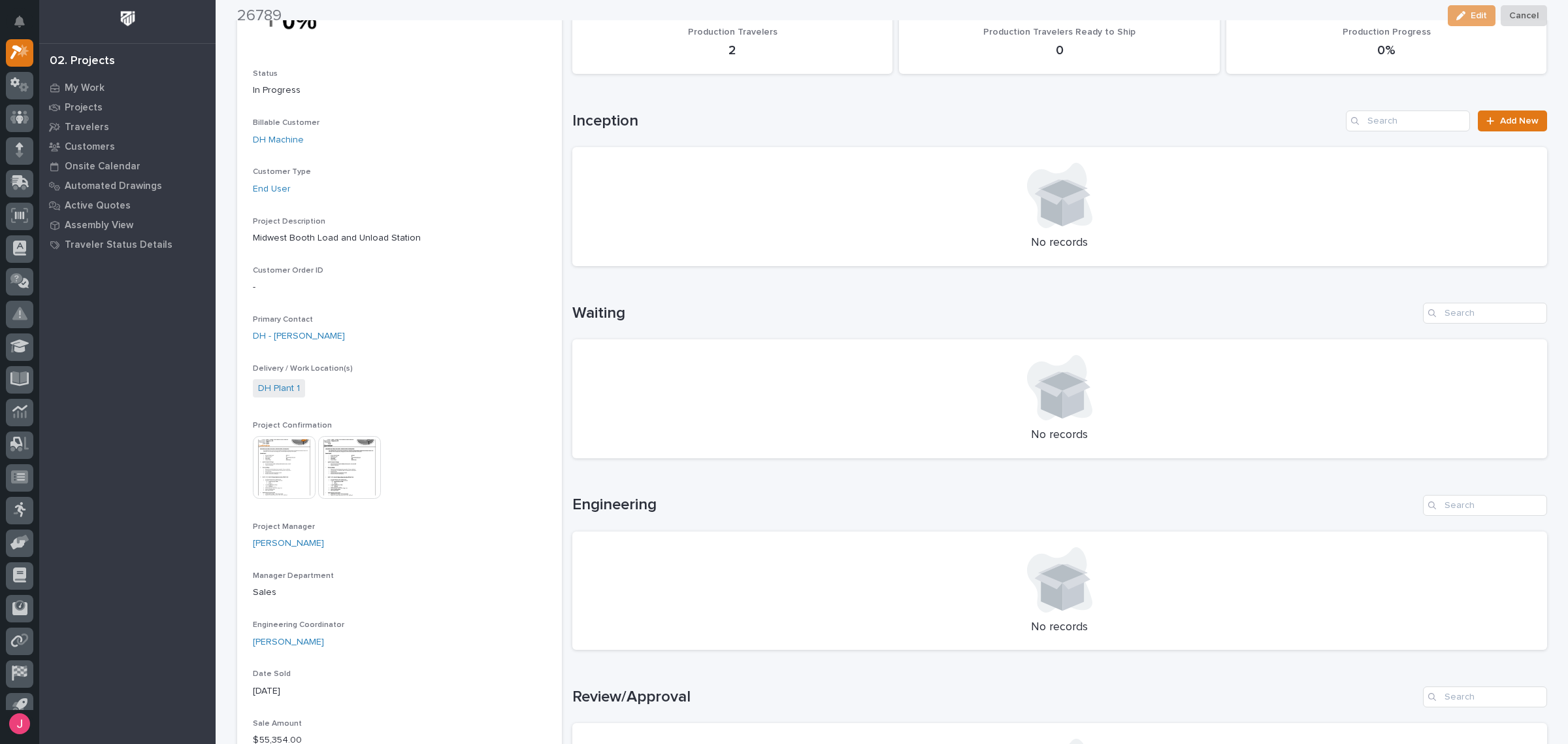
scroll to position [164, 0]
click at [332, 465] on img at bounding box center [350, 467] width 63 height 63
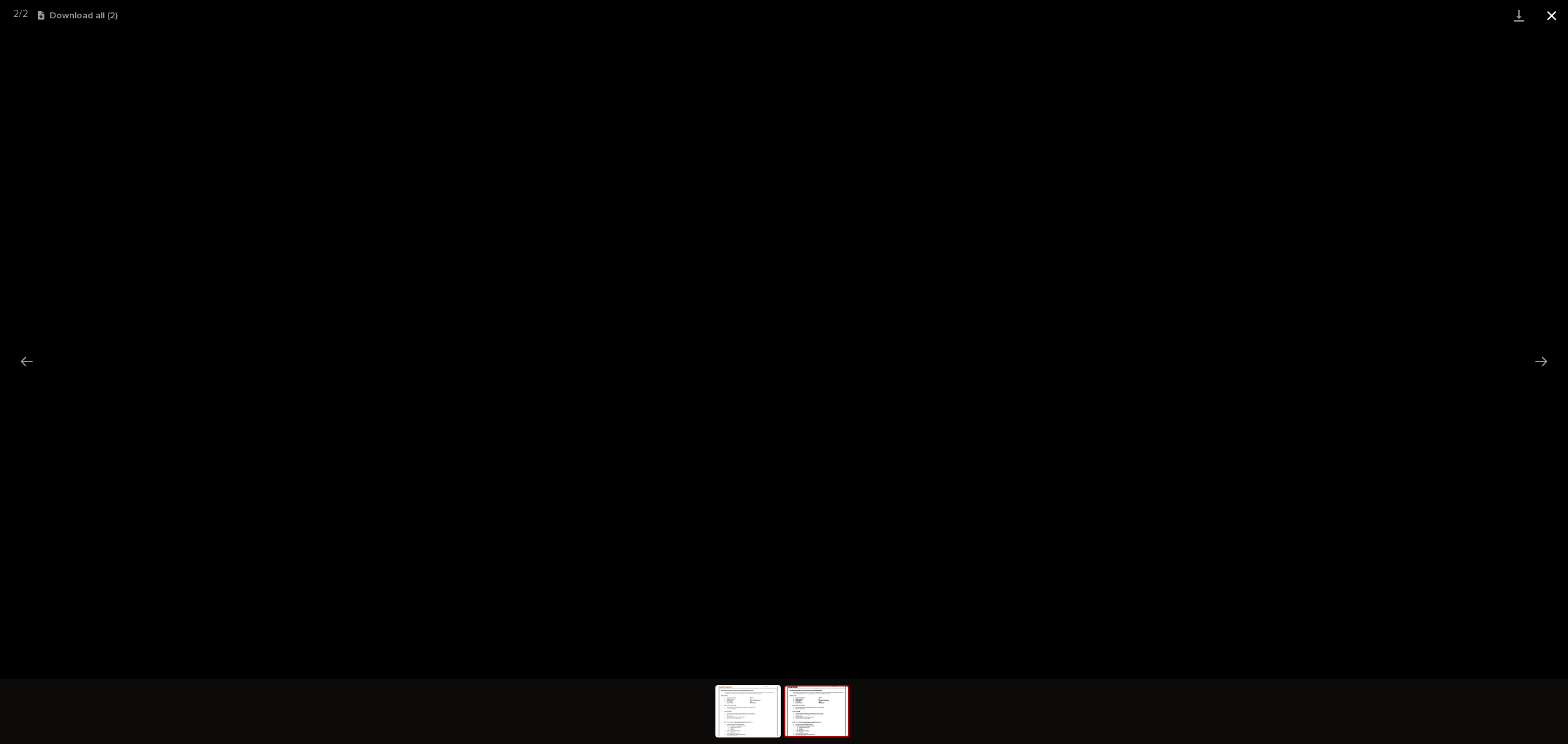
click at [1551, 22] on button "Close gallery" at bounding box center [1552, 15] width 33 height 31
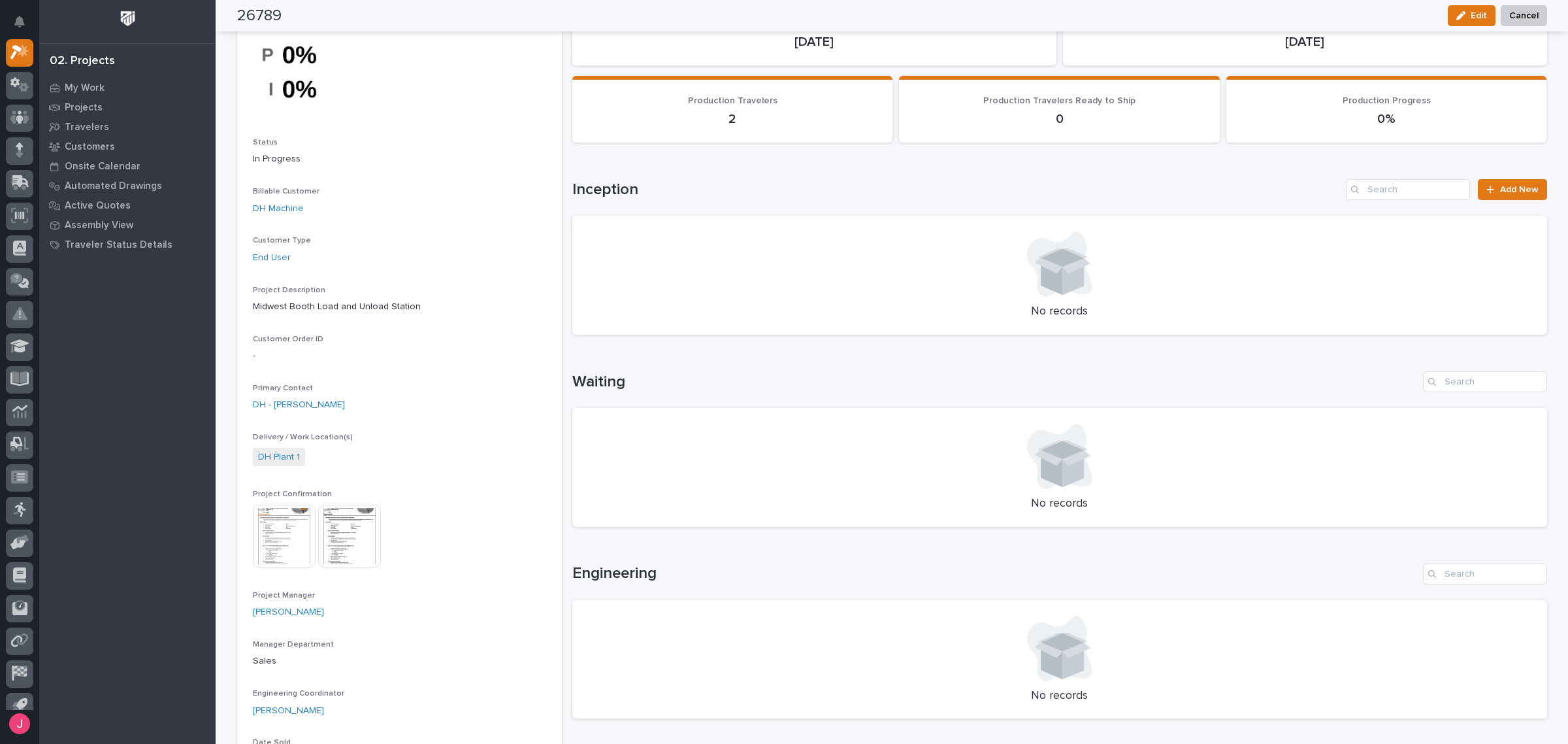
scroll to position [0, 0]
